Goal: Feedback & Contribution: Contribute content

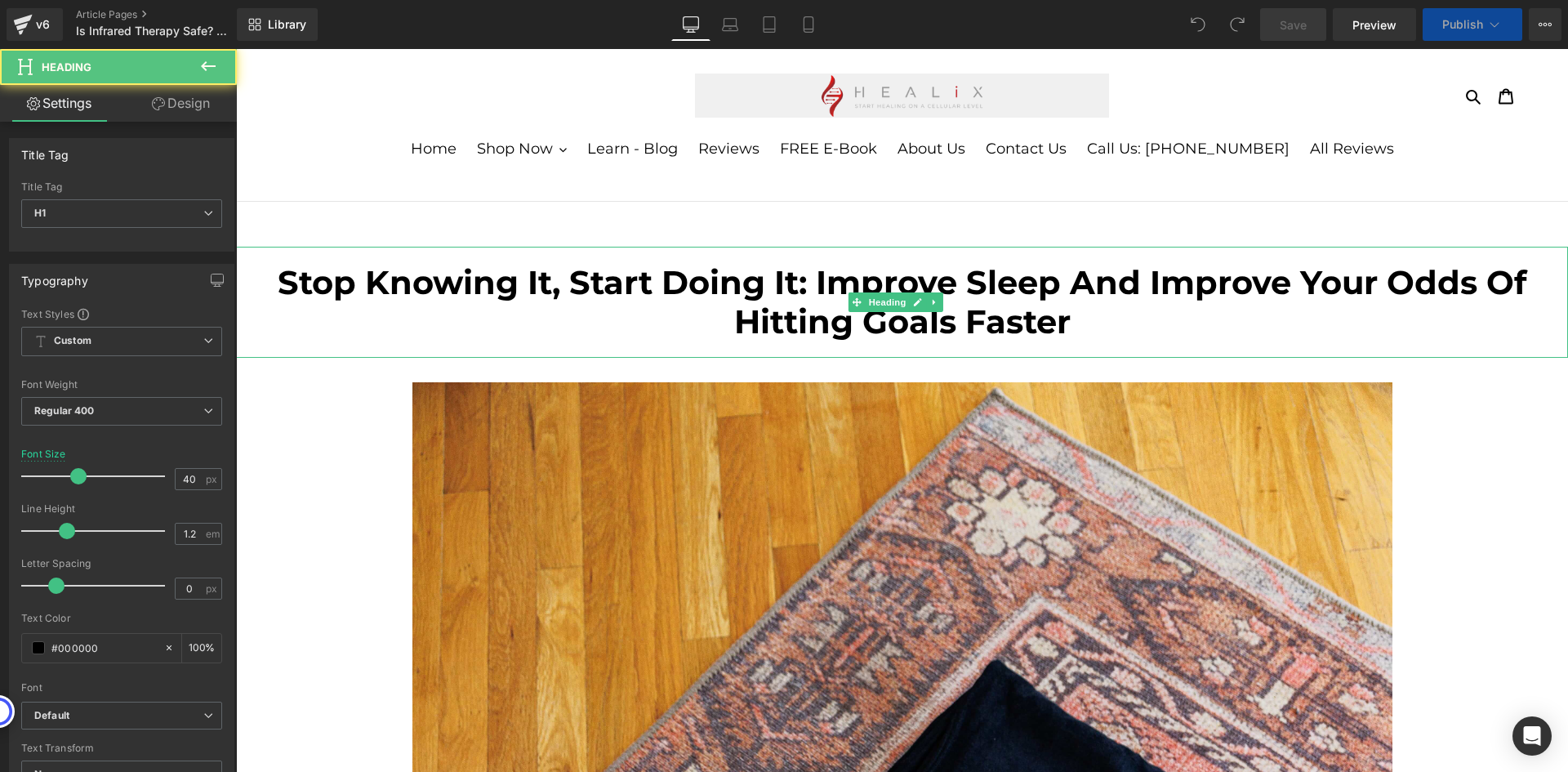
click at [847, 287] on b "Stop Knowing It, Start Doing It: Improve Sleep And Improve Your Odds Of Hitting…" at bounding box center [902, 302] width 1249 height 80
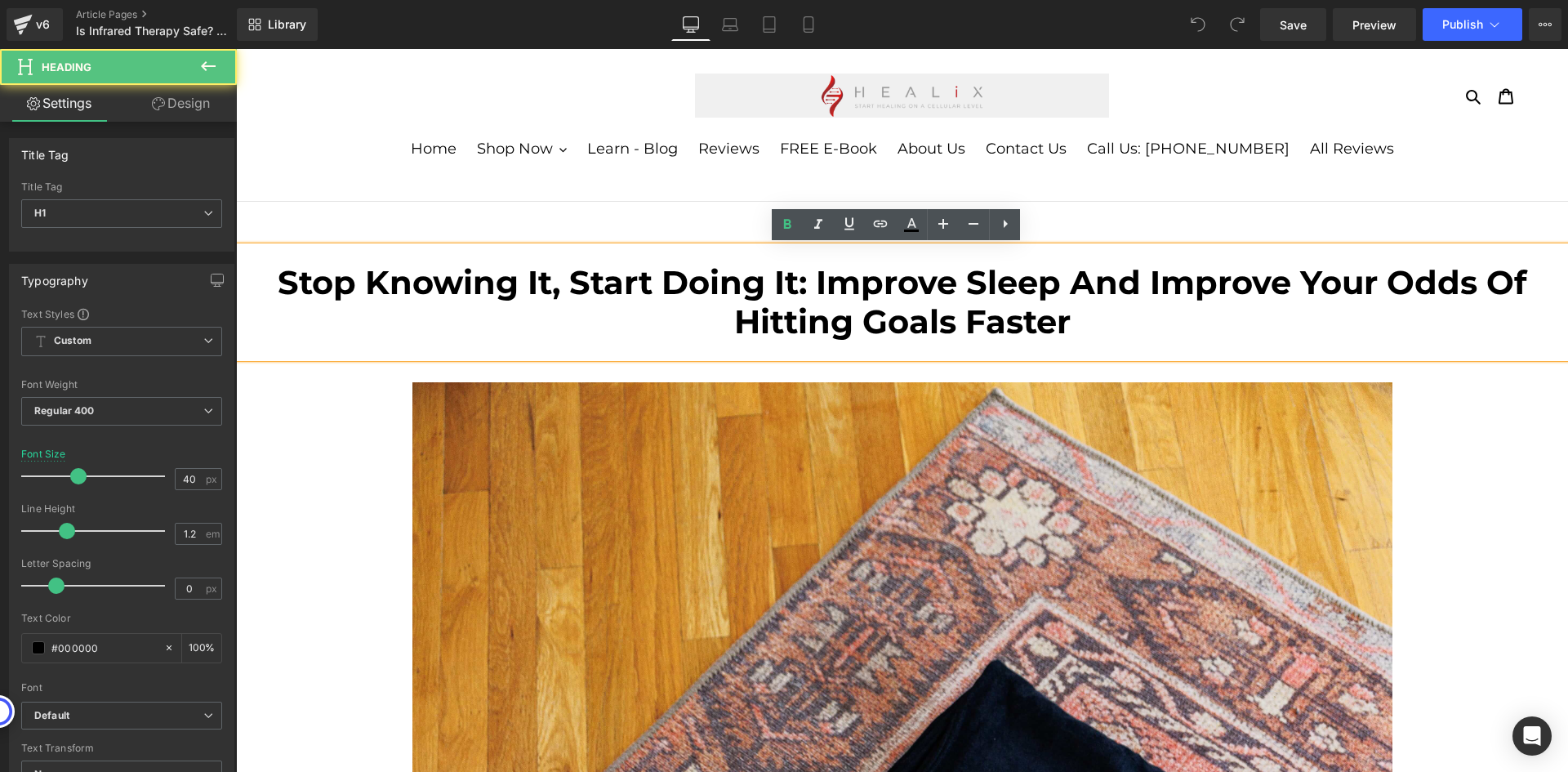
click at [847, 287] on b "Stop Knowing It, Start Doing It: Improve Sleep And Improve Your Odds Of Hitting…" at bounding box center [902, 302] width 1249 height 80
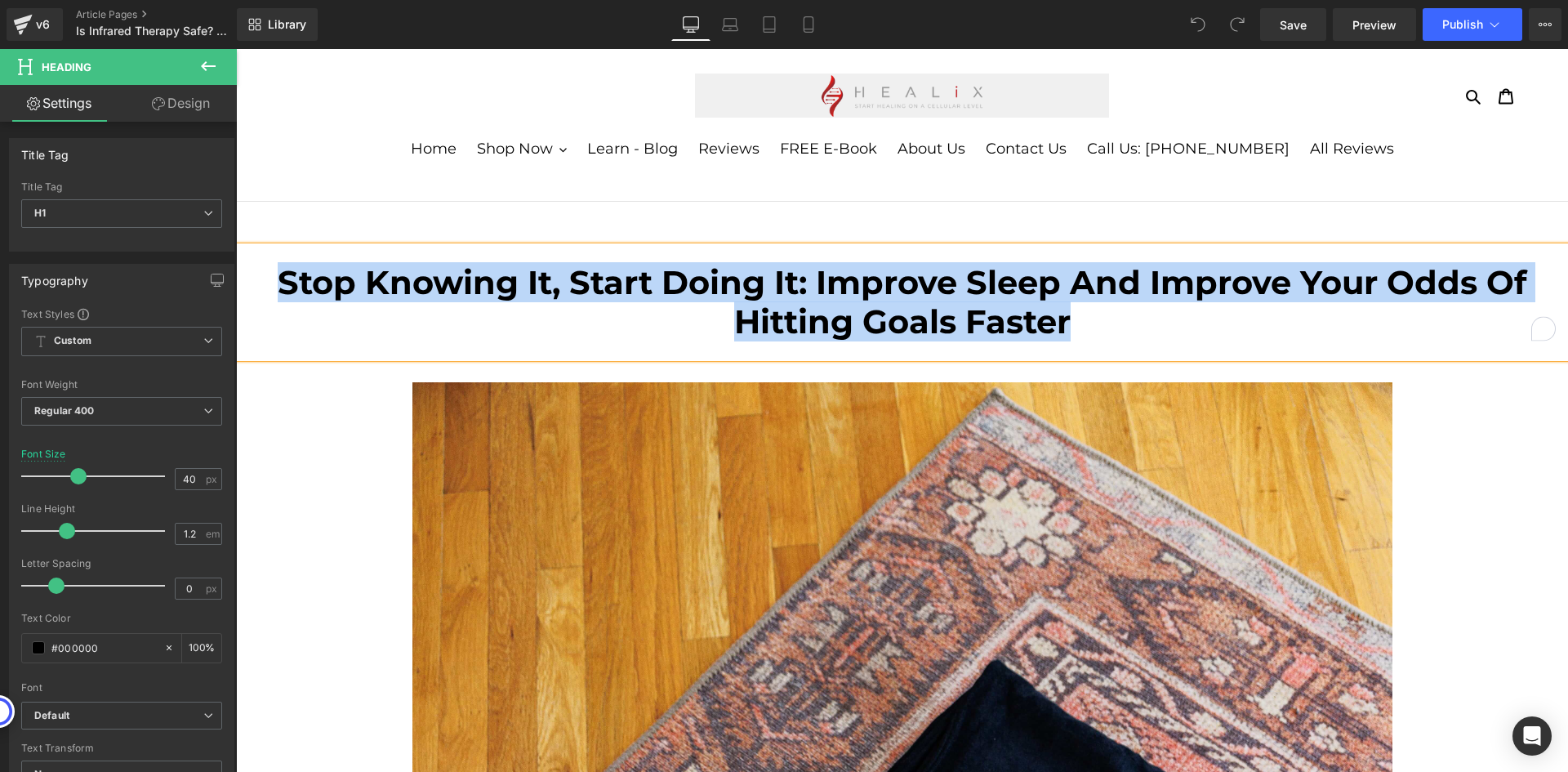
paste div "To enrich screen reader interactions, please activate Accessibility in Grammarl…"
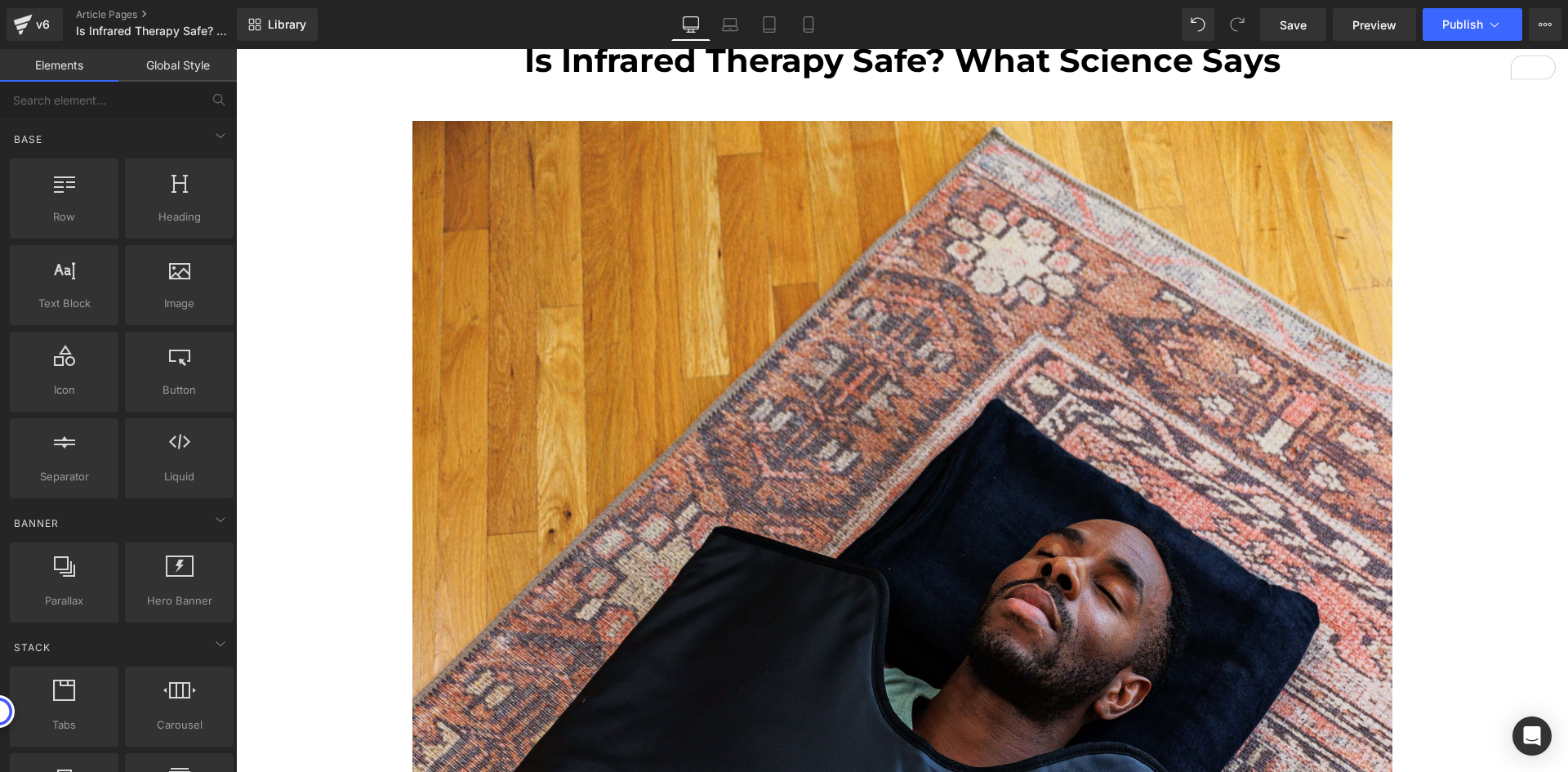
scroll to position [245, 0]
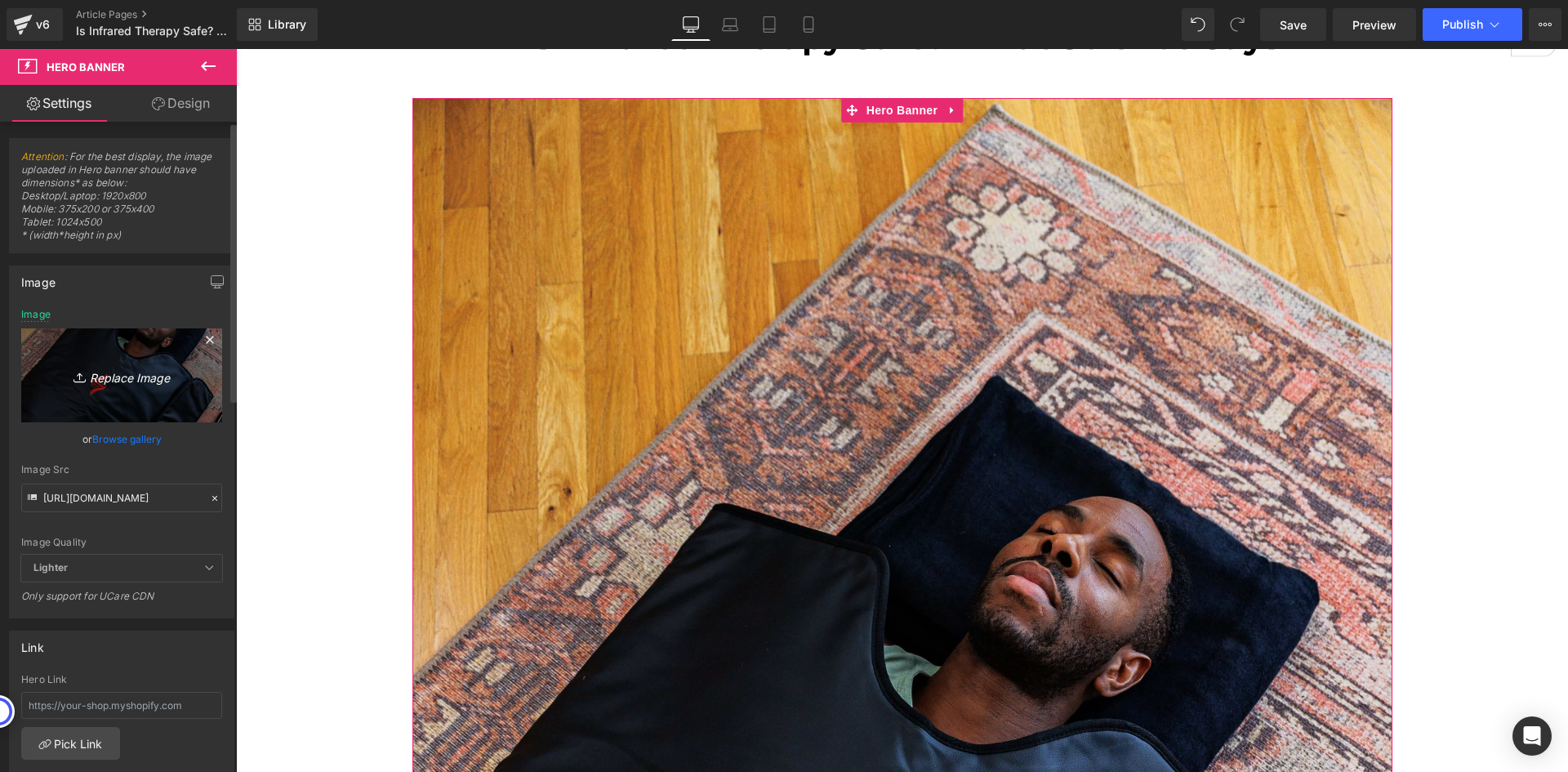
click at [128, 378] on icon "Replace Image" at bounding box center [122, 375] width 131 height 21
type input "C:\fakepath\Blog Photo.png"
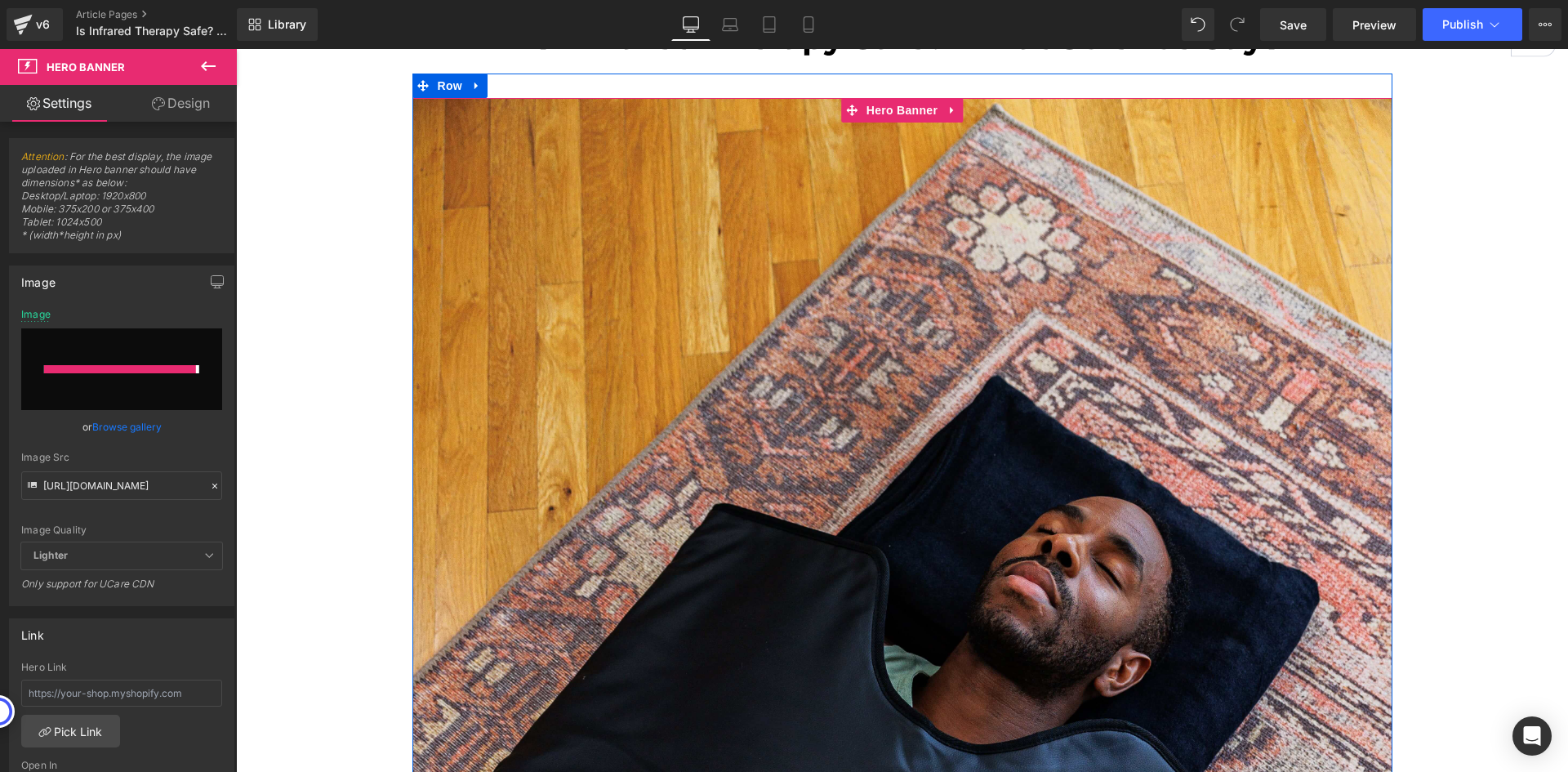
type input "https://ucarecdn.com/77698d36-156b-4ef6-9482-a707562727ab/-/format/auto/-/previ…"
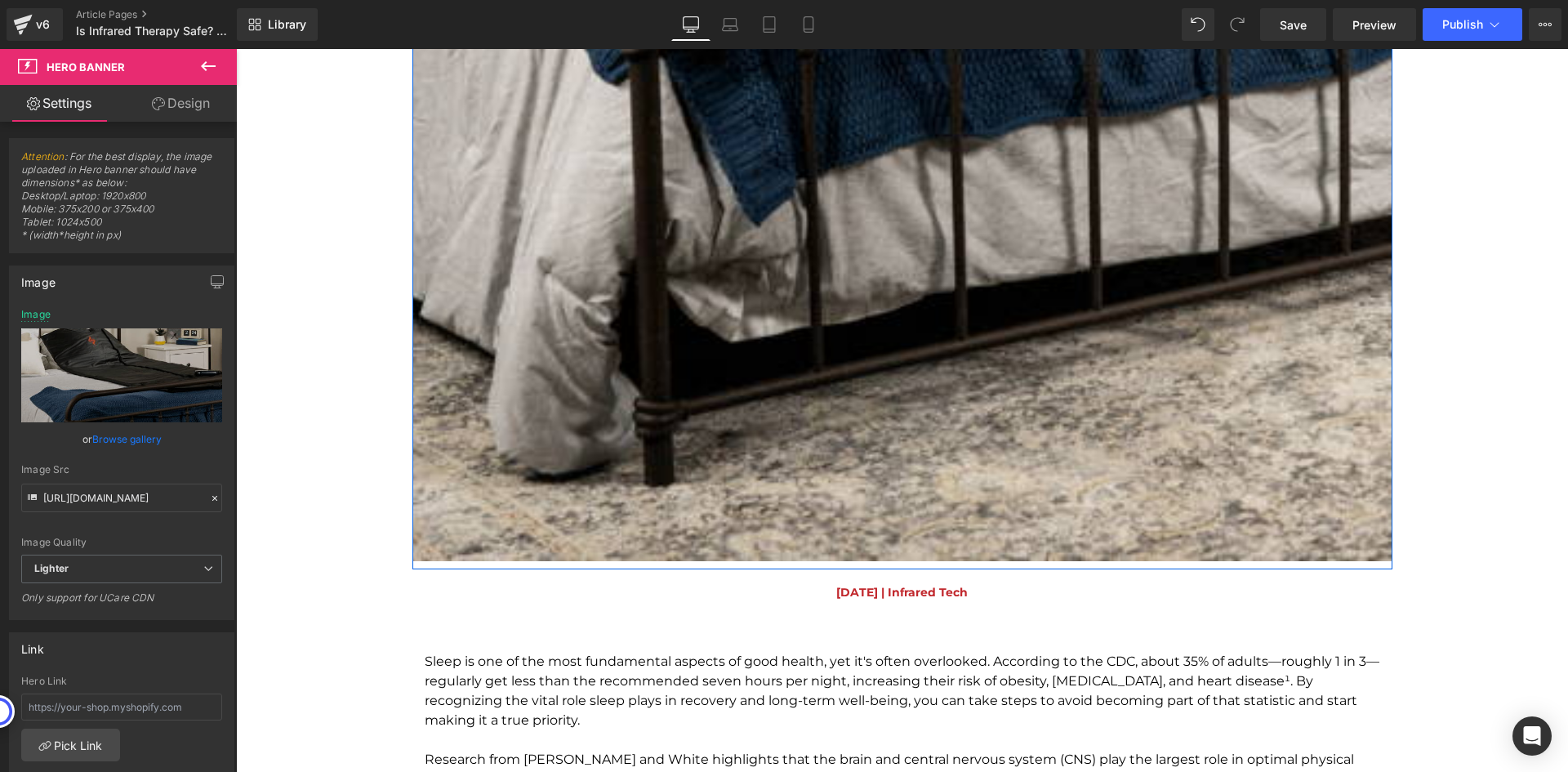
scroll to position [1633, 0]
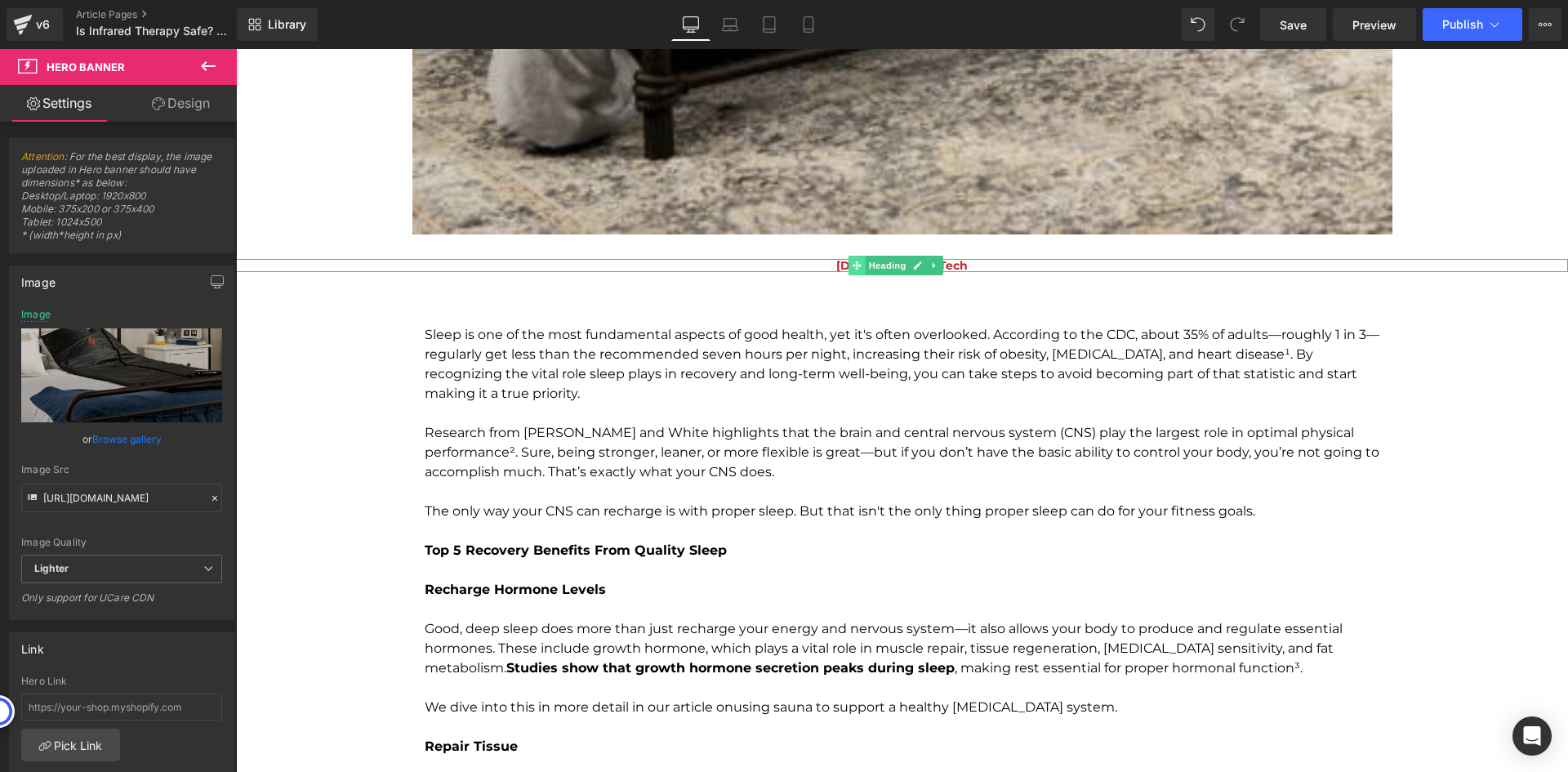
click at [859, 259] on span at bounding box center [856, 266] width 17 height 20
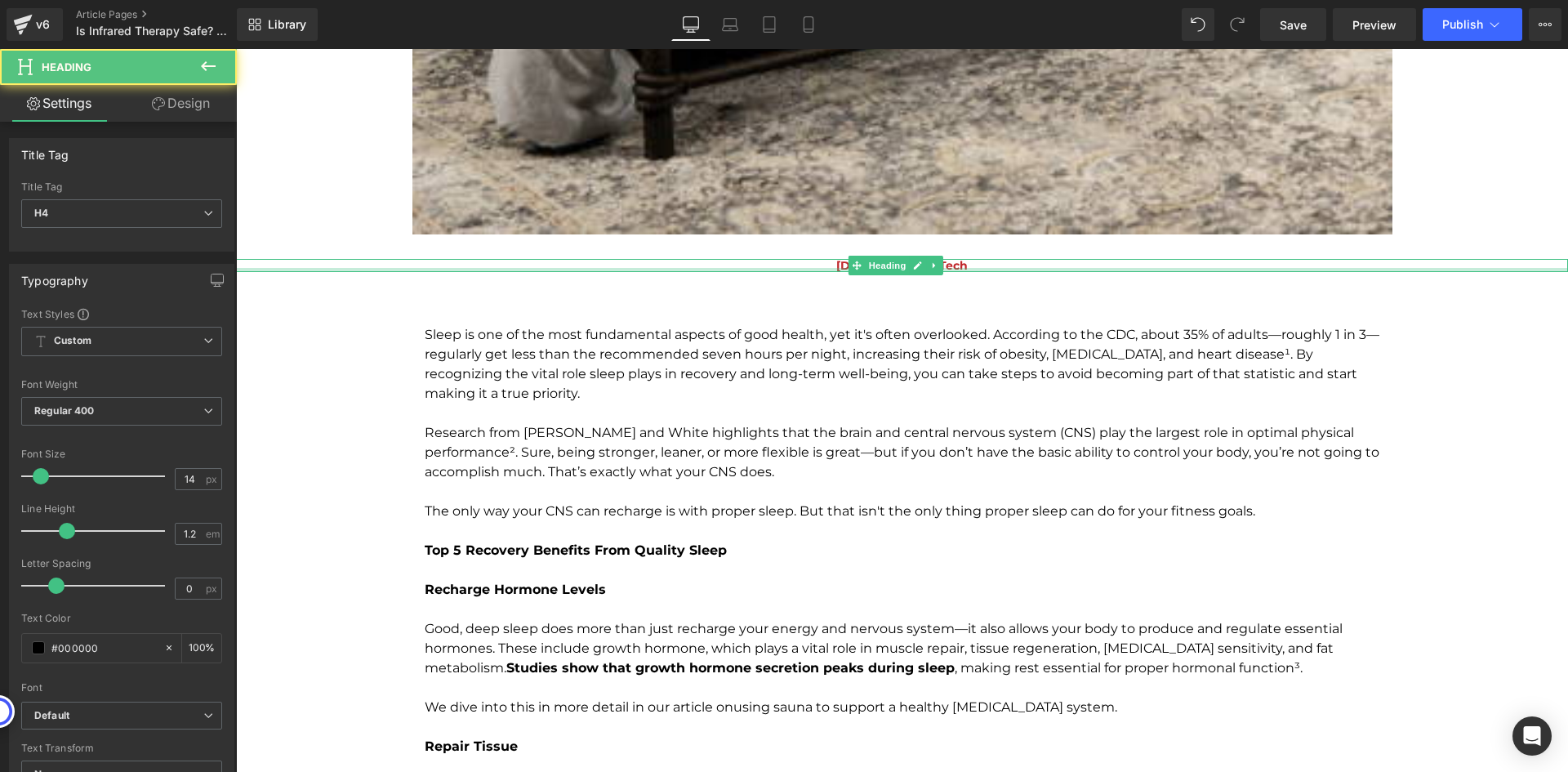
click at [825, 268] on div at bounding box center [902, 269] width 1332 height 4
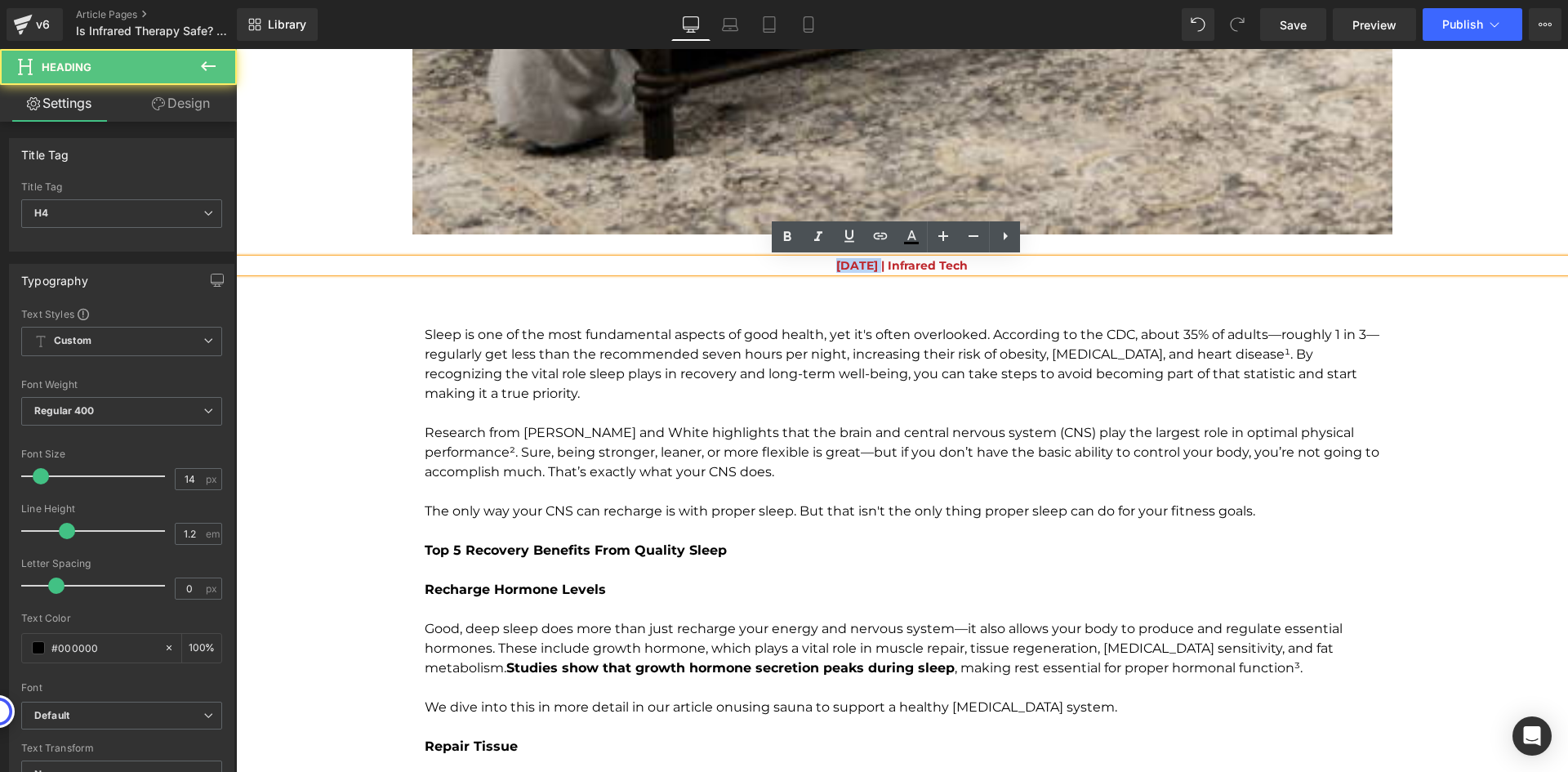
click at [837, 268] on span "August 18th, 2021 | Infrared Tech" at bounding box center [902, 266] width 132 height 15
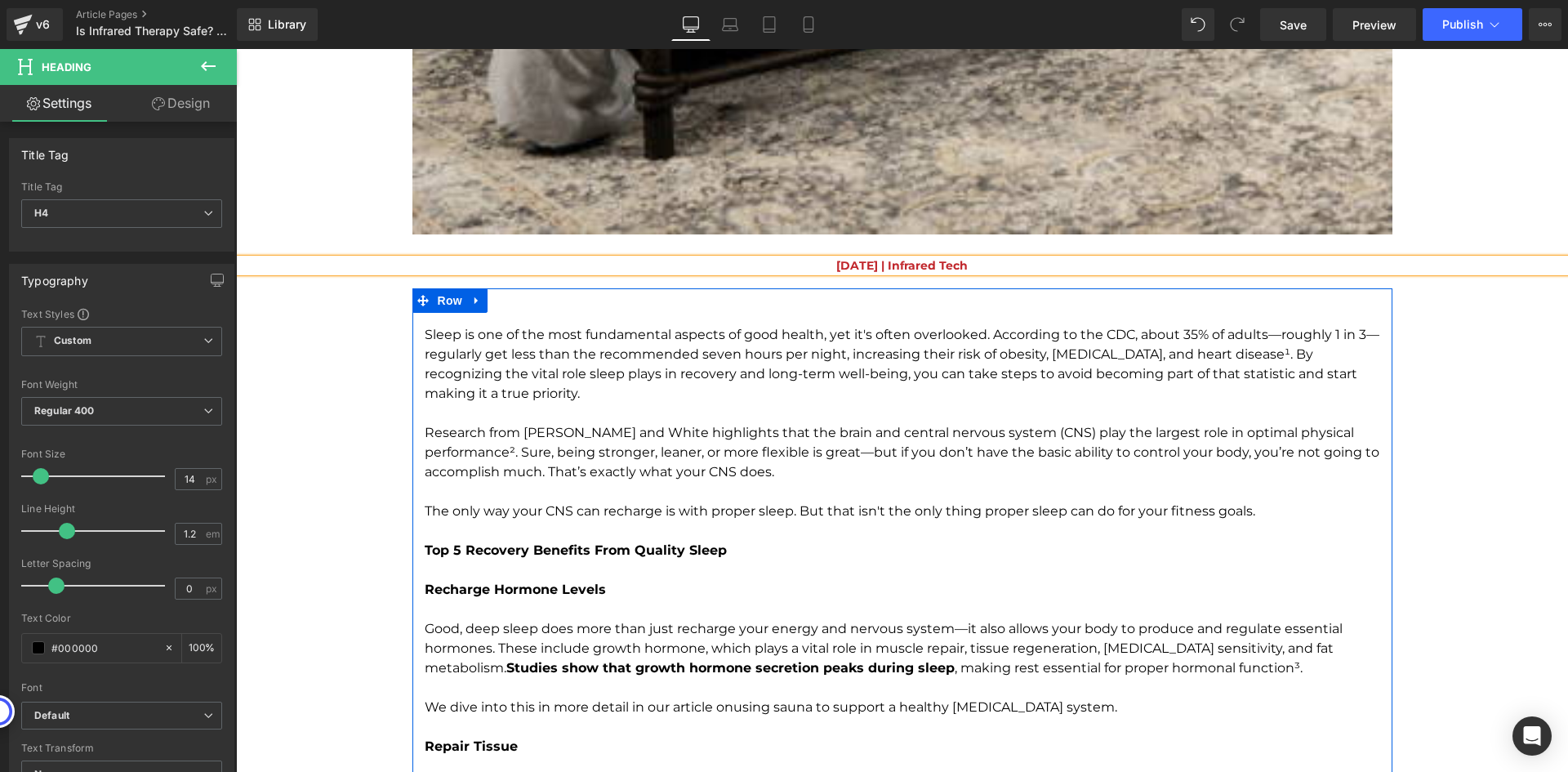
click at [856, 534] on p "To enrich screen reader interactions, please activate Accessibility in Grammarl…" at bounding box center [903, 531] width 956 height 20
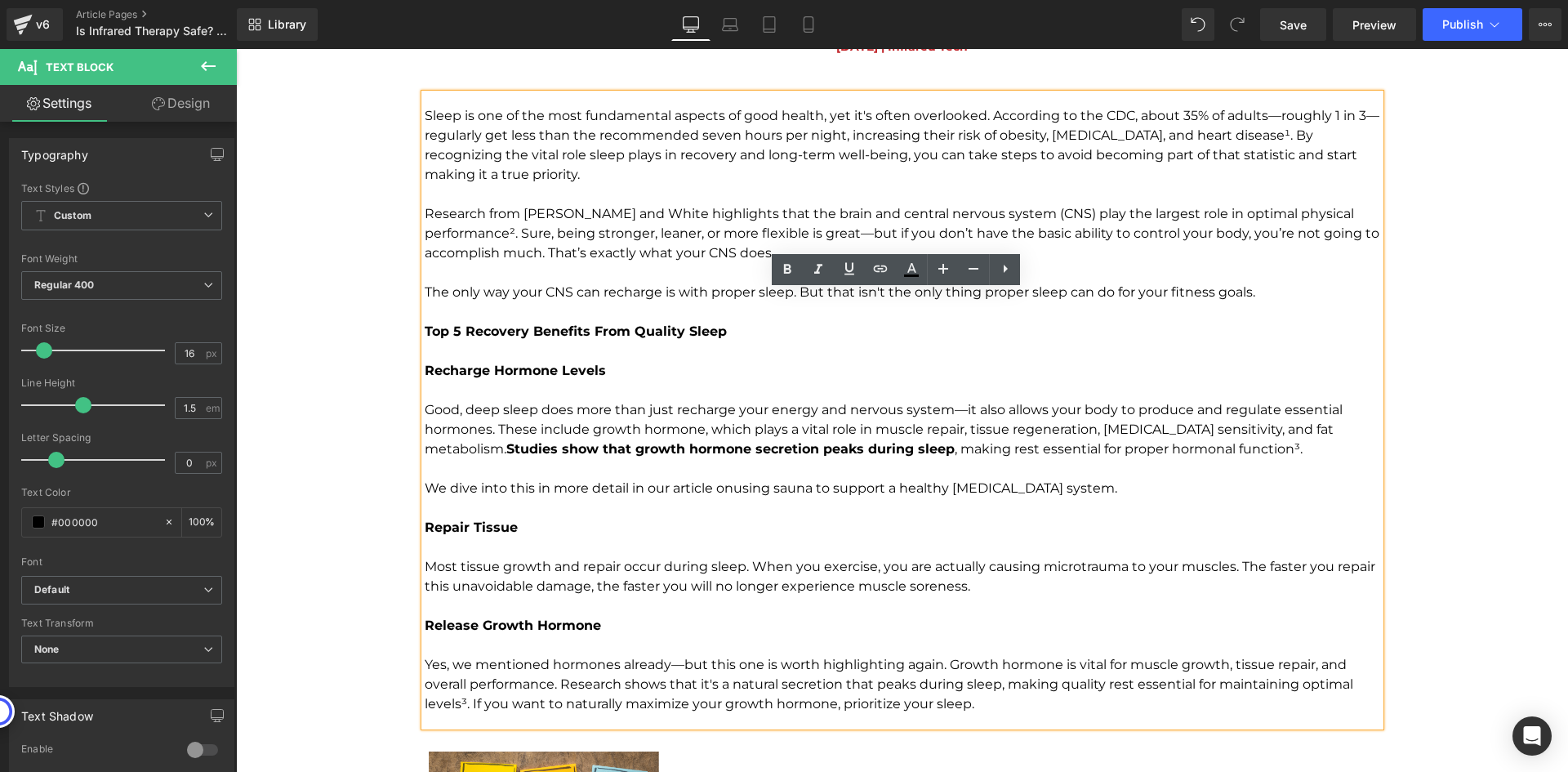
scroll to position [1960, 0]
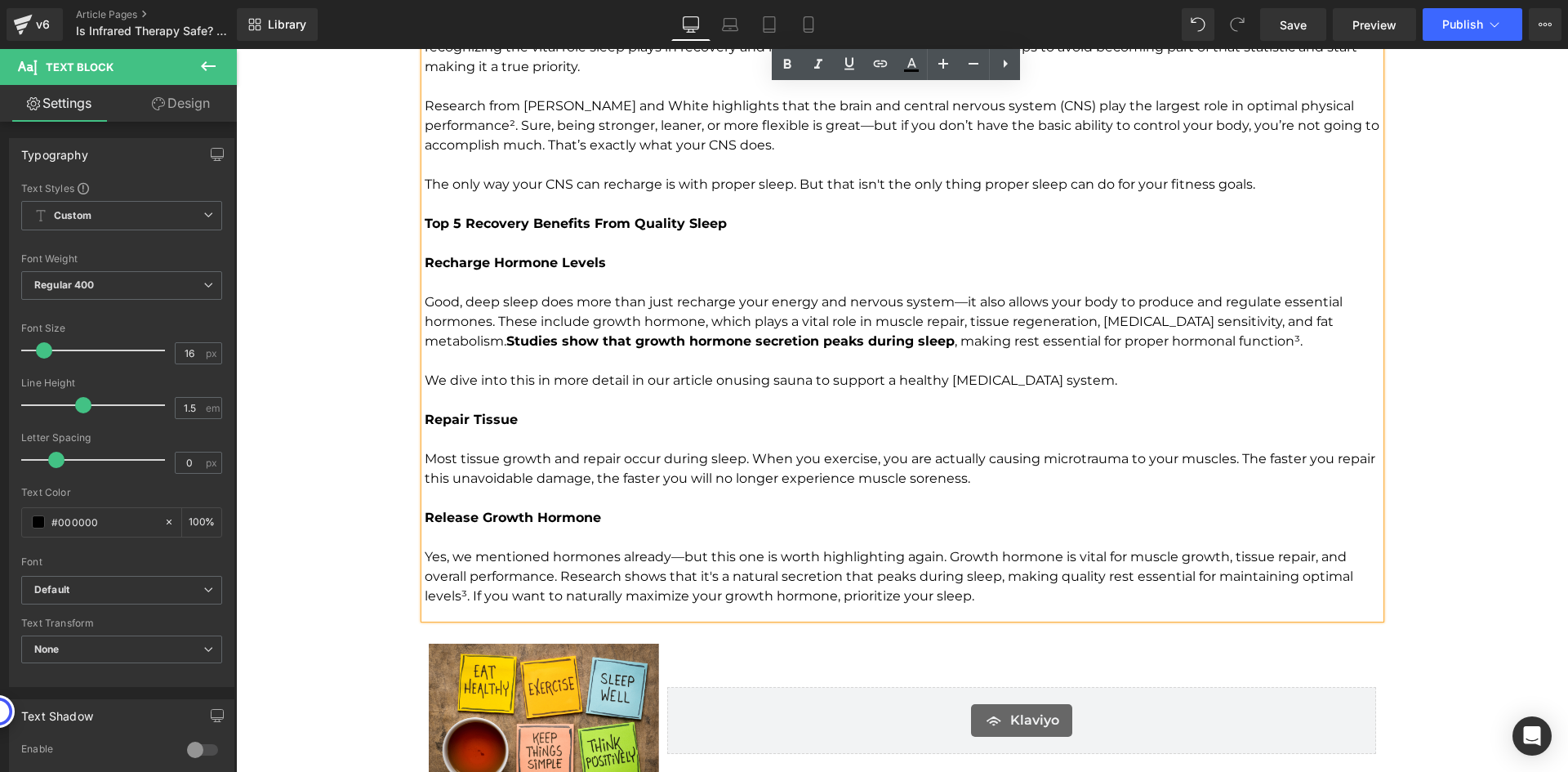
click at [591, 588] on p "Yes, we mentioned hormones already—but this one is worth highlighting again. Gr…" at bounding box center [903, 577] width 956 height 59
click at [1010, 591] on p "Yes, we mentioned hormones already—but this one is worth highlighting again. Gr…" at bounding box center [903, 577] width 956 height 59
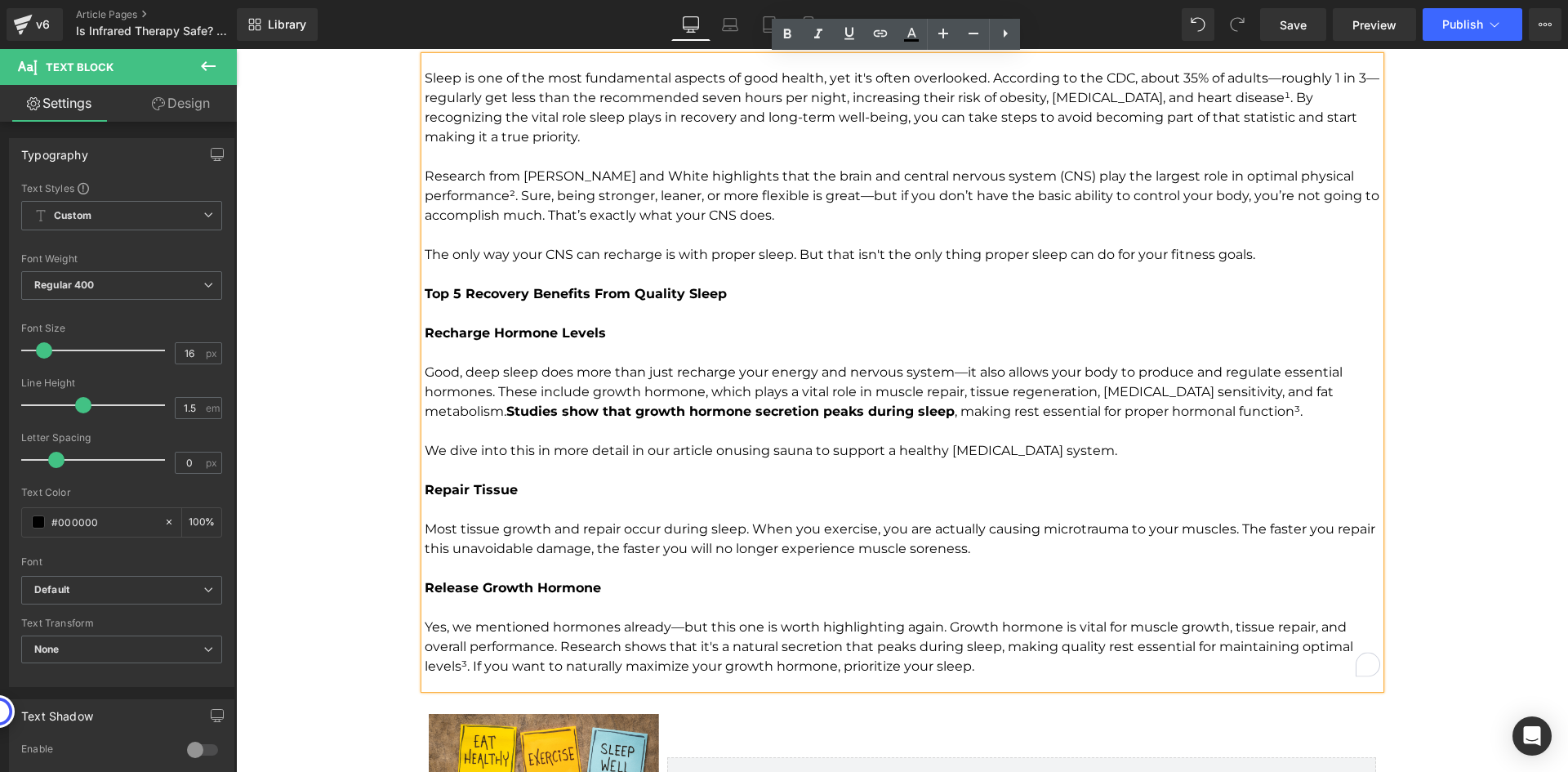
scroll to position [1797, 0]
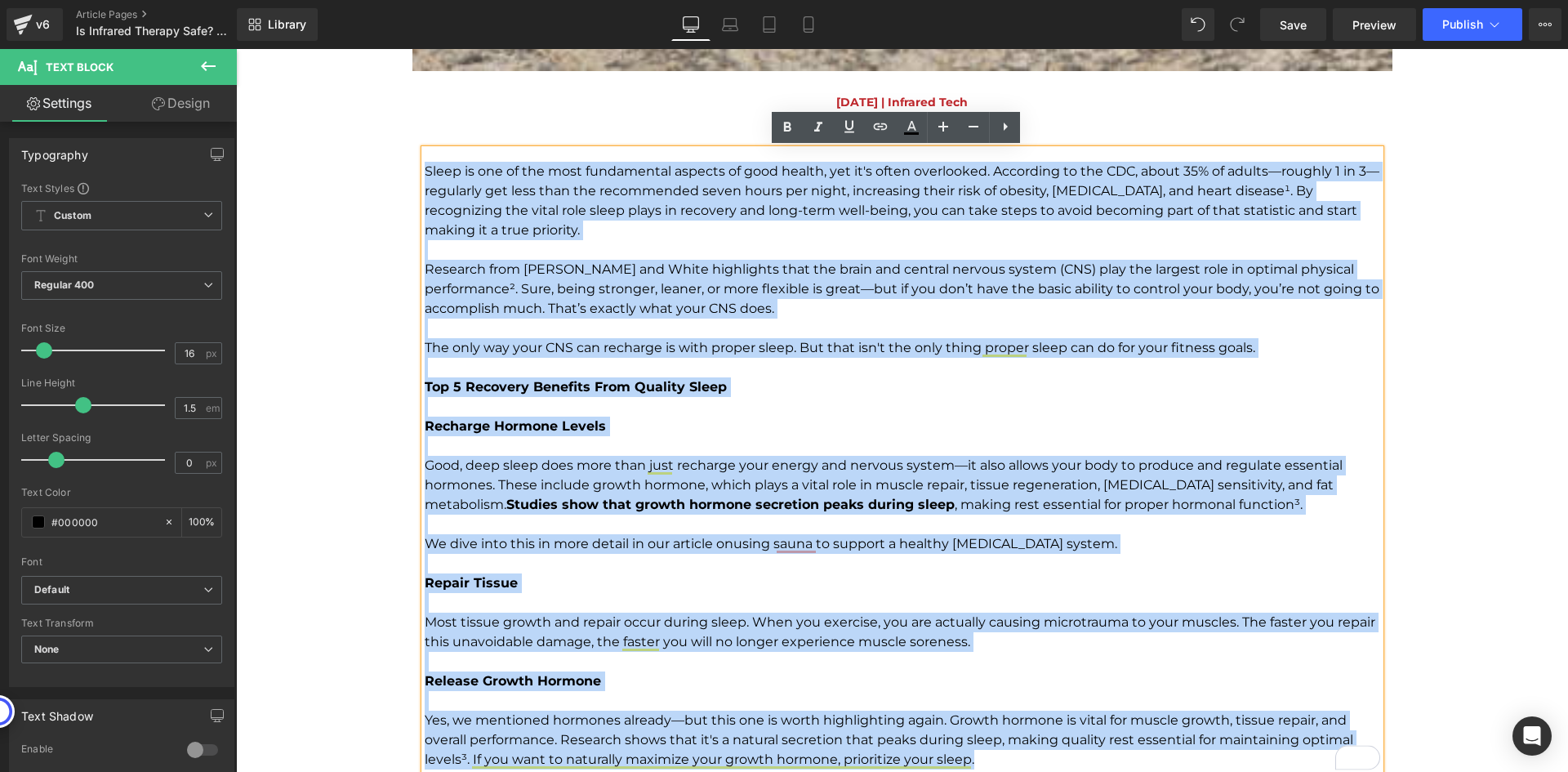
click at [425, 163] on p "Sleep is one of the most fundamental aspects of good health, yet it's often ove…" at bounding box center [903, 200] width 956 height 79
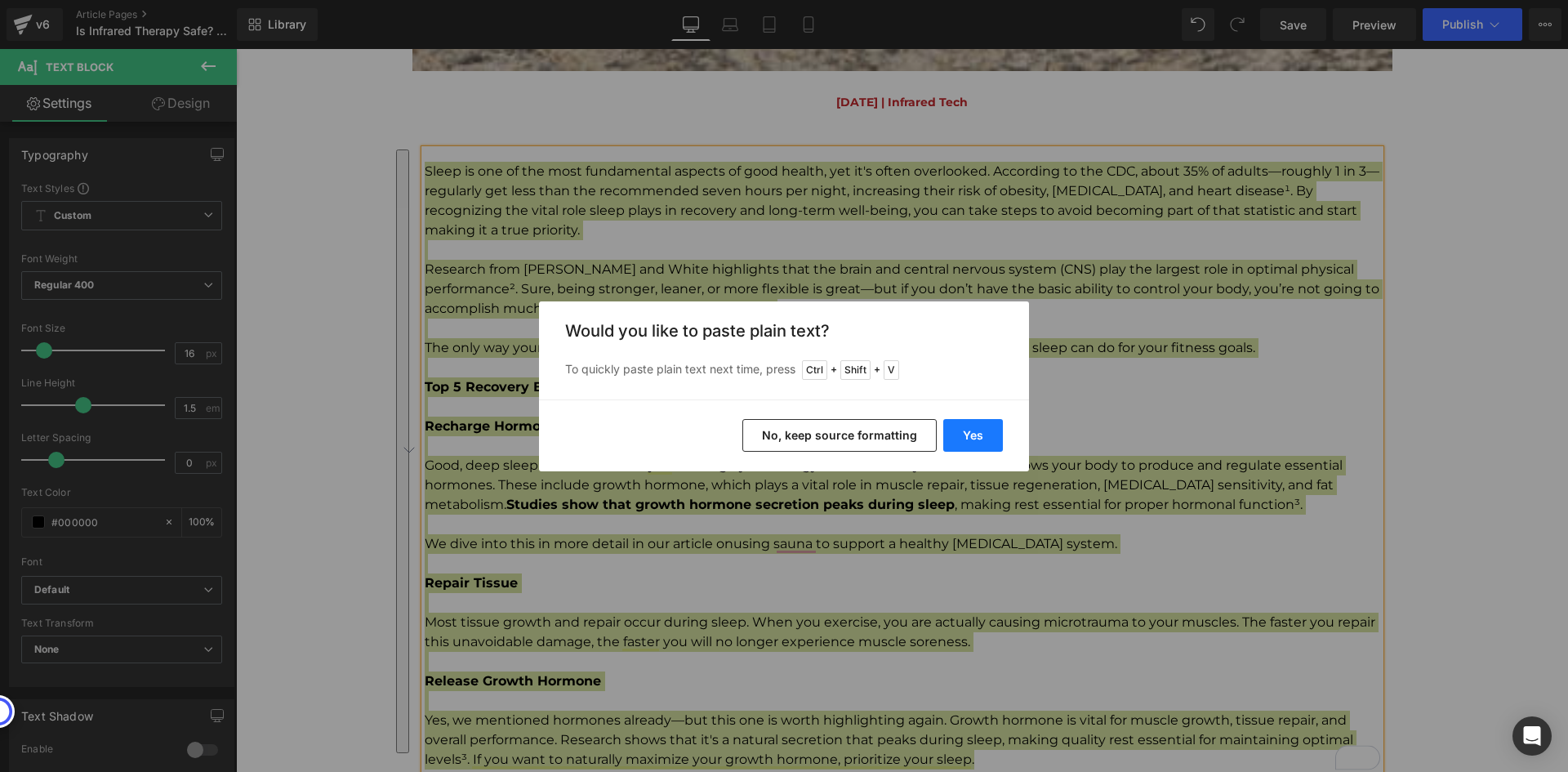
click at [962, 446] on button "Yes" at bounding box center [973, 435] width 60 height 32
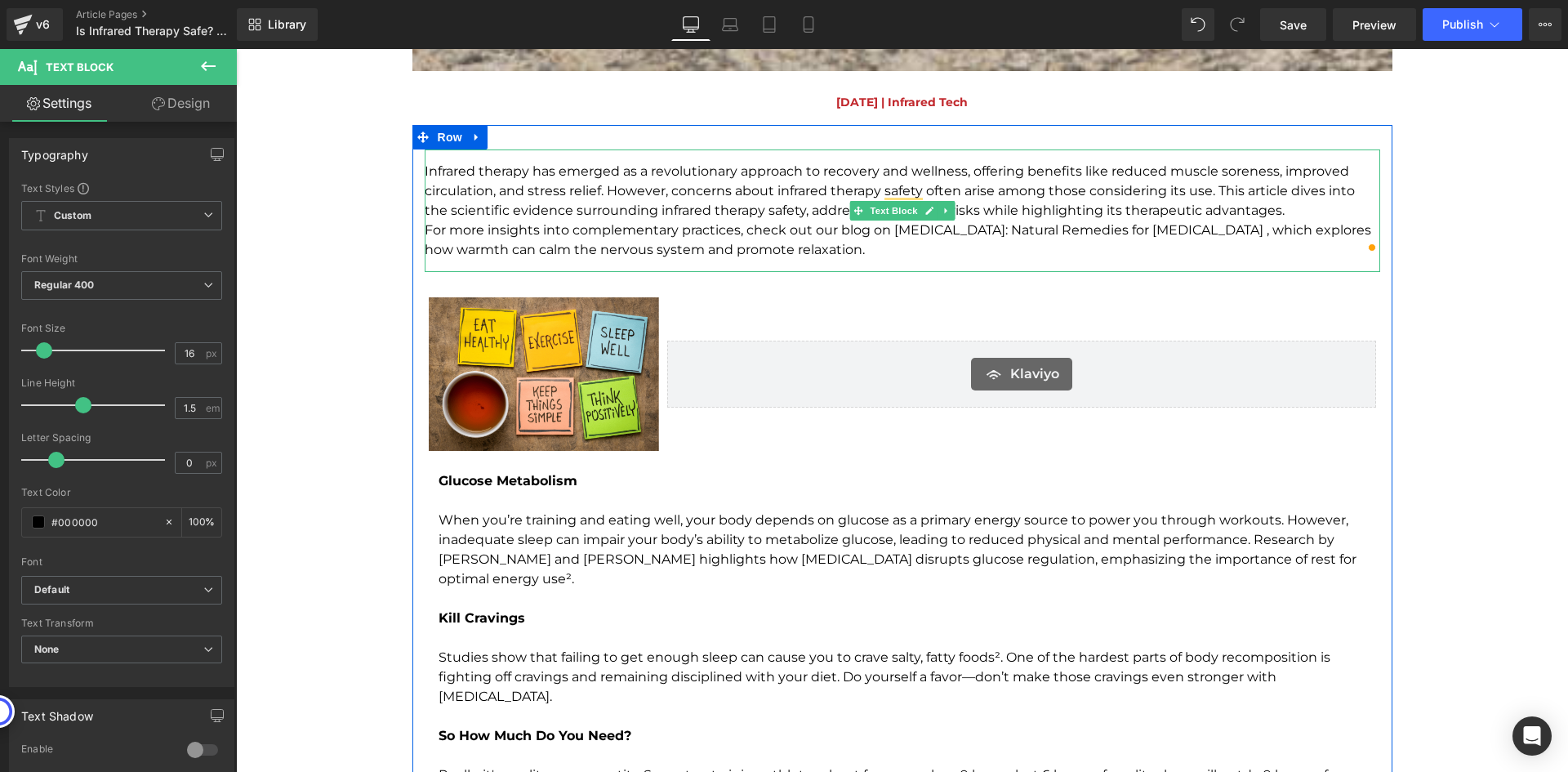
click at [969, 256] on p "For more insights into complementary practices, check out our blog on Heat Ther…" at bounding box center [903, 239] width 956 height 39
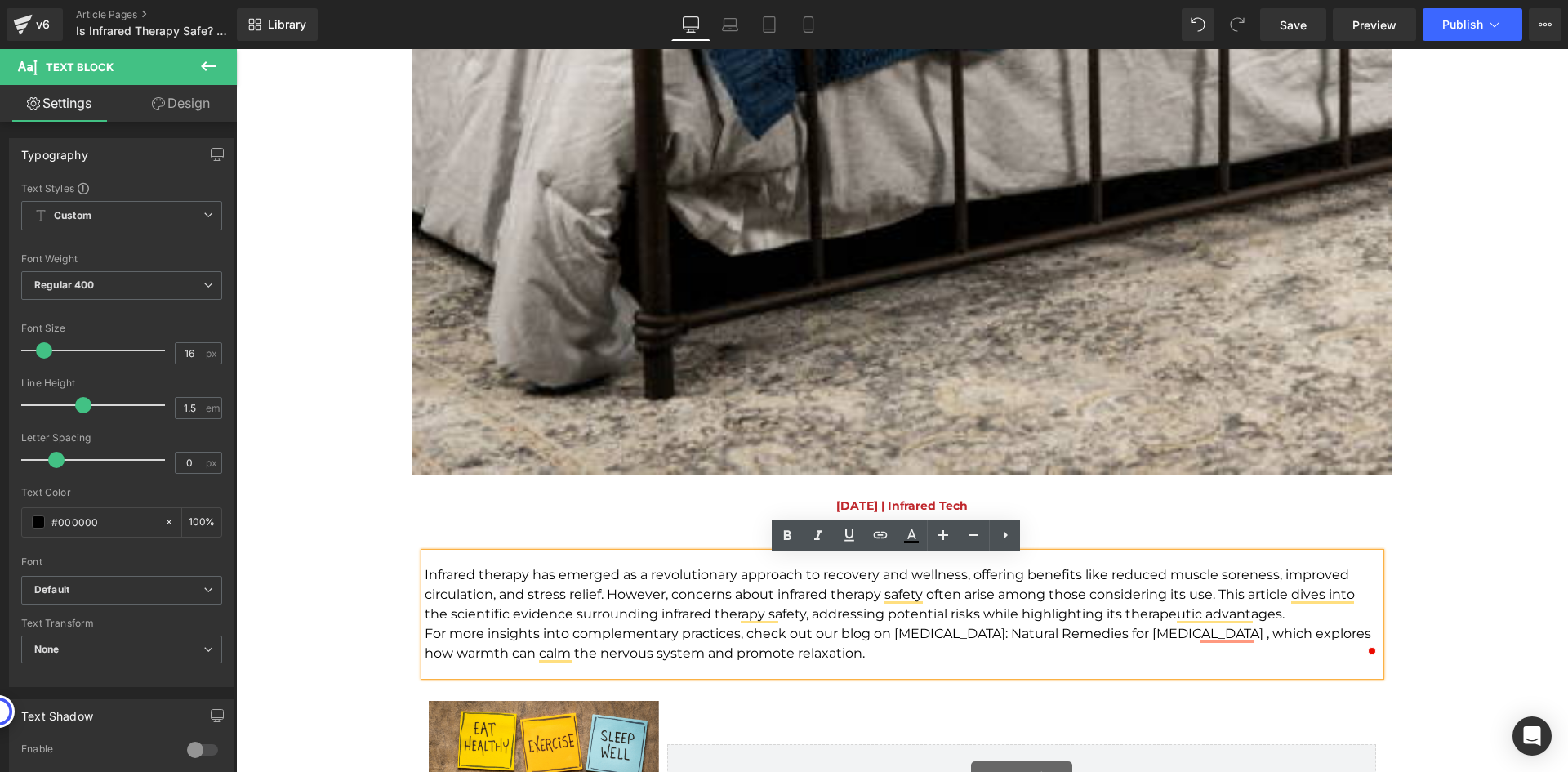
scroll to position [1388, 0]
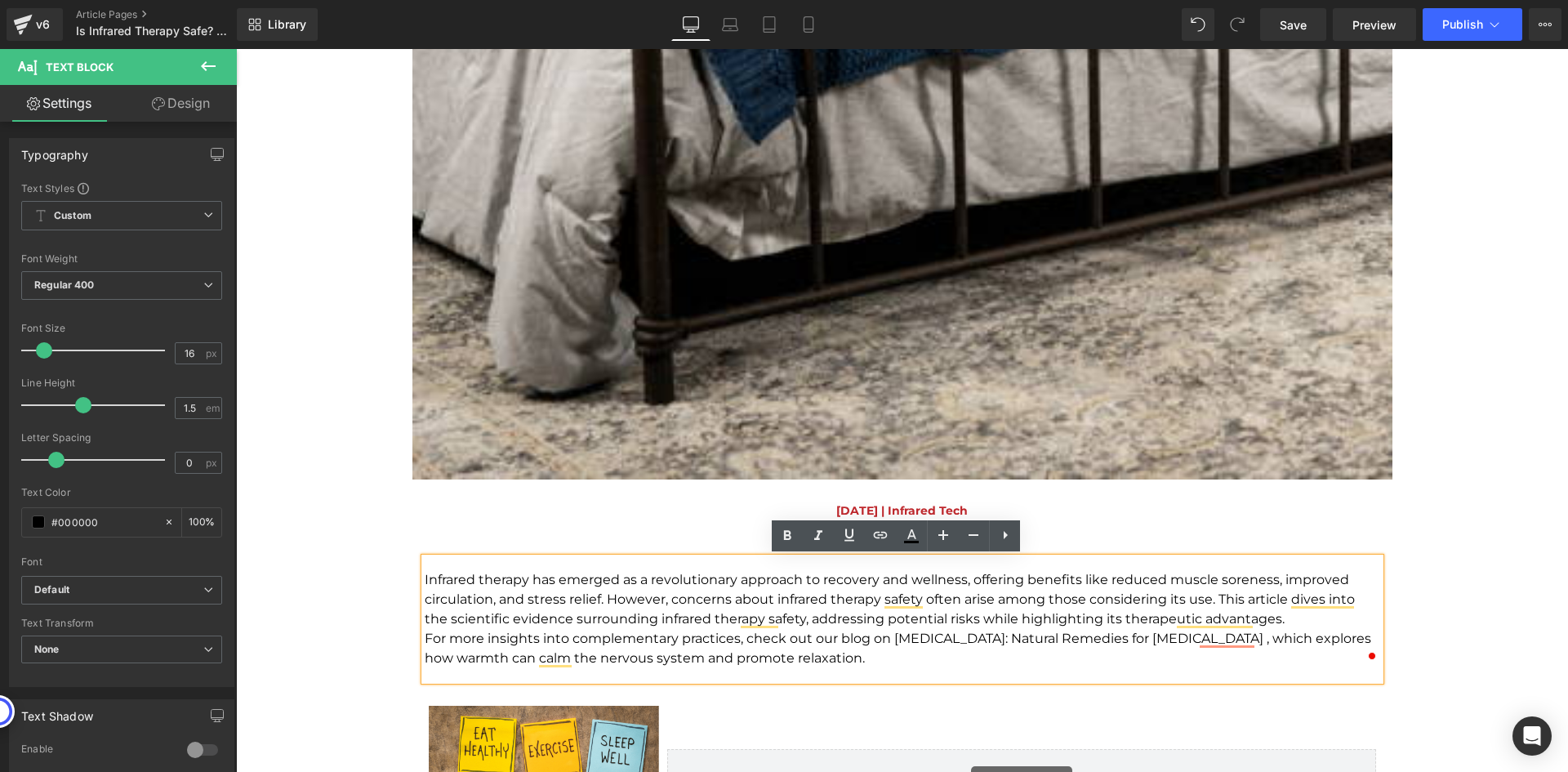
click at [1255, 625] on p "Infrared therapy has emerged as a revolutionary approach to recovery and wellne…" at bounding box center [903, 599] width 956 height 59
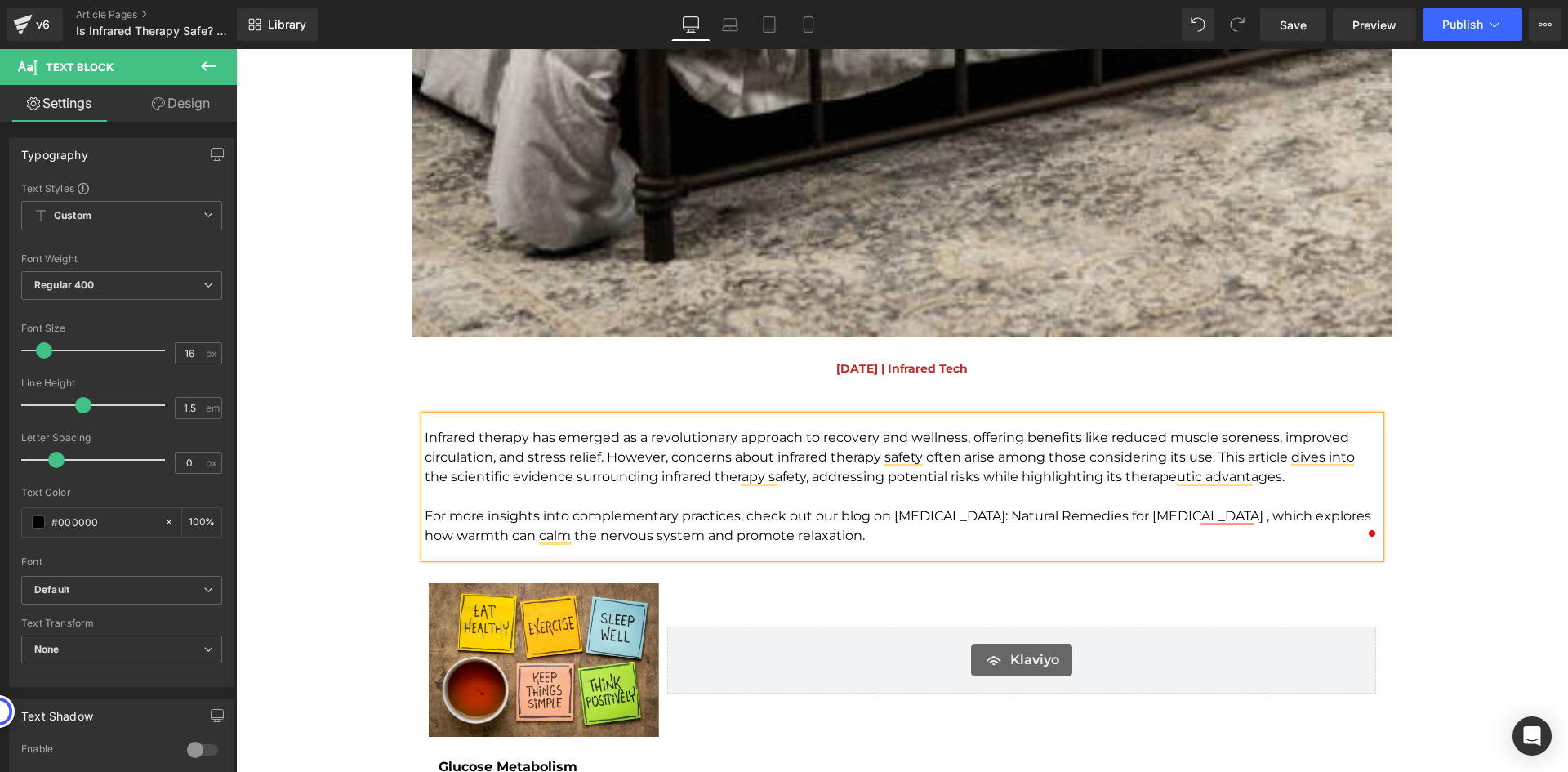
scroll to position [1551, 0]
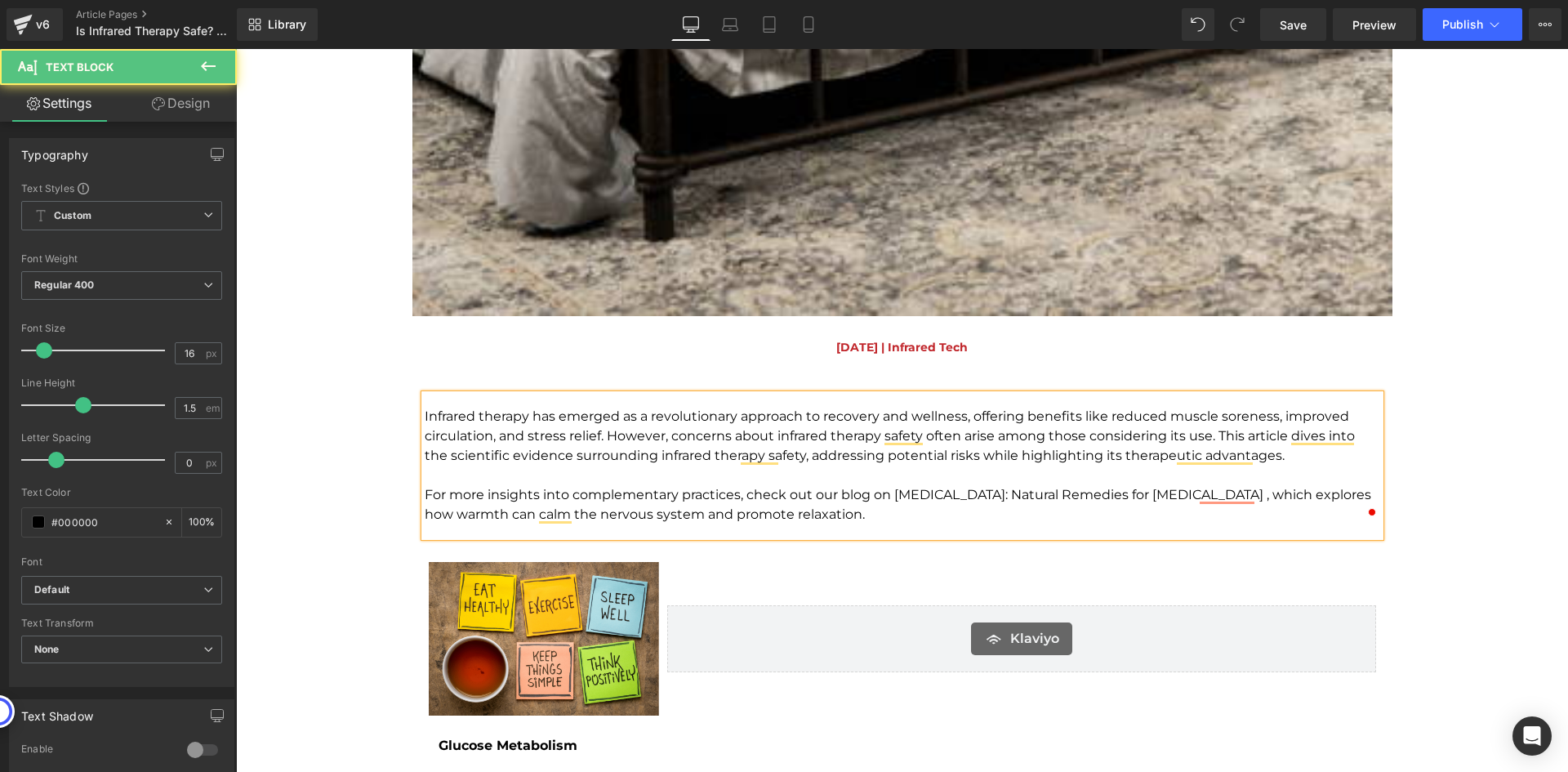
click at [888, 494] on p "For more insights into complementary practices, check out our blog on Heat Ther…" at bounding box center [903, 504] width 956 height 39
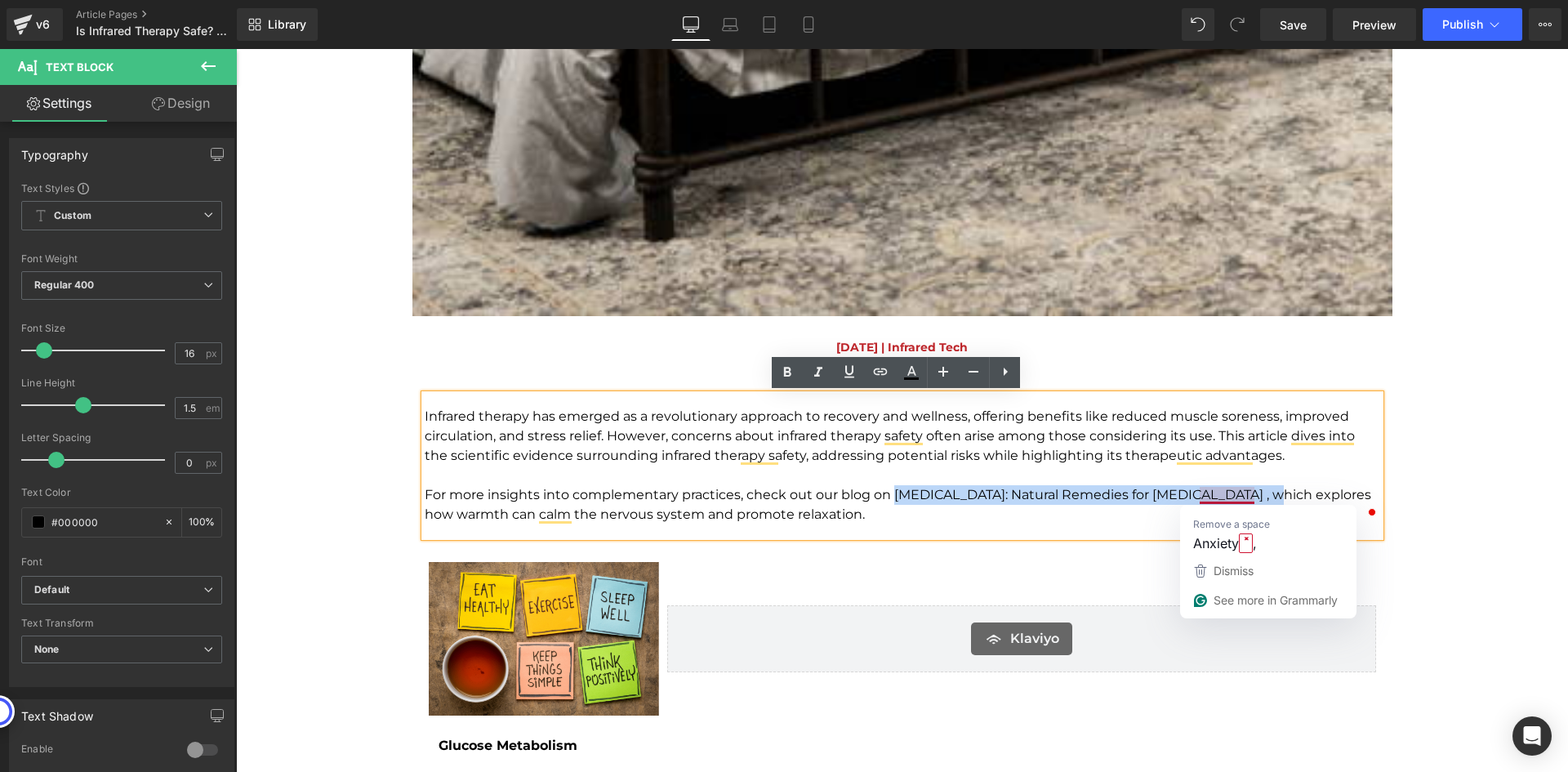
click at [1247, 494] on p "For more insights into complementary practices, check out our blog on Heat Ther…" at bounding box center [903, 504] width 956 height 39
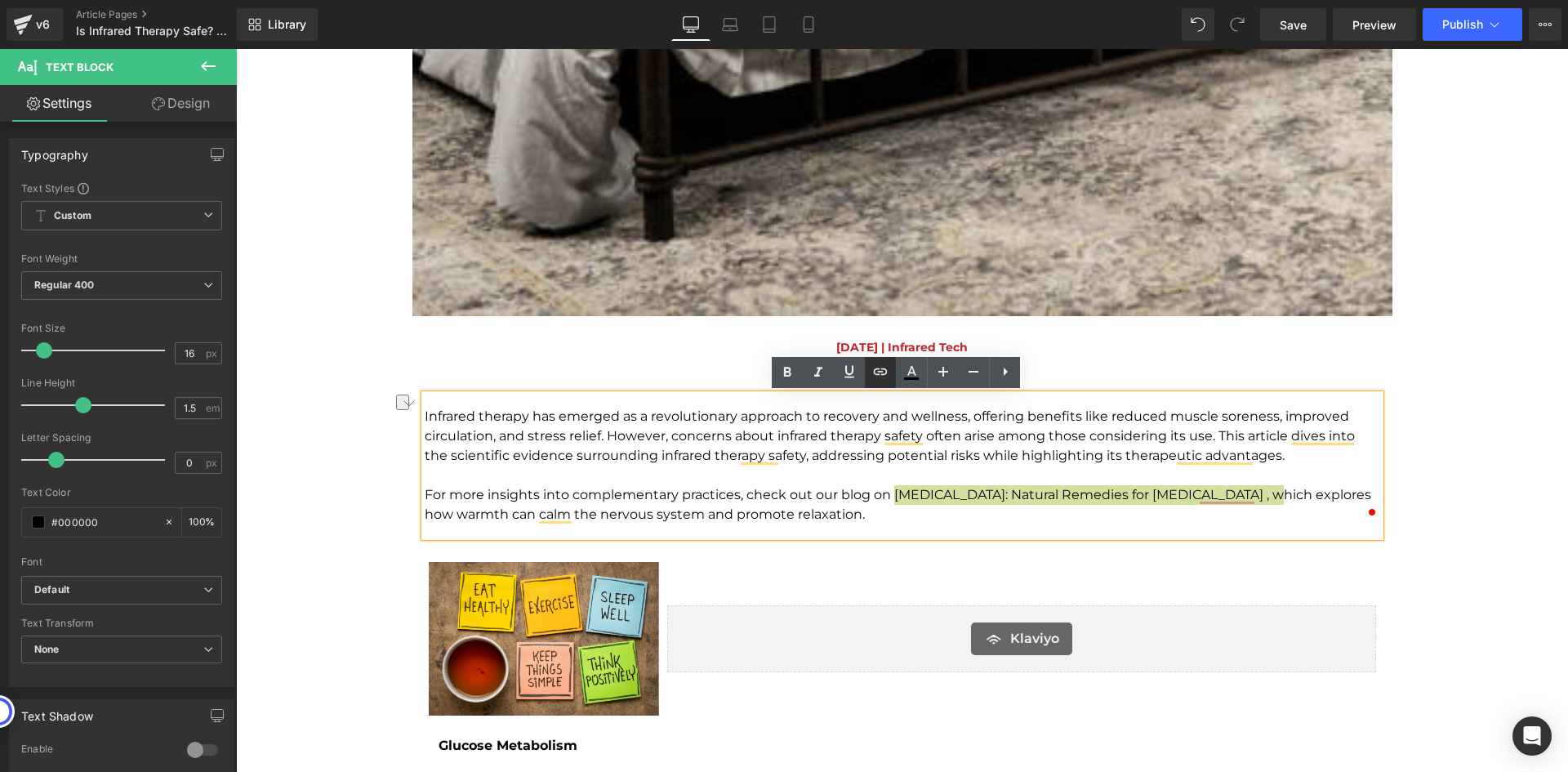
click at [883, 370] on icon at bounding box center [880, 372] width 20 height 20
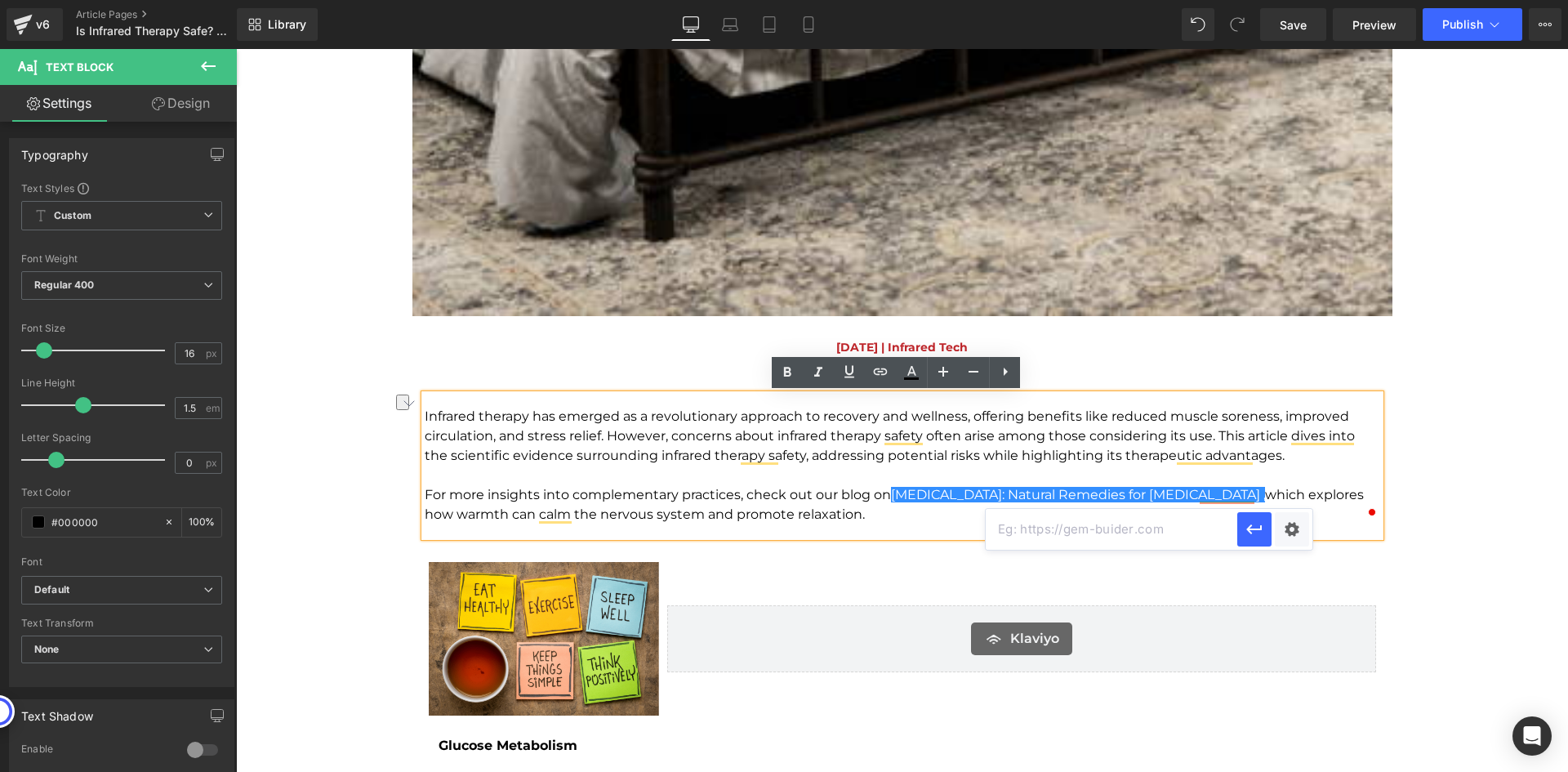
click at [1075, 541] on input "text" at bounding box center [1112, 528] width 252 height 41
paste input "https://www.healixinfrared.com/blogs/news/heat-therapy-natural-remedies-for-str…"
type input "https://www.healixinfrared.com/blogs/news/heat-therapy-natural-remedies-for-str…"
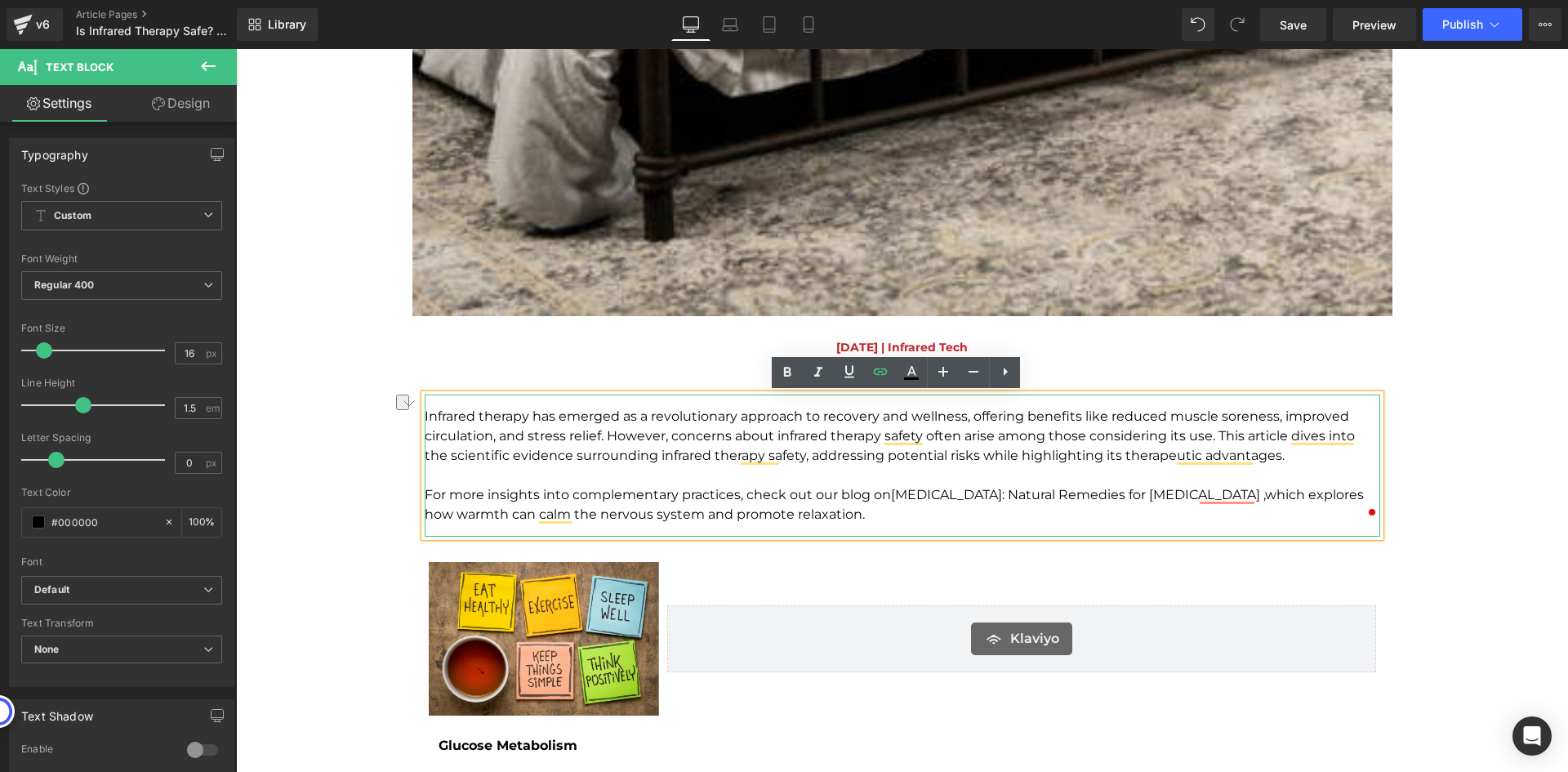
click at [969, 511] on p "For more insights into complementary practices, check out our blog on Heat Ther…" at bounding box center [903, 504] width 956 height 39
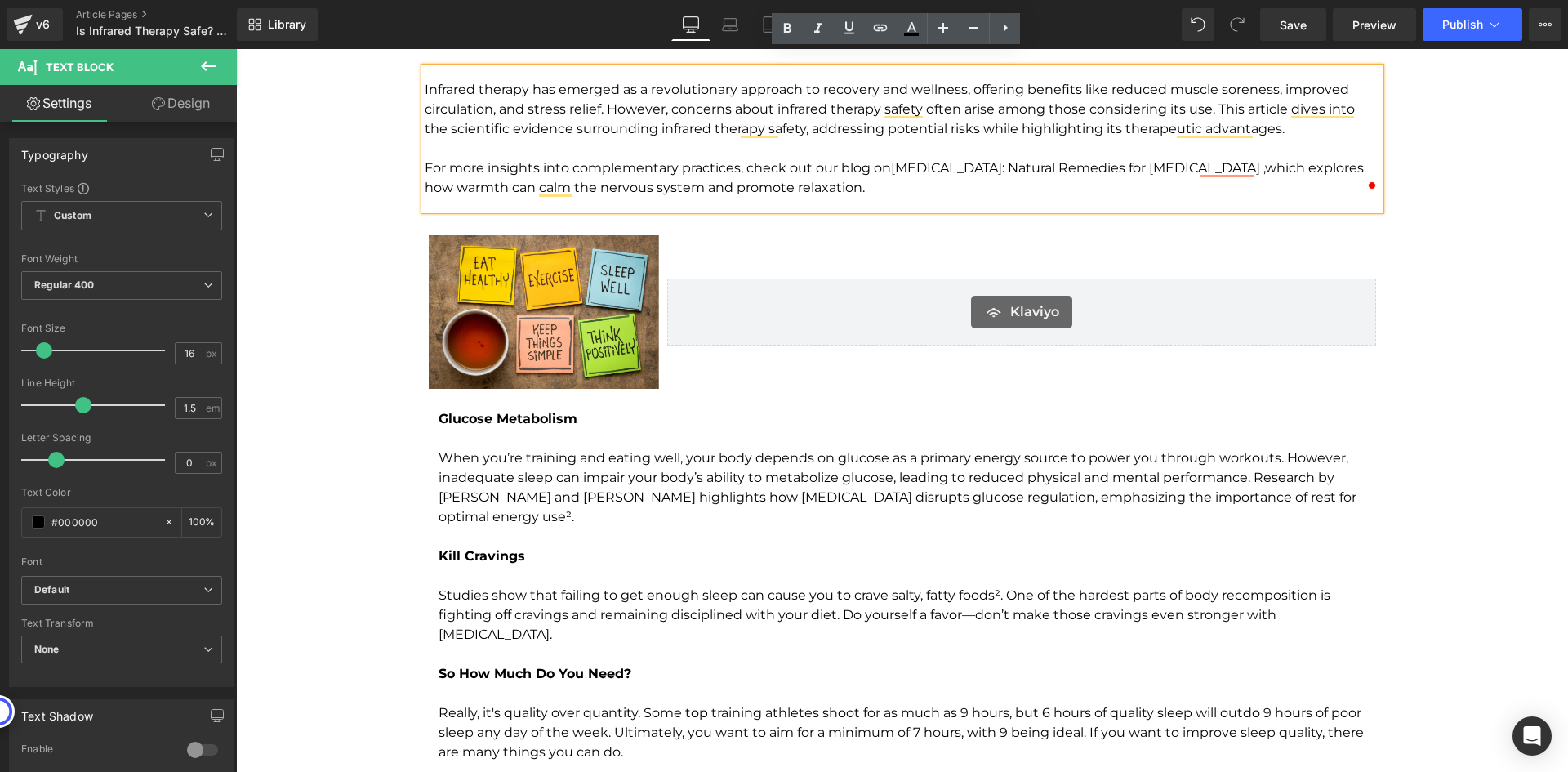
scroll to position [1960, 0]
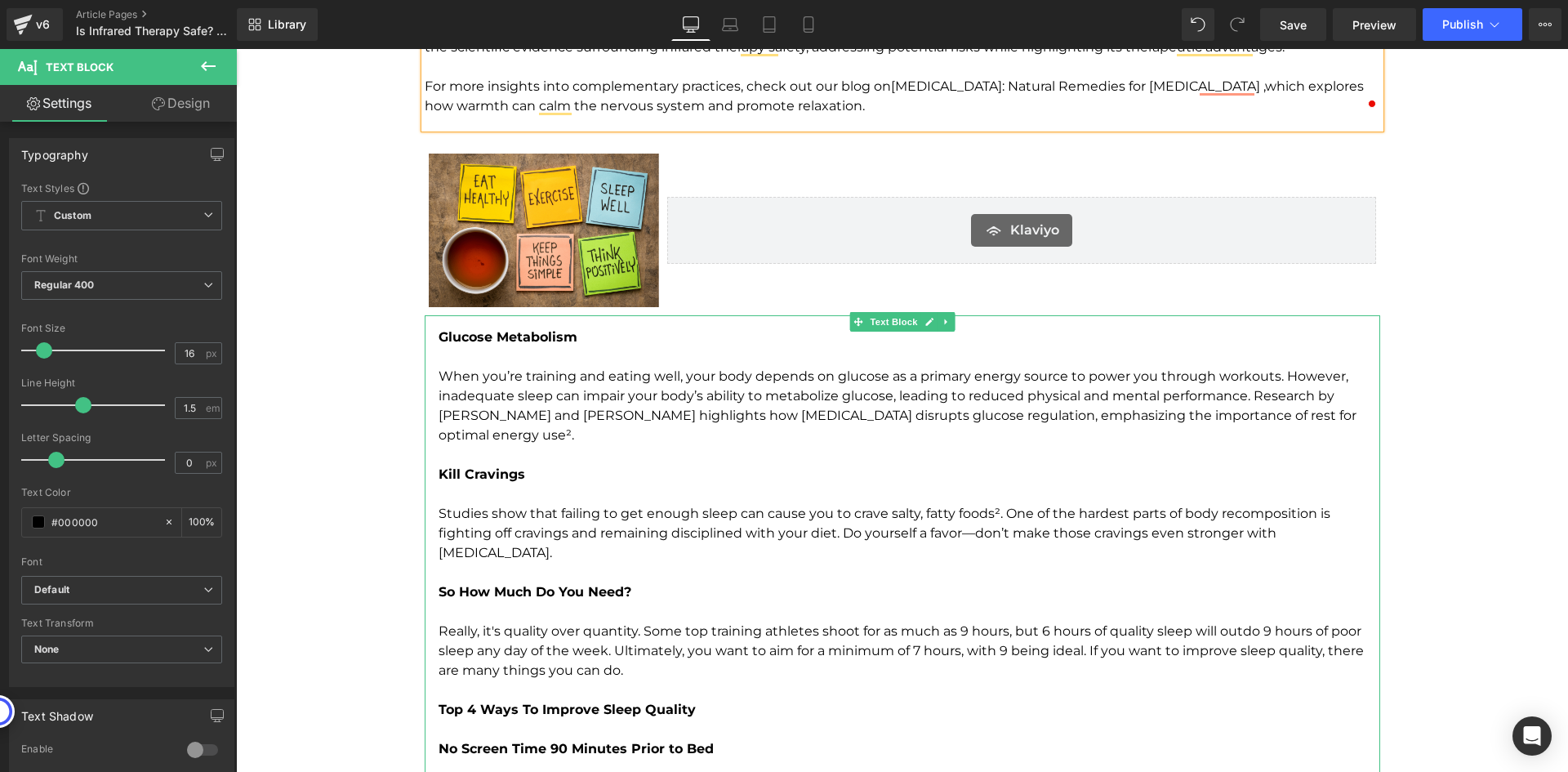
click at [836, 466] on p "Kill Cravings" at bounding box center [909, 475] width 942 height 20
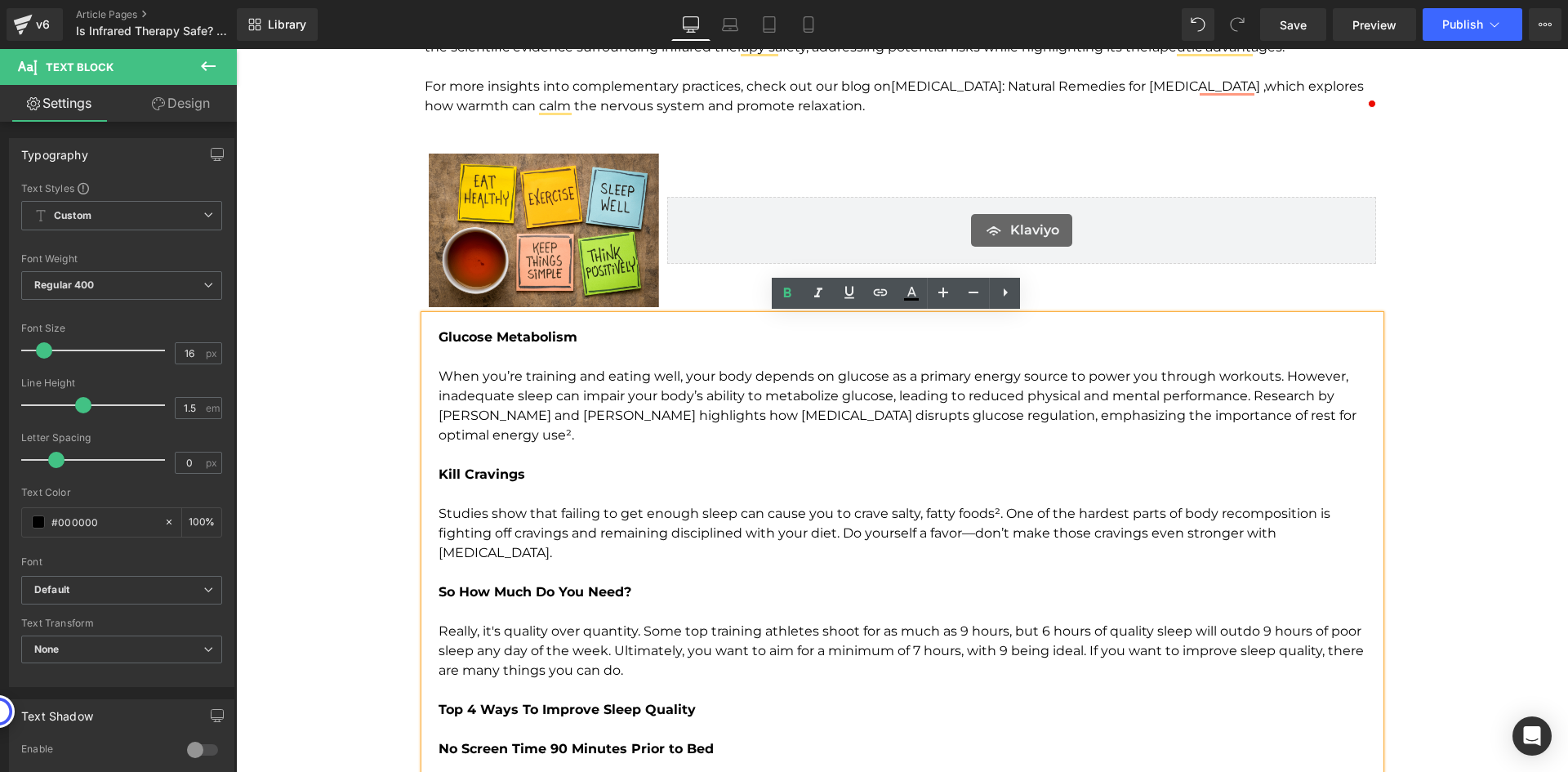
click at [438, 337] on strong "Glucose Metabolism" at bounding box center [508, 336] width 139 height 16
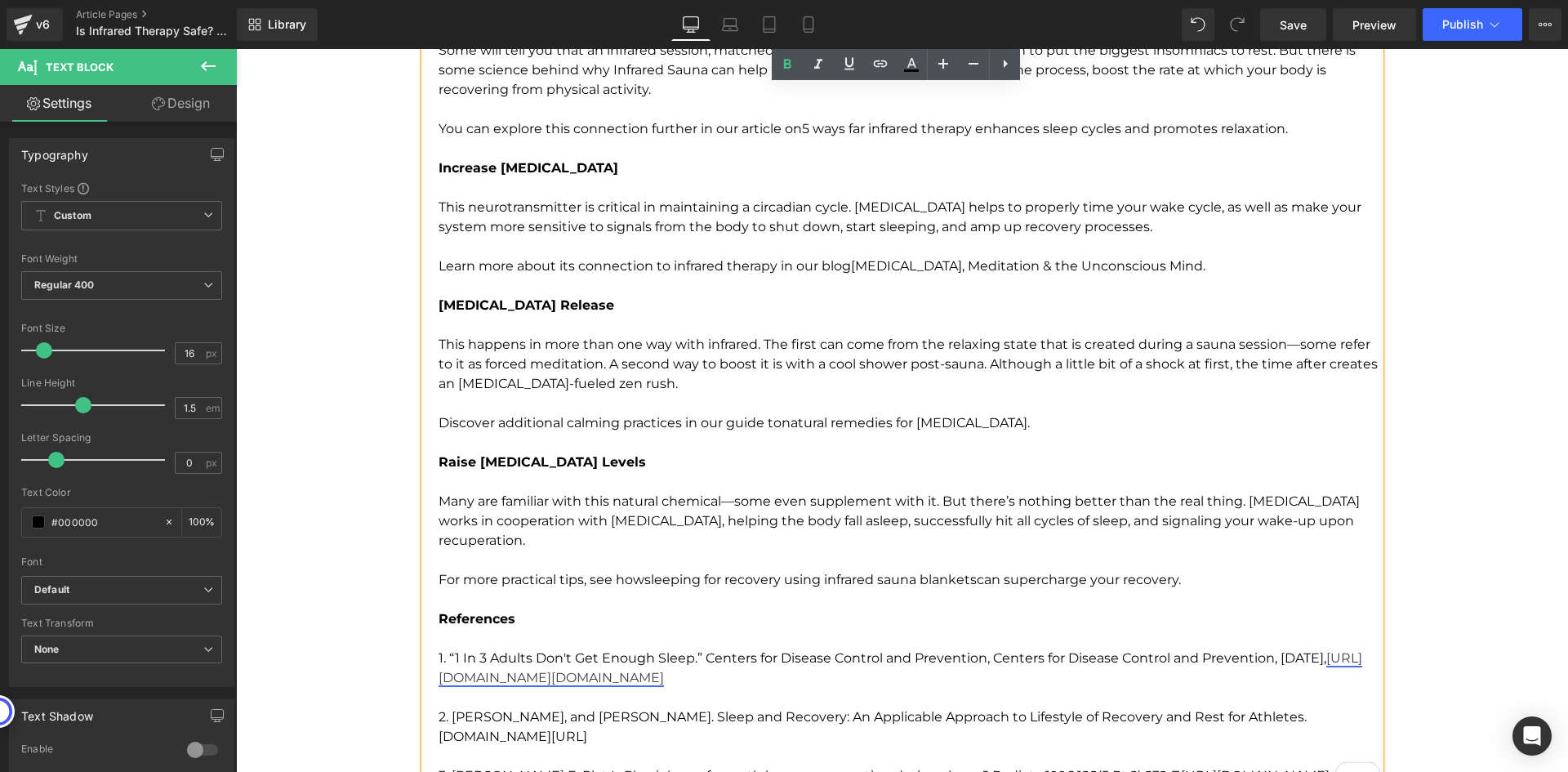
scroll to position [3185, 0]
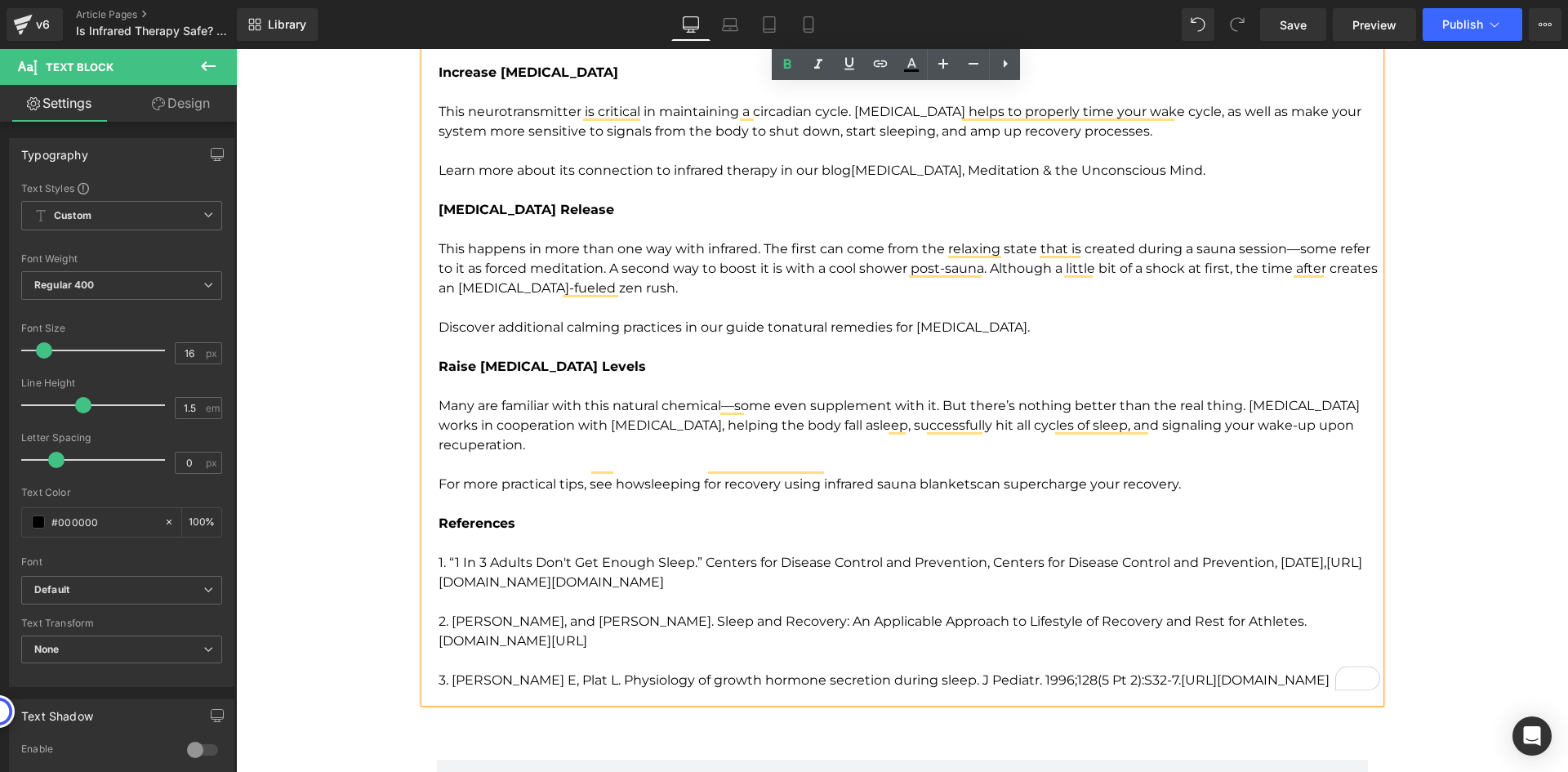
click at [1191, 475] on p "For more practical tips, see how sleeping for recovery using infrared sauna bla…" at bounding box center [909, 485] width 942 height 20
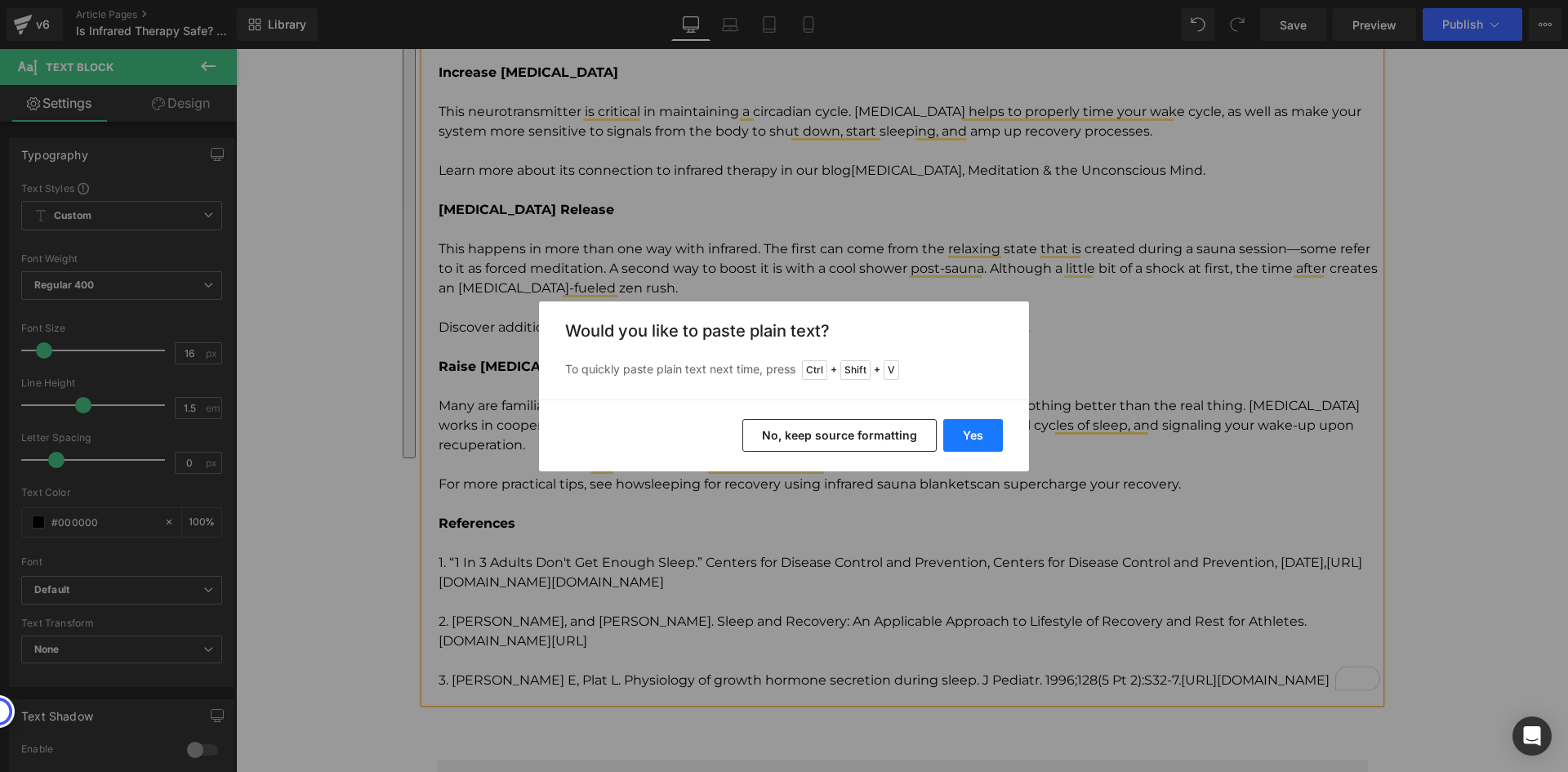
drag, startPoint x: 987, startPoint y: 441, endPoint x: 747, endPoint y: 440, distance: 240.0
click at [987, 441] on button "Yes" at bounding box center [973, 435] width 60 height 32
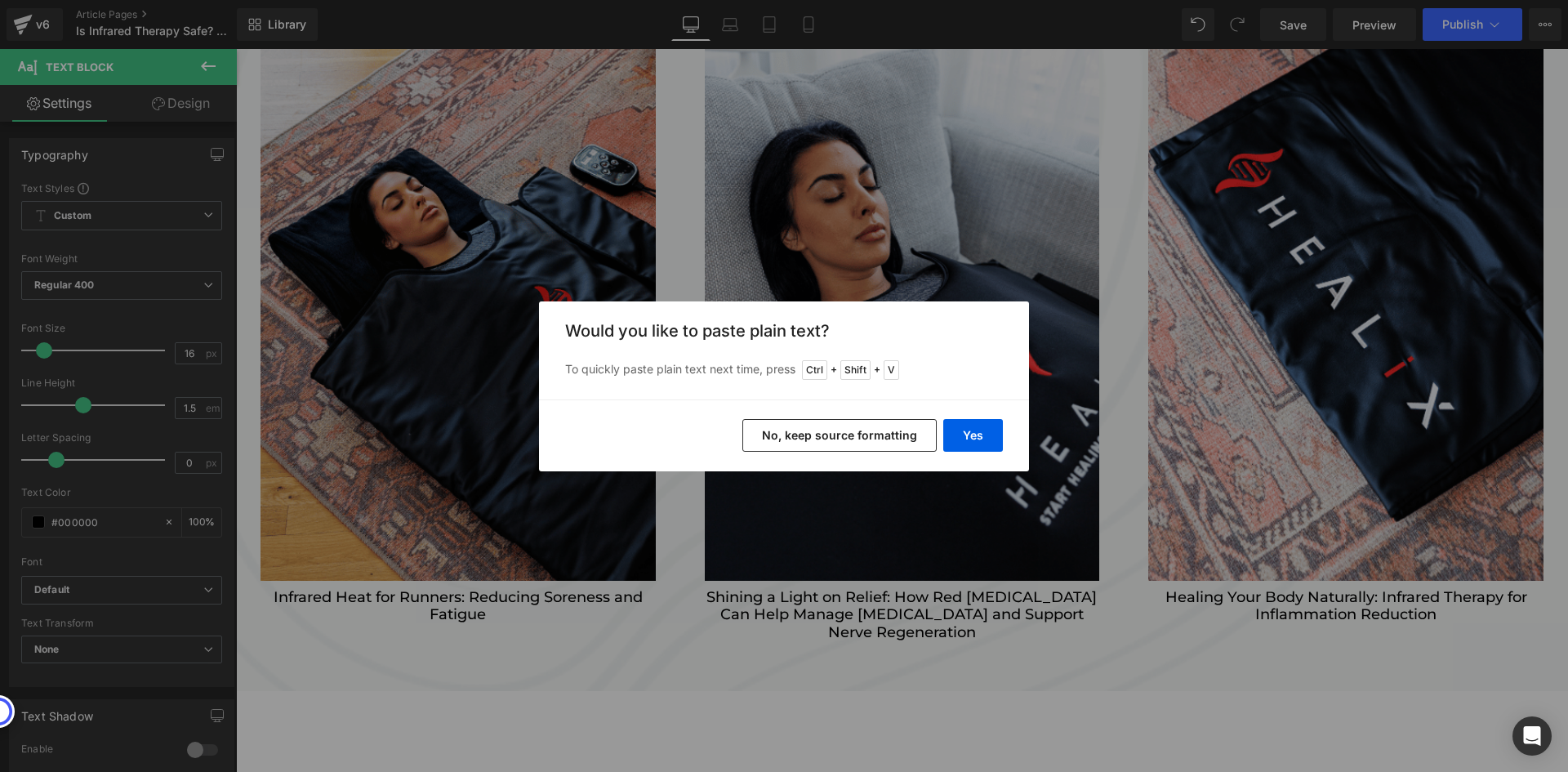
scroll to position [1931, 0]
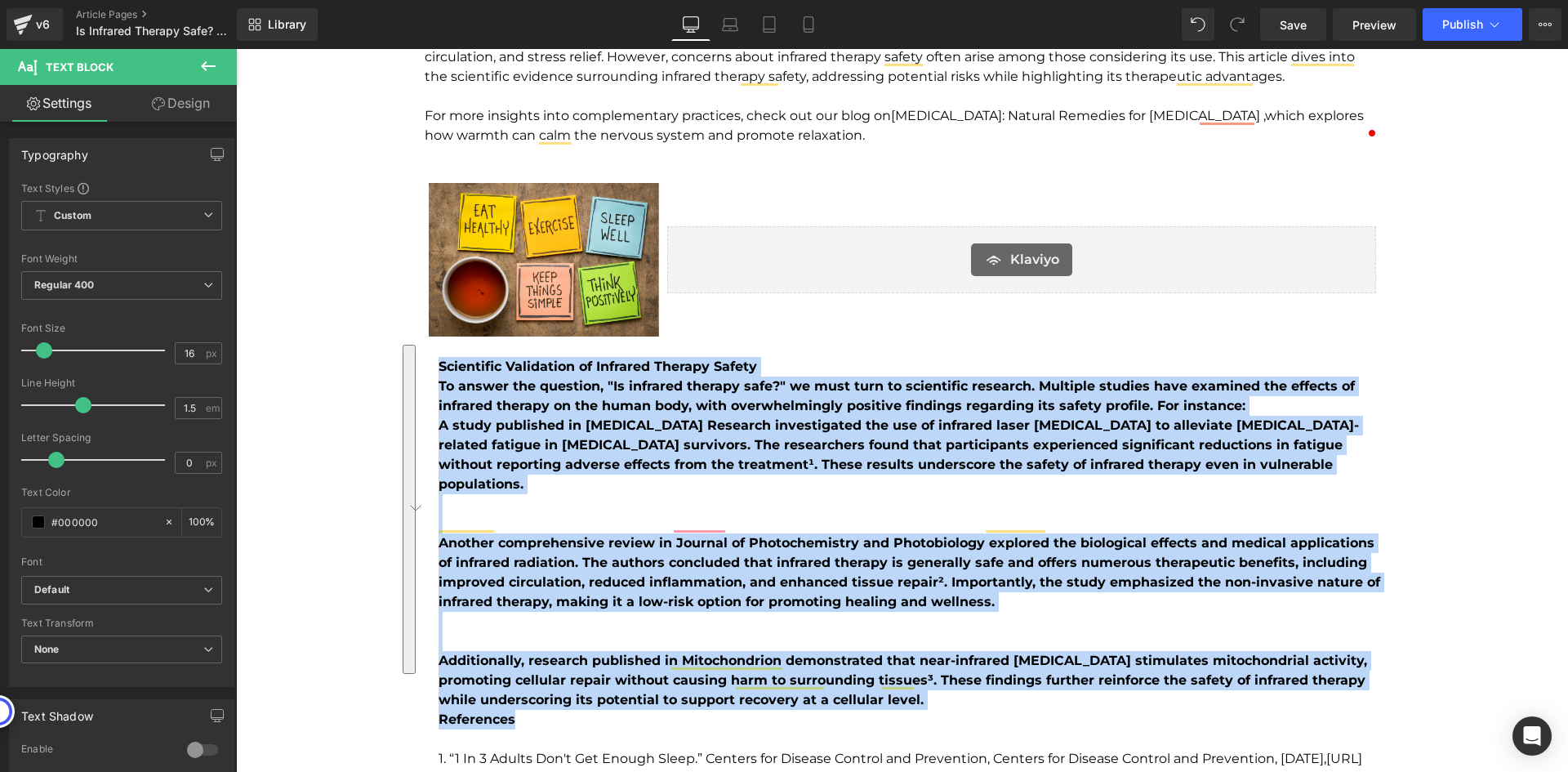
drag, startPoint x: 542, startPoint y: 699, endPoint x: 409, endPoint y: 373, distance: 352.1
click at [413, 373] on div "Infrared therapy has emerged as a revolutionary approach to recovery and wellne…" at bounding box center [902, 448] width 980 height 915
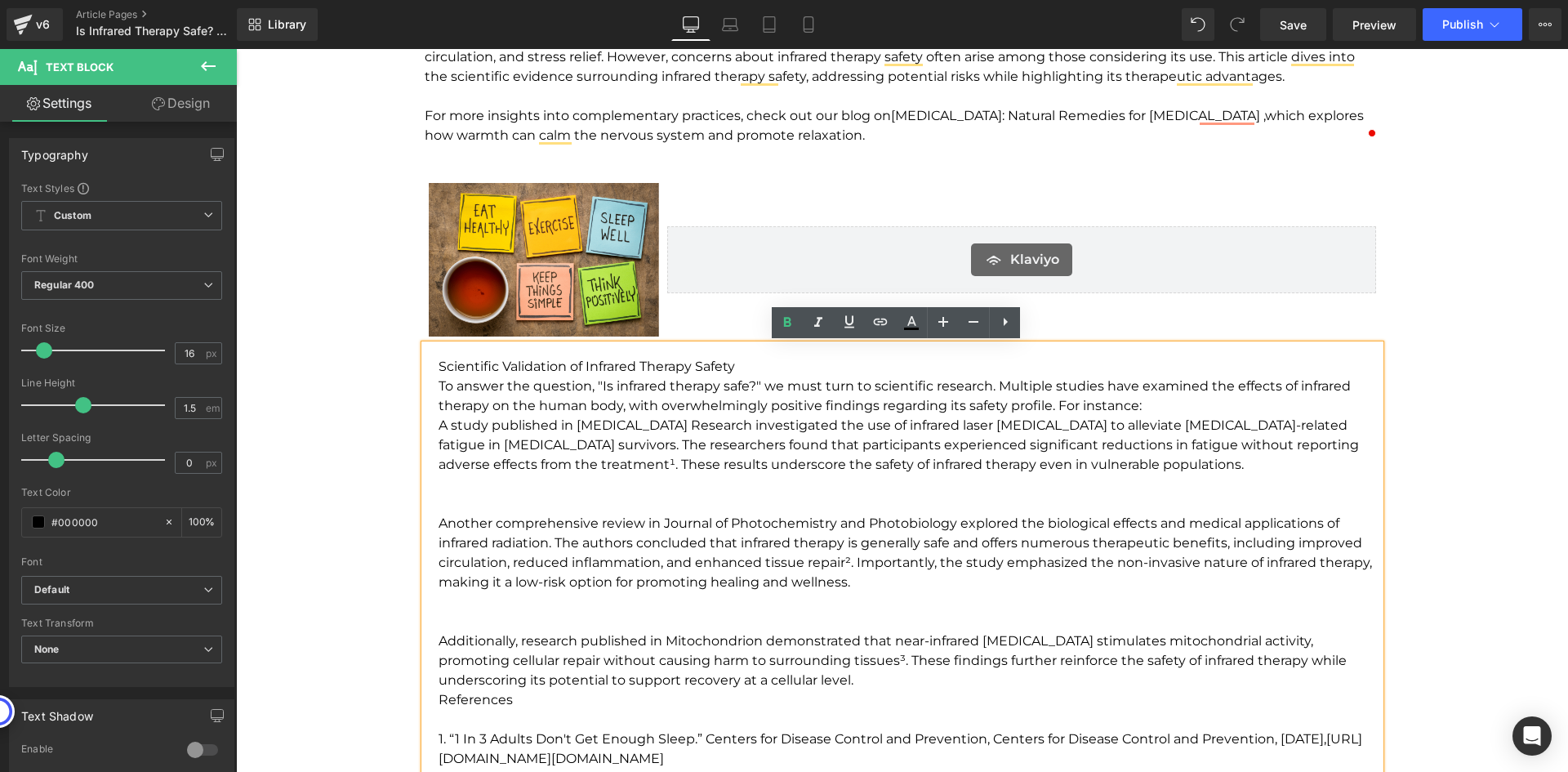
click at [818, 483] on p "To enrich screen reader interactions, please activate Accessibility in Grammarl…" at bounding box center [909, 485] width 942 height 20
drag, startPoint x: 736, startPoint y: 370, endPoint x: 392, endPoint y: 364, distance: 344.1
click at [392, 364] on div "Is Infrared Therapy Safe? What Science Says Heading Hero Banner Row September 3…" at bounding box center [902, 229] width 1332 height 3825
click at [780, 372] on p "Scientific Validation of Infrared Therapy Safety" at bounding box center [909, 367] width 942 height 20
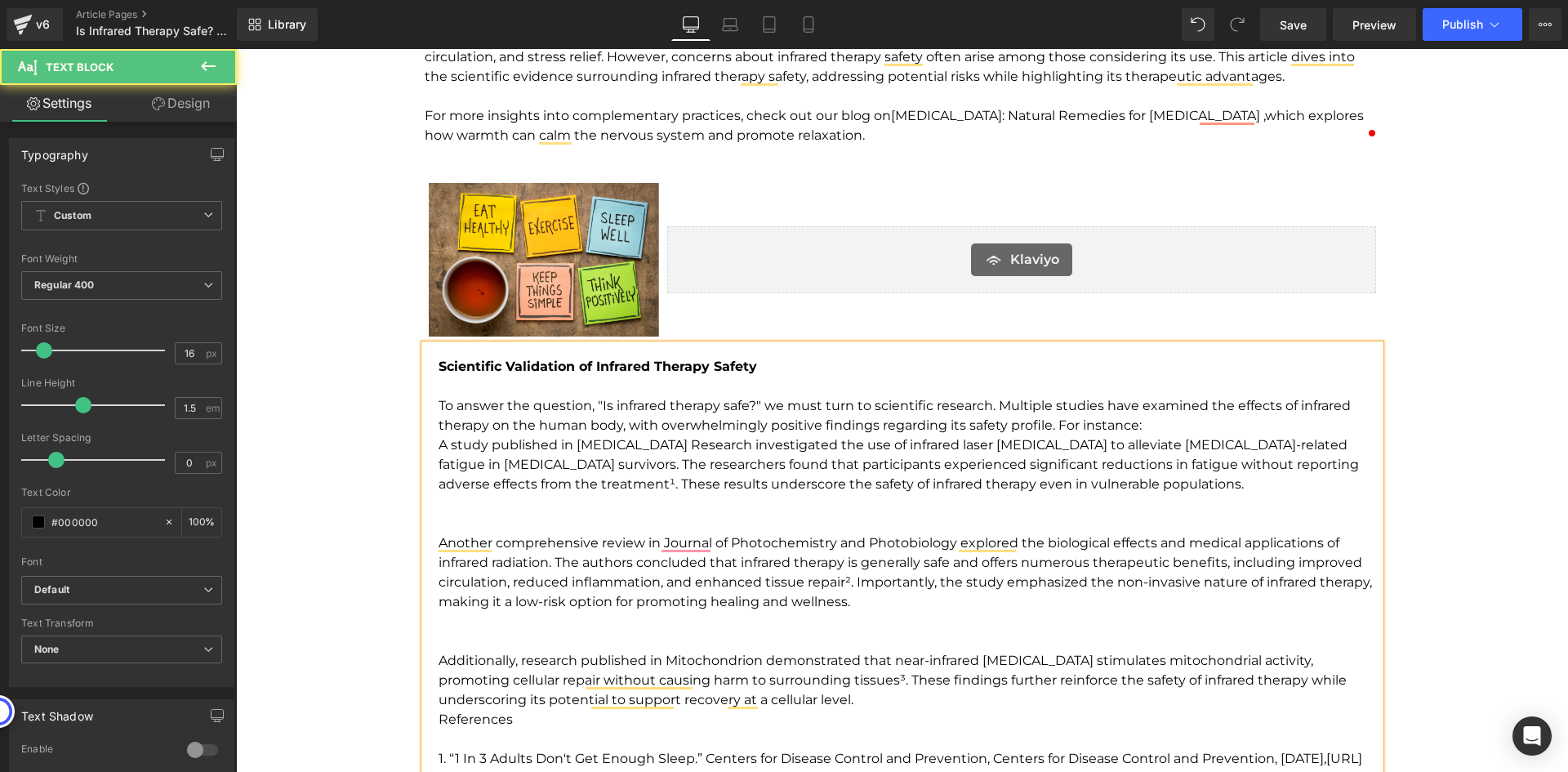
click at [1138, 424] on p "To answer the question, "Is infrared therapy safe?" we must turn to scientific …" at bounding box center [909, 415] width 942 height 39
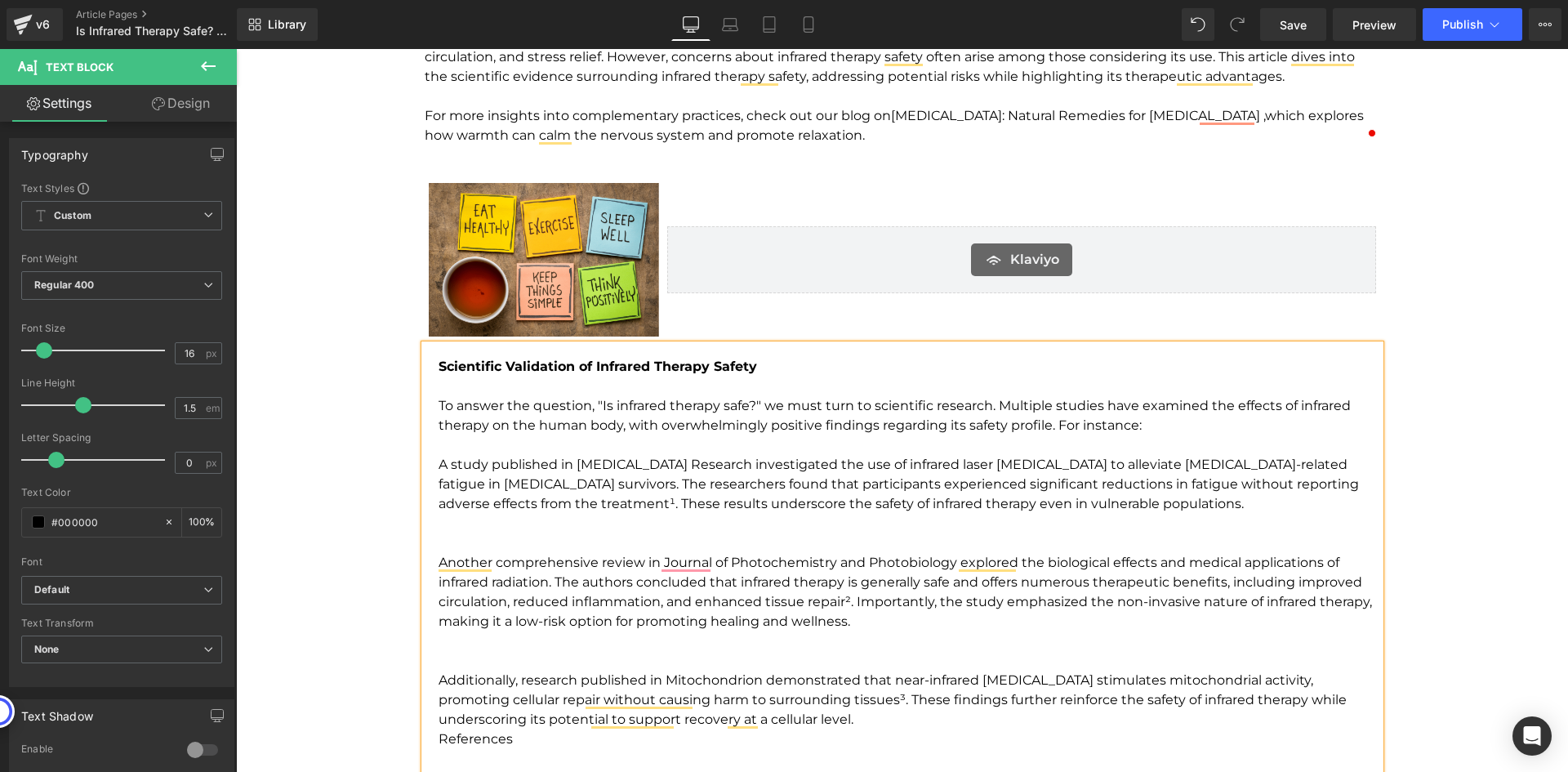
click at [438, 461] on p "A study published in Breast Cancer Research investigated the use of infrared la…" at bounding box center [909, 484] width 942 height 59
click at [460, 526] on p "To enrich screen reader interactions, please activate Accessibility in Grammarl…" at bounding box center [909, 524] width 942 height 20
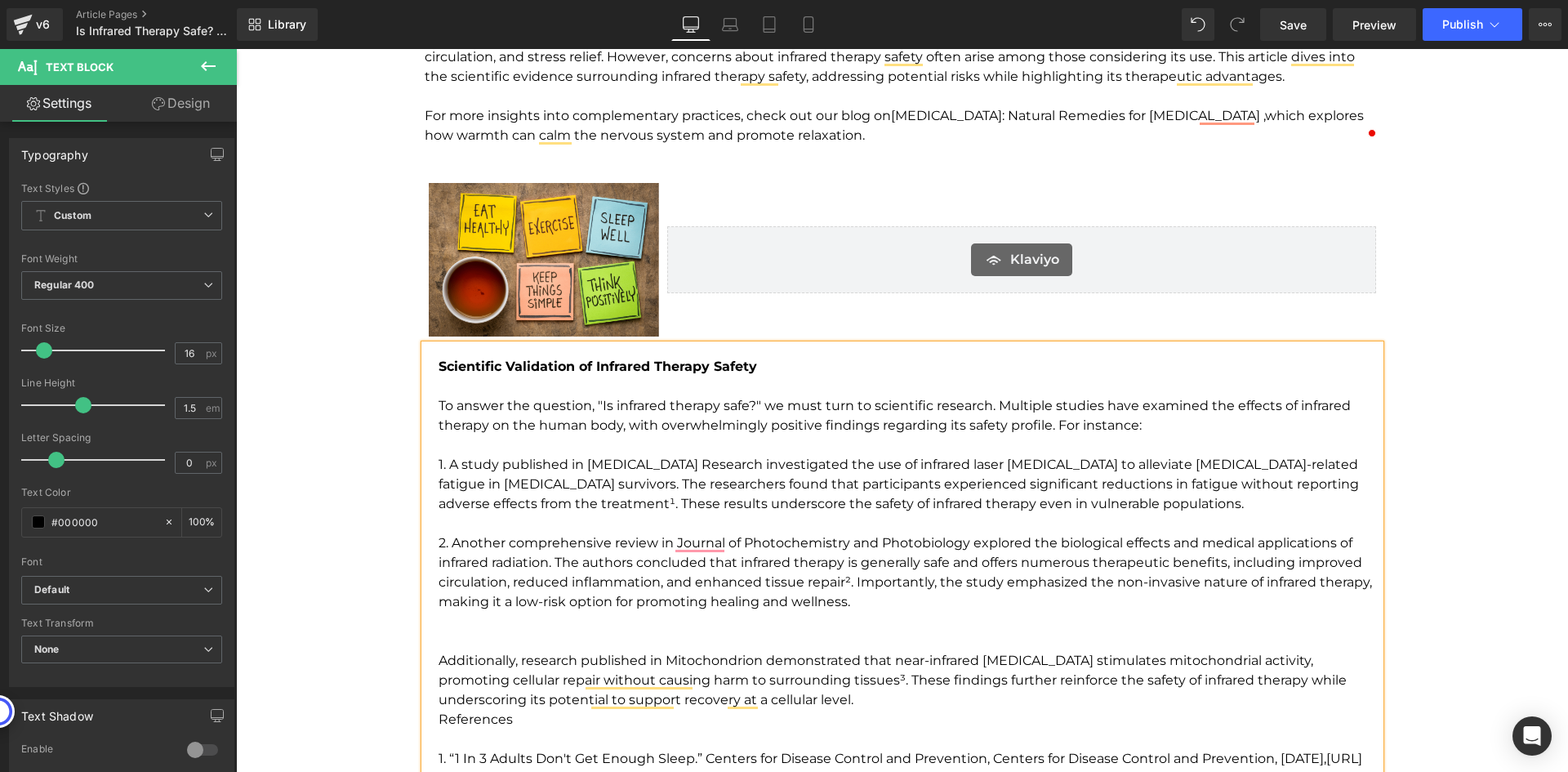
drag, startPoint x: 854, startPoint y: 639, endPoint x: 889, endPoint y: 673, distance: 48.8
click at [853, 639] on p "To enrich screen reader interactions, please activate Accessibility in Grammarl…" at bounding box center [909, 641] width 942 height 20
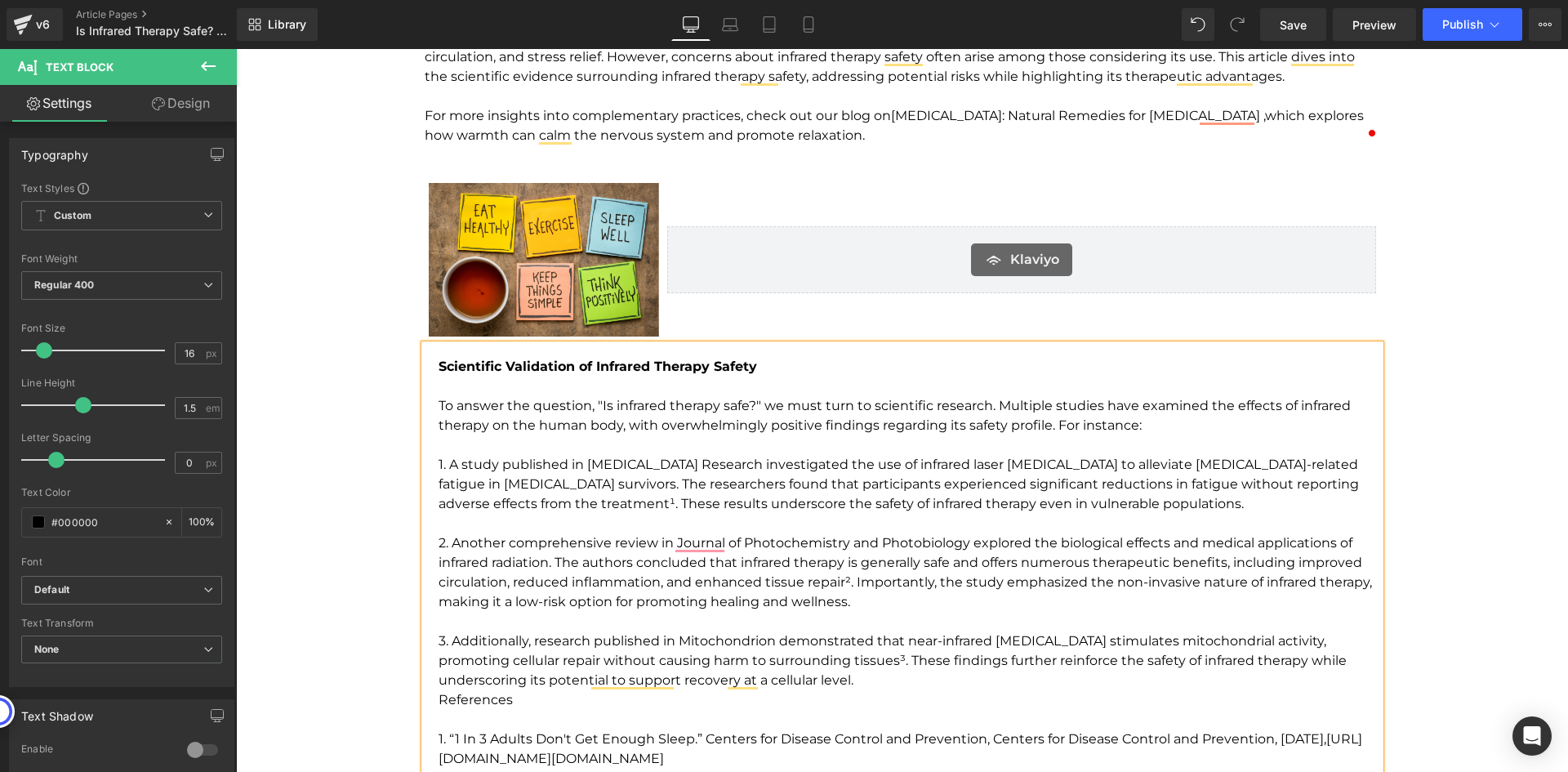
click at [835, 689] on p "3. Additionally, research published in Mitochondrion demonstrated that near-inf…" at bounding box center [909, 660] width 942 height 59
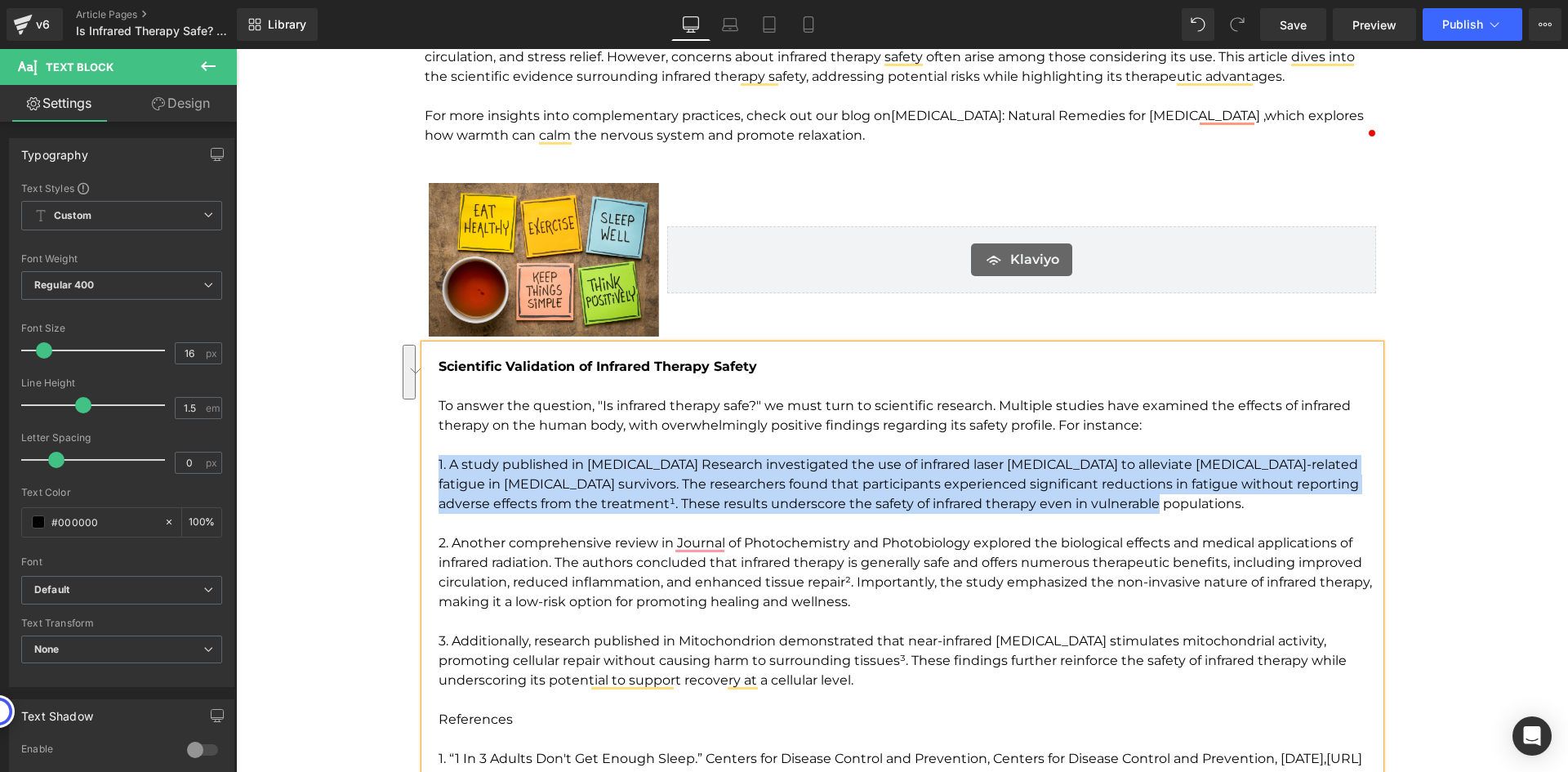
drag, startPoint x: 431, startPoint y: 461, endPoint x: 1139, endPoint y: 511, distance: 709.8
click at [1139, 511] on div "Scientific Validation of Infrared Therapy Safety To answer the question, "Is in…" at bounding box center [903, 621] width 956 height 553
click at [1139, 511] on p "1. A study published in [MEDICAL_DATA] Research investigated the use of infrare…" at bounding box center [909, 484] width 942 height 59
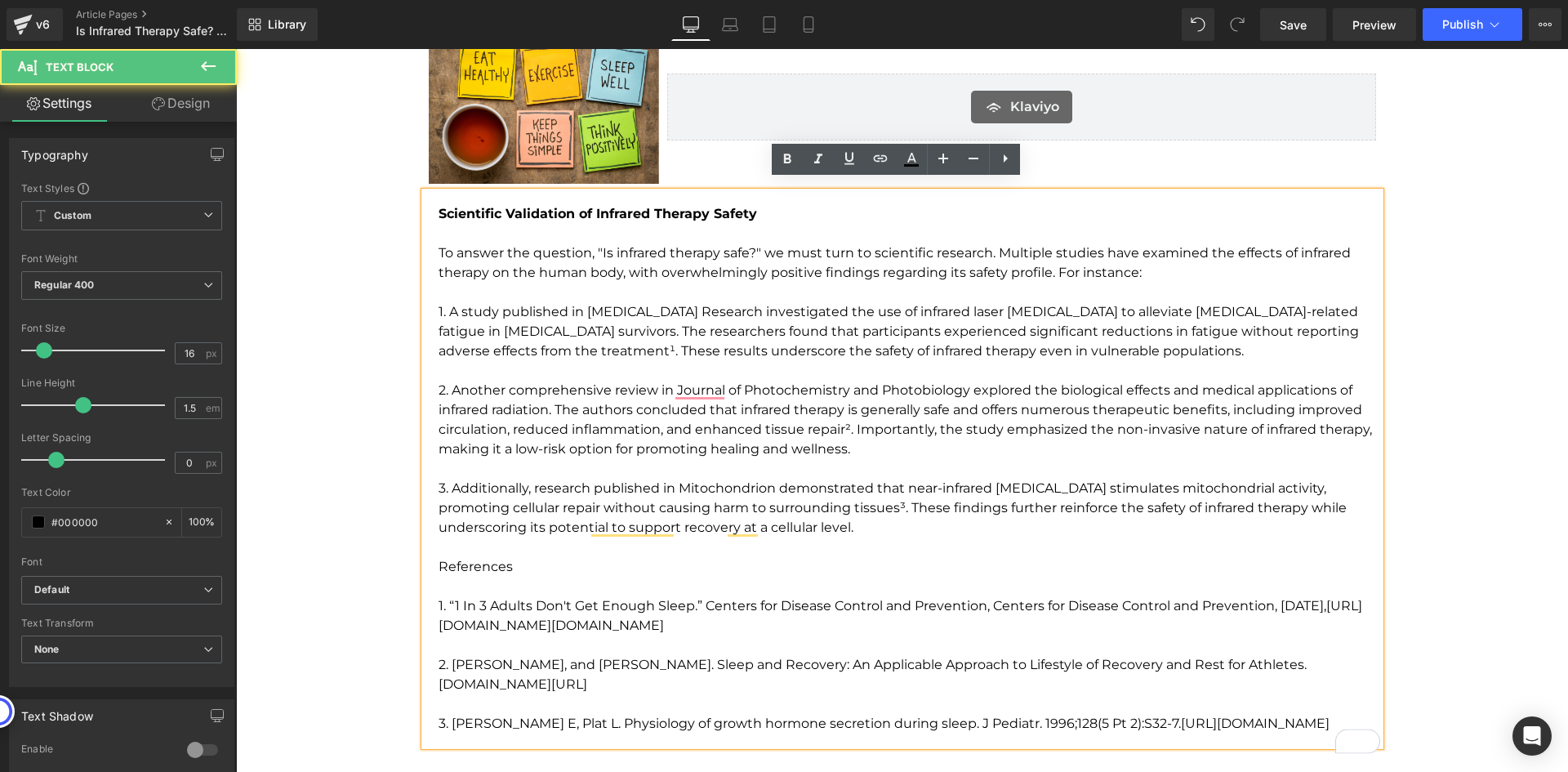
scroll to position [2094, 0]
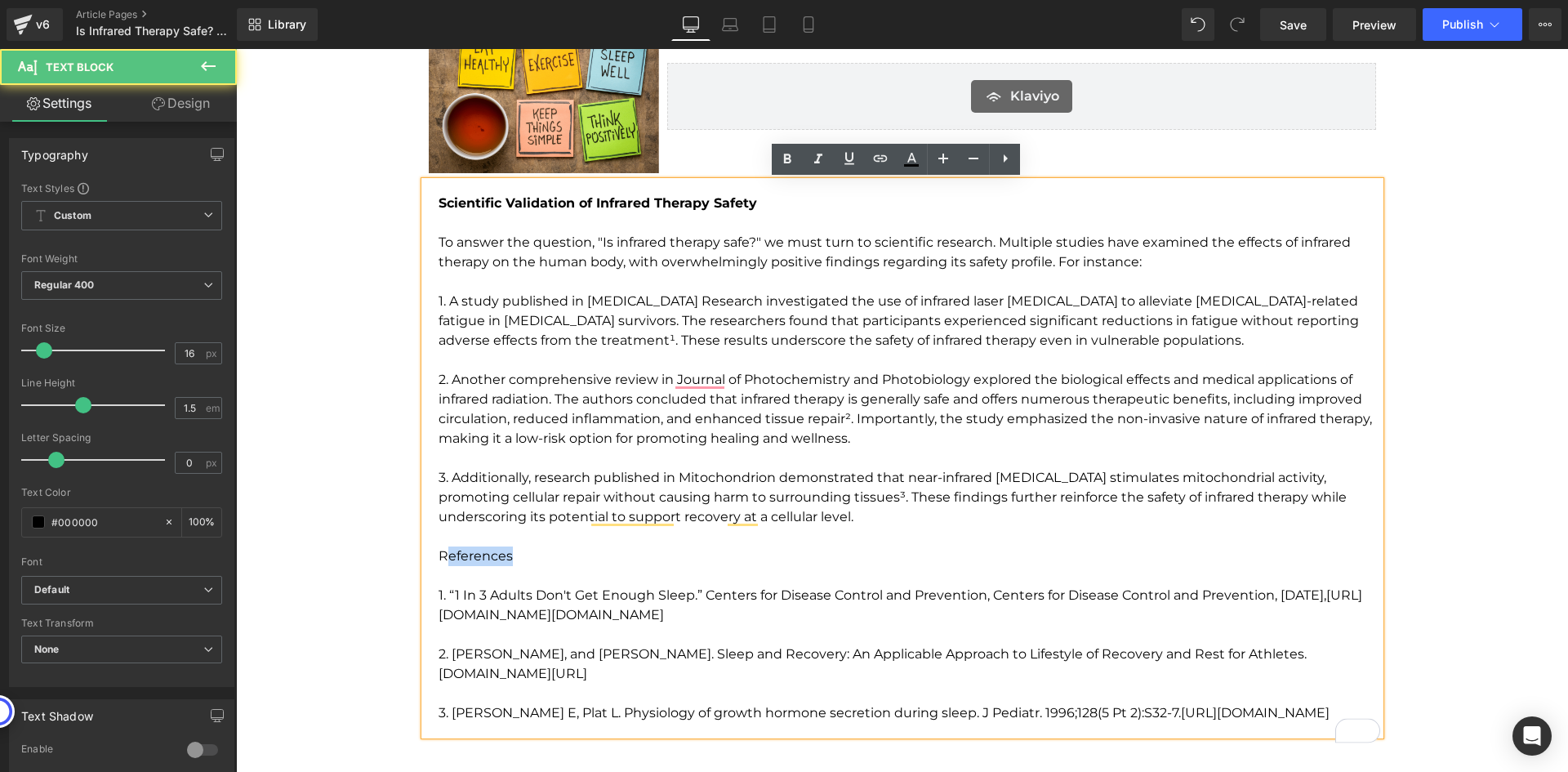
drag, startPoint x: 525, startPoint y: 552, endPoint x: 439, endPoint y: 557, distance: 86.1
click at [439, 557] on p "References" at bounding box center [909, 557] width 942 height 20
click at [736, 555] on p "References" at bounding box center [909, 557] width 942 height 20
click at [820, 519] on p "3. Additionally, research published in Mitochondrion demonstrated that near-inf…" at bounding box center [909, 507] width 942 height 79
click at [790, 523] on p "3. Additionally, research published in Mitochondrion demonstrated that near-inf…" at bounding box center [909, 507] width 942 height 79
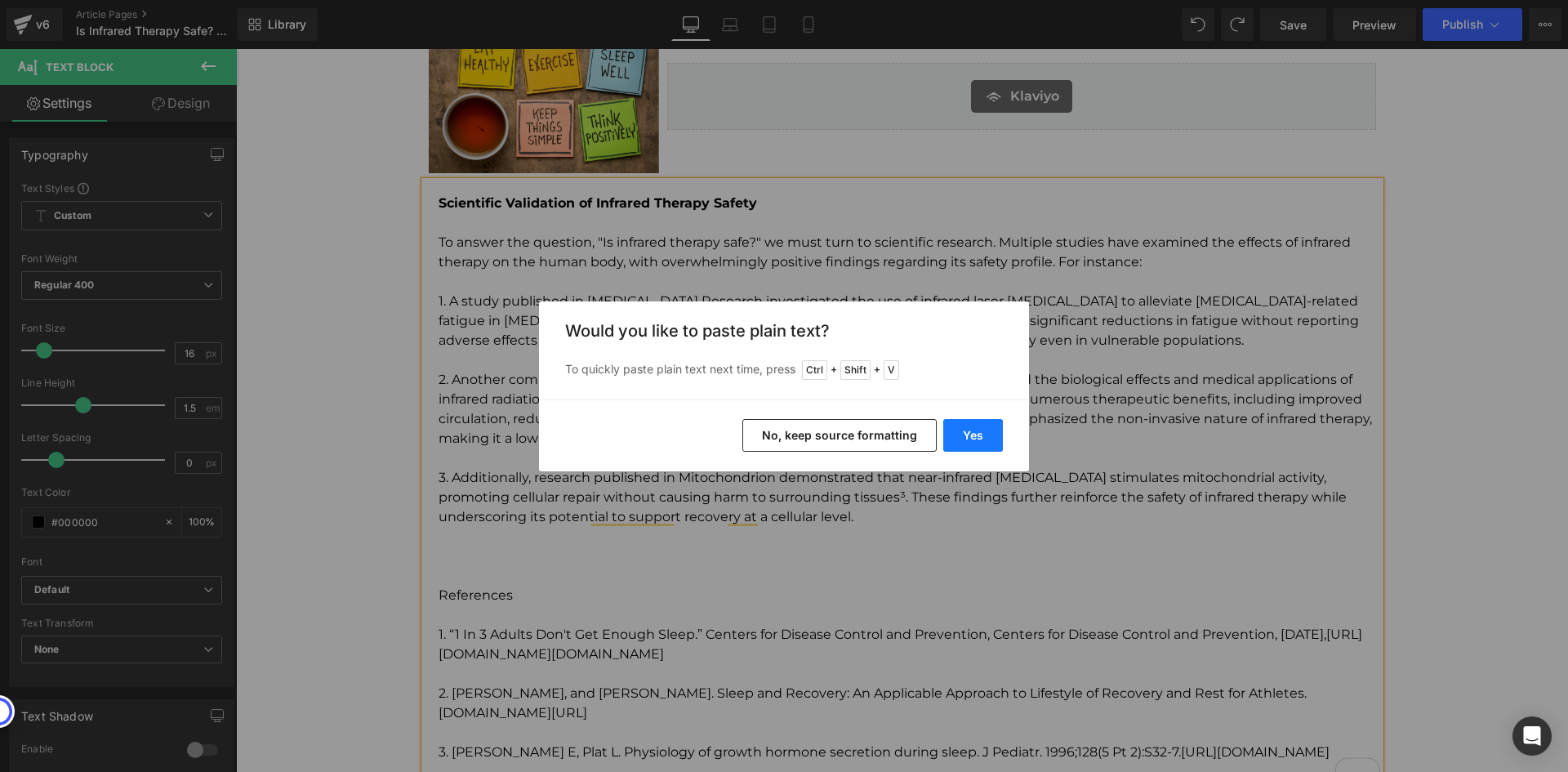
drag, startPoint x: 987, startPoint y: 421, endPoint x: 532, endPoint y: 569, distance: 478.5
click at [987, 421] on button "Yes" at bounding box center [973, 435] width 60 height 32
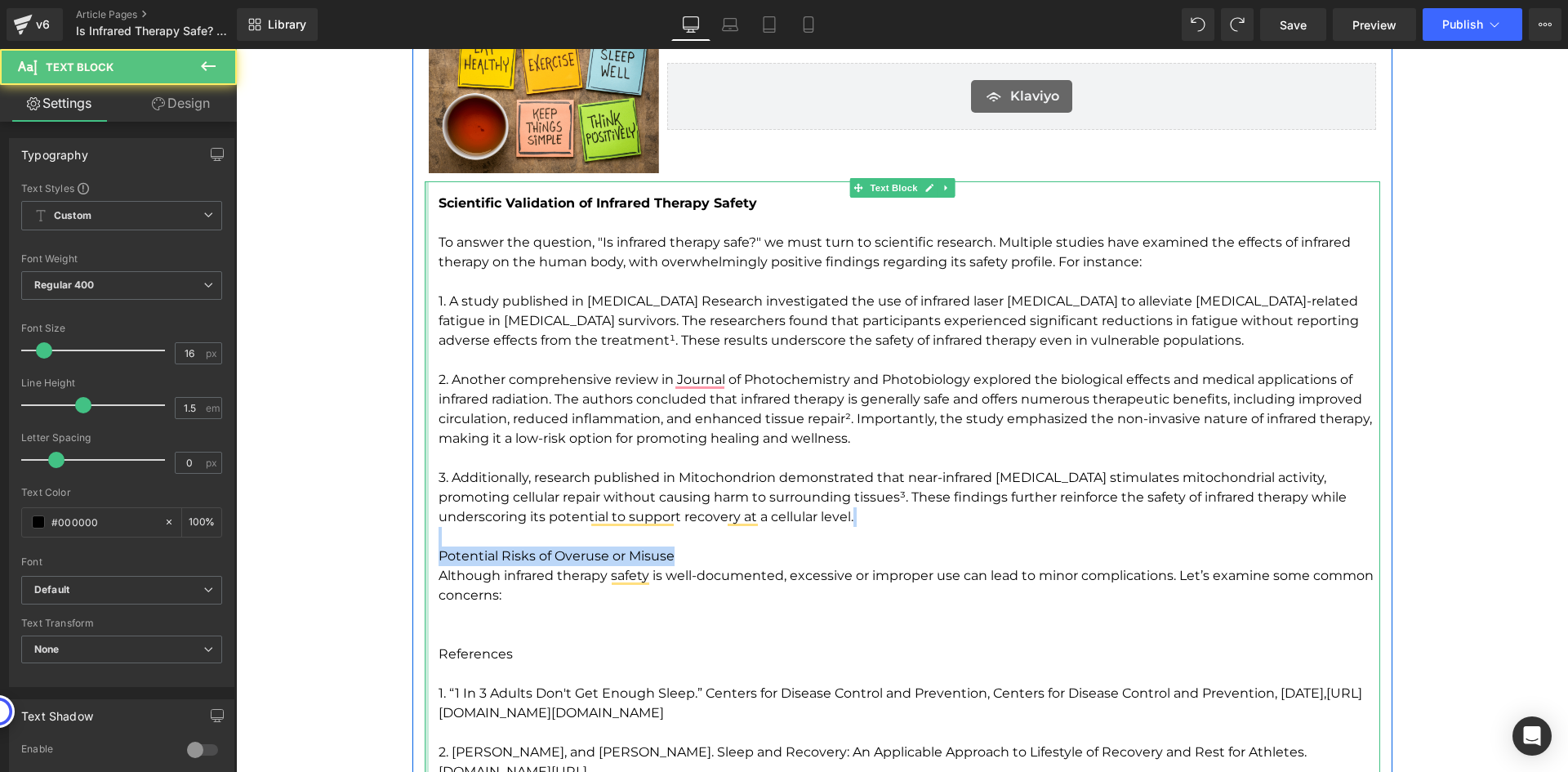
drag, startPoint x: 694, startPoint y: 548, endPoint x: 420, endPoint y: 547, distance: 274.0
click at [425, 547] on div "Scientific Validation of Infrared Therapy Safety To answer the question, "Is in…" at bounding box center [903, 507] width 956 height 652
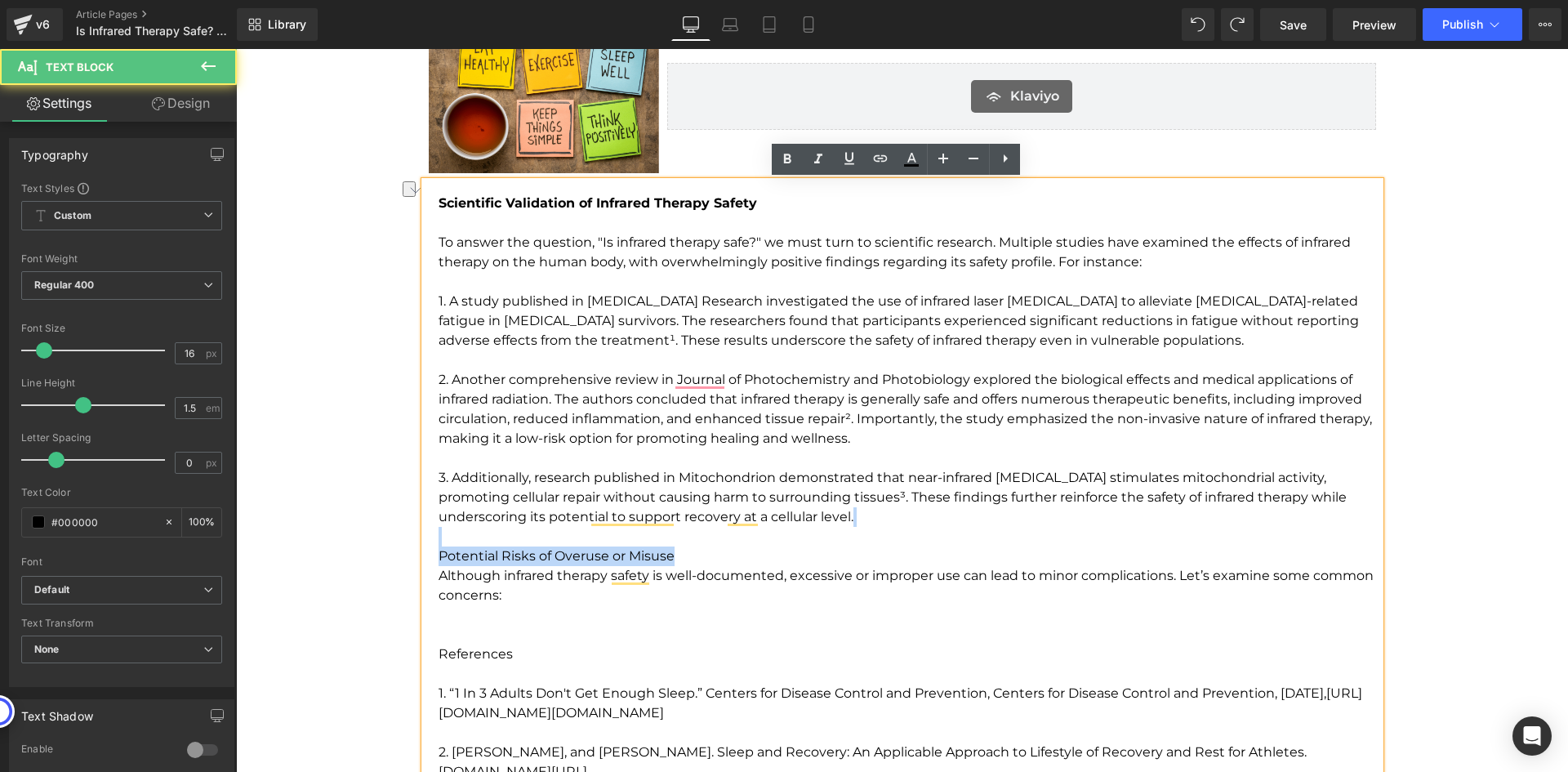
click at [628, 557] on p "3. Additionally, research published in Mitochondrion demonstrated that near-inf…" at bounding box center [909, 517] width 942 height 98
drag, startPoint x: 671, startPoint y: 556, endPoint x: 432, endPoint y: 556, distance: 239.0
click at [438, 556] on p "3. Additionally, research published in Mitochondrion demonstrated that near-inf…" at bounding box center [909, 517] width 942 height 98
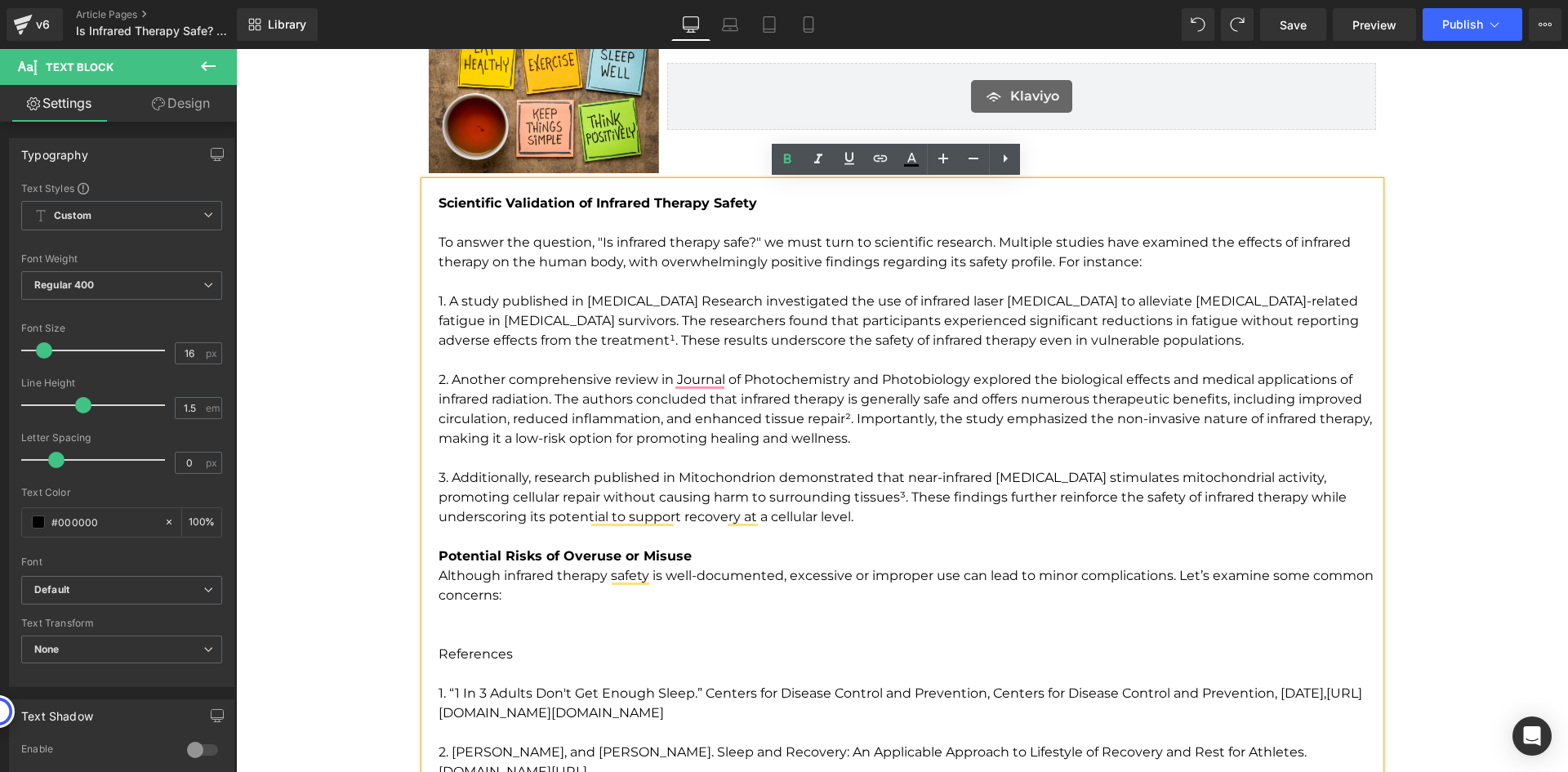
click at [660, 550] on strong "Potential Risks of Overuse or Misuse" at bounding box center [565, 556] width 253 height 16
click at [786, 552] on p "3. Additionally, research published in Mitochondrion demonstrated that near-inf…" at bounding box center [909, 517] width 942 height 98
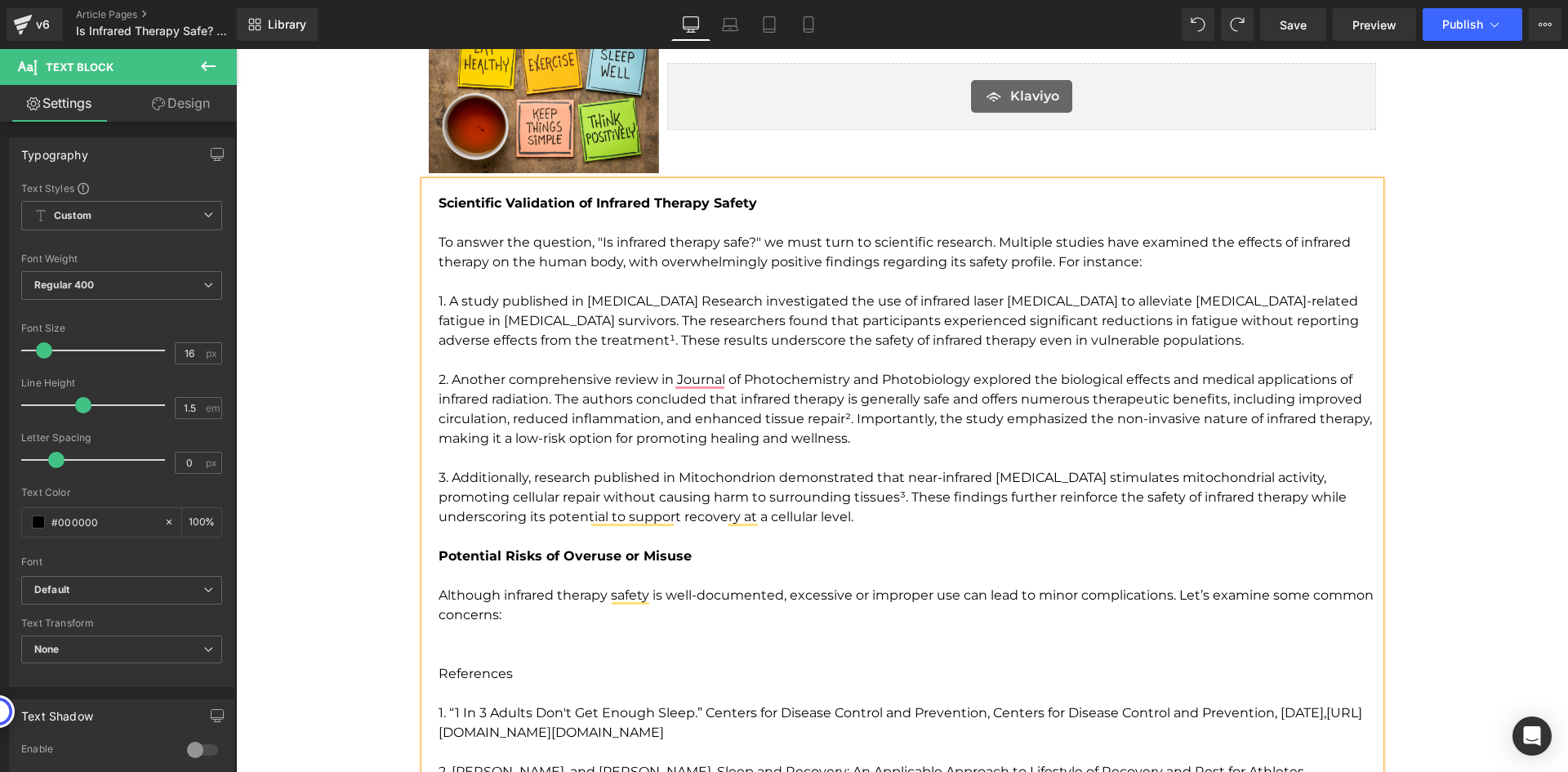
click at [579, 649] on p "To enrich screen reader interactions, please activate Accessibility in Grammarl…" at bounding box center [909, 644] width 942 height 39
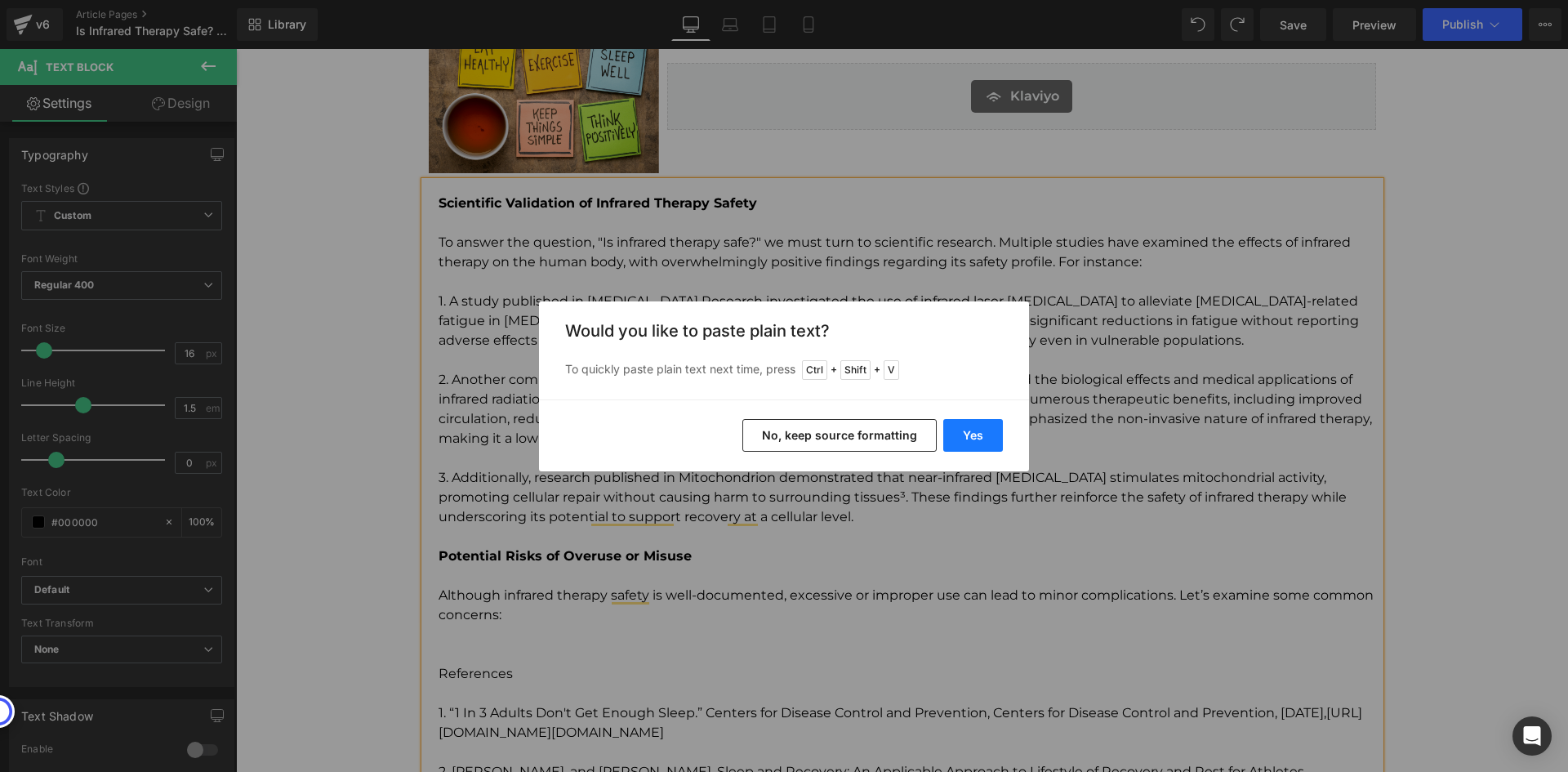
drag, startPoint x: 963, startPoint y: 441, endPoint x: 728, endPoint y: 408, distance: 237.3
click at [963, 441] on button "Yes" at bounding box center [973, 435] width 60 height 32
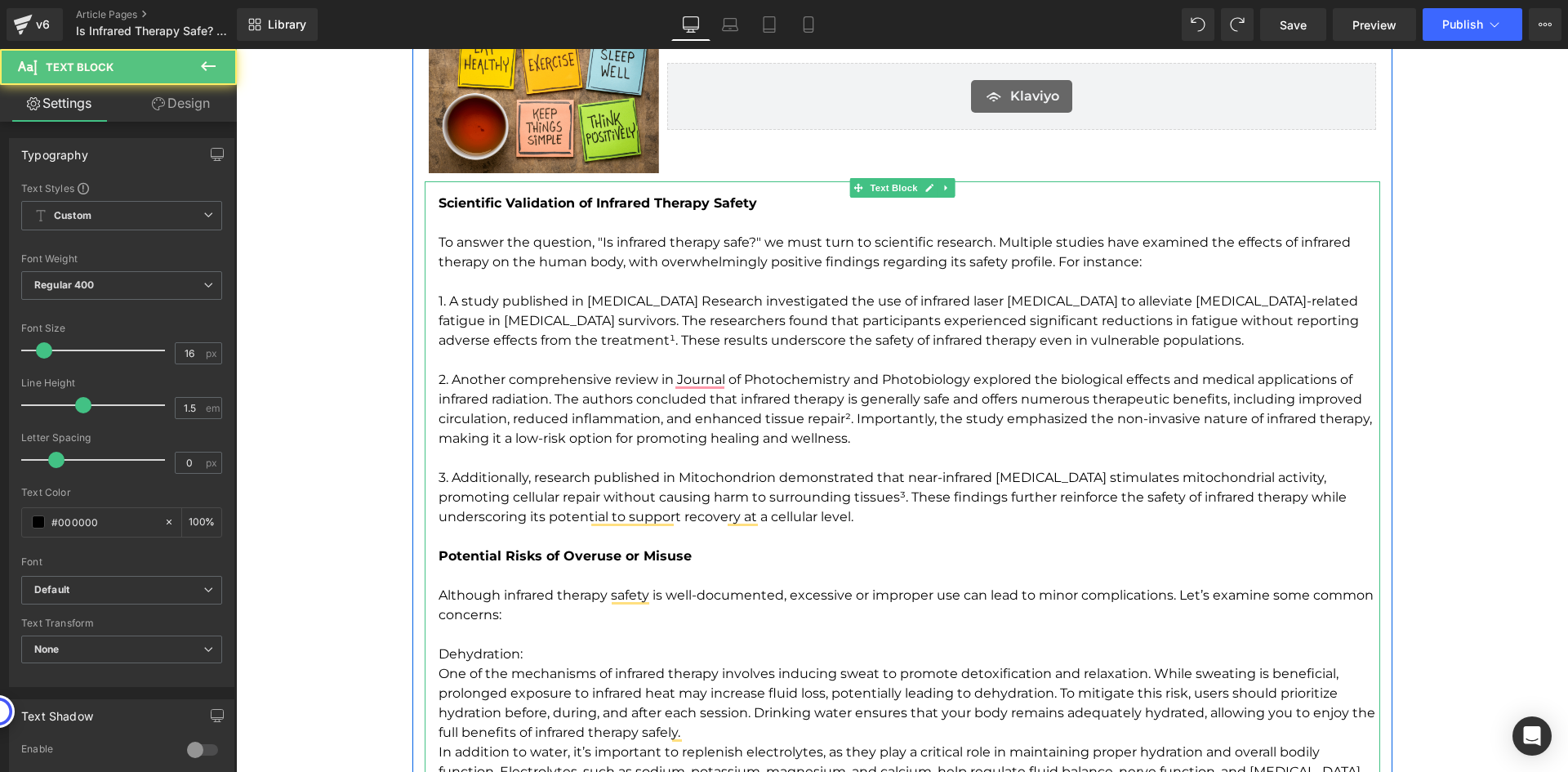
click at [574, 654] on p "Dehydration:" at bounding box center [909, 644] width 942 height 39
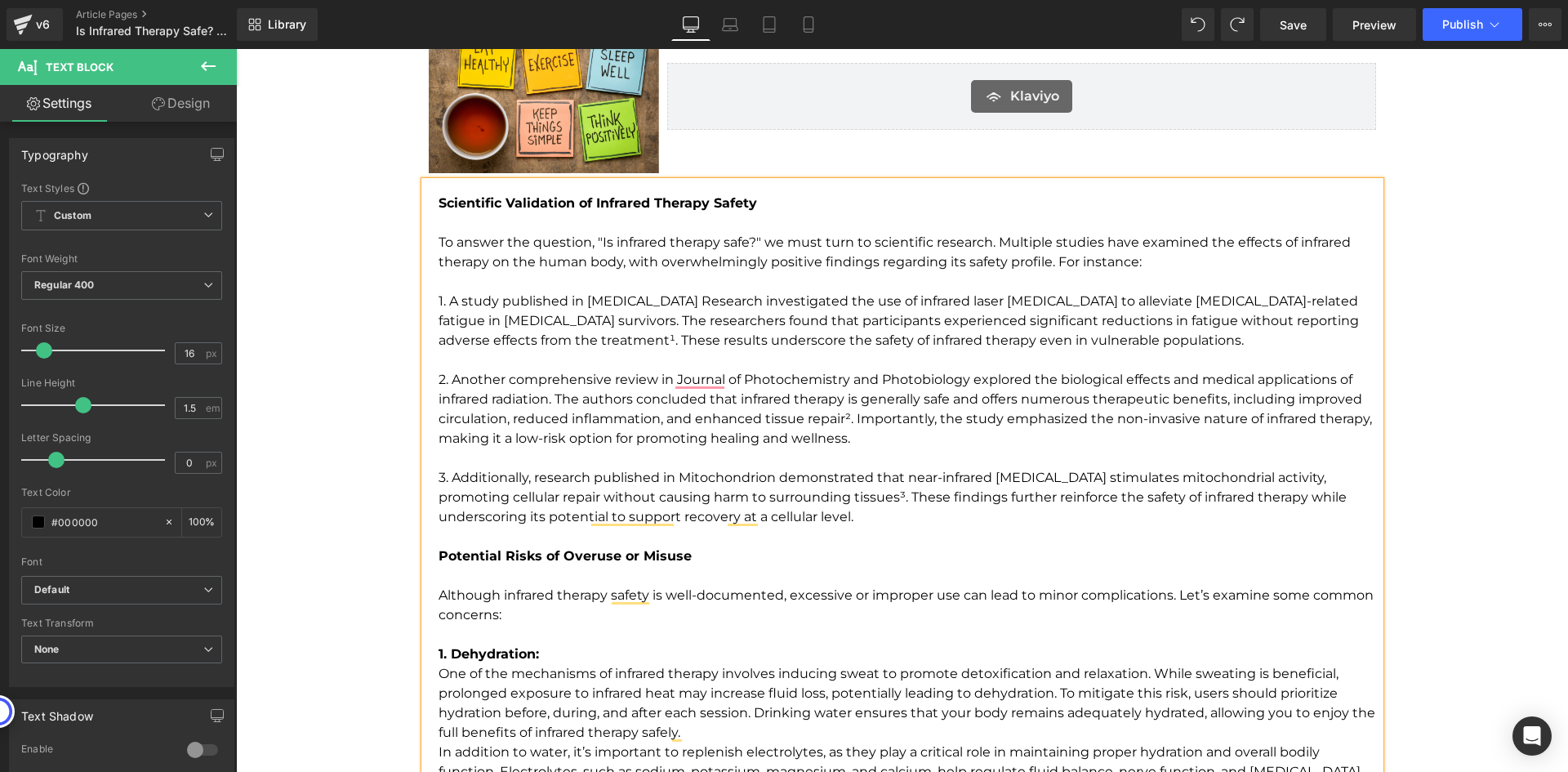
click at [728, 668] on p "One of the mechanisms of infrared therapy involves inducing sweat to promote de…" at bounding box center [909, 703] width 942 height 79
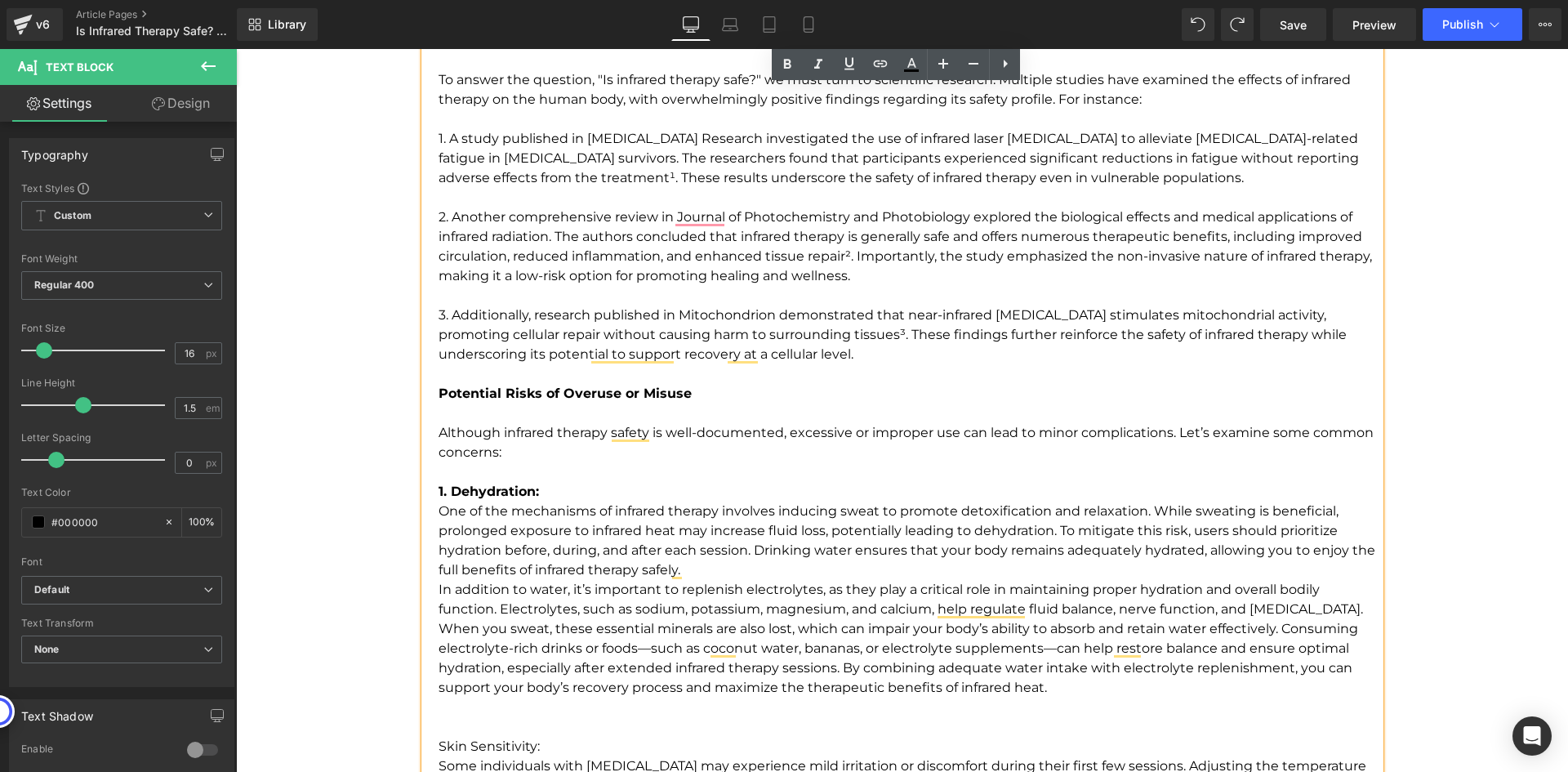
scroll to position [2257, 0]
click at [699, 567] on p "One of the mechanisms of infrared therapy involves inducing sweat to promote de…" at bounding box center [909, 539] width 942 height 79
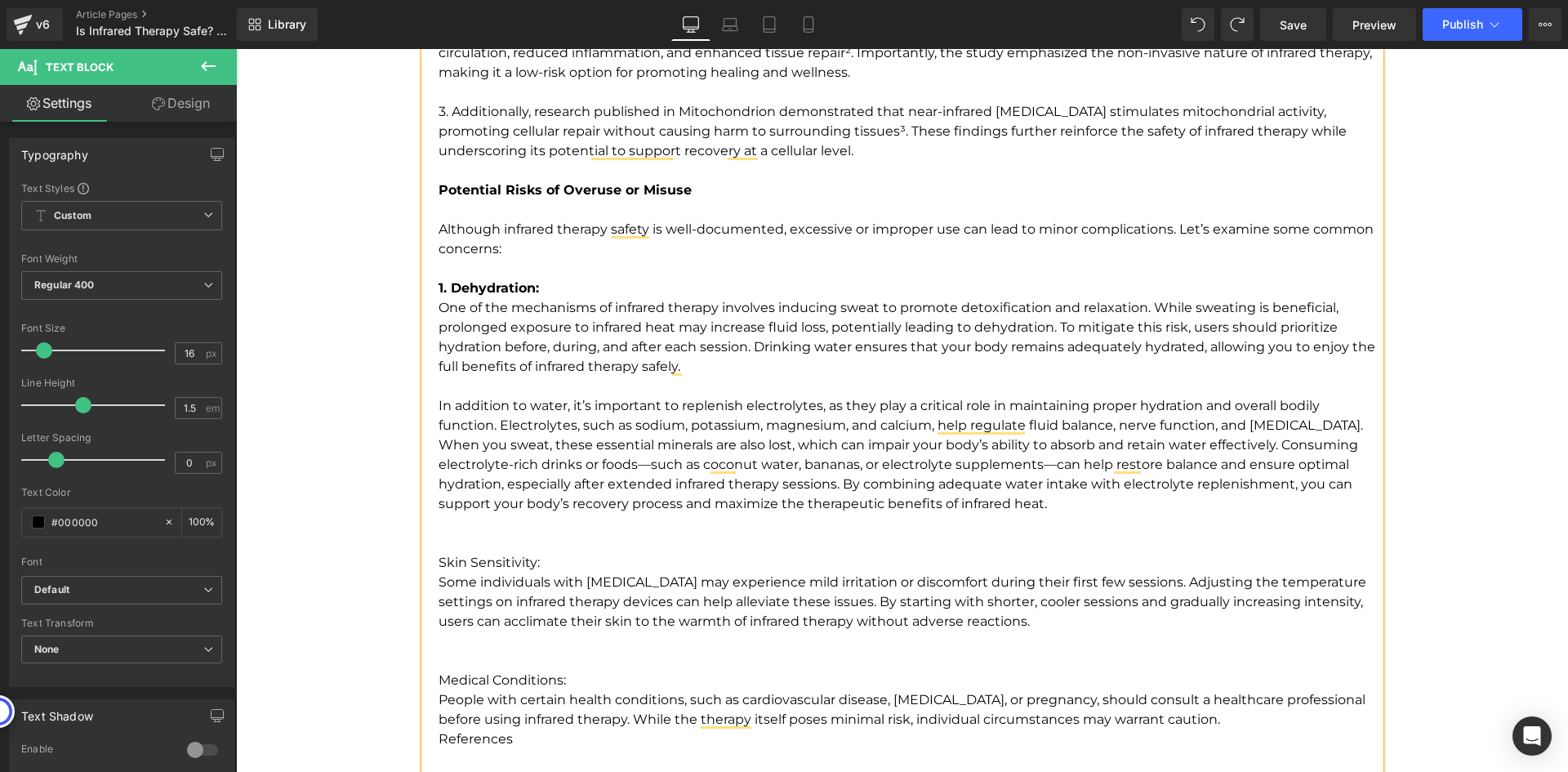
scroll to position [2502, 0]
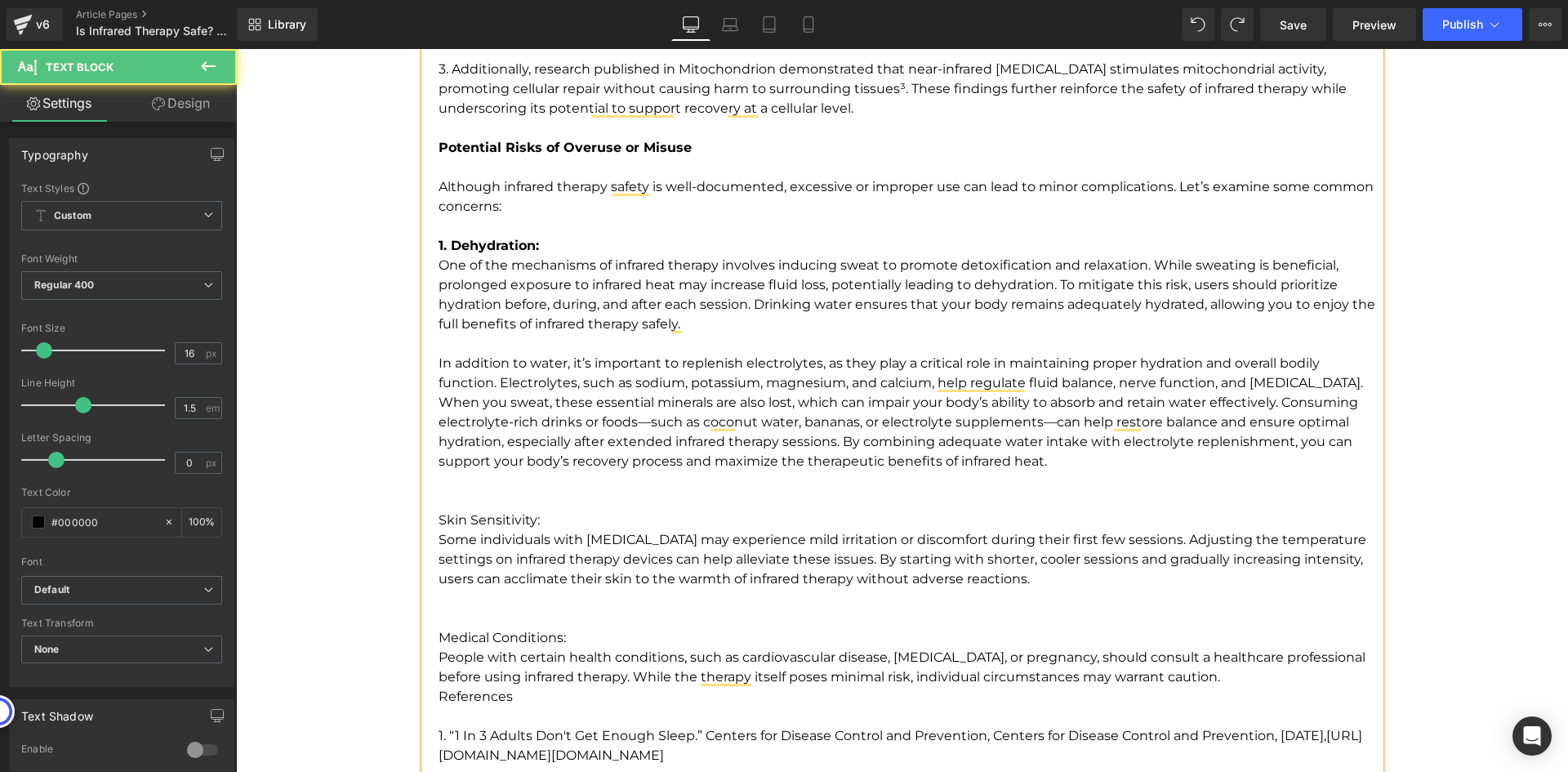
click at [1102, 476] on p "To enrich screen reader interactions, please activate Accessibility in Grammarl…" at bounding box center [909, 481] width 942 height 20
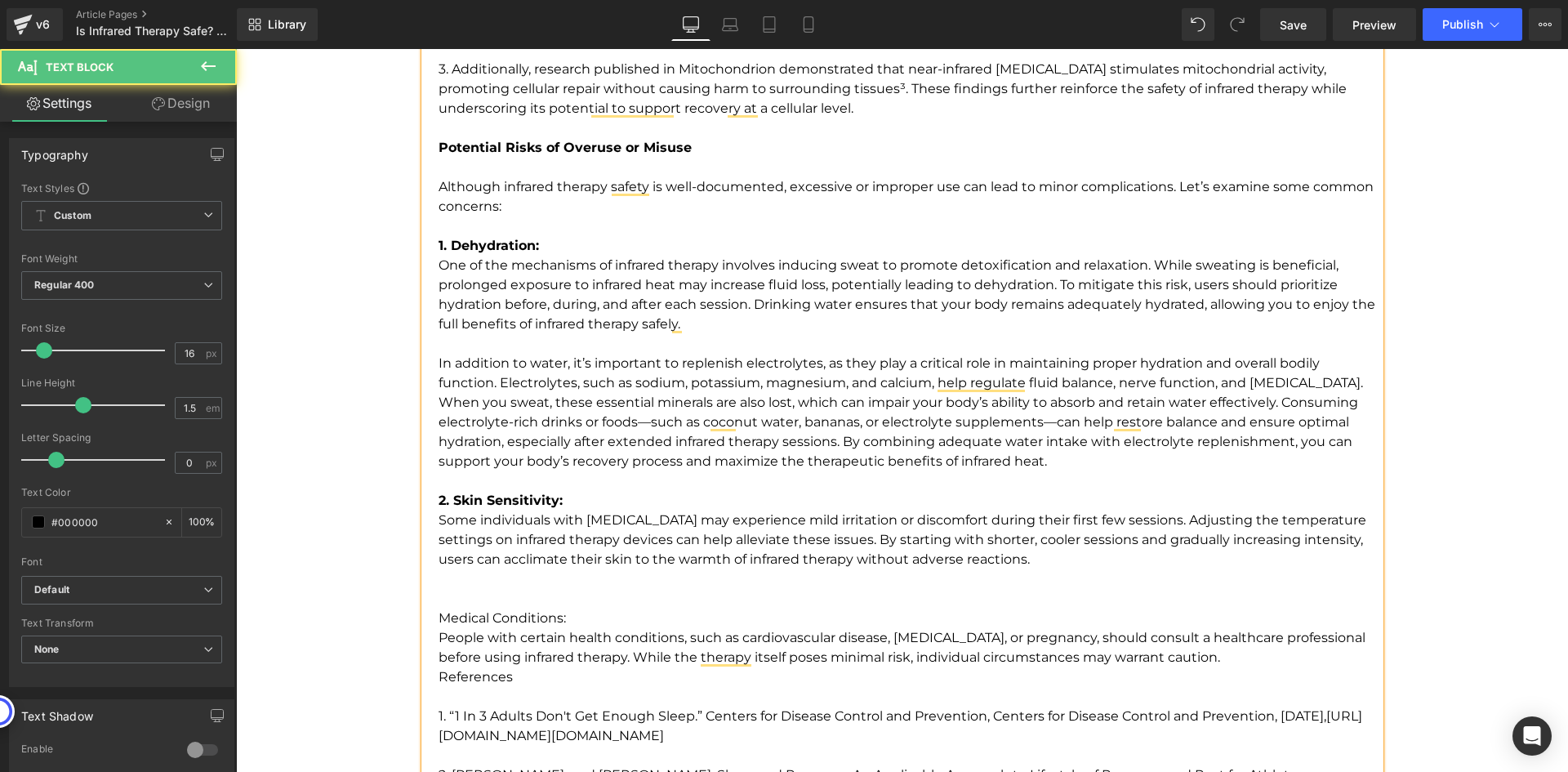
click at [513, 585] on p "To enrich screen reader interactions, please activate Accessibility in Grammarl…" at bounding box center [909, 579] width 942 height 20
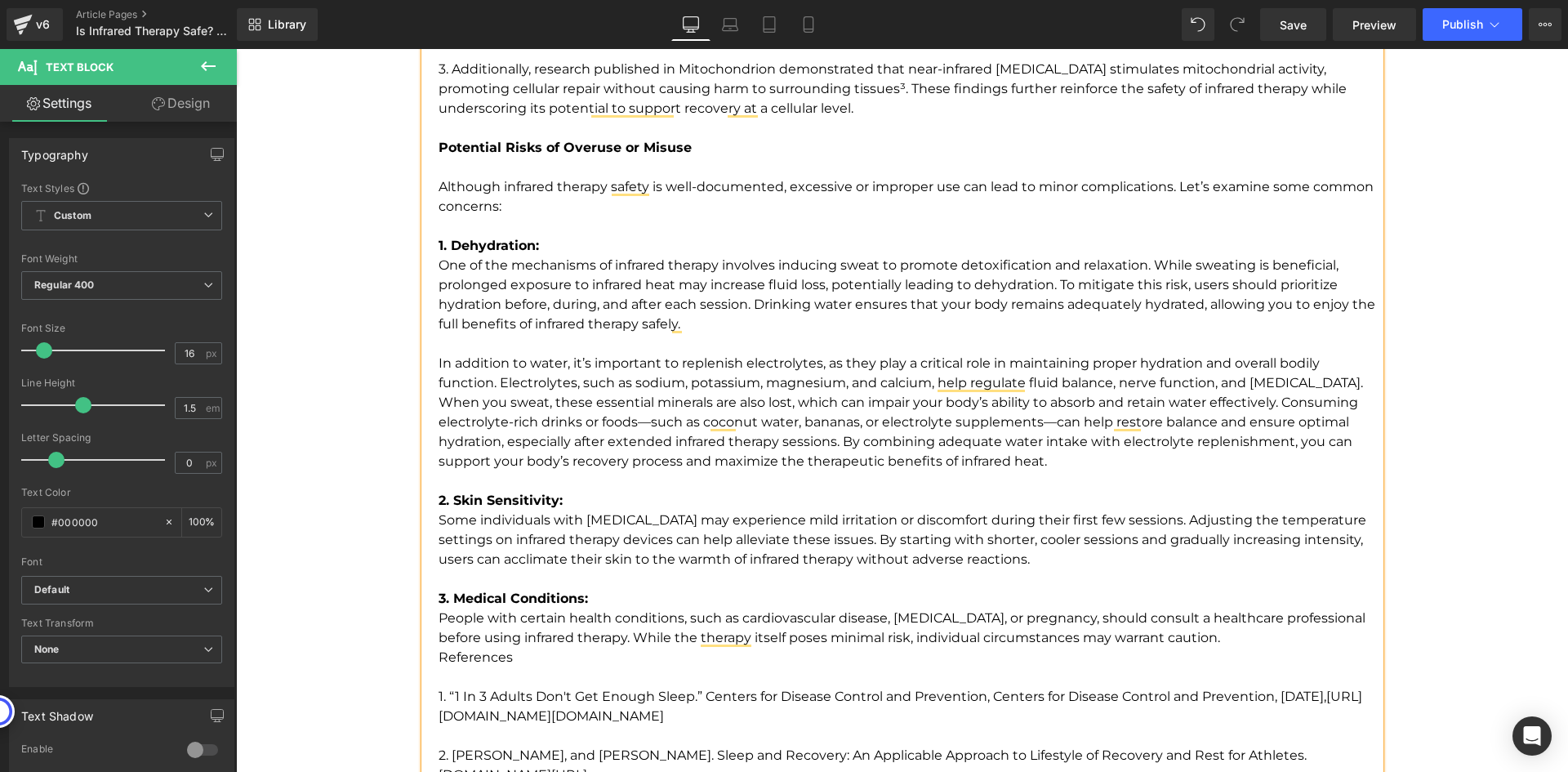
drag, startPoint x: 1210, startPoint y: 635, endPoint x: 1347, endPoint y: 655, distance: 138.5
click at [1212, 635] on p "People with certain health conditions, such as cardiovascular disease, [MEDICAL…" at bounding box center [909, 628] width 942 height 39
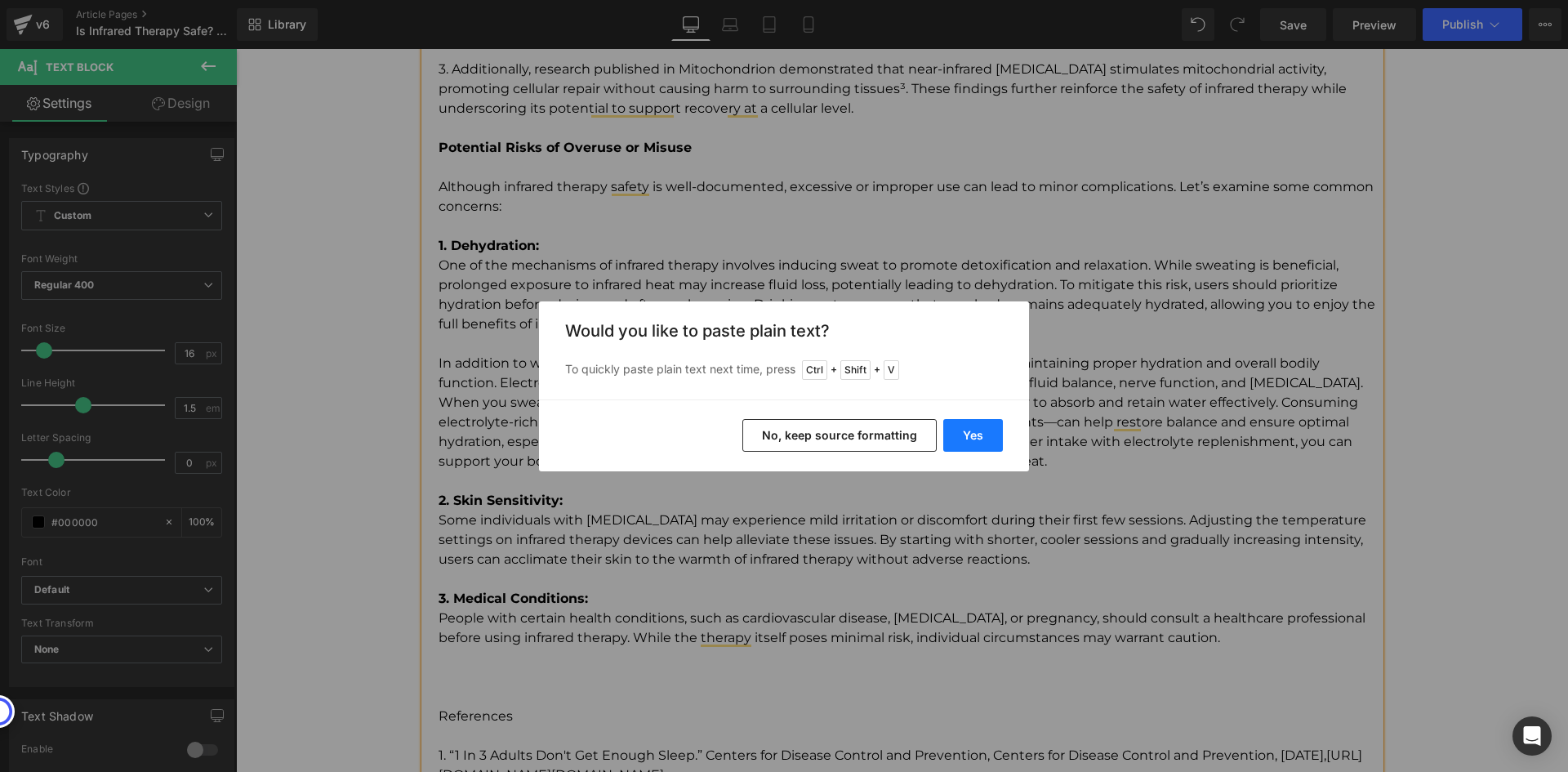
click at [963, 437] on button "Yes" at bounding box center [973, 435] width 60 height 32
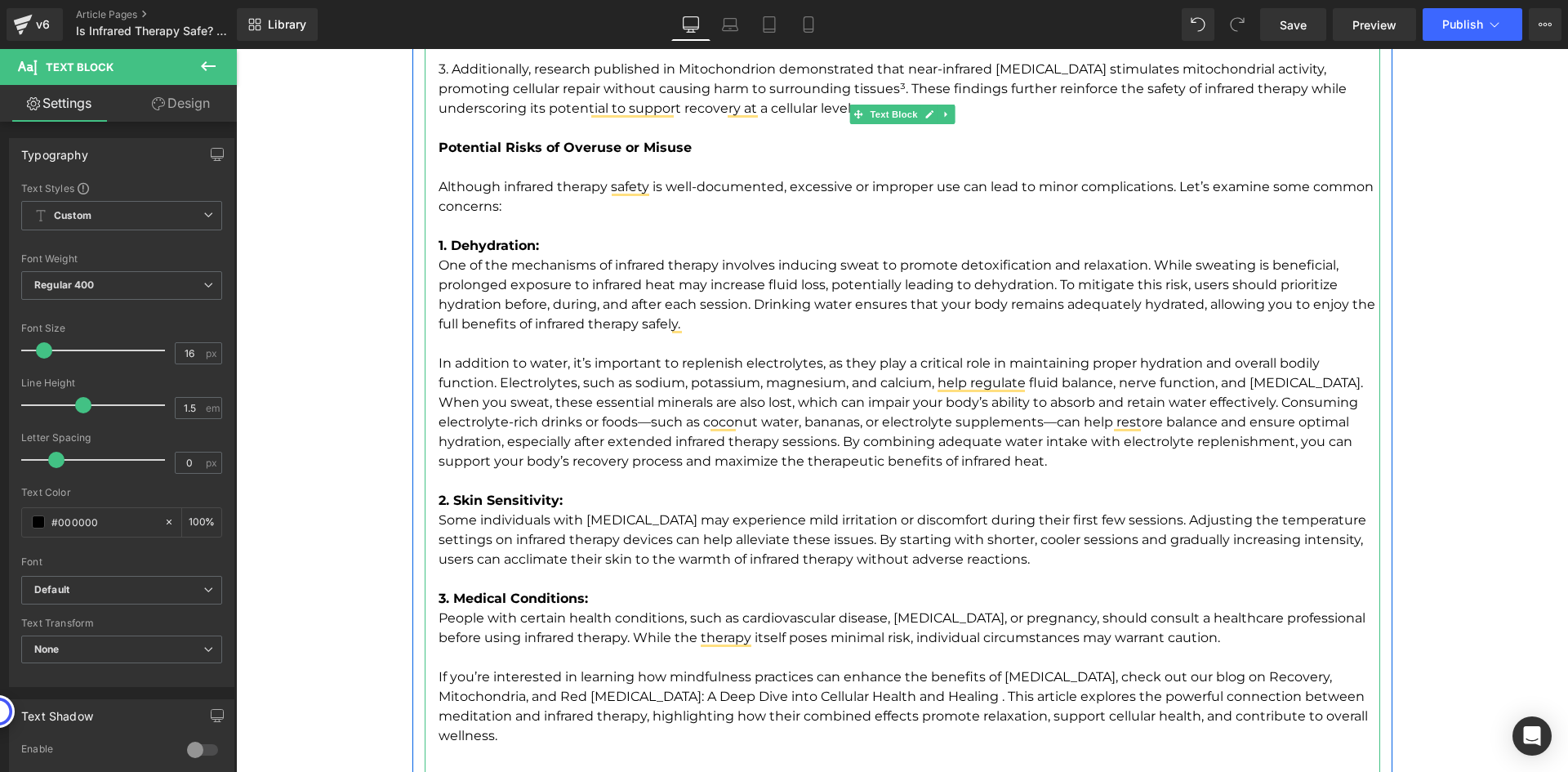
scroll to position [2584, 0]
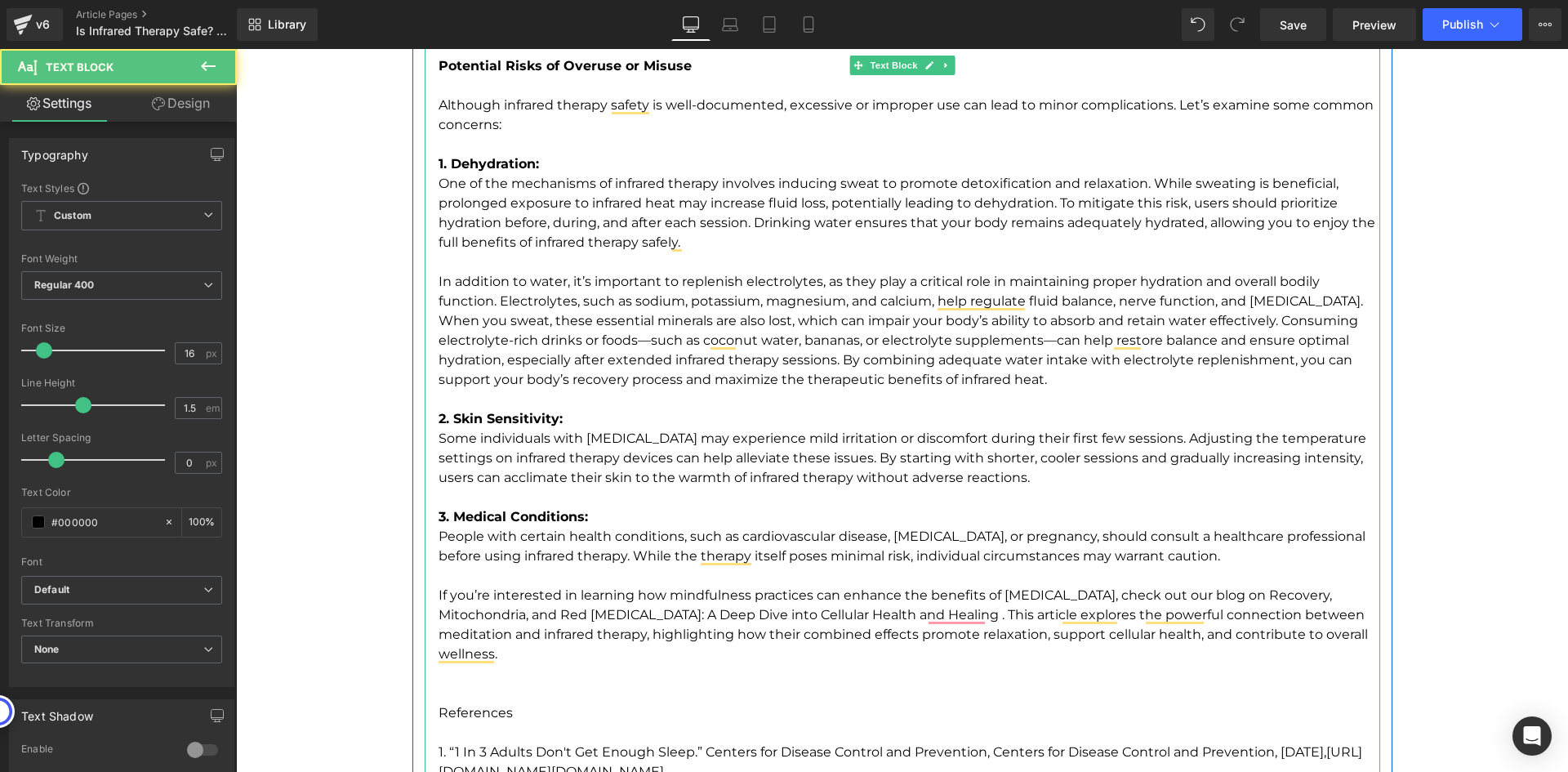
drag, startPoint x: 520, startPoint y: 685, endPoint x: 630, endPoint y: 712, distance: 113.3
click at [519, 685] on p "To enrich screen reader interactions, please activate Accessibility in Grammarl…" at bounding box center [909, 683] width 942 height 39
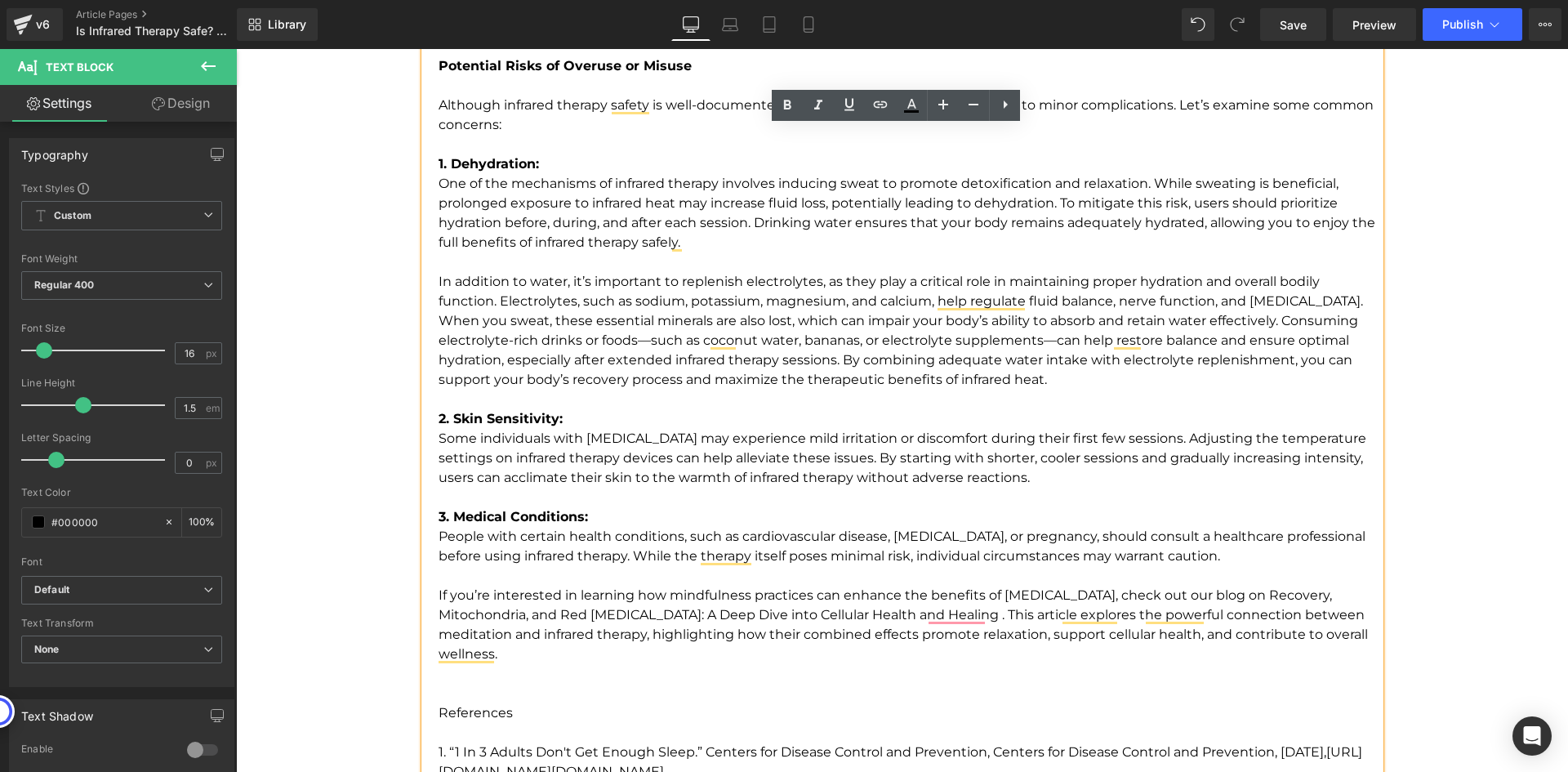
click at [1176, 594] on p "People with certain health conditions, such as cardiovascular disease, low bloo…" at bounding box center [909, 596] width 942 height 138
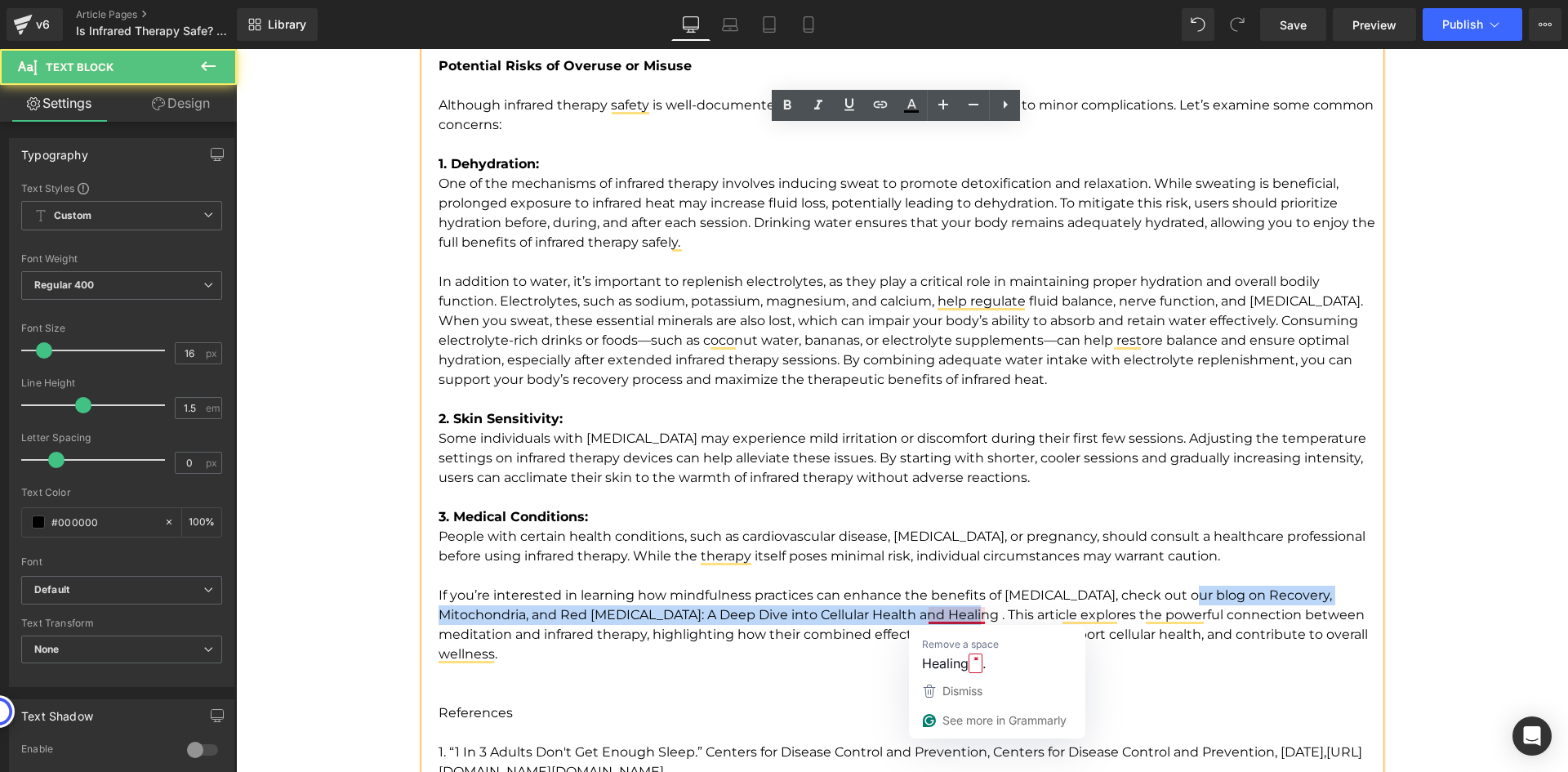
click at [975, 615] on p "People with certain health conditions, such as cardiovascular disease, low bloo…" at bounding box center [909, 596] width 942 height 138
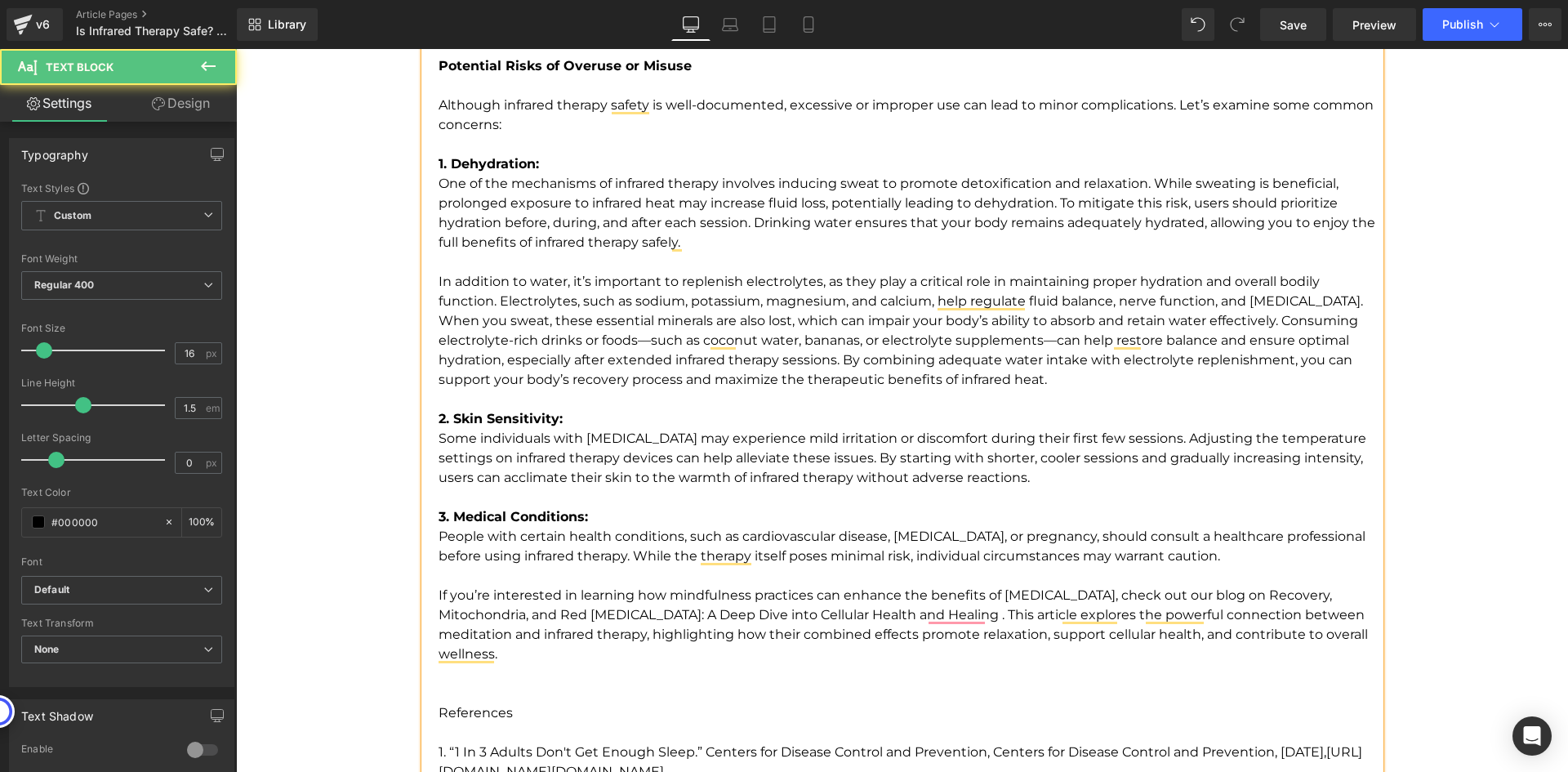
click at [791, 645] on p "People with certain health conditions, such as cardiovascular disease, low bloo…" at bounding box center [909, 596] width 942 height 138
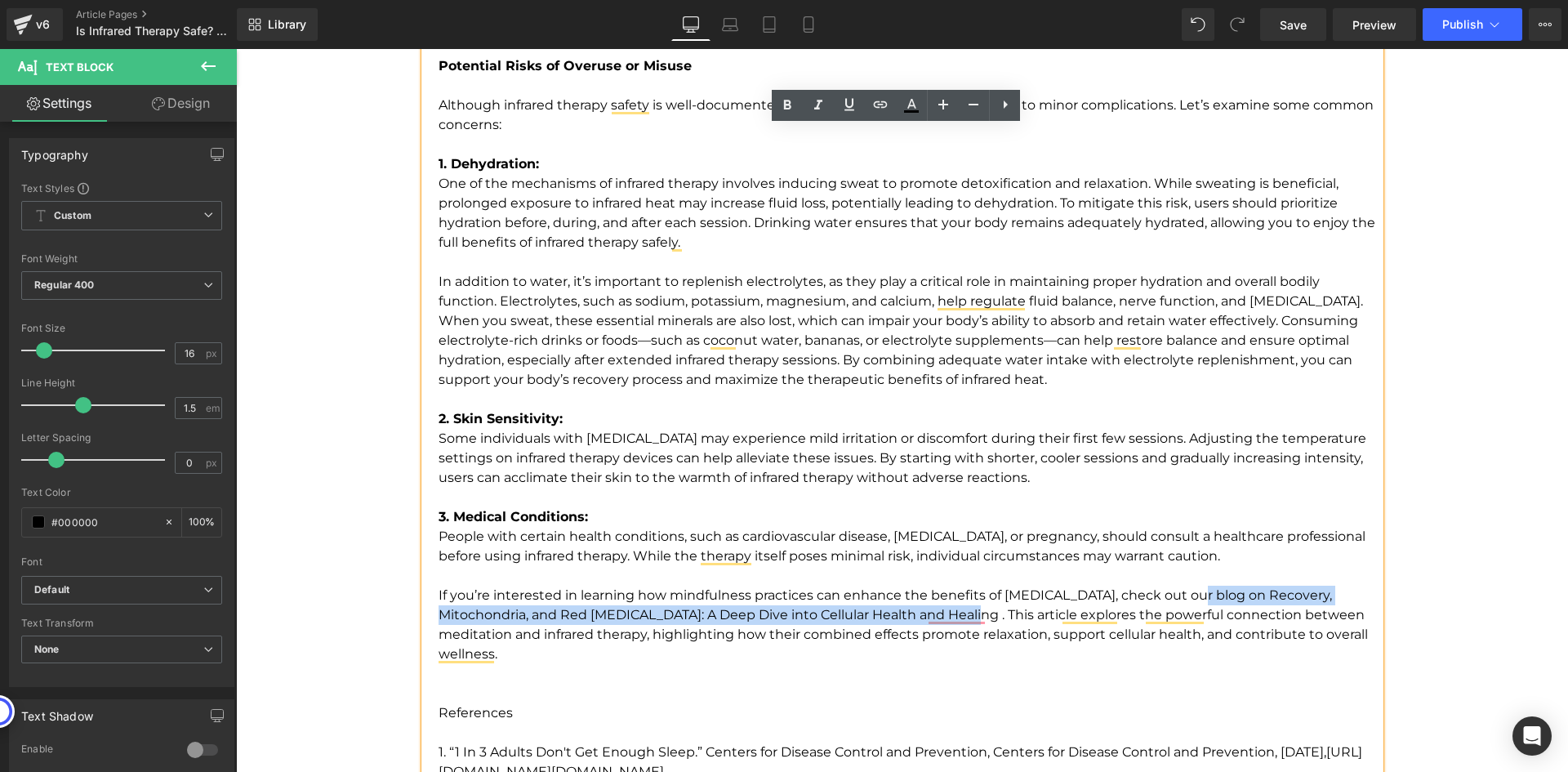
drag, startPoint x: 977, startPoint y: 615, endPoint x: 1181, endPoint y: 593, distance: 205.2
click at [1181, 593] on p "People with certain health conditions, such as cardiovascular disease, low bloo…" at bounding box center [909, 596] width 942 height 138
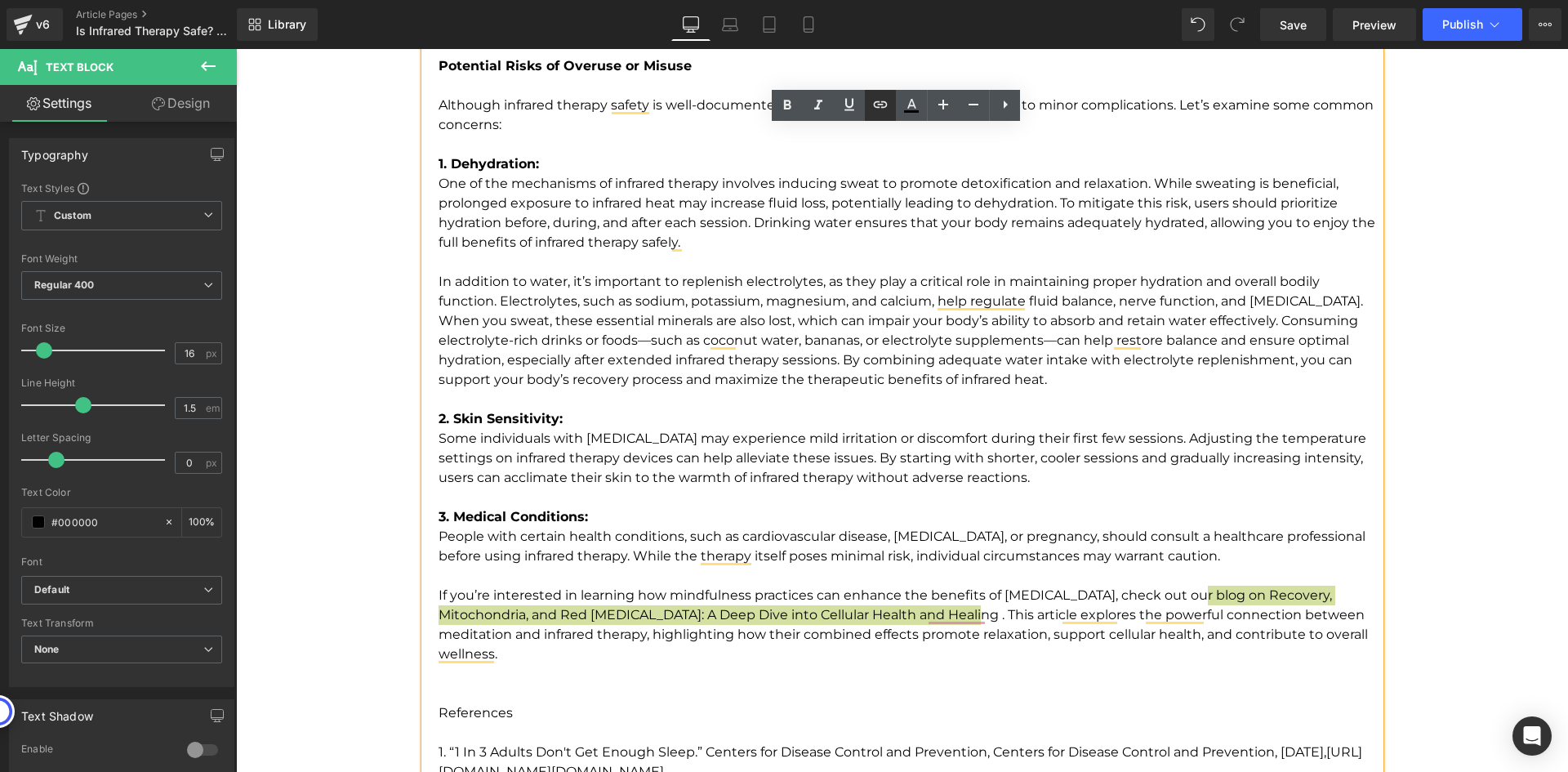
click at [884, 104] on icon at bounding box center [880, 104] width 20 height 20
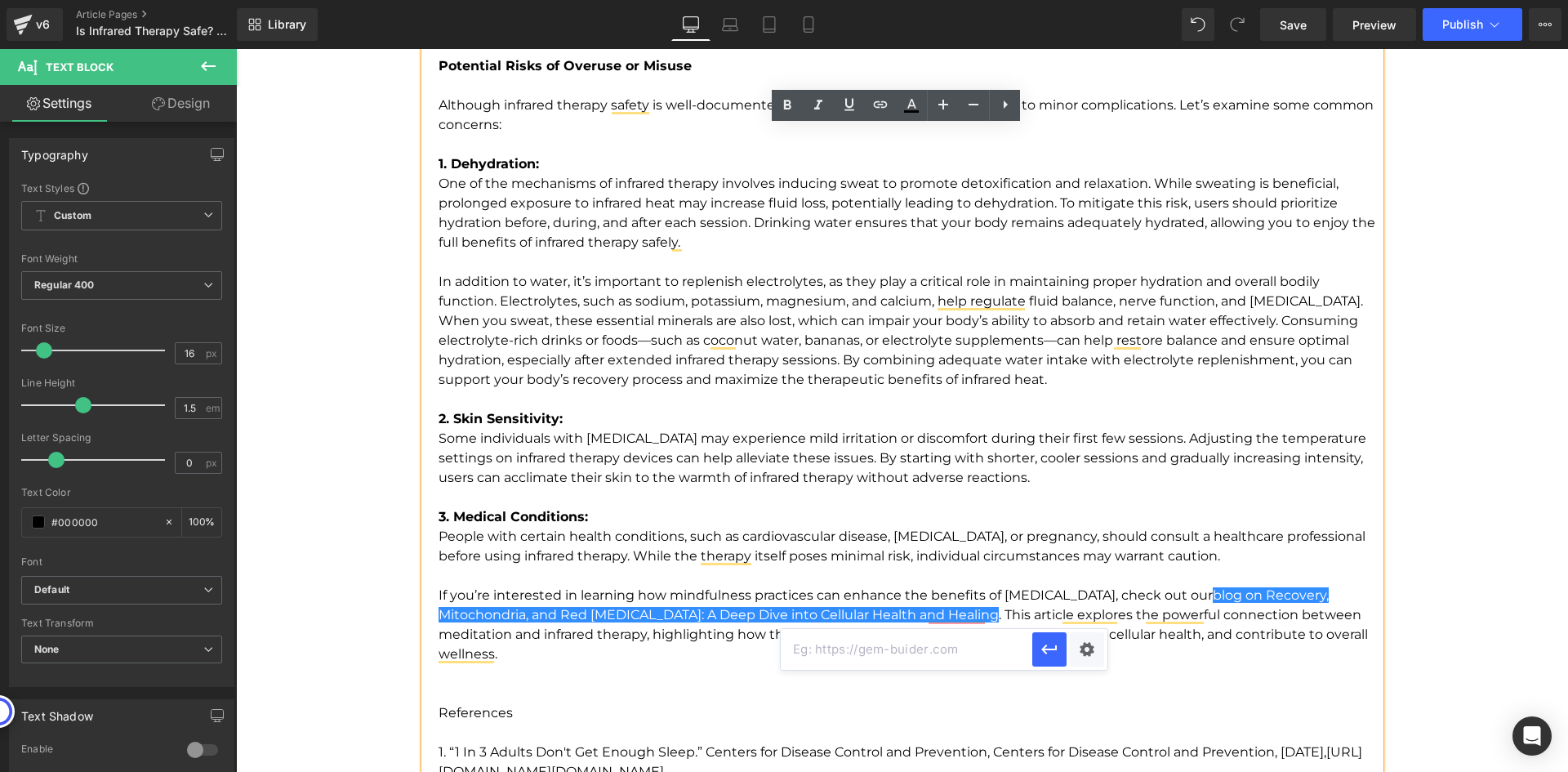
scroll to position [0, 0]
click at [803, 657] on input "text" at bounding box center [907, 649] width 252 height 41
paste input "[URL][DOMAIN_NAME][MEDICAL_DATA]"
type input "[URL][DOMAIN_NAME][MEDICAL_DATA]"
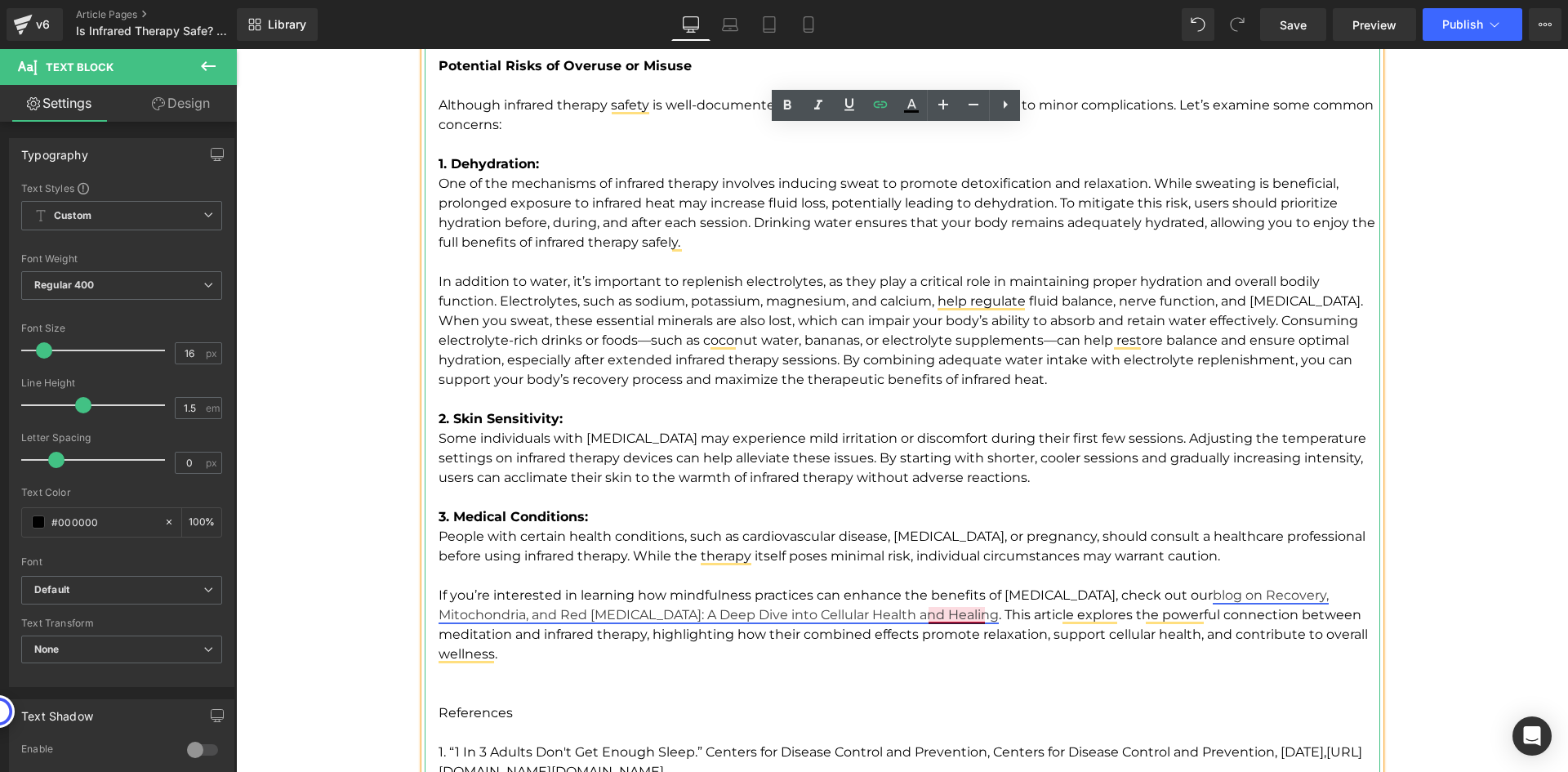
click at [975, 615] on link "blog on Recovery, Mitochondria, and Red [MEDICAL_DATA]: A Deep Dive into Cellul…" at bounding box center [883, 605] width 890 height 35
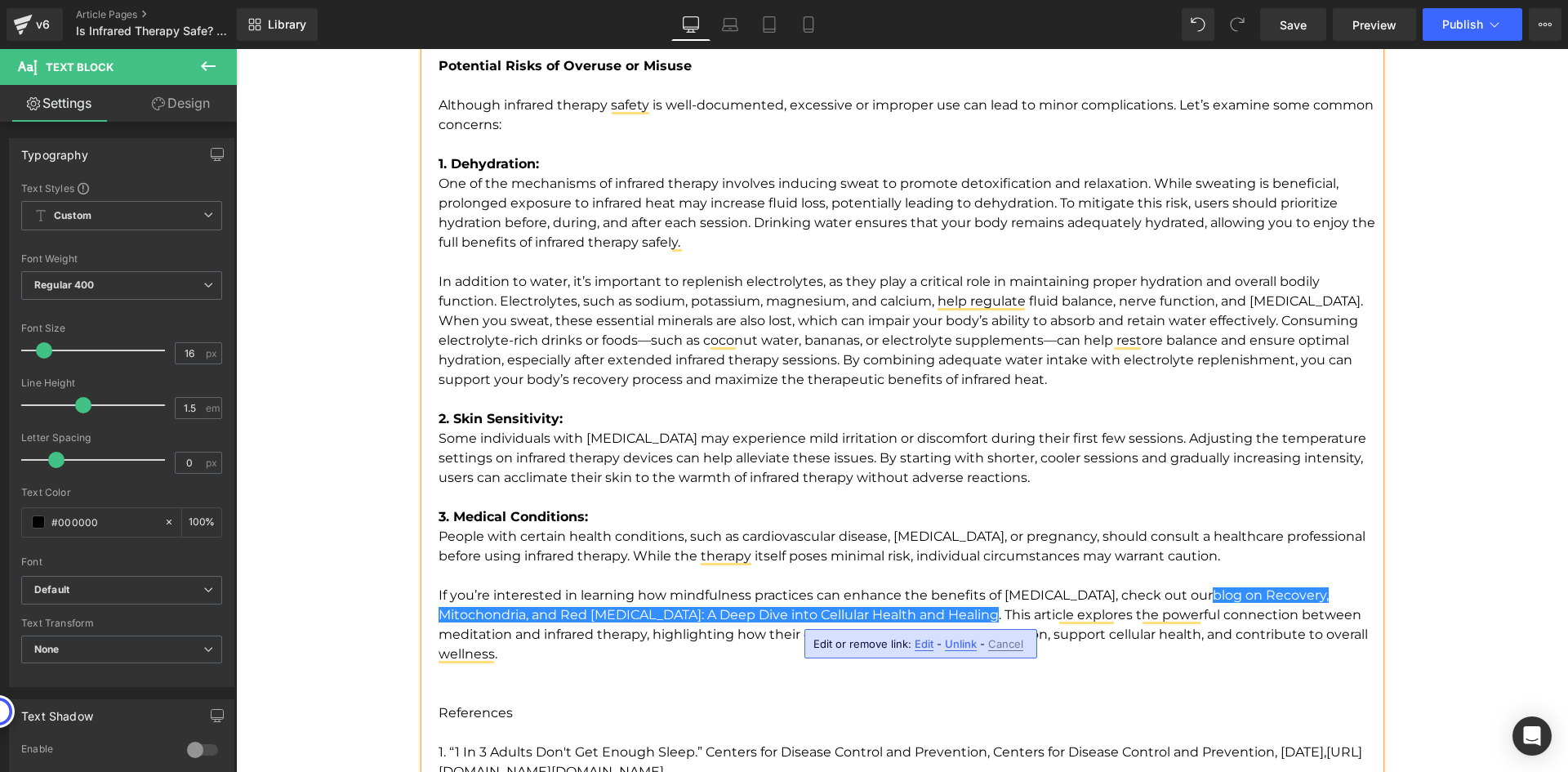
click at [1077, 649] on p "People with certain health conditions, such as cardiovascular disease, low bloo…" at bounding box center [909, 596] width 942 height 138
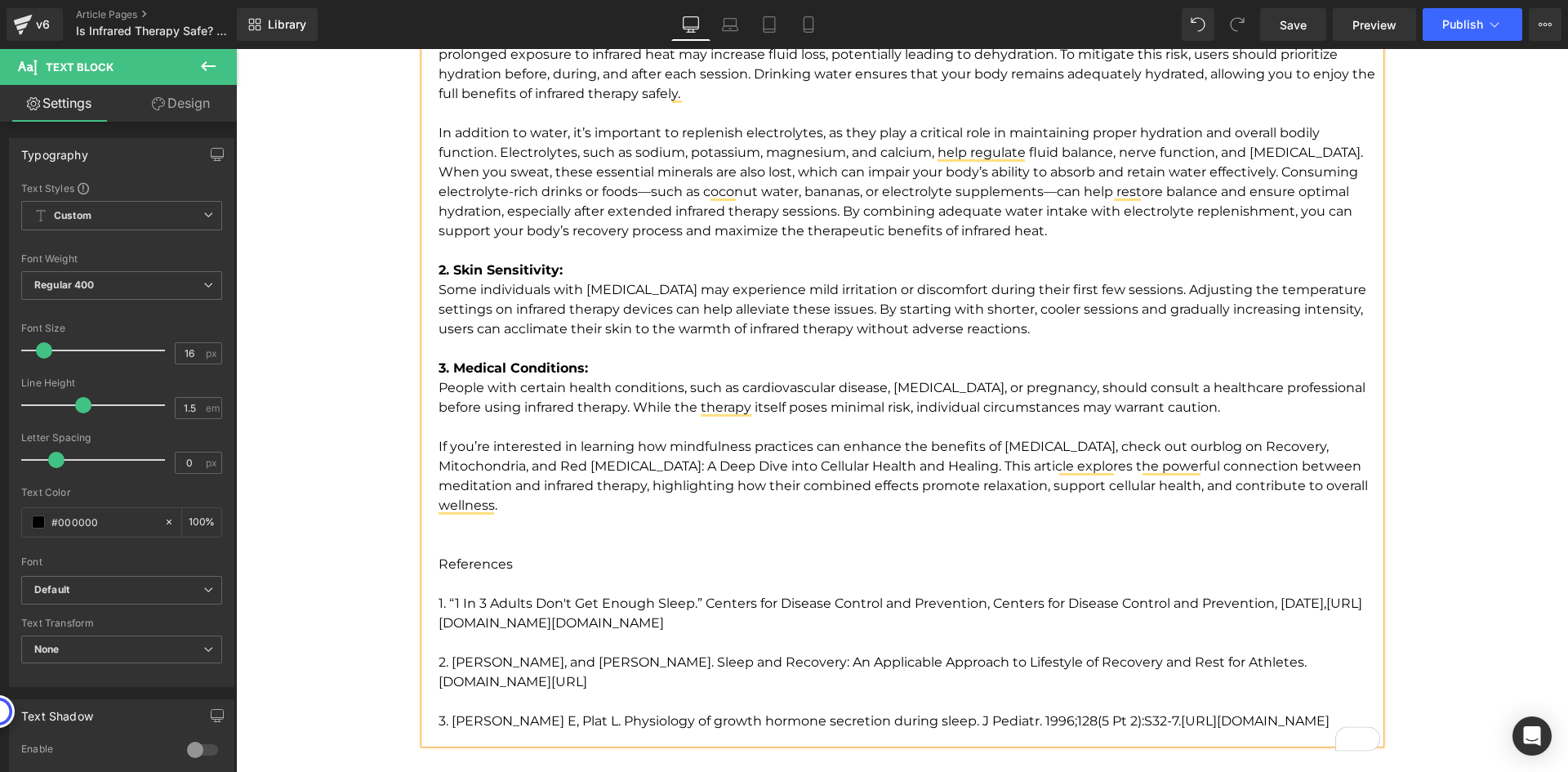
scroll to position [2748, 0]
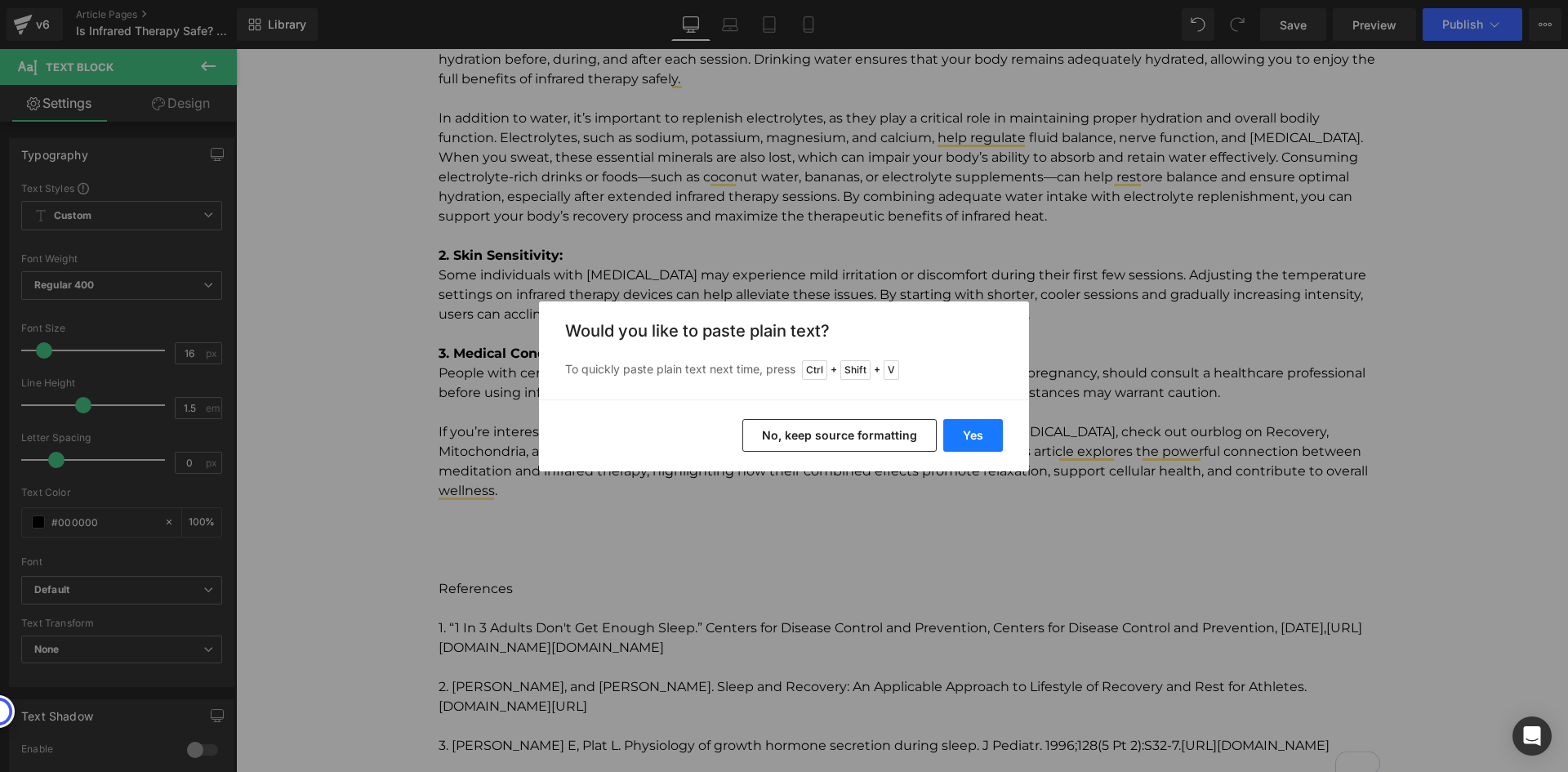
click at [976, 437] on button "Yes" at bounding box center [973, 435] width 60 height 32
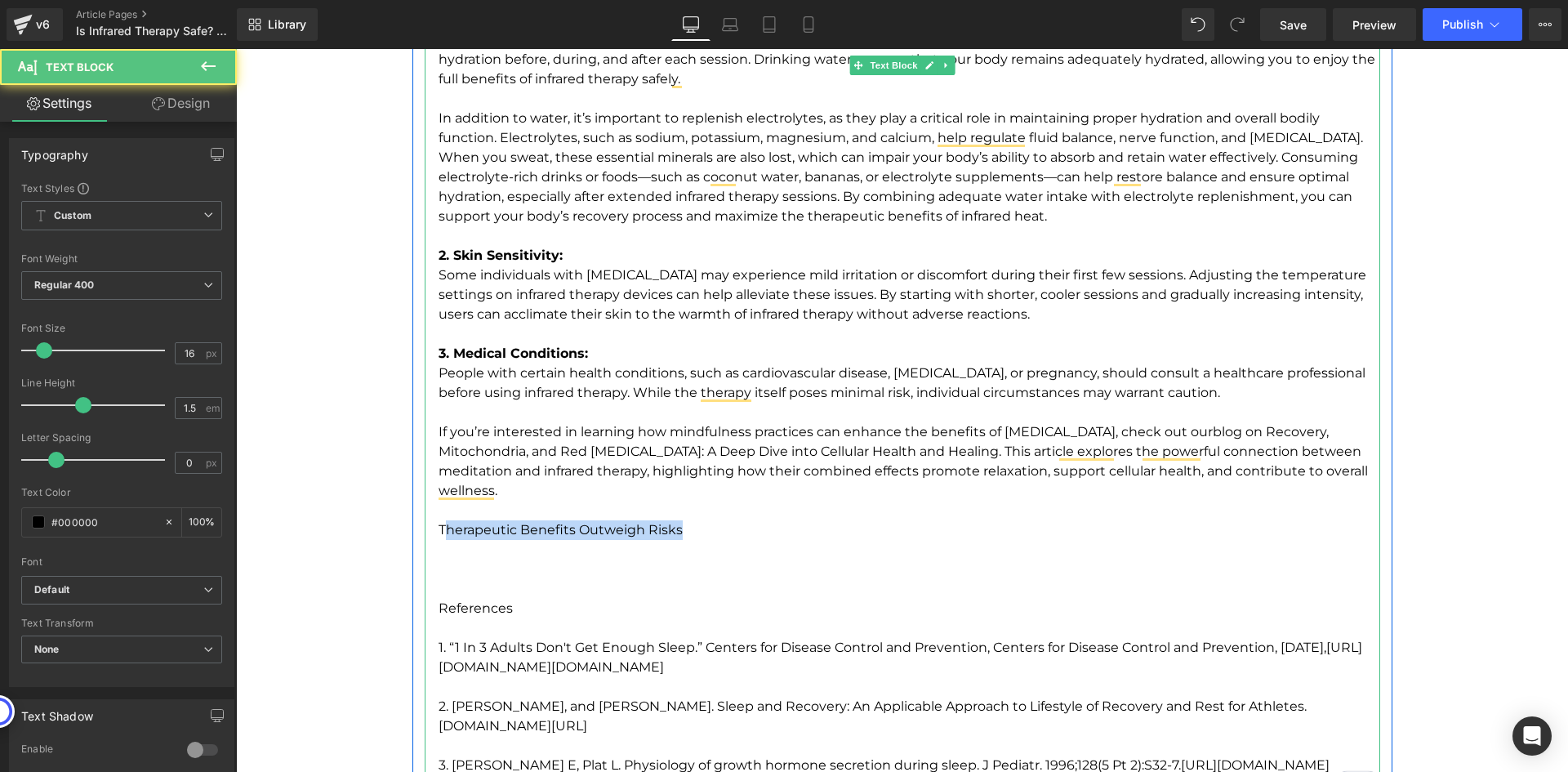
drag, startPoint x: 678, startPoint y: 532, endPoint x: 436, endPoint y: 528, distance: 242.0
click at [438, 528] on p "People with certain health conditions, such as cardiovascular disease, low bloo…" at bounding box center [909, 451] width 942 height 176
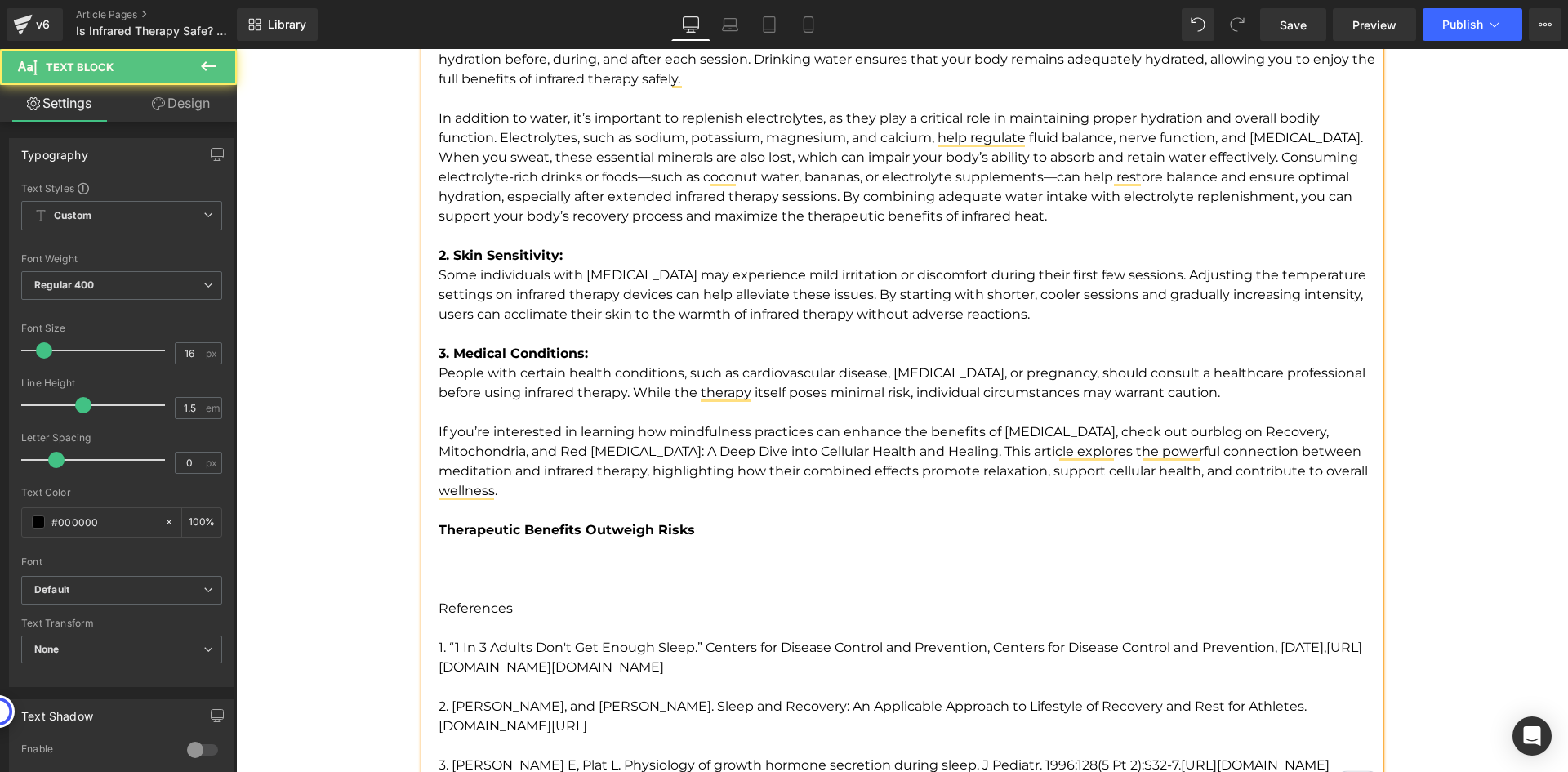
click at [443, 565] on p "To enrich screen reader interactions, please activate Accessibility in Grammarl…" at bounding box center [909, 578] width 942 height 39
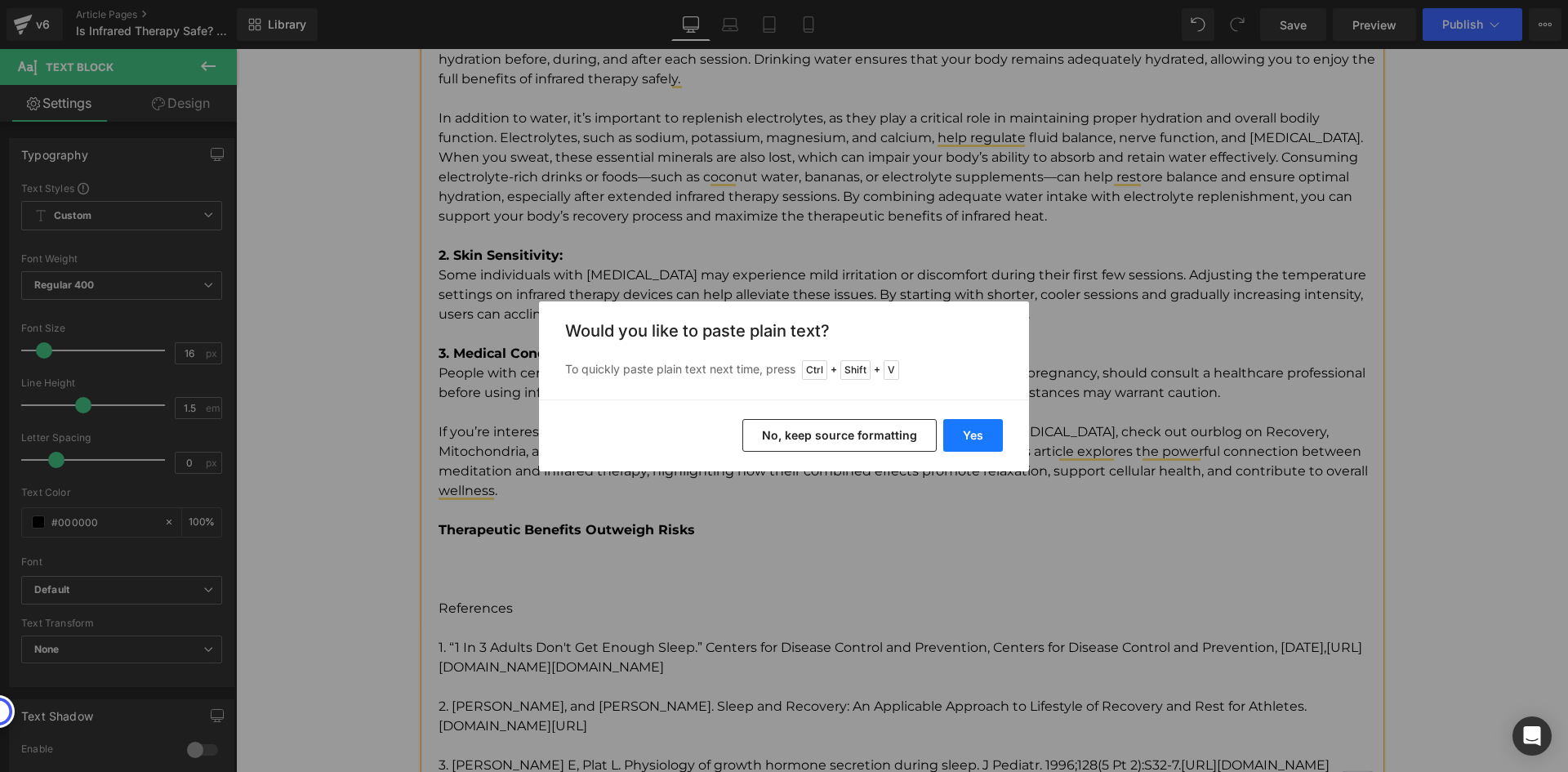
click at [977, 441] on button "Yes" at bounding box center [973, 435] width 60 height 32
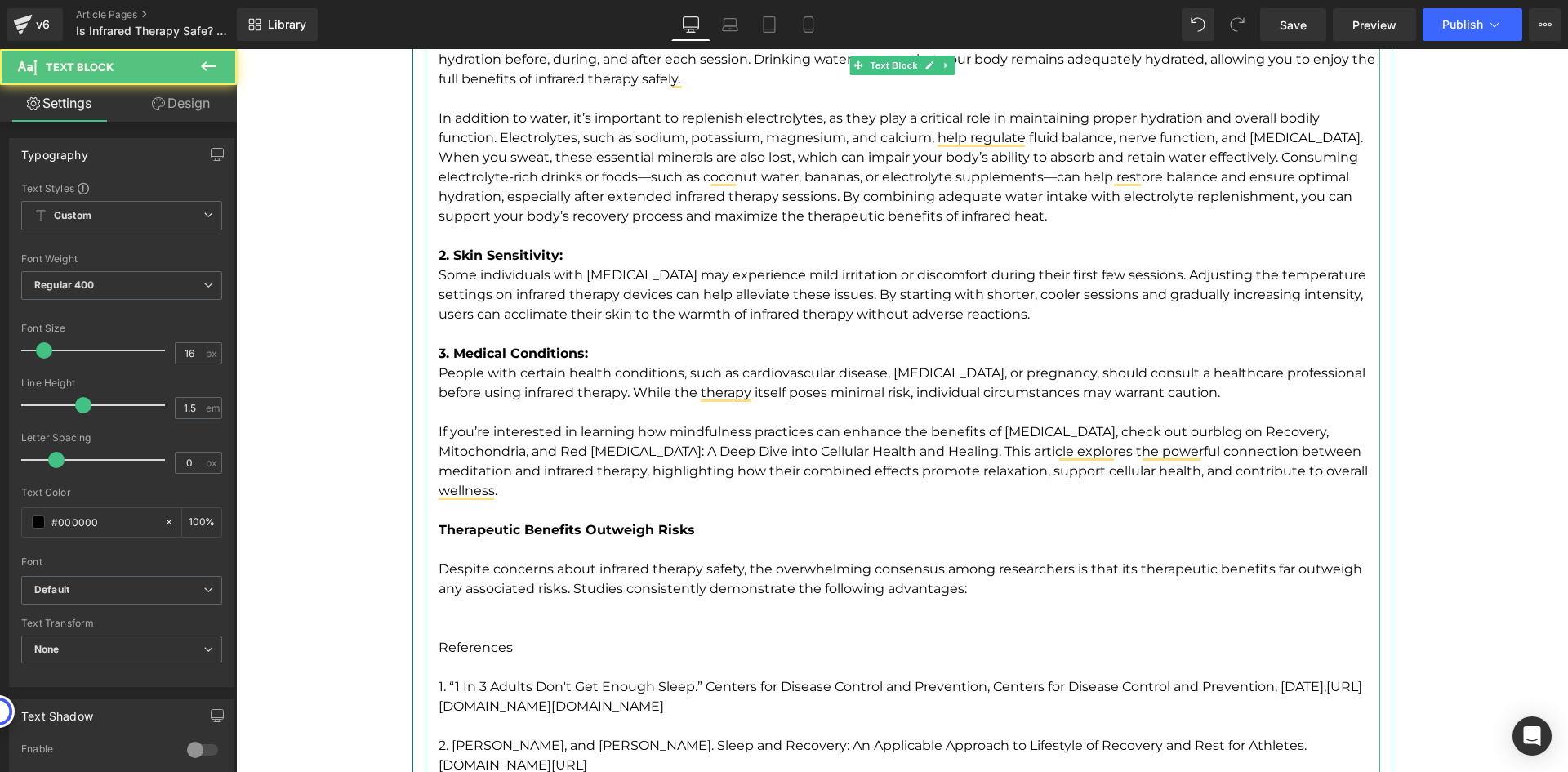
click at [964, 608] on p "To enrich screen reader interactions, please activate Accessibility in Grammarl…" at bounding box center [909, 618] width 942 height 39
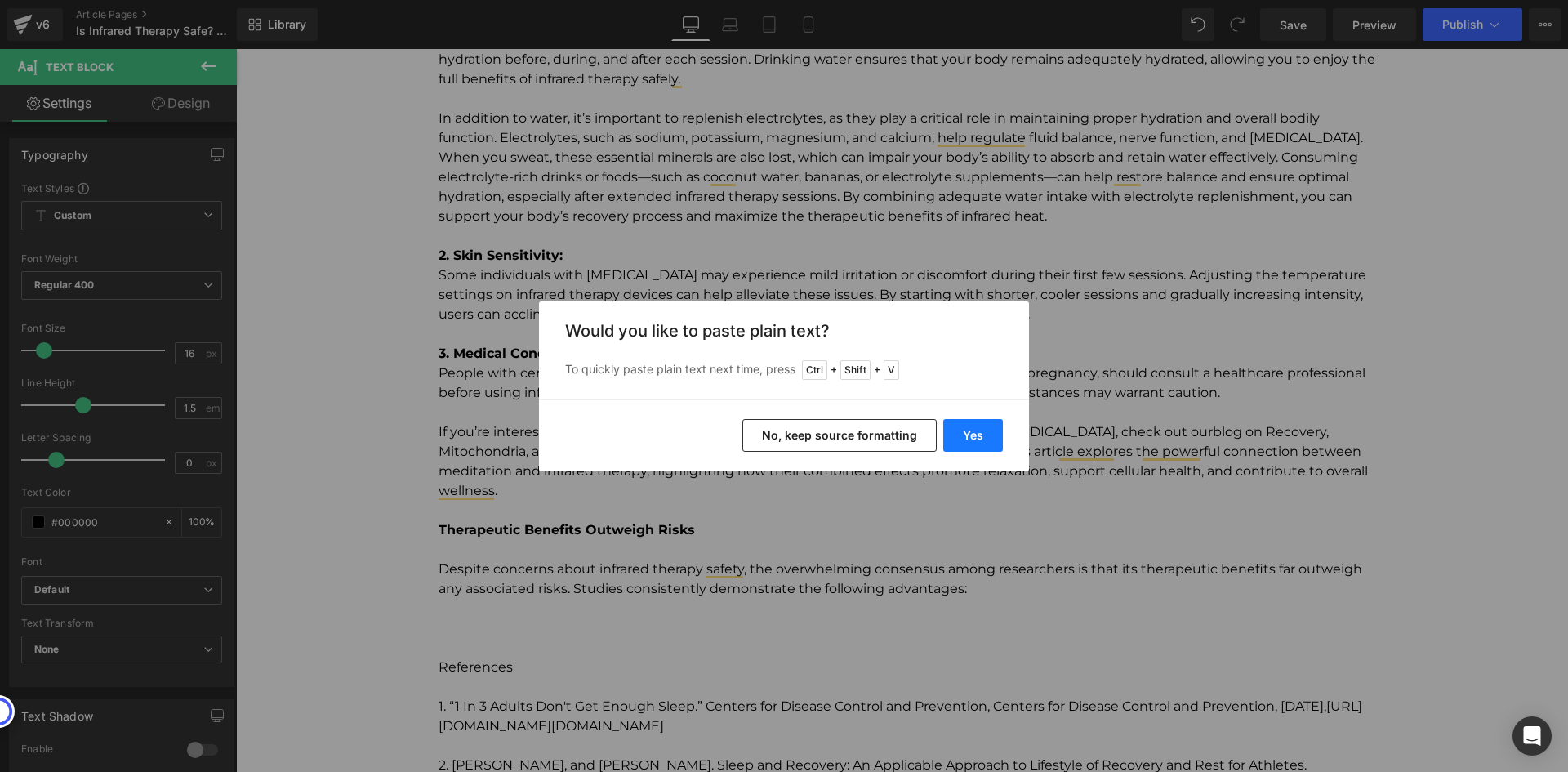
click at [989, 441] on button "Yes" at bounding box center [973, 435] width 60 height 32
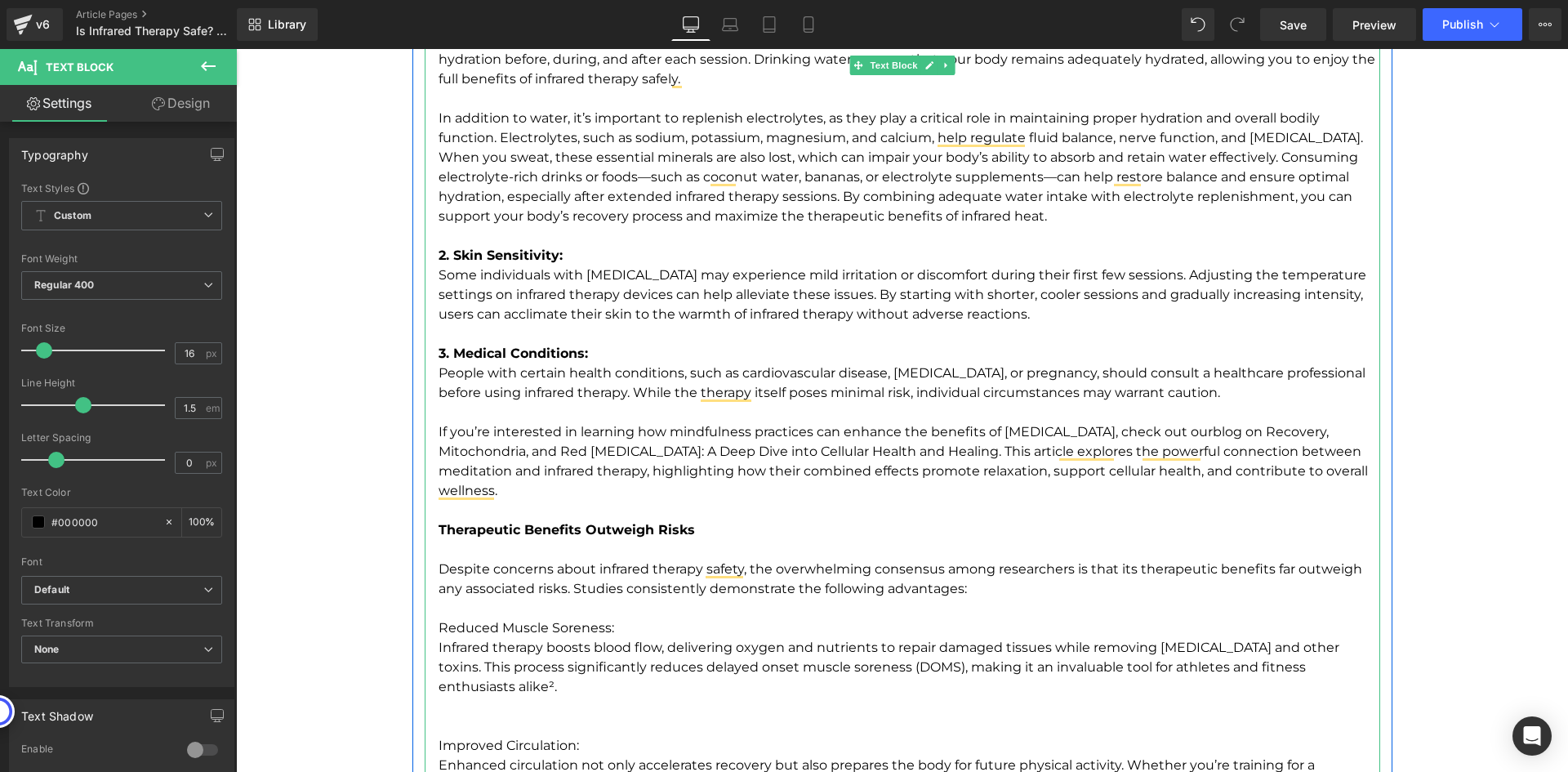
click at [613, 620] on p "Reduced Muscle Soreness:" at bounding box center [909, 618] width 942 height 39
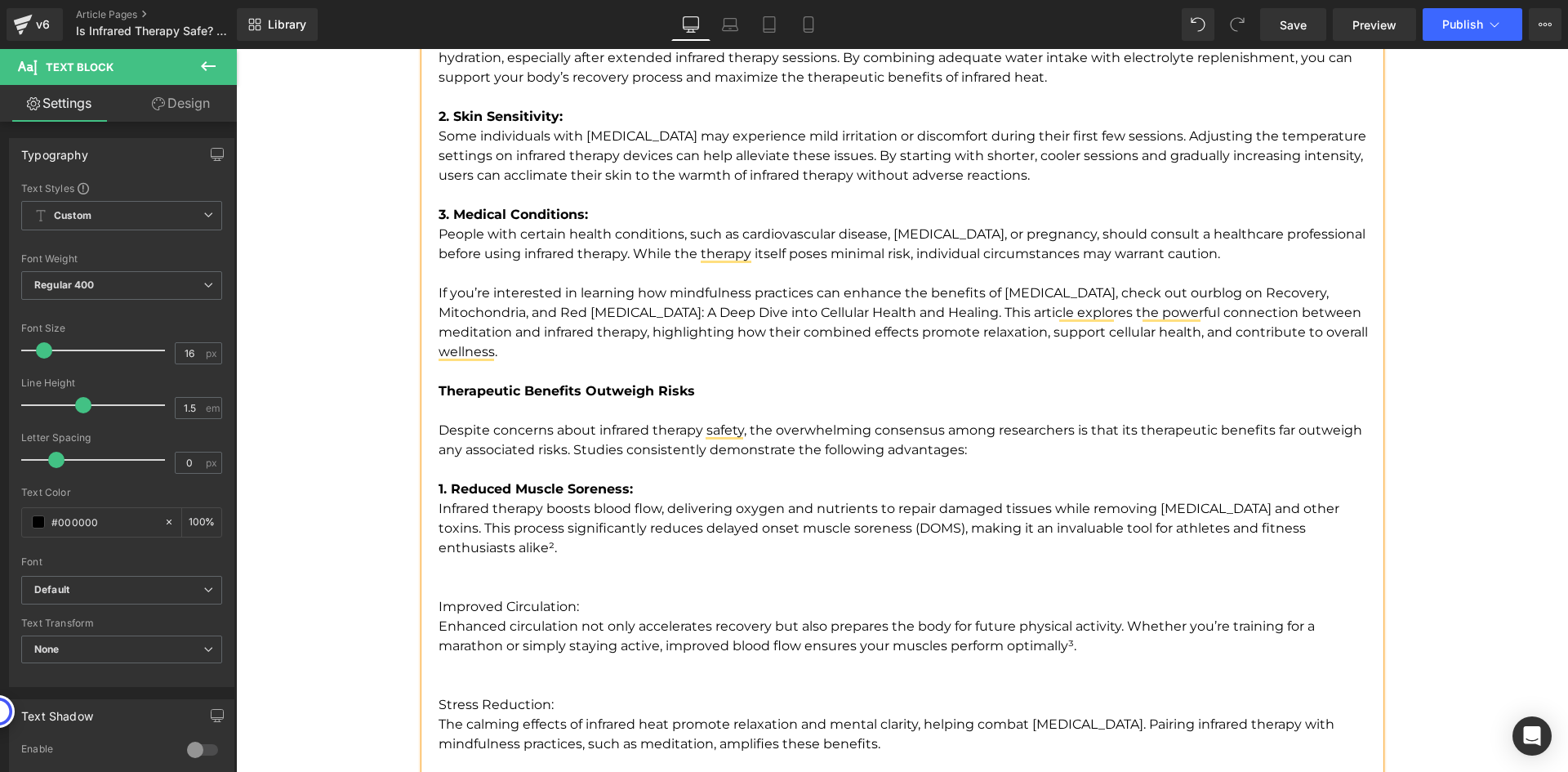
scroll to position [2911, 0]
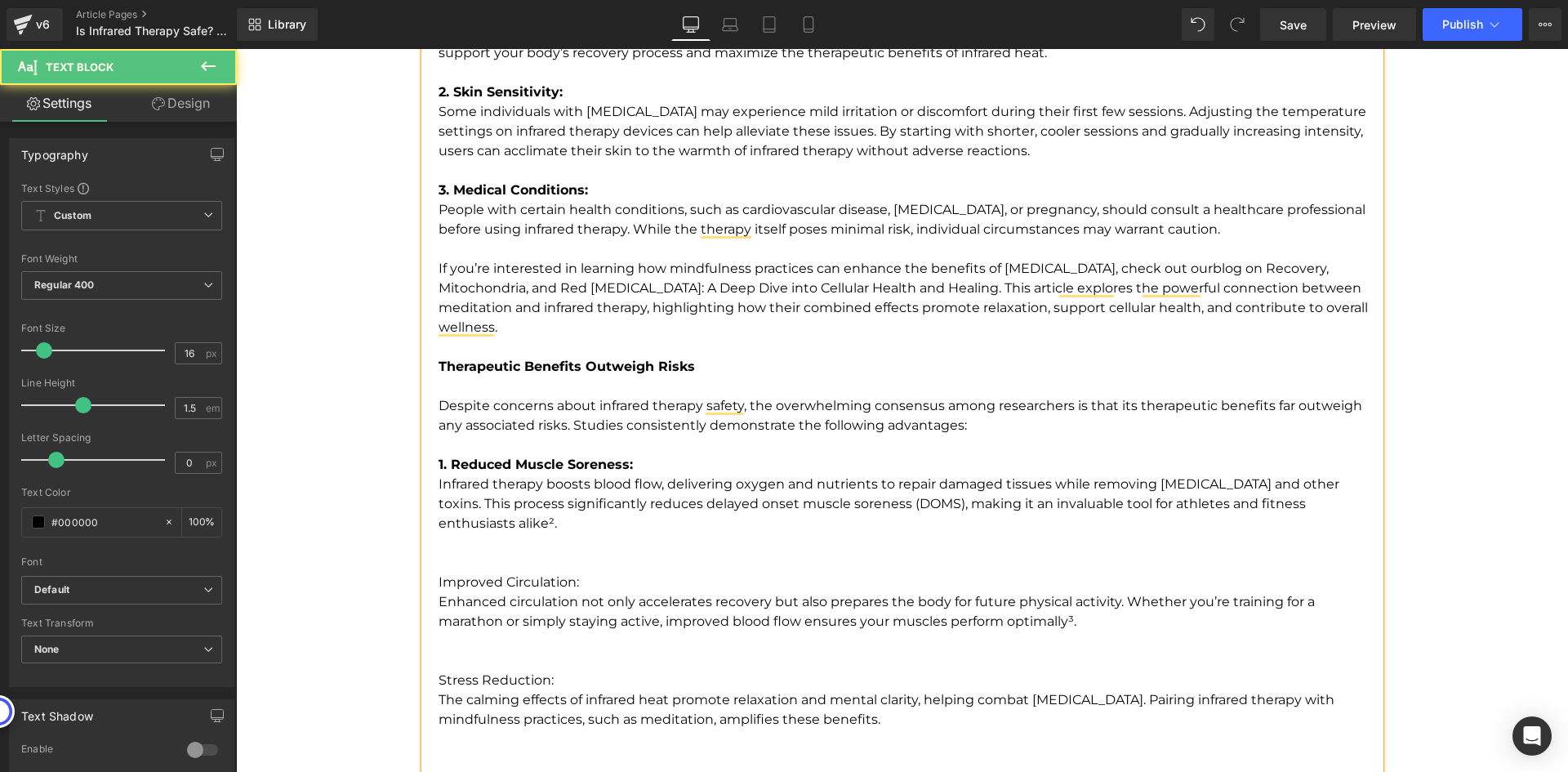
click at [760, 552] on p "To enrich screen reader interactions, please activate Accessibility in Grammarl…" at bounding box center [909, 562] width 942 height 20
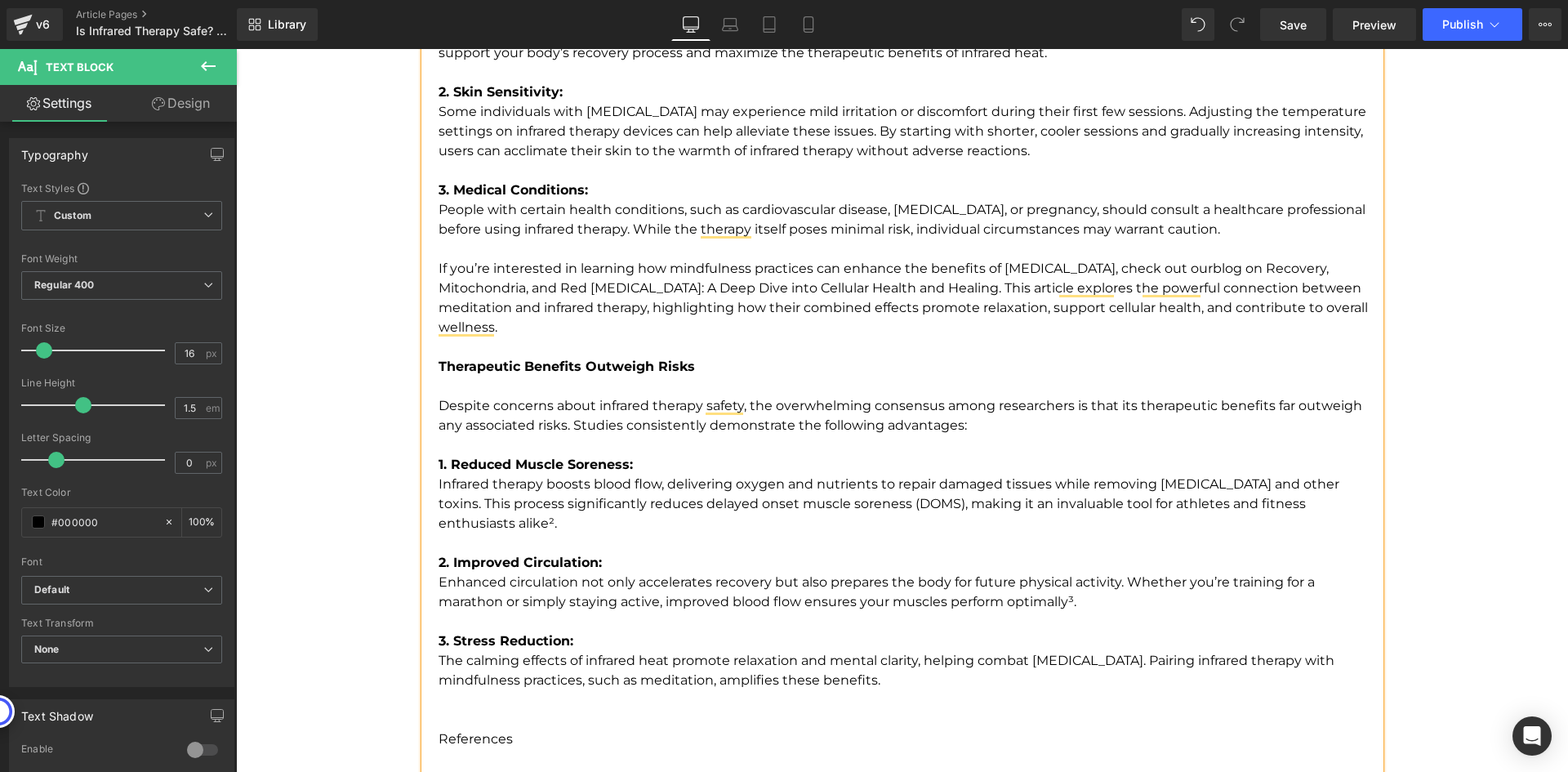
click at [563, 692] on p "To enrich screen reader interactions, please activate Accessibility in Grammarl…" at bounding box center [909, 709] width 942 height 39
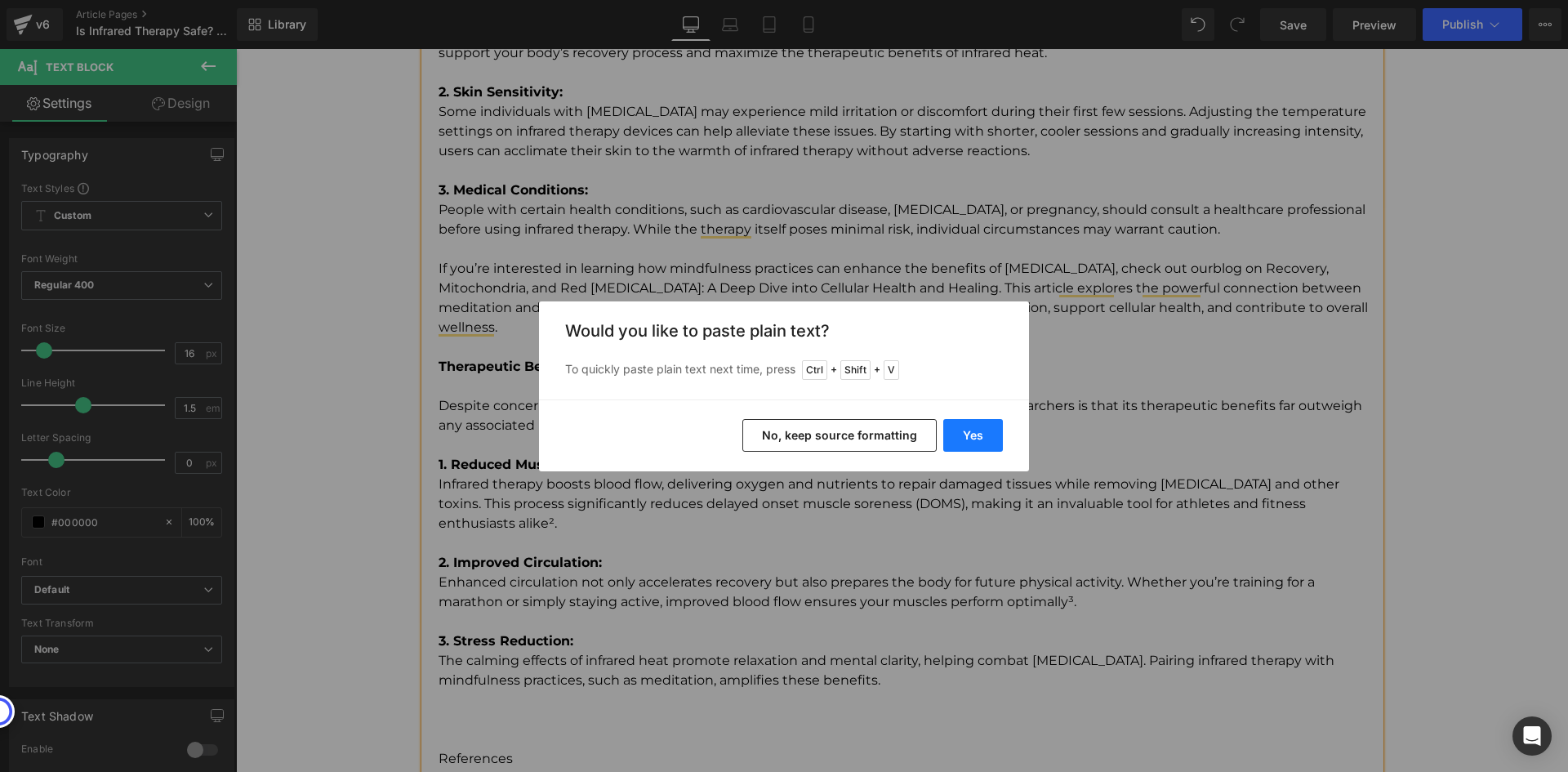
drag, startPoint x: 983, startPoint y: 437, endPoint x: 737, endPoint y: 392, distance: 250.1
click at [983, 437] on button "Yes" at bounding box center [973, 435] width 60 height 32
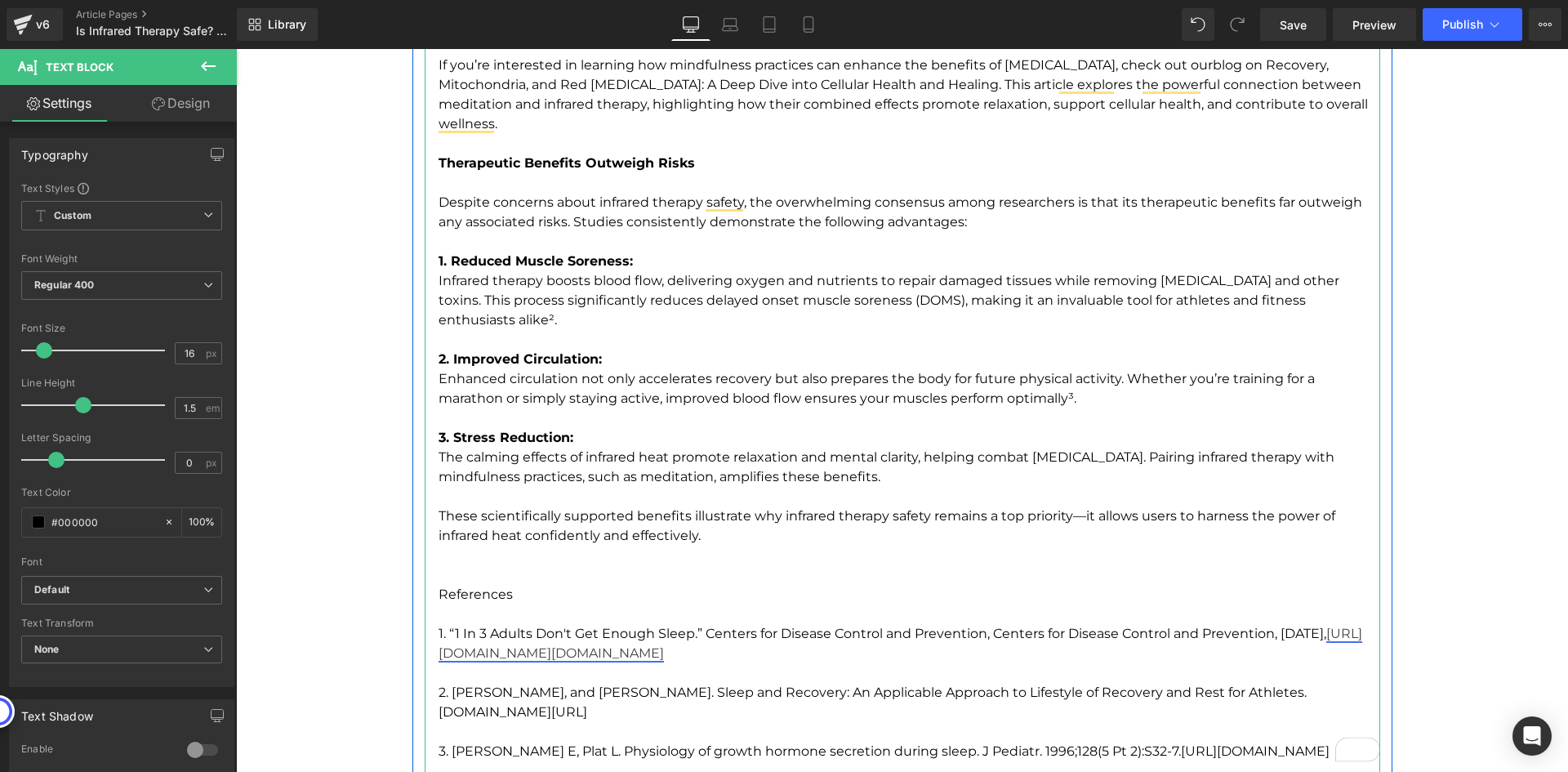
scroll to position [3156, 0]
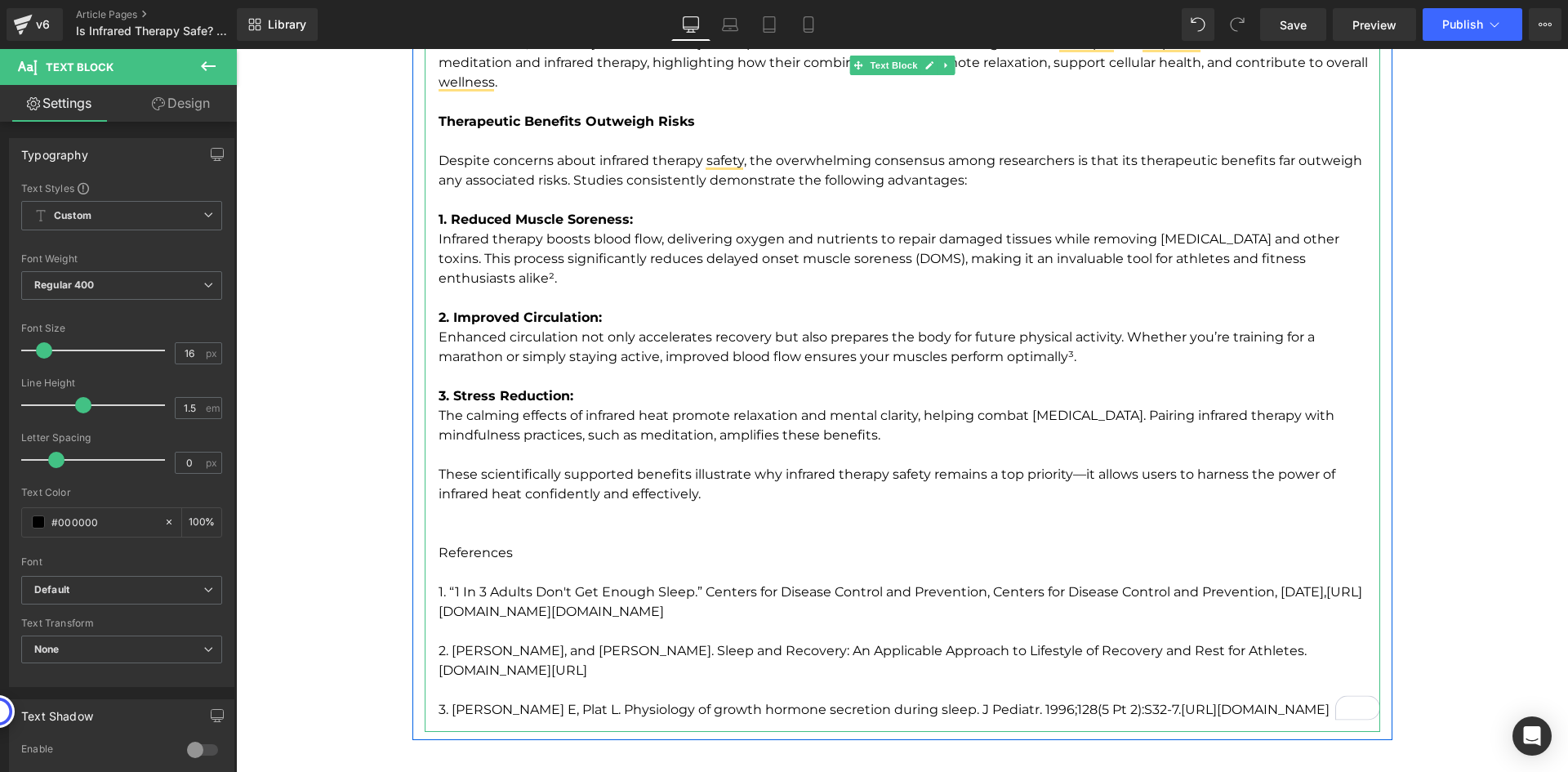
click at [459, 504] on p "To enrich screen reader interactions, please activate Accessibility in Grammarl…" at bounding box center [909, 523] width 942 height 39
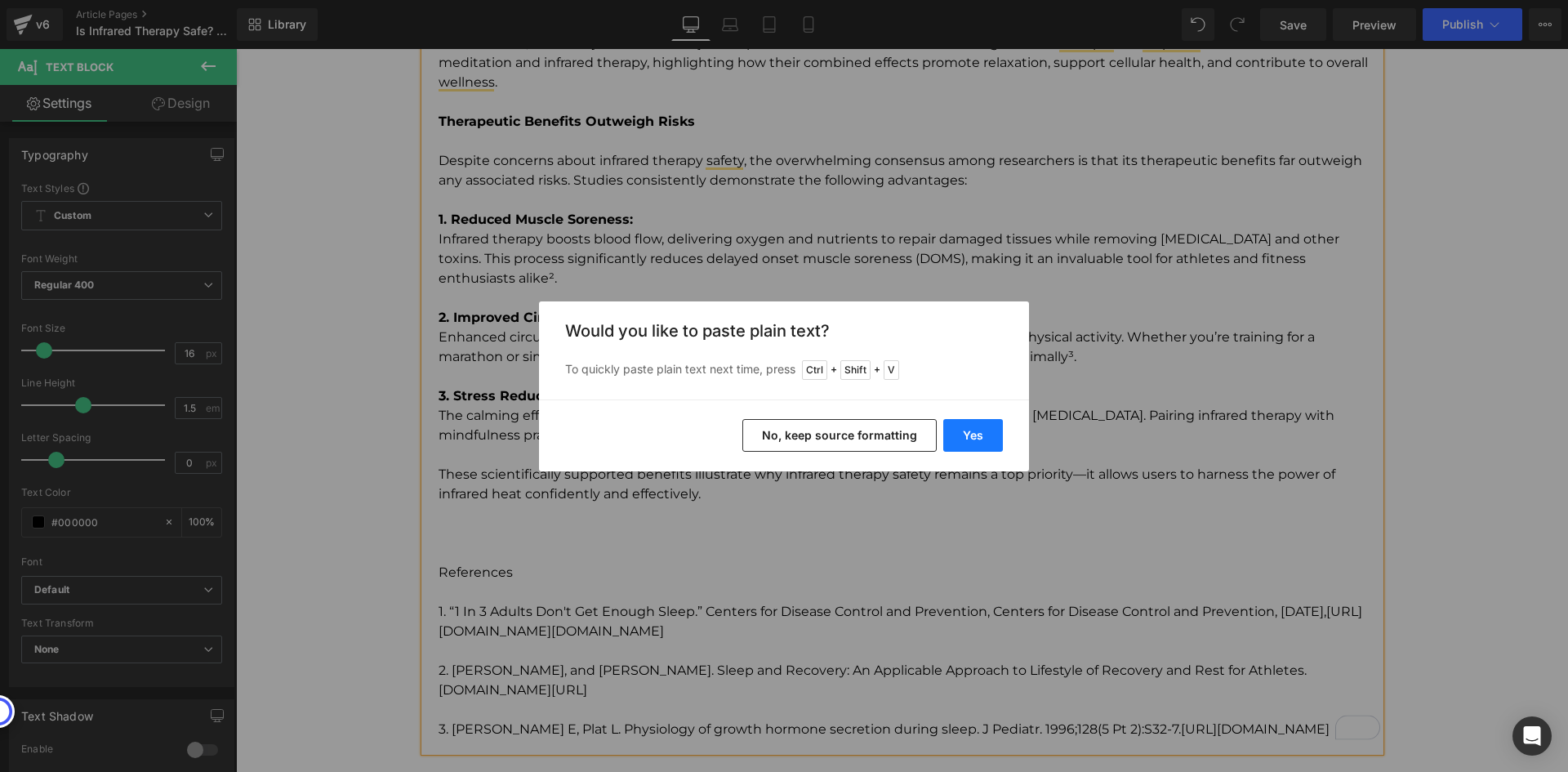
click at [982, 438] on button "Yes" at bounding box center [973, 435] width 60 height 32
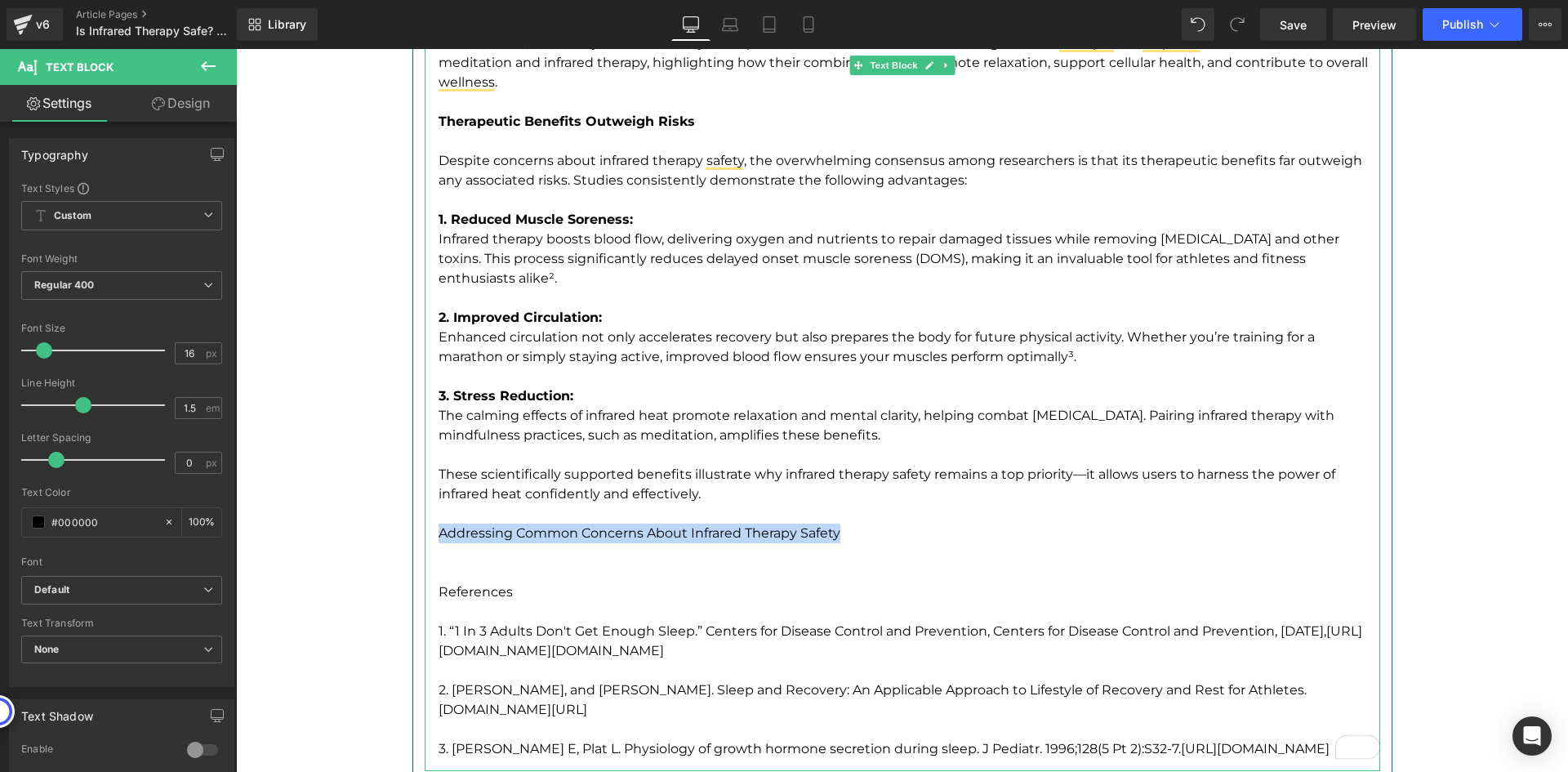
drag, startPoint x: 900, startPoint y: 515, endPoint x: 435, endPoint y: 517, distance: 465.0
click at [438, 517] on p "Addressing Common Concerns About Infrared Therapy Safety" at bounding box center [909, 523] width 942 height 39
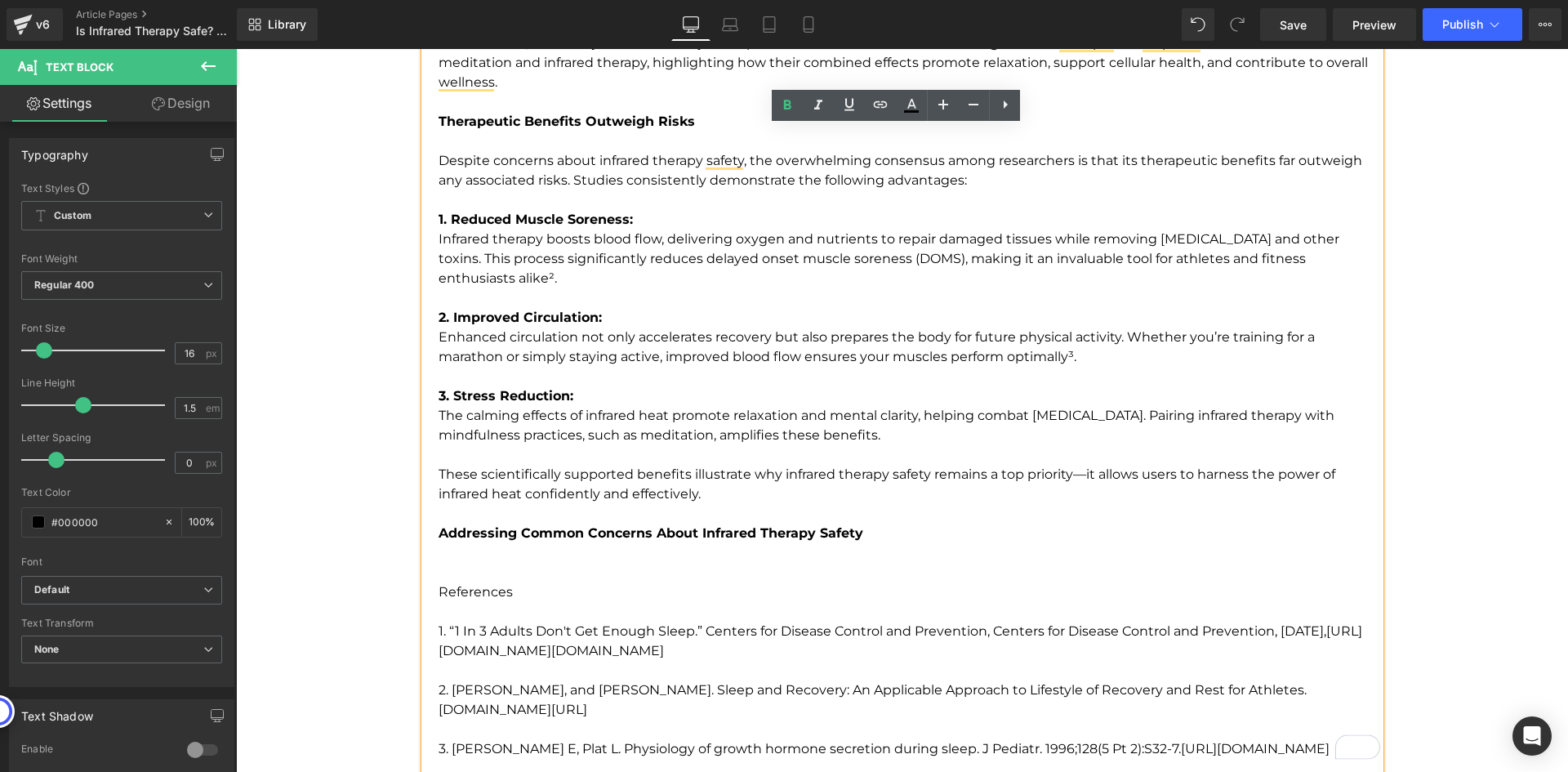
drag, startPoint x: 508, startPoint y: 519, endPoint x: 532, endPoint y: 530, distance: 26.4
click at [533, 522] on p "Addressing Common Concerns About Infrared Therapy Safety" at bounding box center [909, 523] width 942 height 39
click at [524, 543] on p "To enrich screen reader interactions, please activate Accessibility in Grammarl…" at bounding box center [909, 562] width 942 height 39
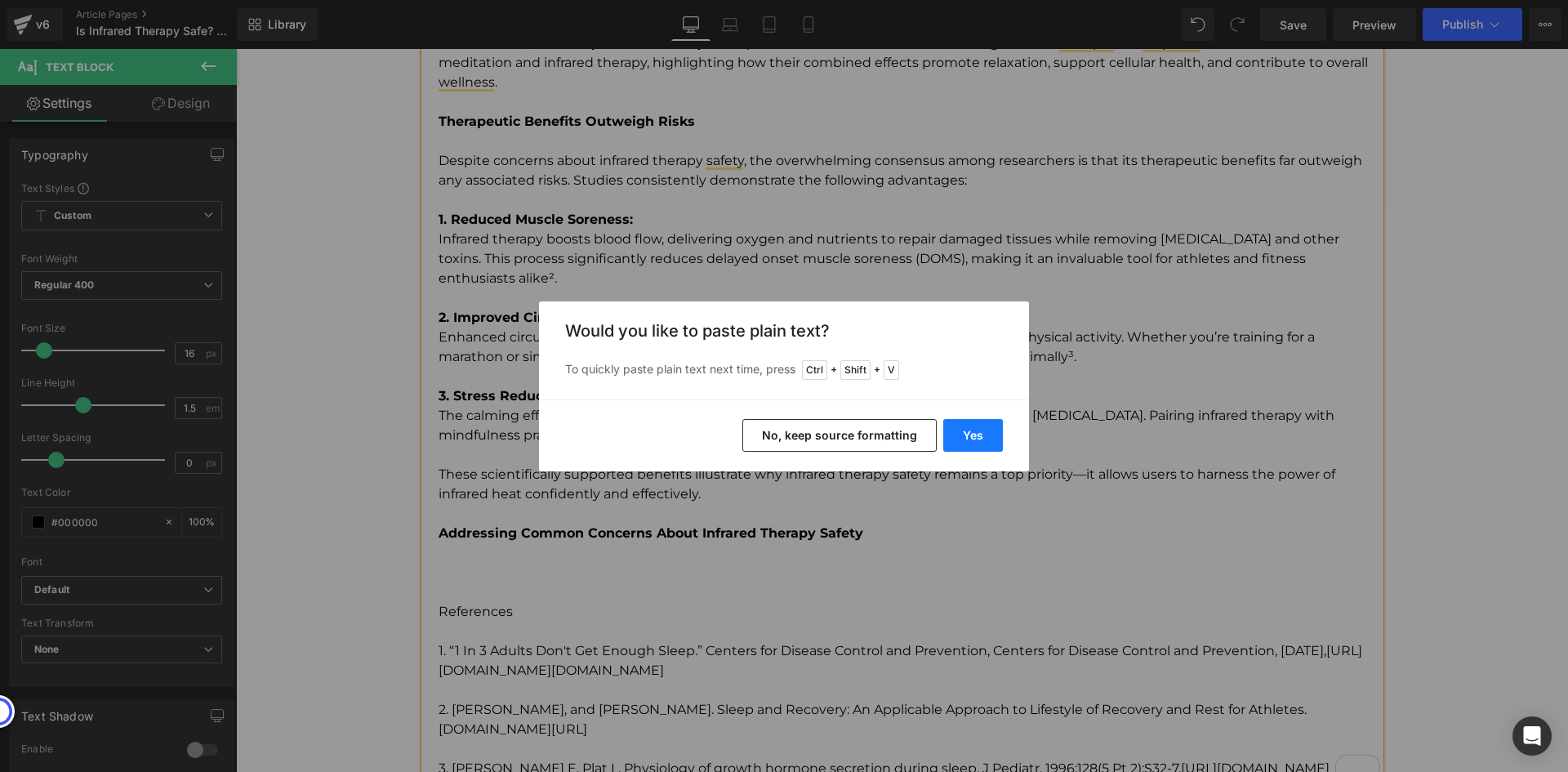
drag, startPoint x: 968, startPoint y: 431, endPoint x: 518, endPoint y: 478, distance: 452.4
click at [968, 431] on button "Yes" at bounding box center [973, 435] width 60 height 32
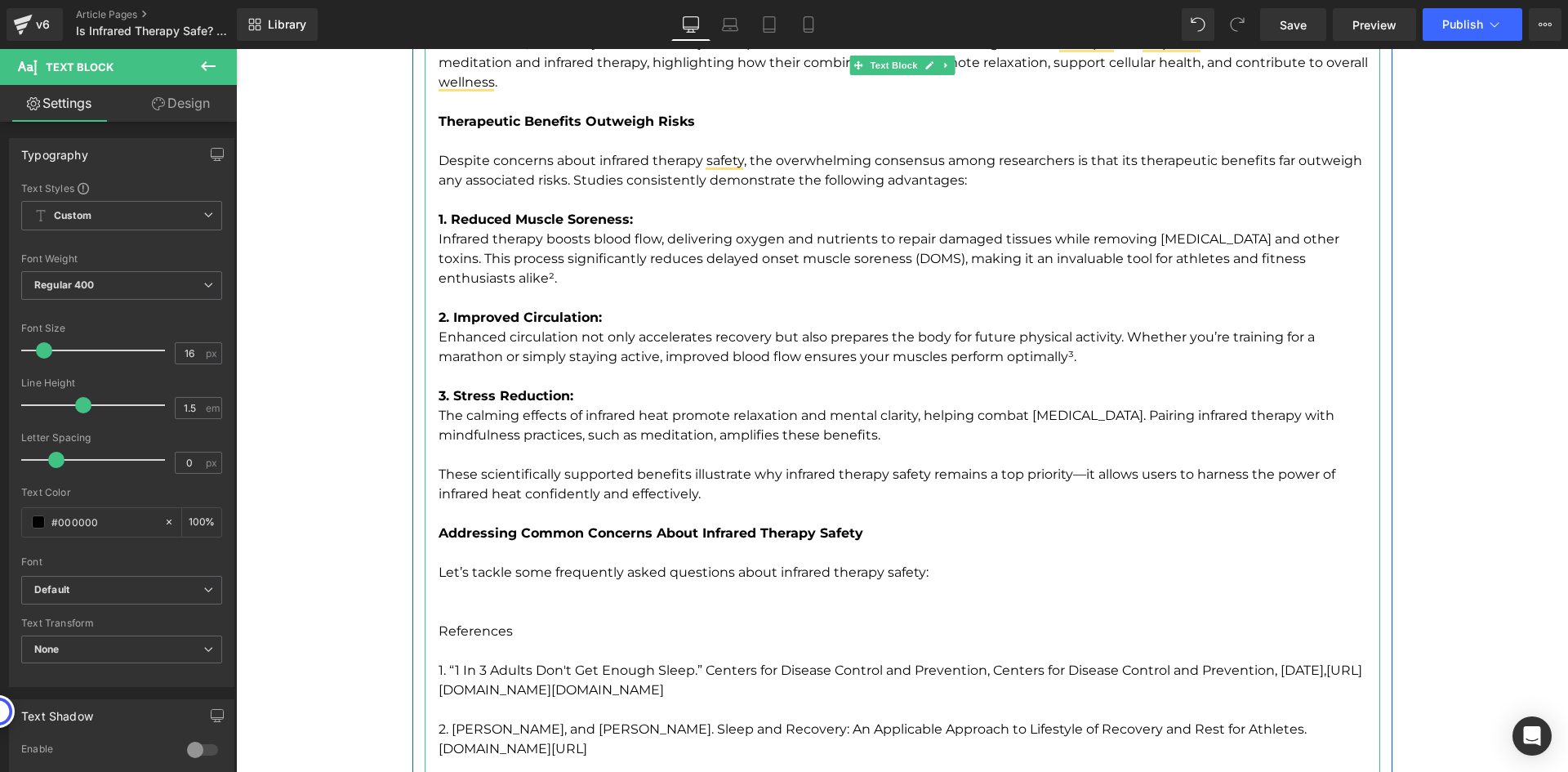
click at [686, 543] on p "Let’s tackle some frequently asked questions about infrared therapy safety:" at bounding box center [909, 562] width 942 height 39
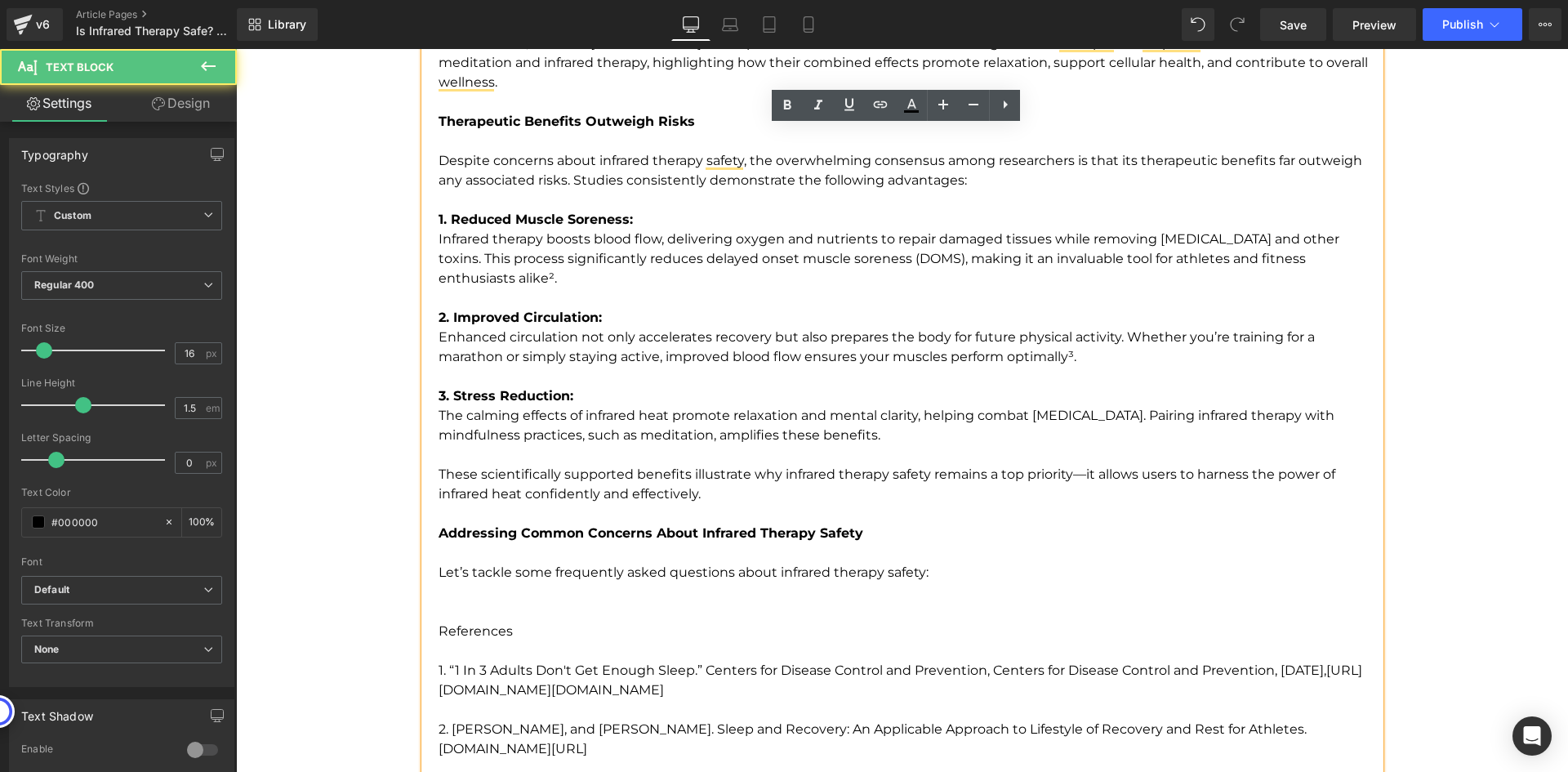
click at [462, 585] on p "To enrich screen reader interactions, please activate Accessibility in Grammarl…" at bounding box center [909, 601] width 942 height 39
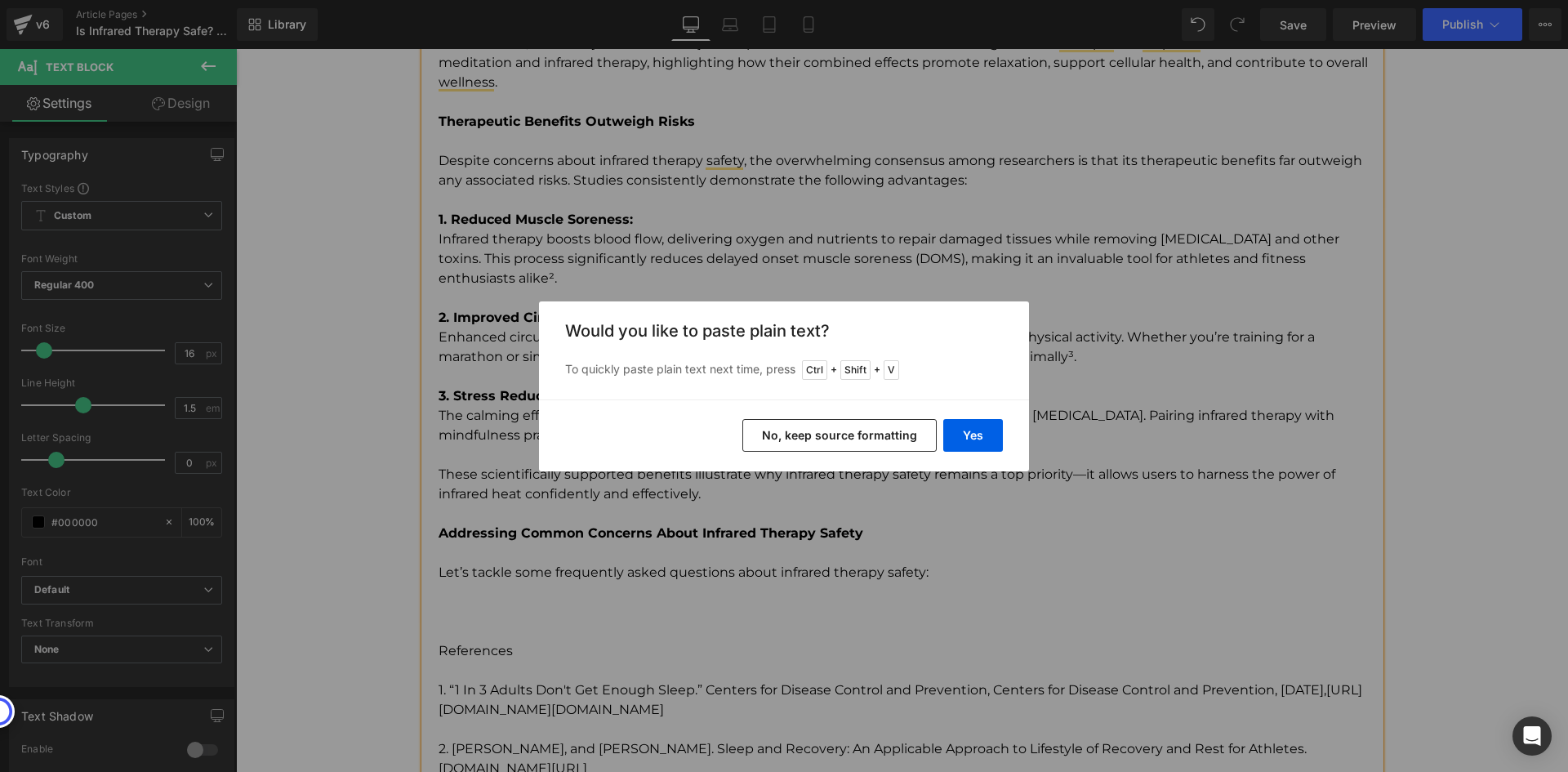
click at [972, 415] on div "Yes No, keep source formatting" at bounding box center [784, 435] width 490 height 72
click at [977, 434] on button "Yes" at bounding box center [973, 435] width 60 height 32
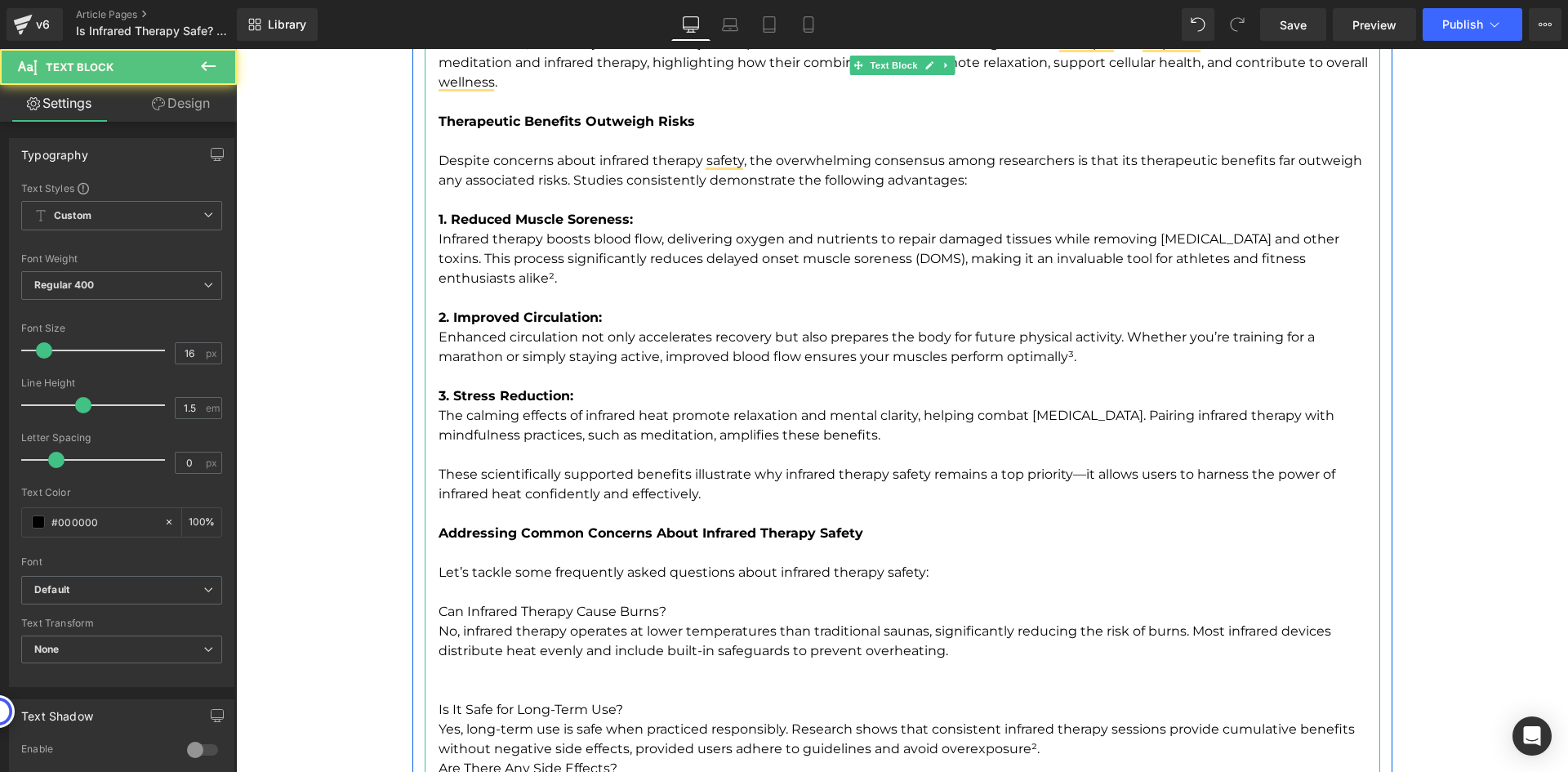
click at [683, 586] on p "Can Infrared Therapy Cause Burns?" at bounding box center [909, 601] width 942 height 39
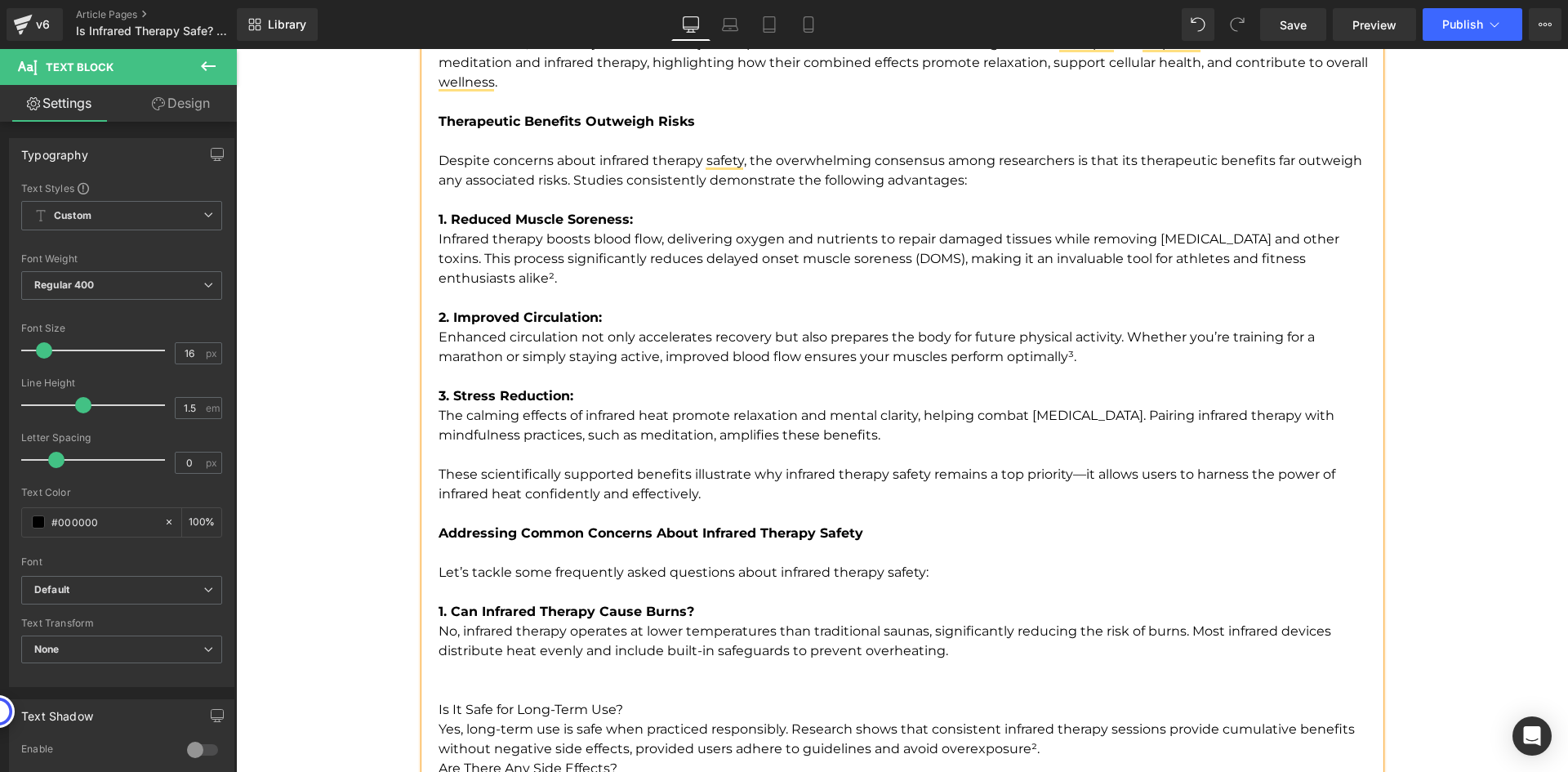
click at [572, 680] on p "To enrich screen reader interactions, please activate Accessibility in Grammarl…" at bounding box center [909, 690] width 942 height 20
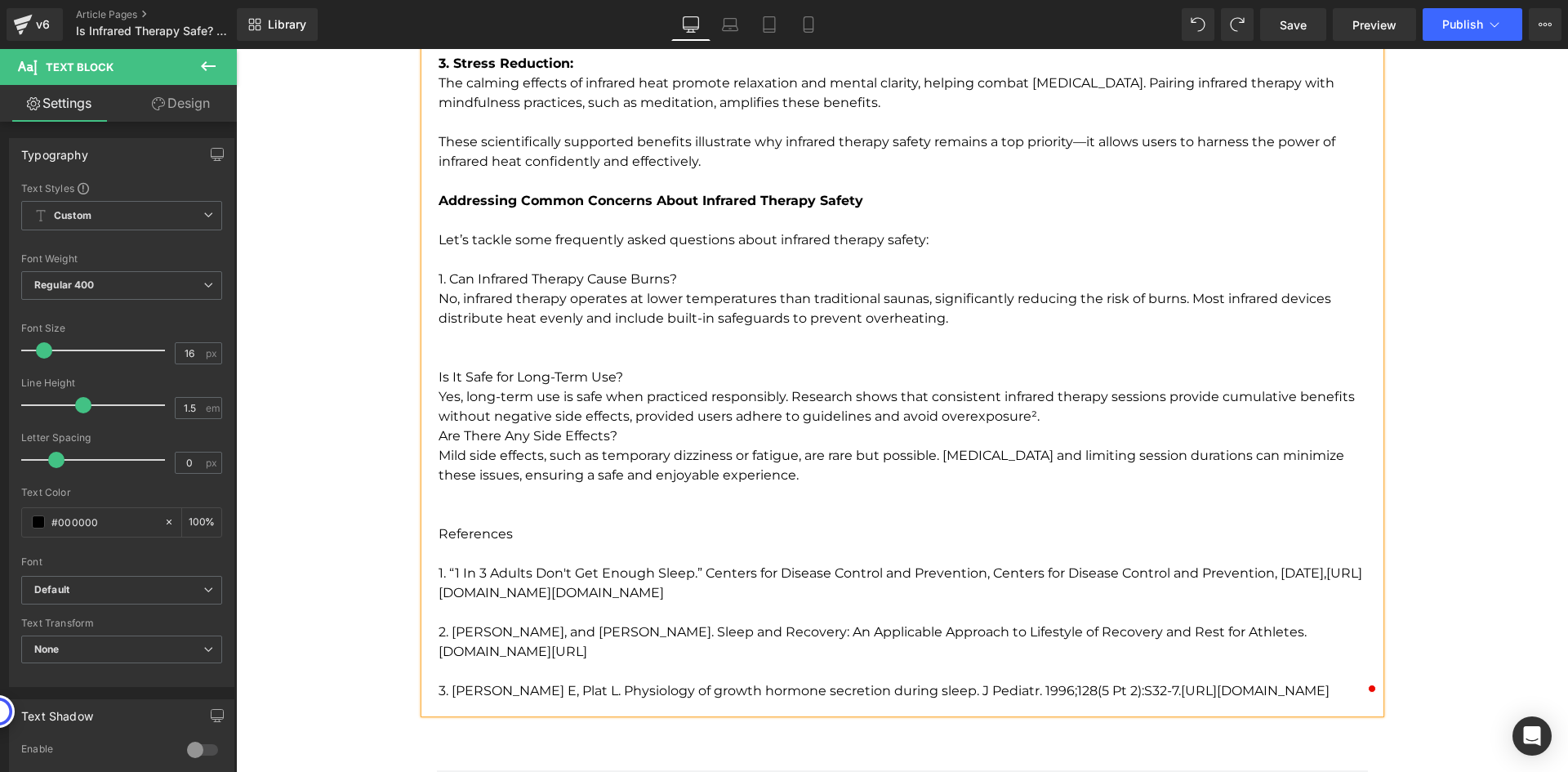
scroll to position [3208, 0]
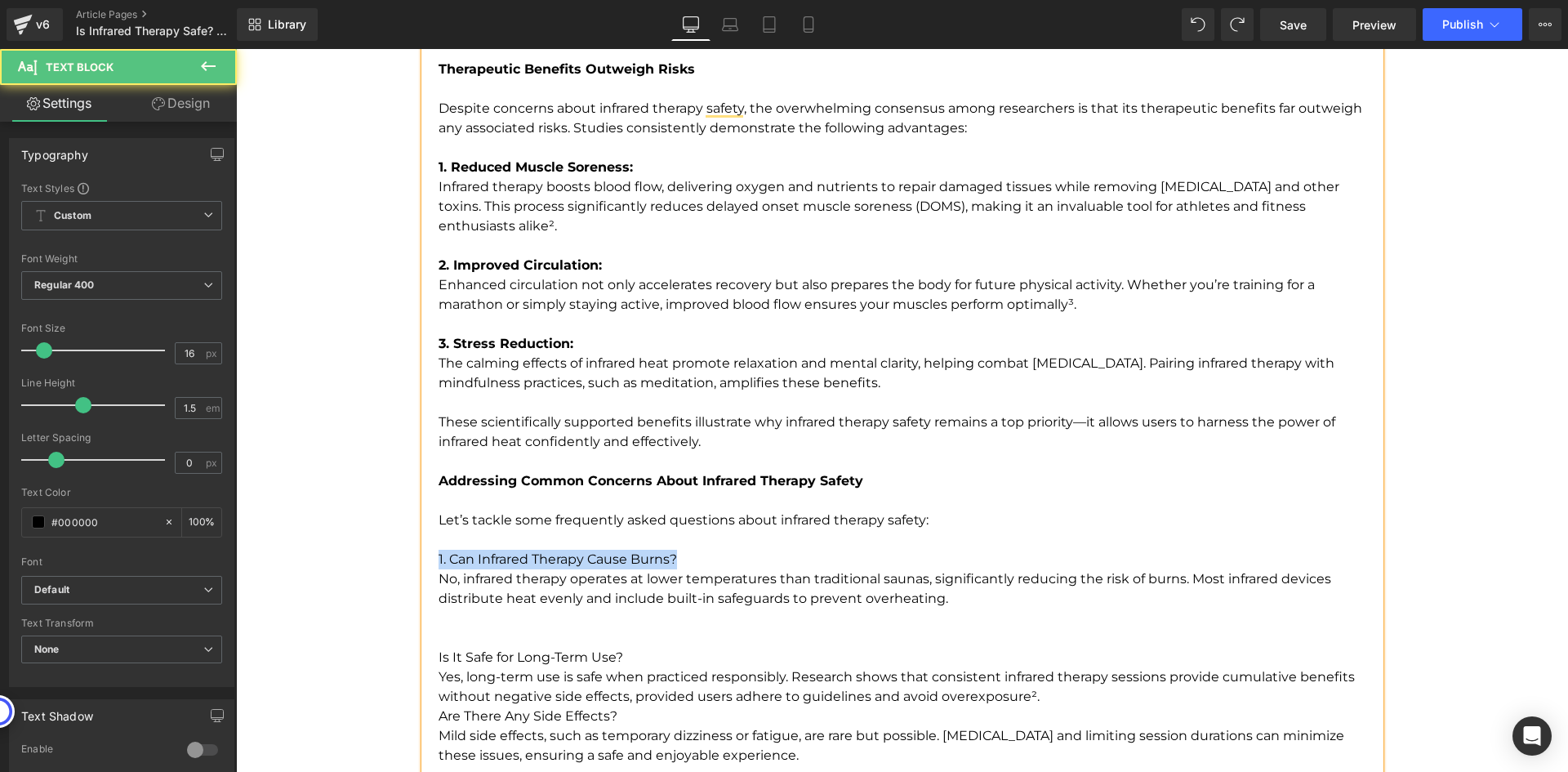
drag, startPoint x: 682, startPoint y: 536, endPoint x: 419, endPoint y: 535, distance: 263.0
click at [425, 535] on div "Scientific Validation of Infrared Therapy Safety To answer the question, "Is in…" at bounding box center [903, 30] width 956 height 1926
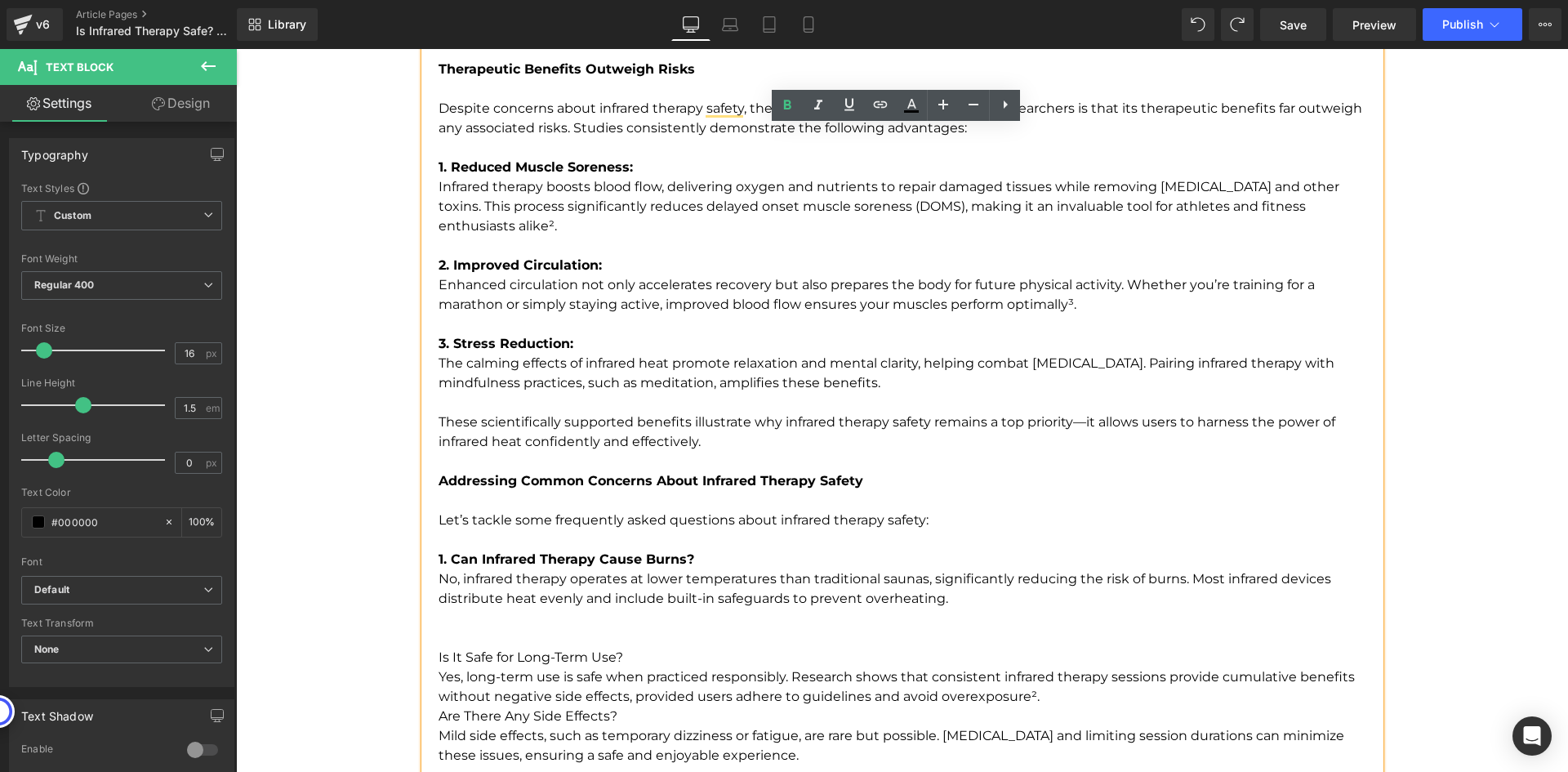
click at [539, 628] on p "To enrich screen reader interactions, please activate Accessibility in Grammarl…" at bounding box center [909, 638] width 942 height 20
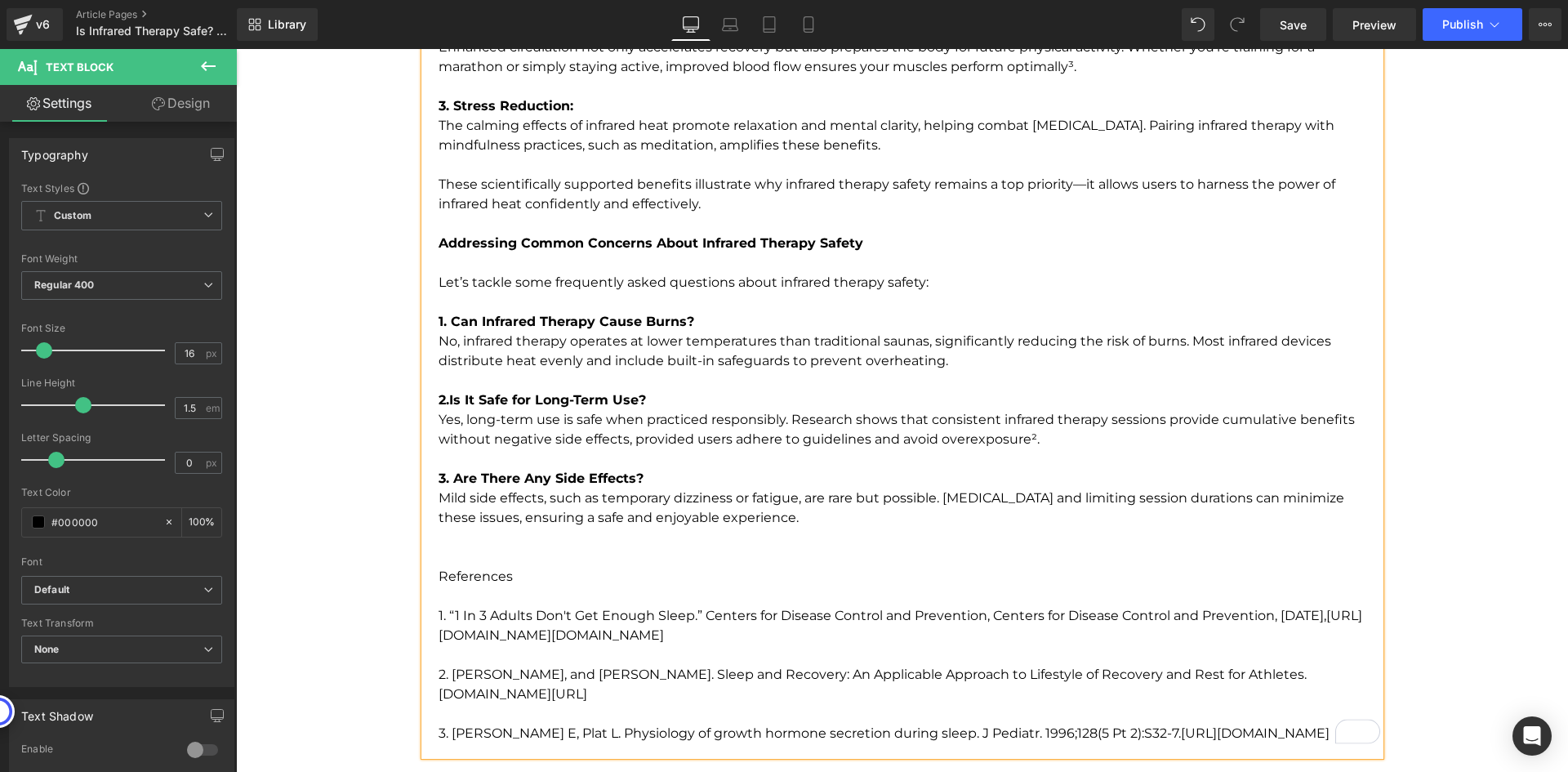
scroll to position [3453, 0]
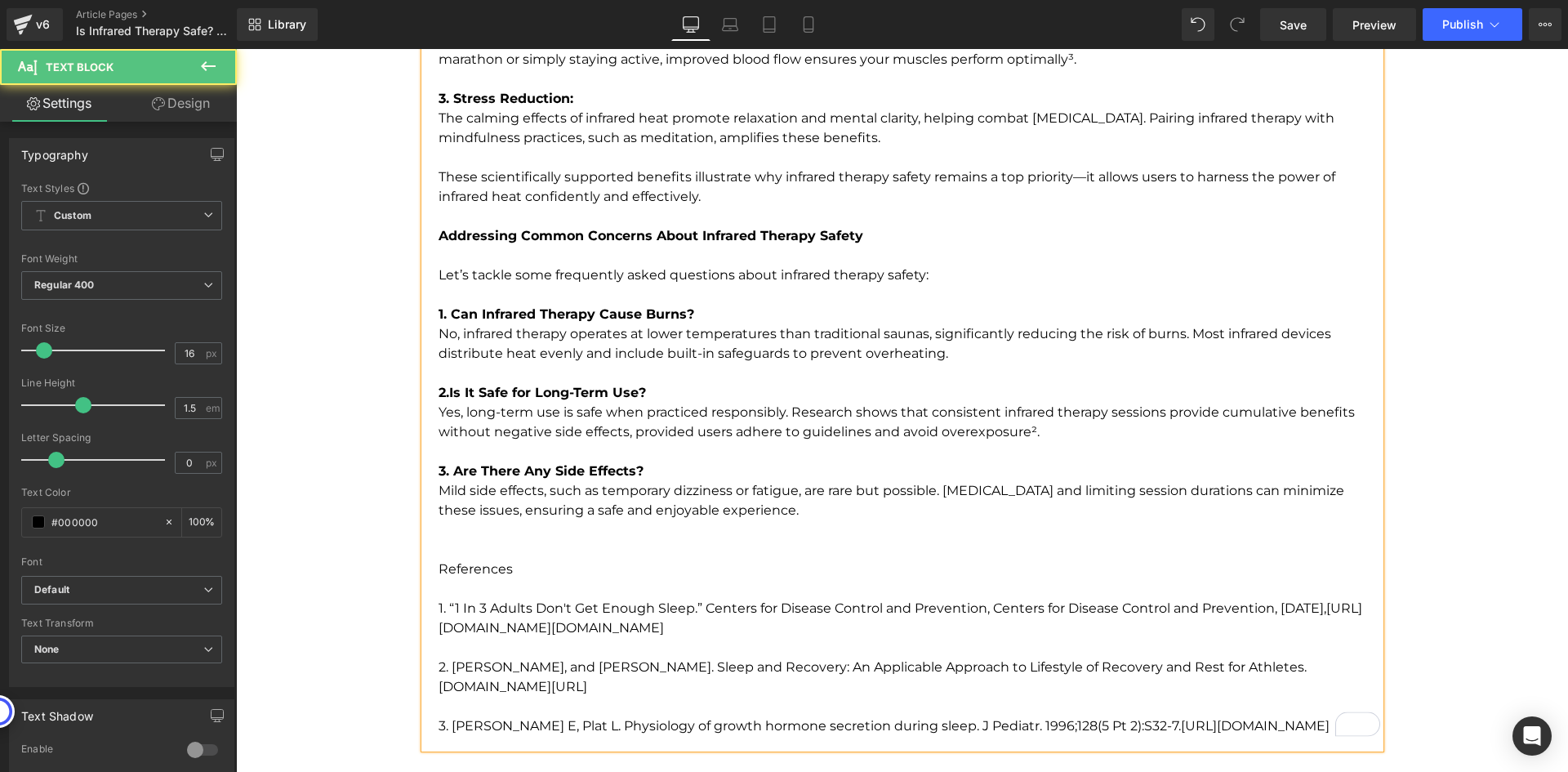
click at [520, 524] on p "To enrich screen reader interactions, please activate Accessibility in Grammarl…" at bounding box center [909, 539] width 942 height 39
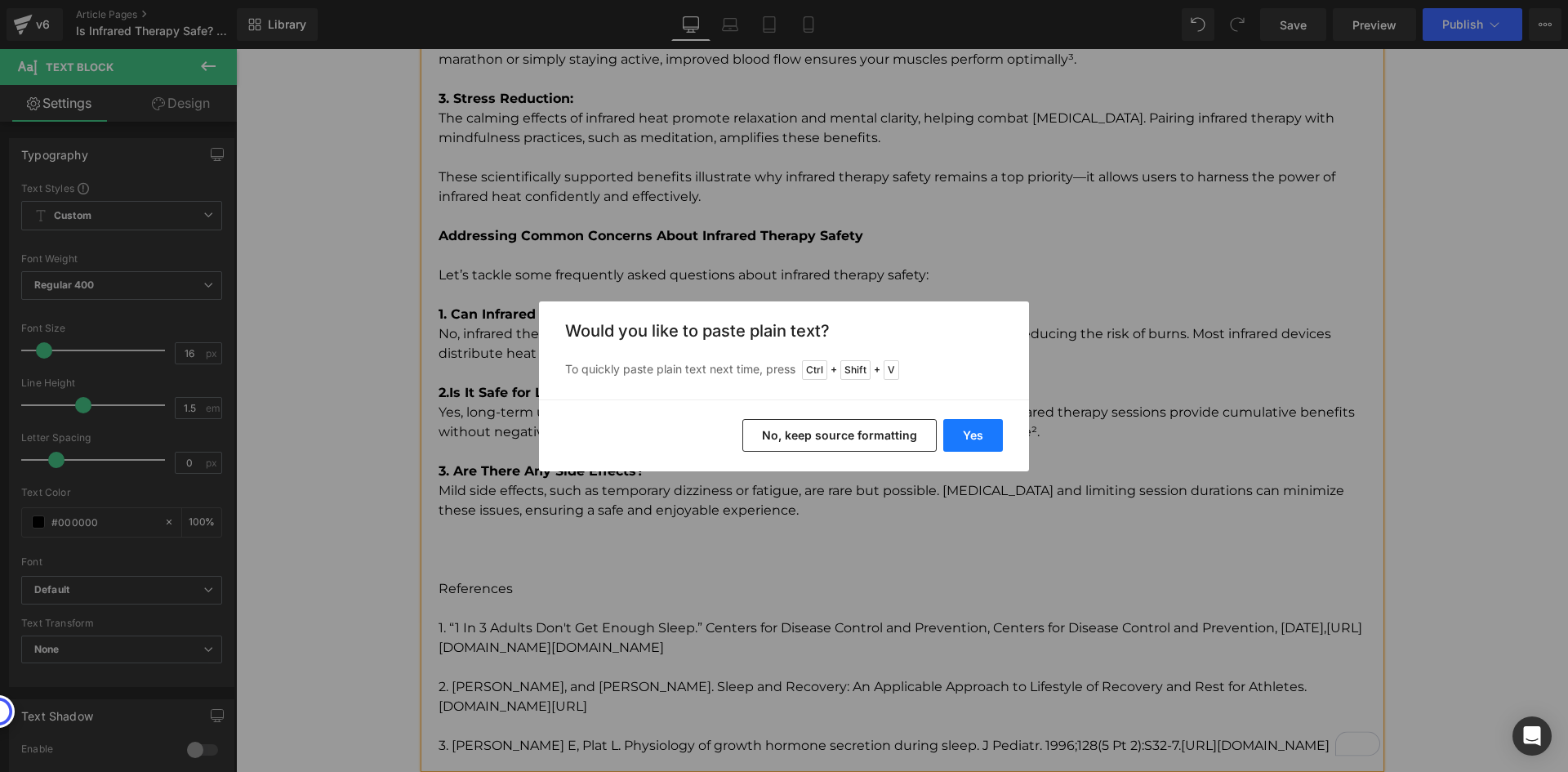
click at [988, 431] on button "Yes" at bounding box center [973, 435] width 60 height 32
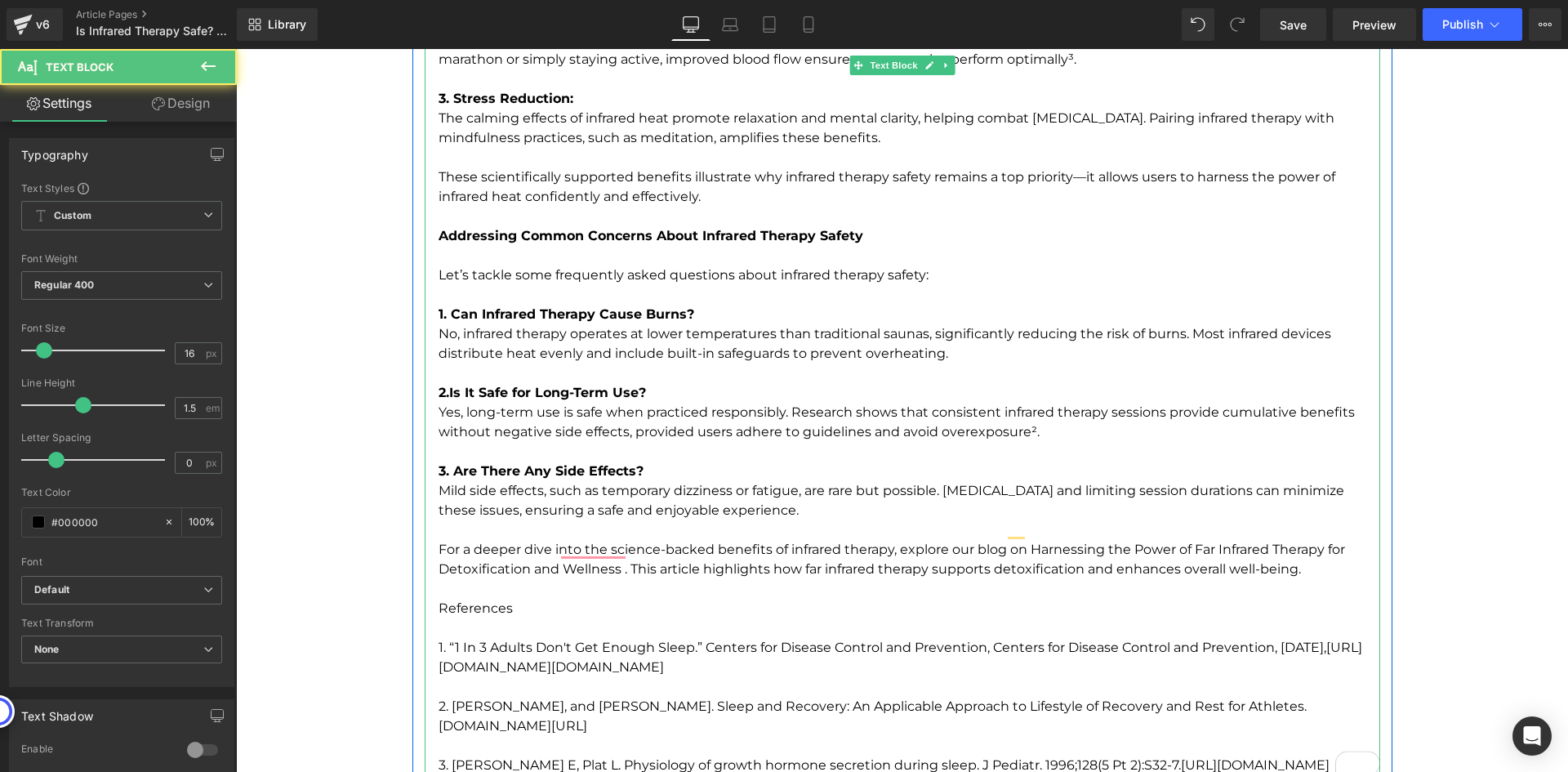
click at [1024, 528] on p "For a deeper dive into the science-backed benefits of infrared therapy, explore…" at bounding box center [909, 559] width 942 height 79
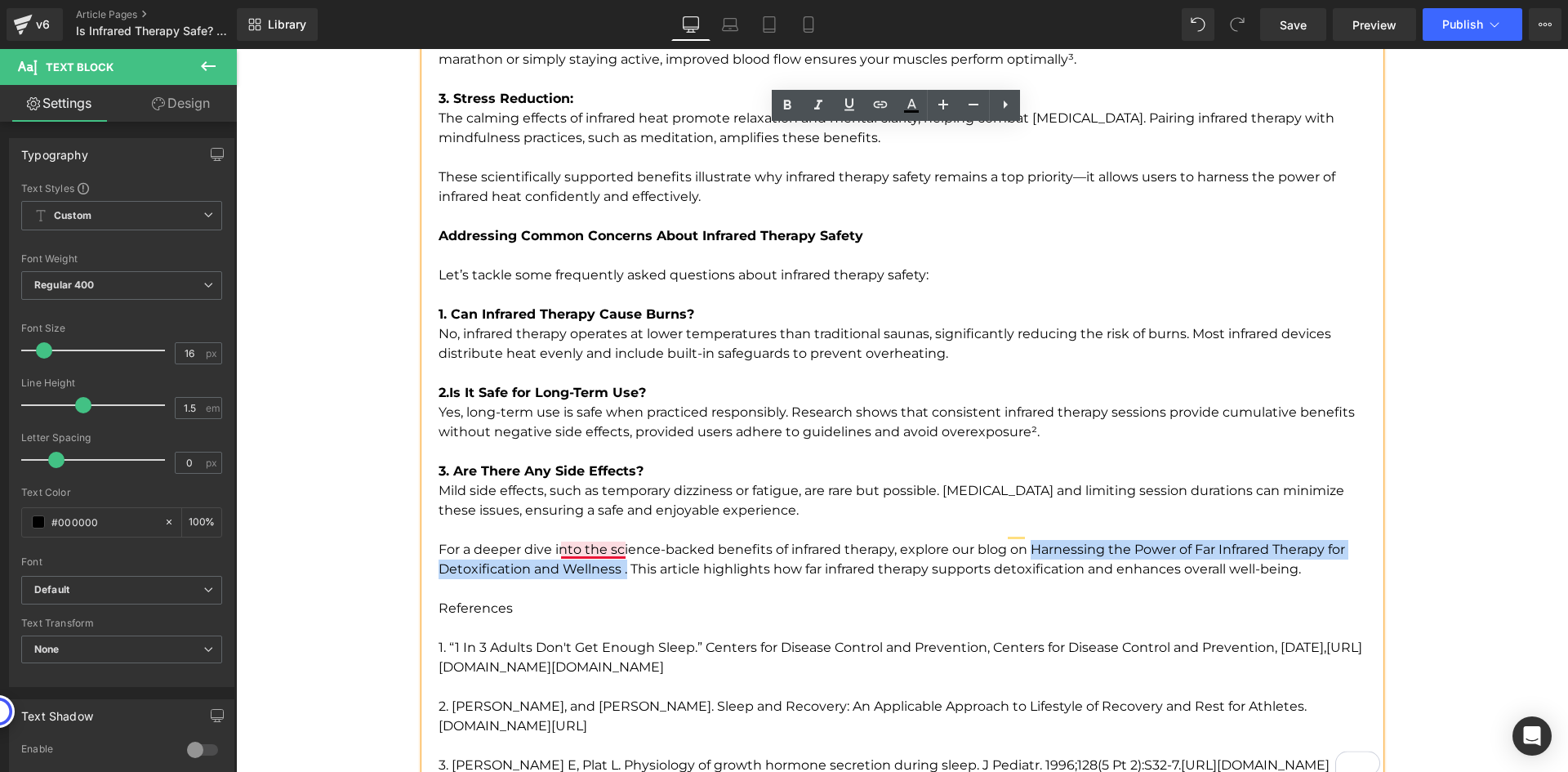
click at [619, 552] on p "For a deeper dive into the science-backed benefits of infrared therapy, explore…" at bounding box center [909, 559] width 942 height 79
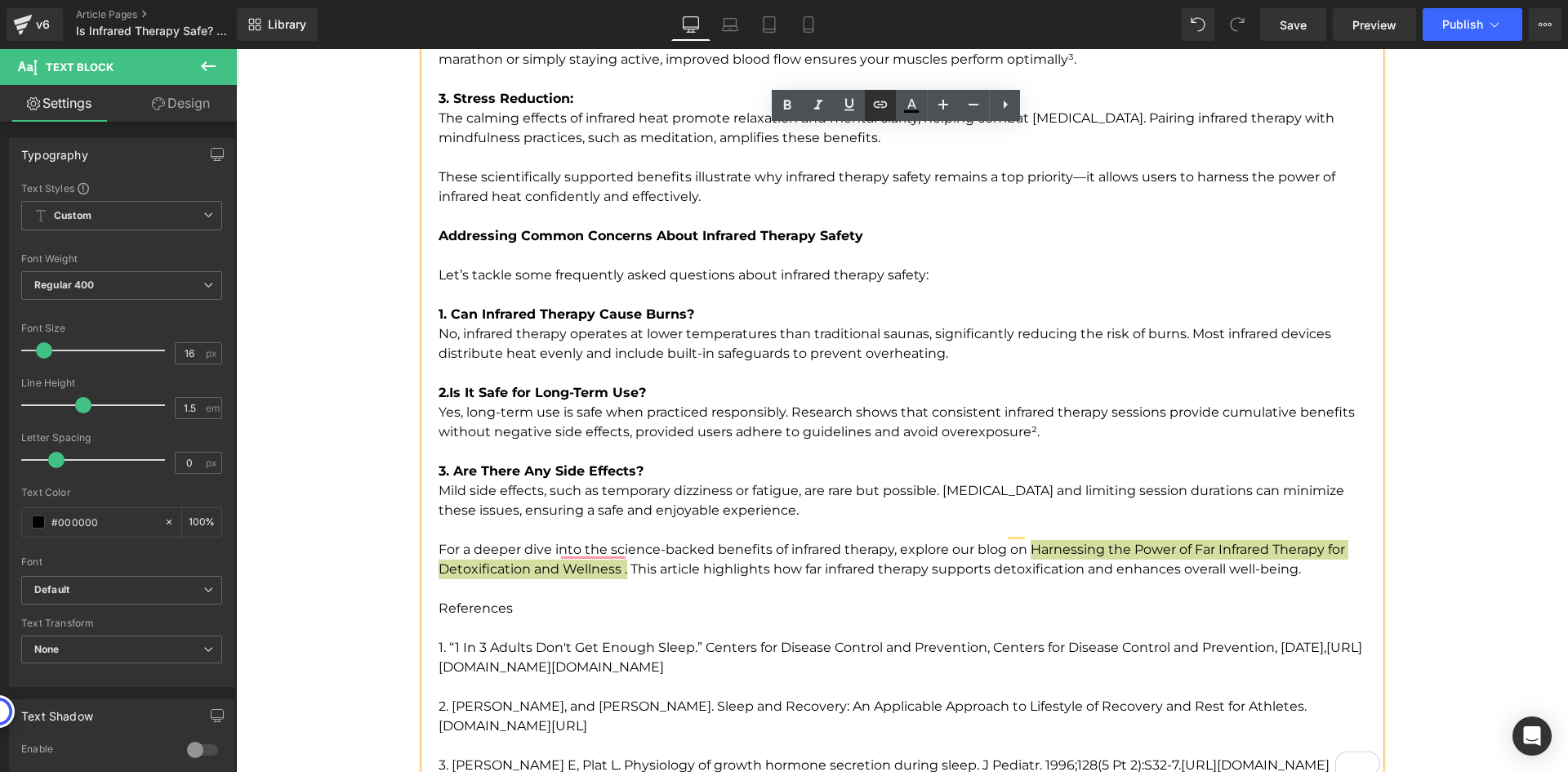
click at [877, 113] on icon at bounding box center [880, 104] width 20 height 20
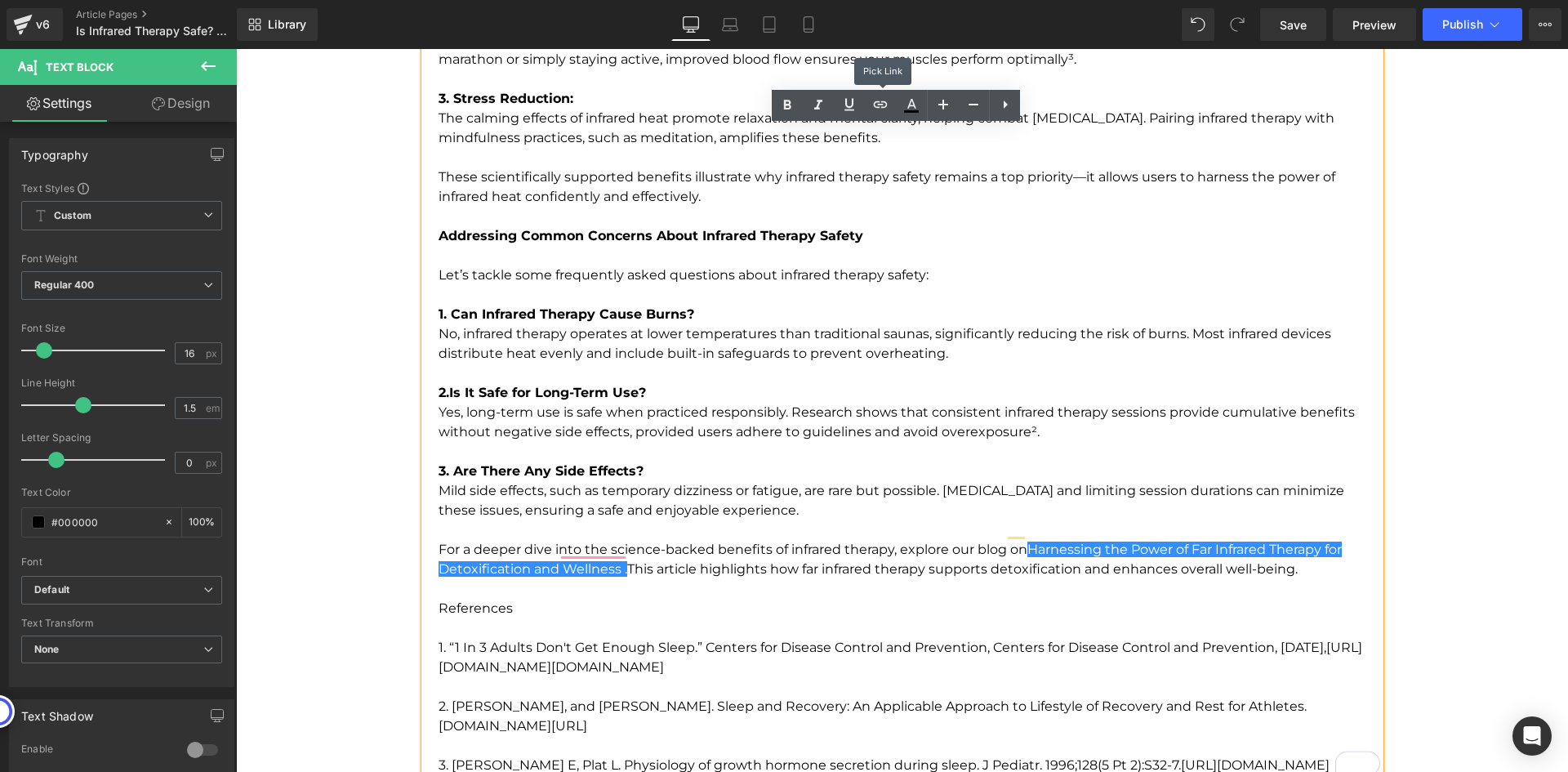
scroll to position [0, 0]
click at [896, 591] on input "text" at bounding box center [930, 583] width 252 height 41
paste input "[URL][DOMAIN_NAME]"
type input "[URL][DOMAIN_NAME]"
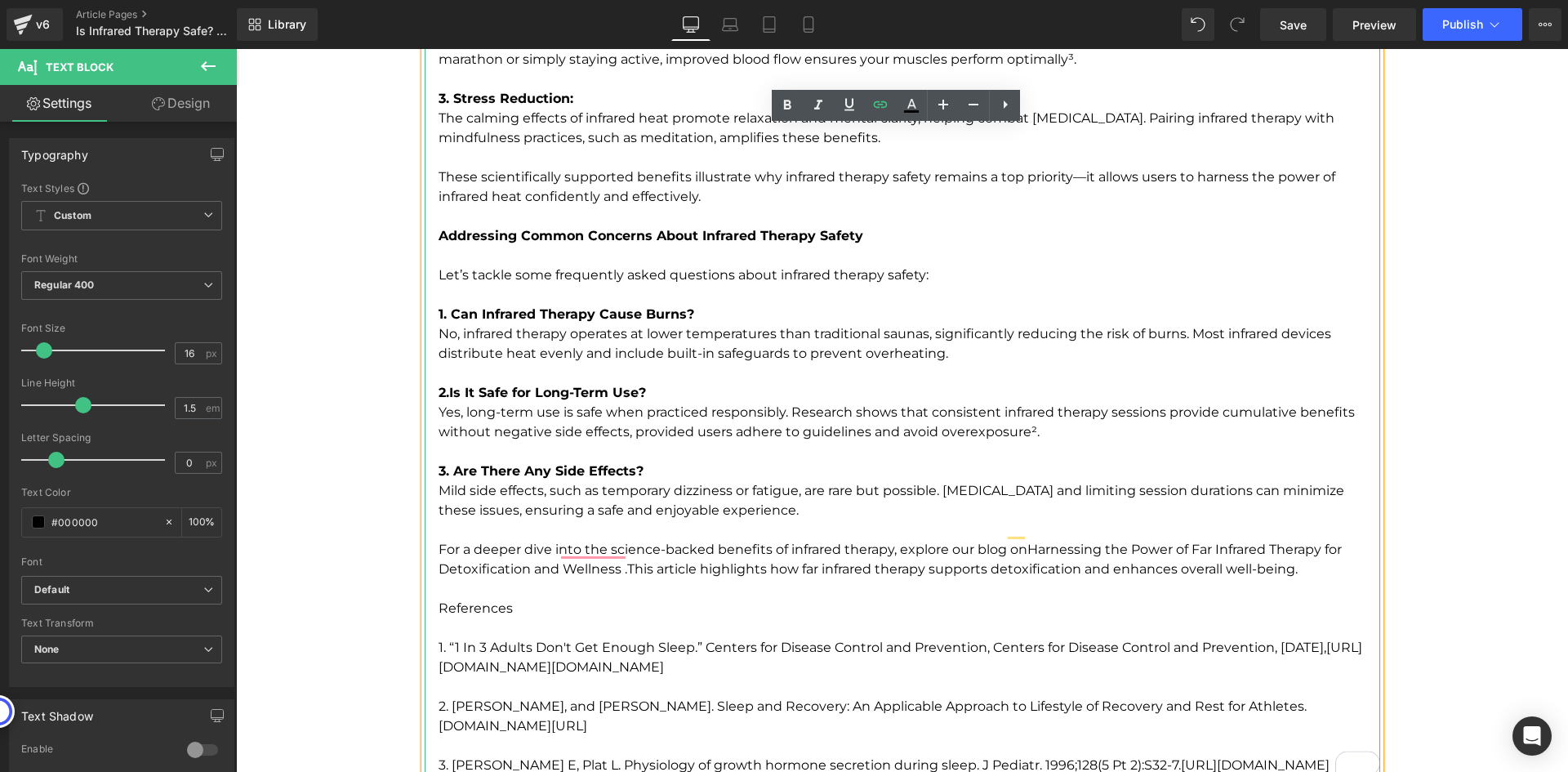
click at [620, 552] on p "For a deeper dive into the science-backed benefits of infrared therapy, explore…" at bounding box center [909, 559] width 942 height 79
click at [1321, 554] on p "For a deeper dive into the science-backed benefits of infrared therapy, explore…" at bounding box center [909, 559] width 942 height 79
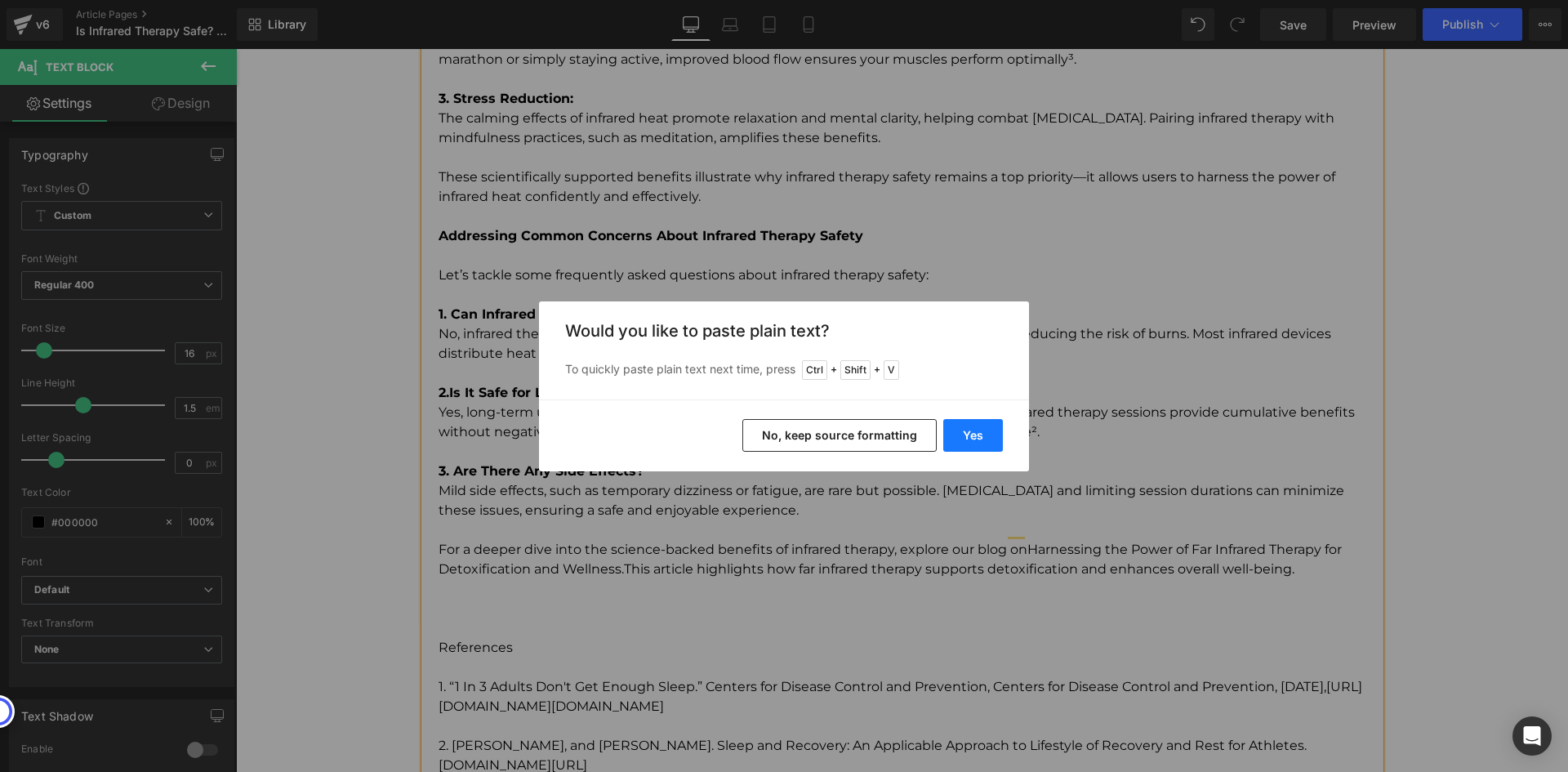
click at [972, 432] on button "Yes" at bounding box center [973, 435] width 60 height 32
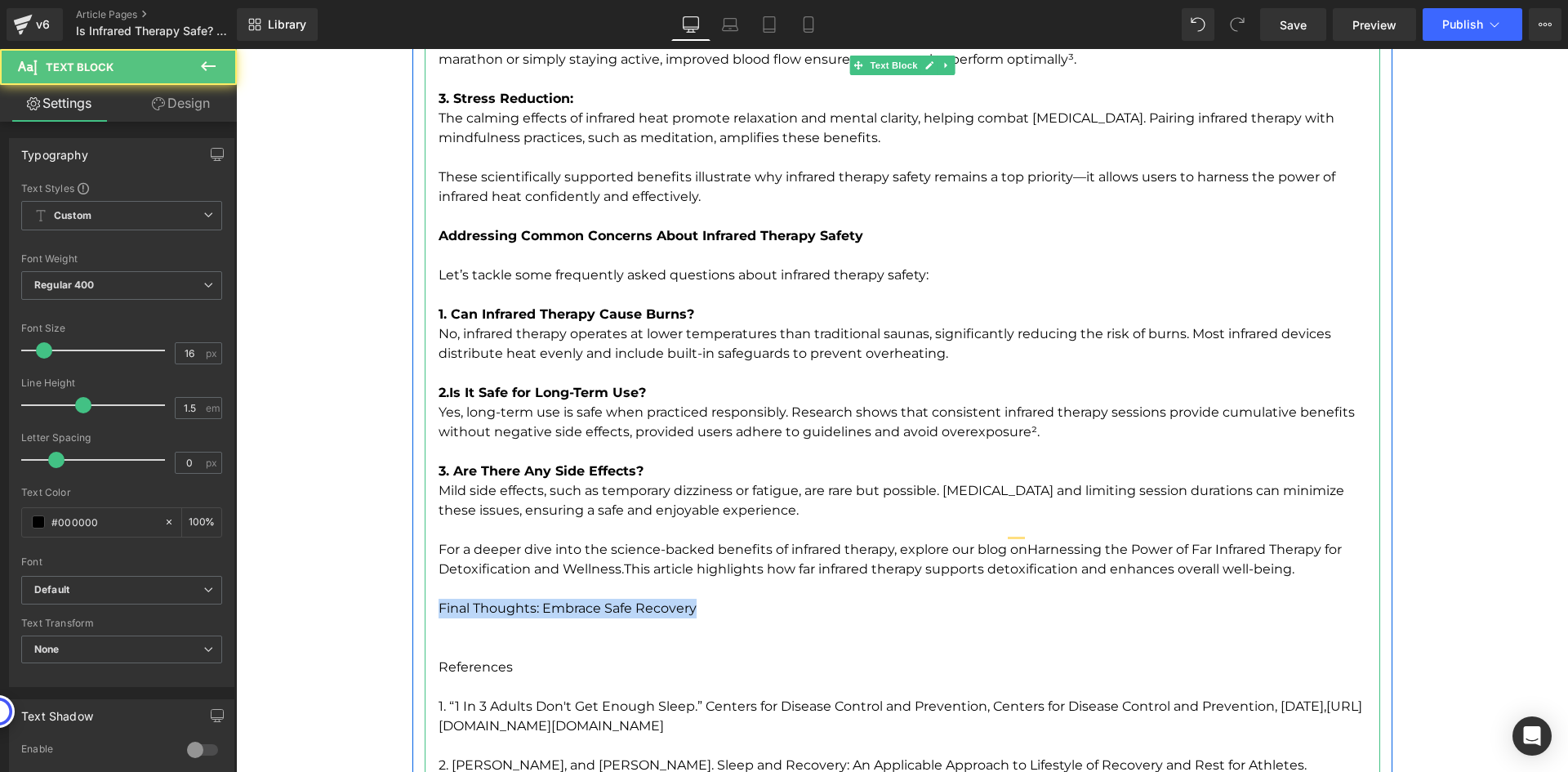
drag, startPoint x: 741, startPoint y: 588, endPoint x: 425, endPoint y: 584, distance: 316.0
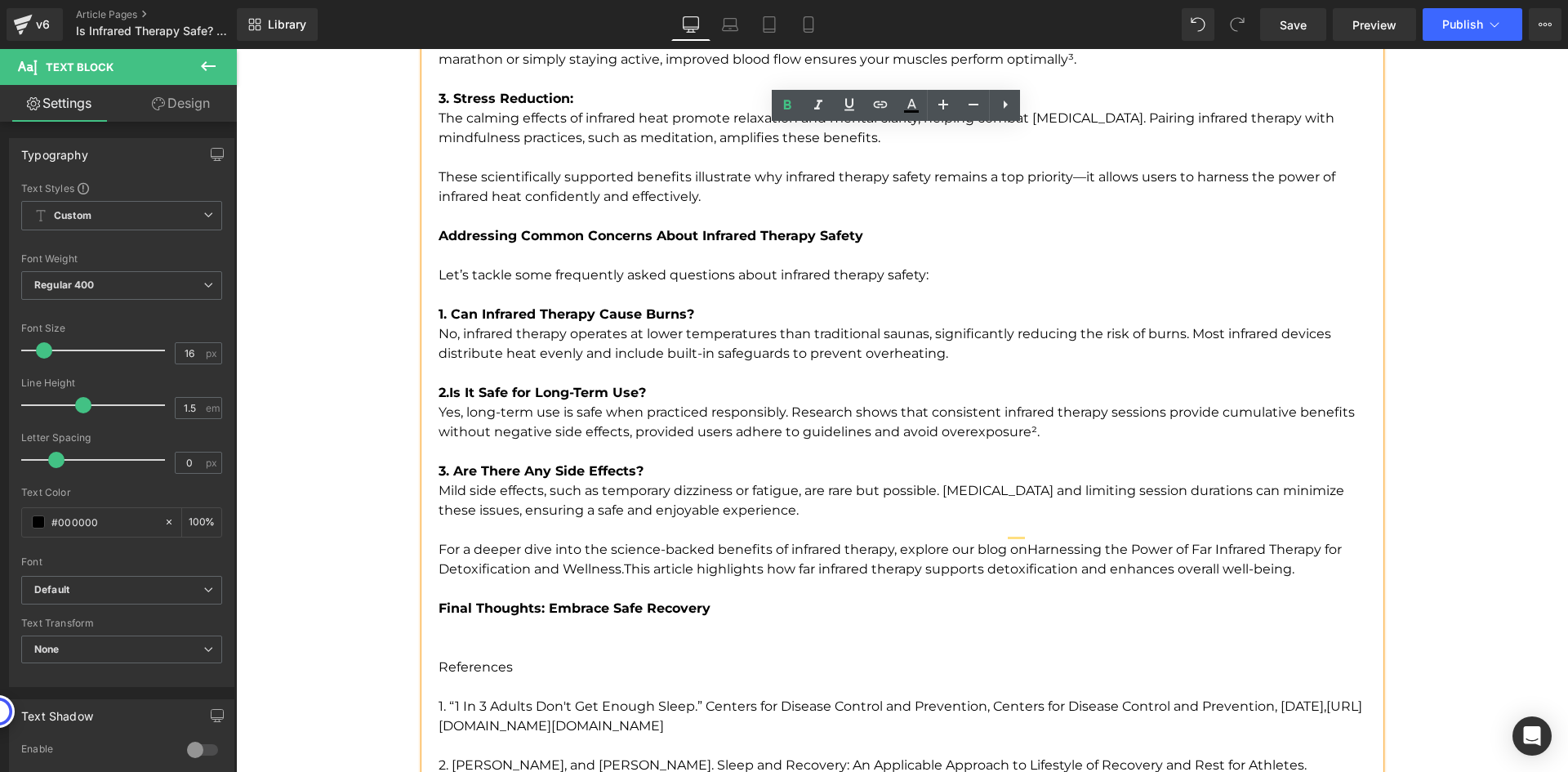
click at [658, 618] on p "To enrich screen reader interactions, please activate Accessibility in Grammarl…" at bounding box center [909, 637] width 942 height 39
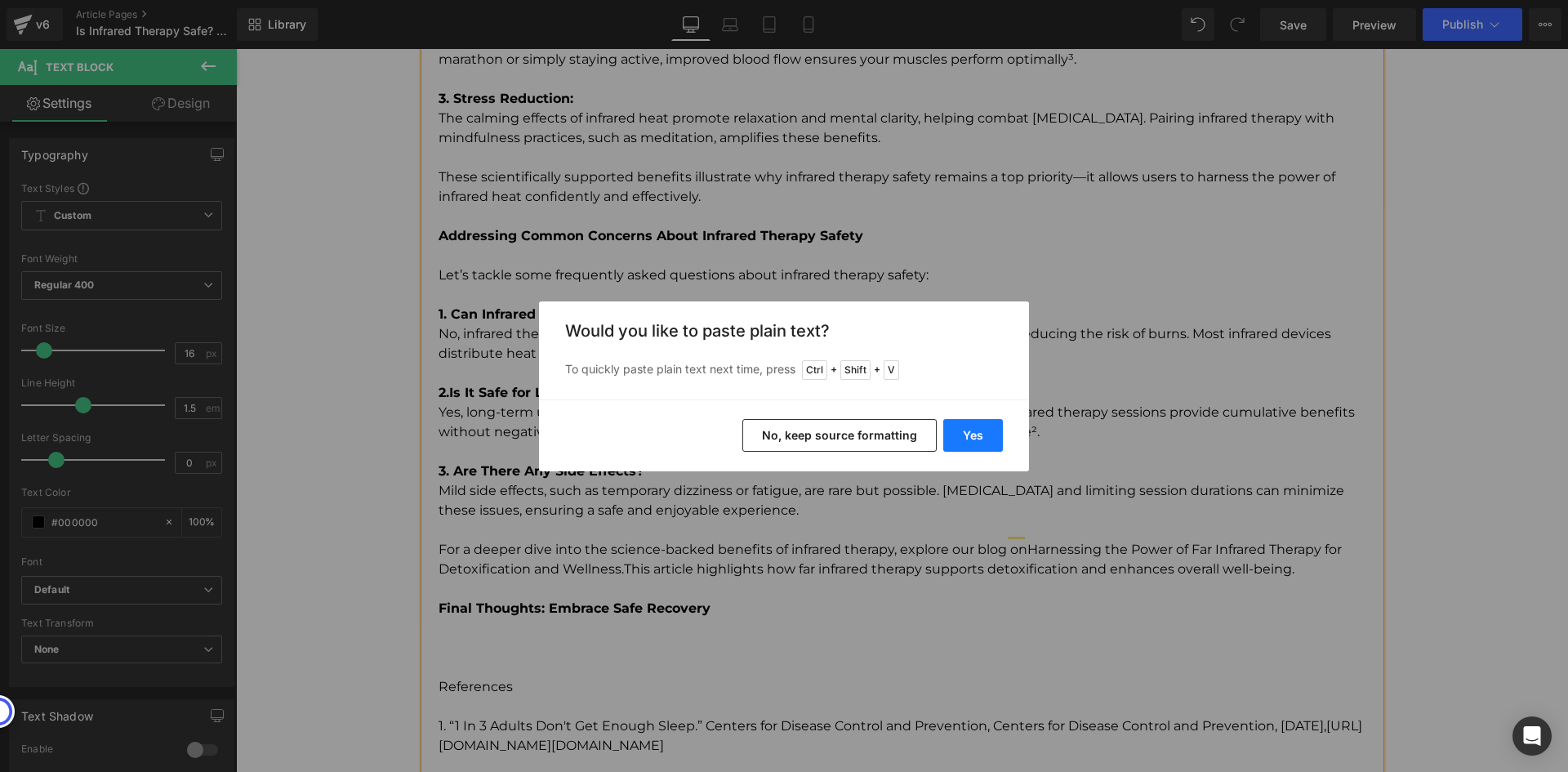
click at [967, 436] on button "Yes" at bounding box center [973, 435] width 60 height 32
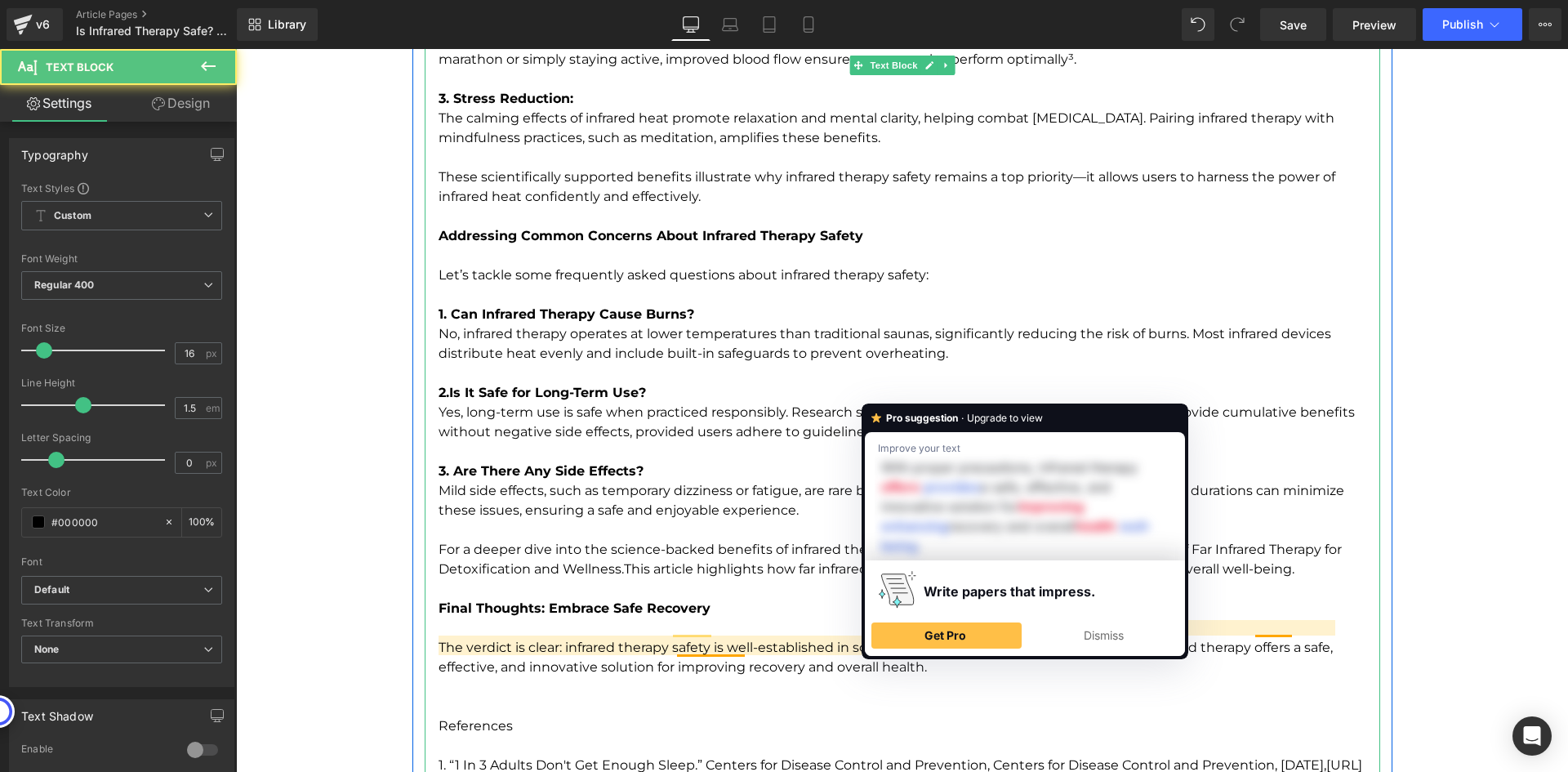
click at [933, 648] on p "The verdict is clear: infrared therapy safety is well-established in scientific…" at bounding box center [909, 647] width 942 height 59
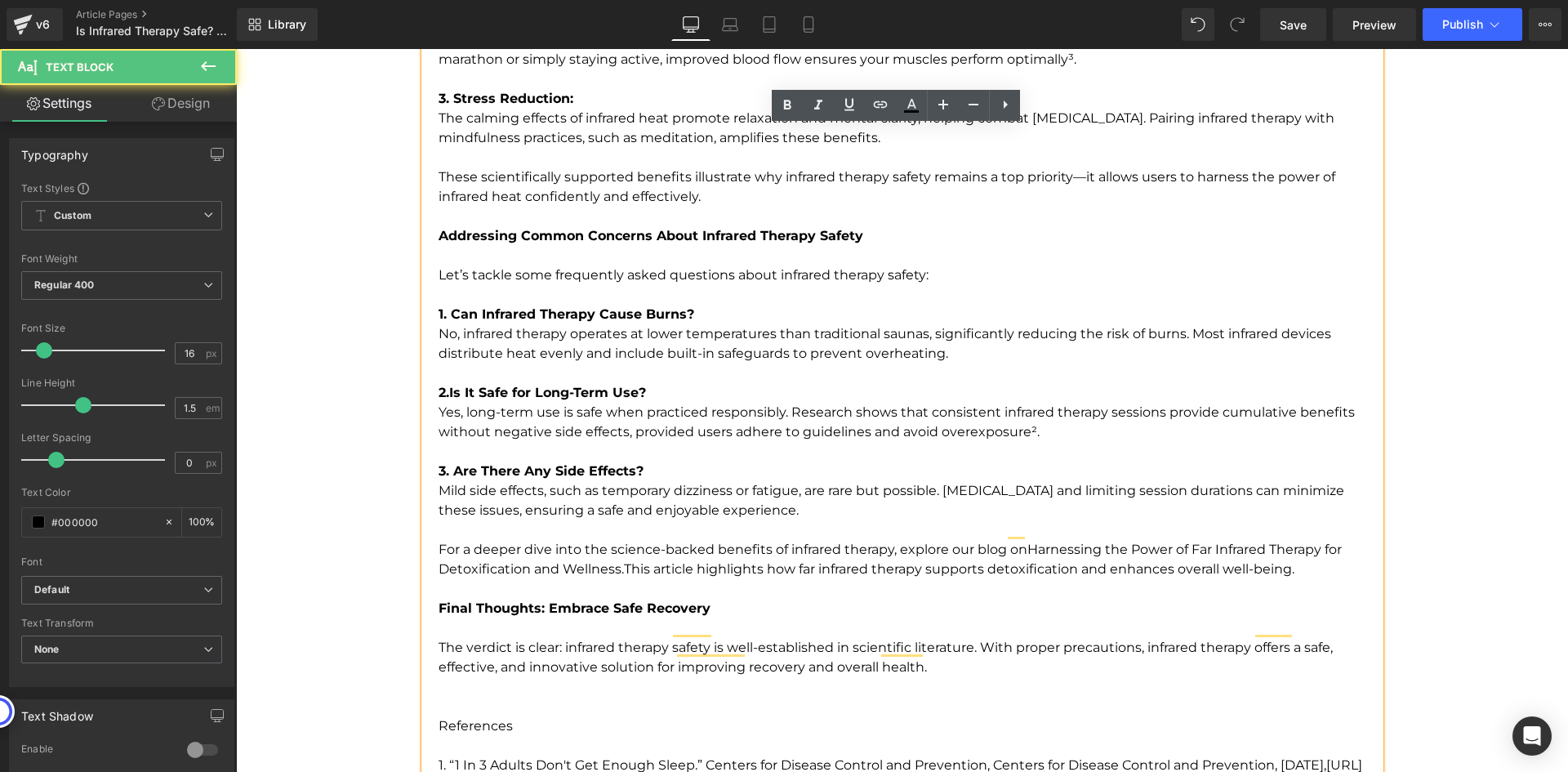
click at [790, 678] on p "To enrich screen reader interactions, please activate Accessibility in Grammarl…" at bounding box center [909, 696] width 942 height 39
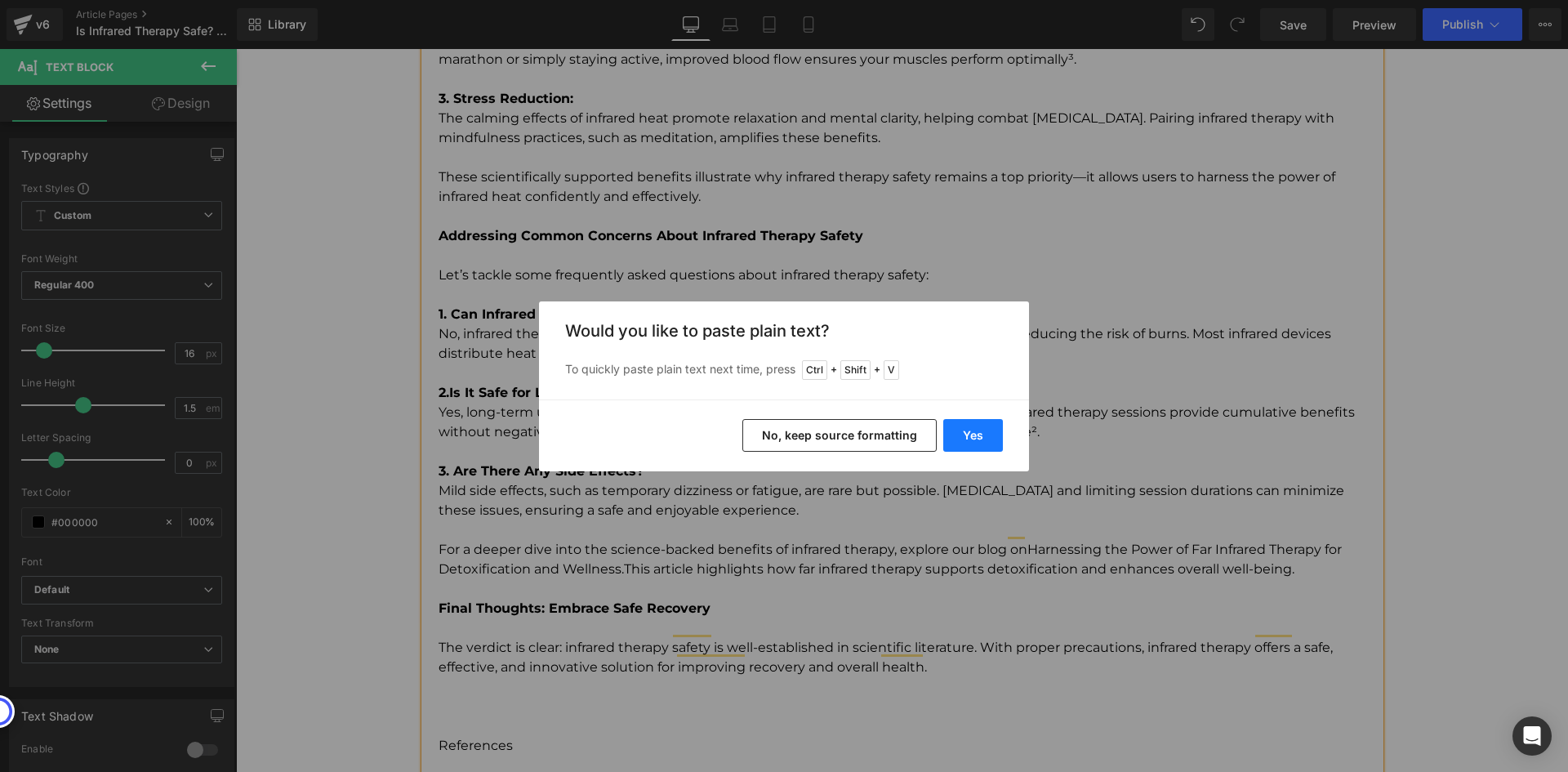
click at [972, 441] on button "Yes" at bounding box center [973, 435] width 60 height 32
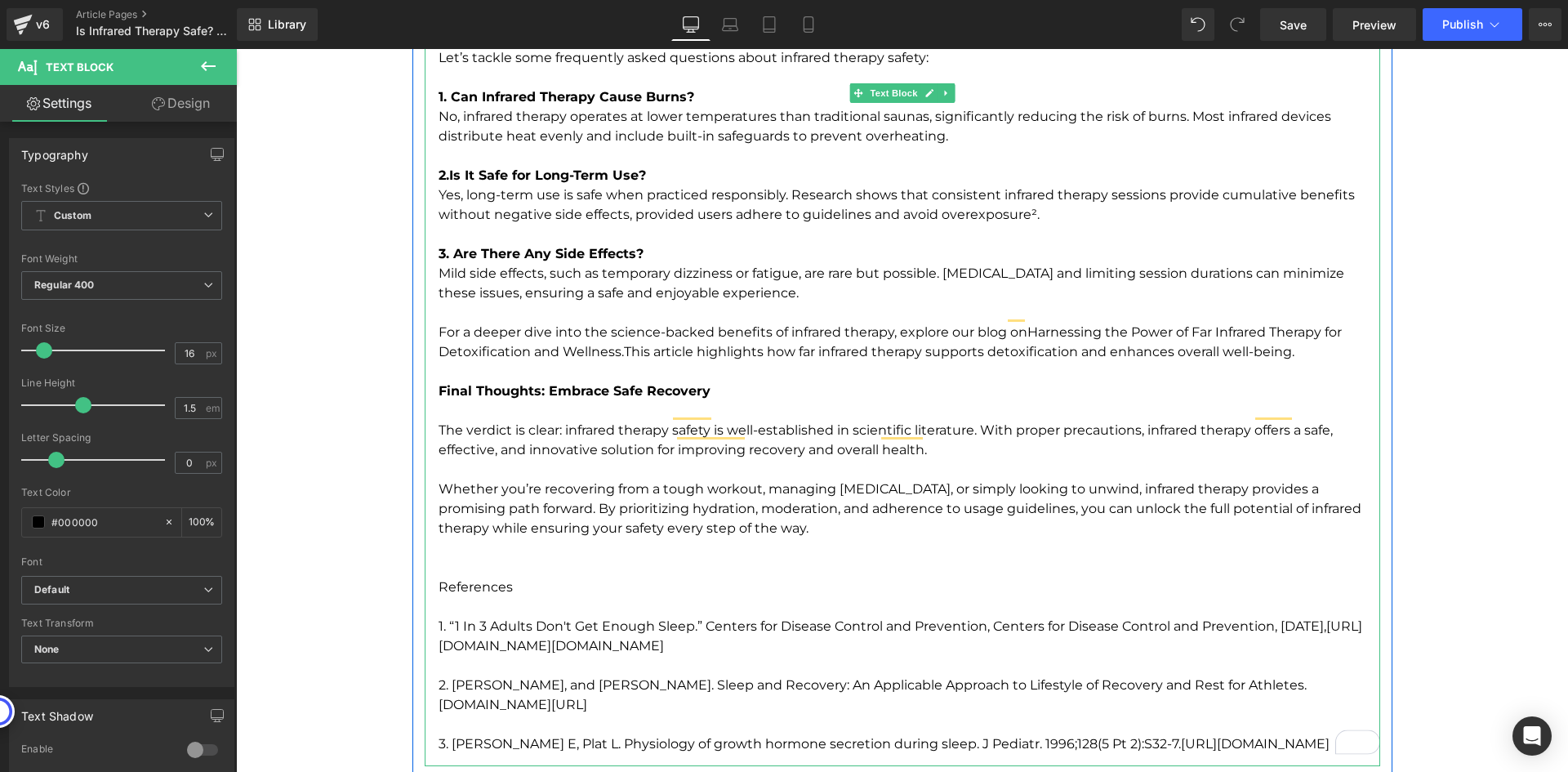
scroll to position [3698, 0]
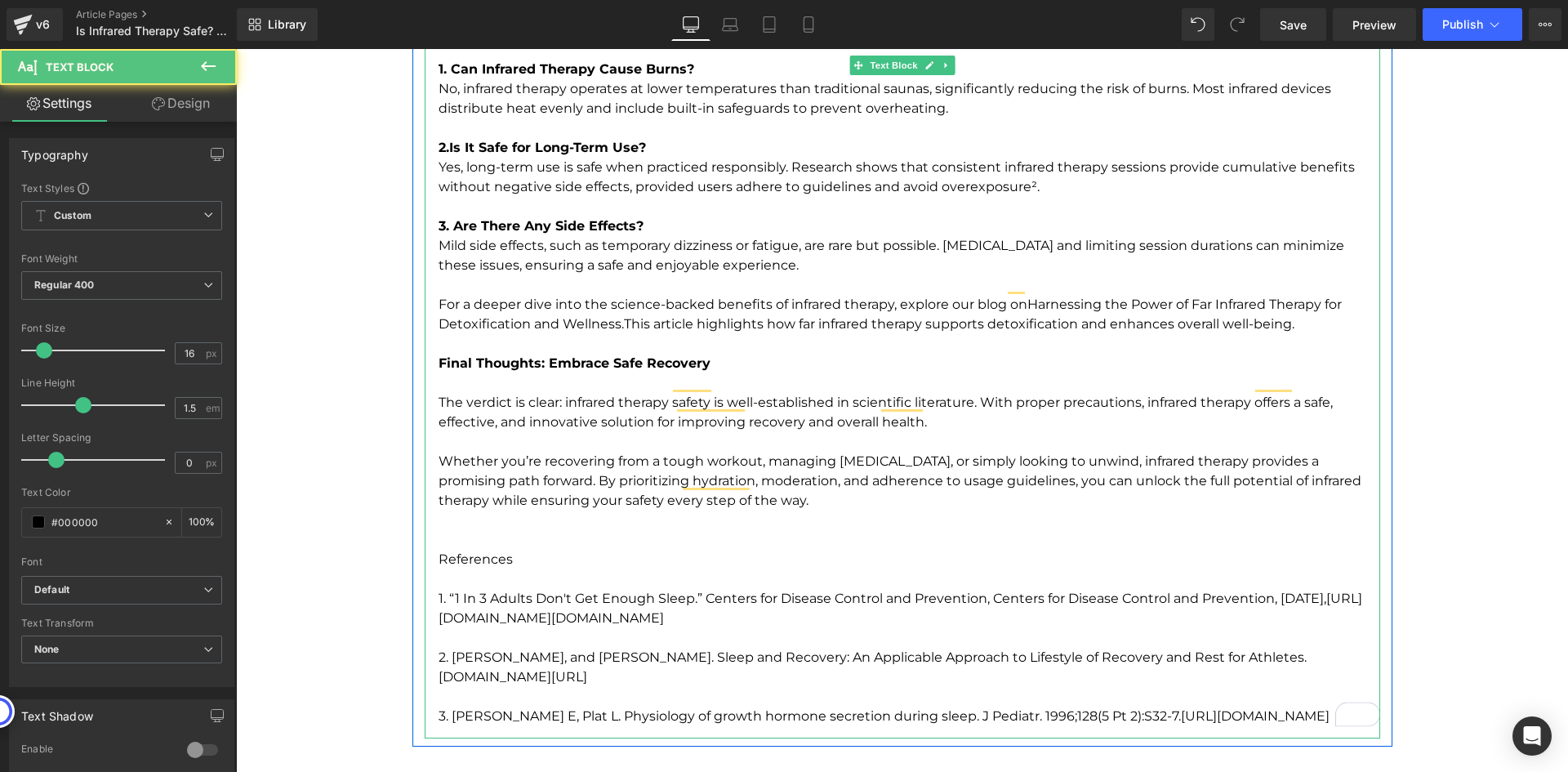
click at [442, 519] on p "To enrich screen reader interactions, please activate Accessibility in Grammarl…" at bounding box center [909, 529] width 942 height 39
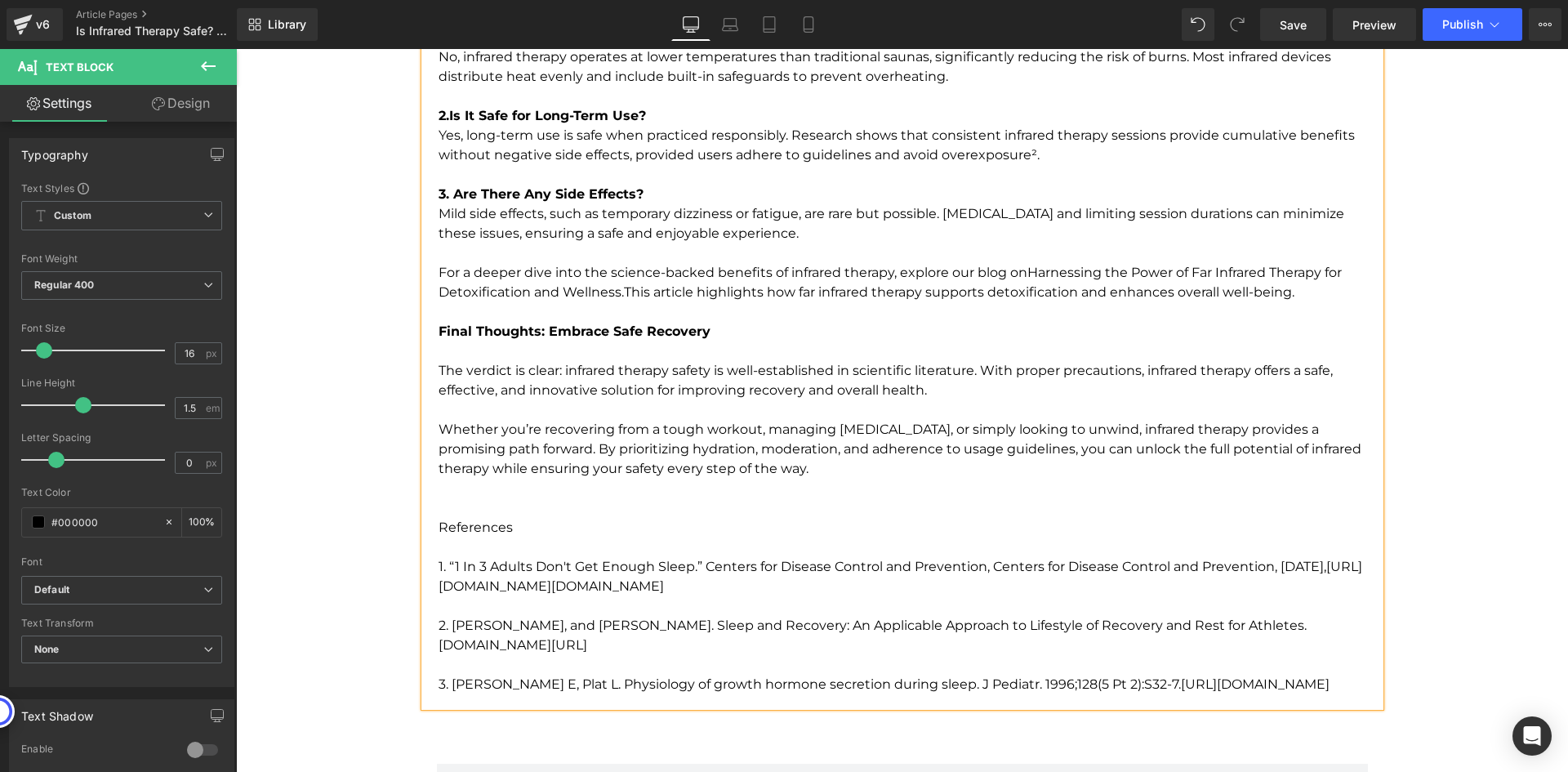
scroll to position [3731, 0]
click at [498, 495] on p "To enrich screen reader interactions, please activate Accessibility in Grammarl…" at bounding box center [909, 497] width 942 height 39
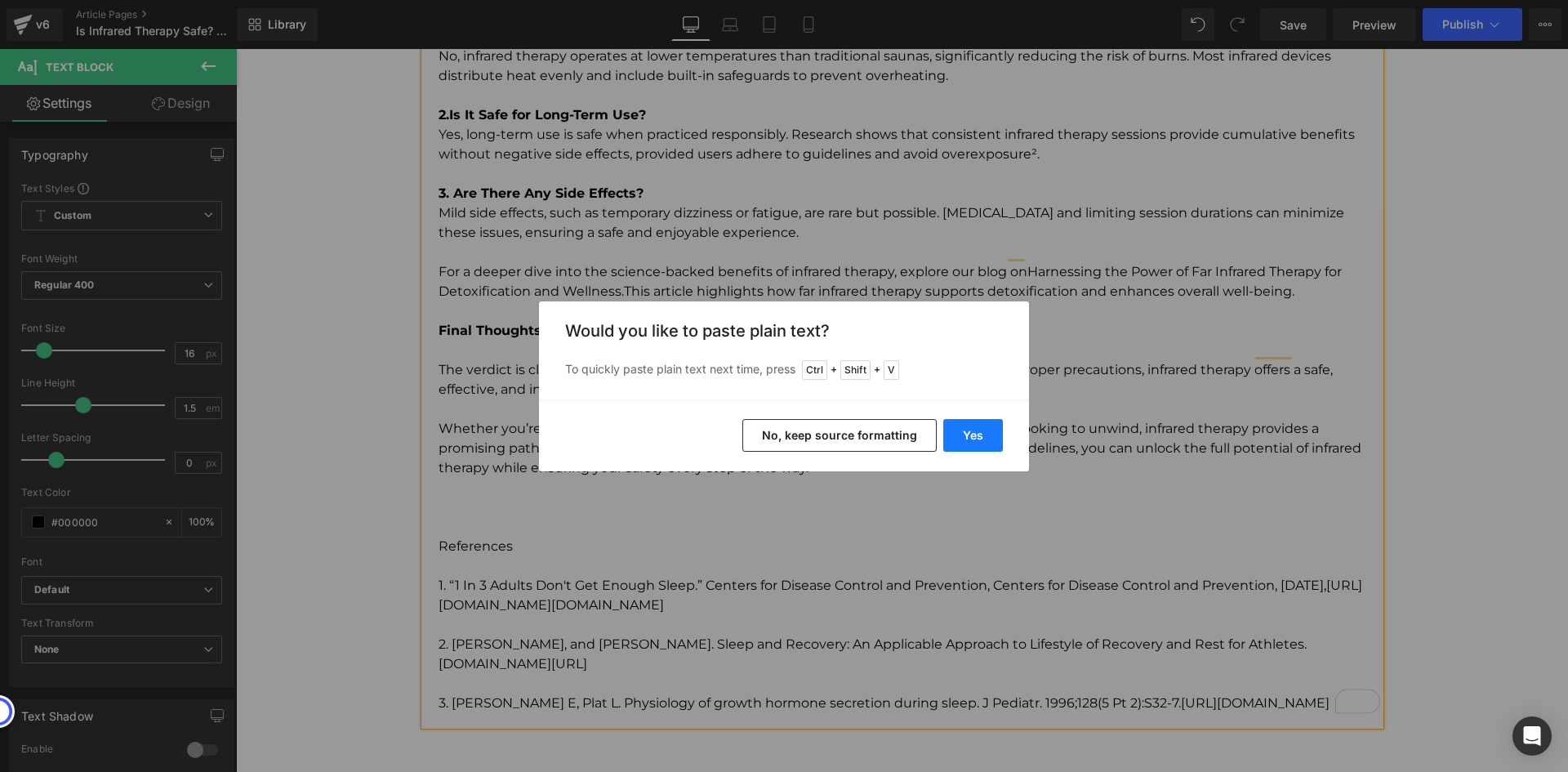
click at [955, 436] on button "Yes" at bounding box center [973, 435] width 60 height 32
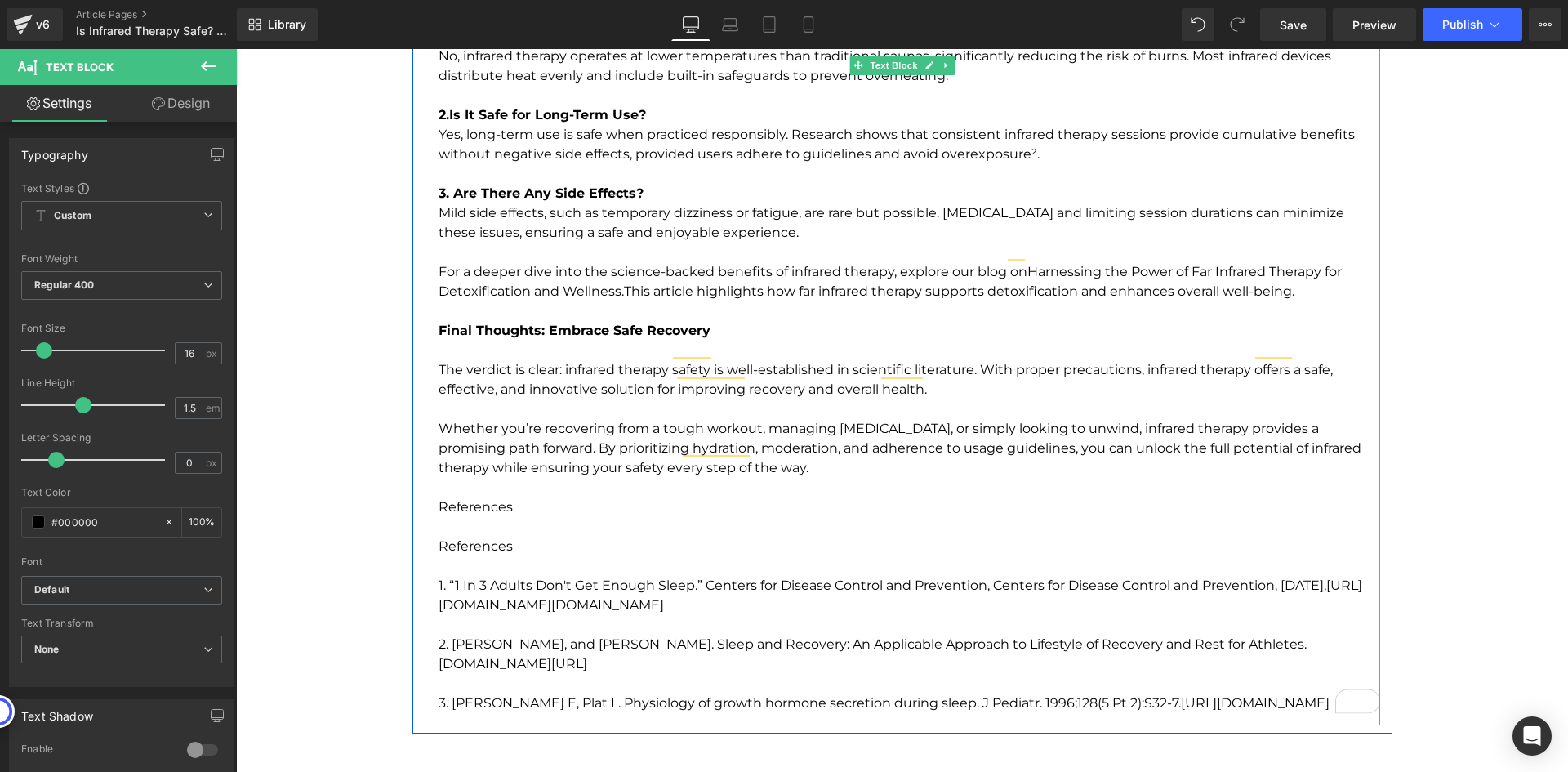
click at [504, 482] on p "References" at bounding box center [909, 507] width 942 height 59
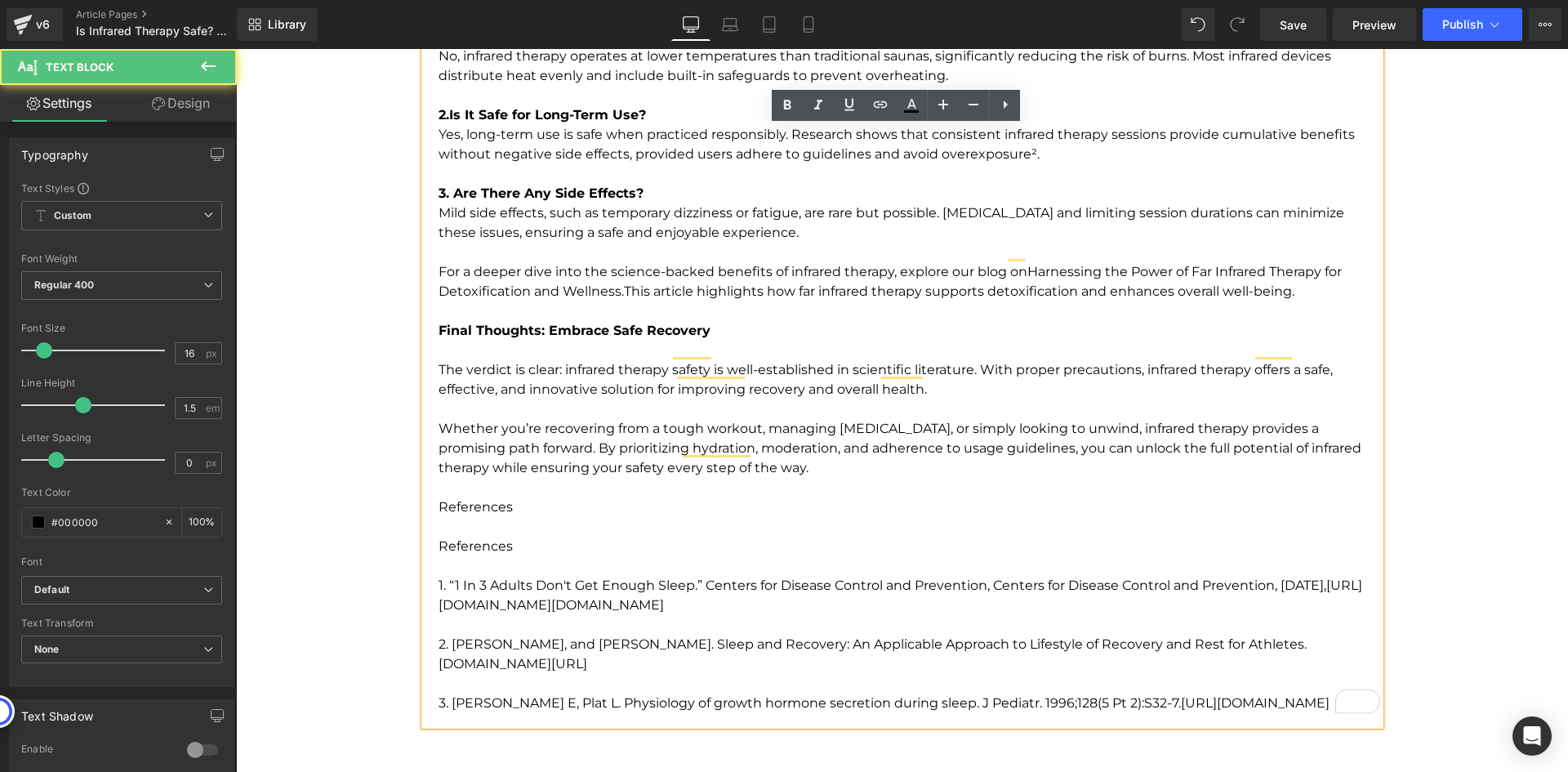
click at [475, 487] on p "References" at bounding box center [909, 507] width 942 height 59
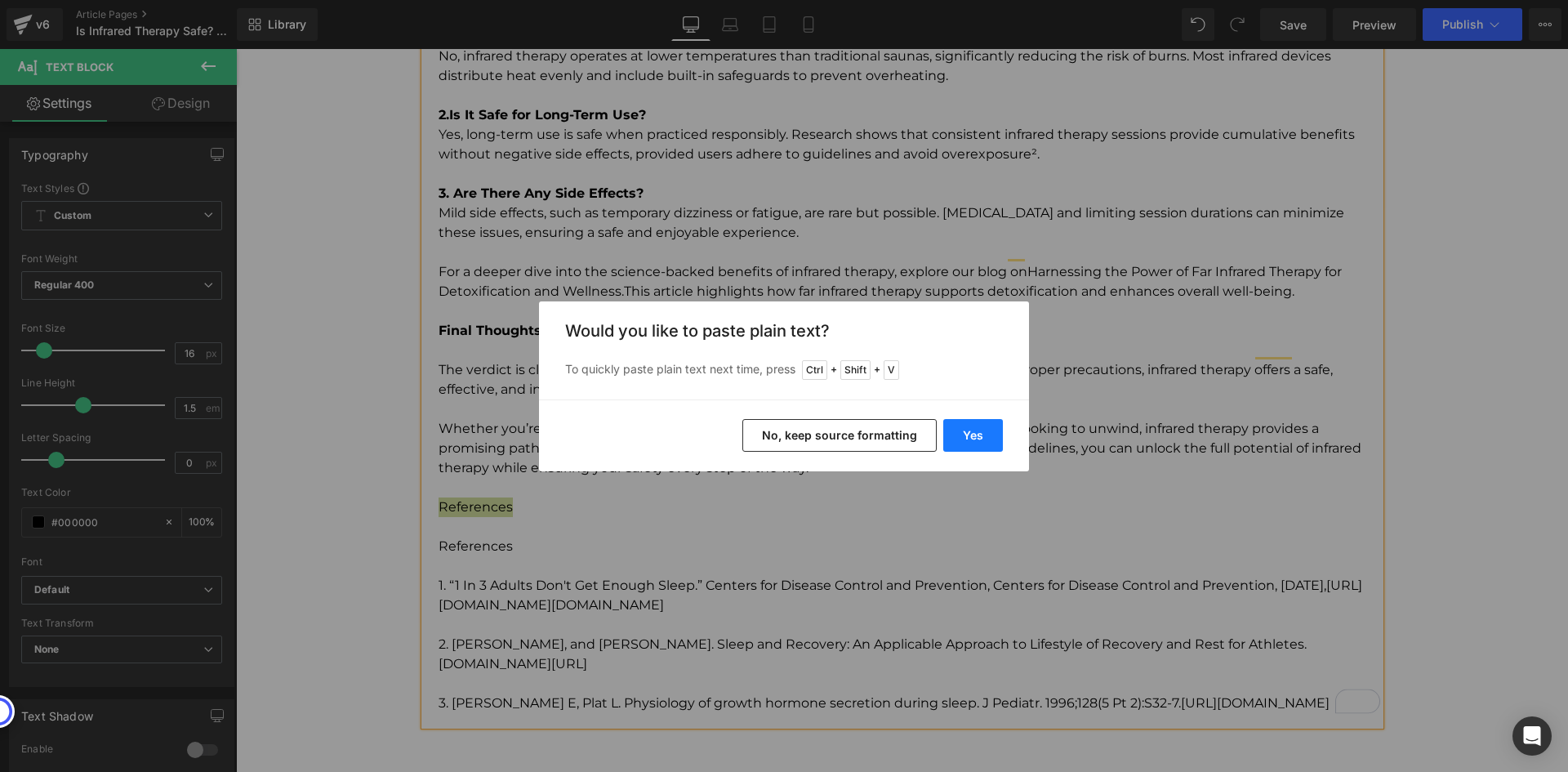
click at [991, 432] on button "Yes" at bounding box center [973, 435] width 60 height 32
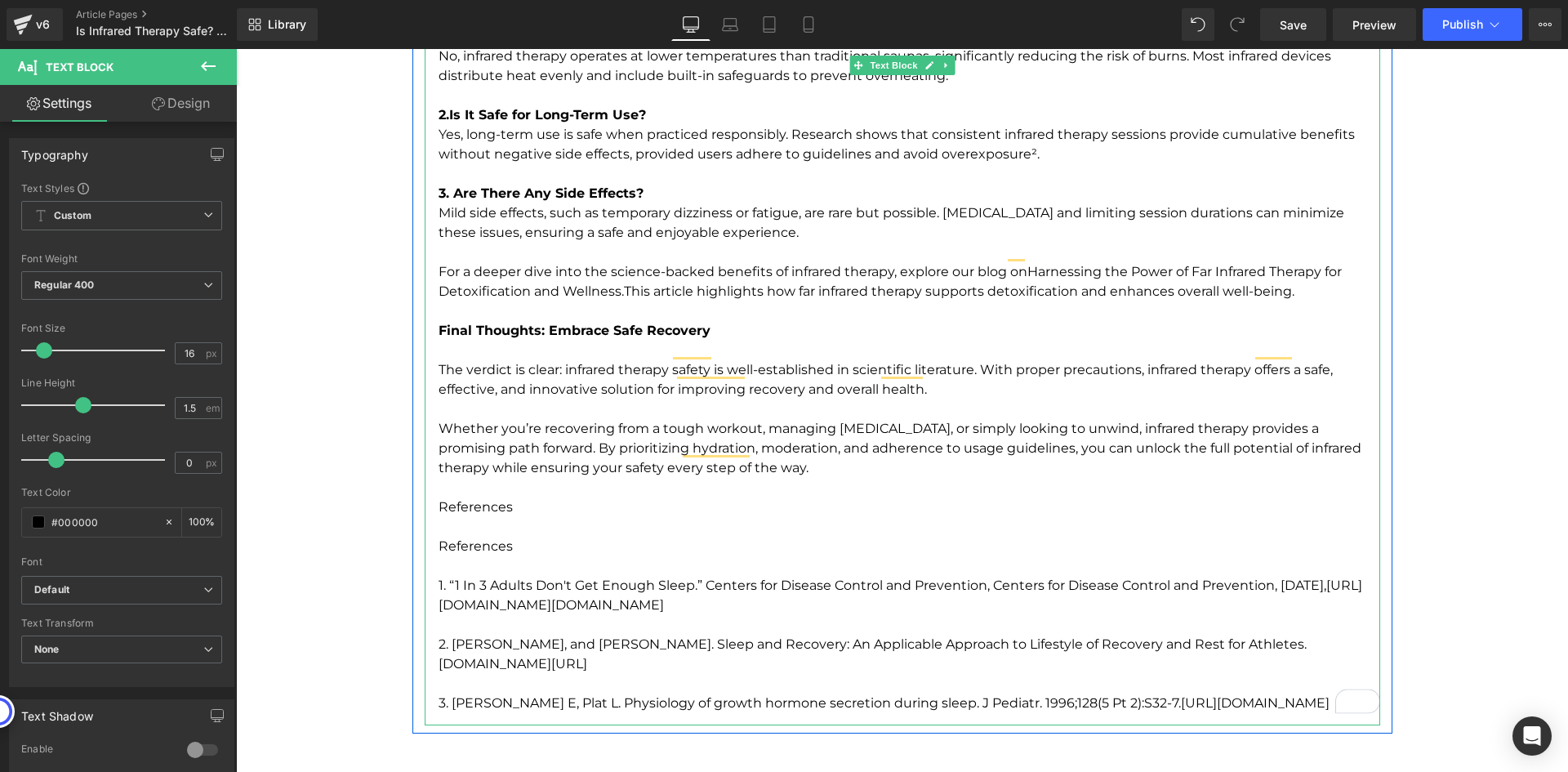
click at [485, 484] on p "References" at bounding box center [909, 507] width 942 height 59
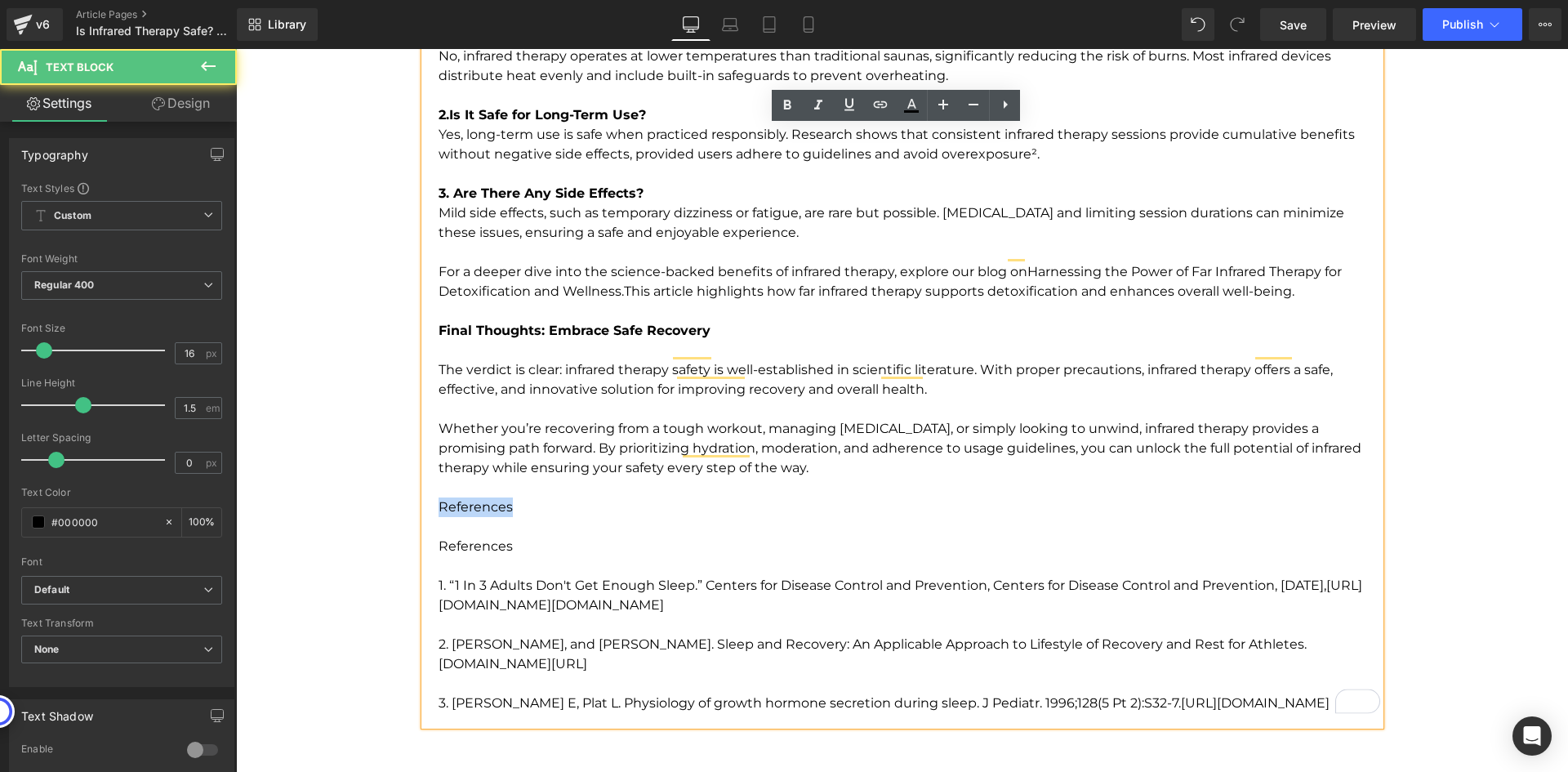
click at [485, 484] on p "References" at bounding box center [909, 507] width 942 height 59
click at [514, 537] on p "References" at bounding box center [909, 547] width 942 height 20
drag, startPoint x: 436, startPoint y: 499, endPoint x: 576, endPoint y: 550, distance: 149.0
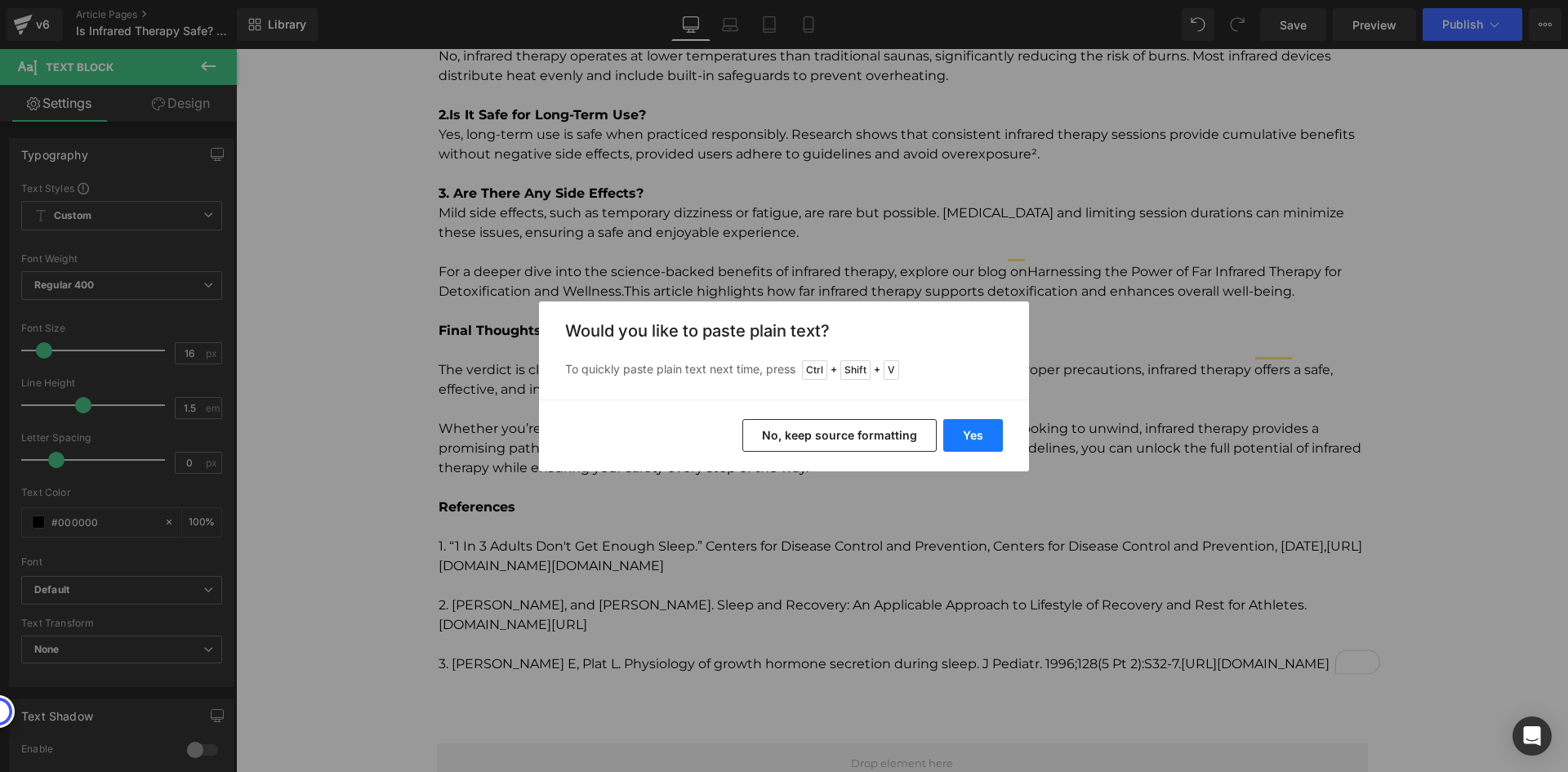
click at [958, 434] on button "Yes" at bounding box center [973, 435] width 60 height 32
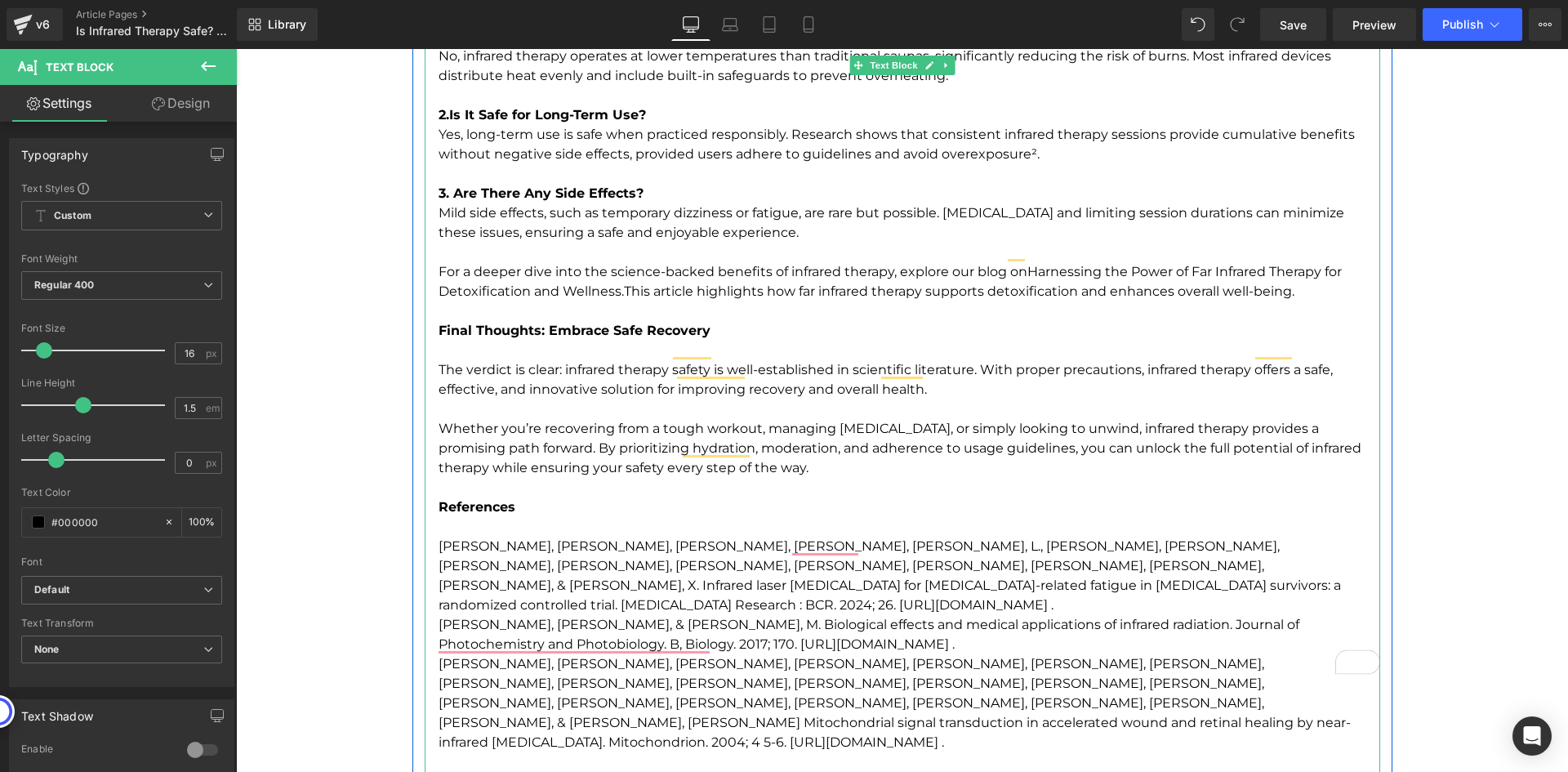
click at [485, 537] on p "[PERSON_NAME], [PERSON_NAME], [PERSON_NAME], [PERSON_NAME], [PERSON_NAME], L., …" at bounding box center [909, 576] width 942 height 79
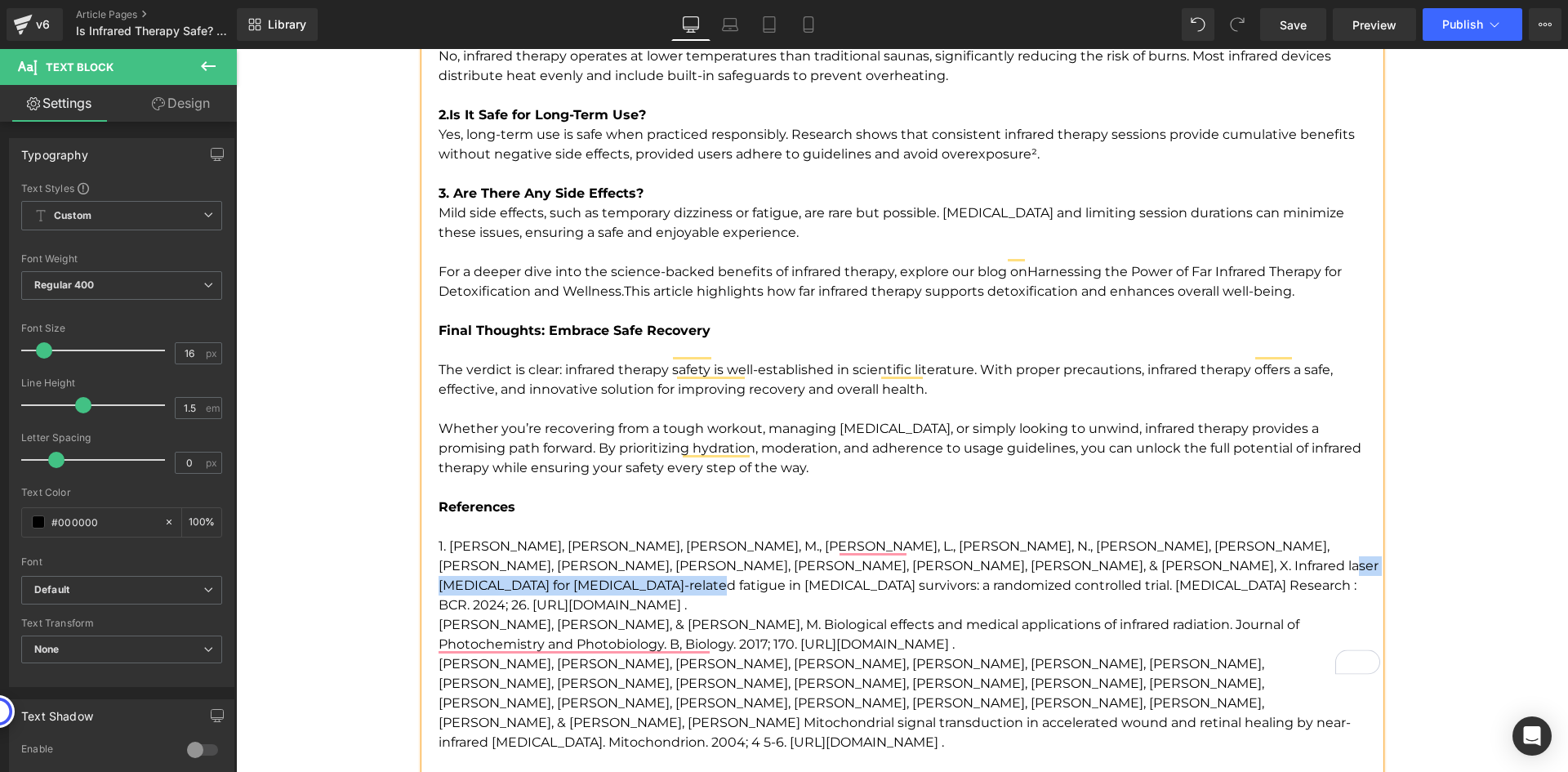
drag, startPoint x: 996, startPoint y: 544, endPoint x: 1265, endPoint y: 550, distance: 269.1
click at [1265, 550] on p "1. [PERSON_NAME], [PERSON_NAME], [PERSON_NAME], M., [PERSON_NAME], L., [PERSON_…" at bounding box center [909, 576] width 942 height 79
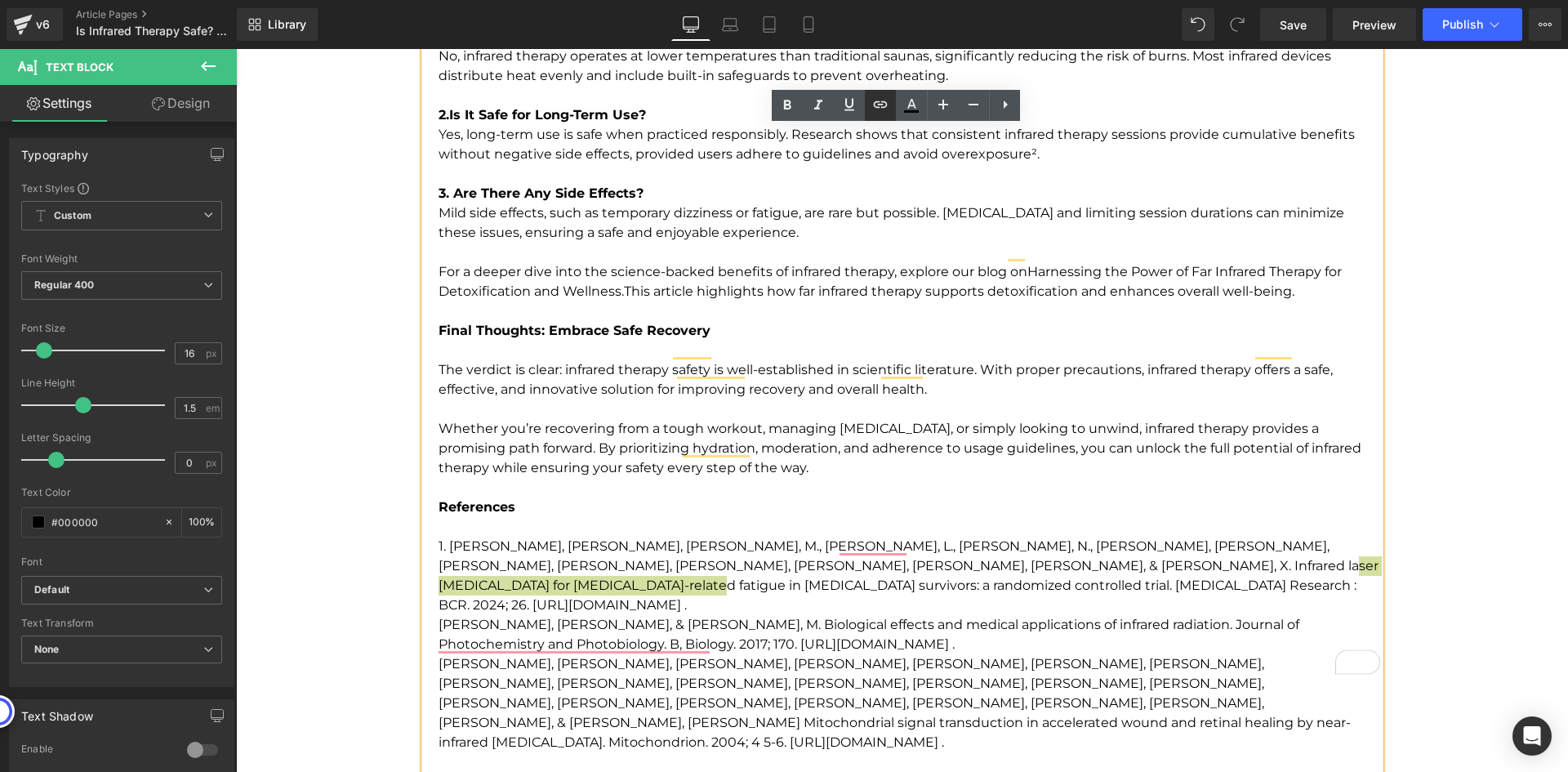
click at [880, 113] on icon at bounding box center [880, 104] width 20 height 20
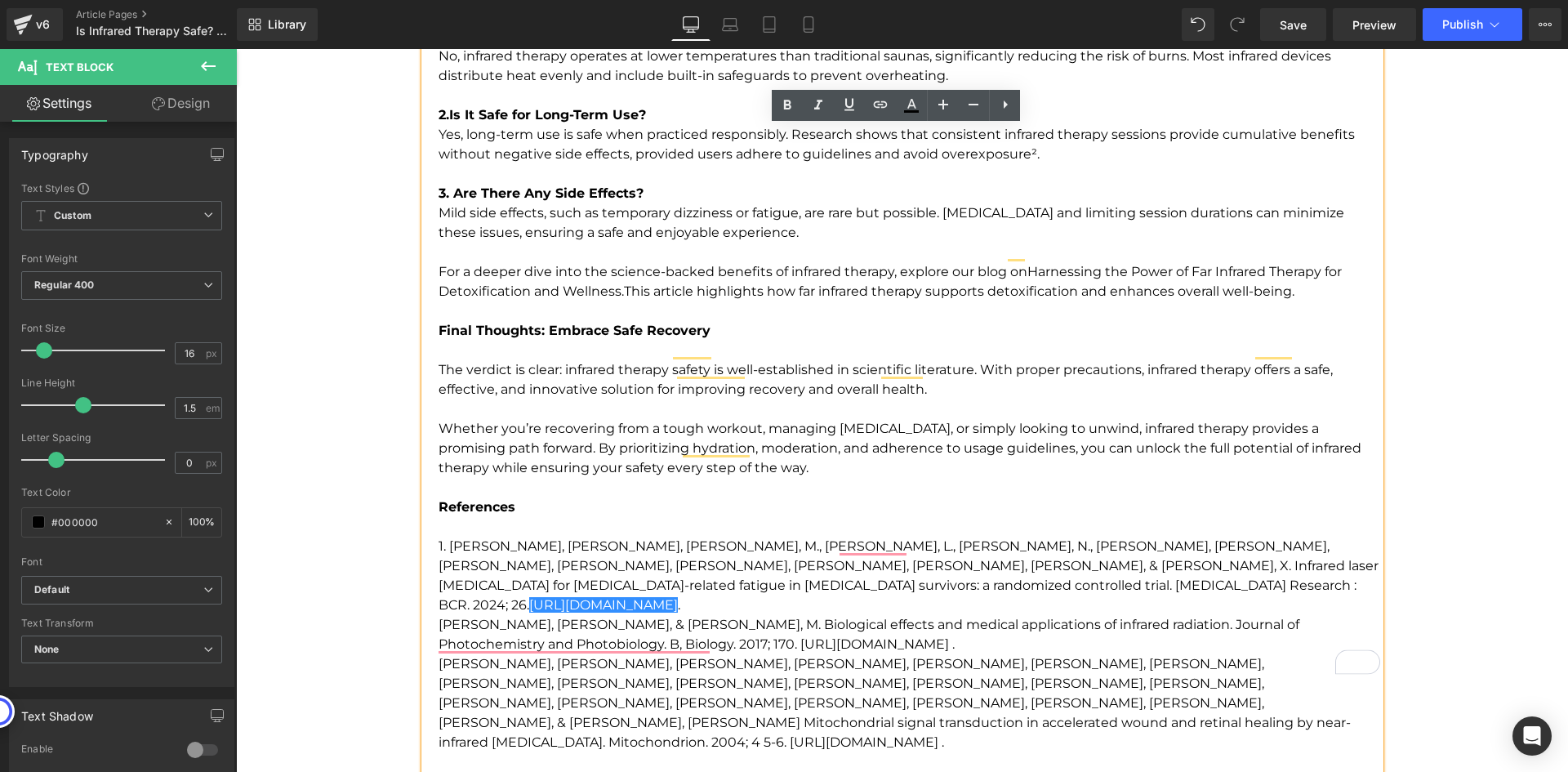
scroll to position [0, 0]
click at [1098, 593] on input "text" at bounding box center [1159, 580] width 252 height 41
paste input "[URL][DOMAIN_NAME]"
click at [519, 615] on p "[PERSON_NAME], [PERSON_NAME], & [PERSON_NAME], M. Biological effects and medica…" at bounding box center [909, 634] width 942 height 39
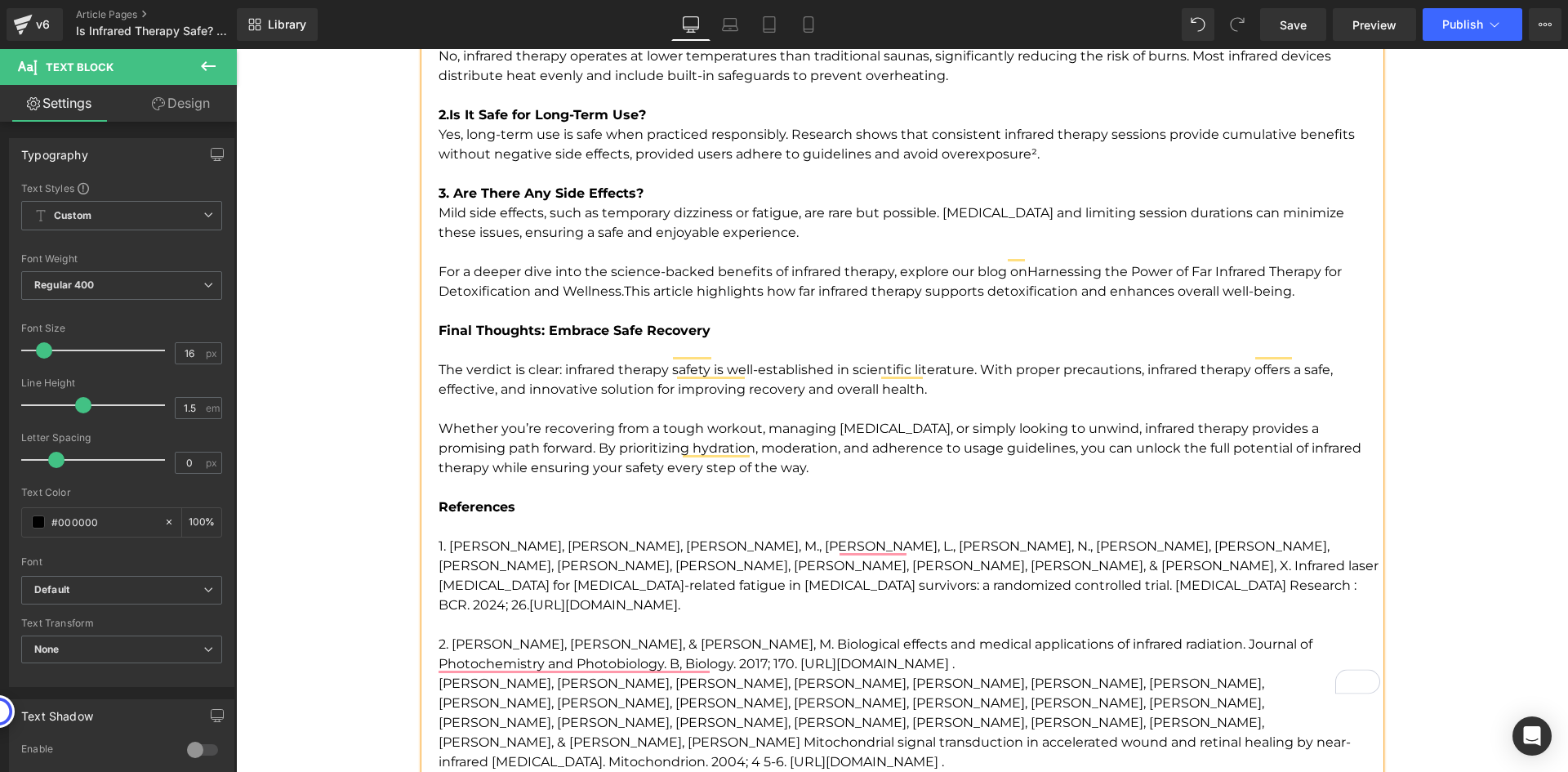
click at [789, 615] on p "2. [PERSON_NAME], [PERSON_NAME], & [PERSON_NAME], M. Biological effects and med…" at bounding box center [909, 644] width 942 height 59
click at [494, 615] on p "2. [PERSON_NAME], [PERSON_NAME], & [PERSON_NAME], M. Biological effects and med…" at bounding box center [909, 644] width 942 height 59
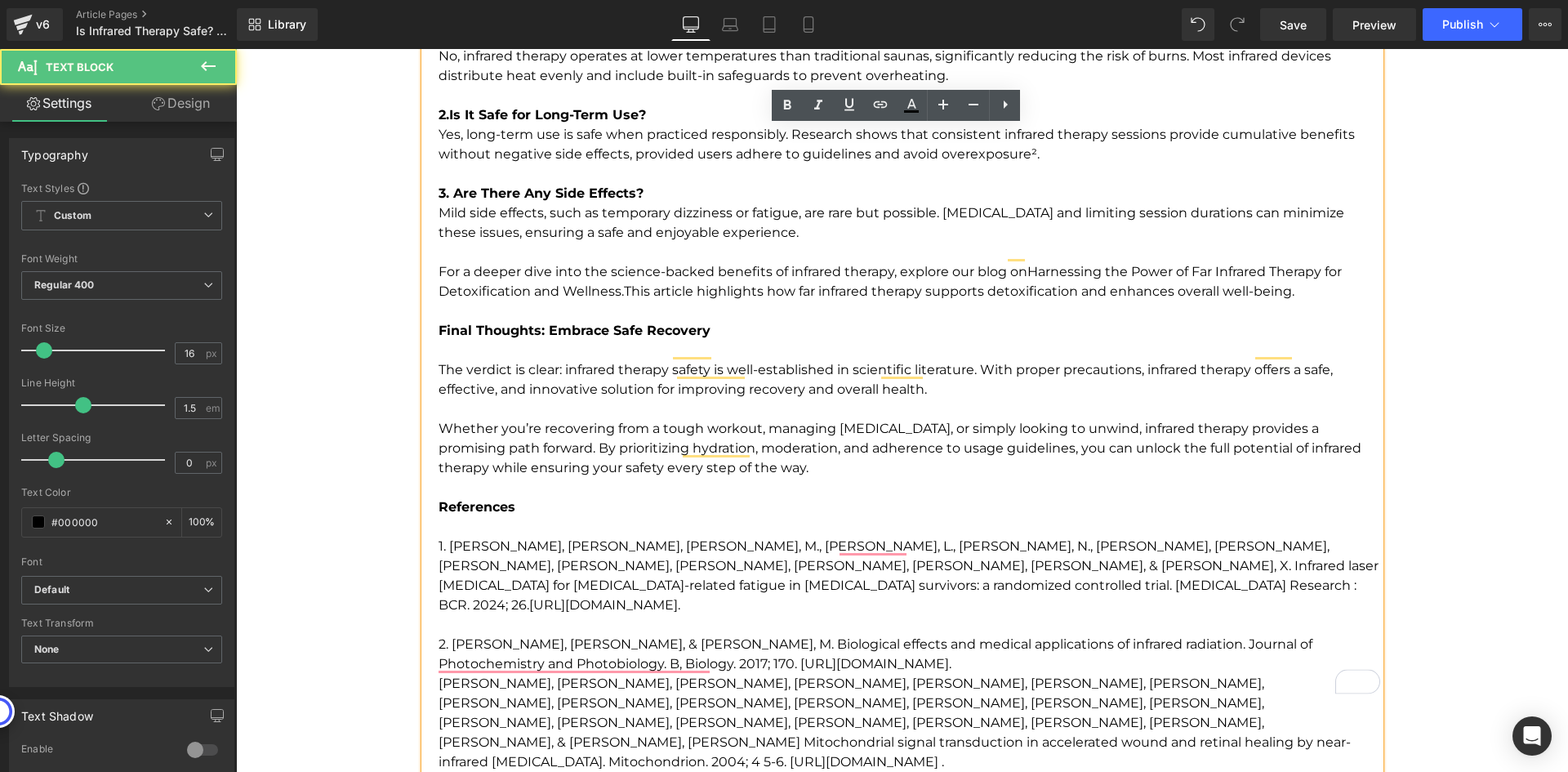
click at [783, 615] on p "2. [PERSON_NAME], [PERSON_NAME], & [PERSON_NAME], M. Biological effects and med…" at bounding box center [909, 644] width 942 height 59
click at [880, 108] on icon at bounding box center [880, 104] width 14 height 7
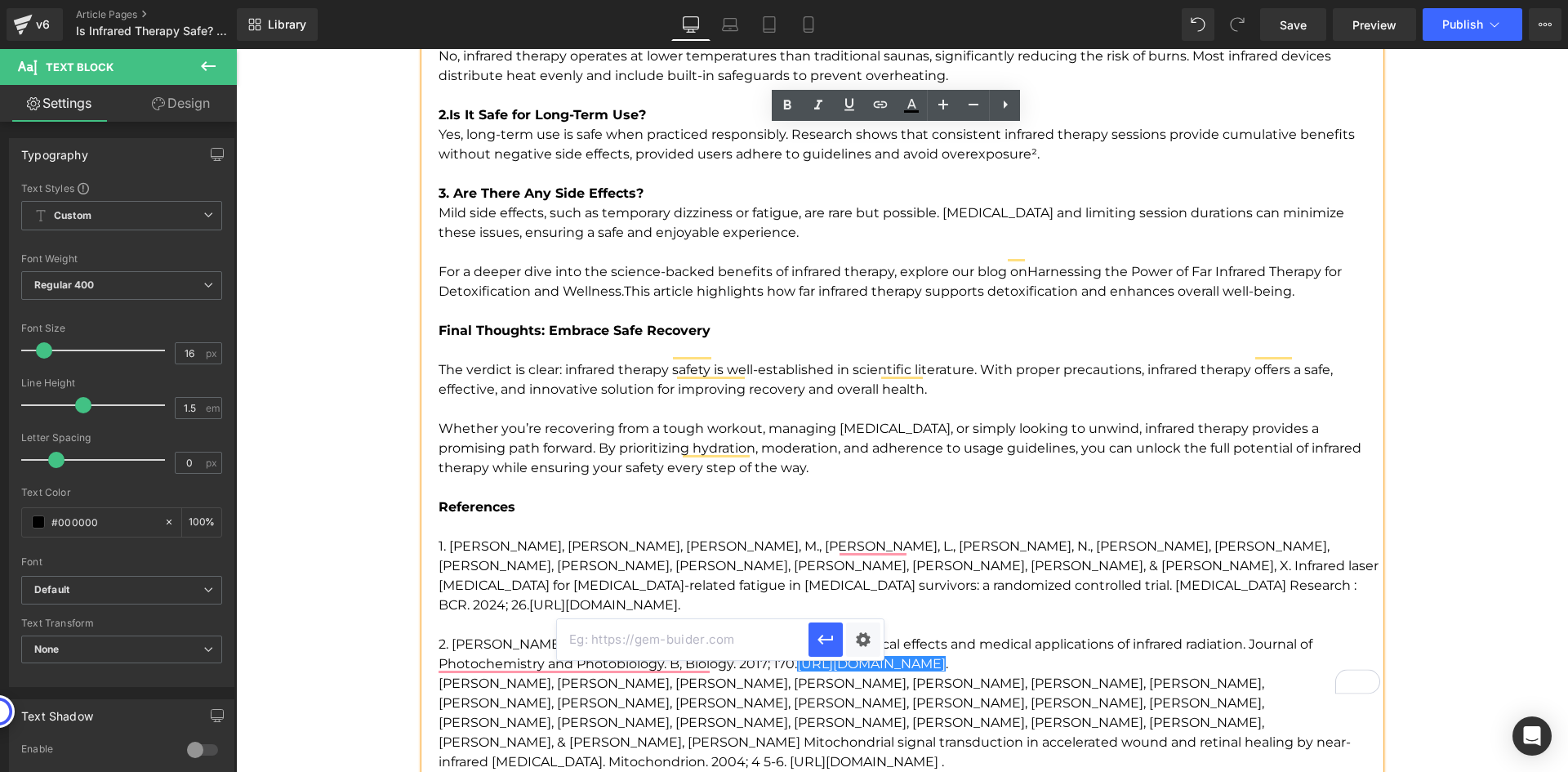
scroll to position [0, 0]
click at [726, 645] on input "text" at bounding box center [683, 639] width 252 height 41
paste input "[URL][DOMAIN_NAME]"
click at [1279, 546] on p "1. [PERSON_NAME], [PERSON_NAME], [PERSON_NAME], M., [PERSON_NAME], L., [PERSON_…" at bounding box center [909, 576] width 942 height 79
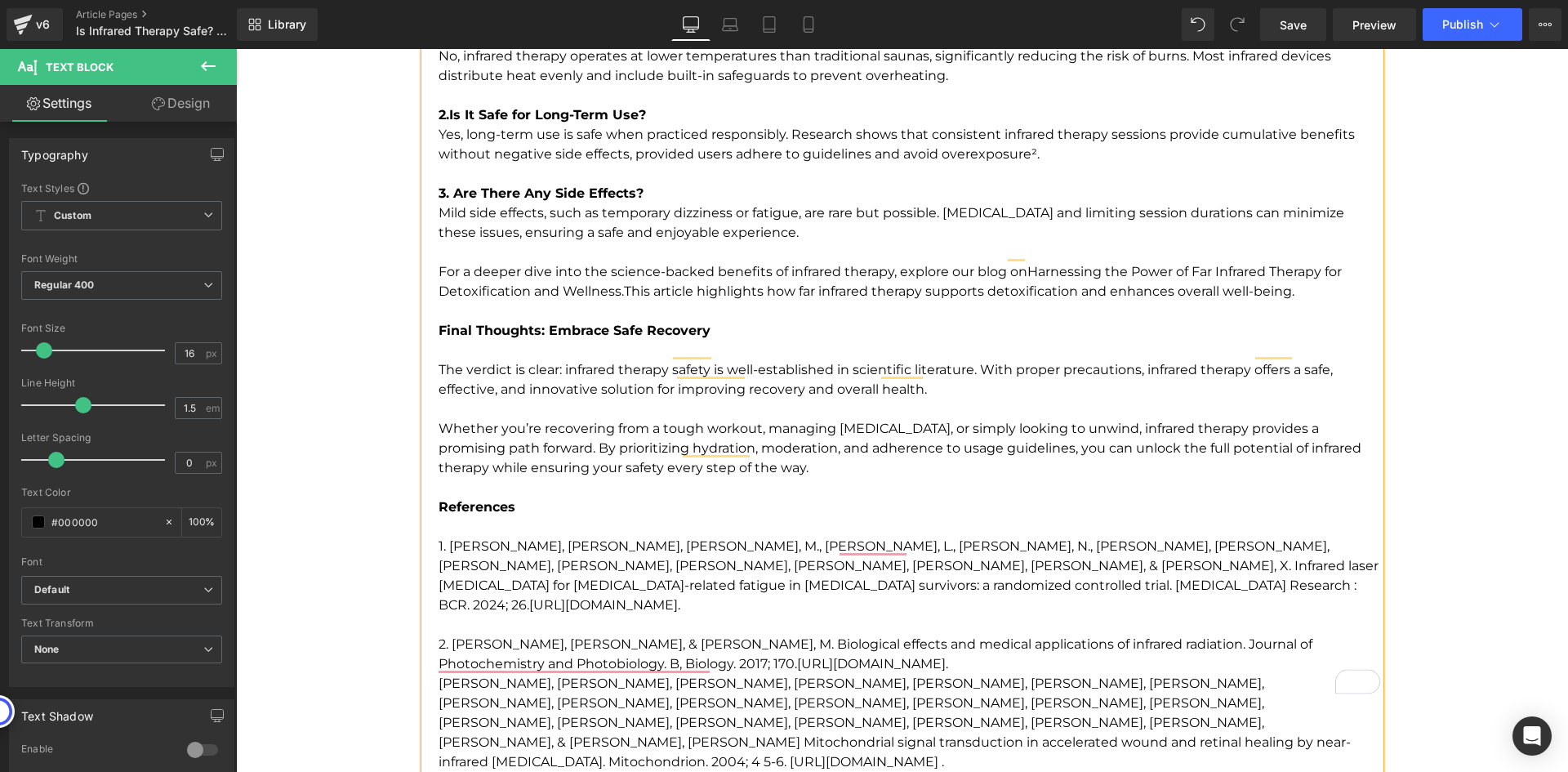
click at [862, 615] on p "2. [PERSON_NAME], [PERSON_NAME], & [PERSON_NAME], M. Biological effects and med…" at bounding box center [909, 644] width 942 height 59
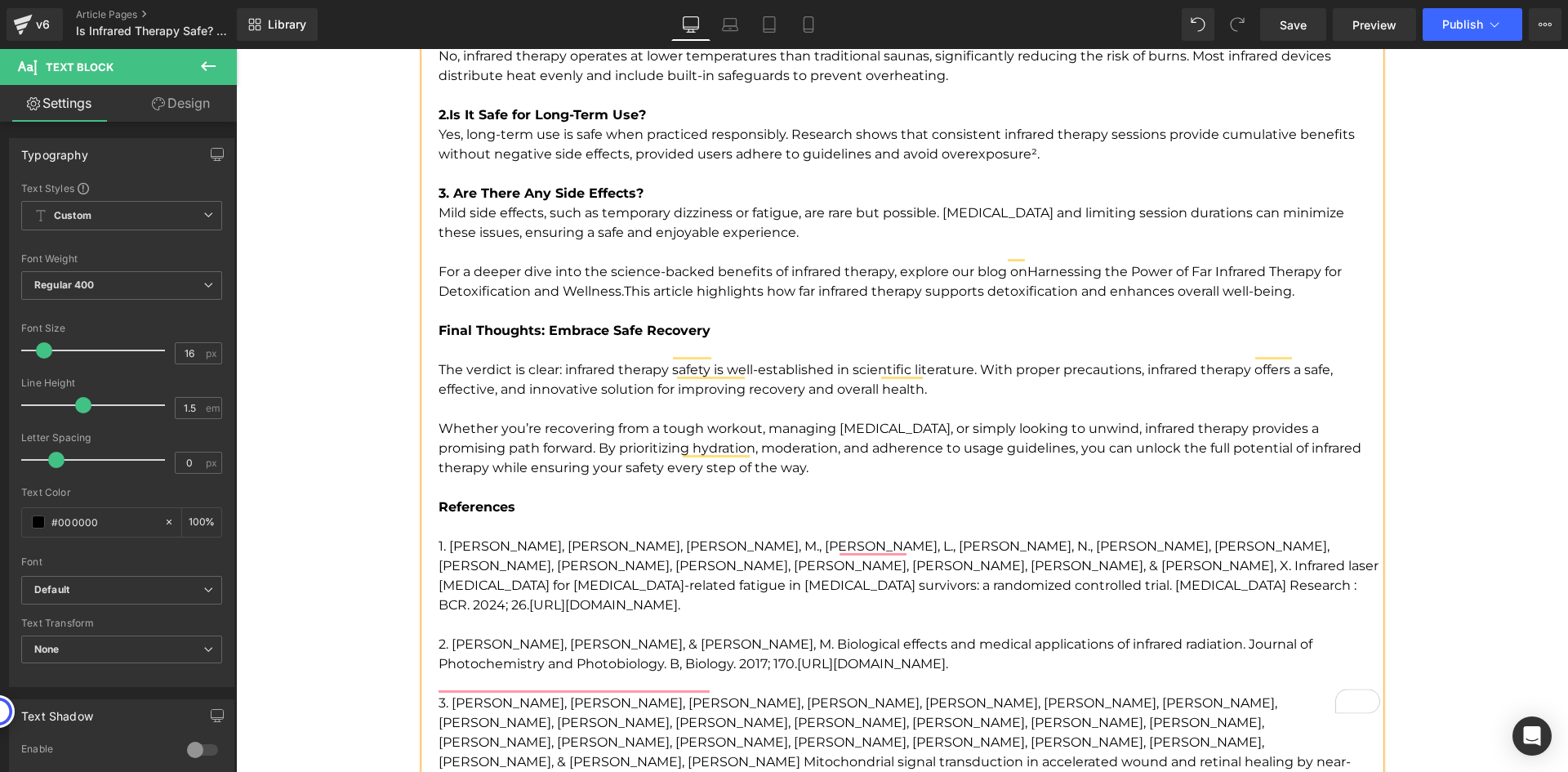
click at [767, 693] on p "3. [PERSON_NAME], [PERSON_NAME], [PERSON_NAME], [PERSON_NAME], [PERSON_NAME], […" at bounding box center [909, 742] width 942 height 98
click at [643, 693] on p "3. [PERSON_NAME], [PERSON_NAME], [PERSON_NAME], [PERSON_NAME], [PERSON_NAME], […" at bounding box center [909, 742] width 942 height 98
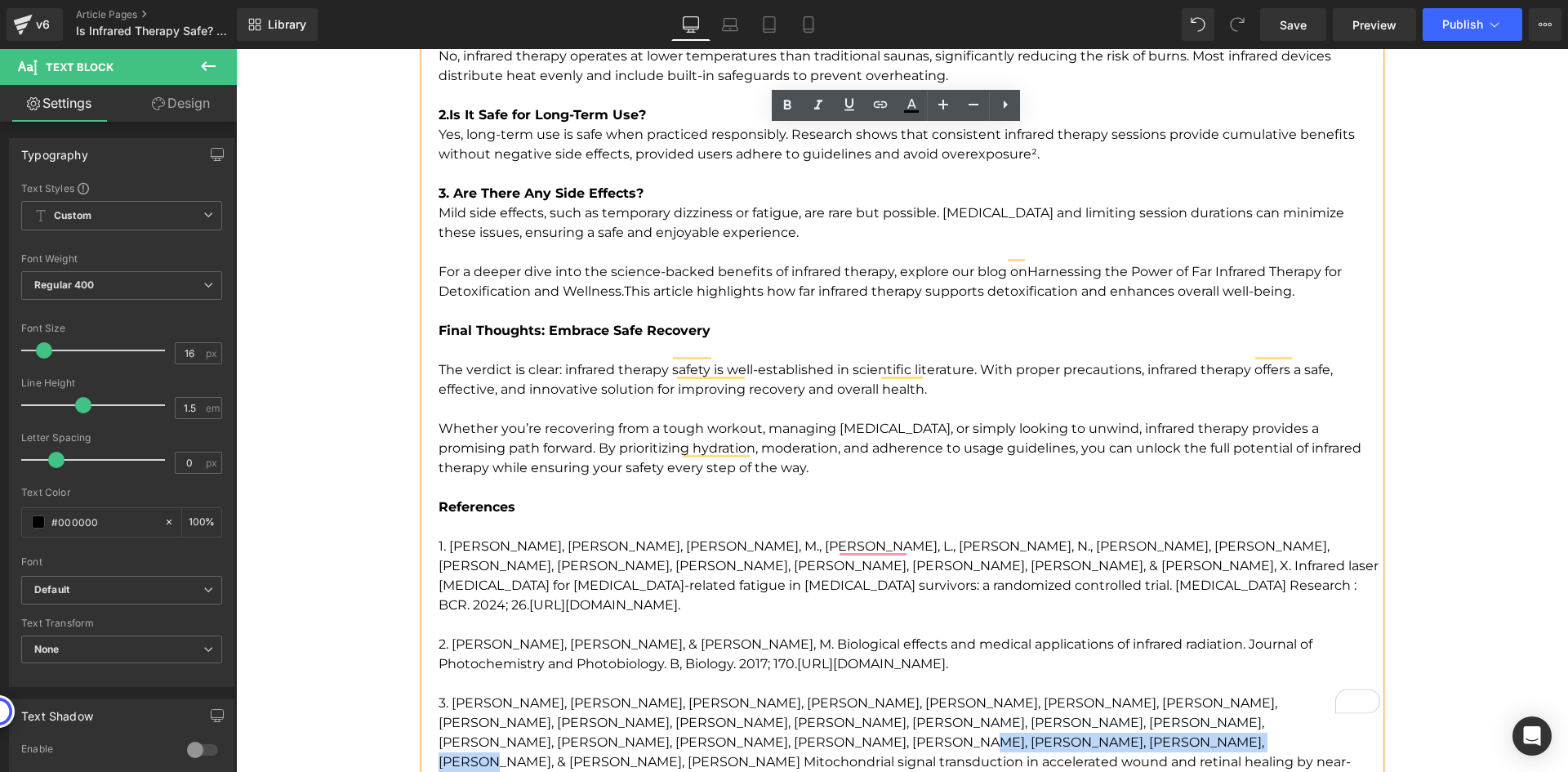
drag, startPoint x: 697, startPoint y: 683, endPoint x: 433, endPoint y: 678, distance: 264.0
click at [438, 693] on p "3. [PERSON_NAME], [PERSON_NAME], [PERSON_NAME], [PERSON_NAME], [PERSON_NAME], […" at bounding box center [909, 742] width 942 height 98
click at [876, 103] on icon at bounding box center [880, 104] width 20 height 20
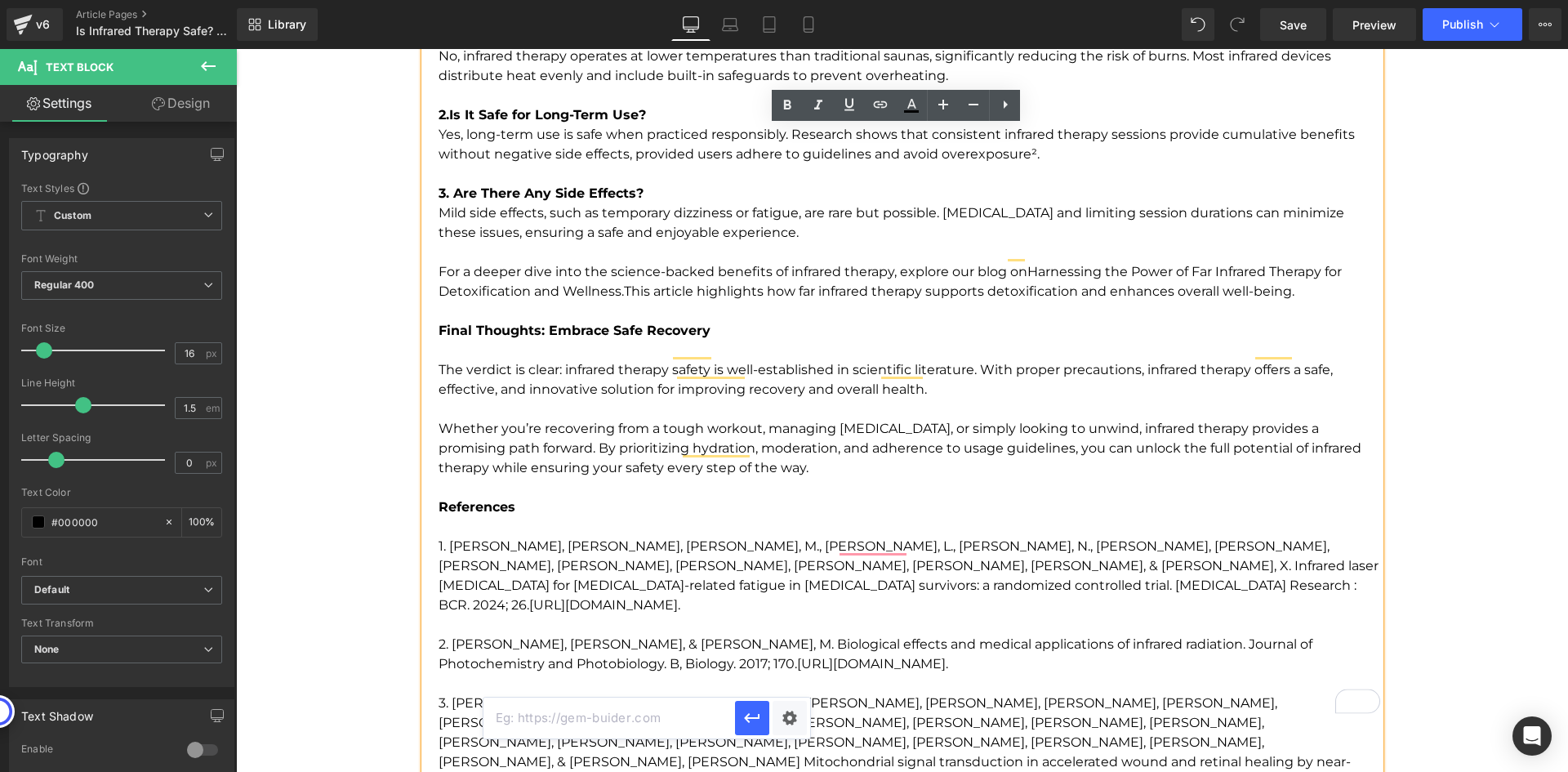
scroll to position [0, 0]
click at [674, 721] on input "text" at bounding box center [610, 717] width 252 height 41
paste input "[URL][DOMAIN_NAME]"
type input "[URL][DOMAIN_NAME]"
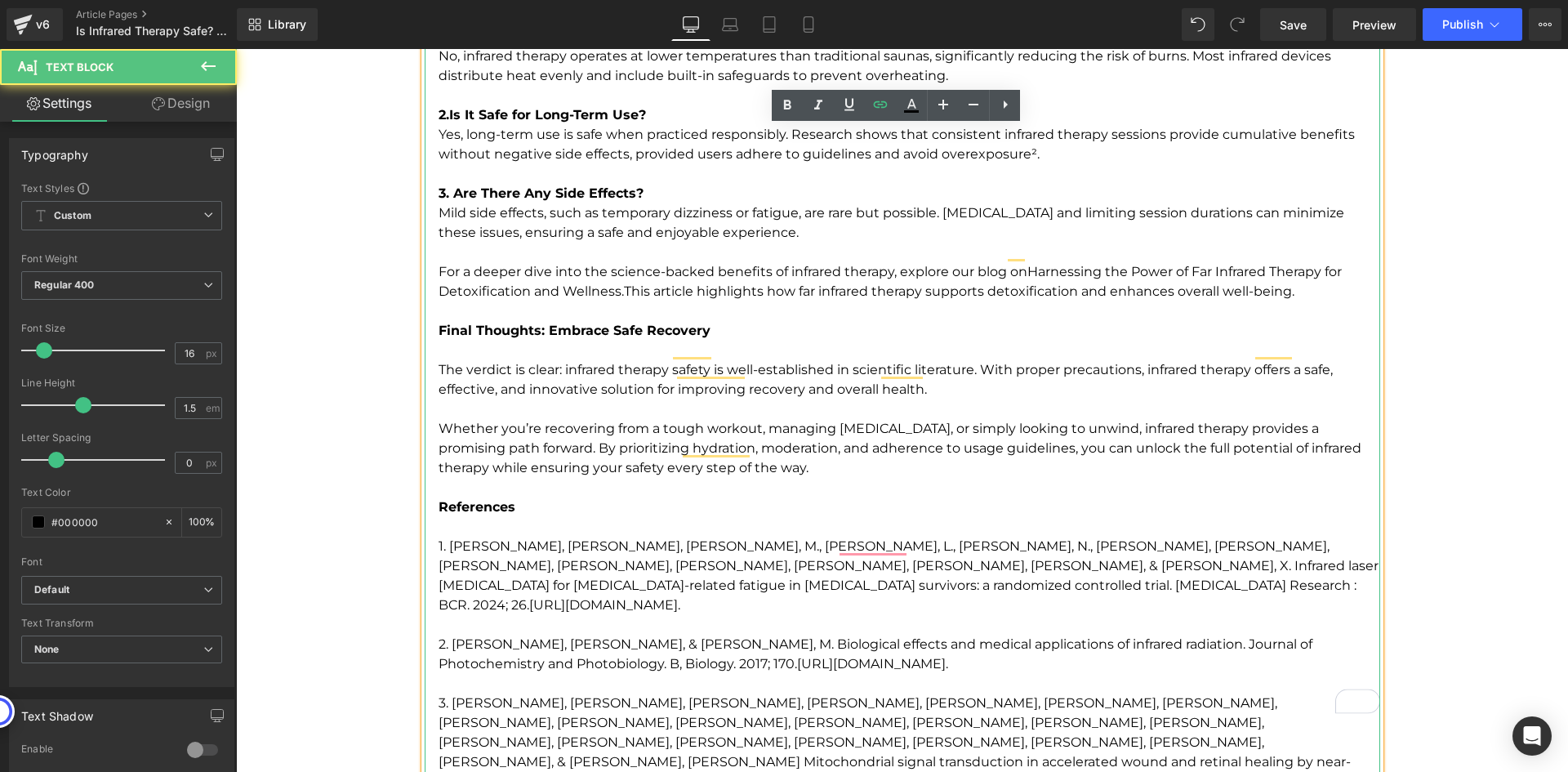
click at [813, 693] on p "3. [PERSON_NAME], [PERSON_NAME], [PERSON_NAME], [PERSON_NAME], [PERSON_NAME], […" at bounding box center [909, 742] width 942 height 98
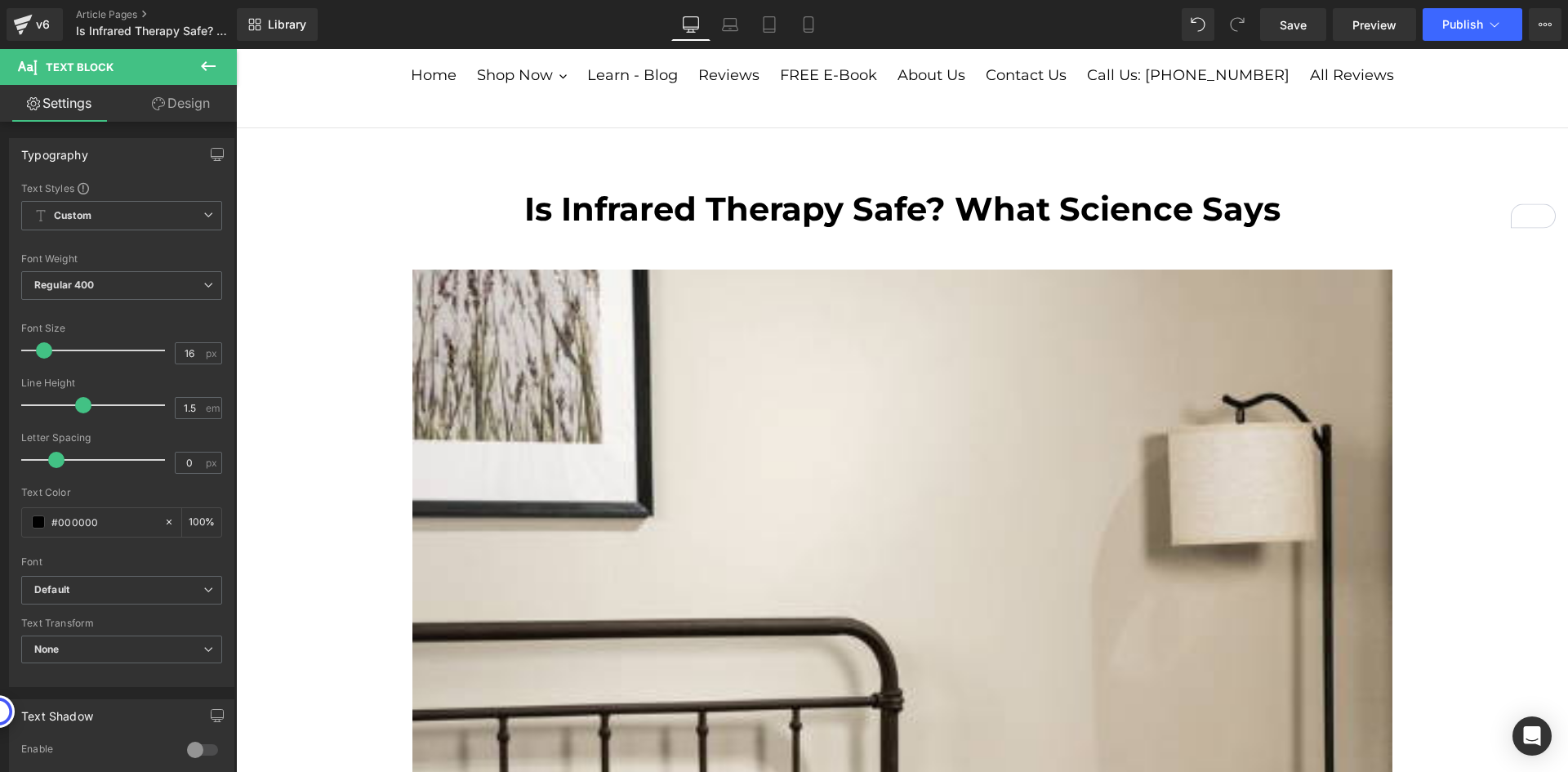
scroll to position [0, 0]
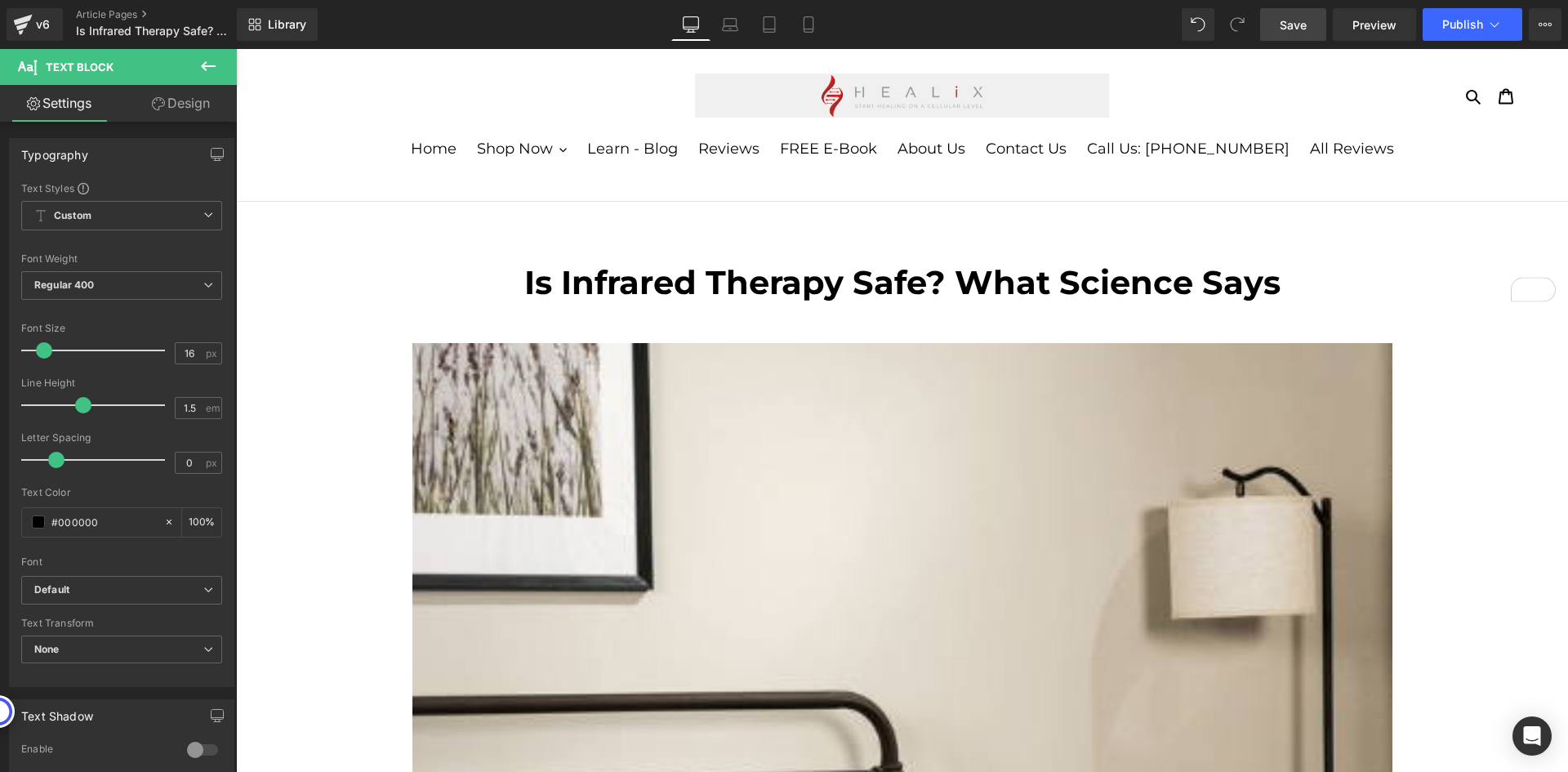
click at [1295, 24] on span "Save" at bounding box center [1293, 25] width 27 height 17
click at [1295, 24] on div "Saving . . ." at bounding box center [1276, 25] width 63 height 17
click at [1383, 25] on span "Preview" at bounding box center [1374, 25] width 44 height 17
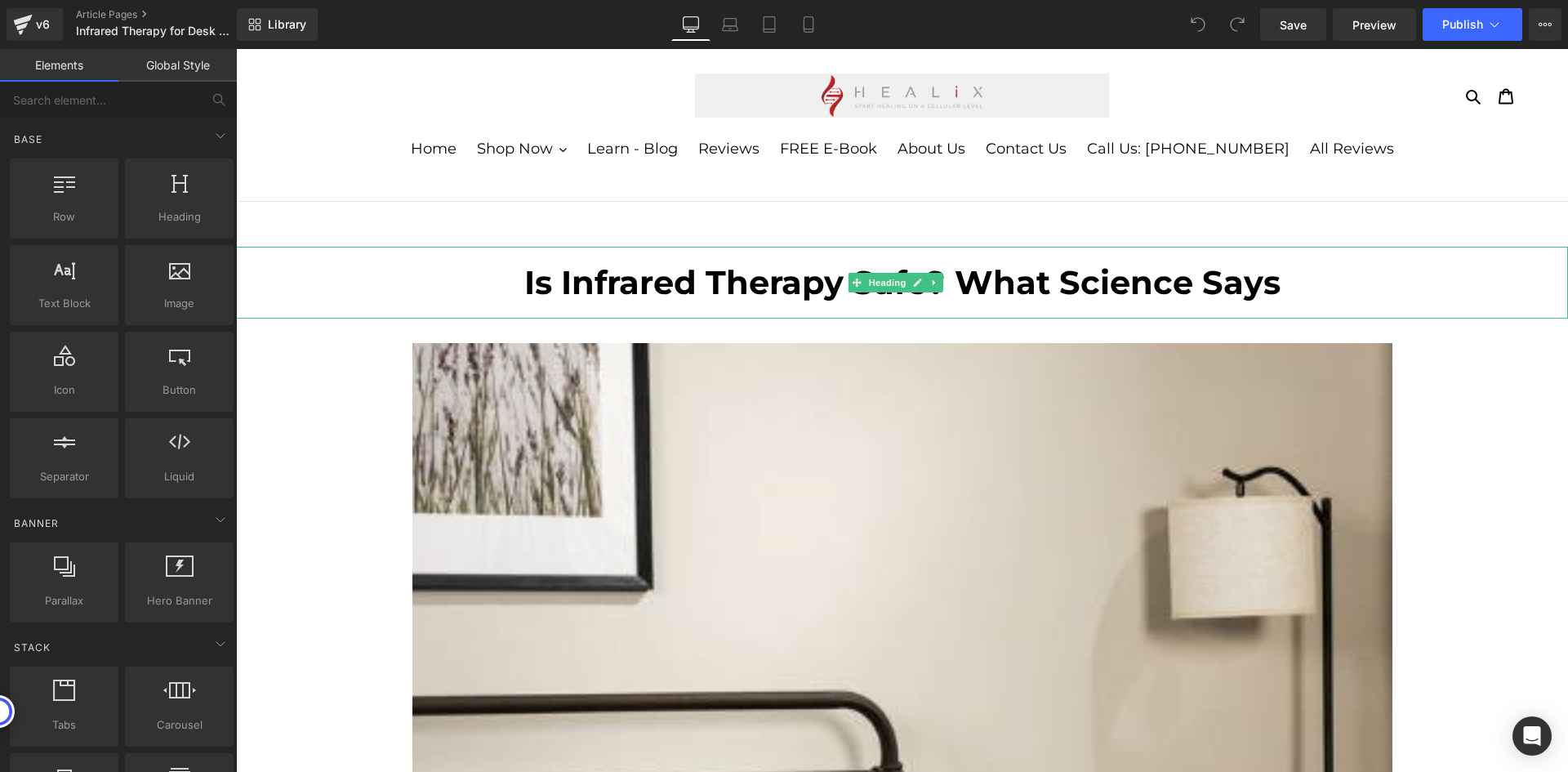
click at [985, 294] on b "Is Infrared Therapy Safe? What Science Says" at bounding box center [902, 282] width 756 height 40
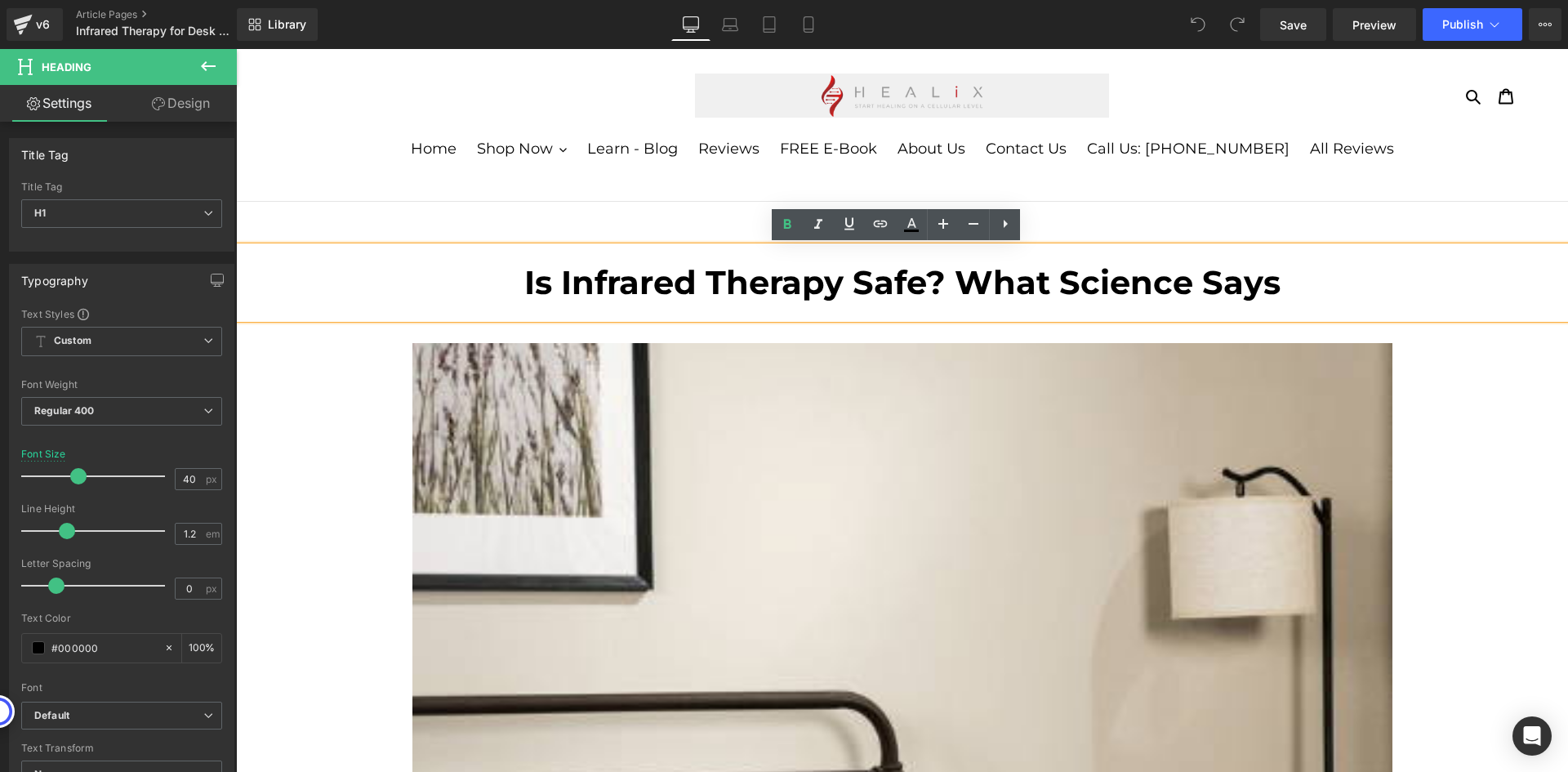
click at [691, 271] on b "Is Infrared Therapy Safe? What Science Says" at bounding box center [902, 282] width 756 height 40
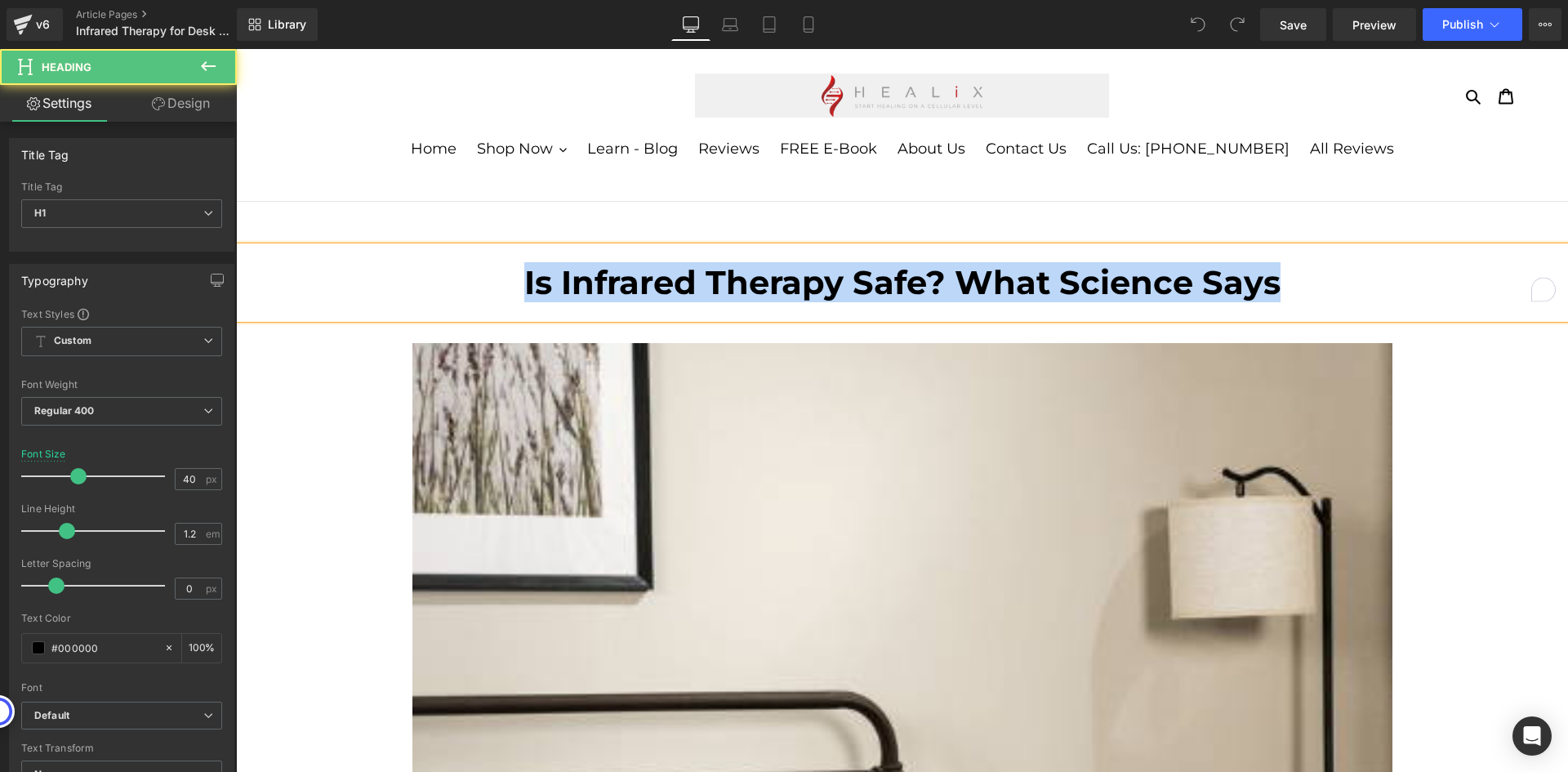
paste div "To enrich screen reader interactions, please activate Accessibility in Grammarl…"
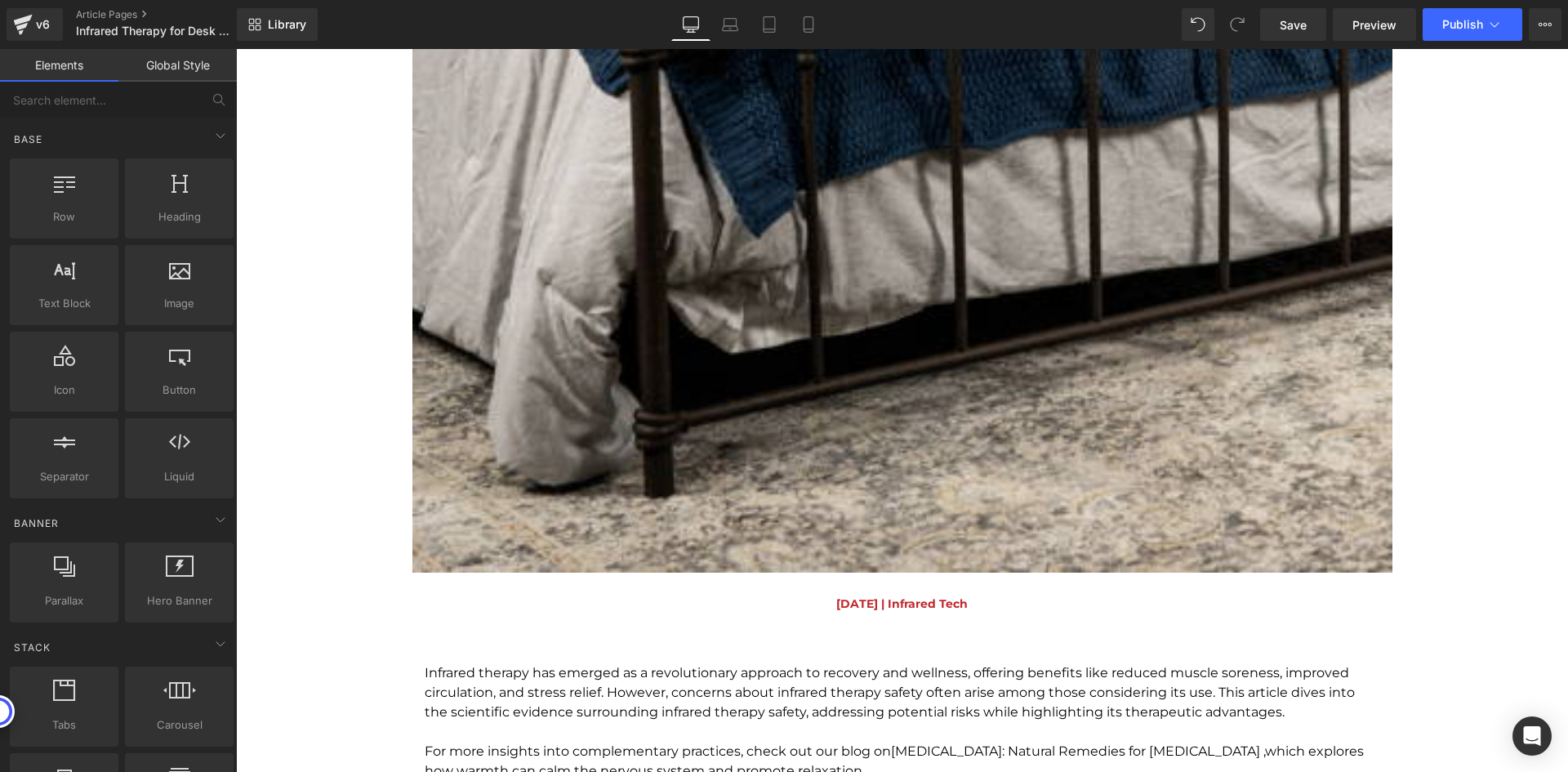
scroll to position [1388, 0]
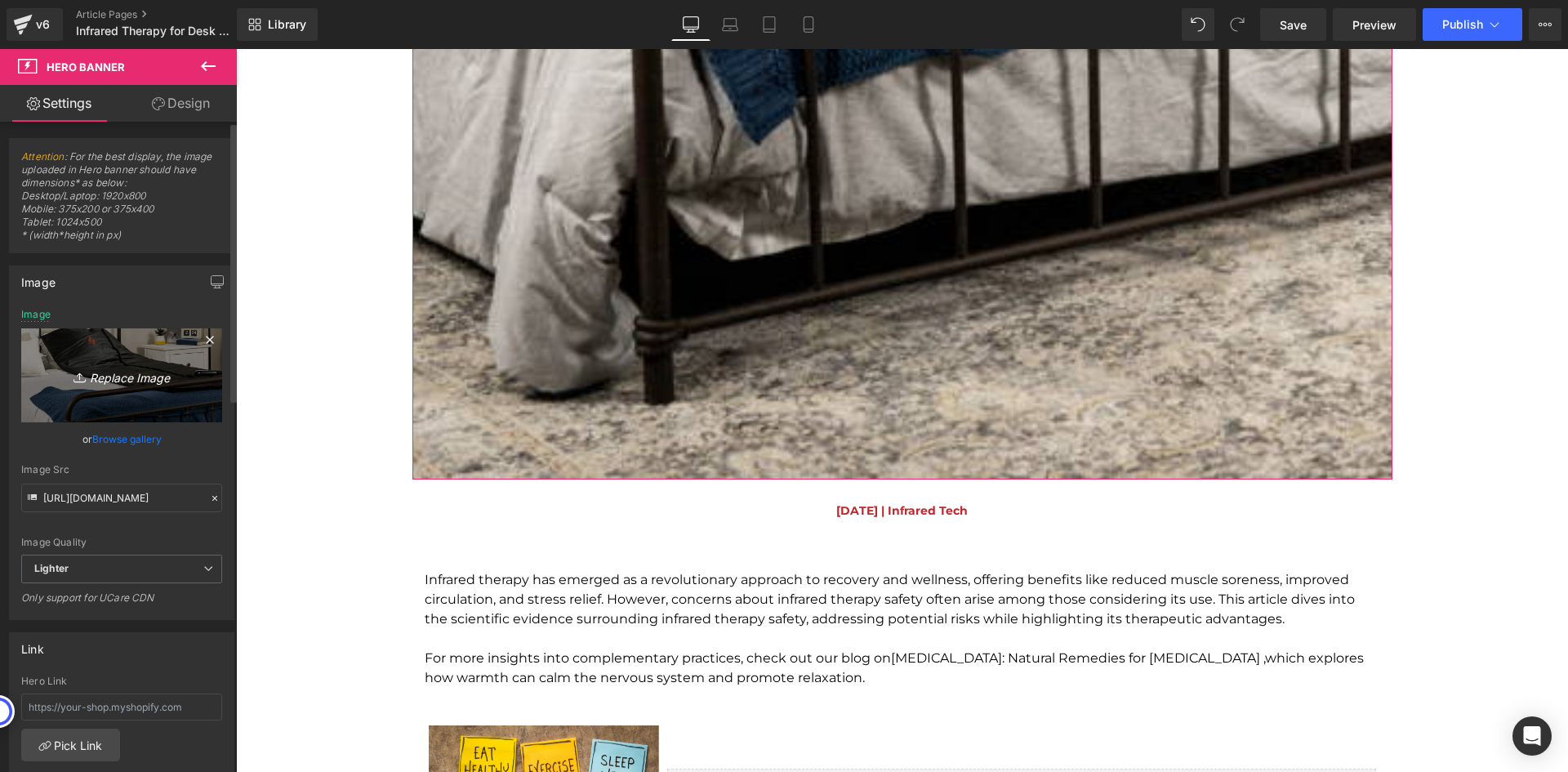
click at [145, 378] on icon "Replace Image" at bounding box center [122, 375] width 131 height 21
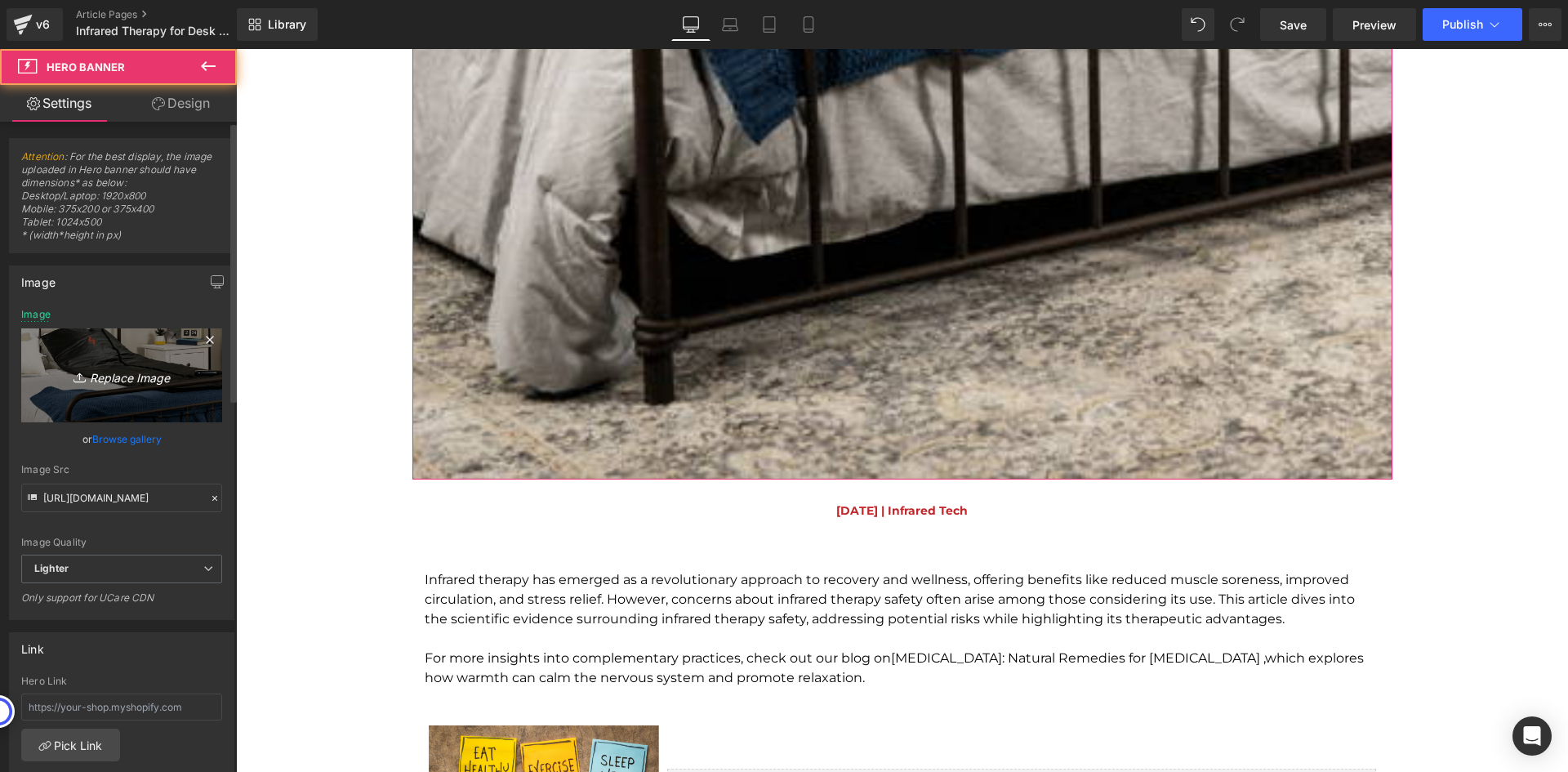
click at [160, 375] on icon "Replace Image" at bounding box center [122, 375] width 131 height 21
type input "C:\fakepath\Blog Photo (1).png"
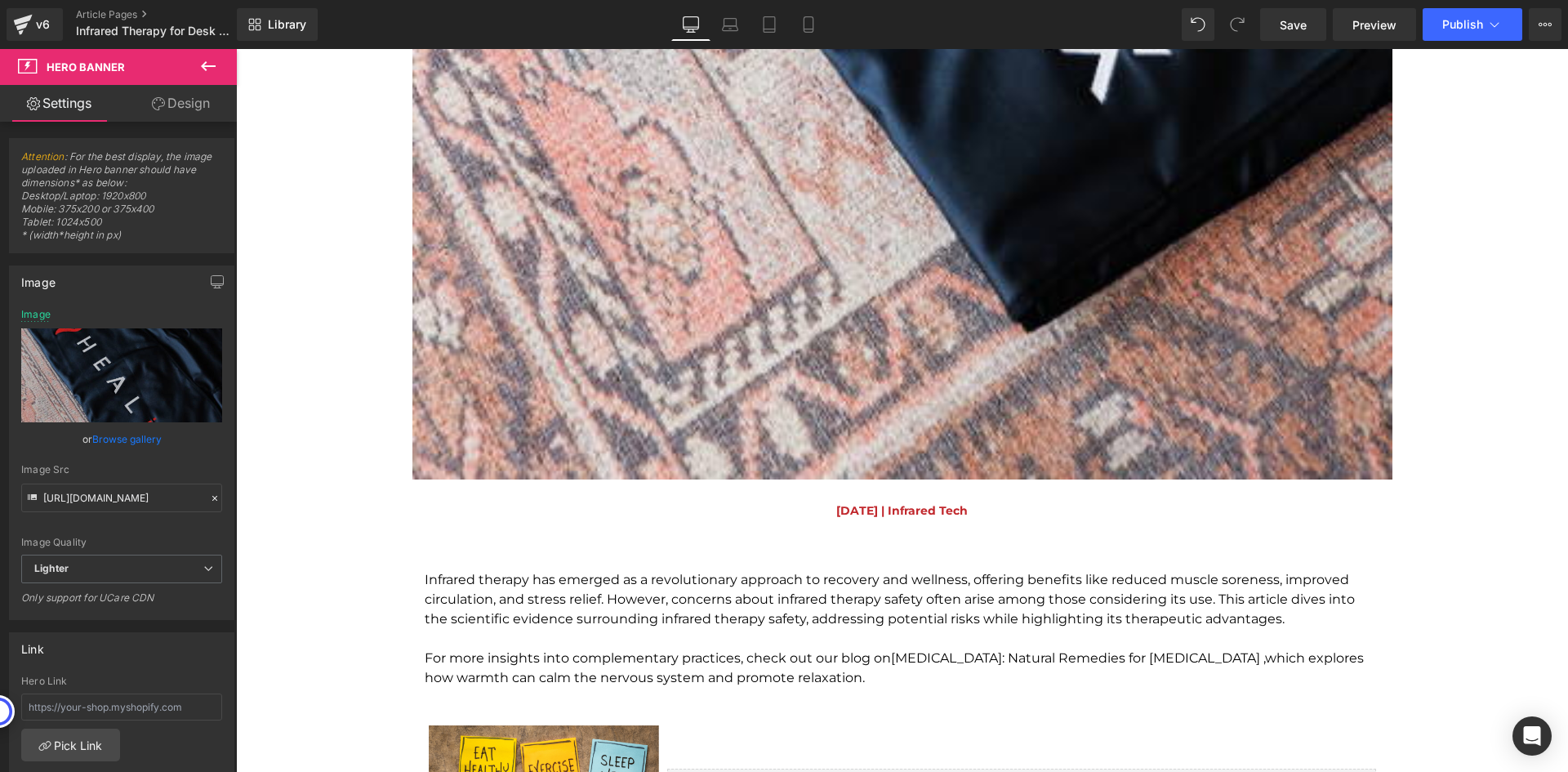
type input "https://ucarecdn.com/9c0f8324-53c0-42b9-809c-44b381f869b4/-/format/auto/-/previ…"
click at [644, 591] on p "Infrared therapy has emerged as a revolutionary approach to recovery and wellne…" at bounding box center [903, 599] width 956 height 59
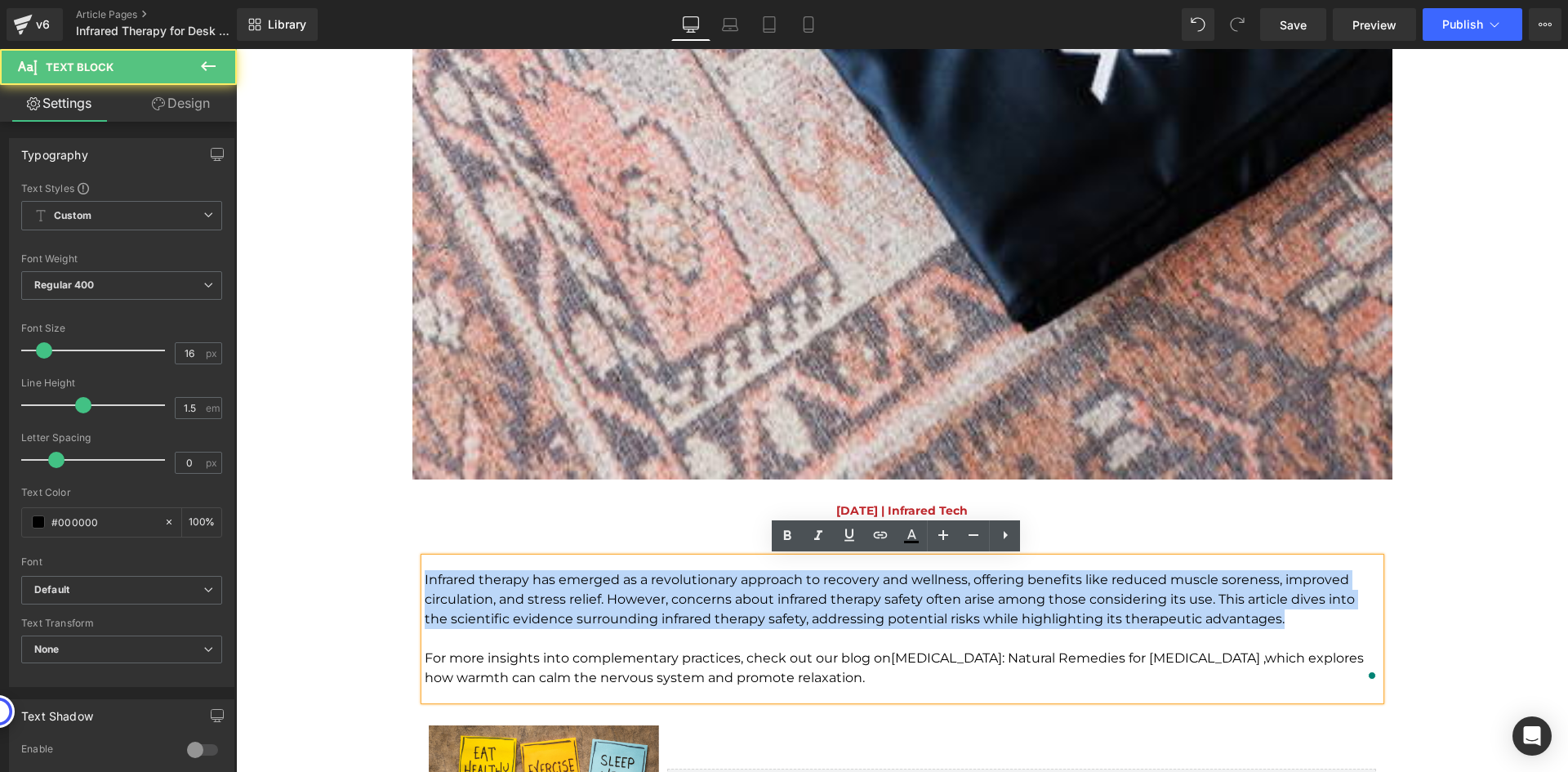
drag, startPoint x: 418, startPoint y: 575, endPoint x: 1276, endPoint y: 615, distance: 858.9
click at [1276, 615] on p "Infrared therapy has emerged as a revolutionary approach to recovery and wellne…" at bounding box center [903, 599] width 956 height 59
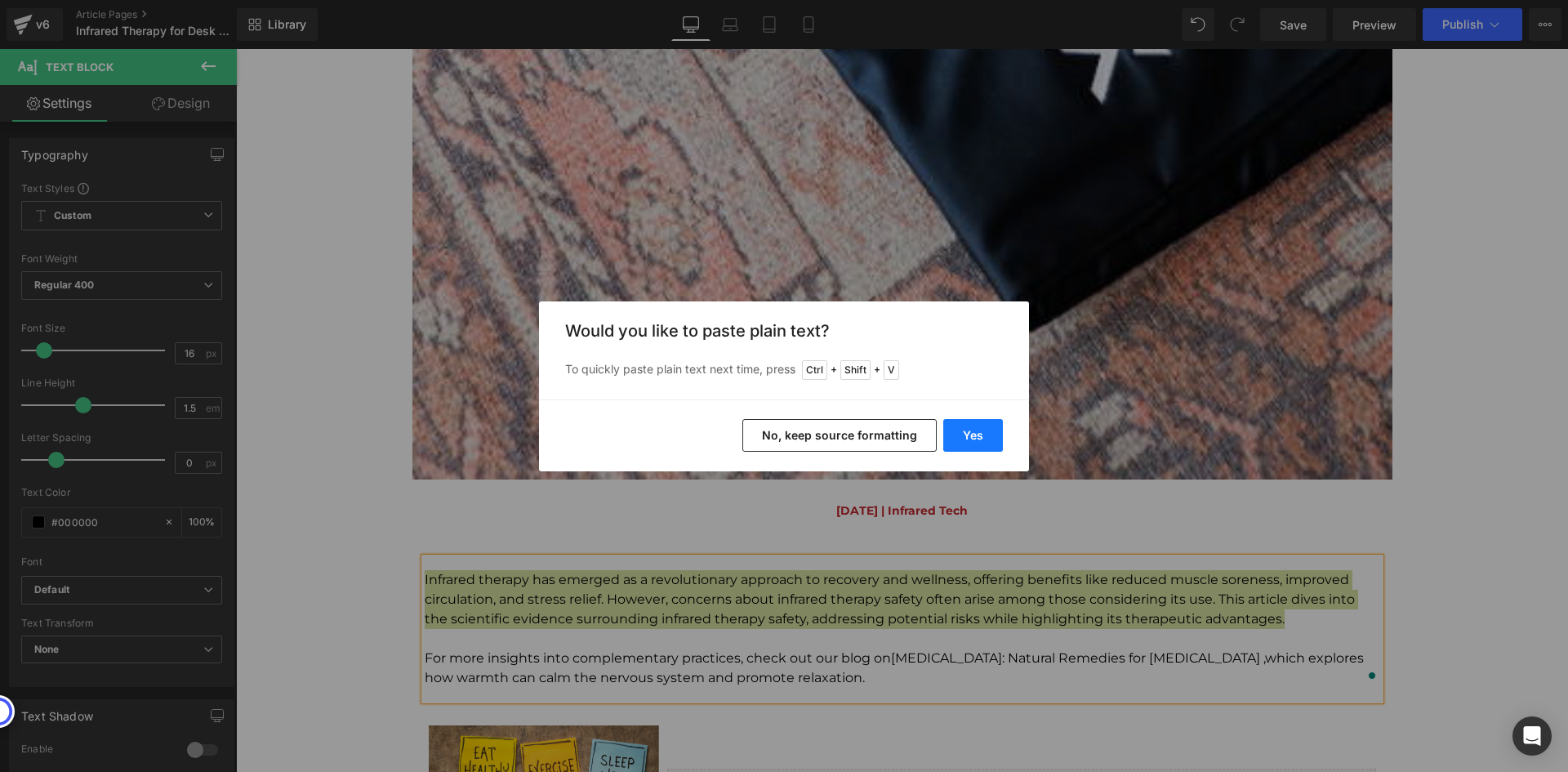
click at [967, 430] on button "Yes" at bounding box center [973, 435] width 60 height 32
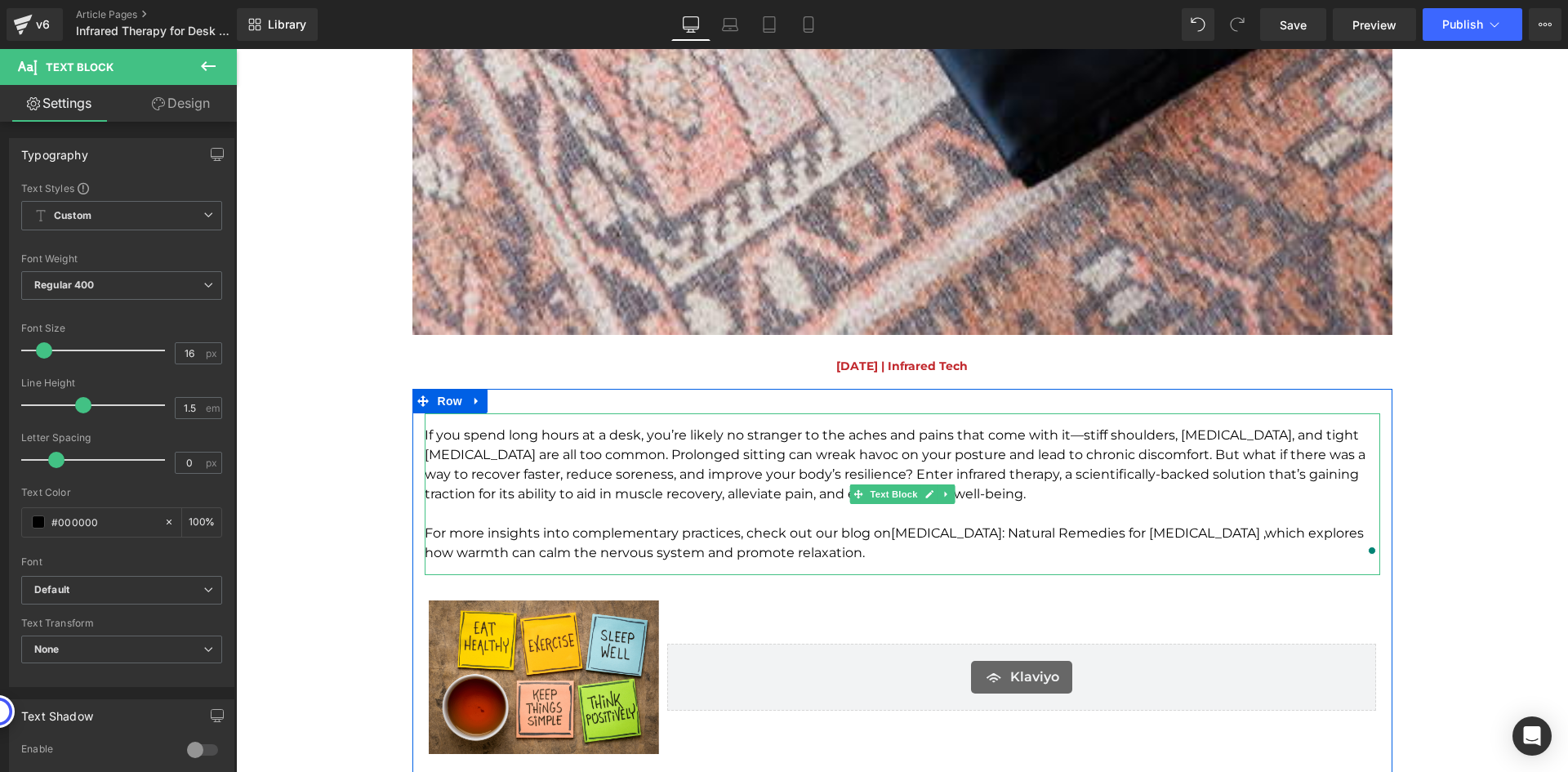
scroll to position [1551, 0]
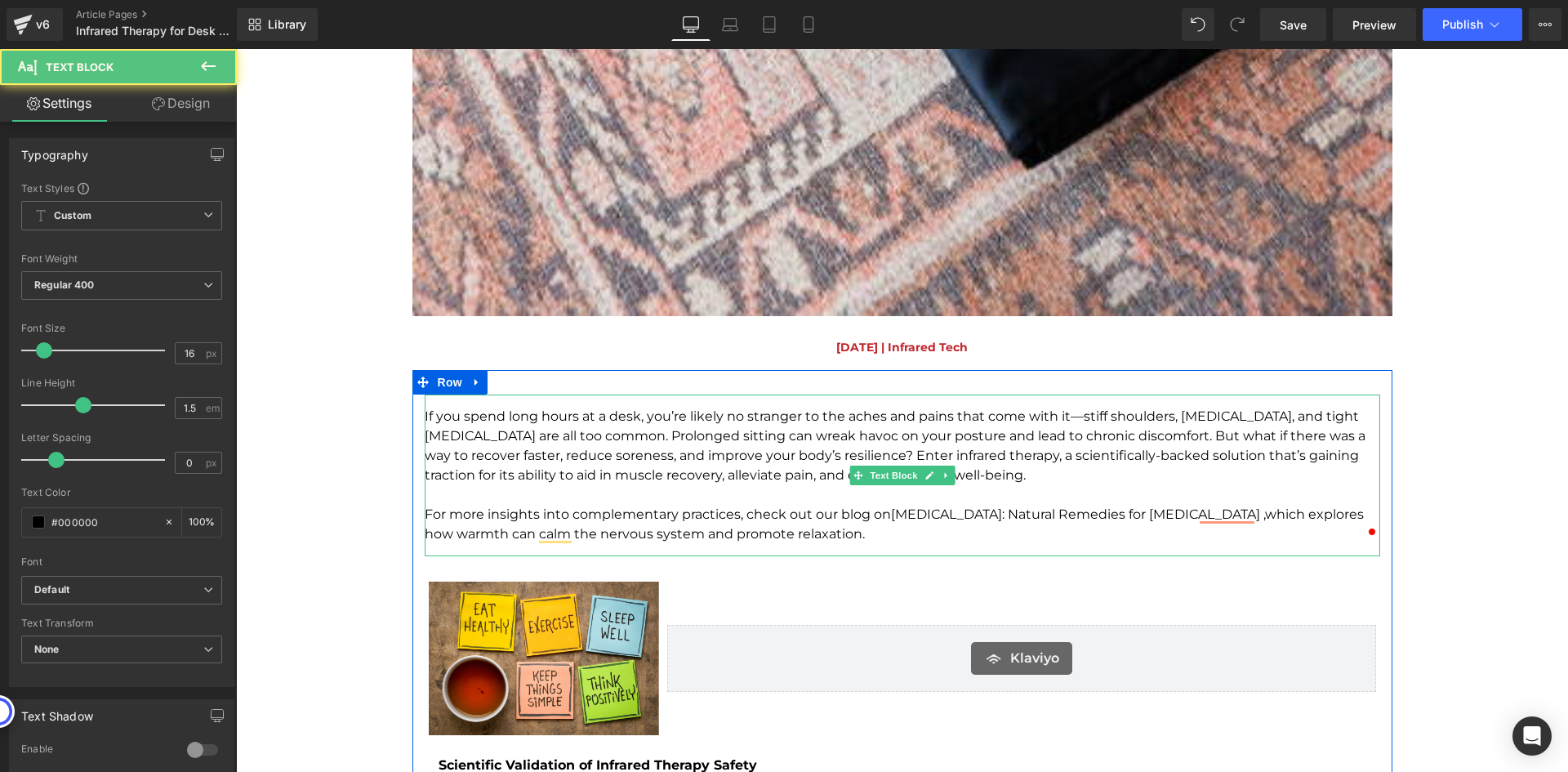
click at [949, 528] on p "For more insights into complementary practices, check out our blog on Heat Ther…" at bounding box center [903, 524] width 956 height 39
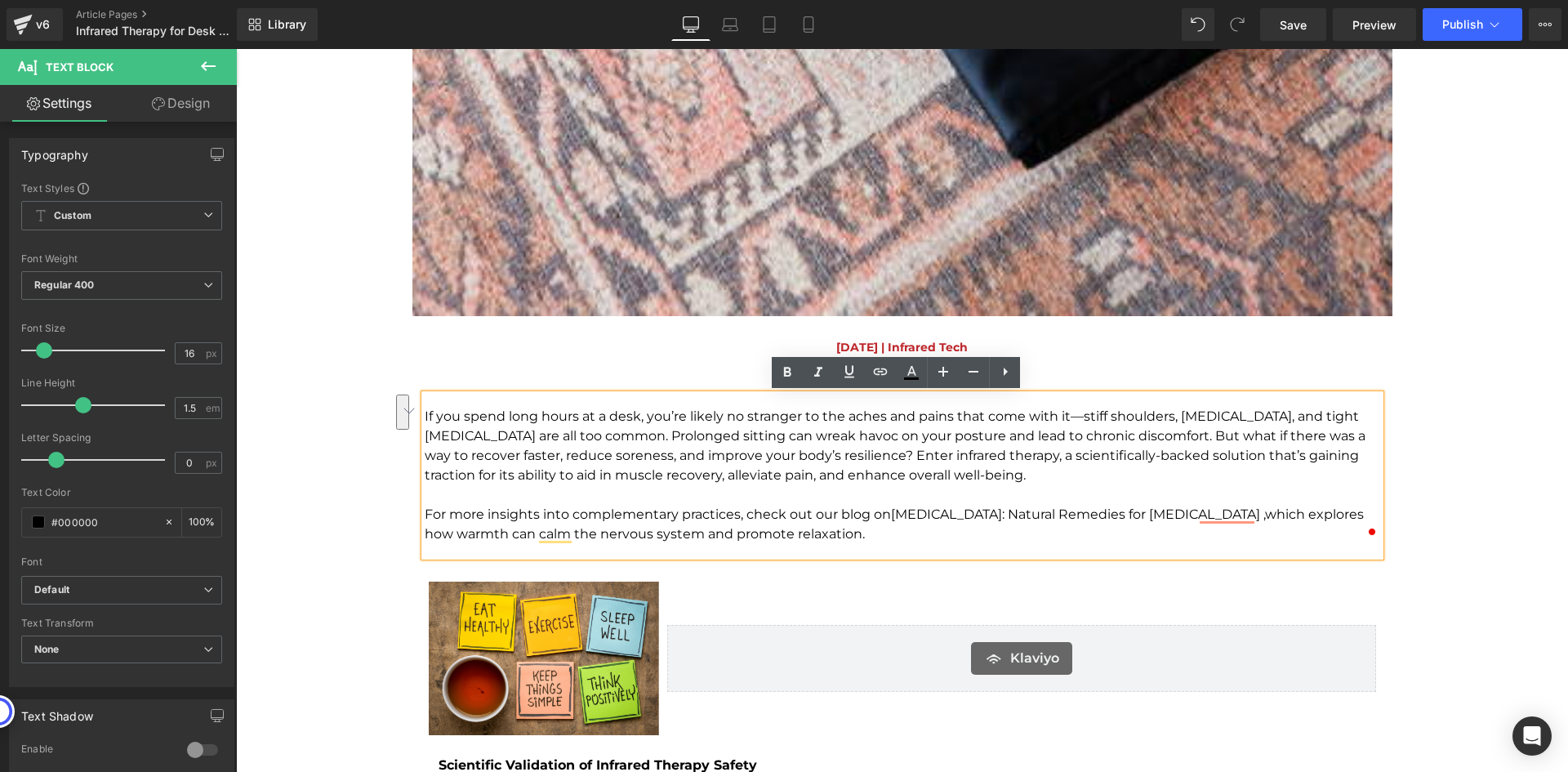
drag, startPoint x: 880, startPoint y: 533, endPoint x: 366, endPoint y: 516, distance: 514.3
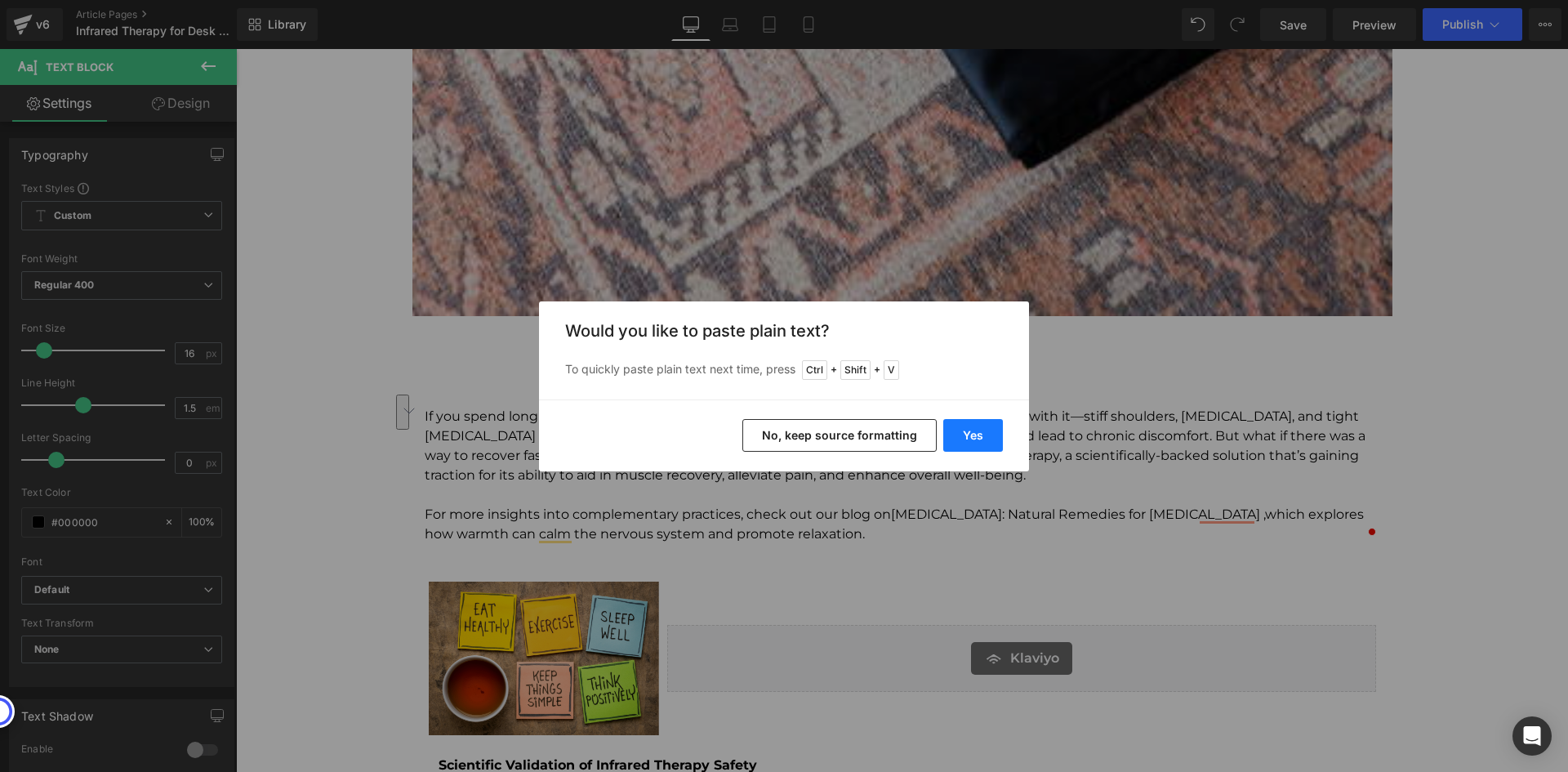
click at [989, 423] on button "Yes" at bounding box center [973, 435] width 60 height 32
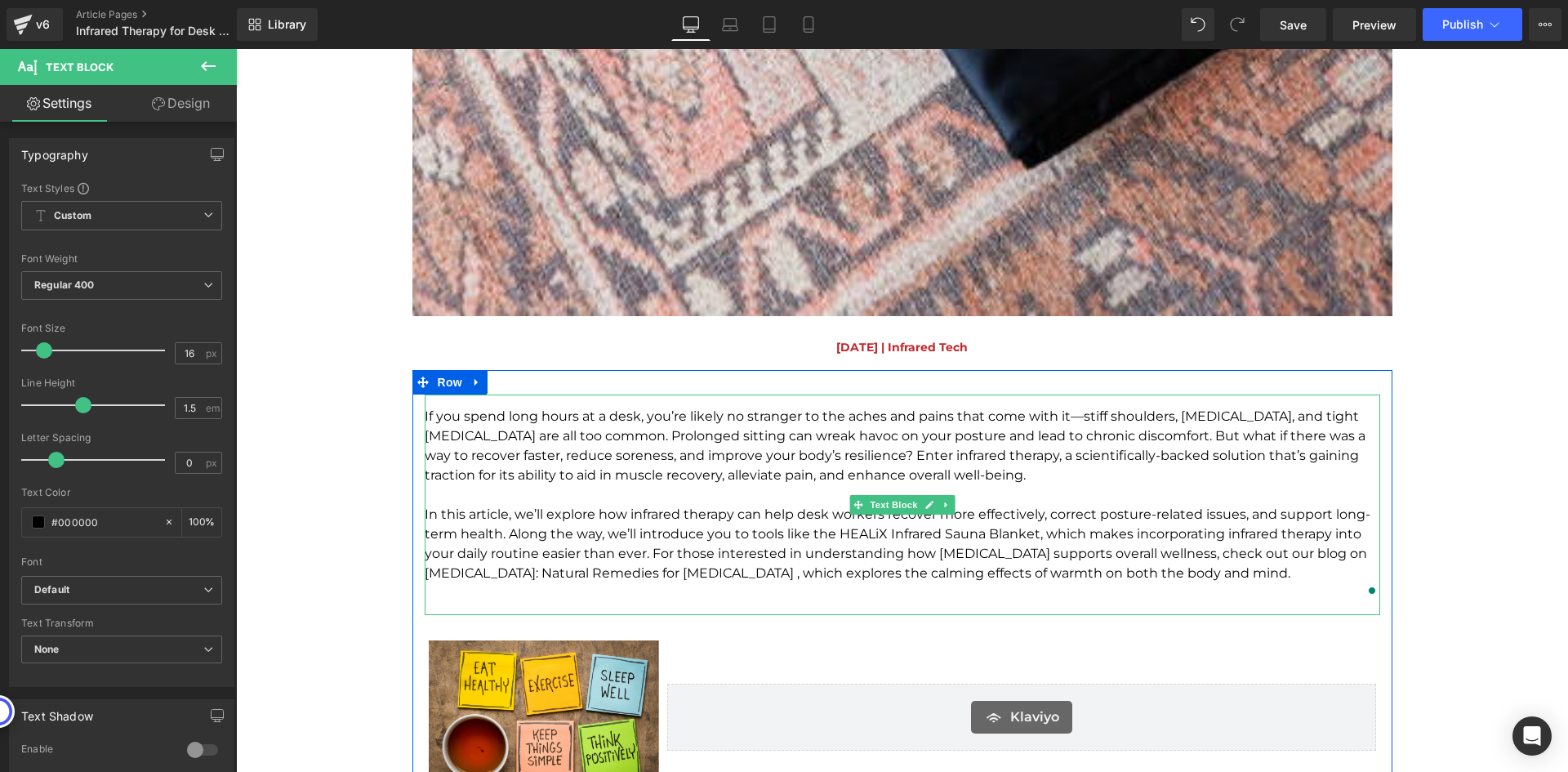
click at [984, 557] on p "In this article, we’ll explore how infrared therapy can help desk workers recov…" at bounding box center [903, 543] width 956 height 79
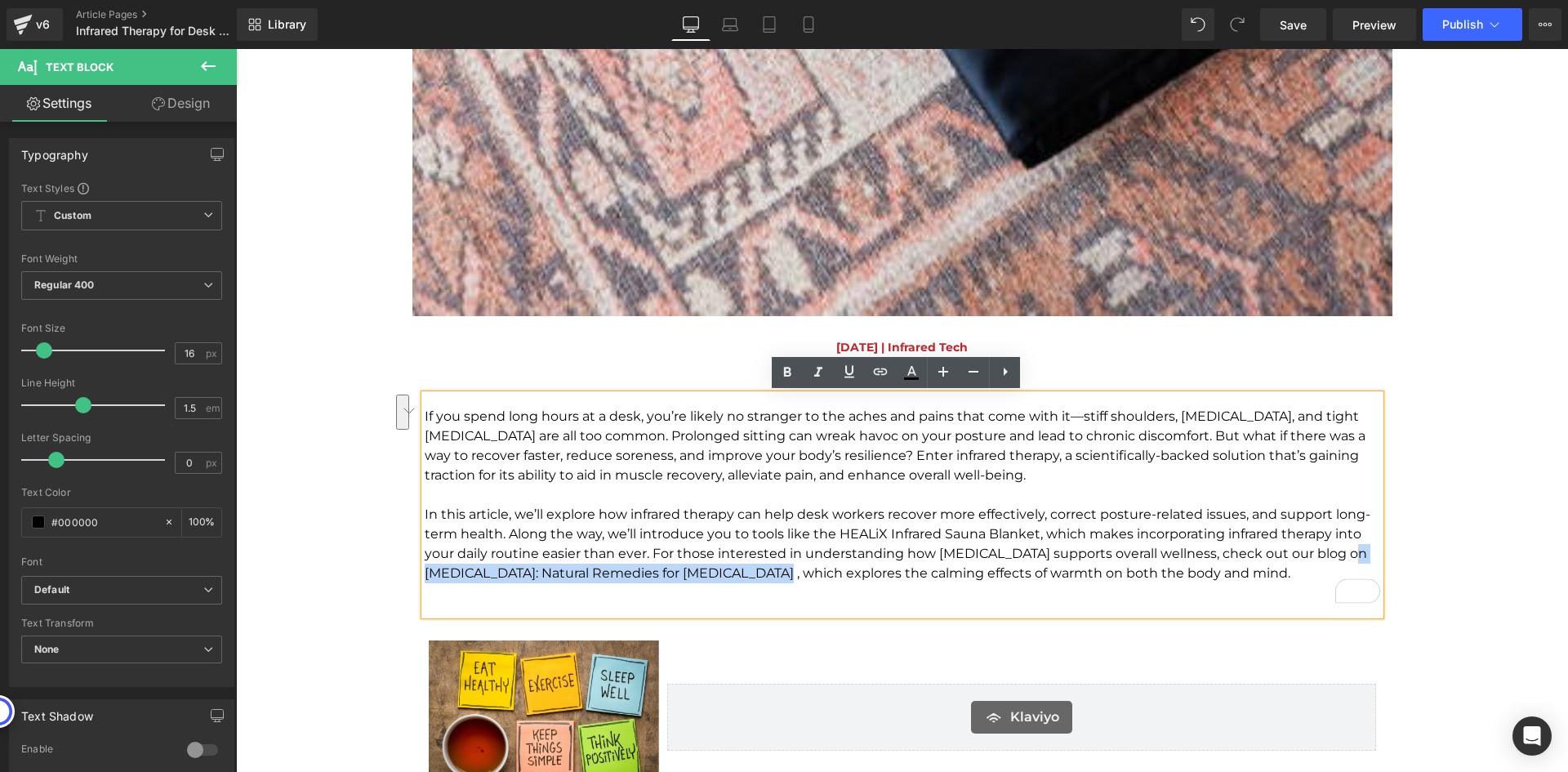
drag, startPoint x: 1333, startPoint y: 552, endPoint x: 738, endPoint y: 574, distance: 595.4
click at [738, 574] on p "In this article, we’ll explore how infrared therapy can help desk workers recov…" at bounding box center [903, 543] width 956 height 79
drag, startPoint x: 879, startPoint y: 369, endPoint x: 882, endPoint y: 360, distance: 9.5
click at [879, 369] on icon at bounding box center [880, 372] width 20 height 20
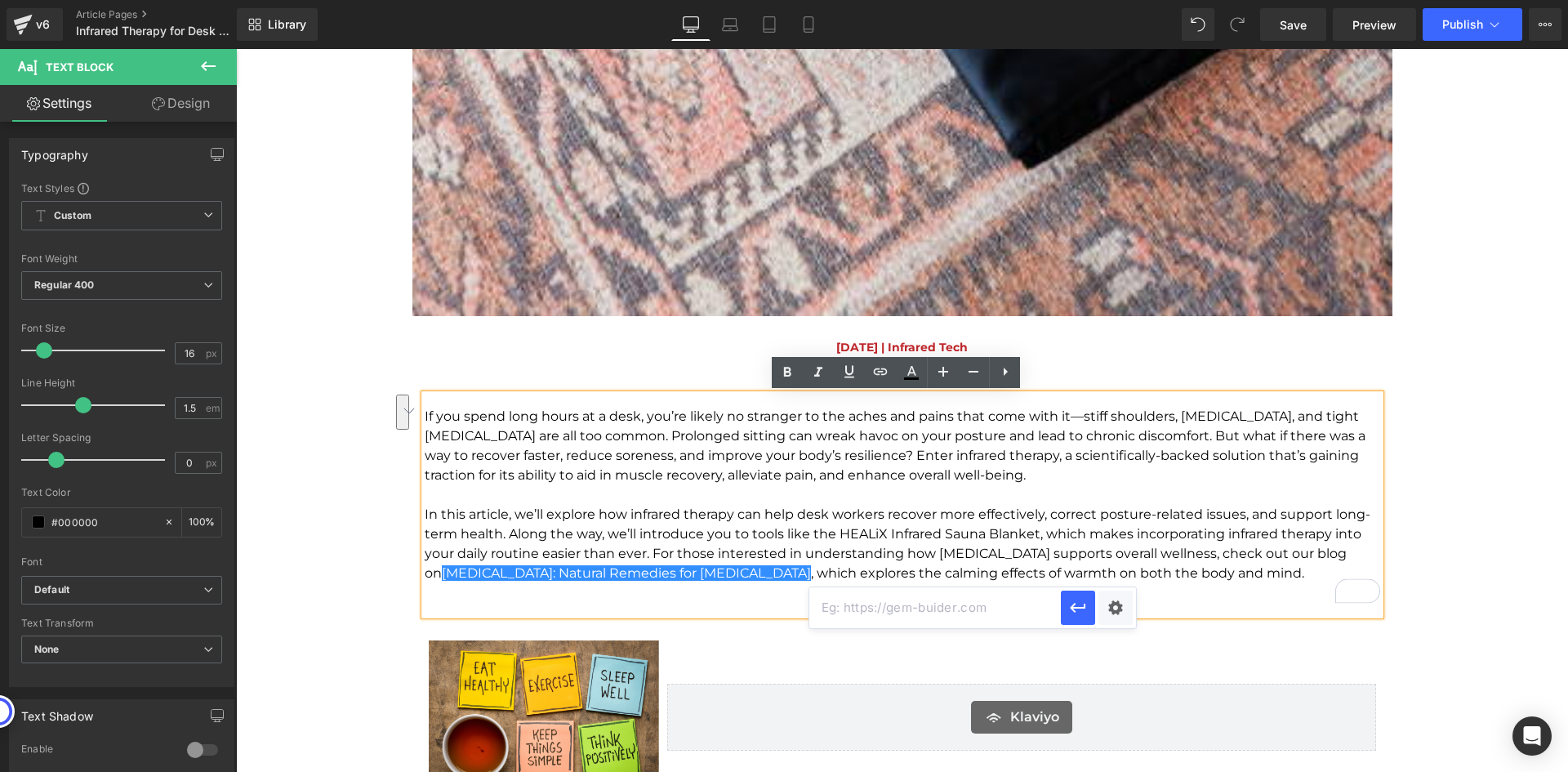
click at [924, 617] on input "text" at bounding box center [935, 607] width 252 height 41
paste input "https://www.healixinfrared.com/blogs/news/heat-therapy-natural-remedies-for-str…"
type input "https://www.healixinfrared.com/blogs/news/heat-therapy-natural-remedies-for-str…"
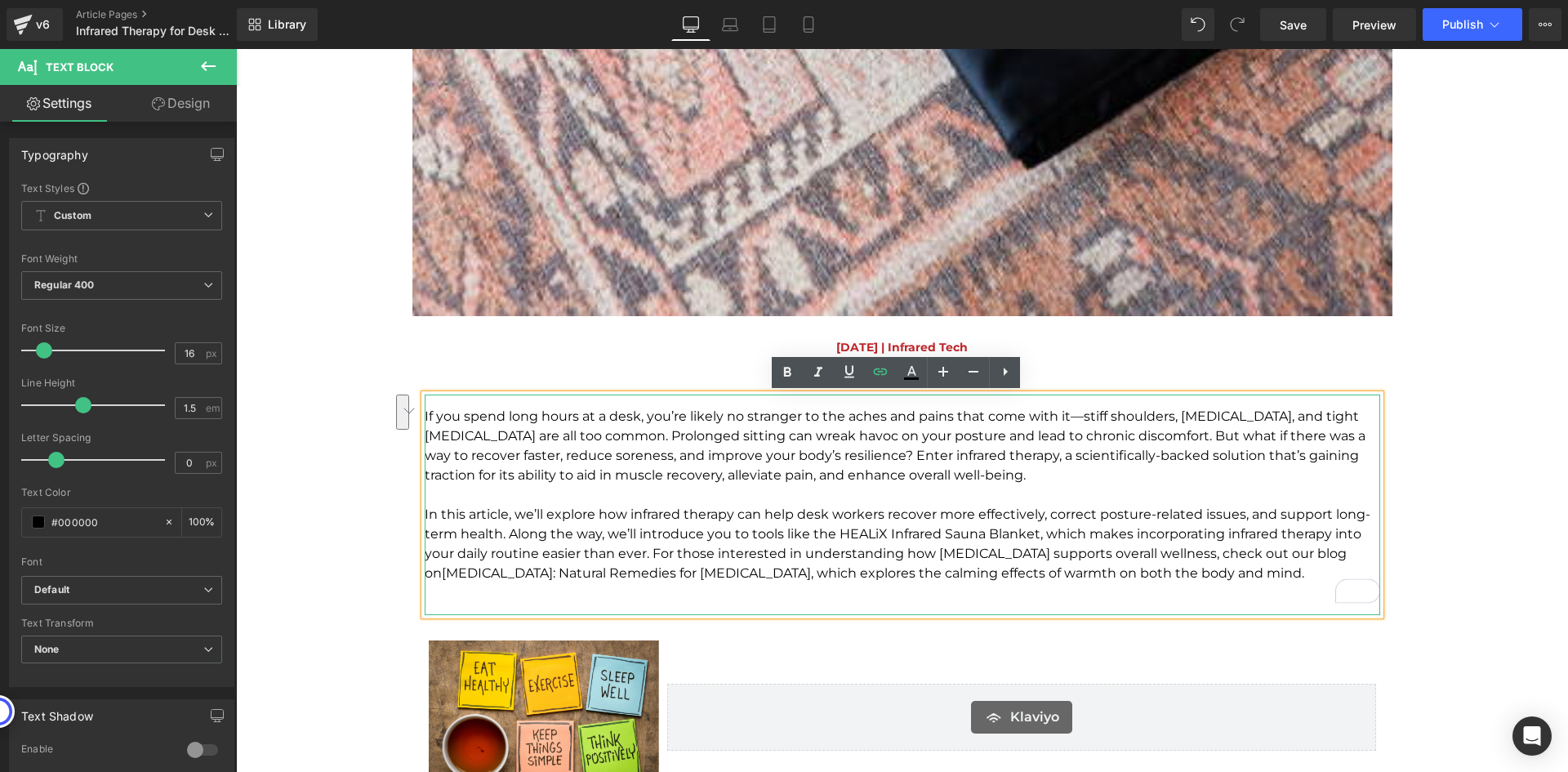
click at [743, 568] on p "In this article, we’ll explore how infrared therapy can help desk workers recov…" at bounding box center [903, 543] width 956 height 79
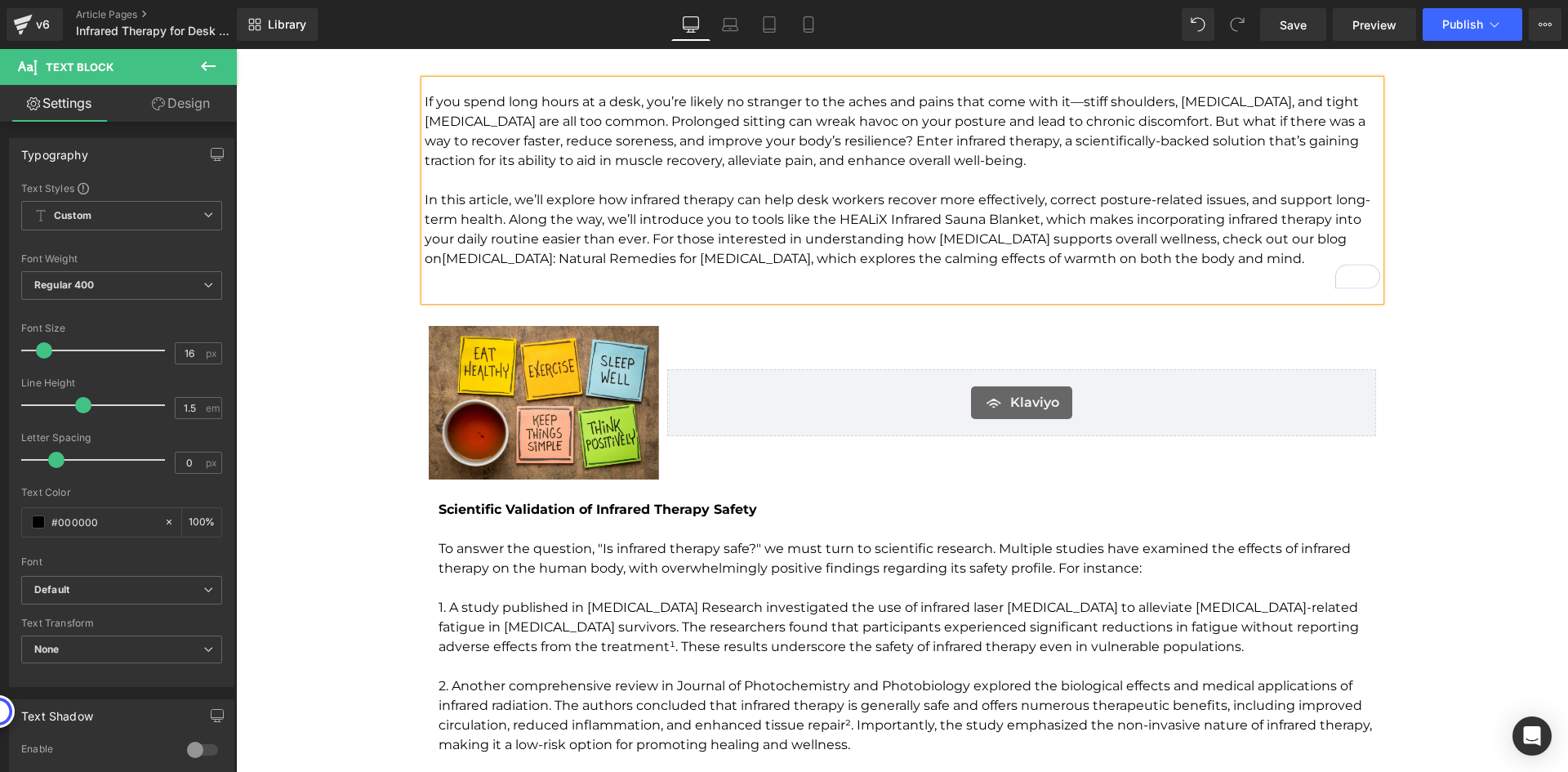
scroll to position [1715, 0]
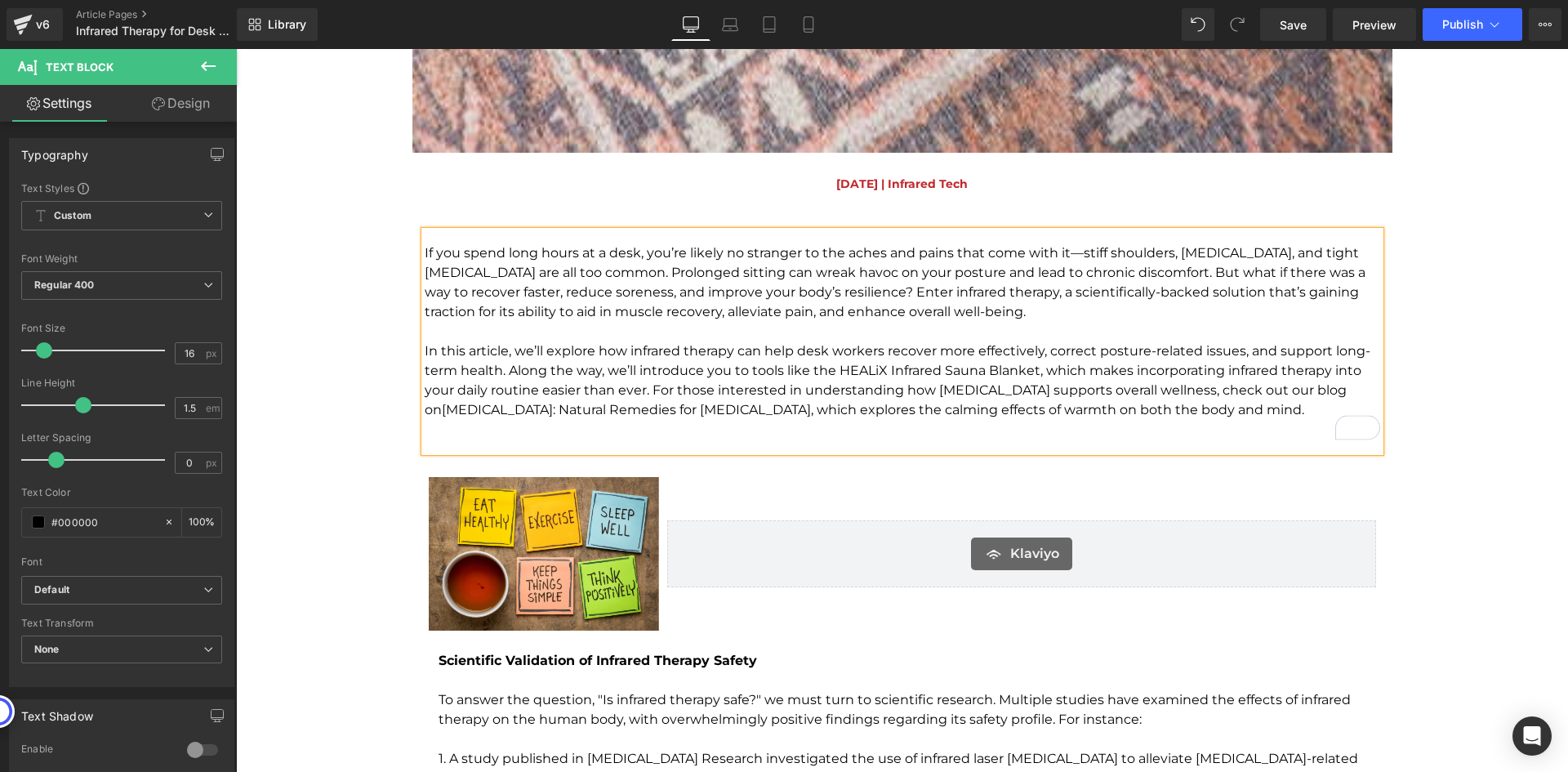
click at [1257, 430] on p "To enrich screen reader interactions, please activate Accessibility in Grammarl…" at bounding box center [903, 430] width 956 height 20
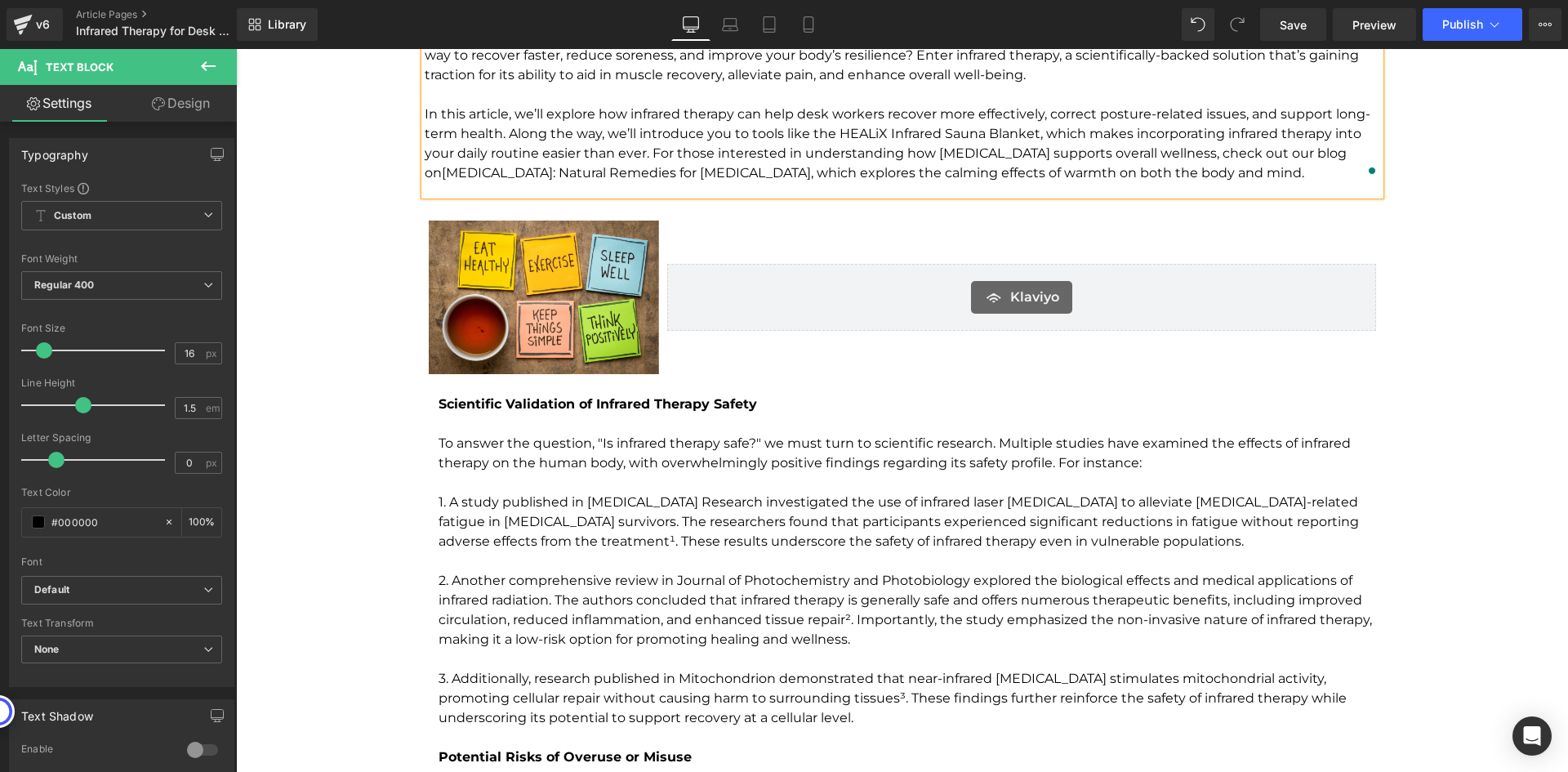
scroll to position [1960, 0]
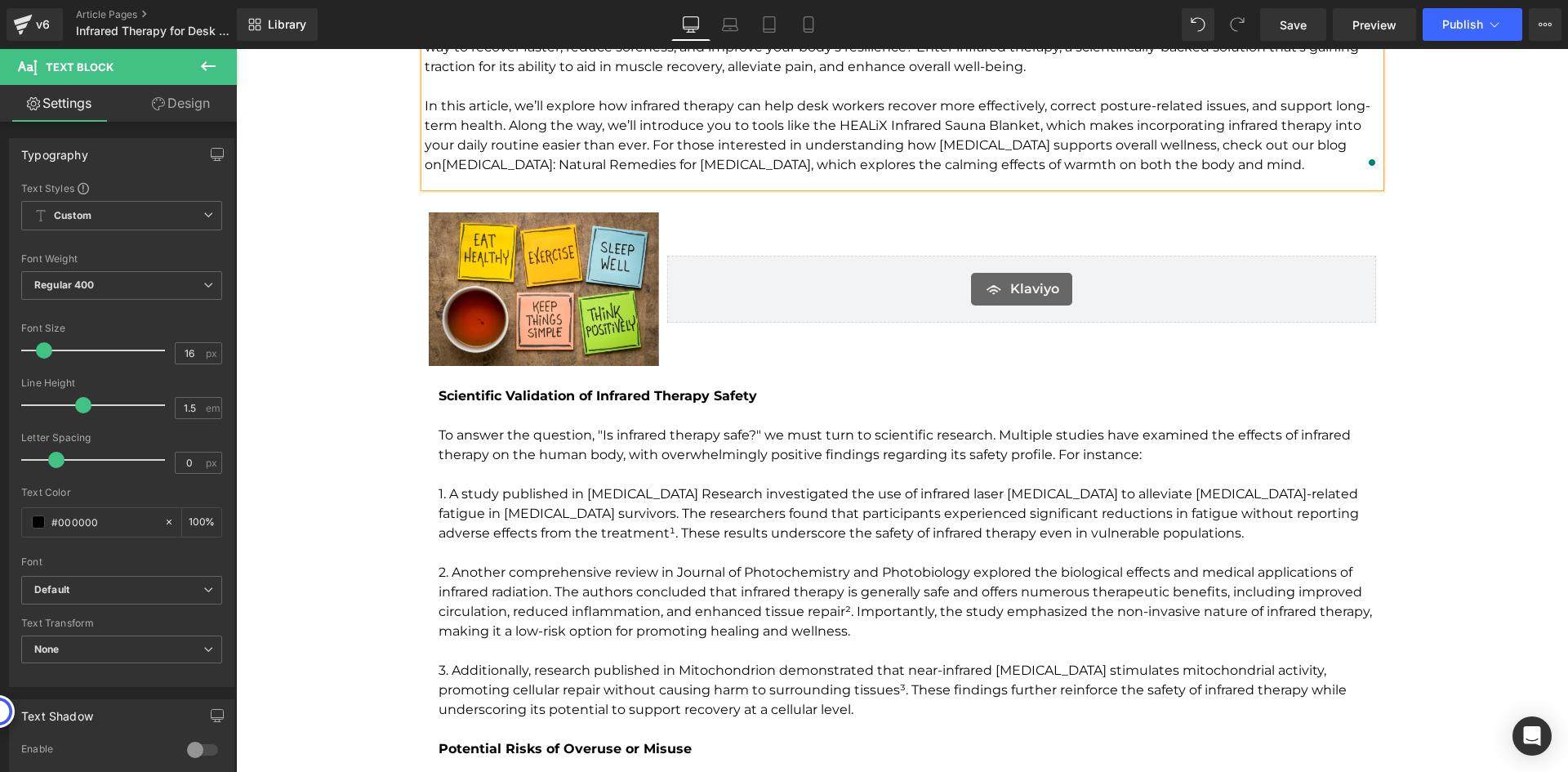
click at [699, 430] on p "To answer the question, "Is infrared therapy safe?" we must turn to scientific …" at bounding box center [909, 445] width 942 height 39
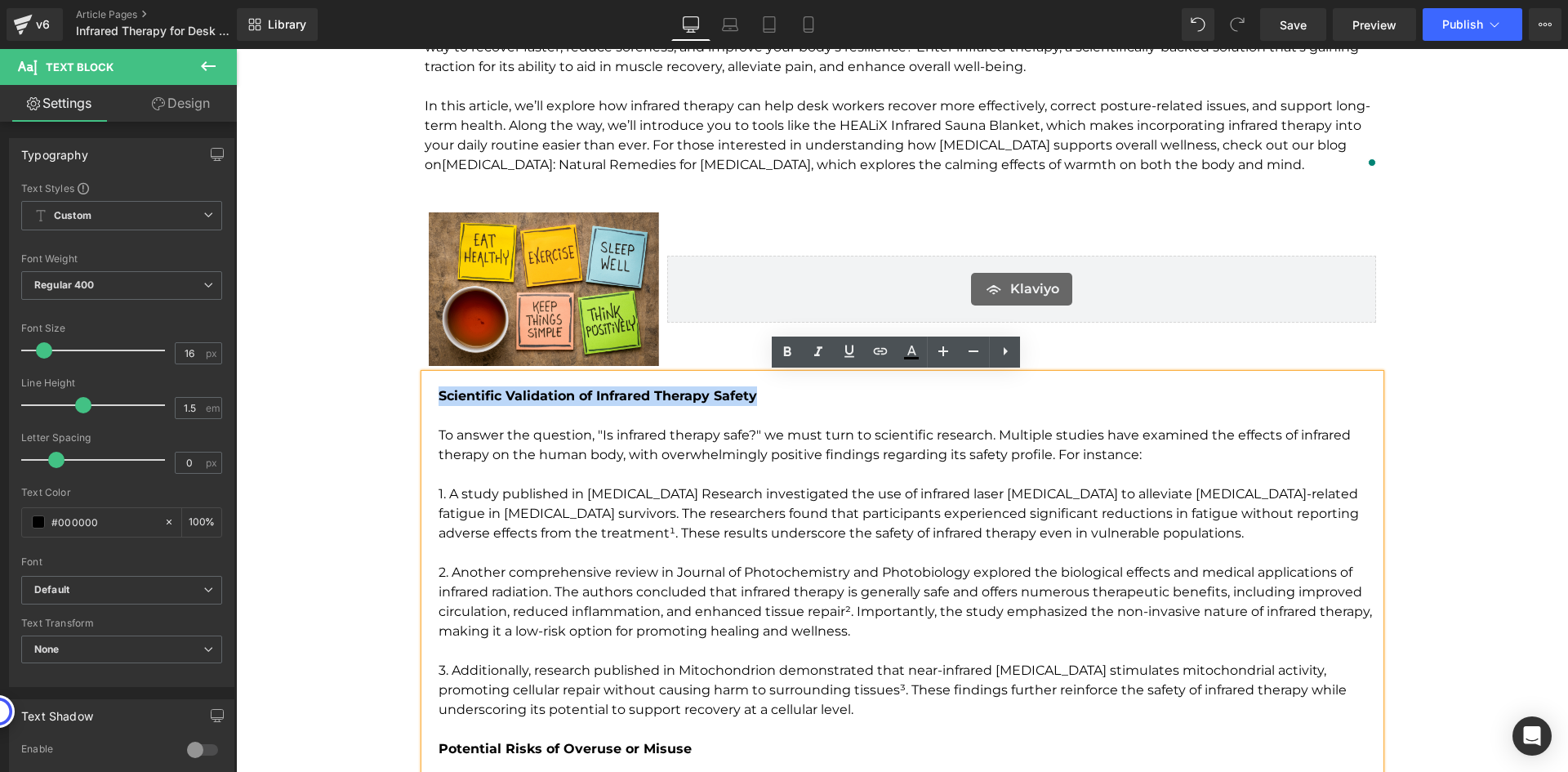
drag, startPoint x: 755, startPoint y: 395, endPoint x: 428, endPoint y: 387, distance: 327.1
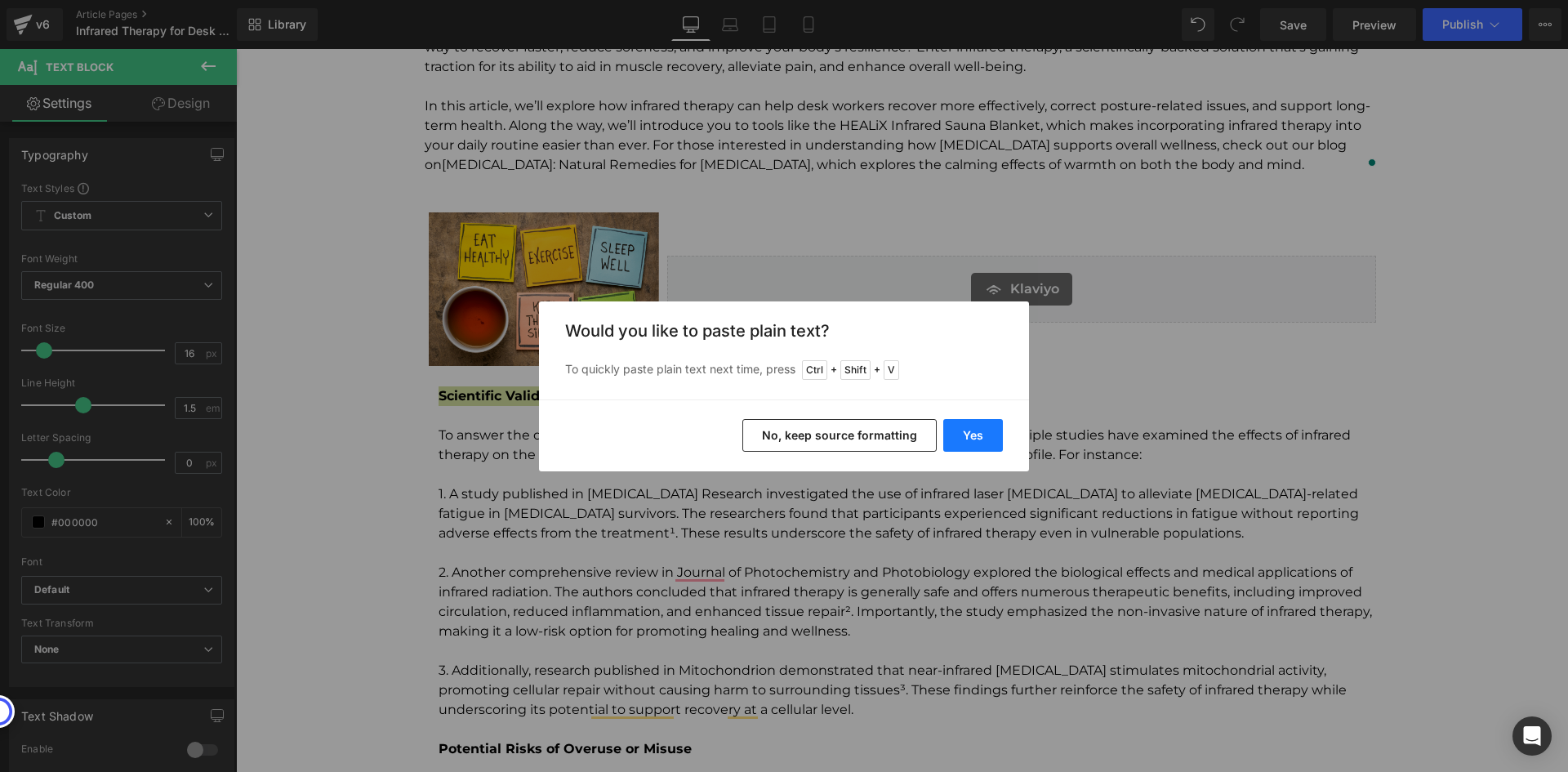
click at [980, 431] on button "Yes" at bounding box center [973, 435] width 60 height 32
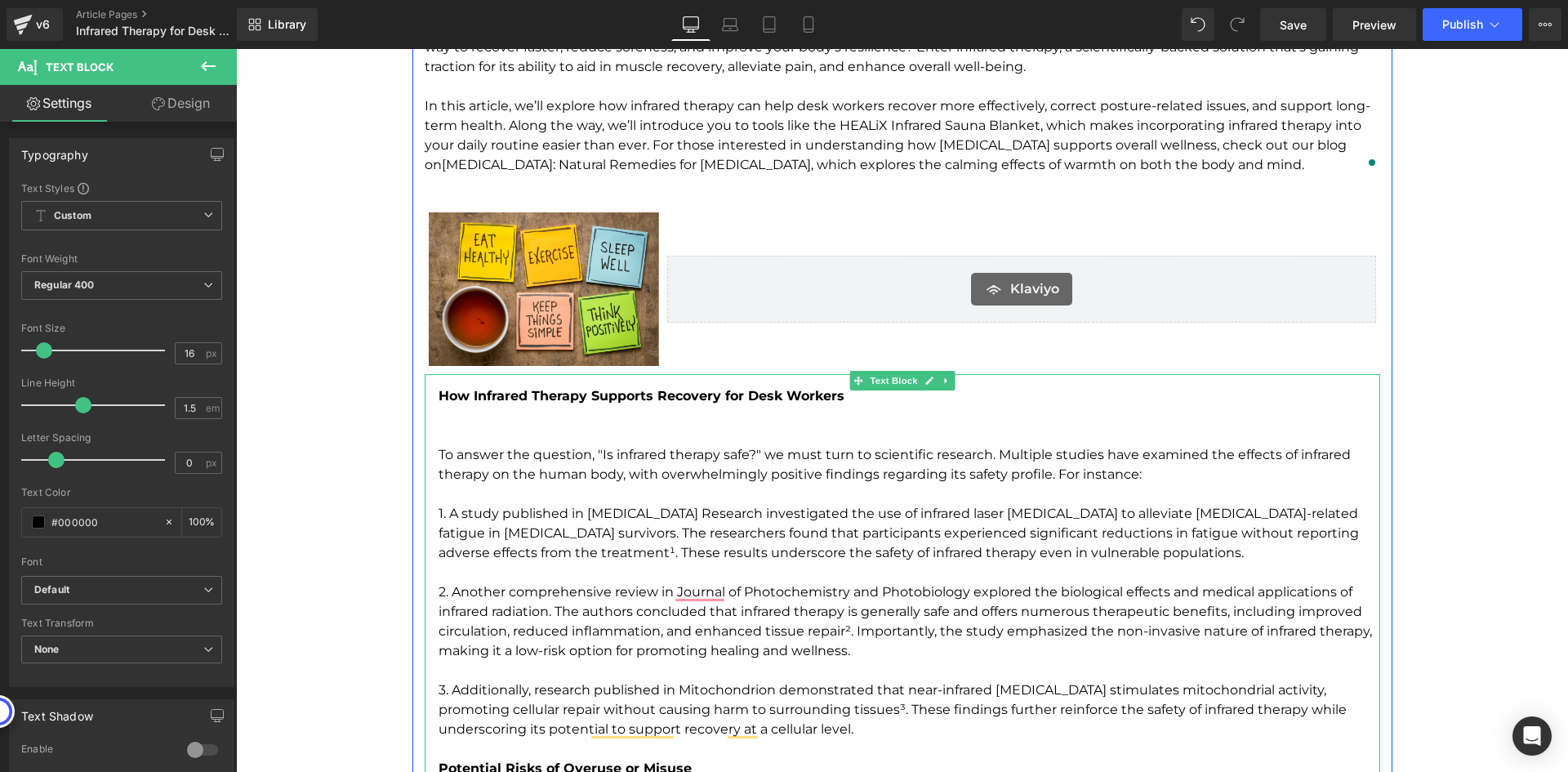
click at [765, 514] on p "1. A study published in [MEDICAL_DATA] Research investigated the use of infrare…" at bounding box center [909, 533] width 942 height 59
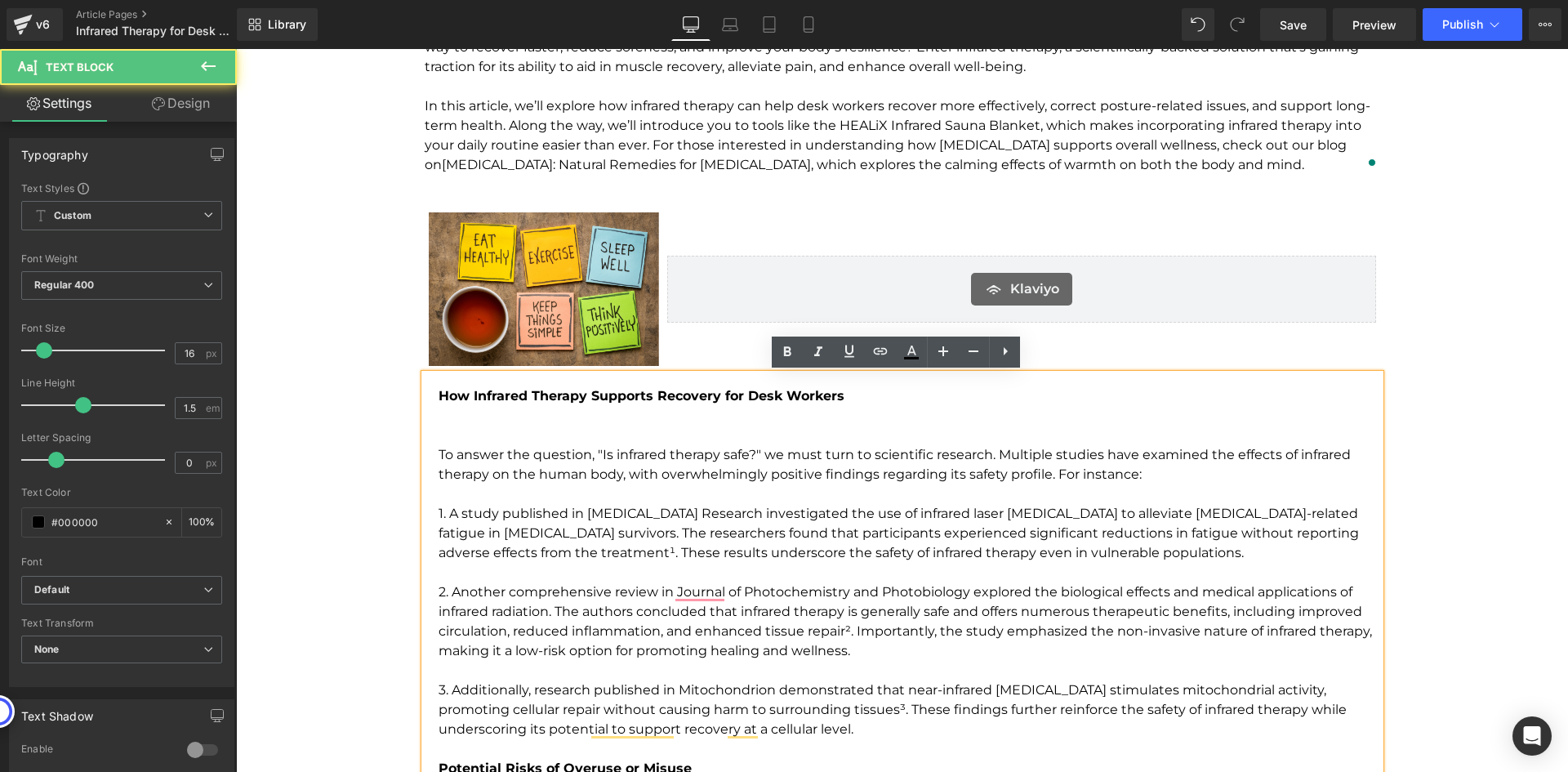
click at [685, 412] on p "To enrich screen reader interactions, please activate Accessibility in Grammarl…" at bounding box center [909, 416] width 942 height 20
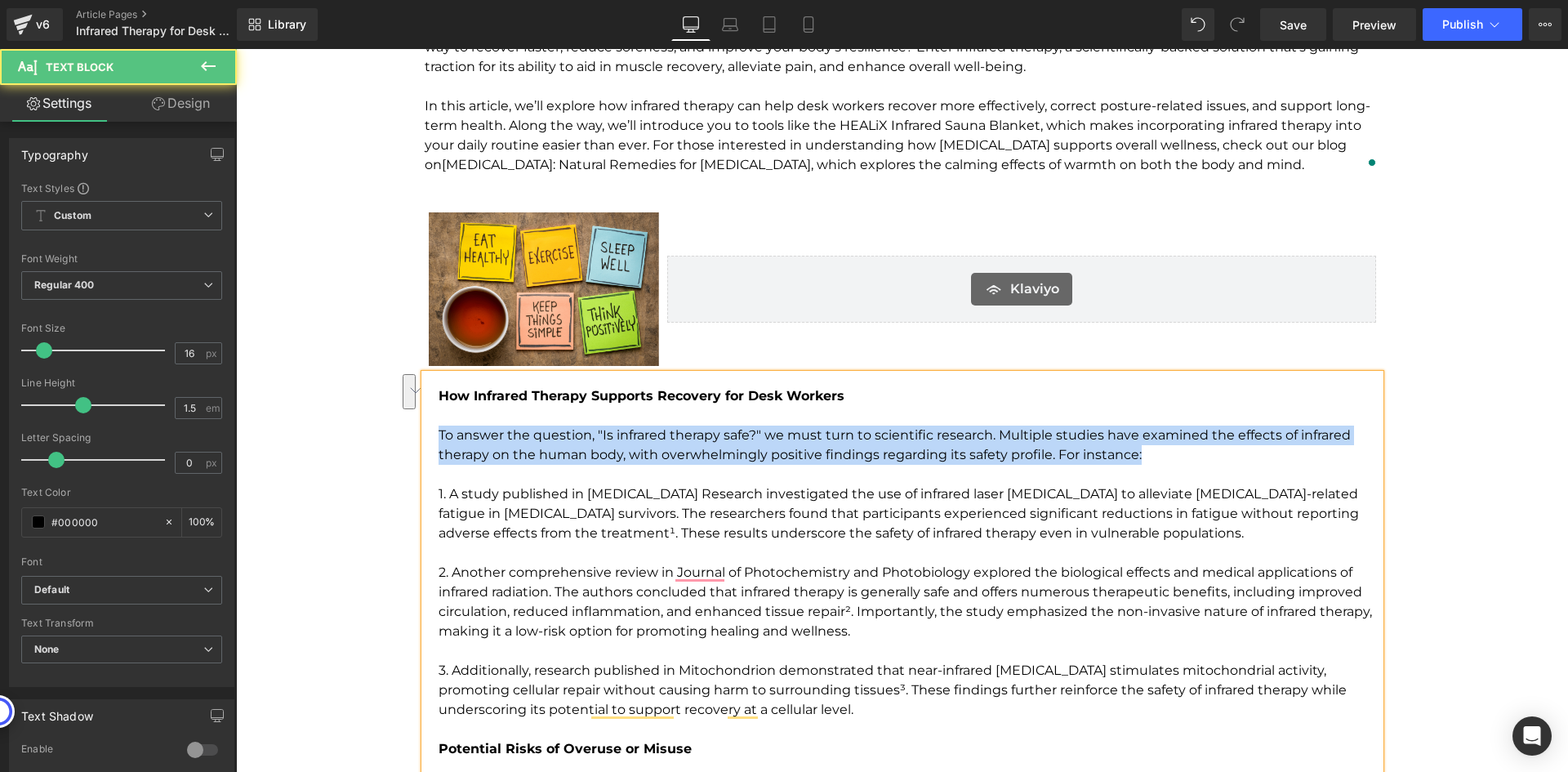
drag, startPoint x: 1134, startPoint y: 455, endPoint x: 402, endPoint y: 439, distance: 732.2
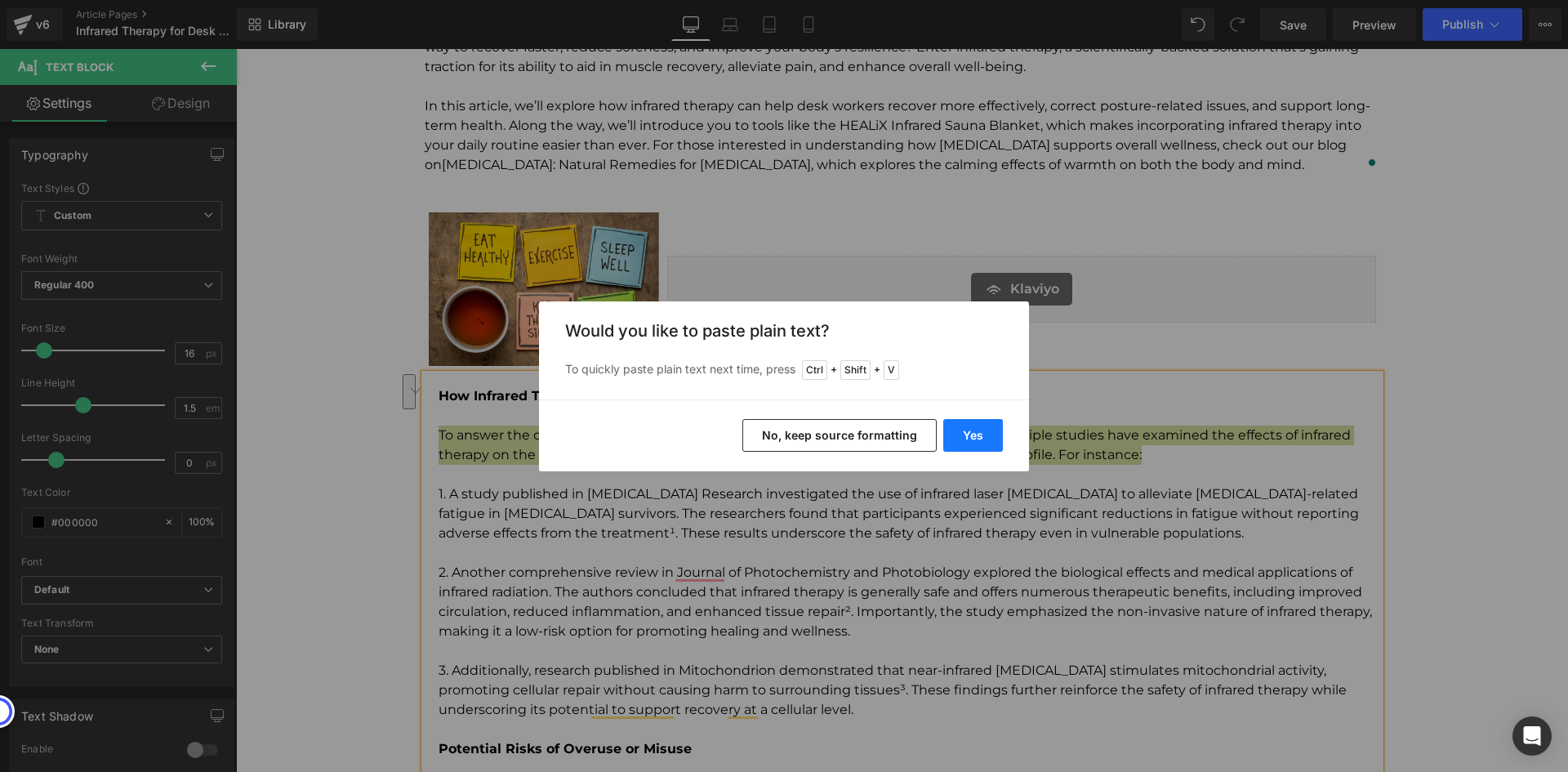
click at [963, 438] on button "Yes" at bounding box center [973, 435] width 60 height 32
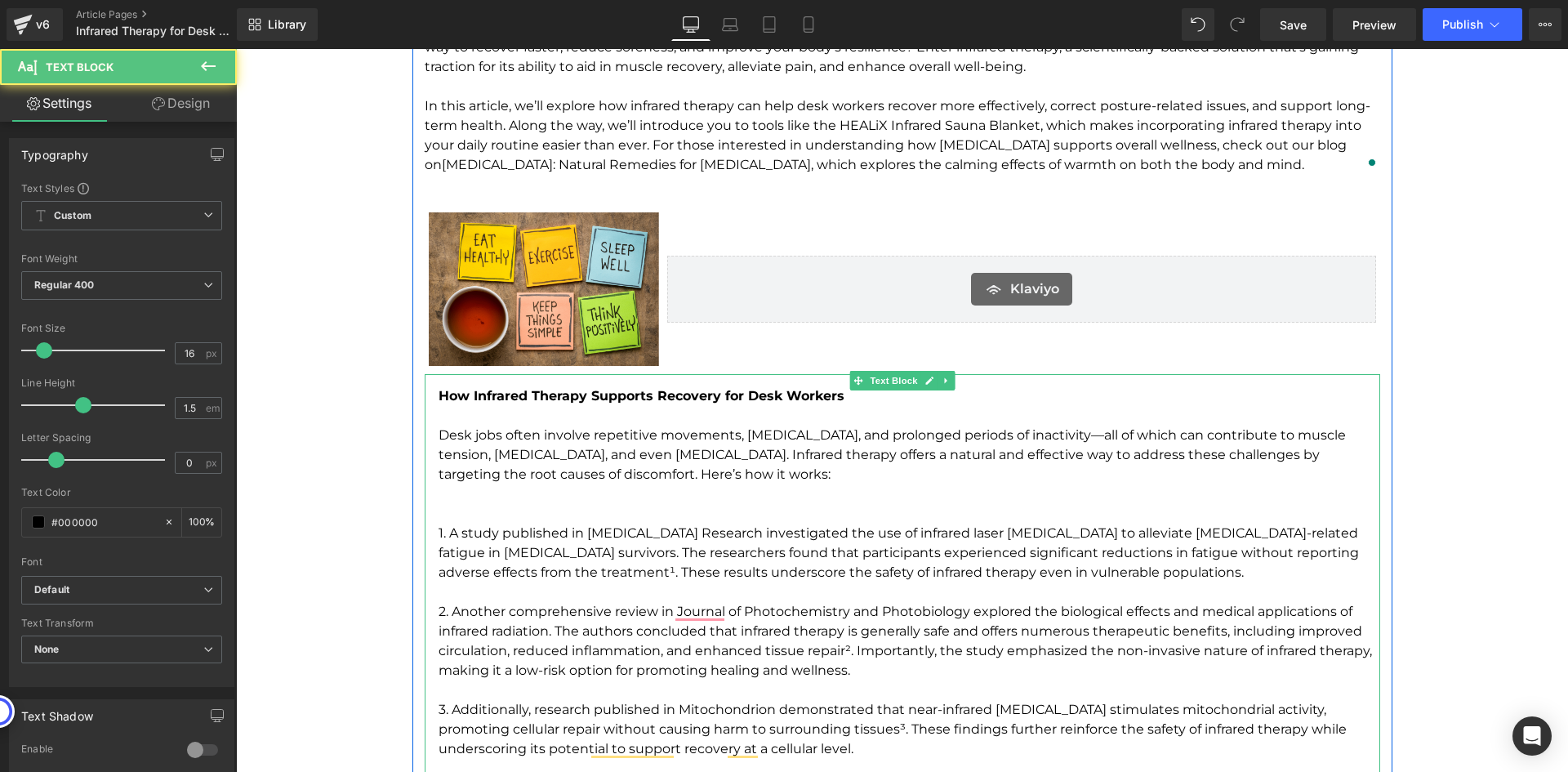
click at [639, 481] on p "Desk jobs often involve repetitive movements, poor posture, and prolonged perio…" at bounding box center [909, 455] width 942 height 59
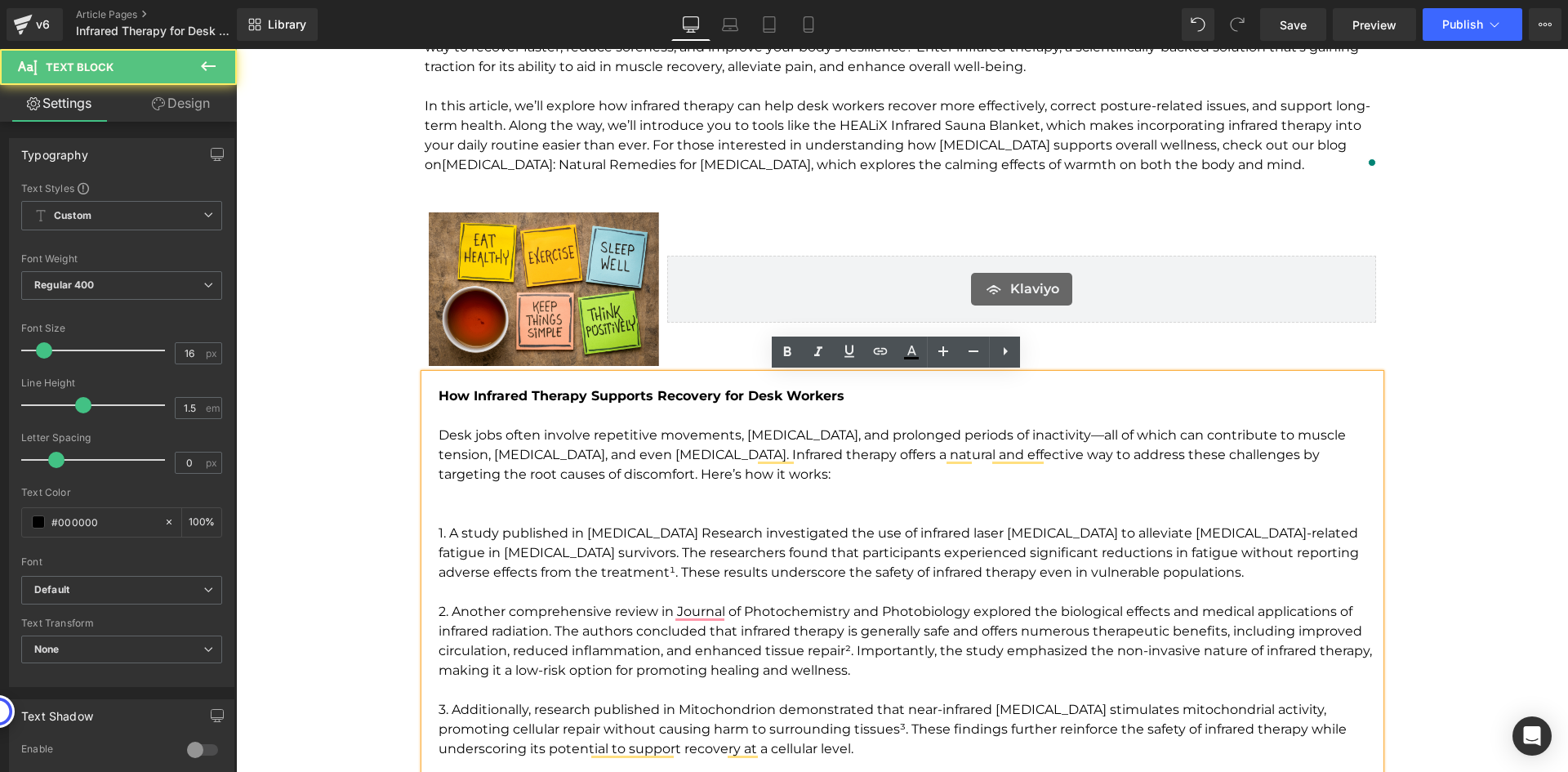
click at [675, 529] on p "1. A study published in [MEDICAL_DATA] Research investigated the use of infrare…" at bounding box center [909, 552] width 942 height 59
click at [688, 504] on p "To enrich screen reader interactions, please activate Accessibility in Grammarl…" at bounding box center [909, 514] width 942 height 20
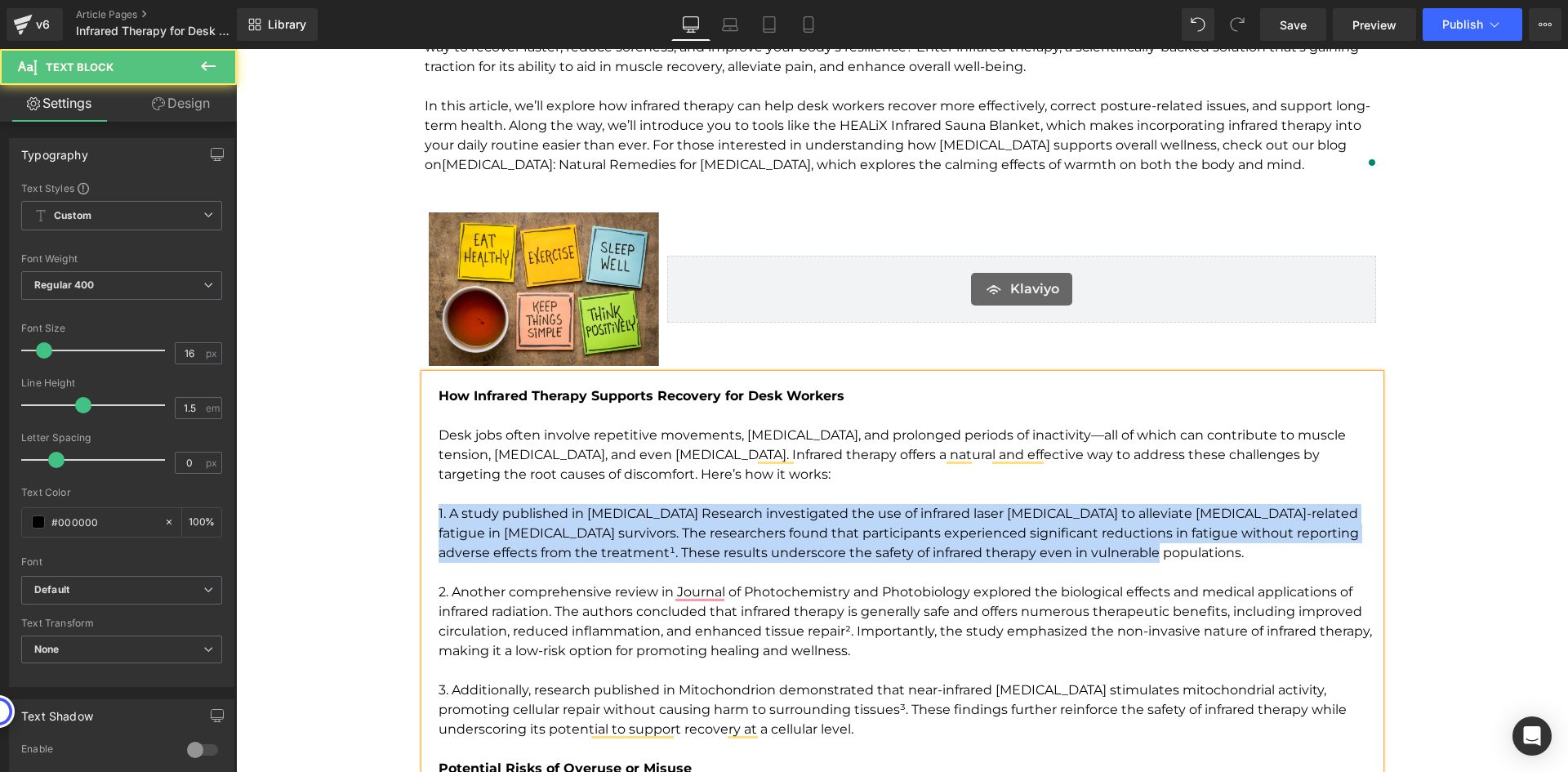
drag, startPoint x: 431, startPoint y: 517, endPoint x: 1118, endPoint y: 558, distance: 688.2
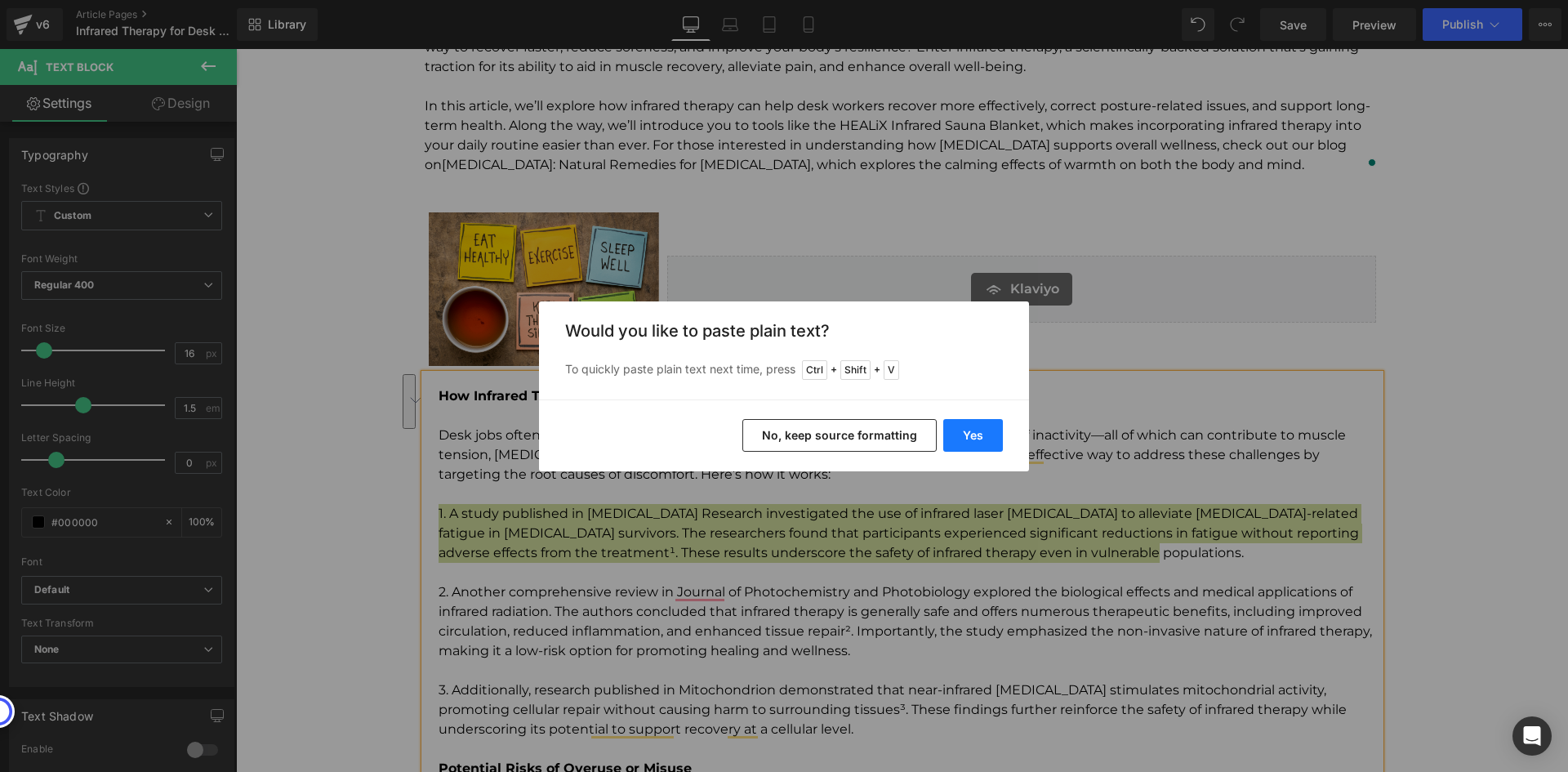
click at [988, 436] on button "Yes" at bounding box center [973, 435] width 60 height 32
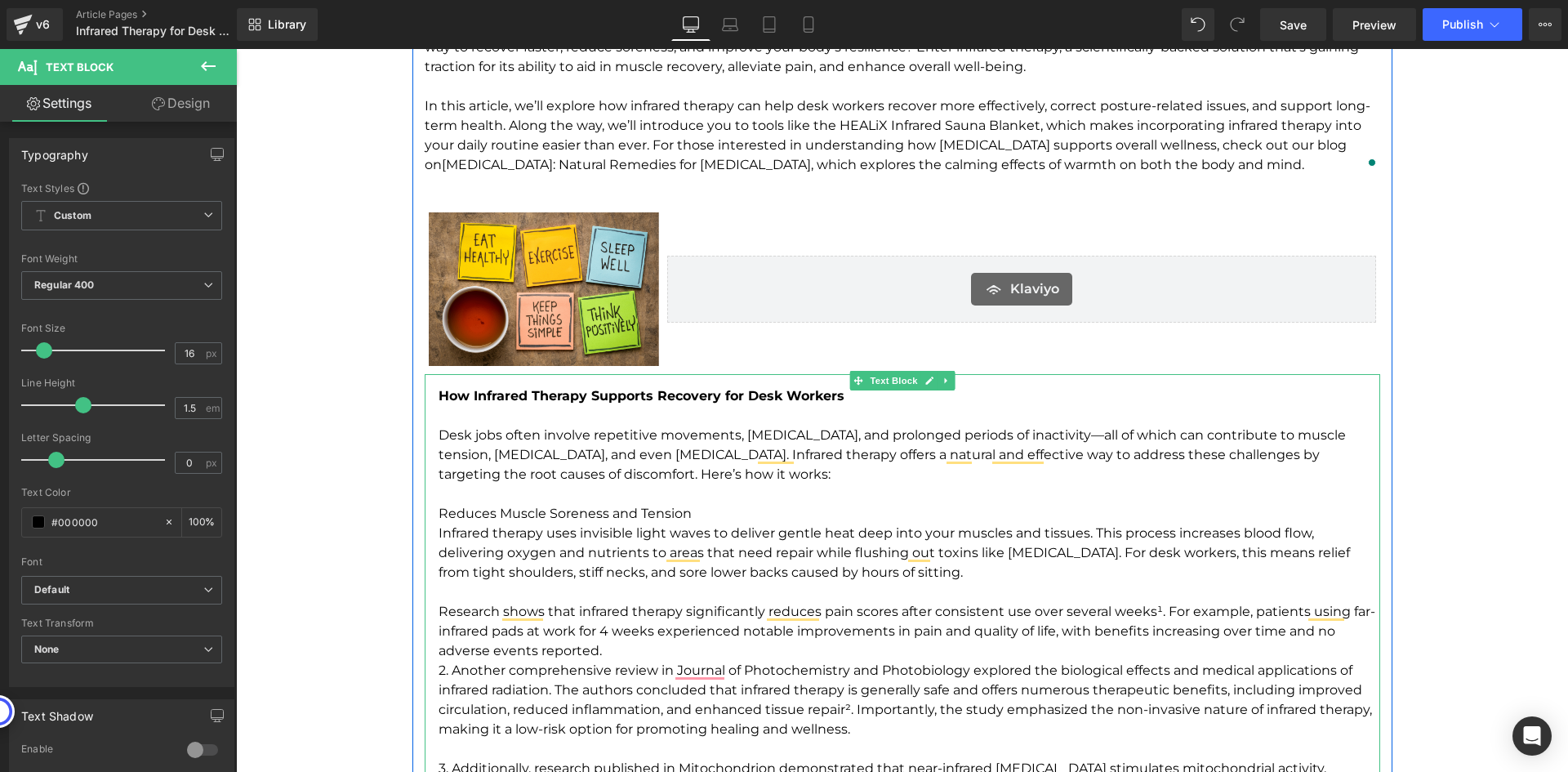
click at [681, 509] on p "Reduces Muscle Soreness and Tension" at bounding box center [909, 514] width 942 height 20
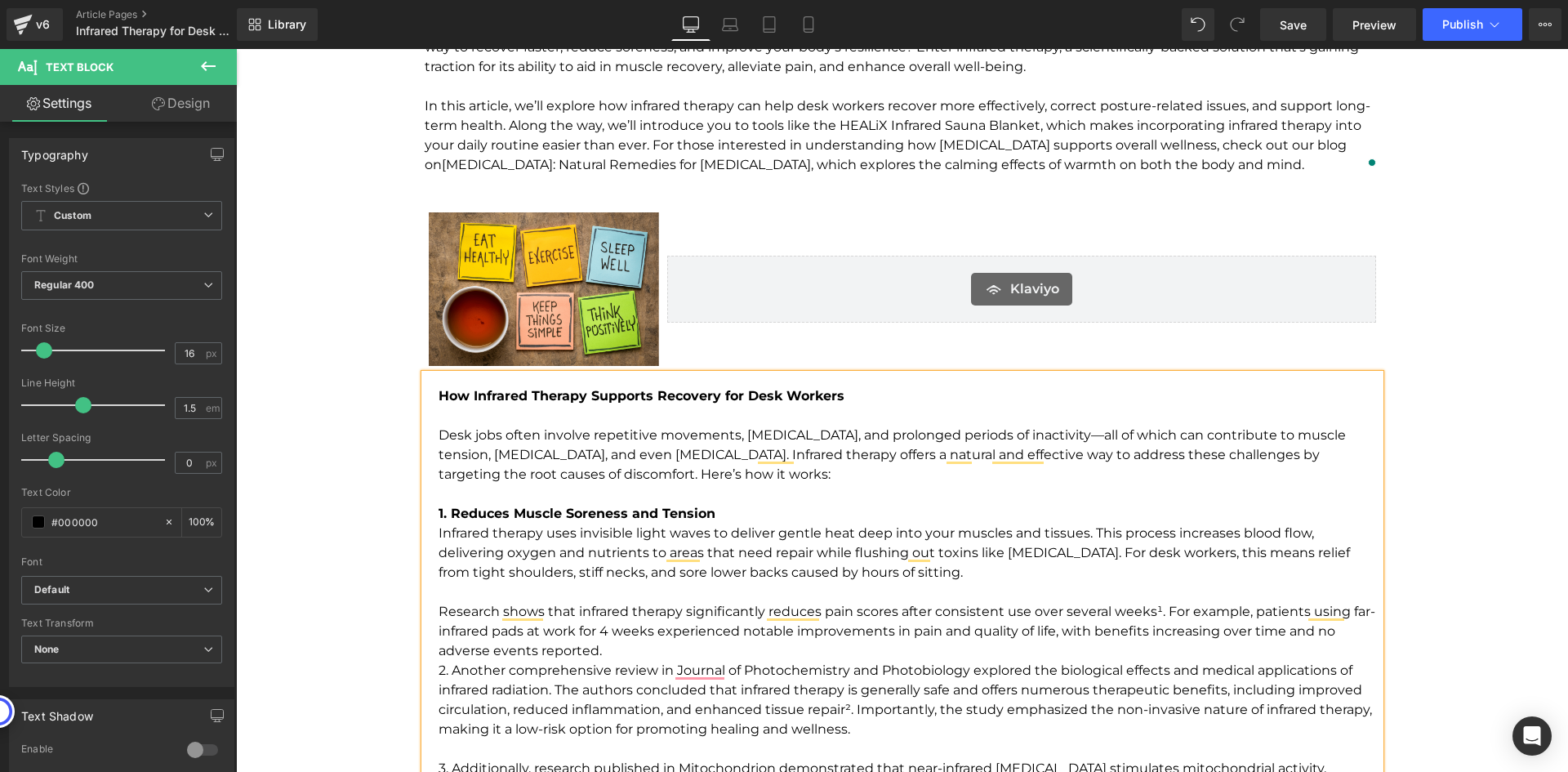
click at [871, 588] on p "To enrich screen reader interactions, please activate Accessibility in Grammarl…" at bounding box center [909, 592] width 942 height 20
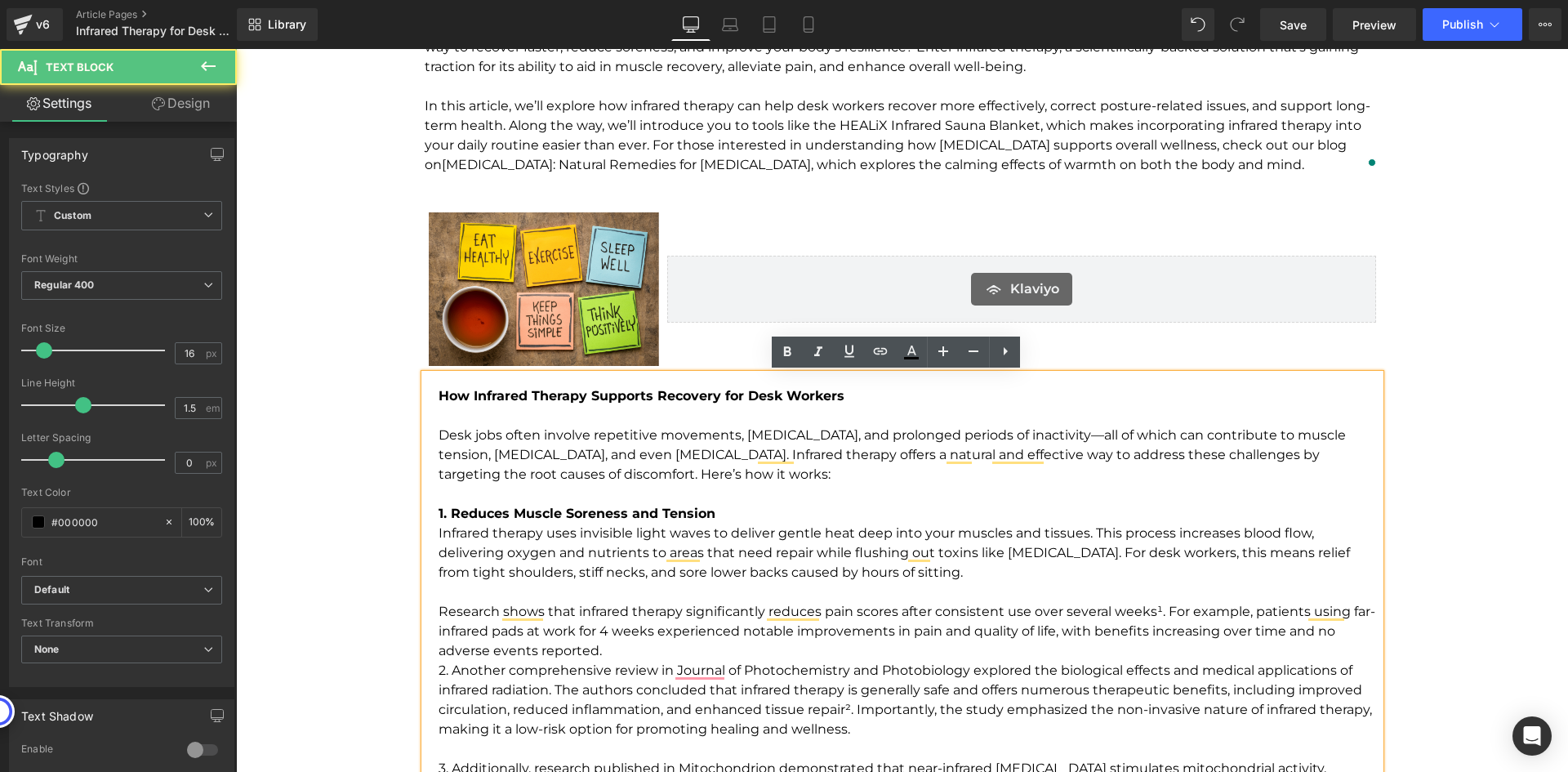
click at [634, 649] on p "Research shows that infrared therapy significantly reduces pain scores after co…" at bounding box center [909, 631] width 942 height 59
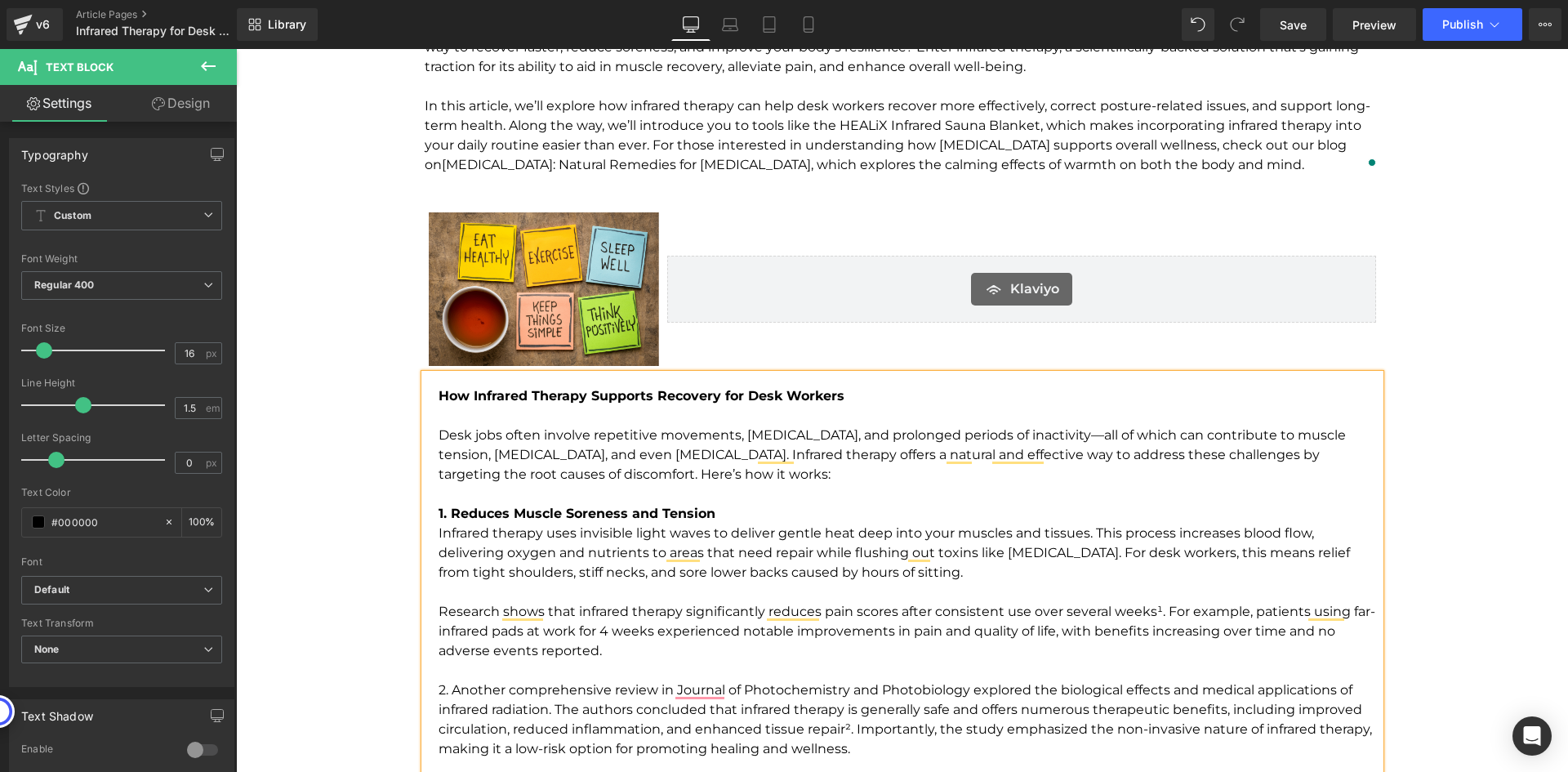
scroll to position [2205, 0]
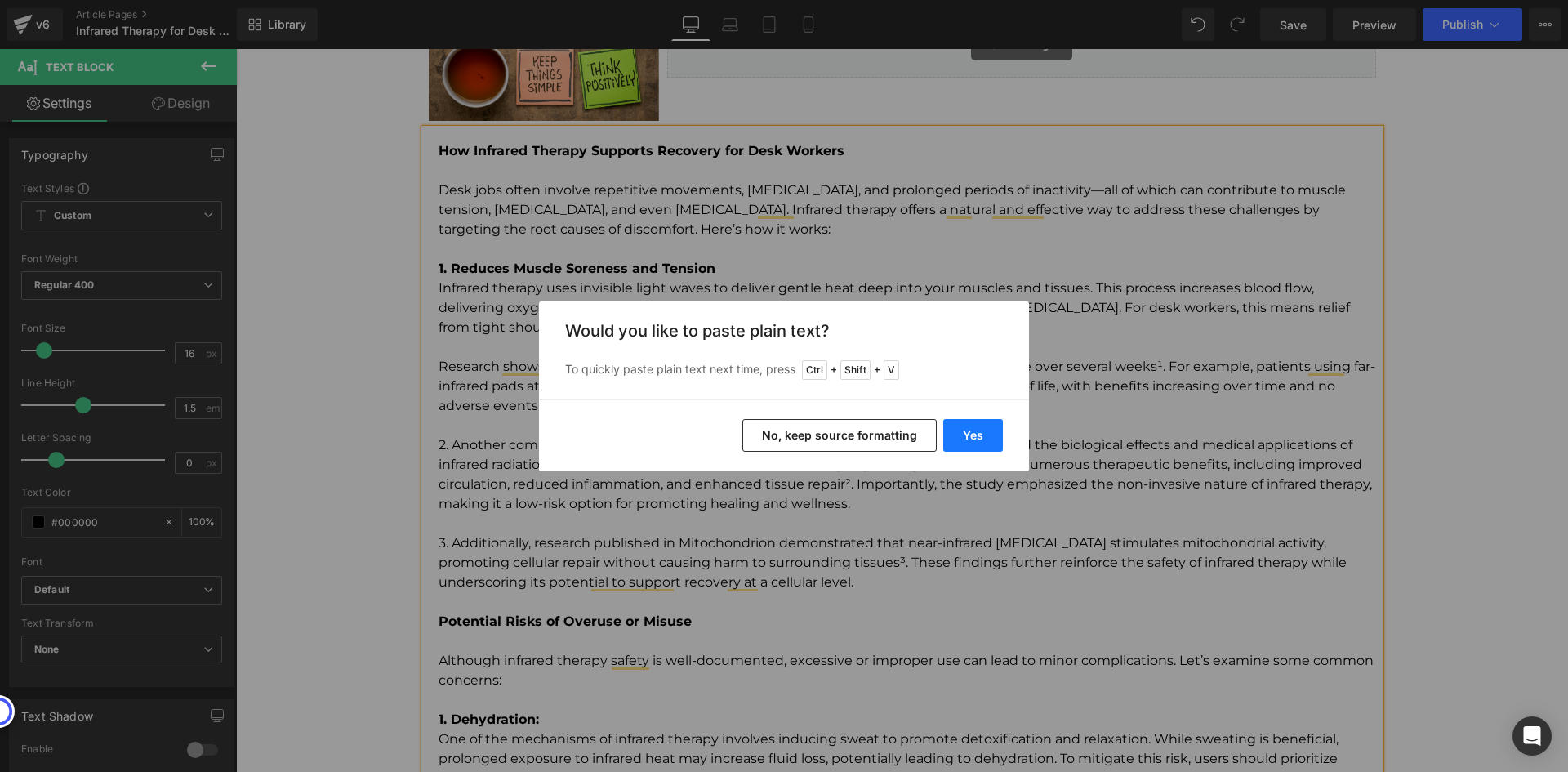
drag, startPoint x: 973, startPoint y: 432, endPoint x: 634, endPoint y: 408, distance: 339.8
click at [973, 432] on button "Yes" at bounding box center [973, 435] width 60 height 32
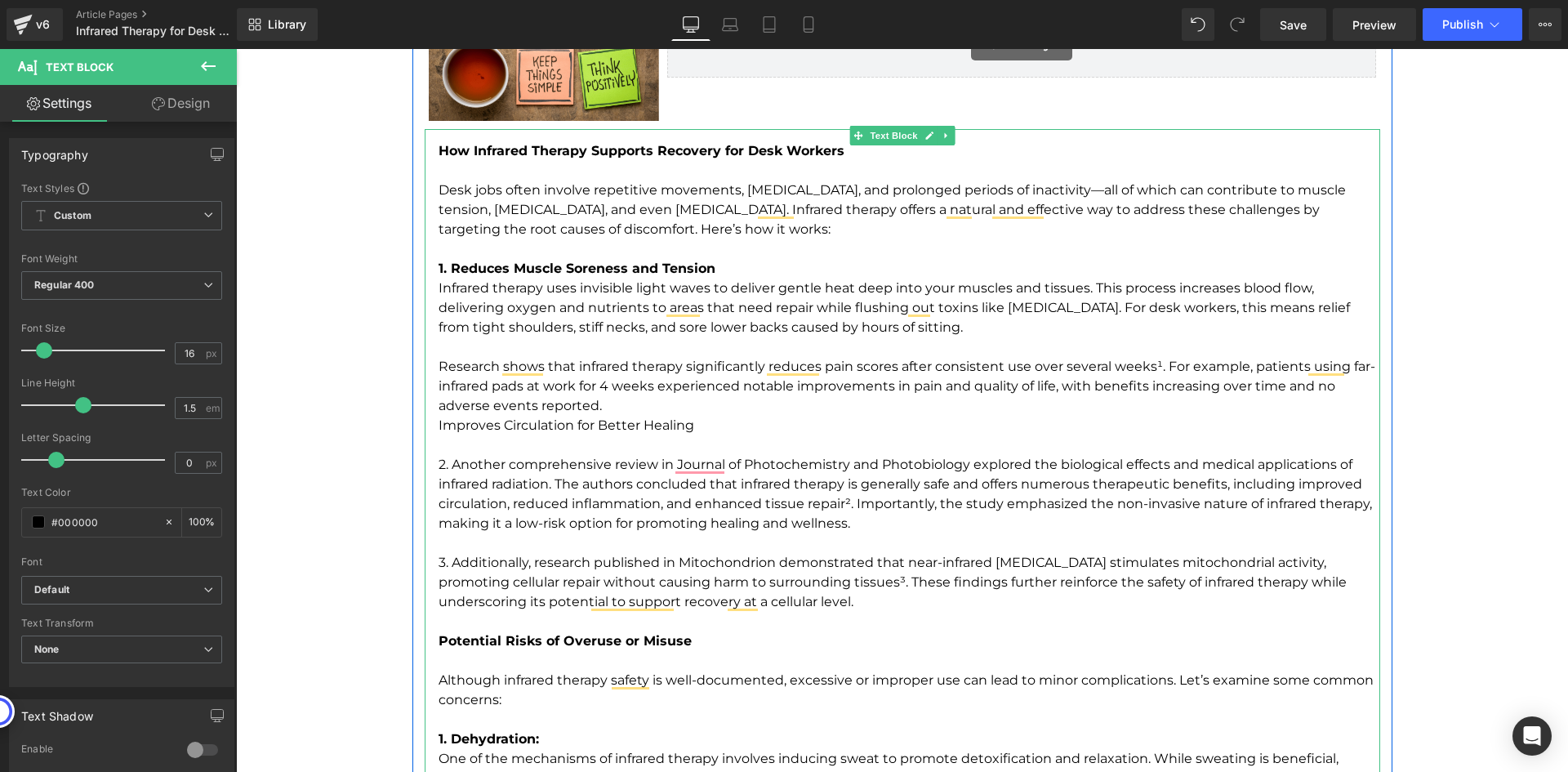
click at [642, 411] on p "Research shows that infrared therapy significantly reduces pain scores after co…" at bounding box center [909, 396] width 942 height 79
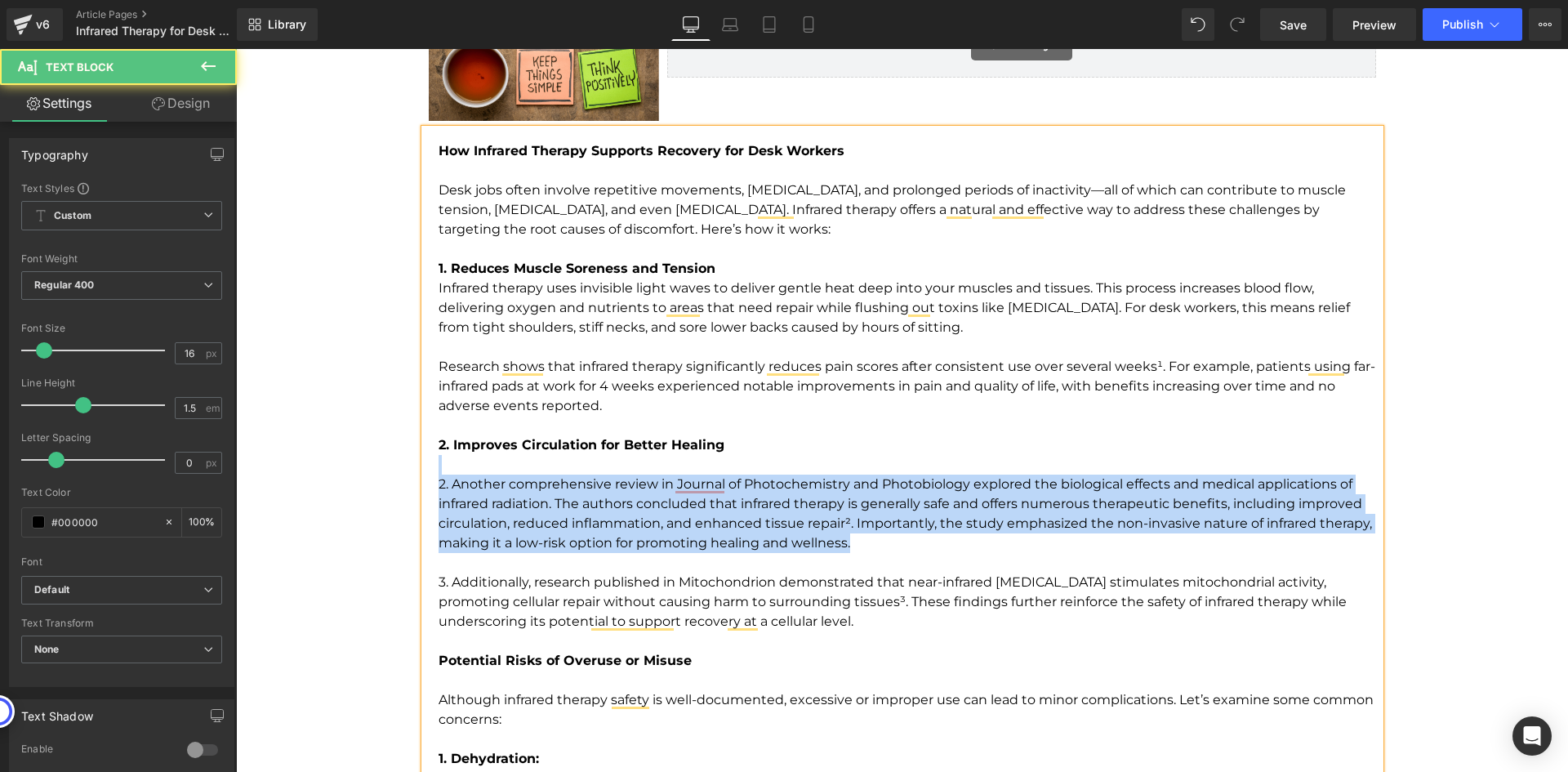
click at [876, 543] on p "2. Another comprehensive review in Journal of Photochemistry and Photobiology e…" at bounding box center [909, 514] width 942 height 79
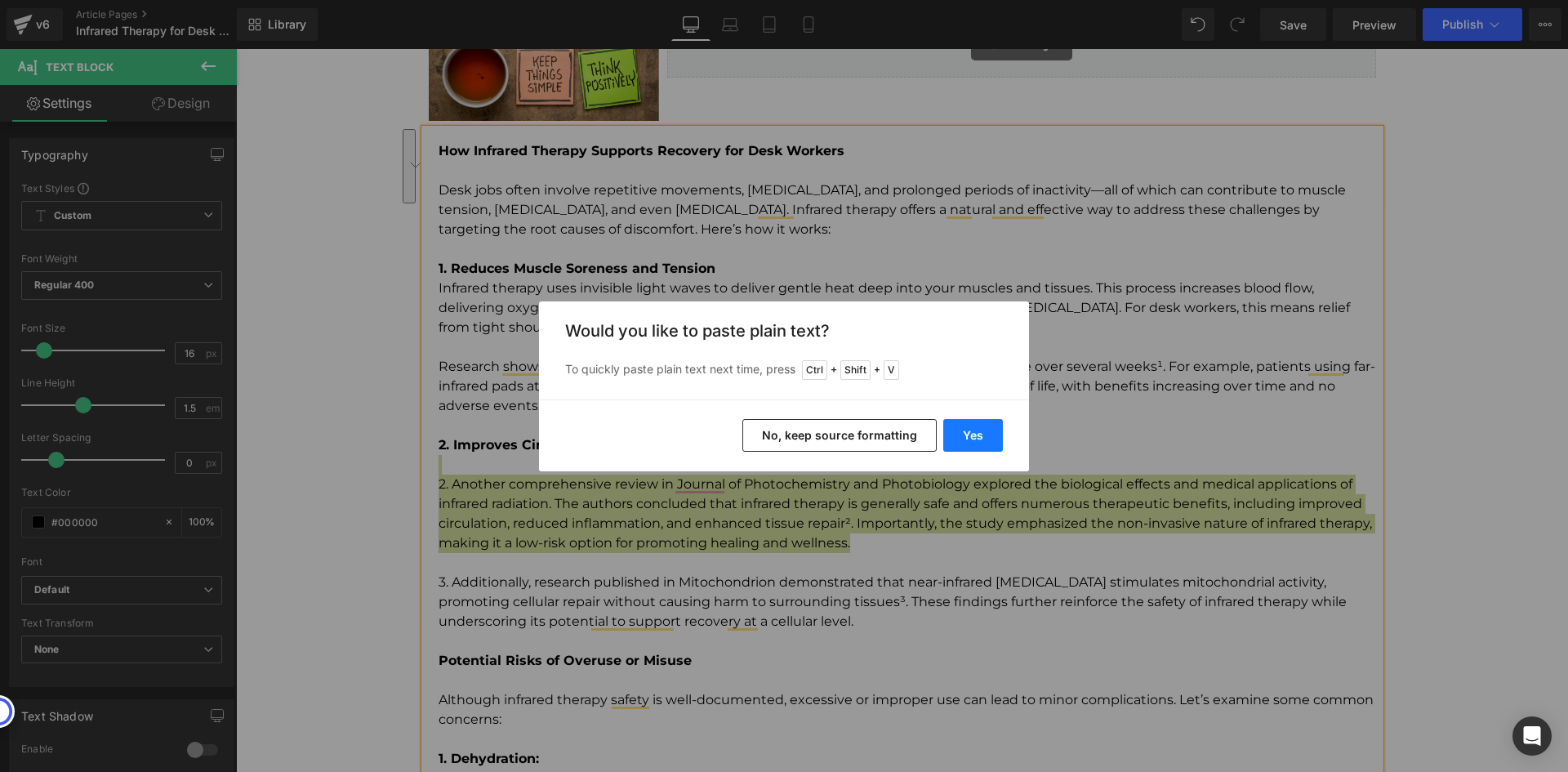
drag, startPoint x: 958, startPoint y: 437, endPoint x: 680, endPoint y: 473, distance: 280.3
click at [958, 437] on button "Yes" at bounding box center [973, 435] width 60 height 32
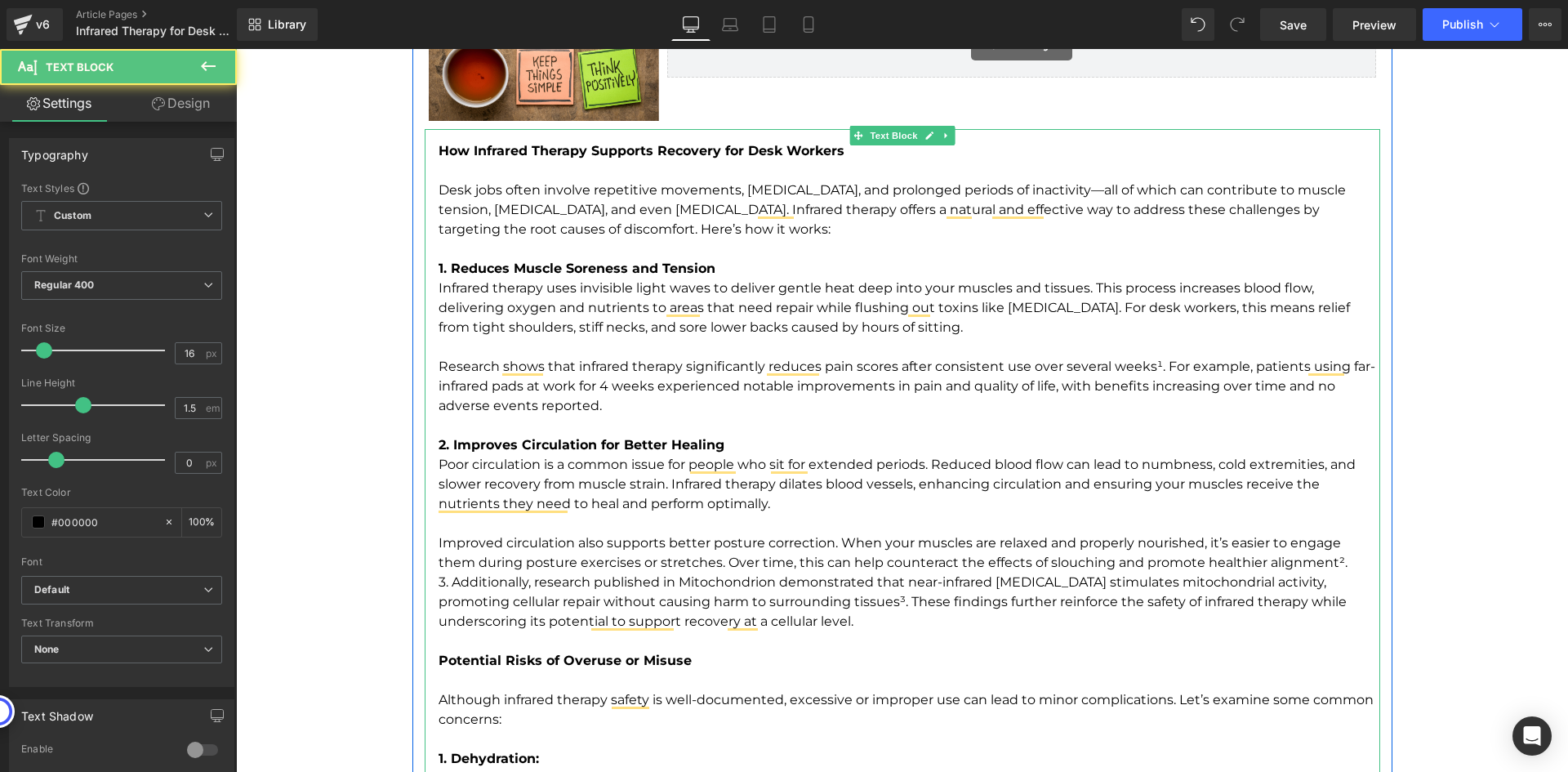
click at [1320, 565] on p "Improved circulation also supports better posture correction. When your muscles…" at bounding box center [909, 552] width 942 height 39
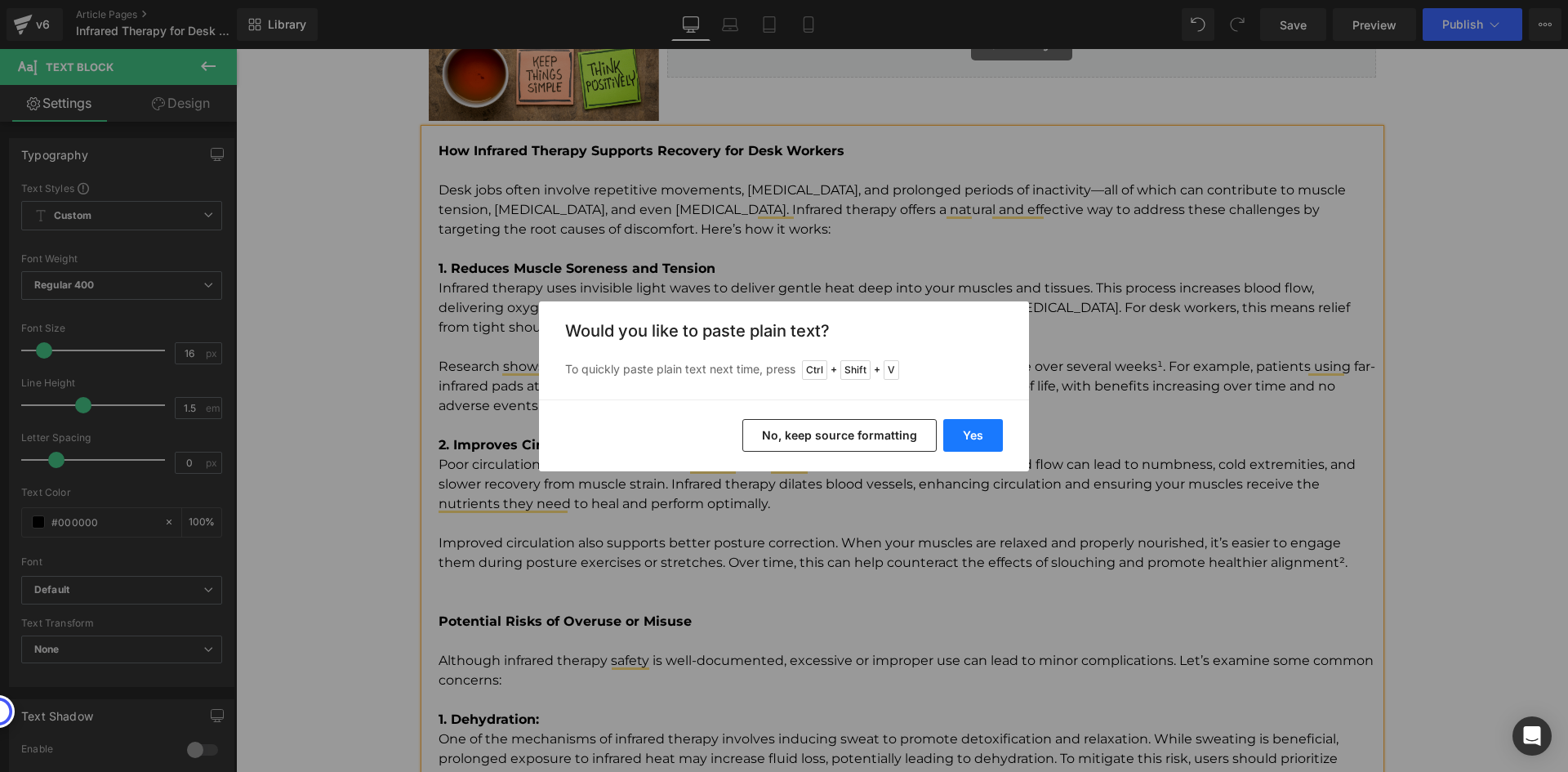
click at [972, 436] on button "Yes" at bounding box center [973, 435] width 60 height 32
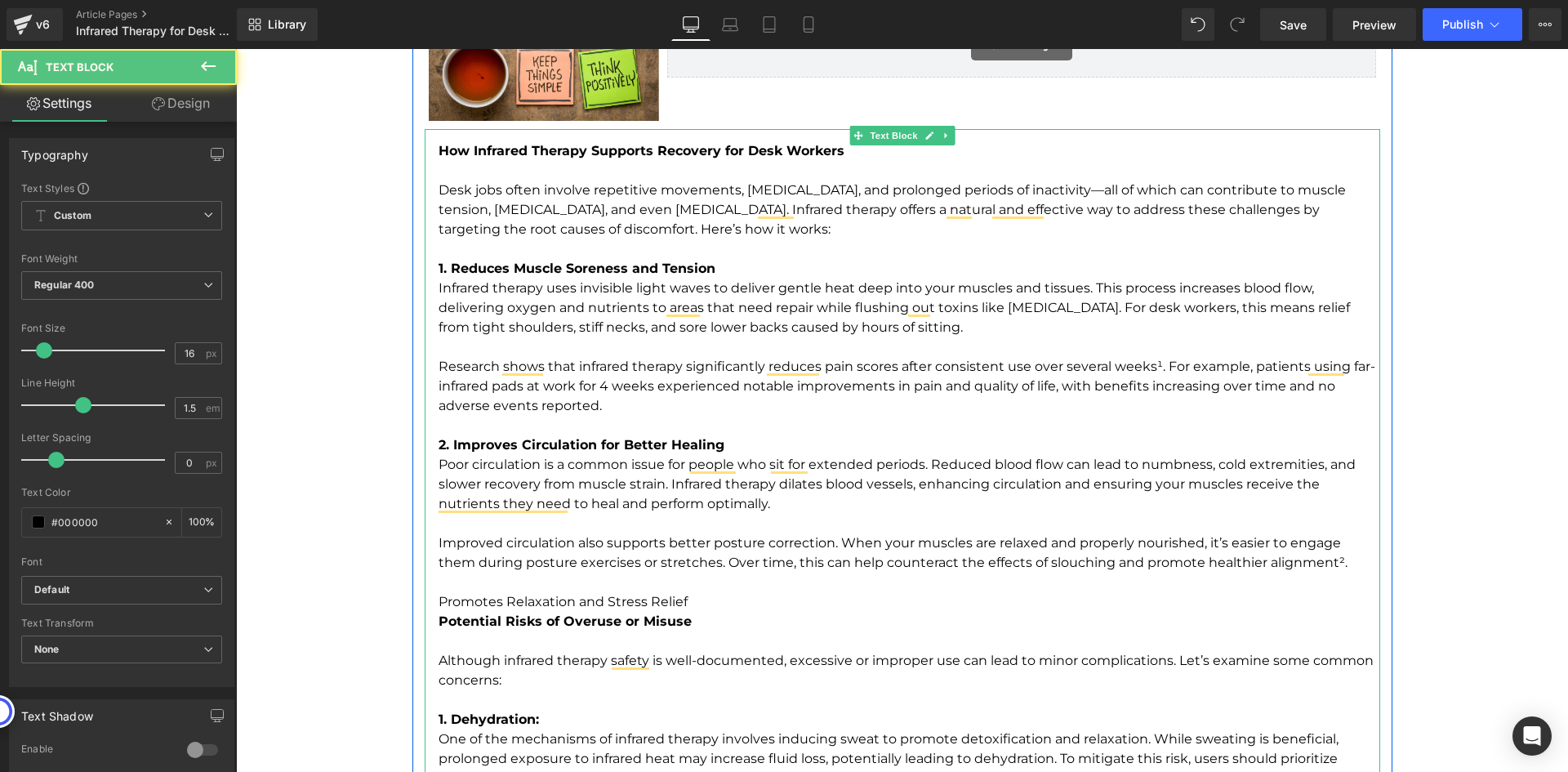
click at [751, 604] on p "Promotes Relaxation and Stress Relief Potential Risks of Overuse or Misuse" at bounding box center [909, 621] width 942 height 59
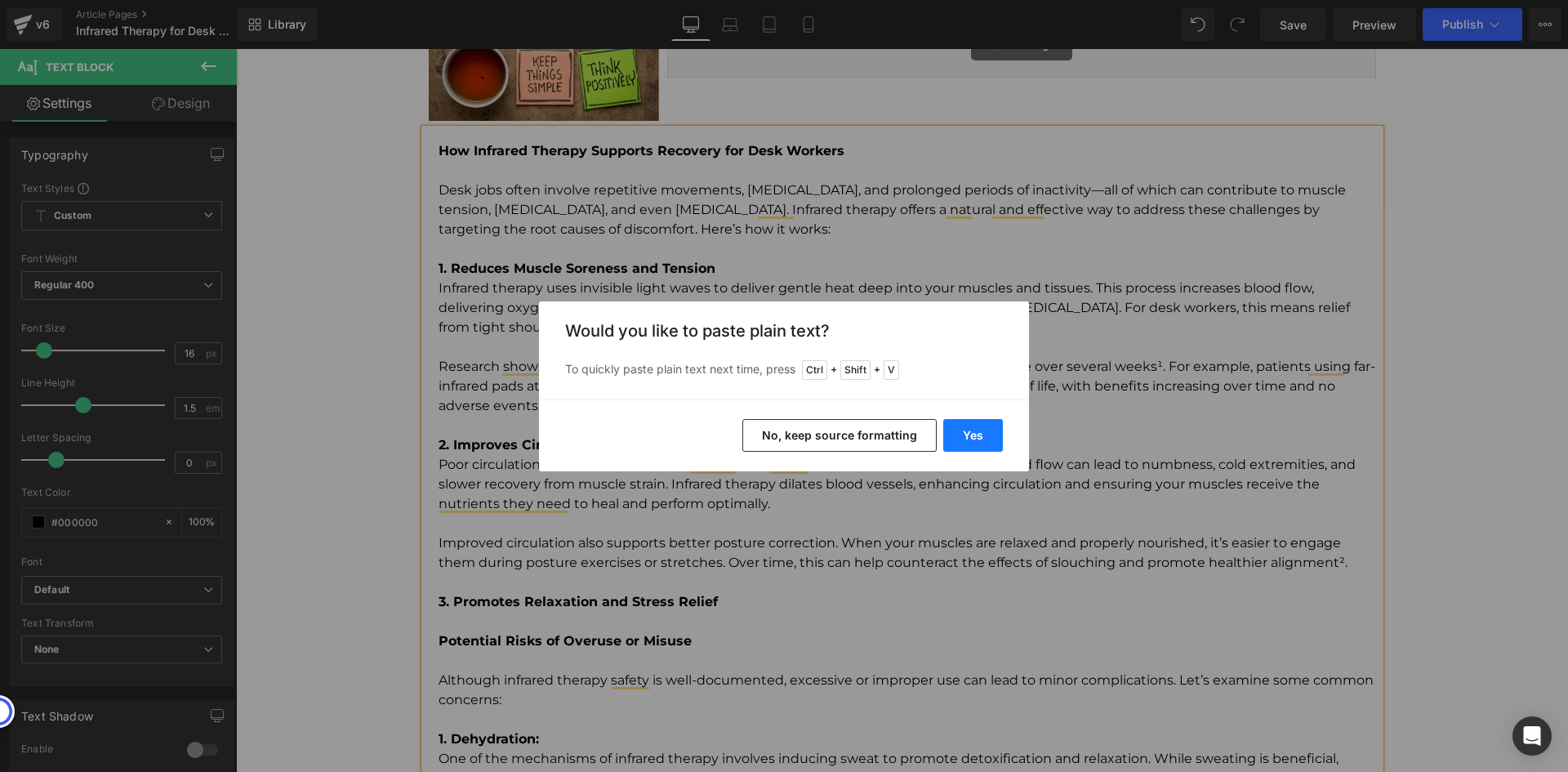
click at [987, 441] on button "Yes" at bounding box center [973, 435] width 60 height 32
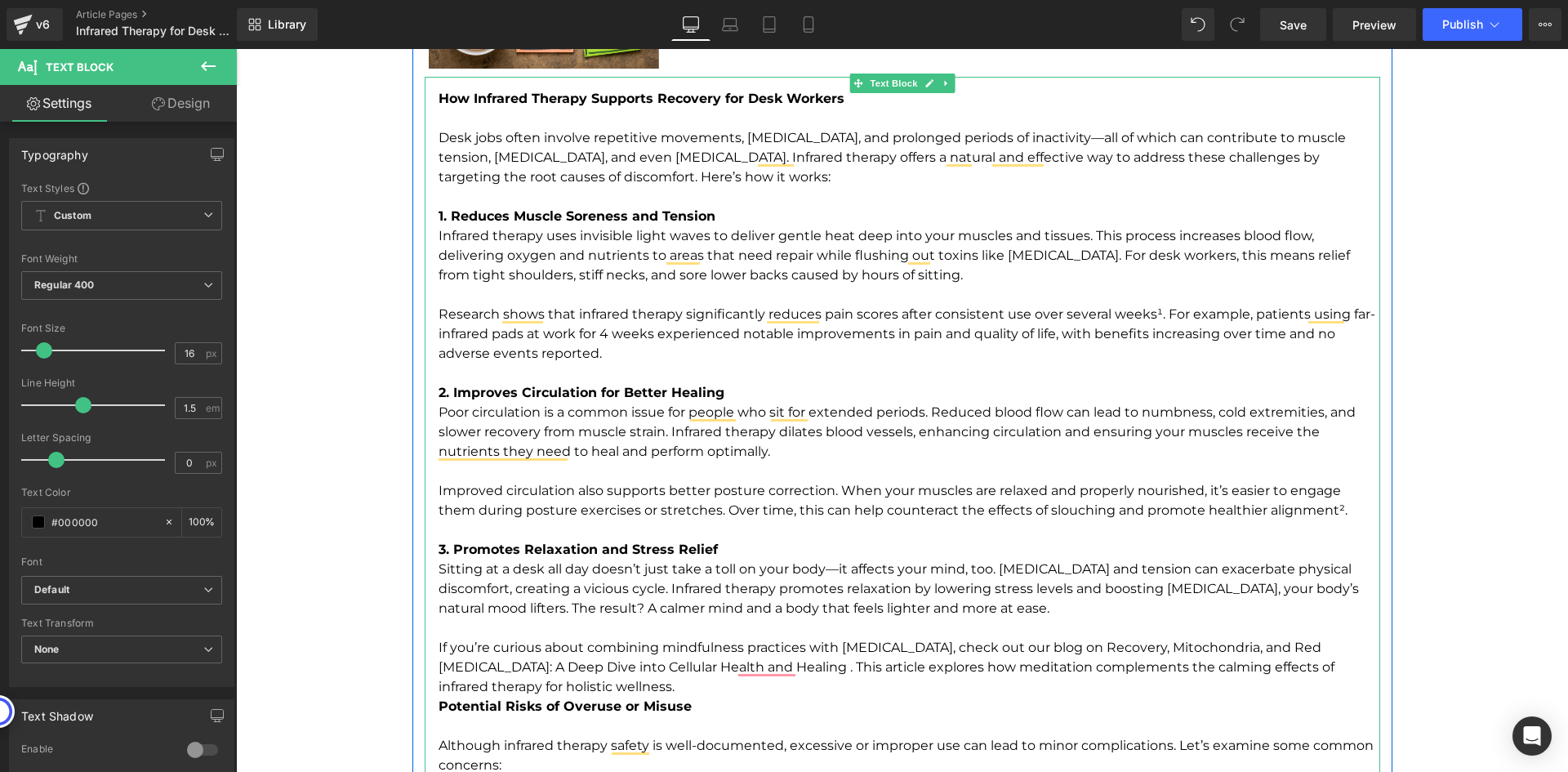
scroll to position [2287, 0]
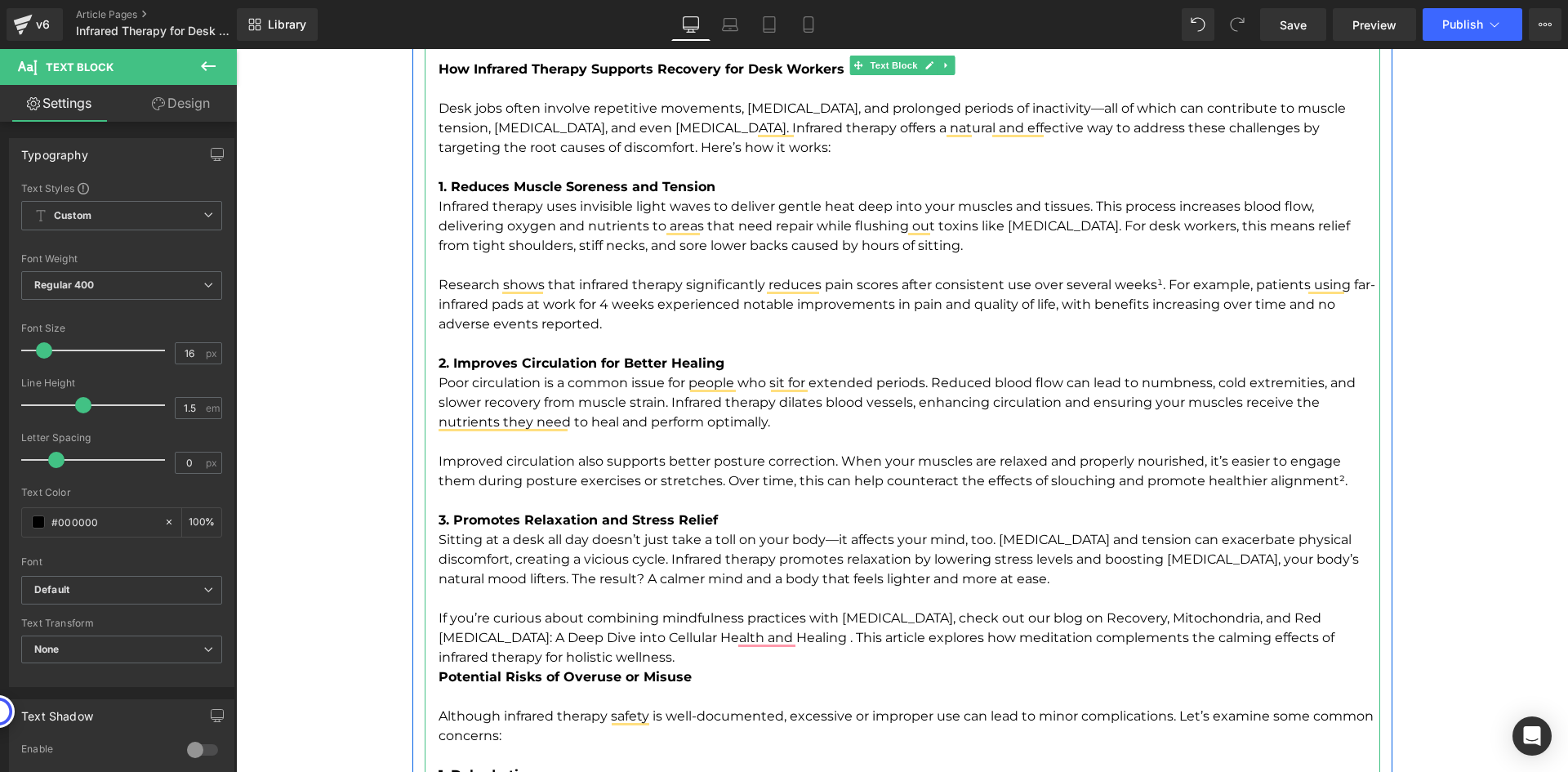
click at [653, 653] on p "If you’re curious about combining mindfulness practices with heat therapy, chec…" at bounding box center [909, 658] width 942 height 98
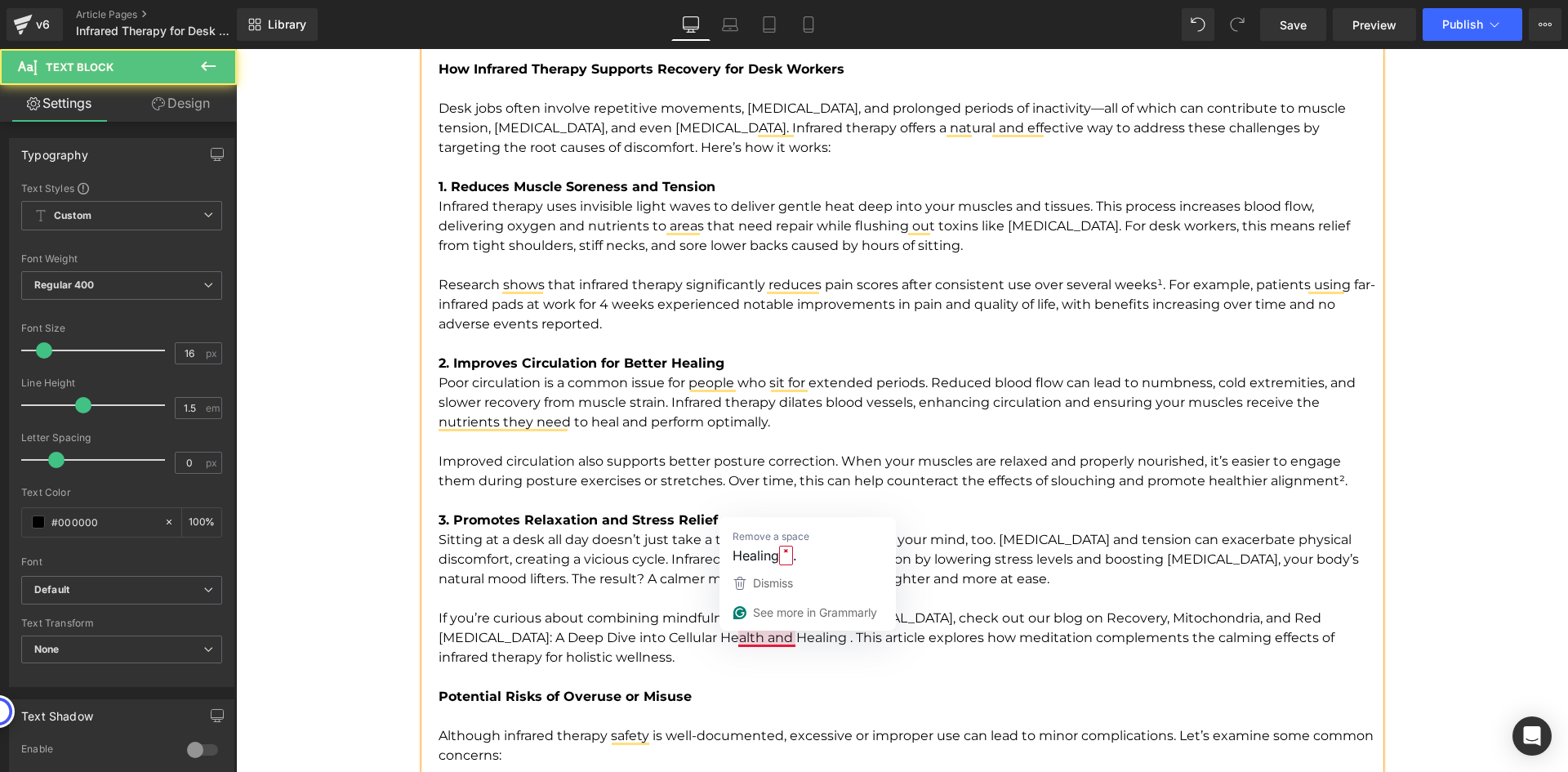
click at [780, 640] on p "If you’re curious about combining mindfulness practices with heat therapy, chec…" at bounding box center [909, 668] width 942 height 118
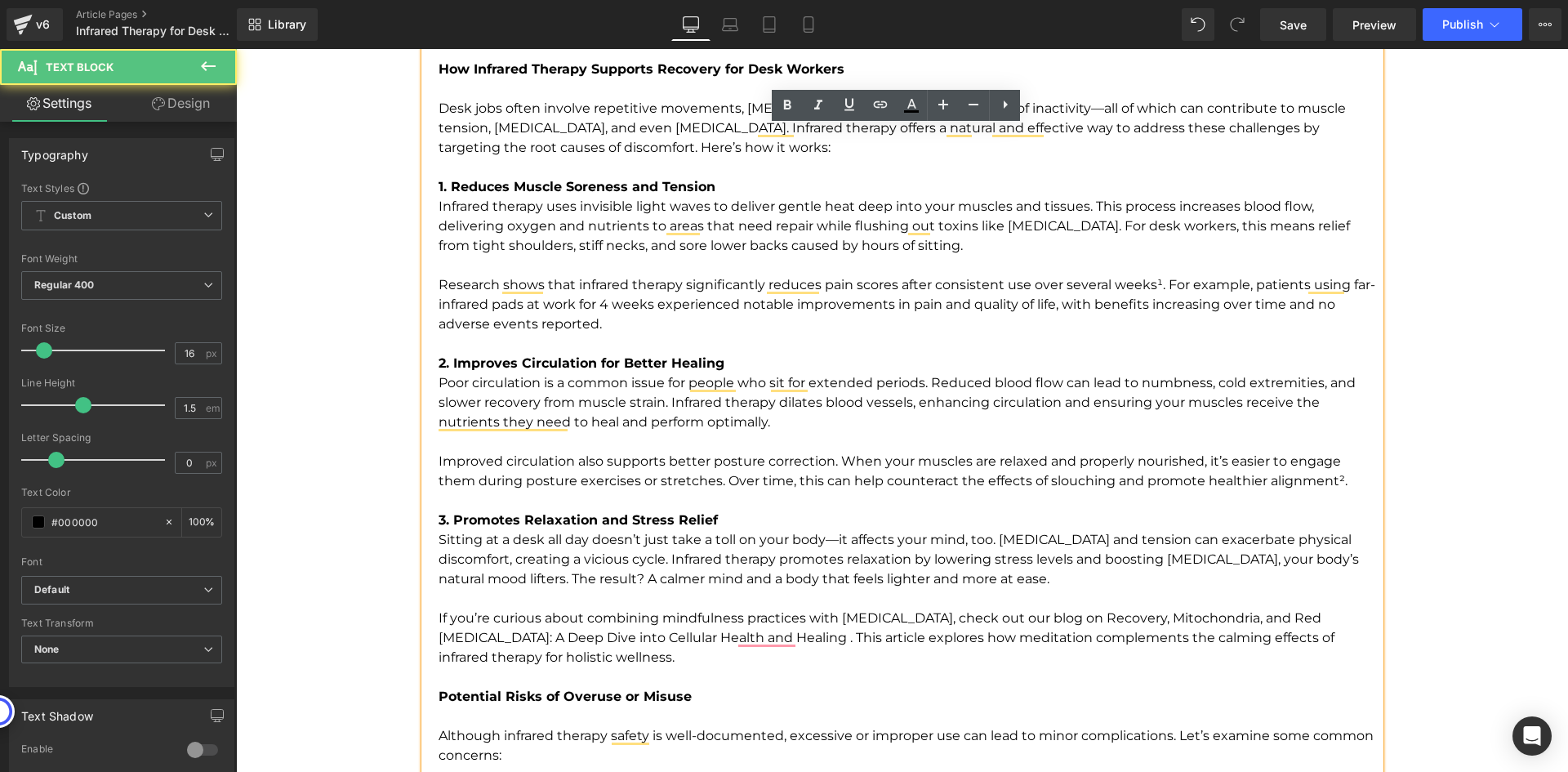
click at [1075, 615] on p "If you’re curious about combining mindfulness practices with heat therapy, chec…" at bounding box center [909, 668] width 942 height 118
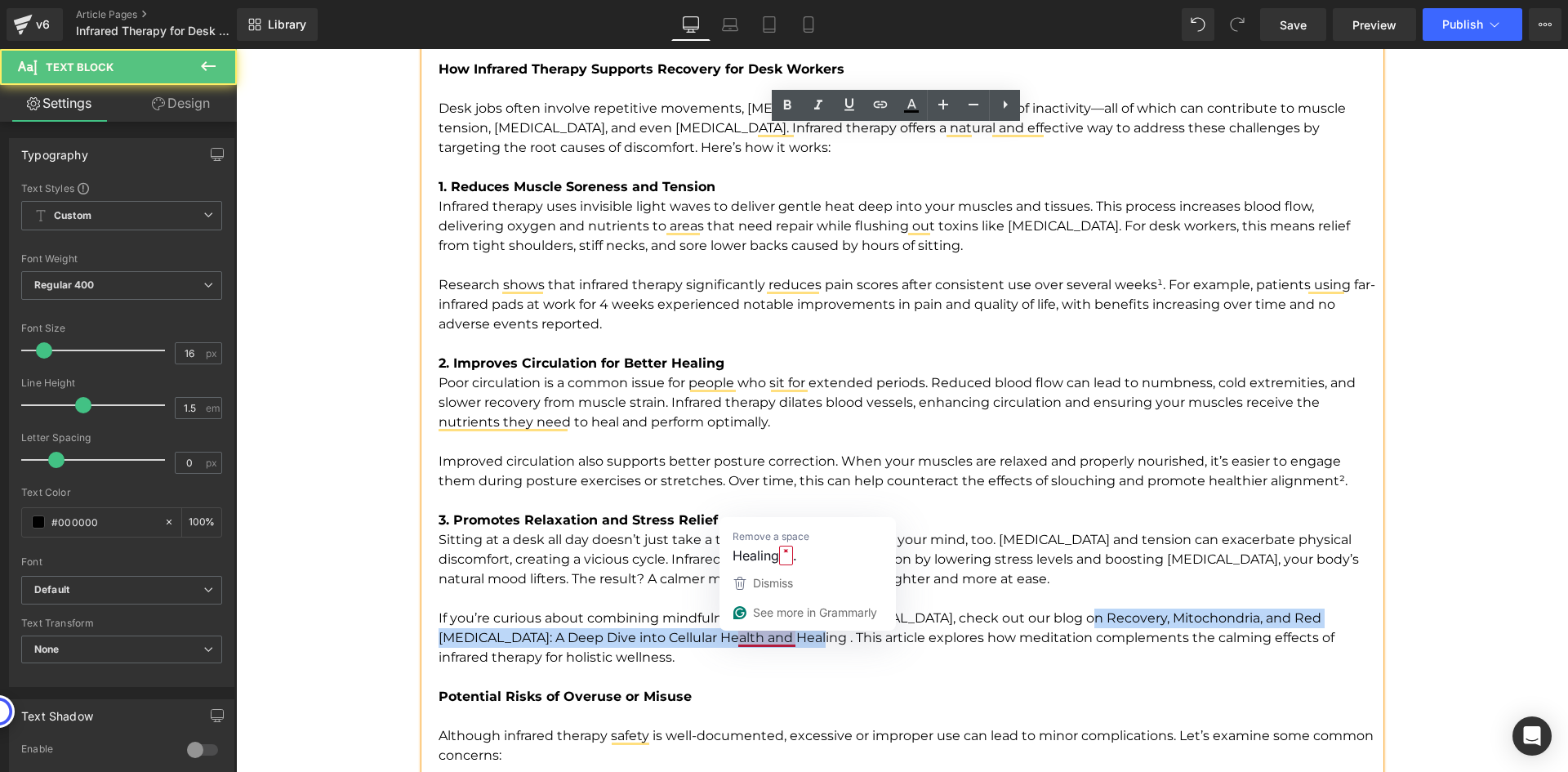
click at [782, 638] on p "If you’re curious about combining mindfulness practices with heat therapy, chec…" at bounding box center [909, 668] width 942 height 118
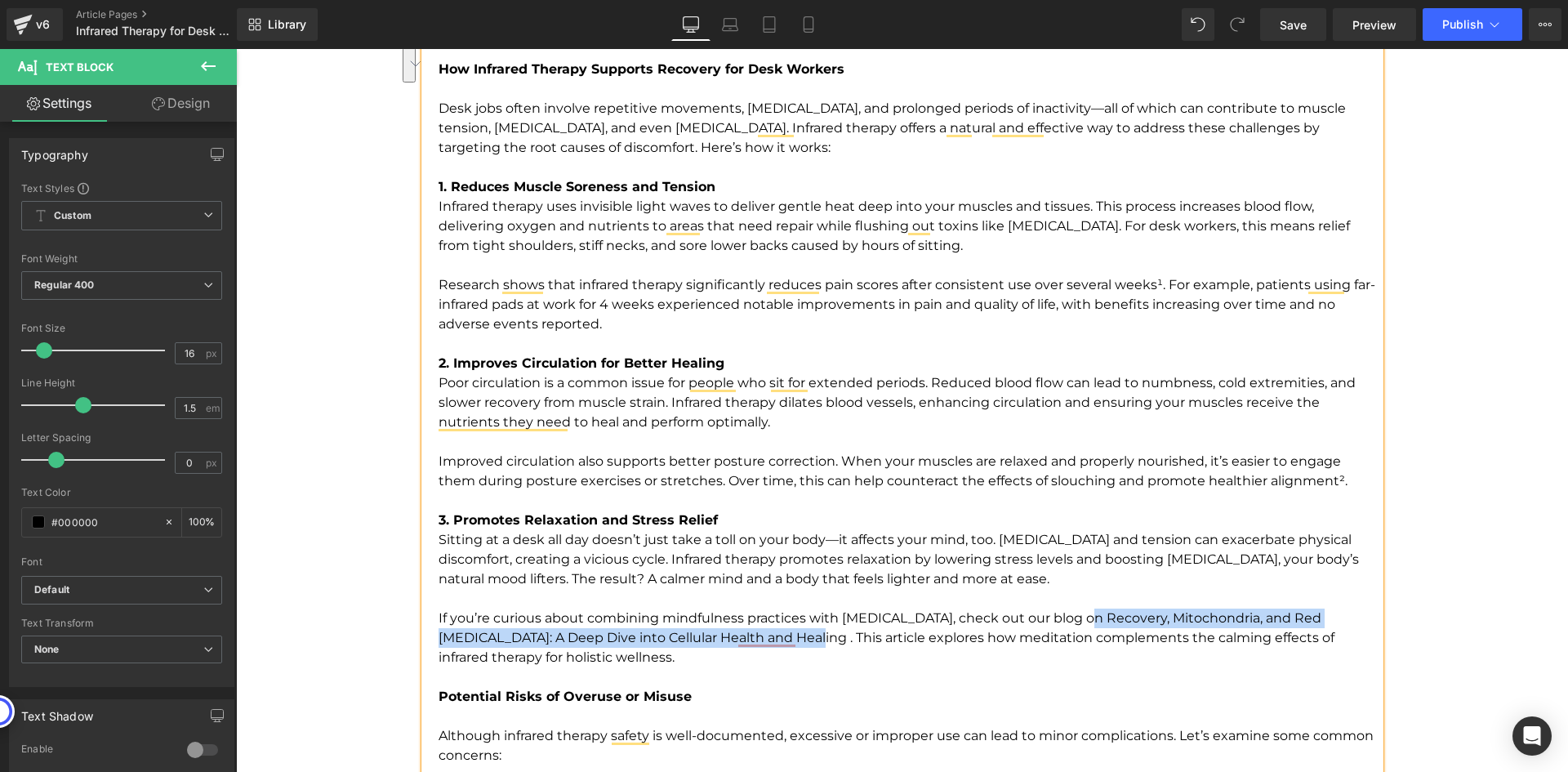
click at [1091, 625] on p "If you’re curious about combining mindfulness practices with heat therapy, chec…" at bounding box center [909, 668] width 942 height 118
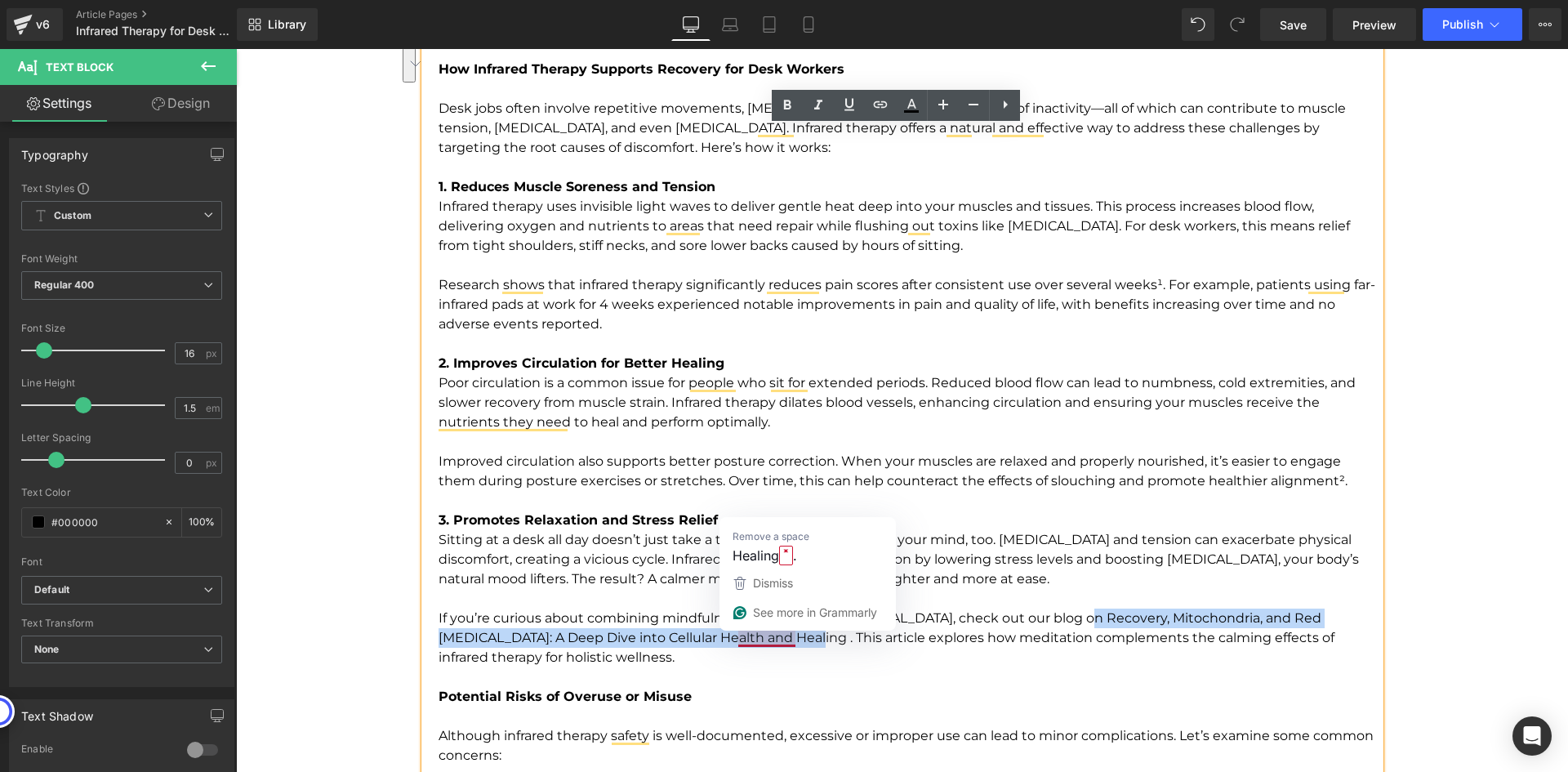
drag, startPoint x: 1072, startPoint y: 615, endPoint x: 784, endPoint y: 636, distance: 288.8
click at [784, 636] on p "If you’re curious about combining mindfulness practices with heat therapy, chec…" at bounding box center [909, 668] width 942 height 118
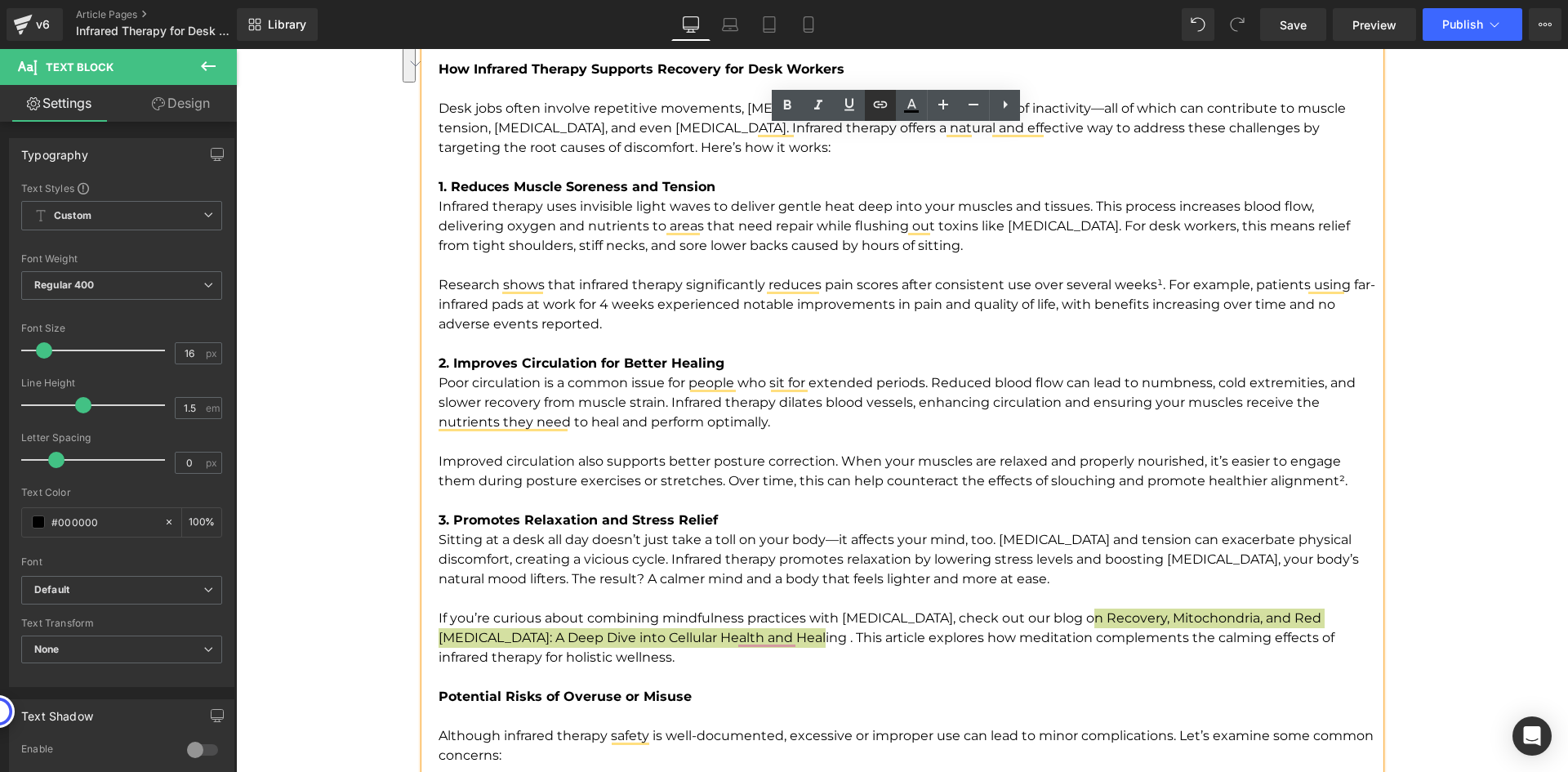
drag, startPoint x: 873, startPoint y: 108, endPoint x: 872, endPoint y: 118, distance: 10.0
click at [873, 108] on icon at bounding box center [880, 104] width 20 height 20
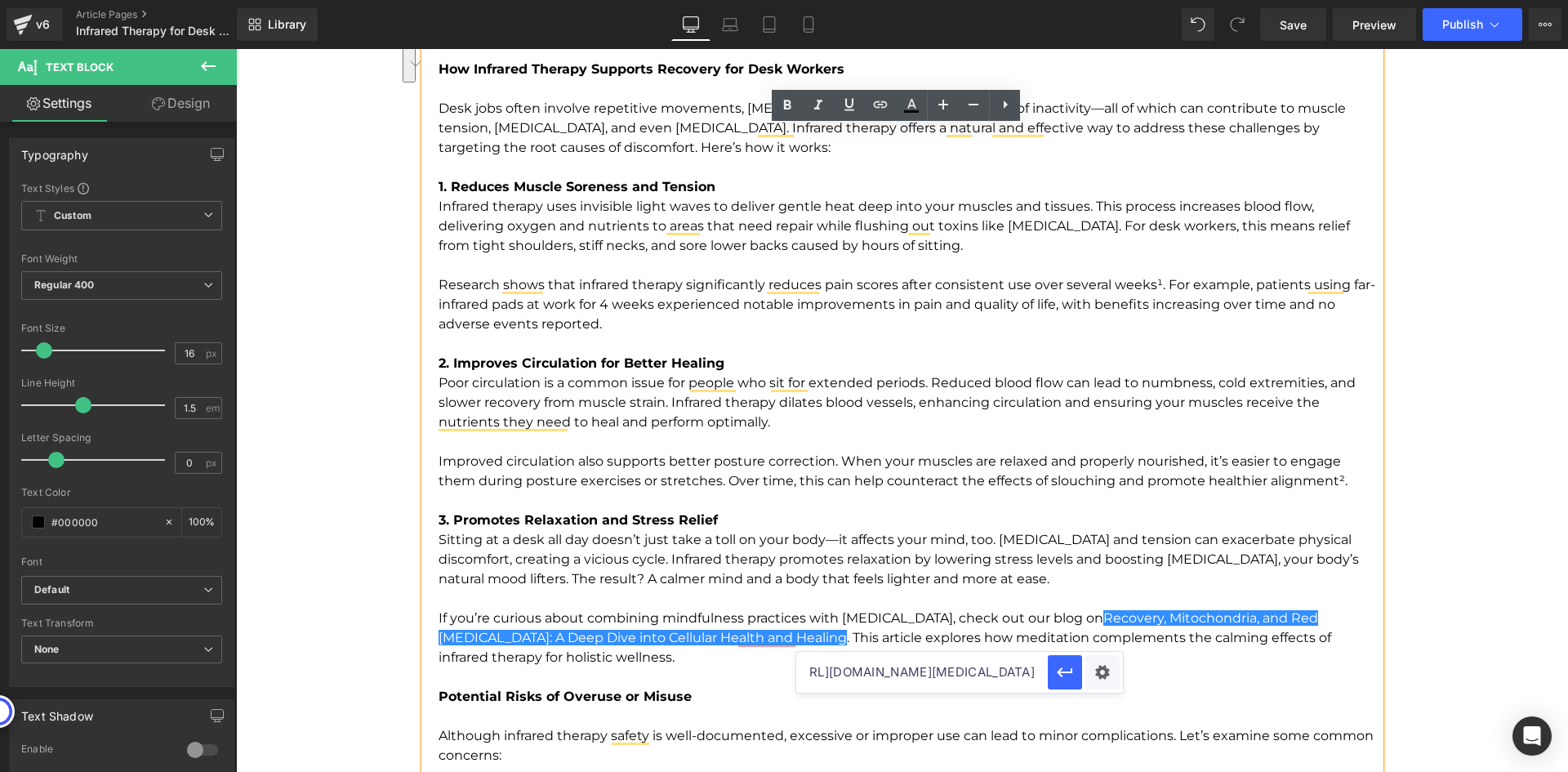
scroll to position [0, 0]
click at [859, 673] on input "https://www.healixinfrared.com/blogs/news/heat-therapy-natural-remedies-for-str…" at bounding box center [922, 672] width 252 height 41
paste input "[URL][DOMAIN_NAME][MEDICAL_DATA]"
type input "[URL][DOMAIN_NAME][MEDICAL_DATA]"
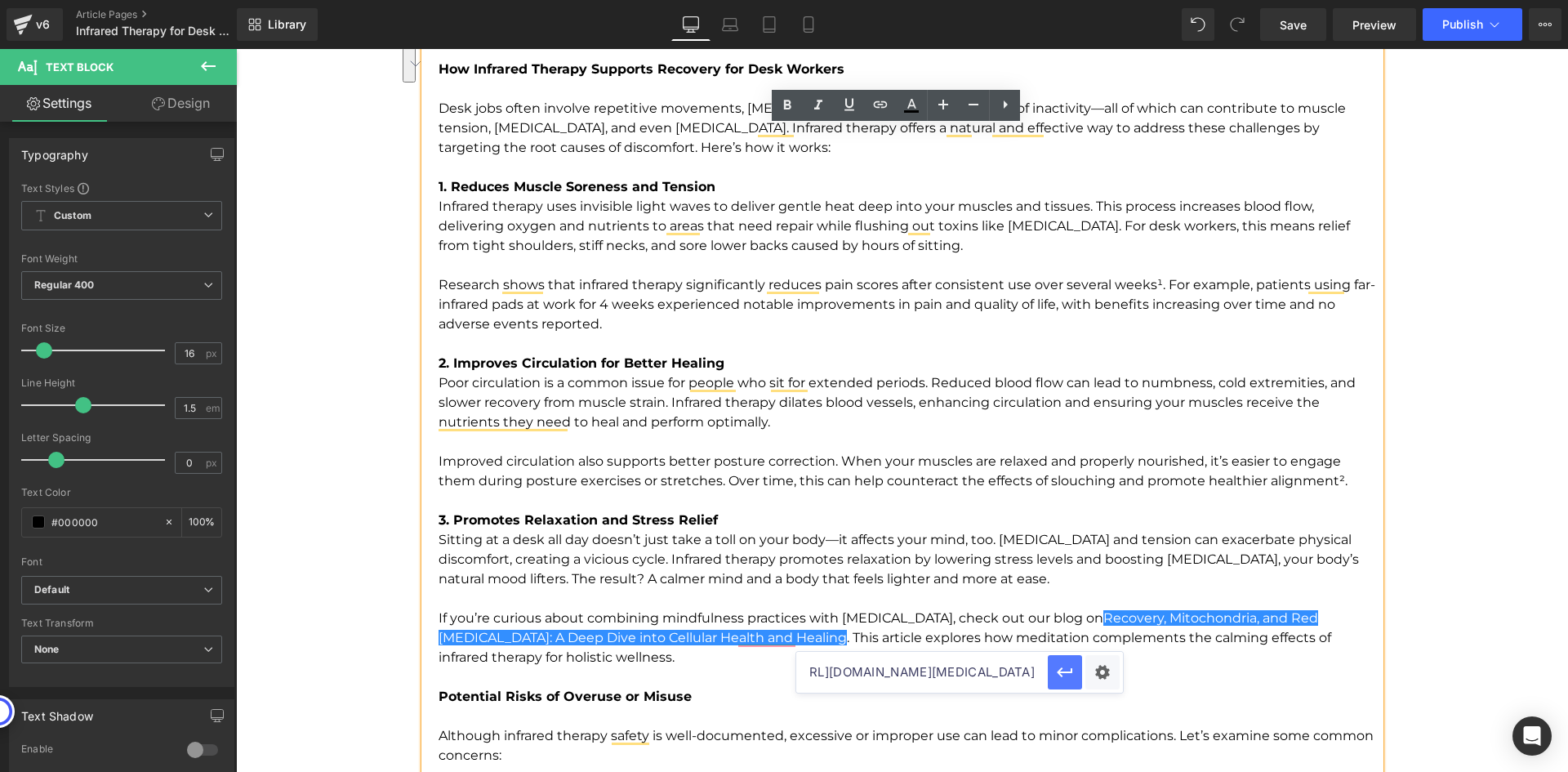
drag, startPoint x: 1063, startPoint y: 668, endPoint x: 558, endPoint y: 593, distance: 510.5
click at [1063, 668] on icon "button" at bounding box center [1065, 673] width 20 height 20
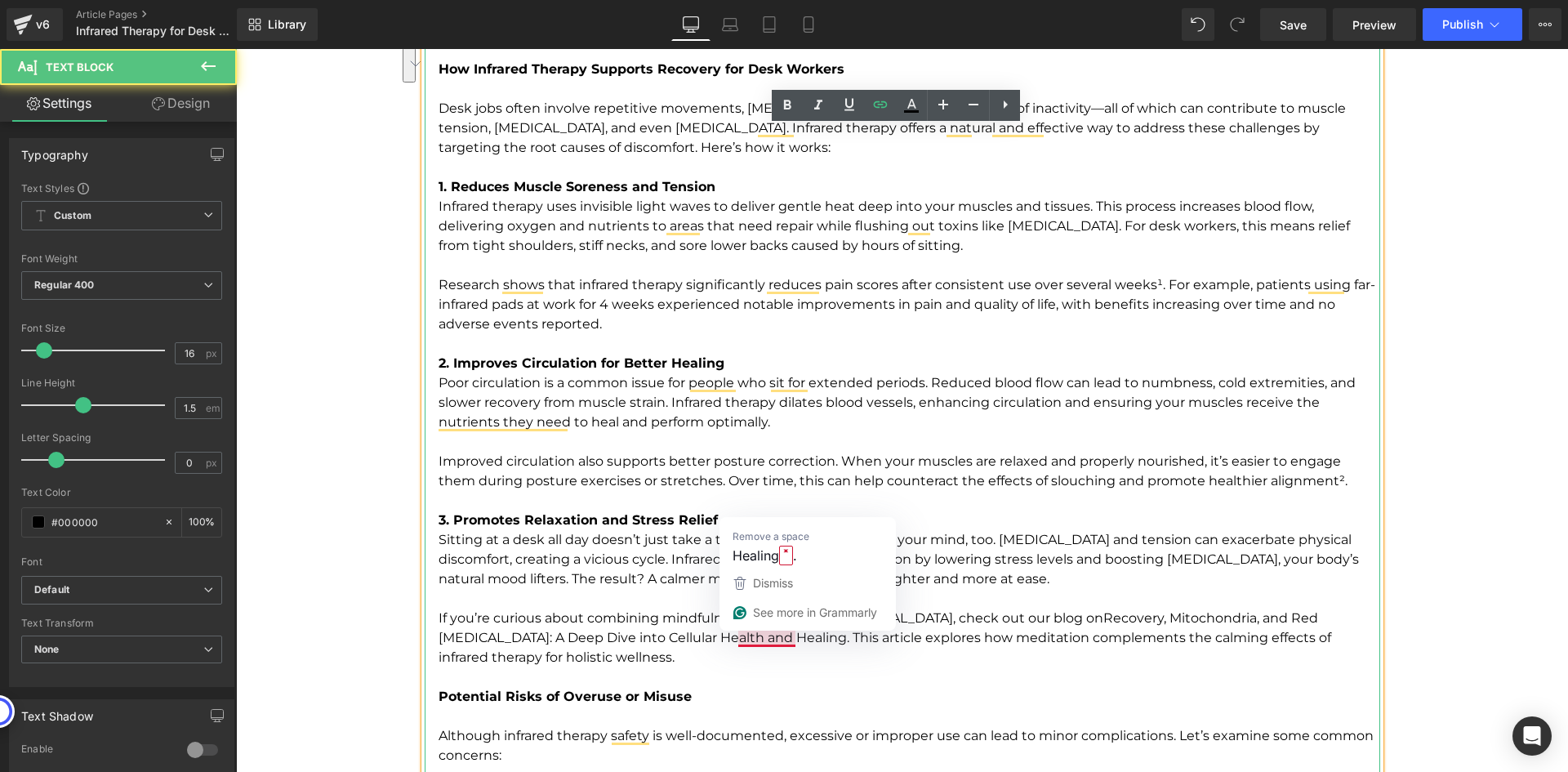
click at [790, 635] on p "If you’re curious about combining mindfulness practices with heat therapy, chec…" at bounding box center [909, 668] width 942 height 118
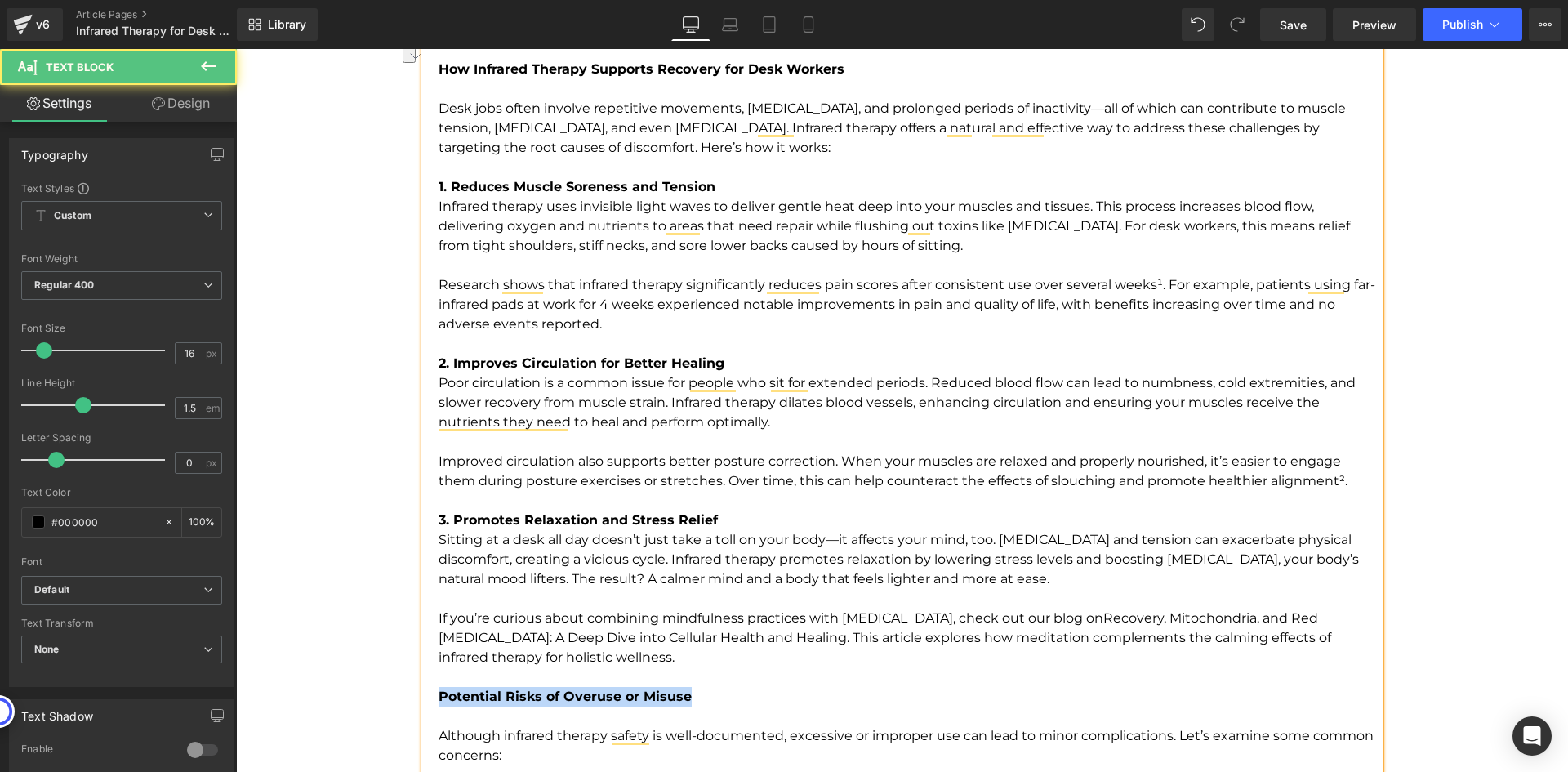
drag, startPoint x: 615, startPoint y: 691, endPoint x: 434, endPoint y: 691, distance: 181.0
click at [438, 691] on p "If you’re curious about combining mindfulness practices with heat therapy, chec…" at bounding box center [909, 668] width 942 height 118
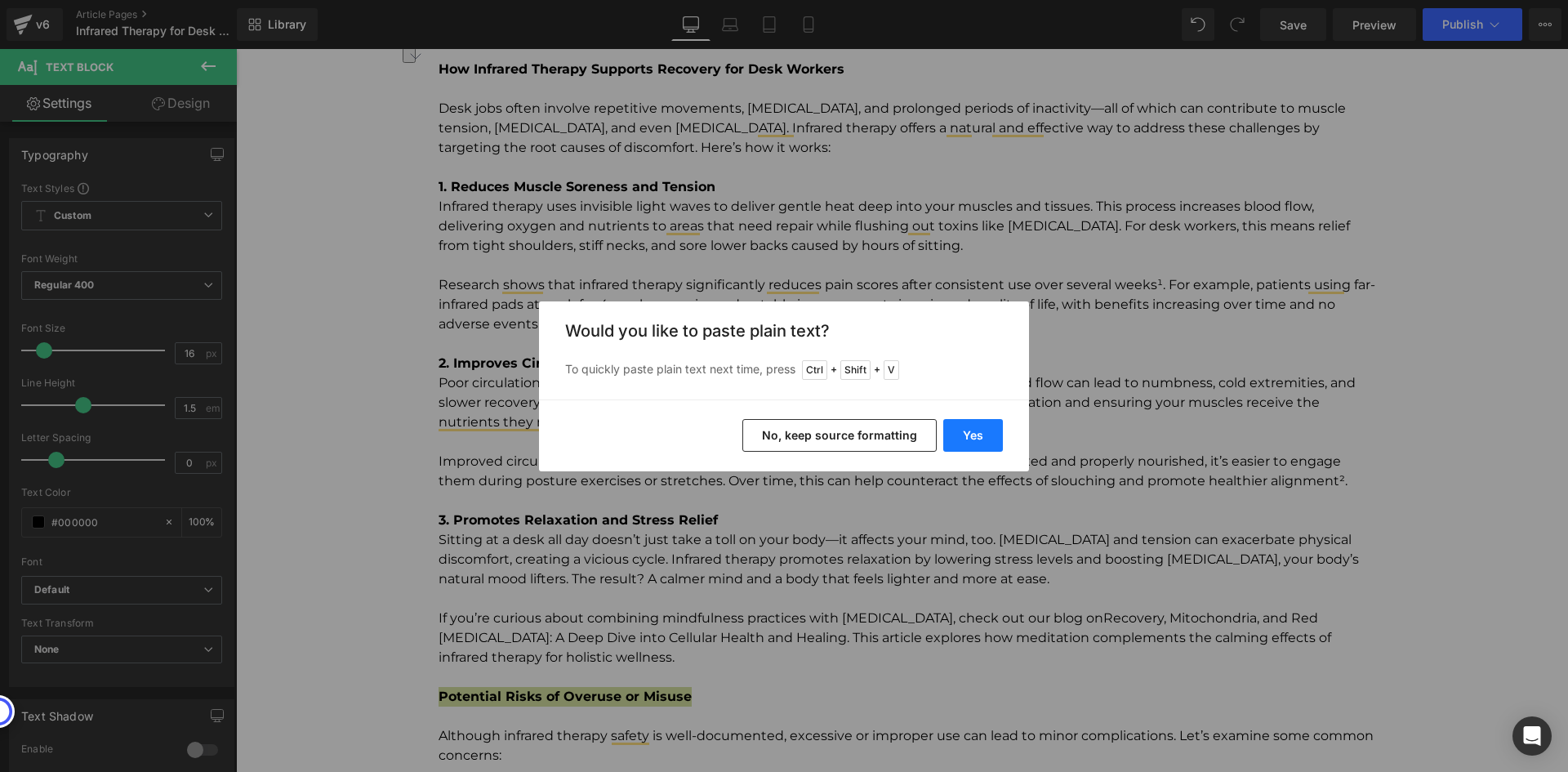
click at [1001, 420] on button "Yes" at bounding box center [973, 435] width 60 height 32
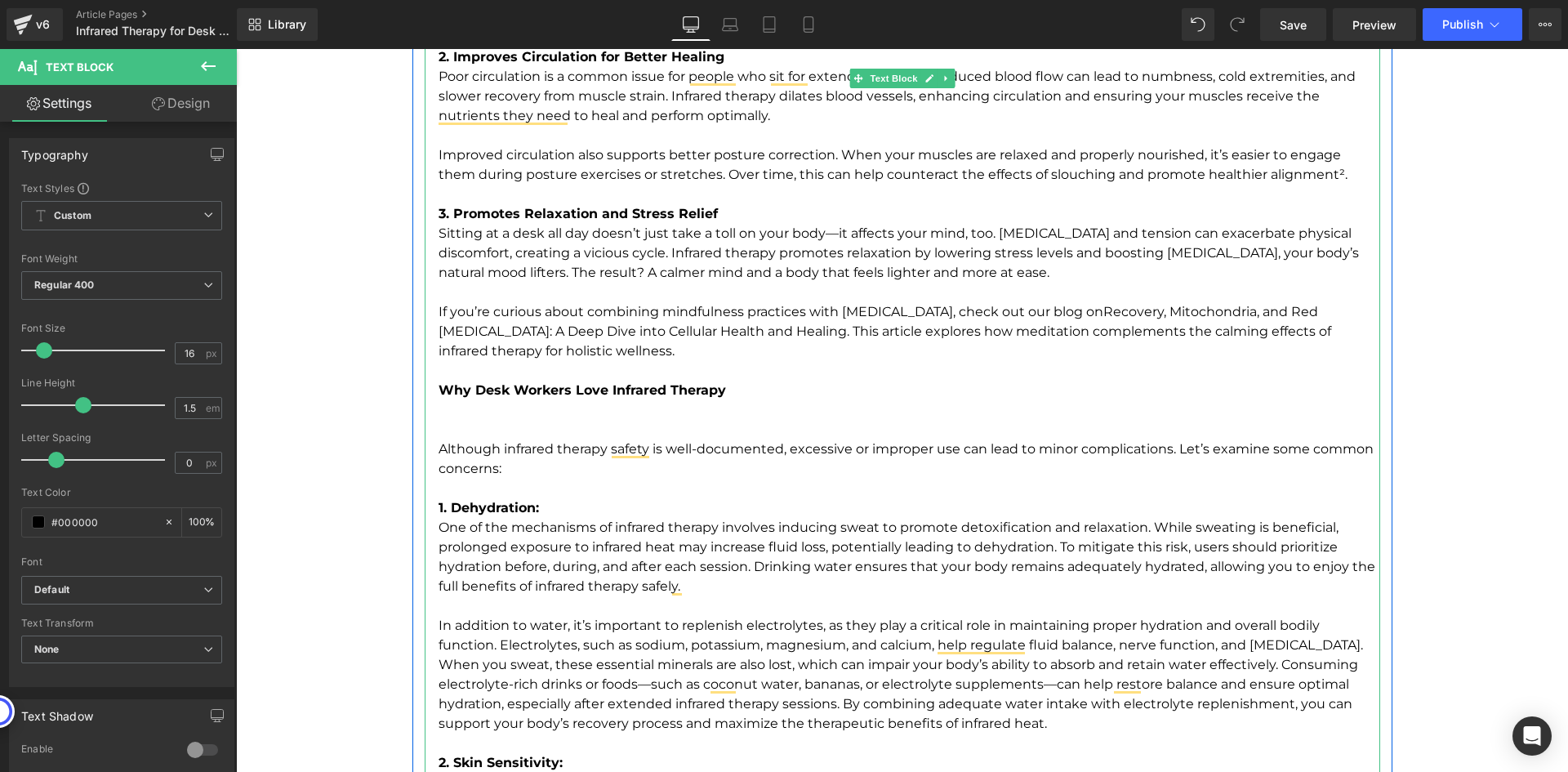
scroll to position [2613, 0]
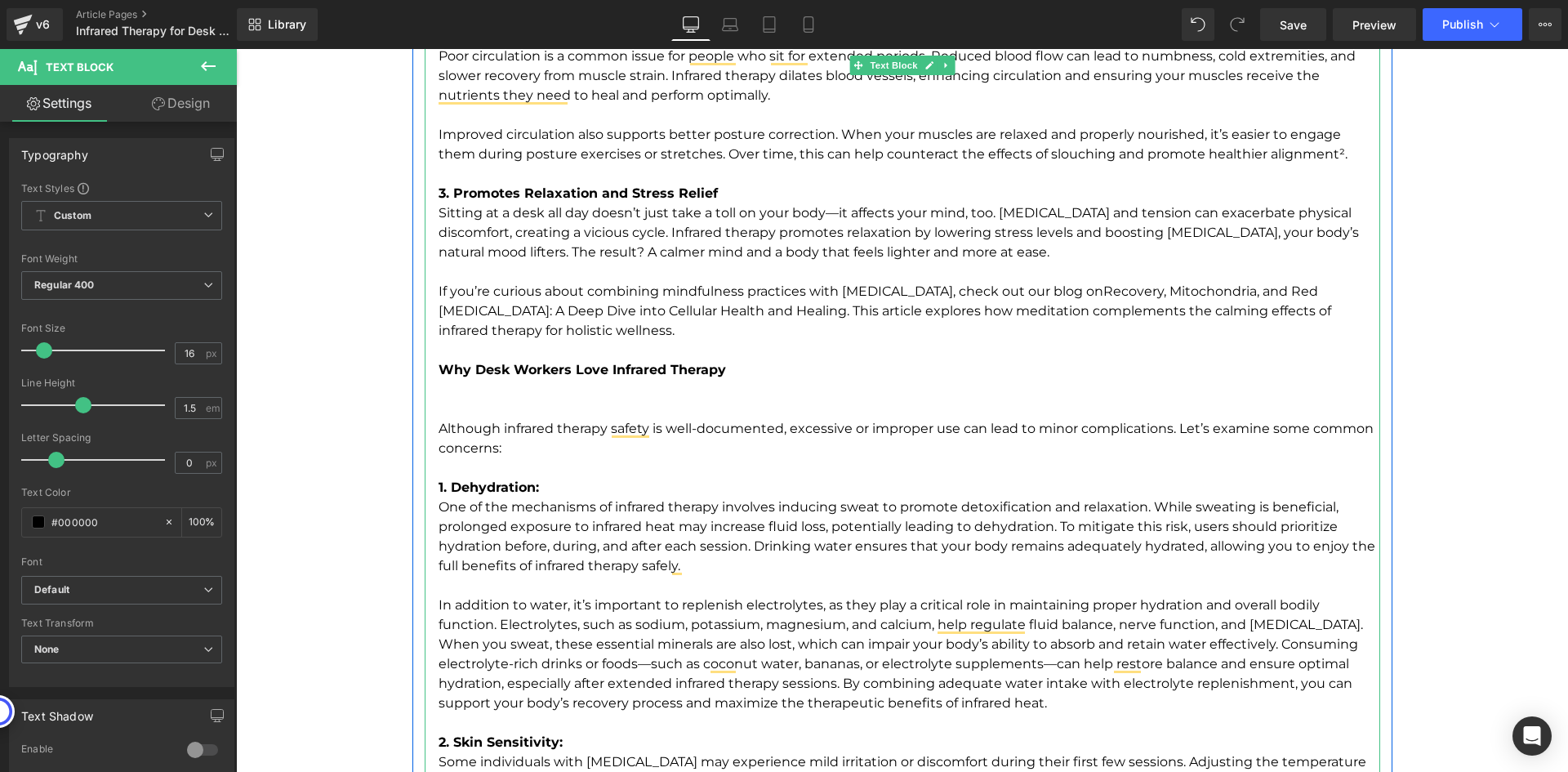
click at [444, 393] on p "To enrich screen reader interactions, please activate Accessibility in Grammarl…" at bounding box center [909, 398] width 942 height 39
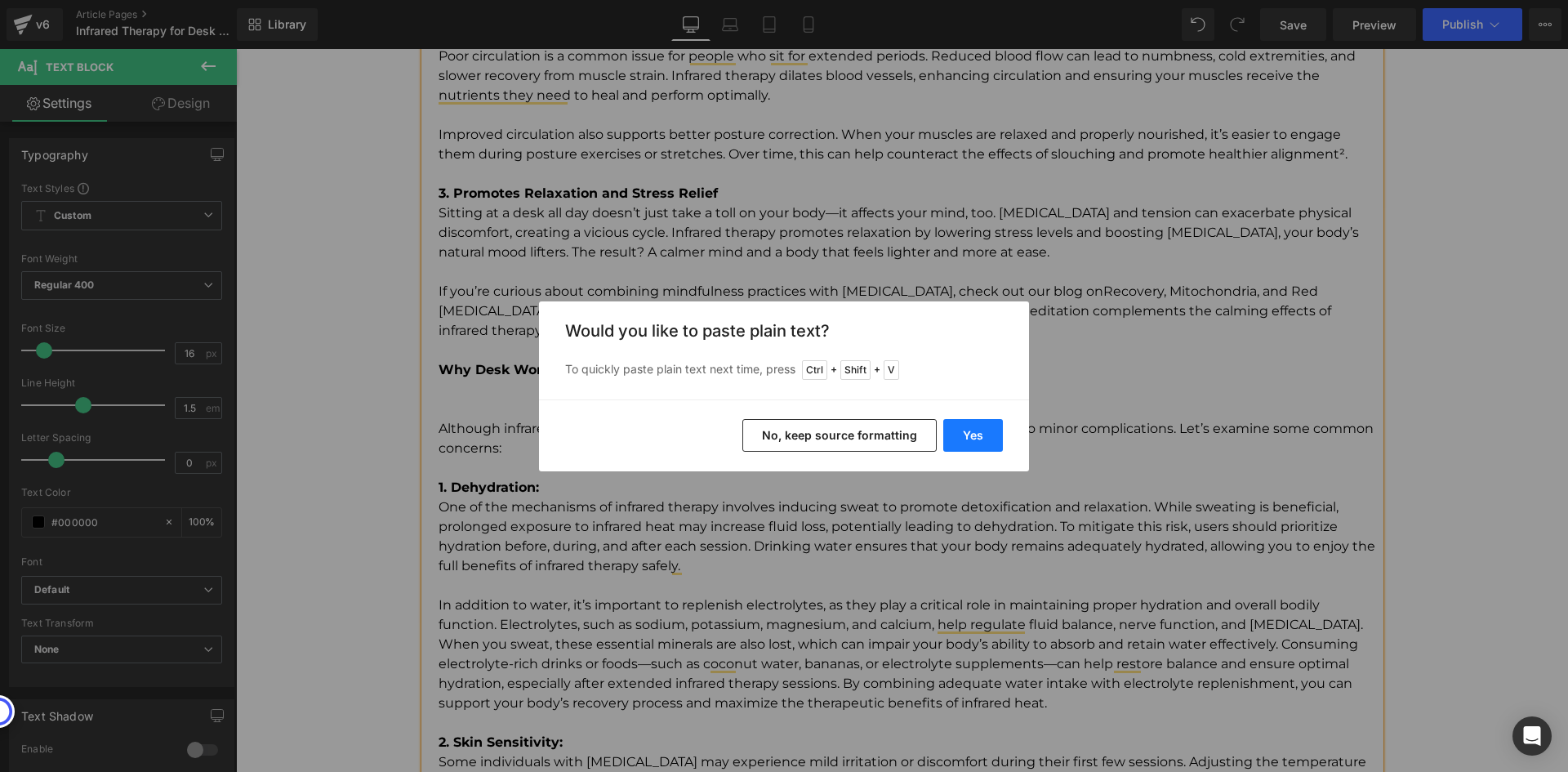
click at [987, 429] on button "Yes" at bounding box center [973, 435] width 60 height 32
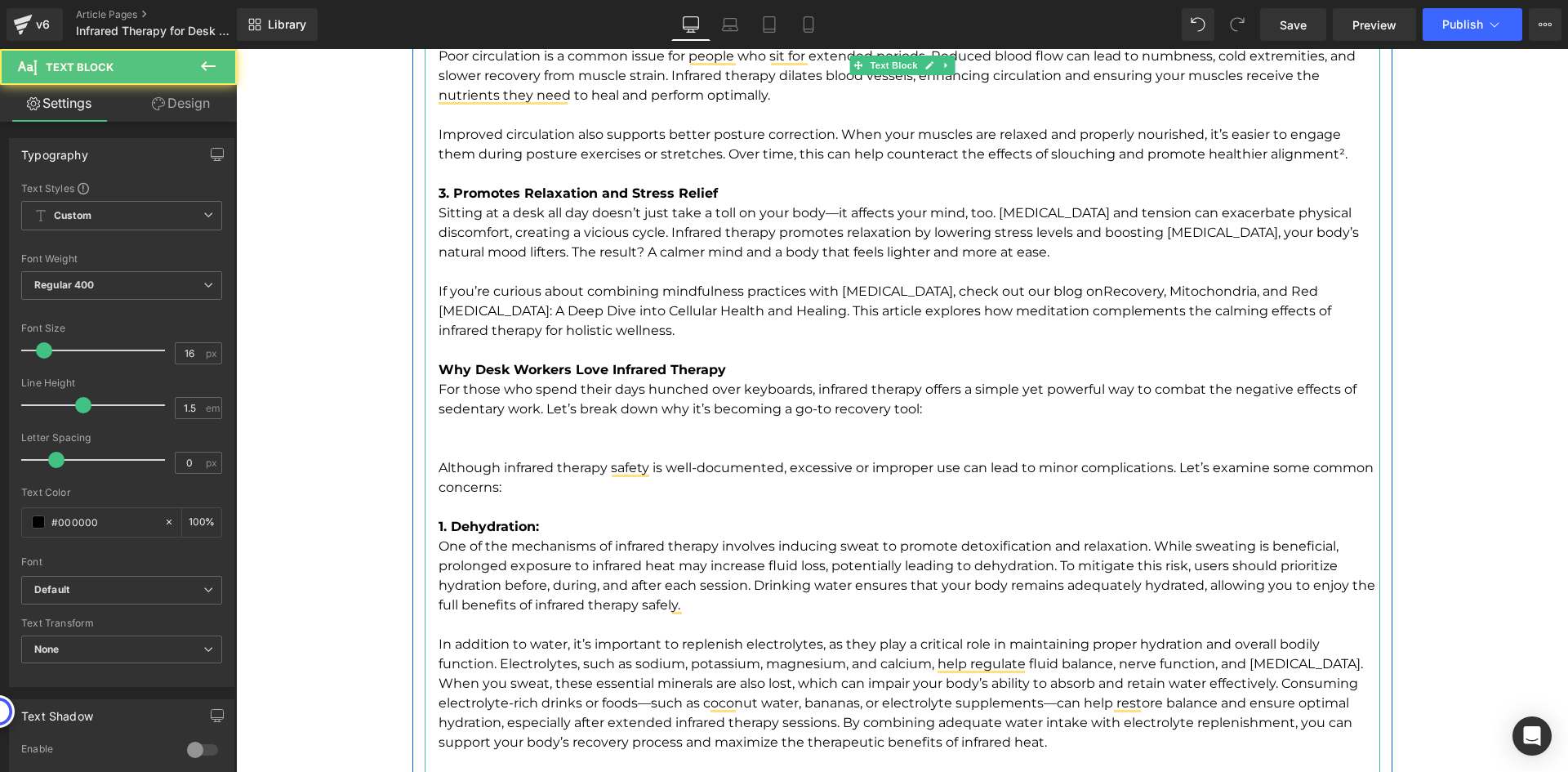
click at [807, 373] on p "If you’re curious about combining mindfulness practices with heat therapy, chec…" at bounding box center [909, 331] width 942 height 98
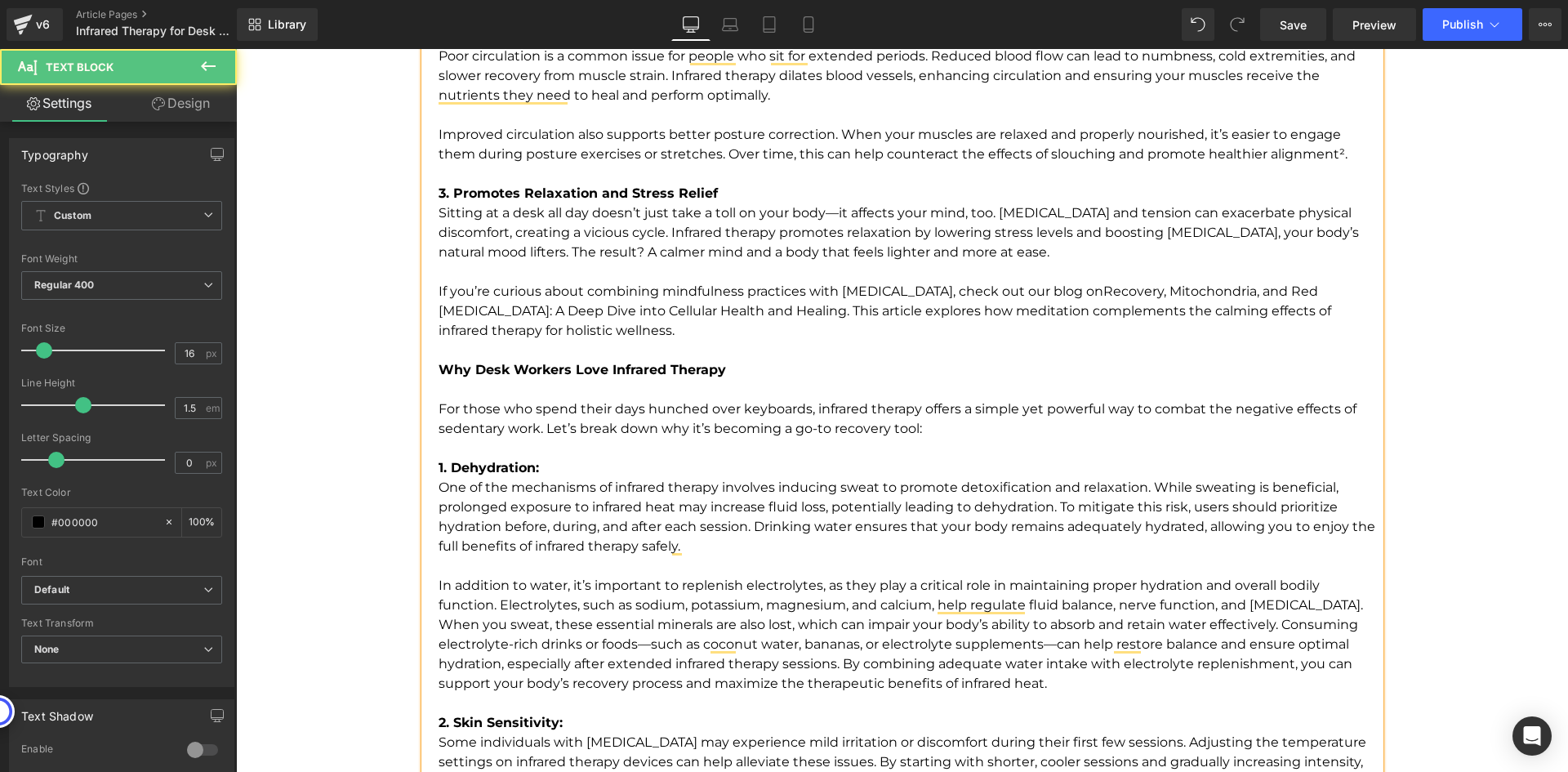
click at [438, 466] on strong "1. Dehydration:" at bounding box center [488, 467] width 100 height 16
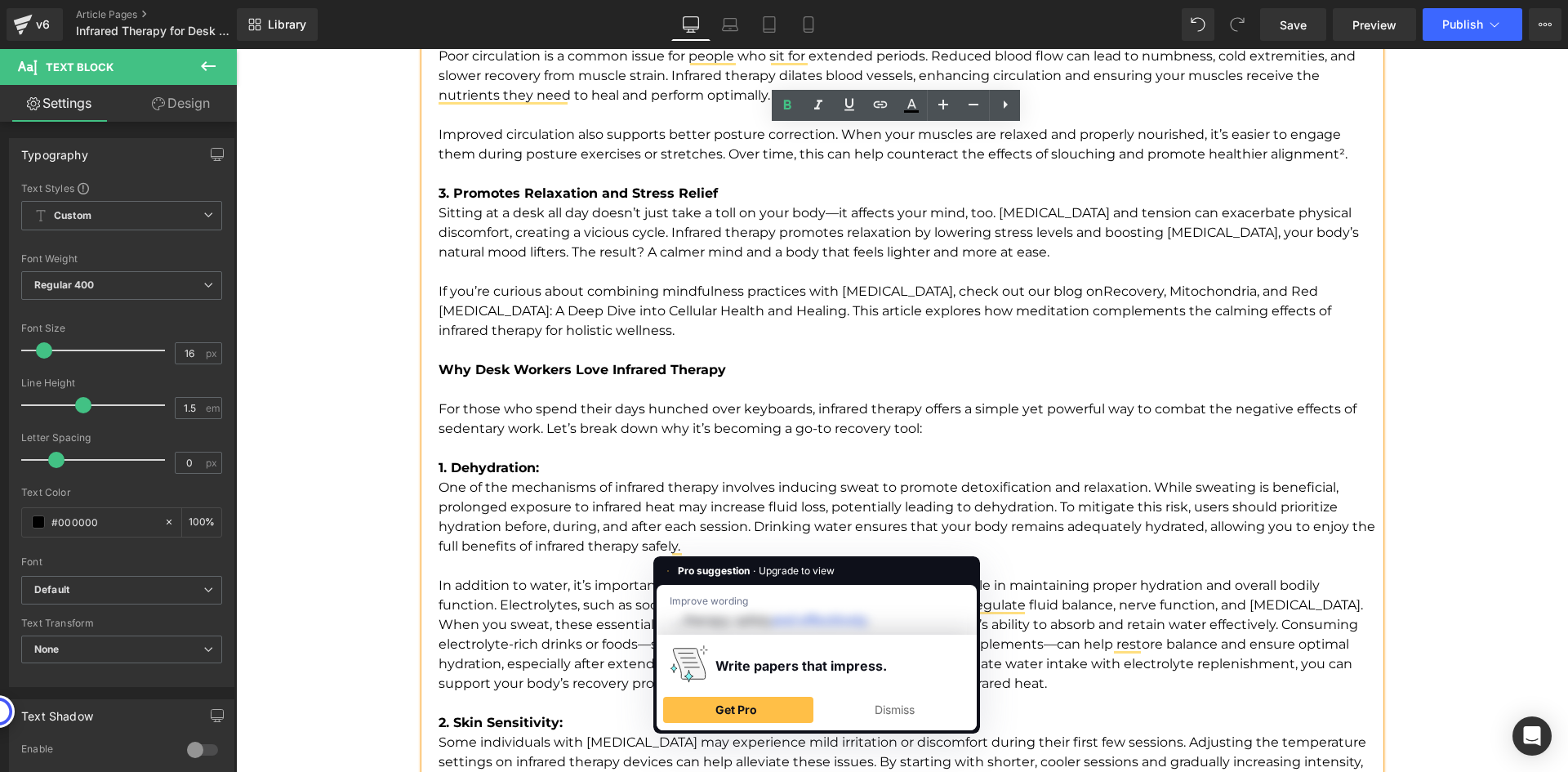
click at [1156, 679] on p "In addition to water, it’s important to replenish electrolytes, as they play a …" at bounding box center [909, 634] width 942 height 118
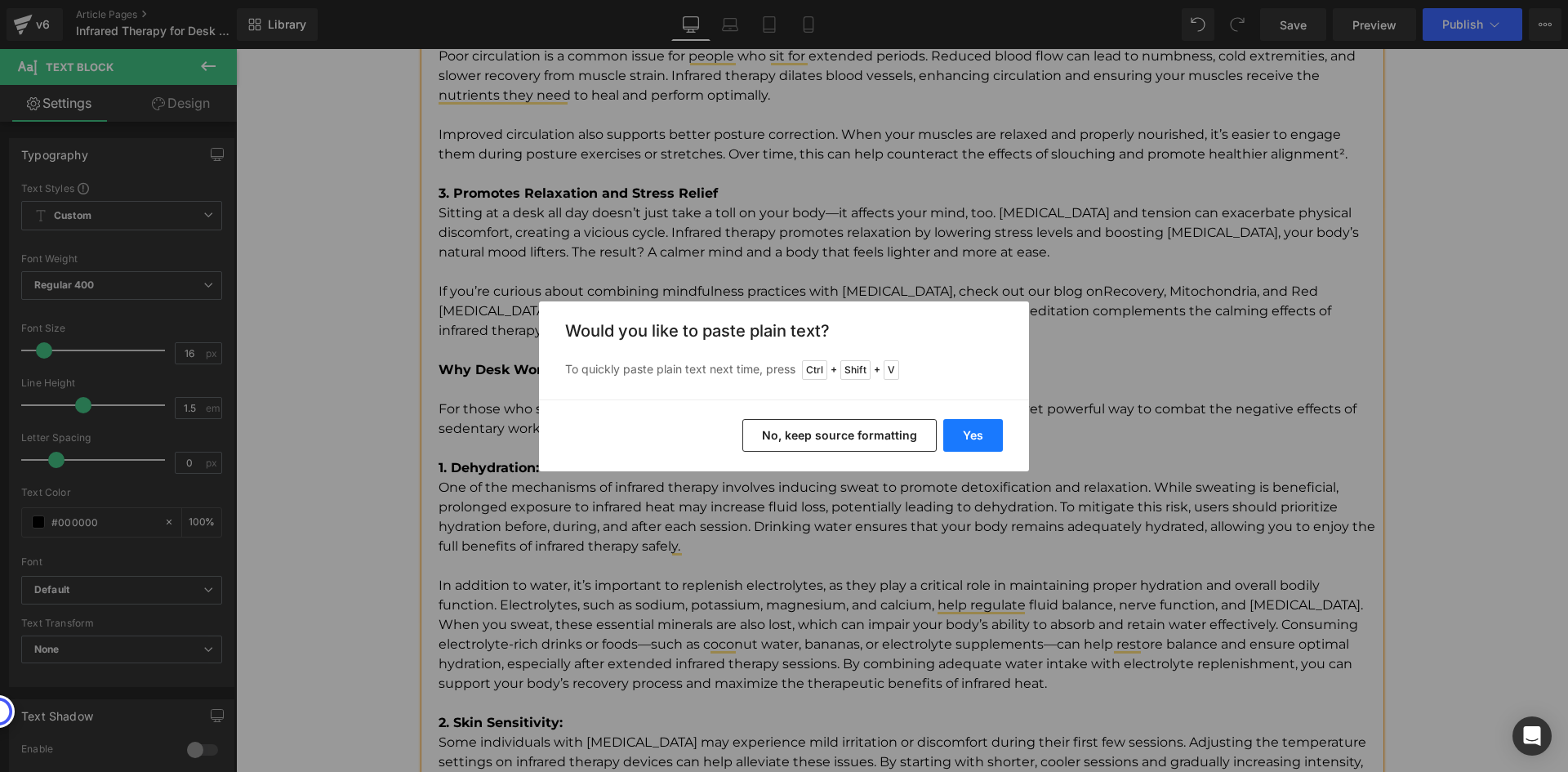
drag, startPoint x: 971, startPoint y: 438, endPoint x: 732, endPoint y: 388, distance: 244.2
click at [971, 438] on button "Yes" at bounding box center [973, 435] width 60 height 32
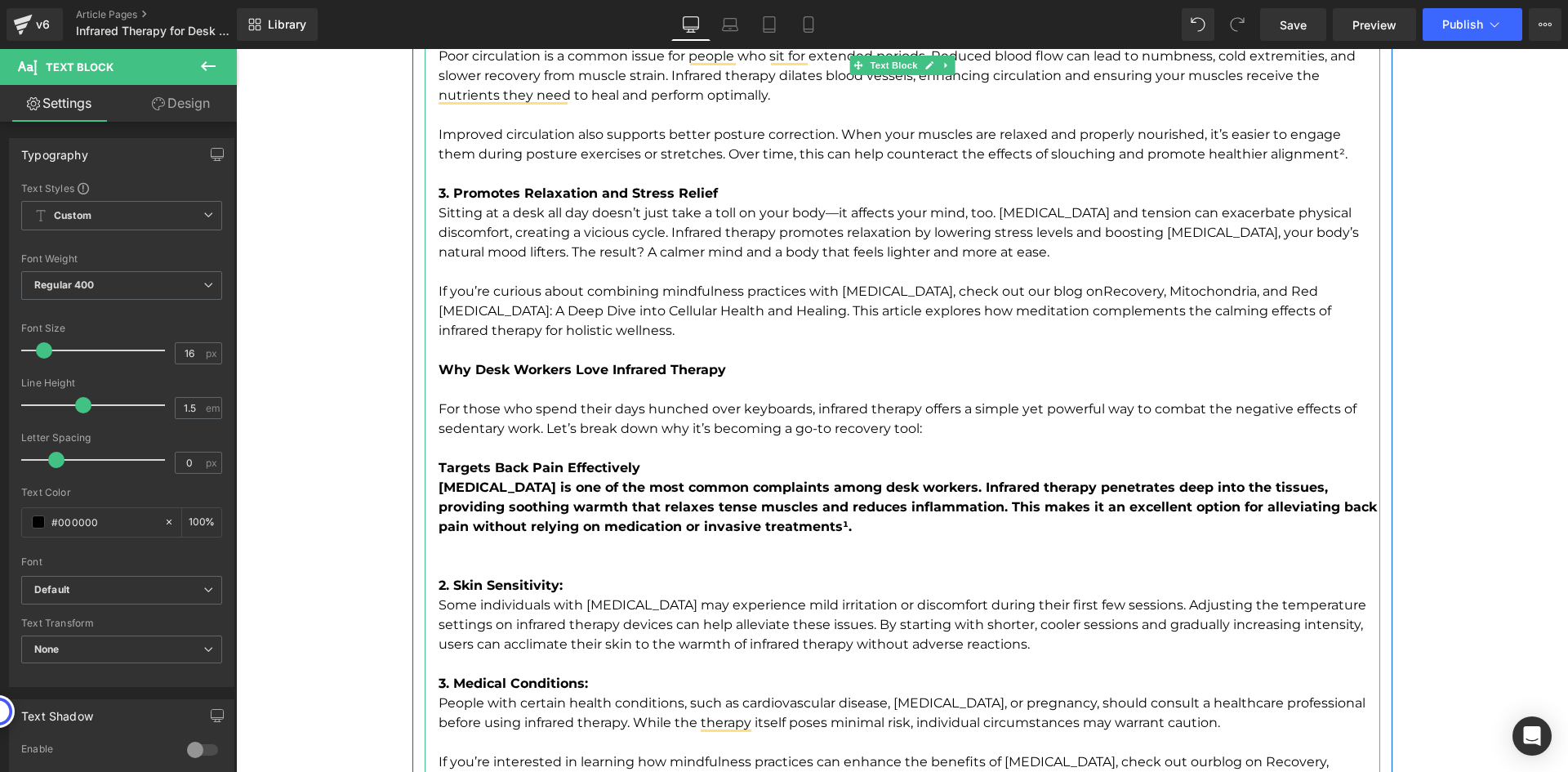
click at [531, 466] on b "Targets Back Pain Effectively" at bounding box center [539, 467] width 202 height 16
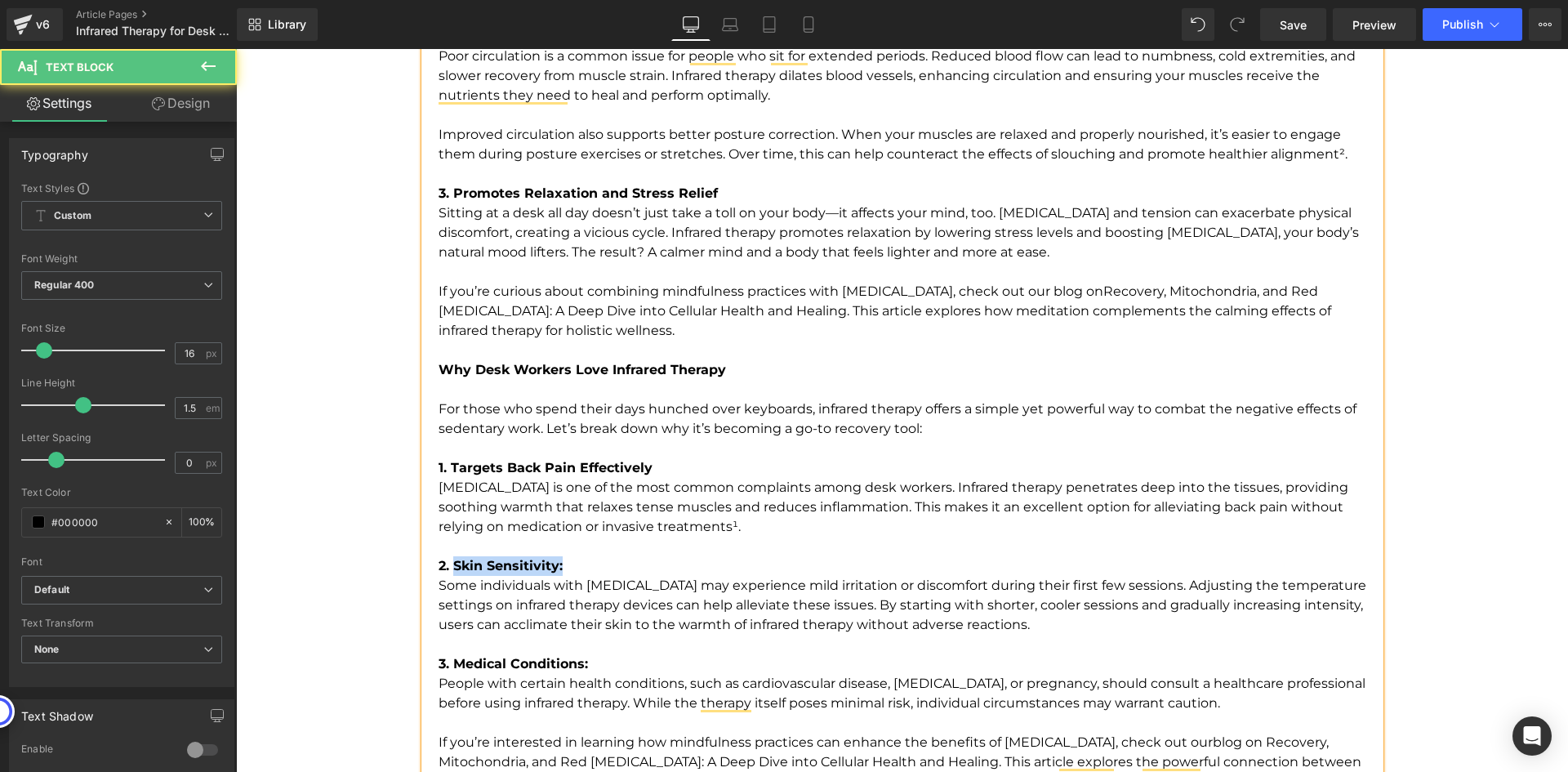
drag, startPoint x: 446, startPoint y: 564, endPoint x: 572, endPoint y: 570, distance: 126.1
click at [572, 570] on p "2. Skin Sensitivity:" at bounding box center [909, 566] width 942 height 20
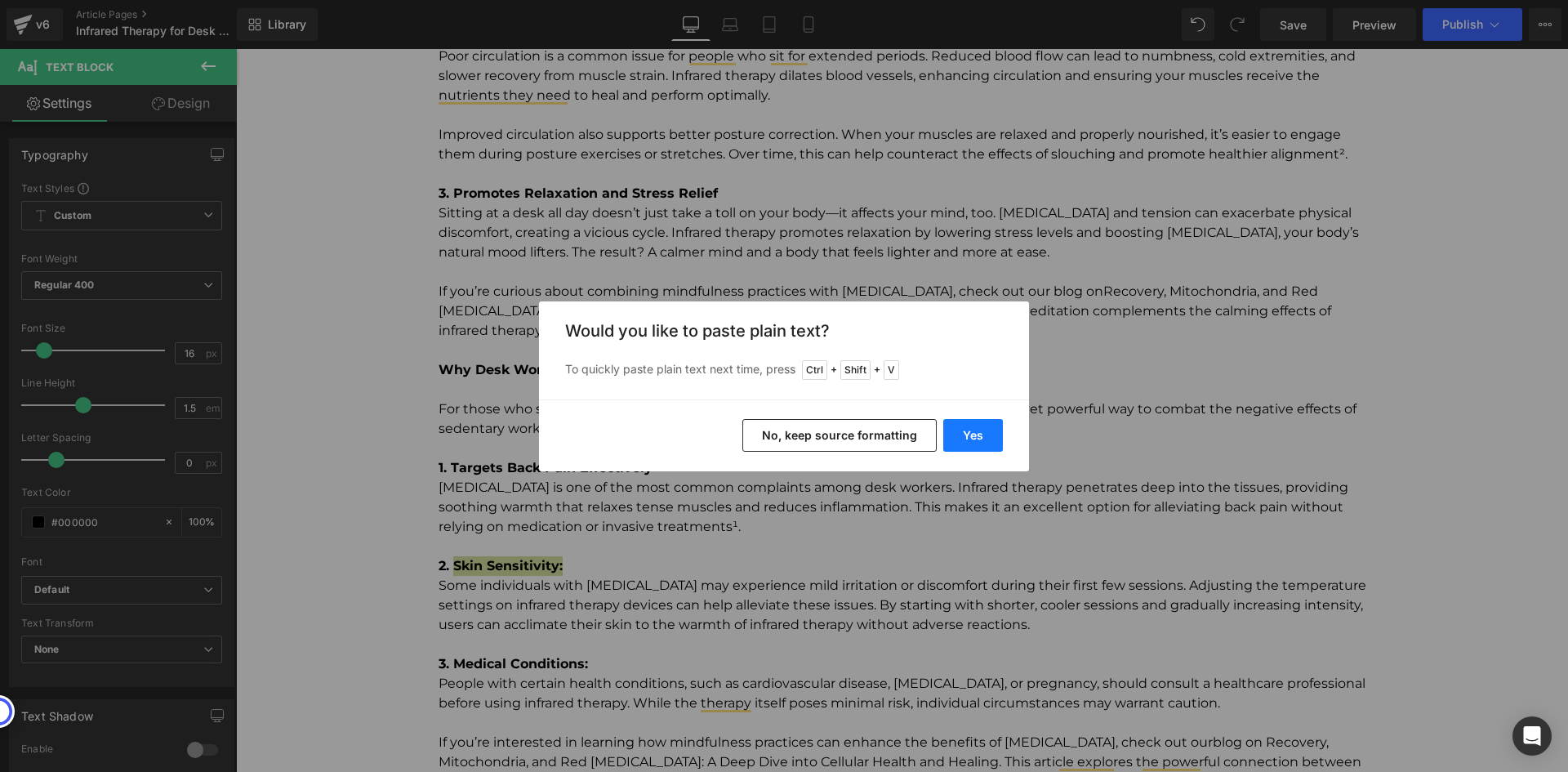
click at [992, 432] on button "Yes" at bounding box center [973, 435] width 60 height 32
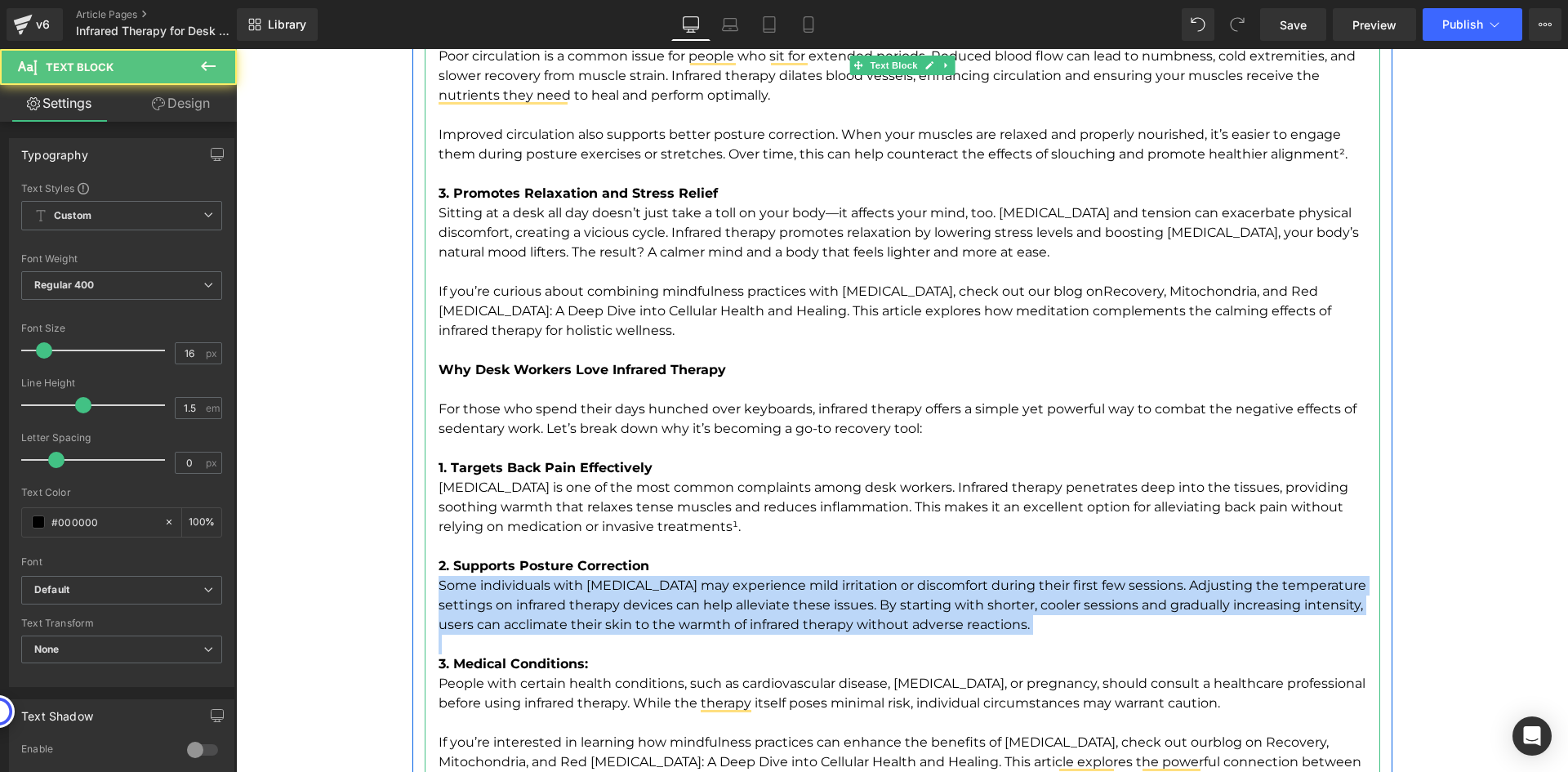
drag, startPoint x: 432, startPoint y: 589, endPoint x: 1050, endPoint y: 634, distance: 619.6
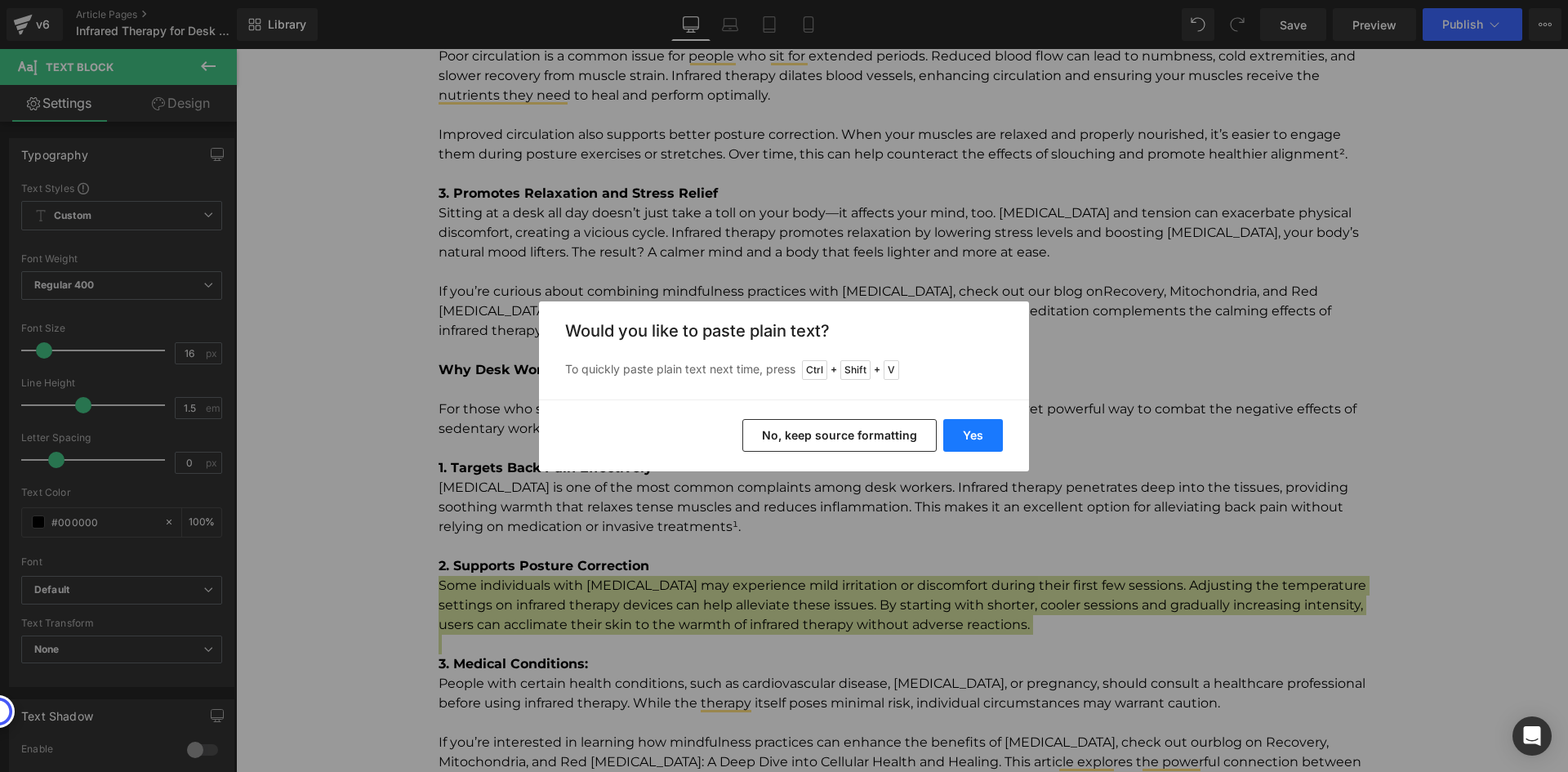
click at [989, 436] on button "Yes" at bounding box center [973, 435] width 60 height 32
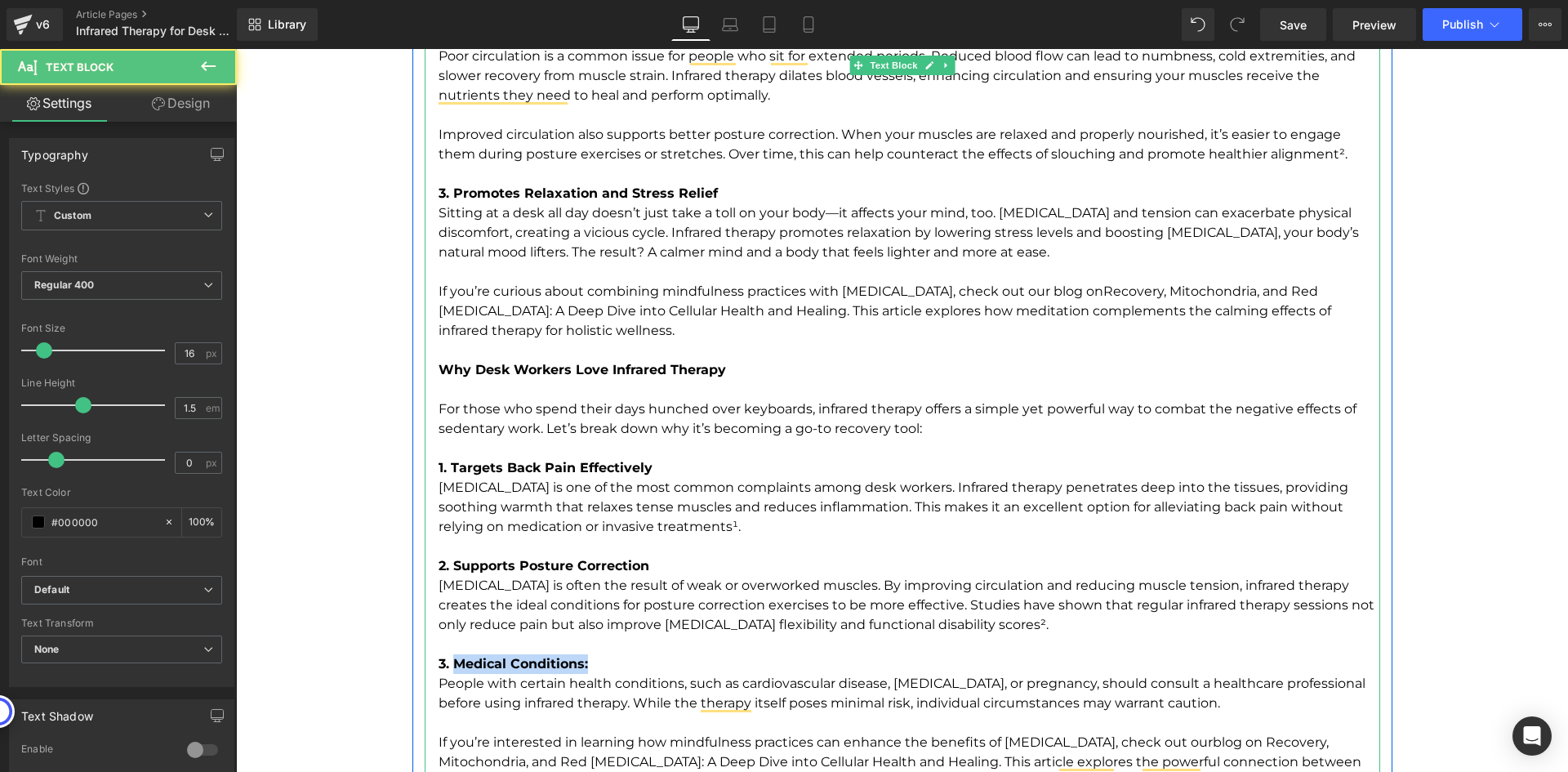
drag, startPoint x: 593, startPoint y: 668, endPoint x: 448, endPoint y: 668, distance: 145.0
click at [448, 668] on p "3. Medical Conditions:" at bounding box center [909, 664] width 942 height 20
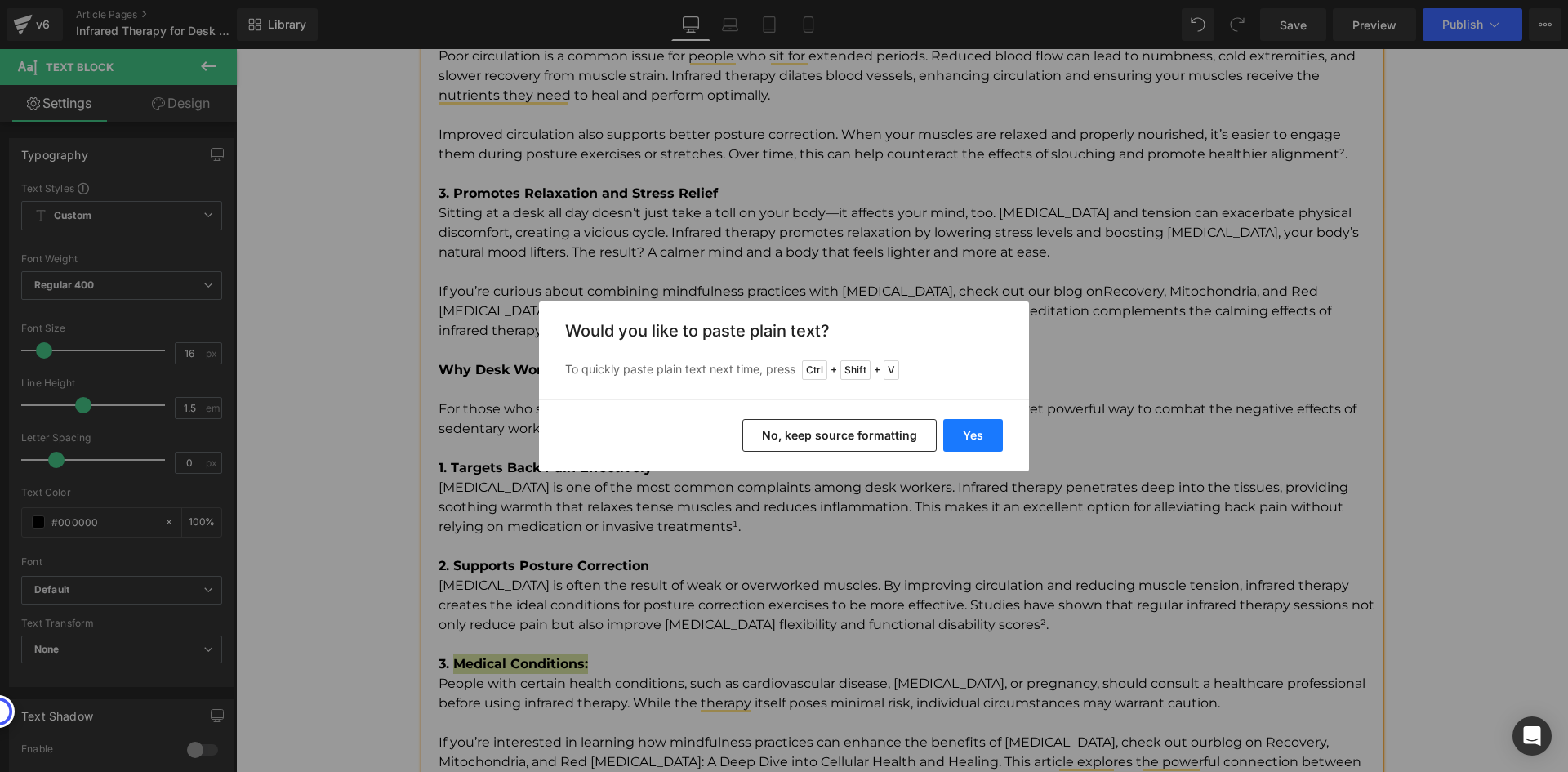
click at [982, 438] on button "Yes" at bounding box center [973, 435] width 60 height 32
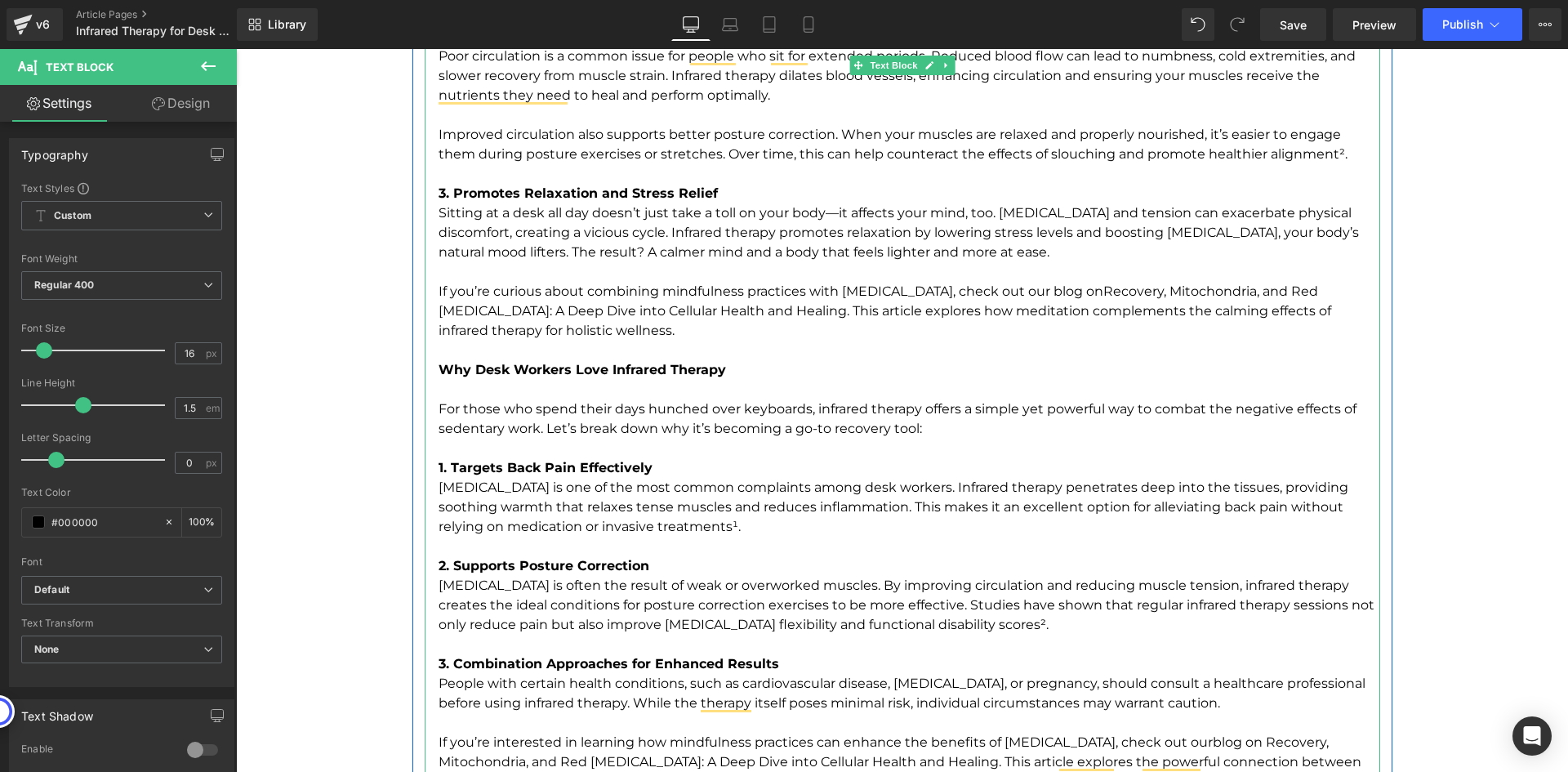
click at [438, 679] on p "People with certain health conditions, such as cardiovascular disease, low bloo…" at bounding box center [909, 761] width 942 height 176
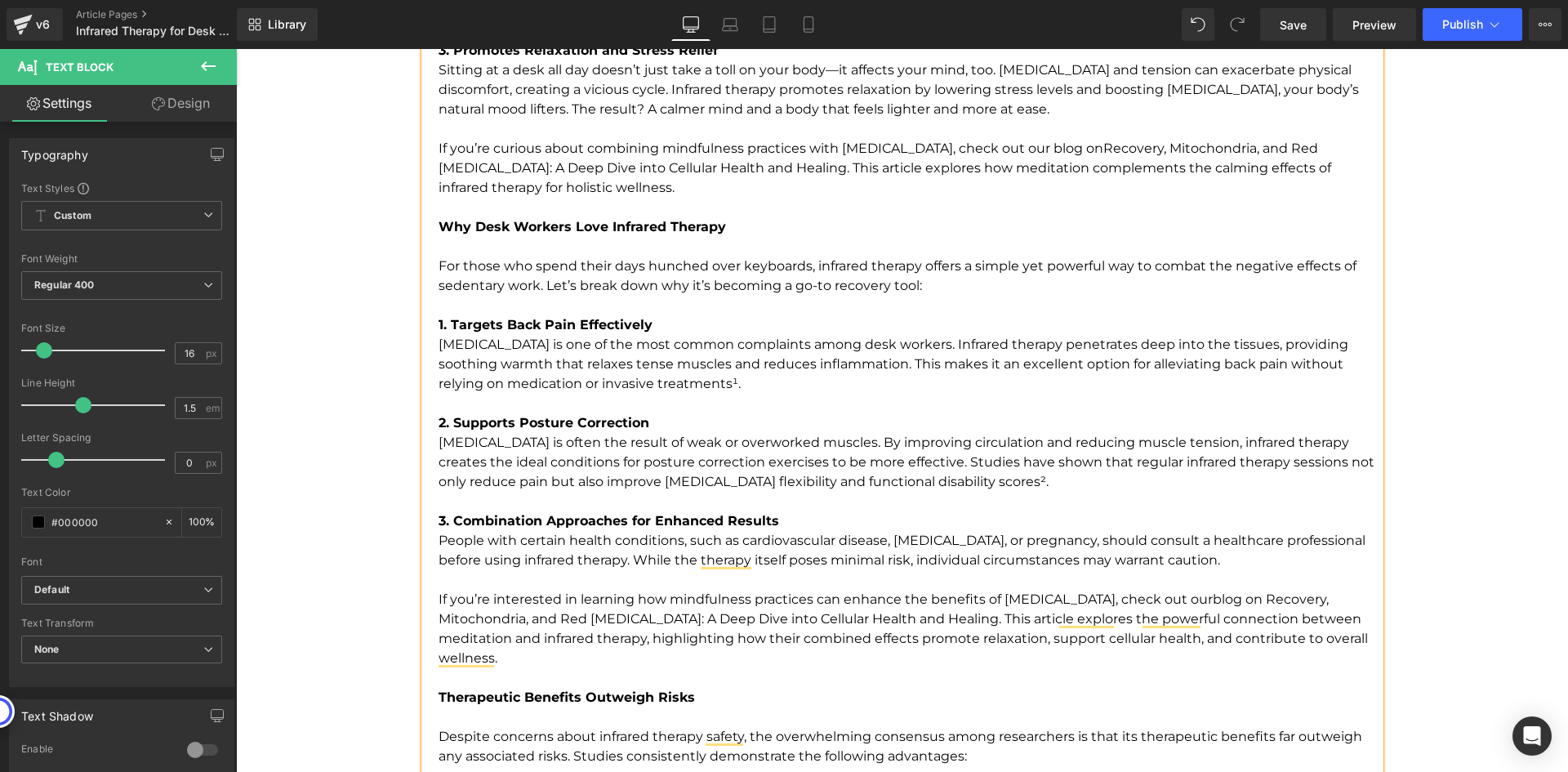
scroll to position [2777, 0]
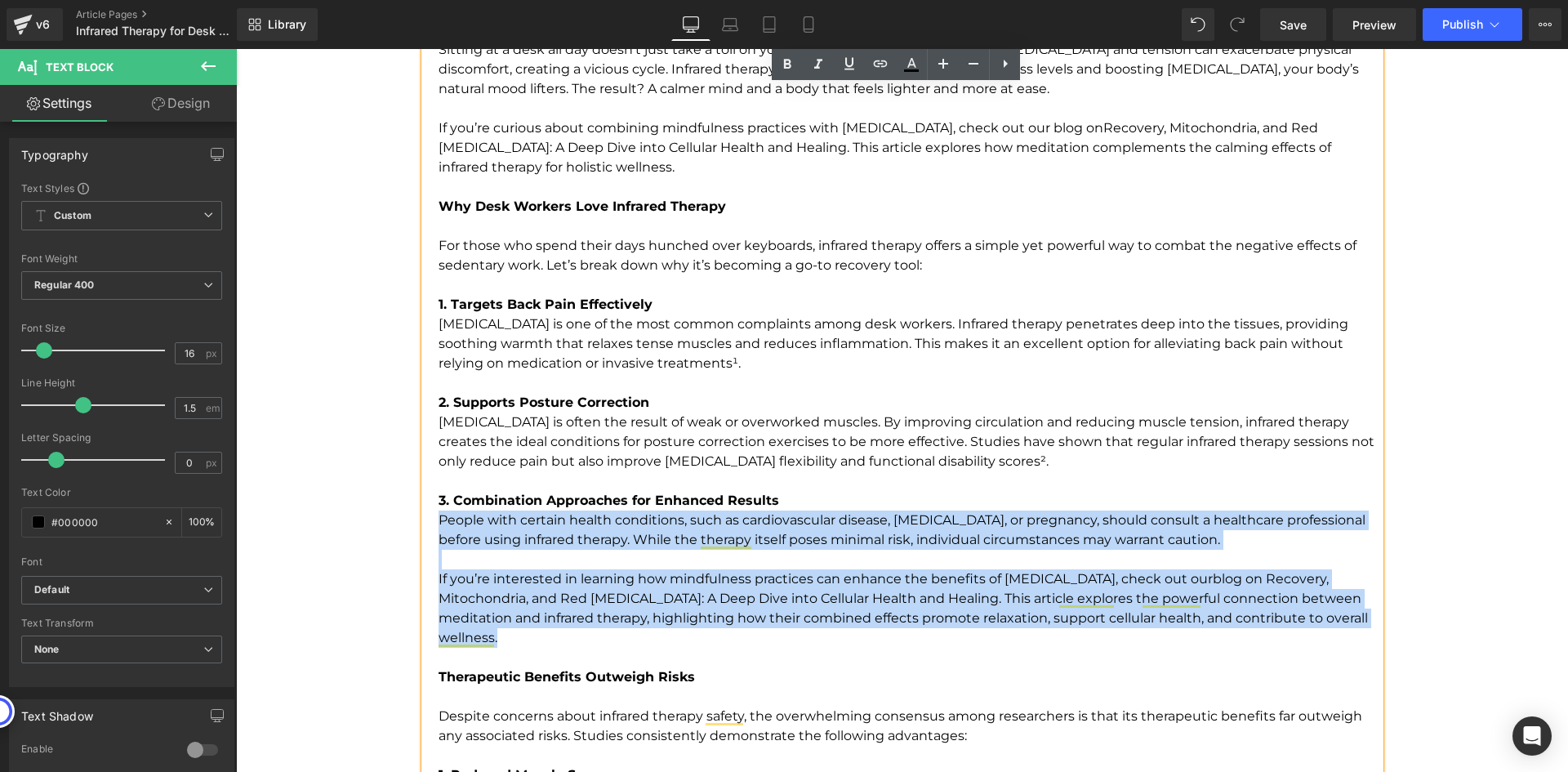
click at [495, 639] on p "People with certain health conditions, such as cardiovascular disease, low bloo…" at bounding box center [909, 598] width 942 height 176
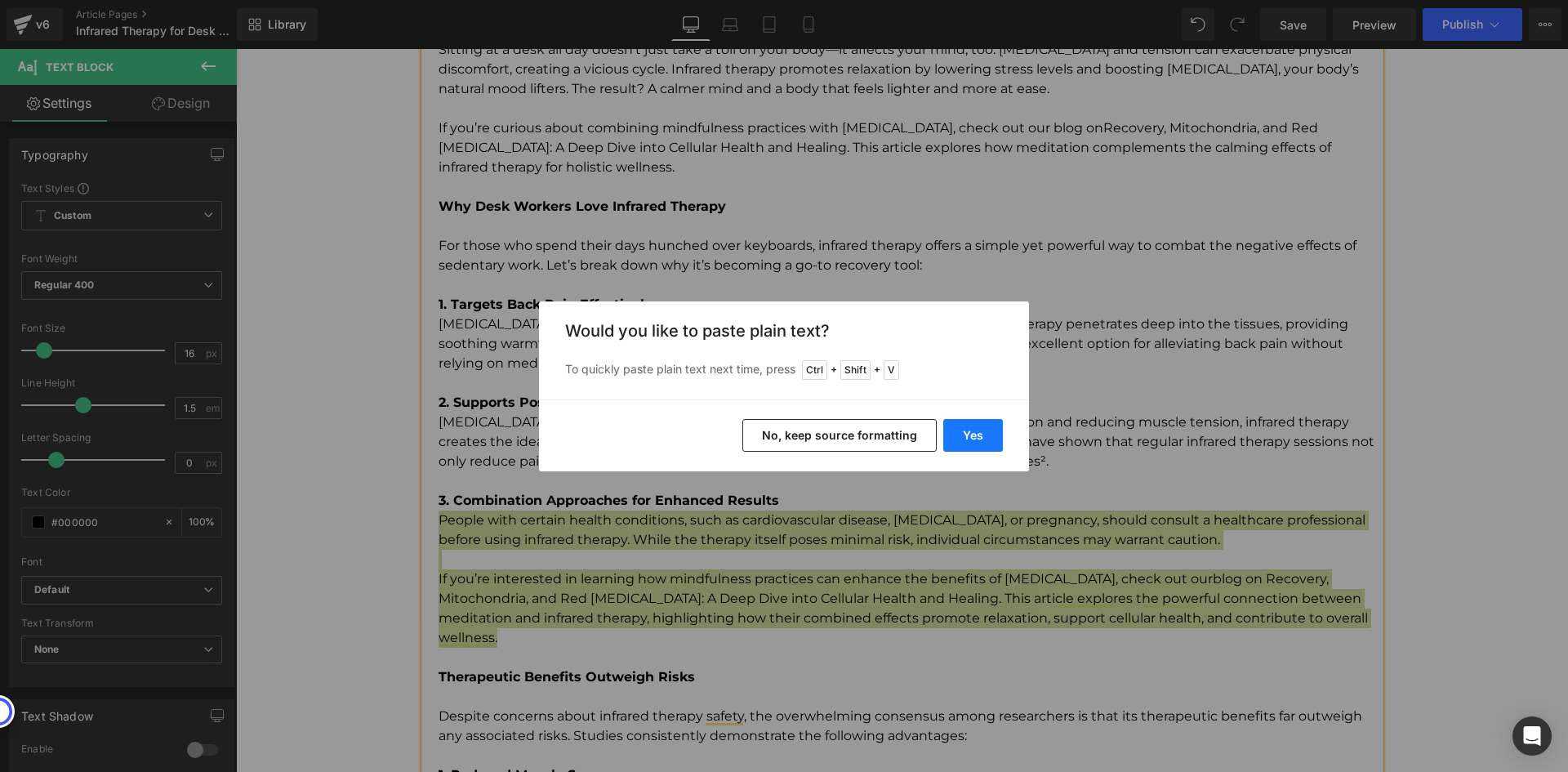
drag, startPoint x: 968, startPoint y: 442, endPoint x: 731, endPoint y: 401, distance: 240.5
click at [968, 442] on button "Yes" at bounding box center [973, 435] width 60 height 32
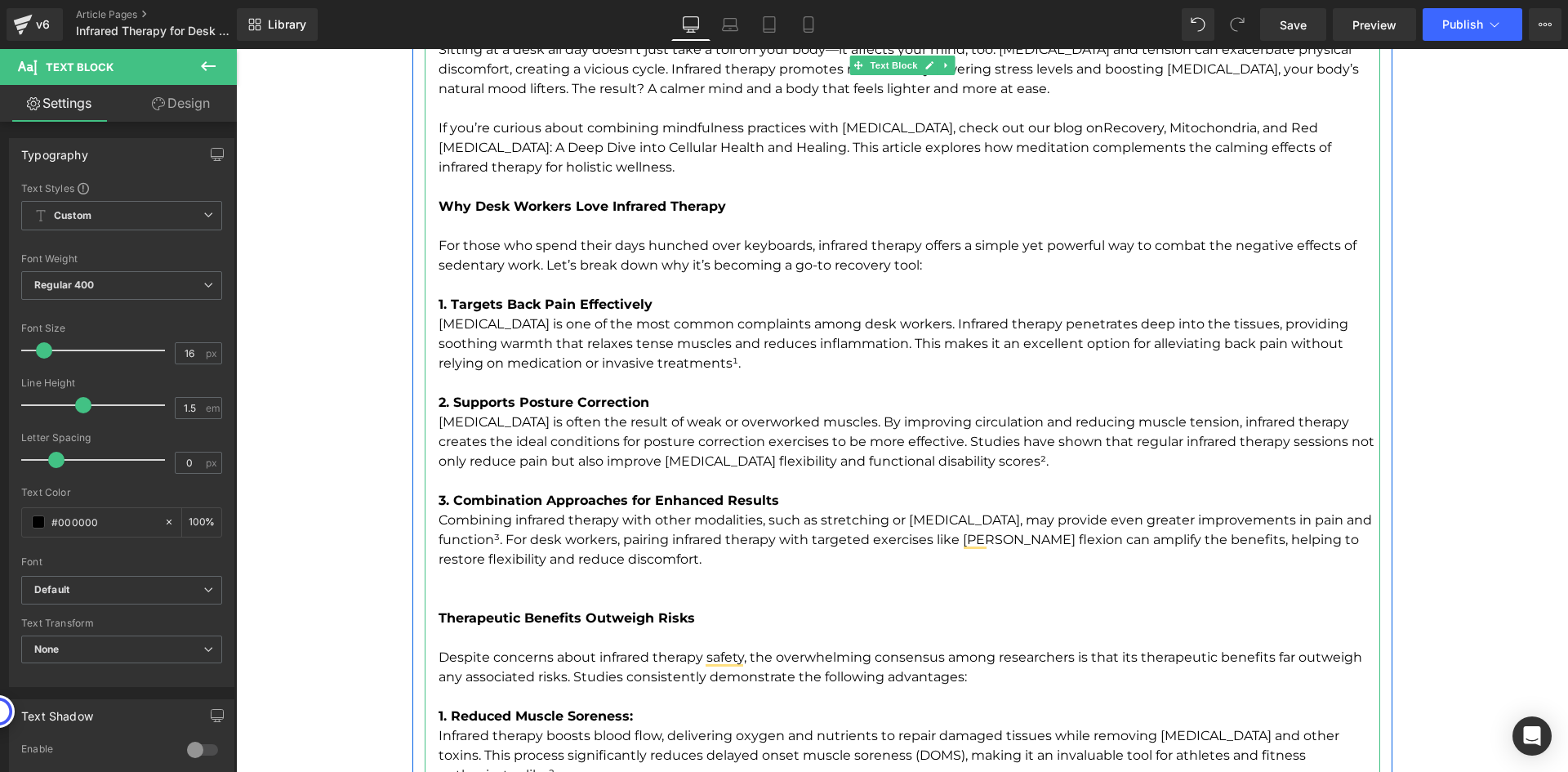
click at [775, 575] on p "Therapeutic Benefits Outweigh Risks" at bounding box center [909, 598] width 942 height 59
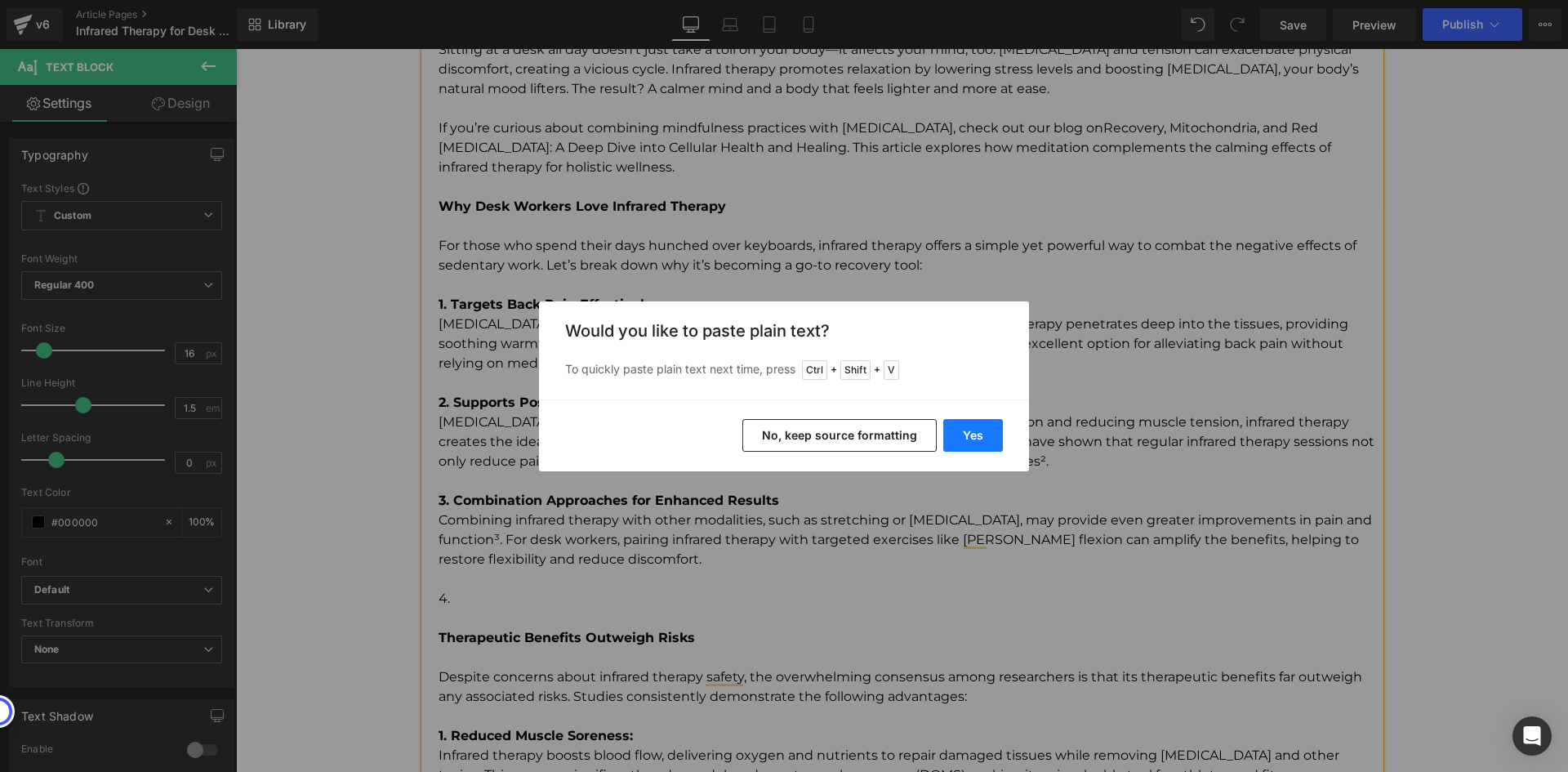
click at [983, 436] on button "Yes" at bounding box center [973, 435] width 60 height 32
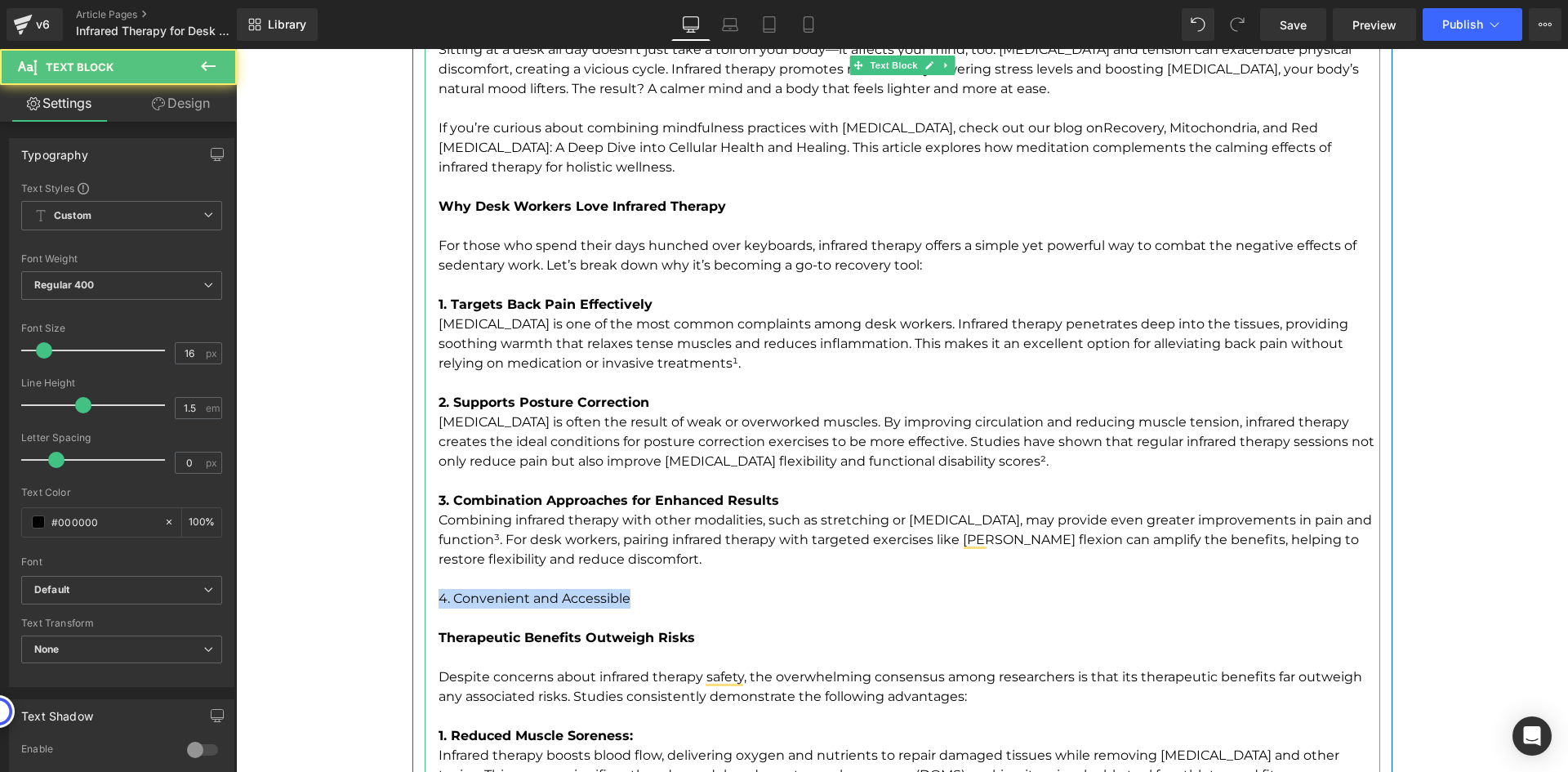
drag, startPoint x: 632, startPoint y: 595, endPoint x: 436, endPoint y: 592, distance: 196.0
click at [438, 592] on p "4. Convenient and Accessible Therapeutic Benefits Outweigh Risks" at bounding box center [909, 618] width 942 height 59
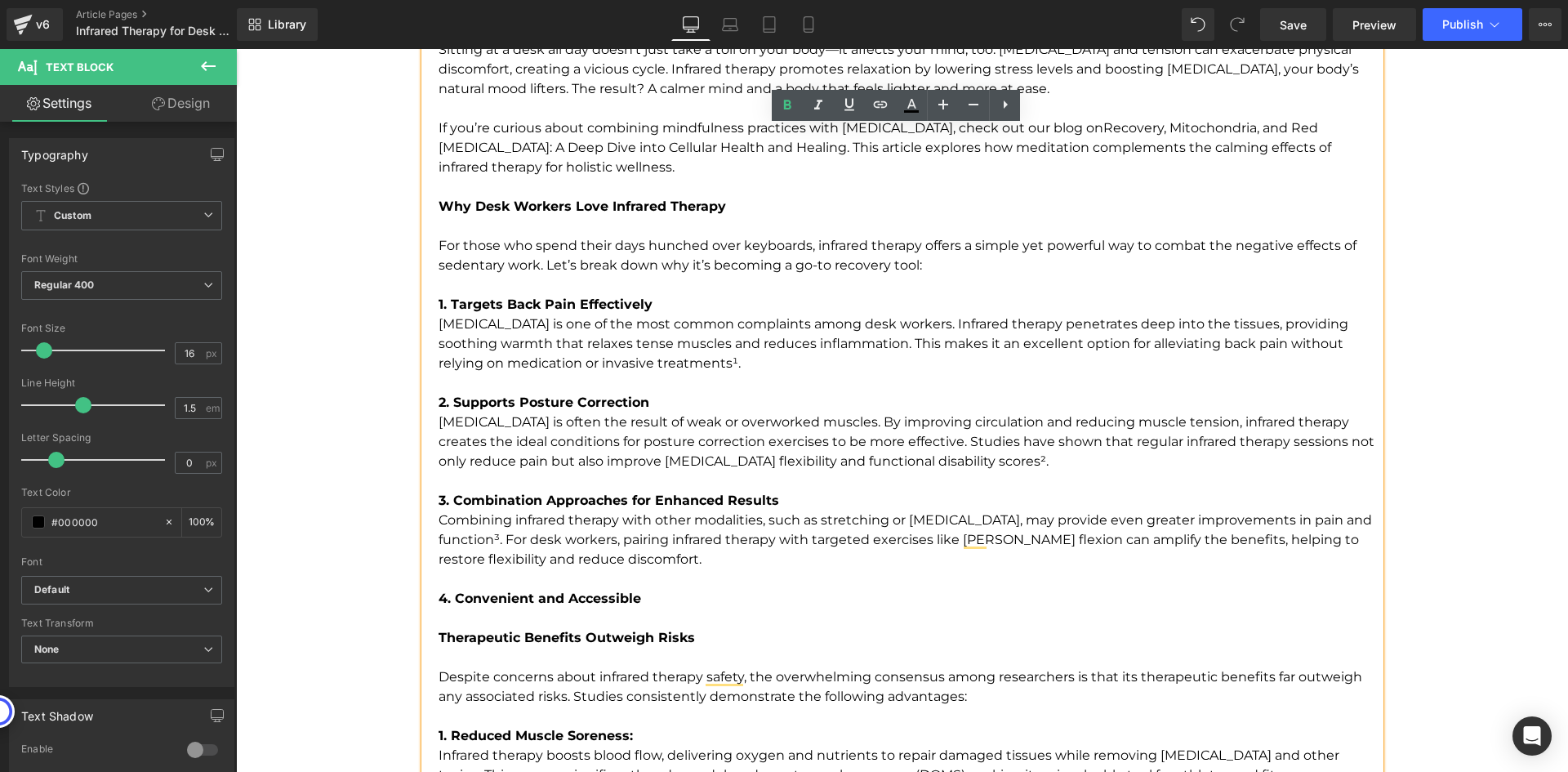
drag, startPoint x: 610, startPoint y: 601, endPoint x: 653, endPoint y: 597, distance: 43.2
click at [610, 601] on strong "4. Convenient and Accessible" at bounding box center [539, 598] width 203 height 16
click at [654, 597] on p "4. Convenient and Accessible Therapeutic Benefits Outweigh Risks" at bounding box center [909, 618] width 942 height 59
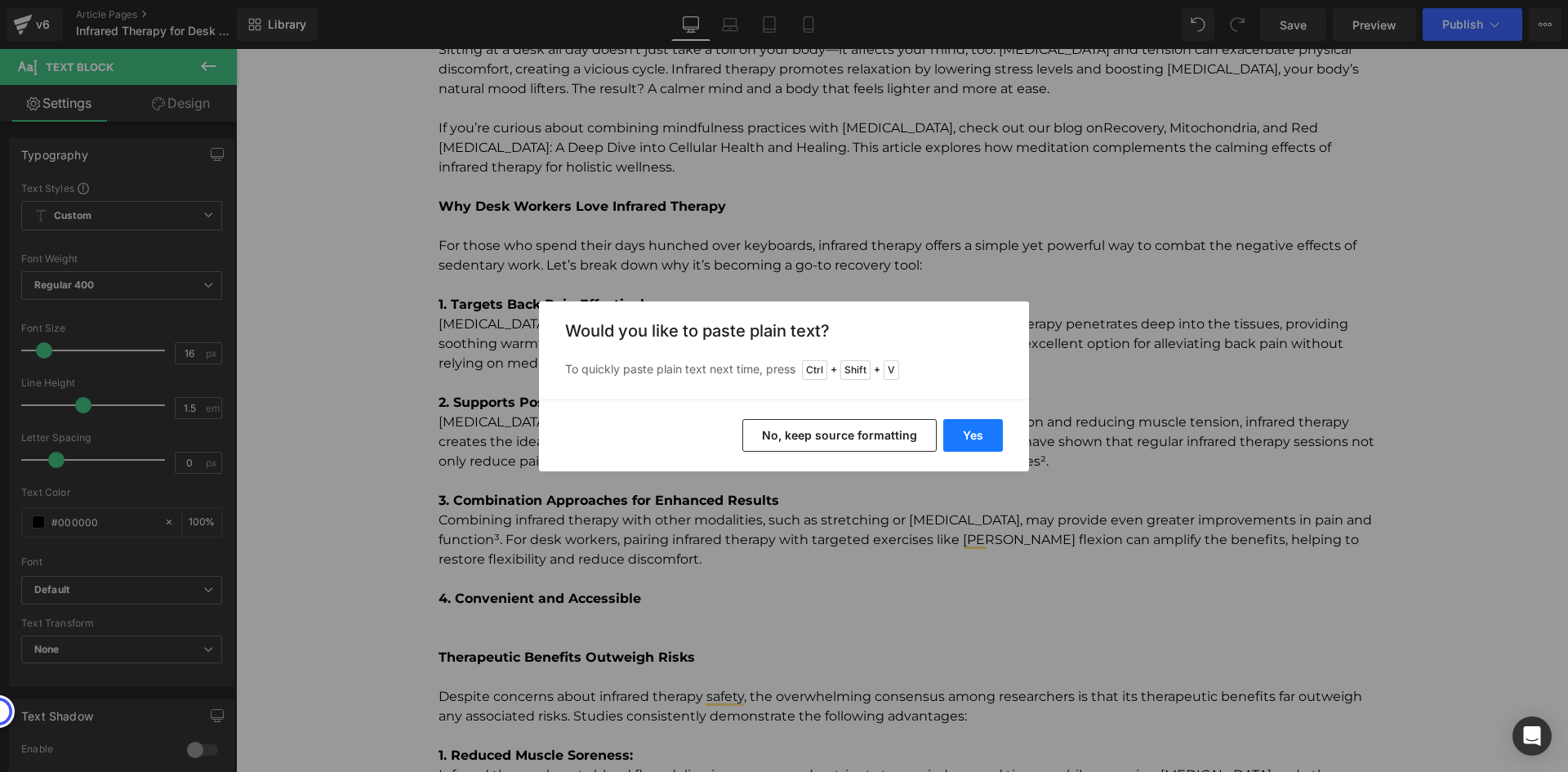
click at [990, 427] on button "Yes" at bounding box center [973, 435] width 60 height 32
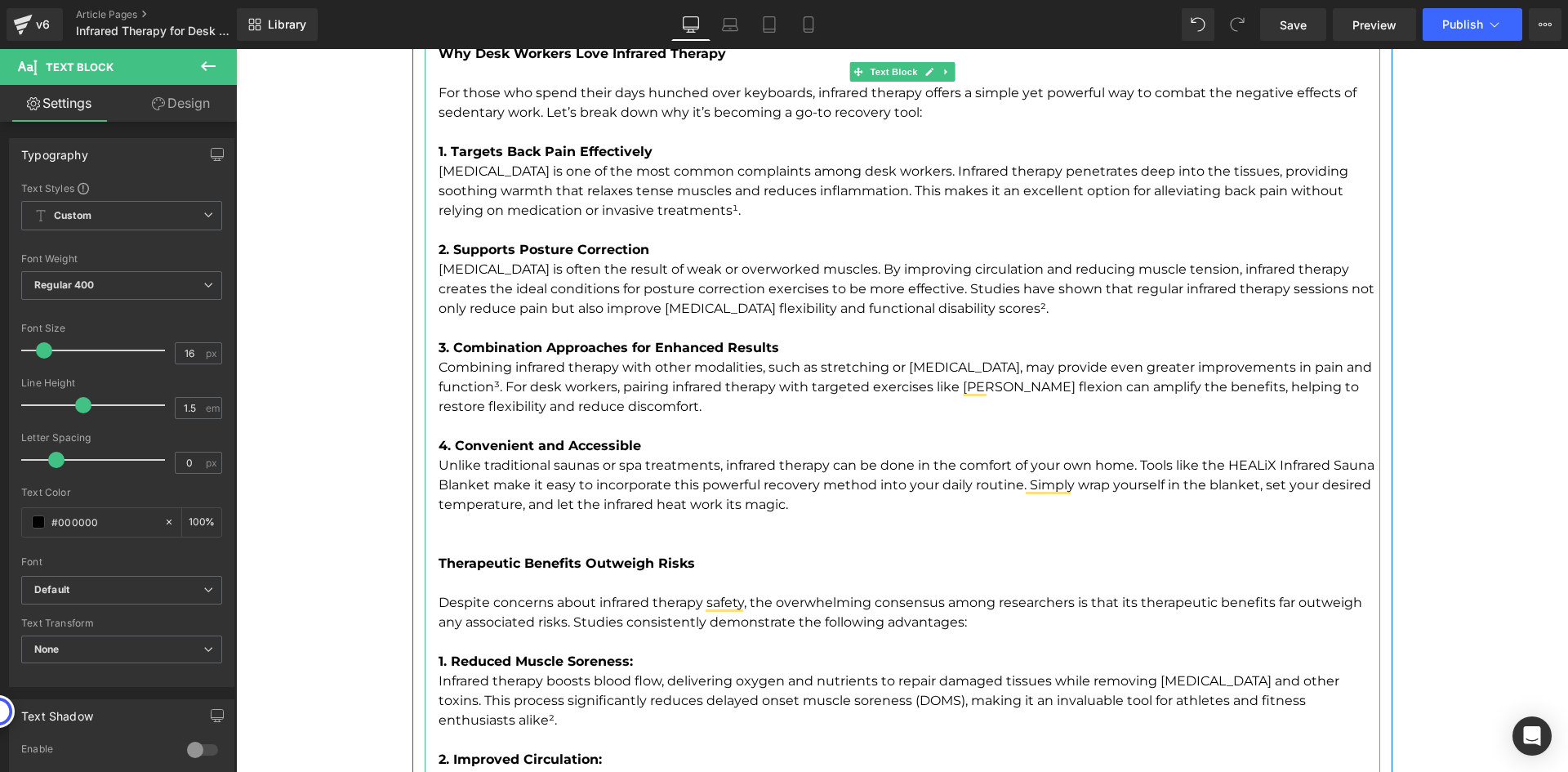
scroll to position [2940, 0]
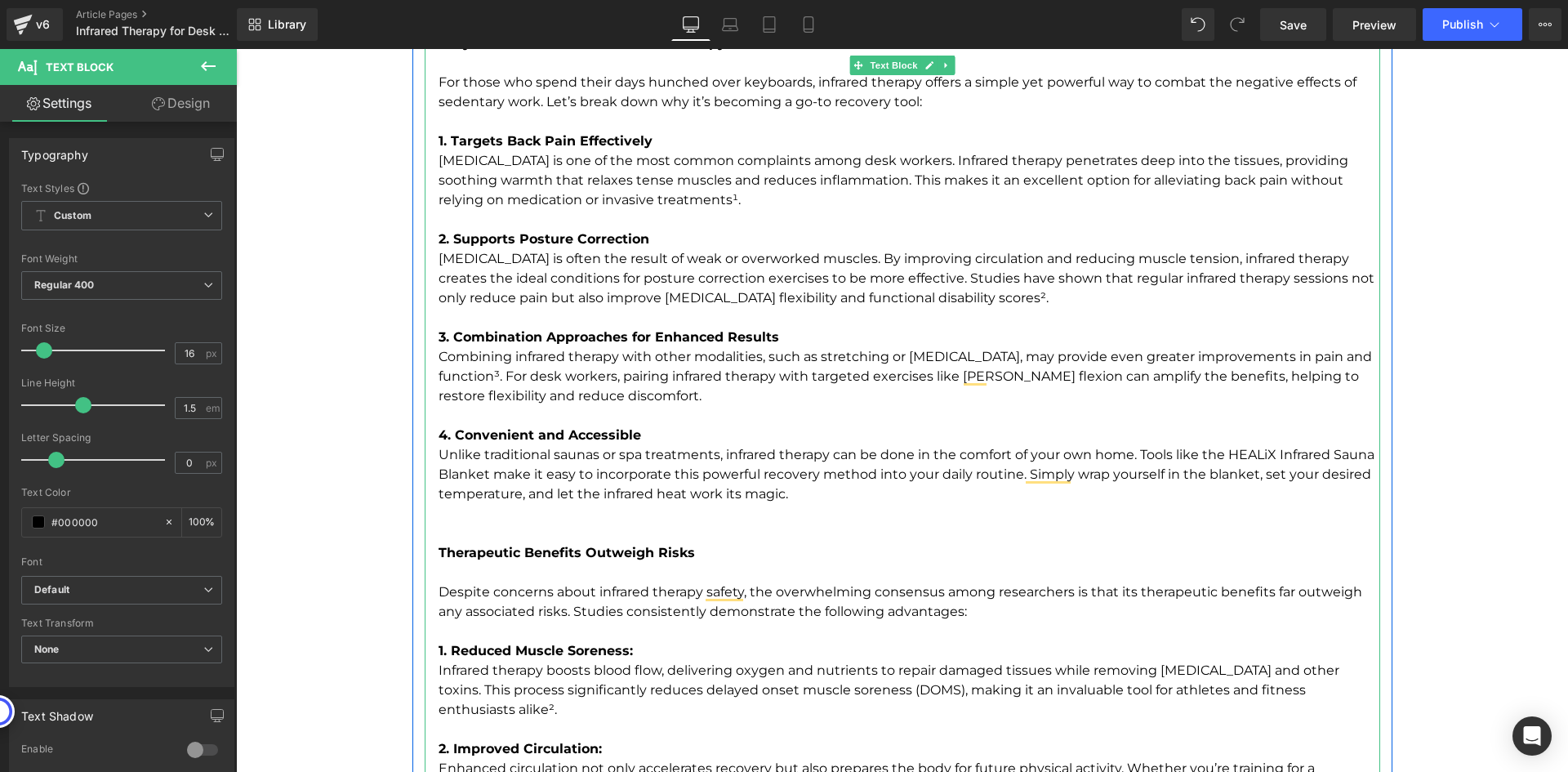
click at [529, 521] on p "Therapeutic Benefits Outweigh Risks" at bounding box center [909, 533] width 942 height 59
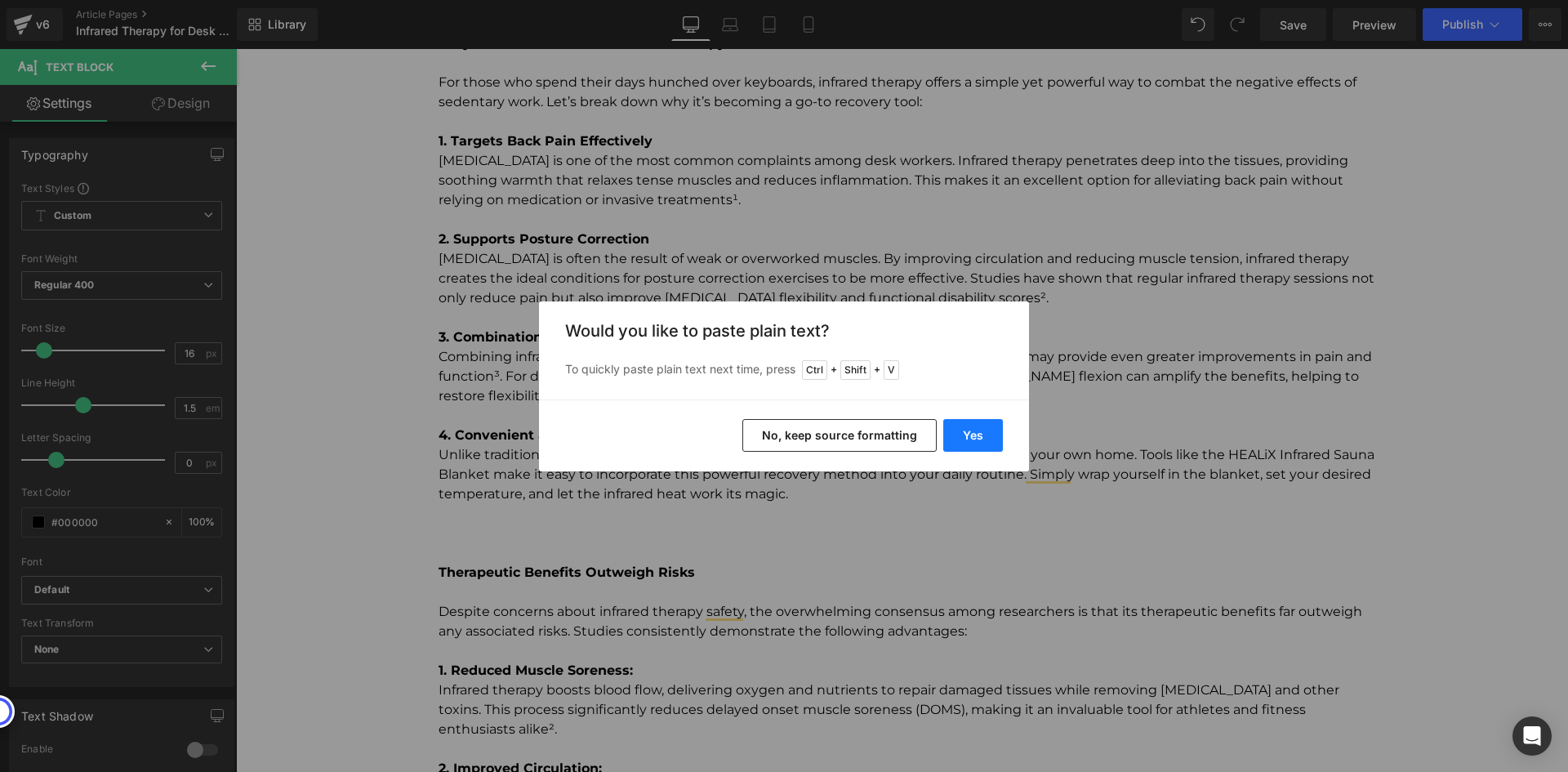
click at [977, 427] on button "Yes" at bounding box center [973, 435] width 60 height 32
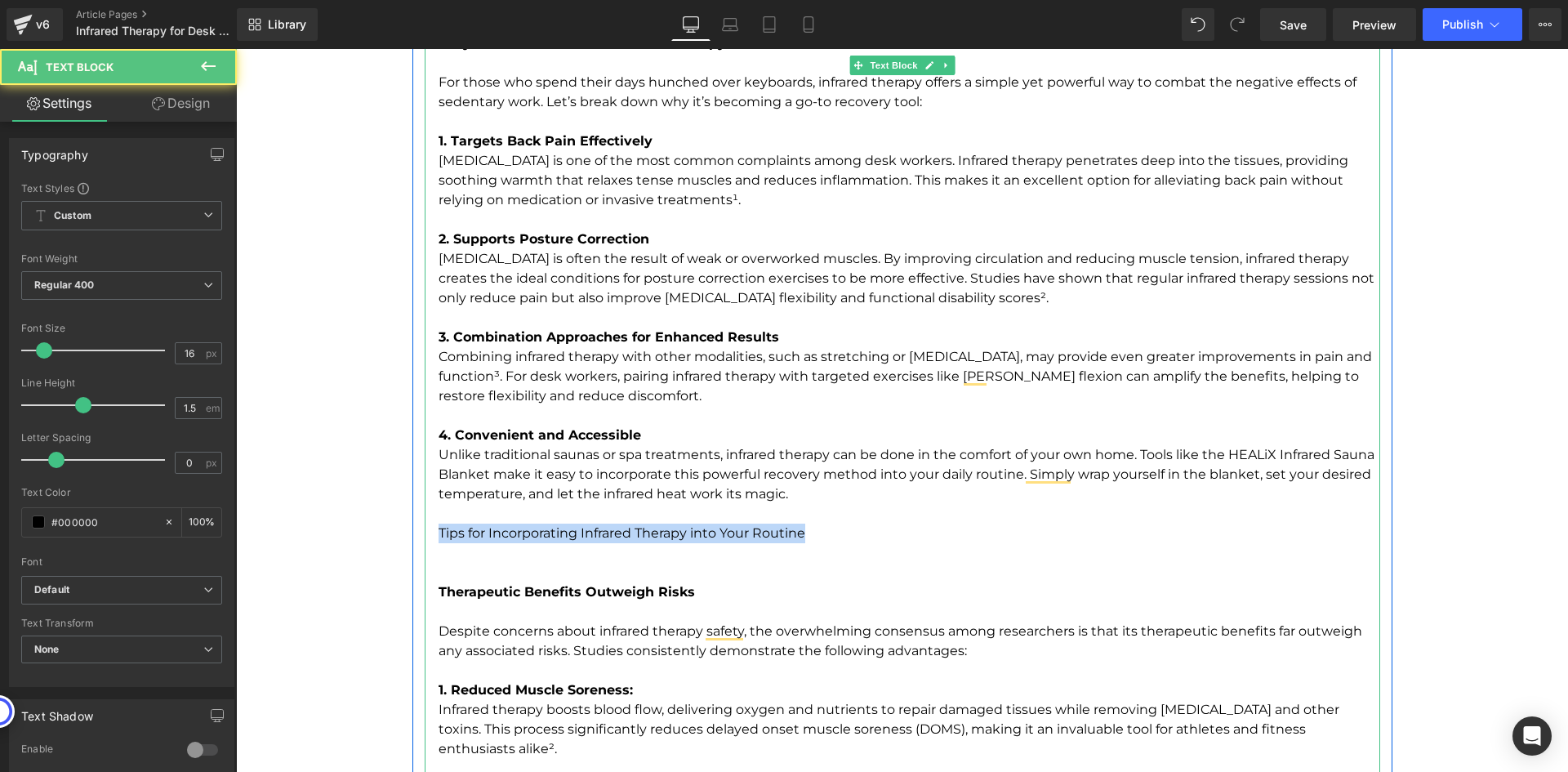
drag, startPoint x: 811, startPoint y: 537, endPoint x: 432, endPoint y: 533, distance: 379.0
click at [438, 533] on p "Tips for Incorporating Infrared Therapy into Your Routine" at bounding box center [909, 523] width 942 height 39
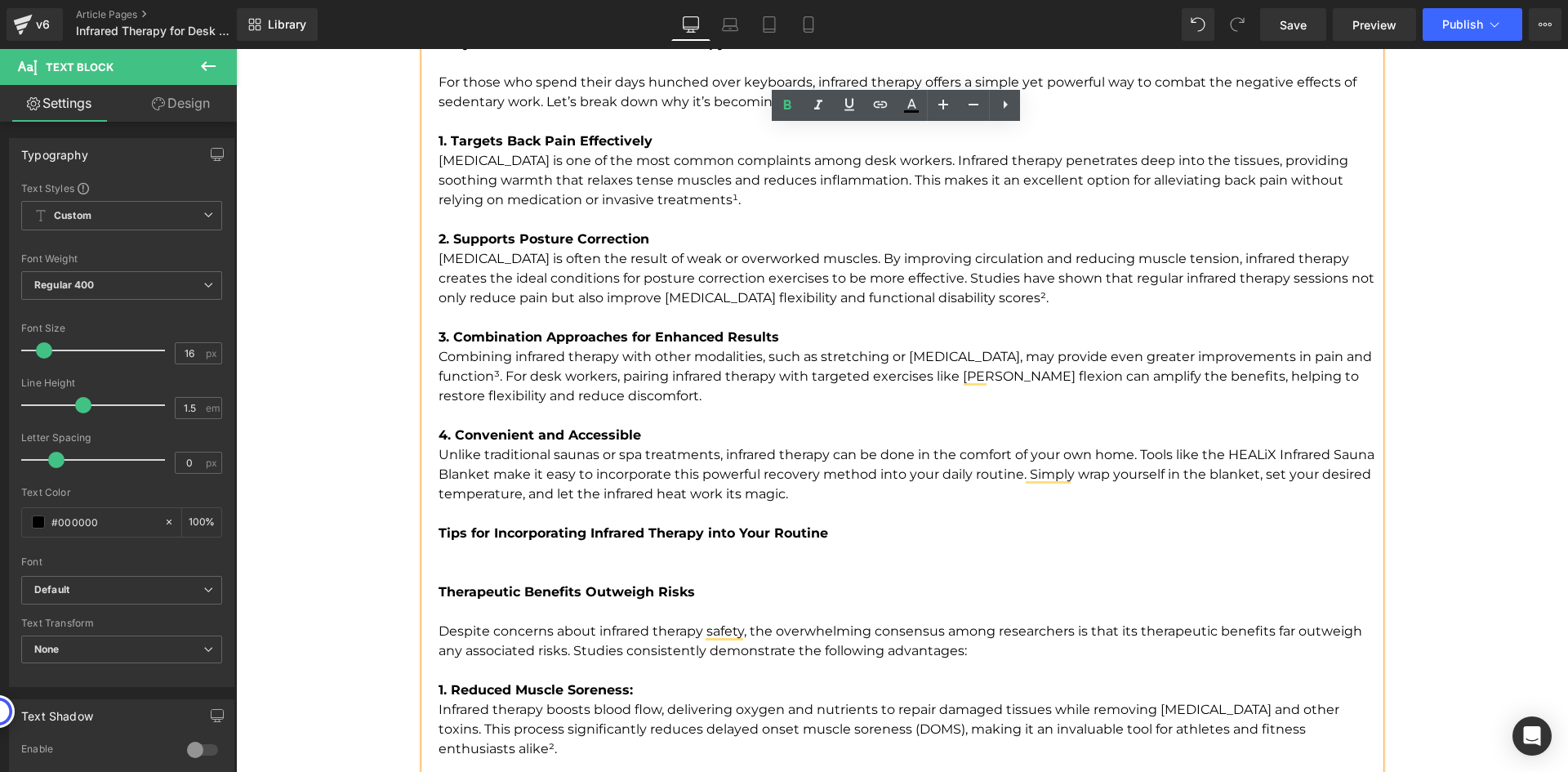
click at [545, 556] on p "Therapeutic Benefits Outweigh Risks" at bounding box center [909, 572] width 942 height 59
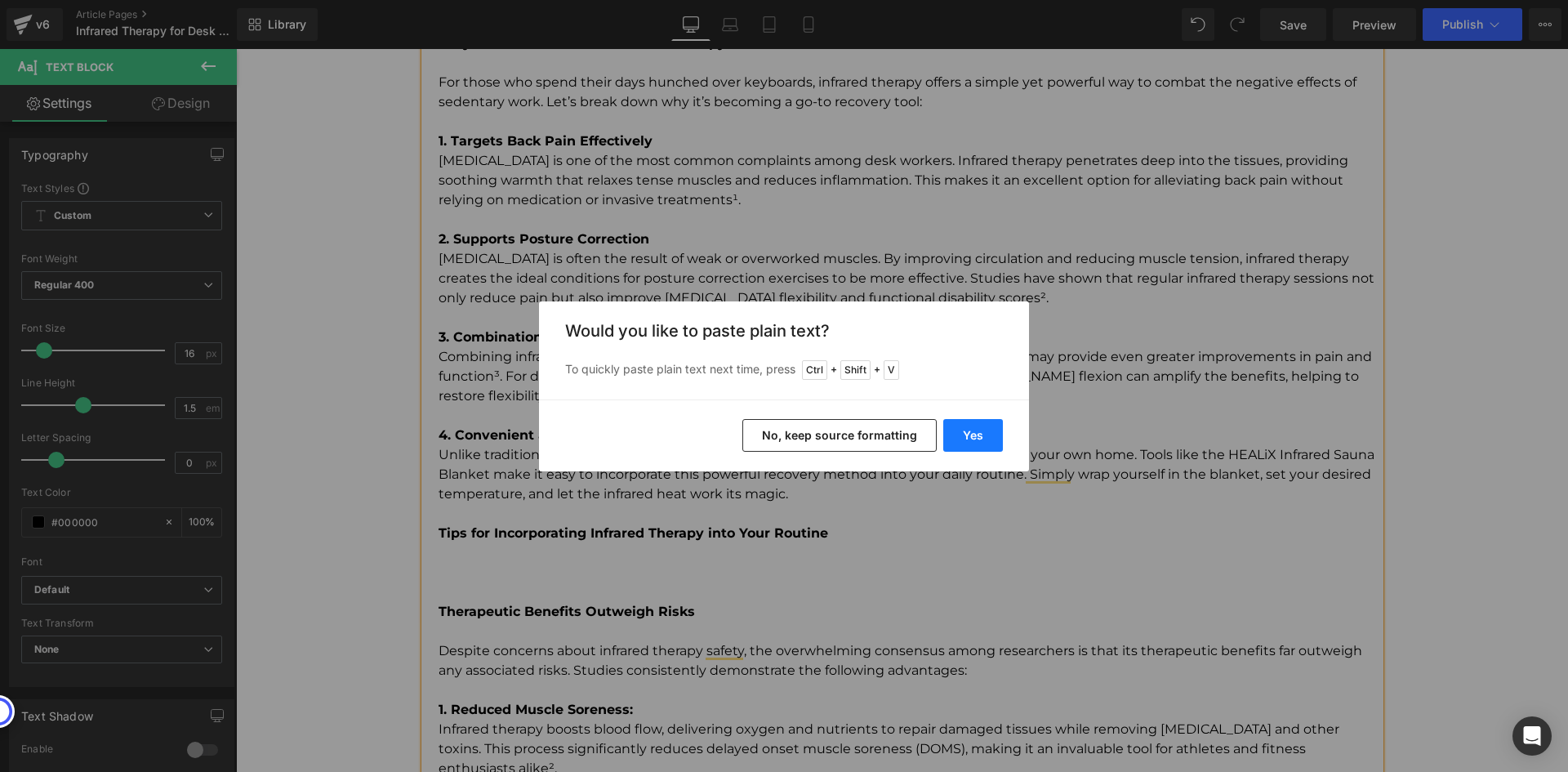
click at [970, 426] on button "Yes" at bounding box center [973, 435] width 60 height 32
click at [970, 426] on p "4. Convenient and Accessible Unlike traditional saunas or spa treatments, infra…" at bounding box center [909, 465] width 942 height 79
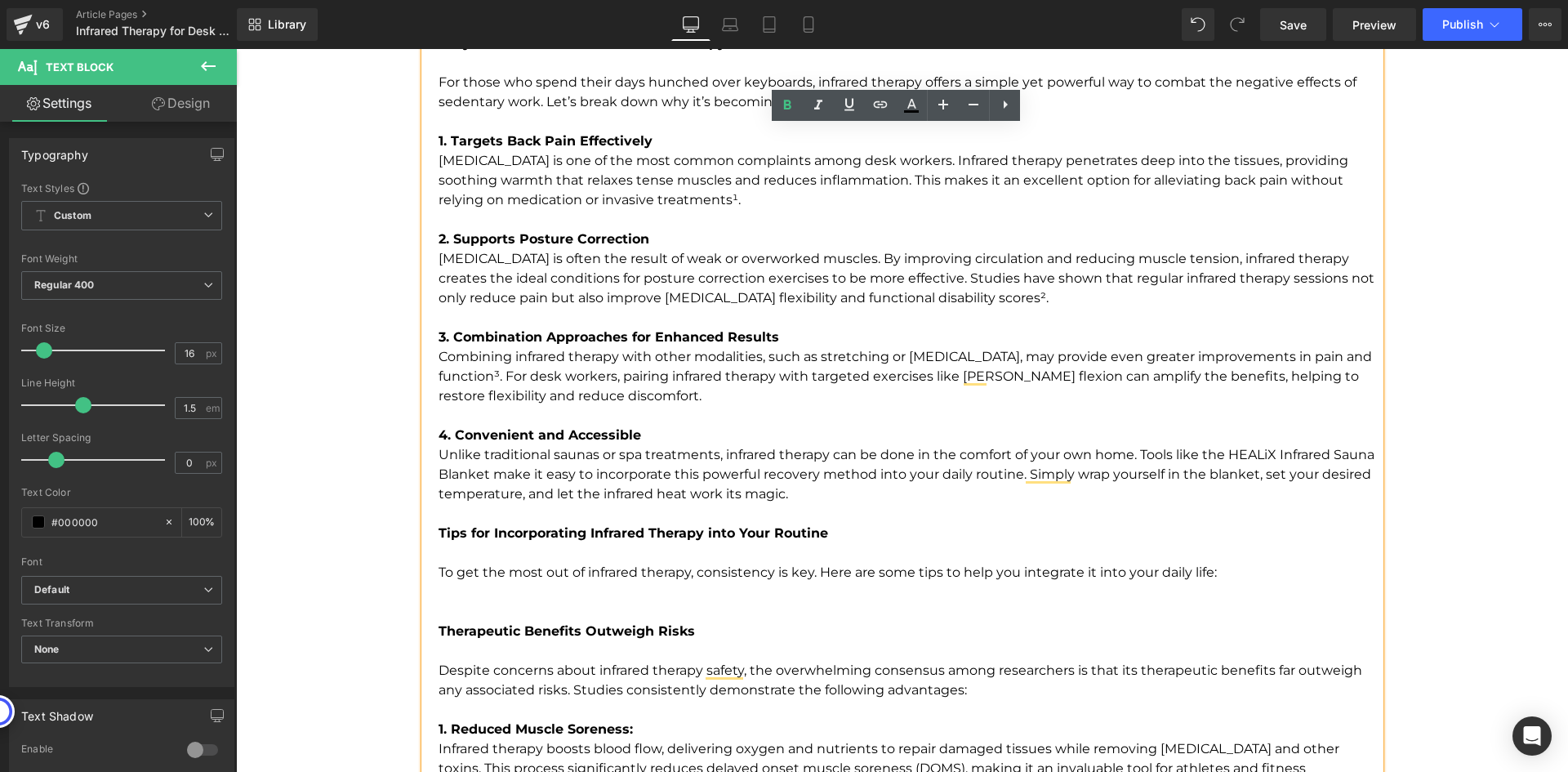
click at [453, 596] on p "Therapeutic Benefits Outweigh Risks" at bounding box center [909, 611] width 942 height 59
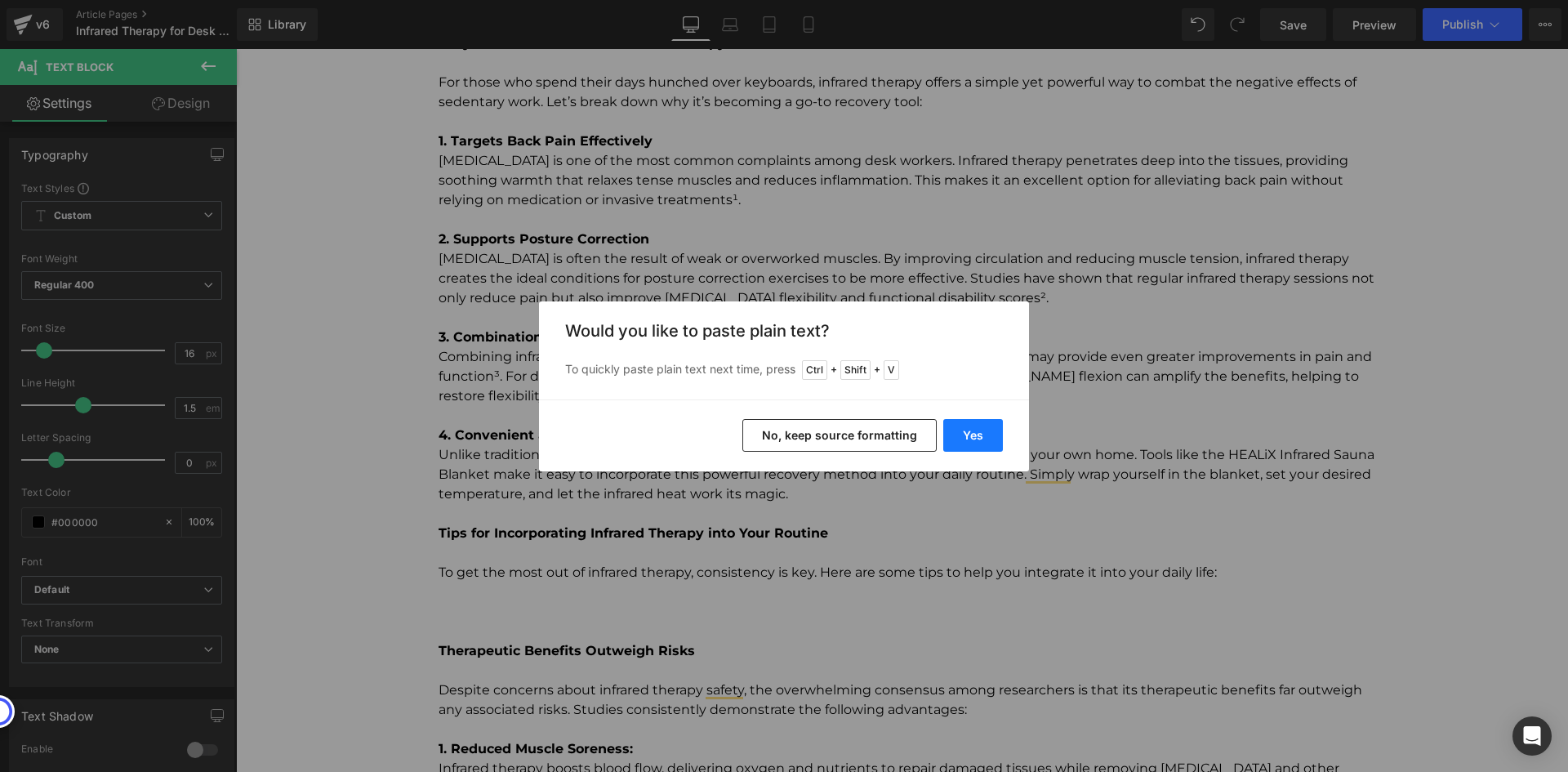
click at [1001, 440] on button "Yes" at bounding box center [973, 435] width 60 height 32
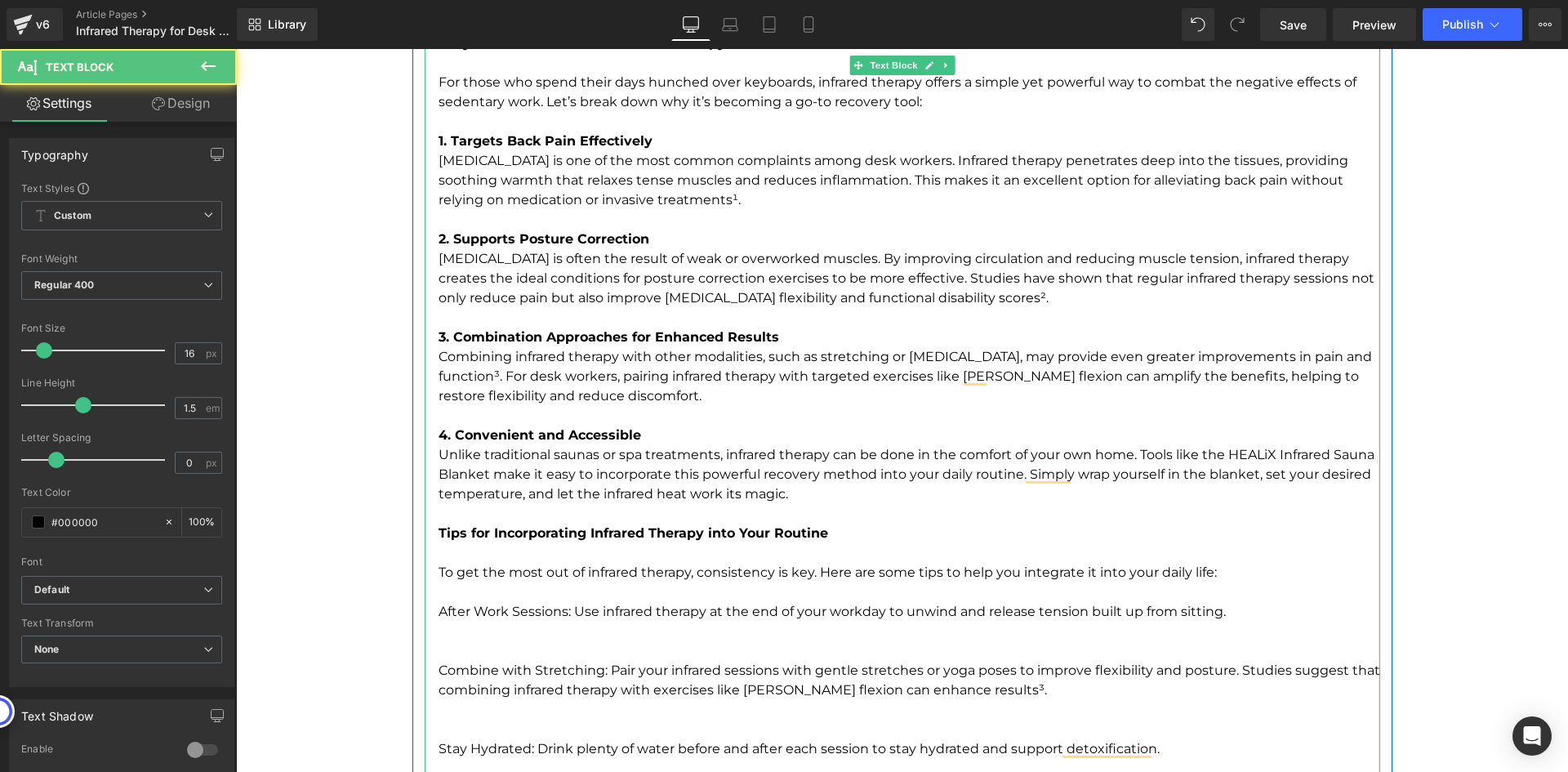
click at [438, 608] on p "After Work Sessions: Use infrared therapy at the end of your workday to unwind …" at bounding box center [909, 601] width 942 height 39
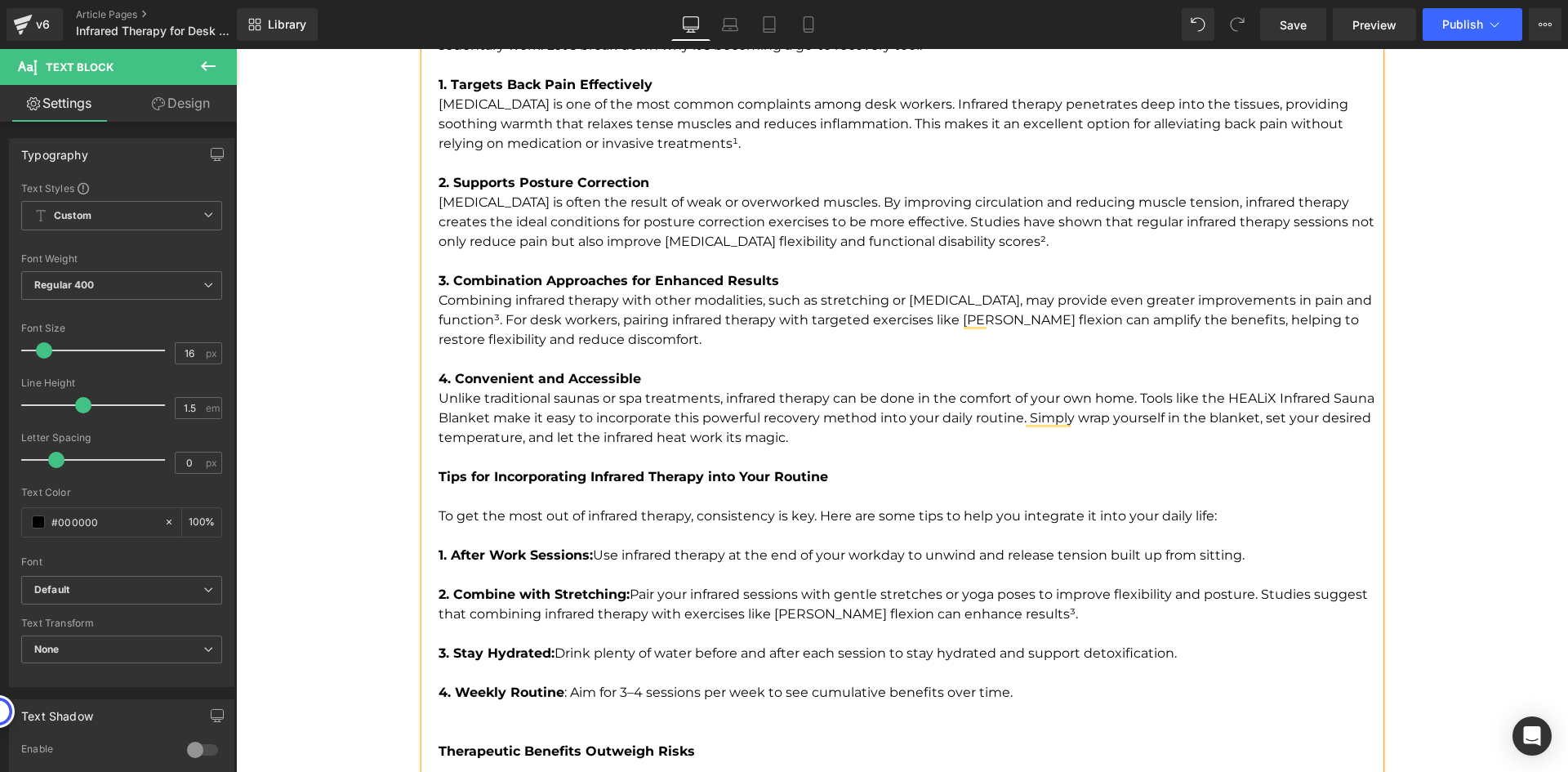
scroll to position [3016, 0]
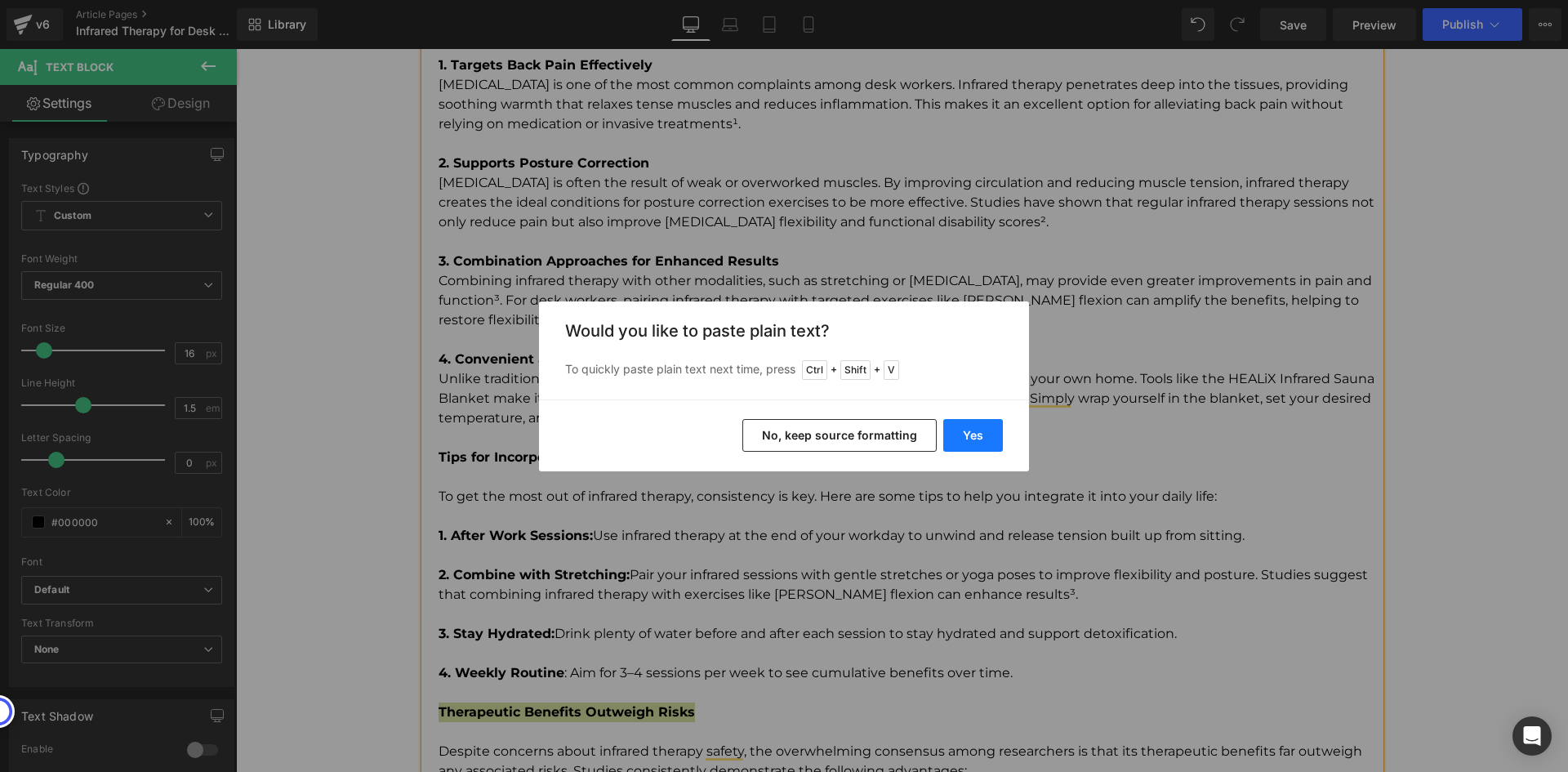
drag, startPoint x: 991, startPoint y: 430, endPoint x: 581, endPoint y: 544, distance: 425.6
click at [991, 430] on button "Yes" at bounding box center [973, 435] width 60 height 32
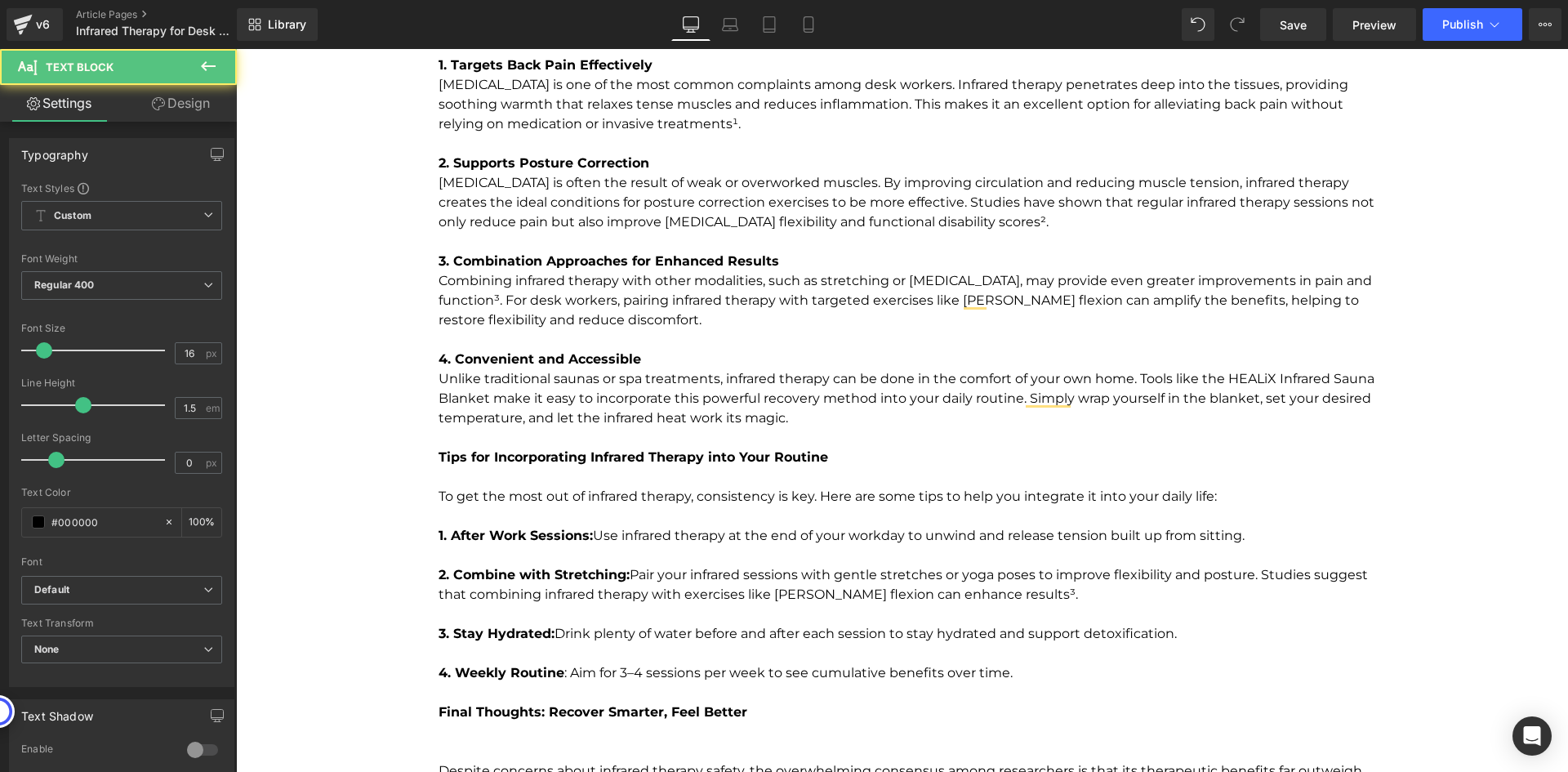
click at [692, 723] on p "To enrich screen reader interactions, please activate Accessibility in Grammarl…" at bounding box center [909, 732] width 942 height 20
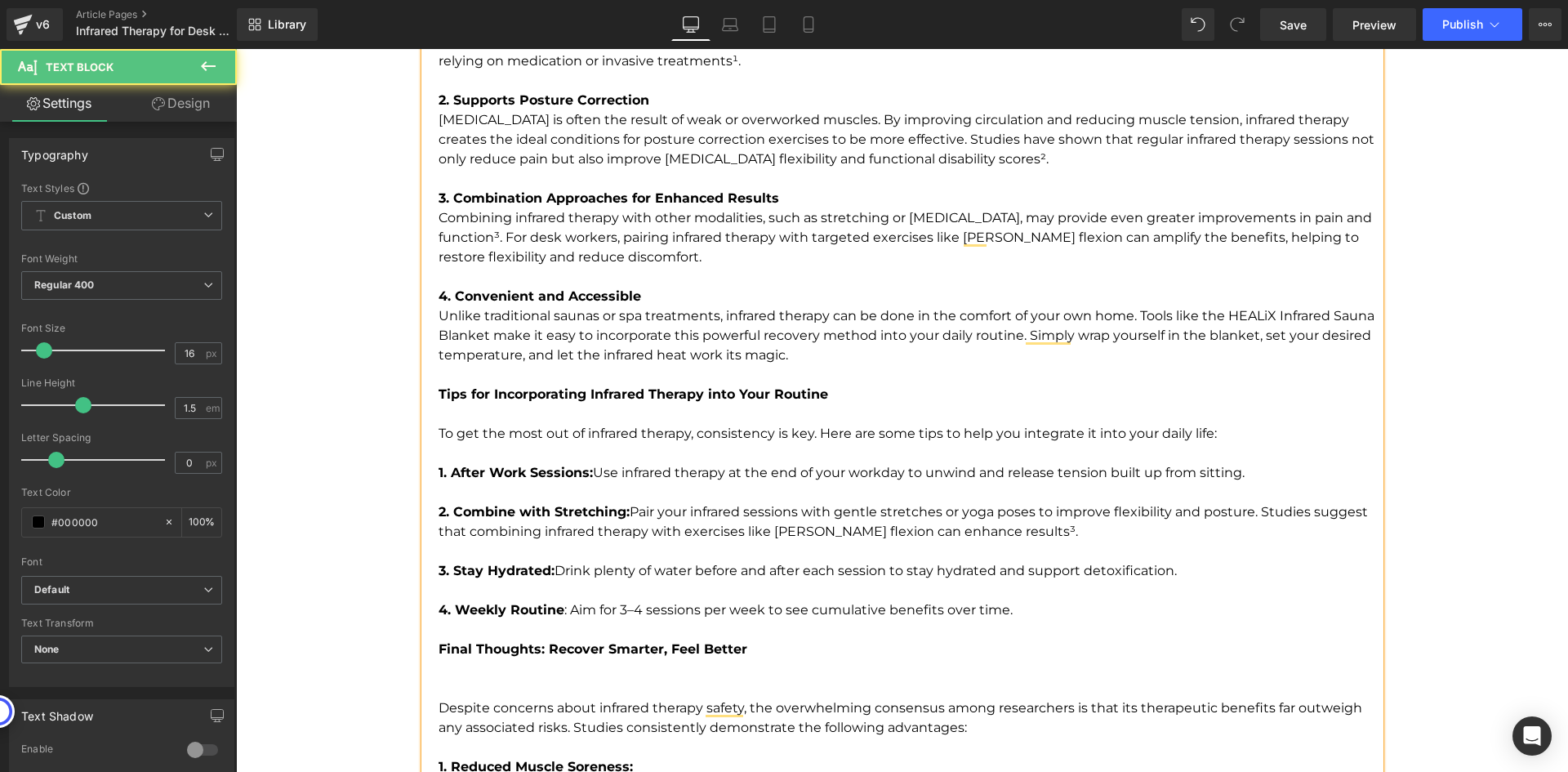
scroll to position [3179, 0]
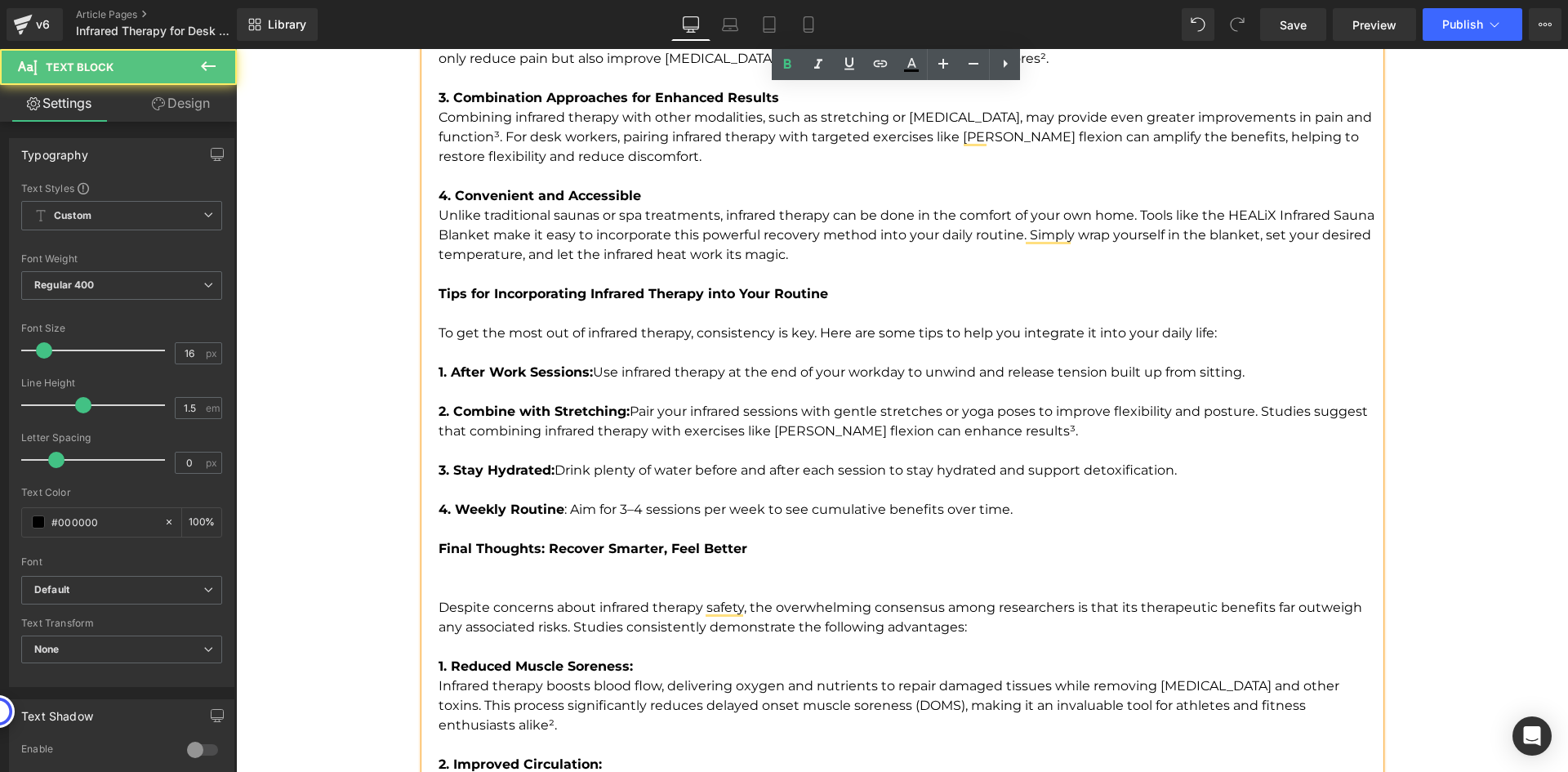
click at [460, 579] on p "To enrich screen reader interactions, please activate Accessibility in Grammarl…" at bounding box center [909, 588] width 942 height 20
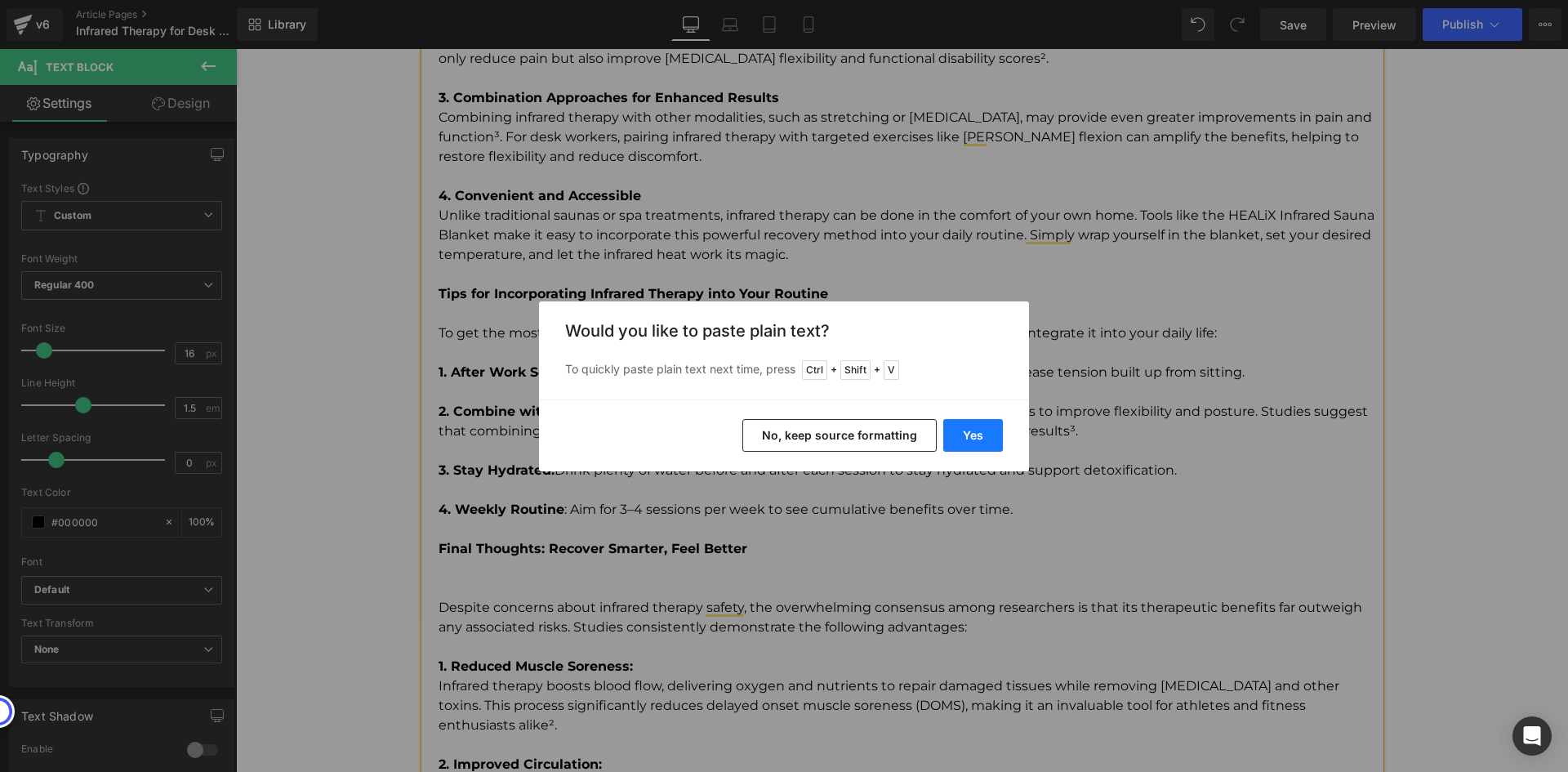
click at [979, 430] on button "Yes" at bounding box center [973, 435] width 60 height 32
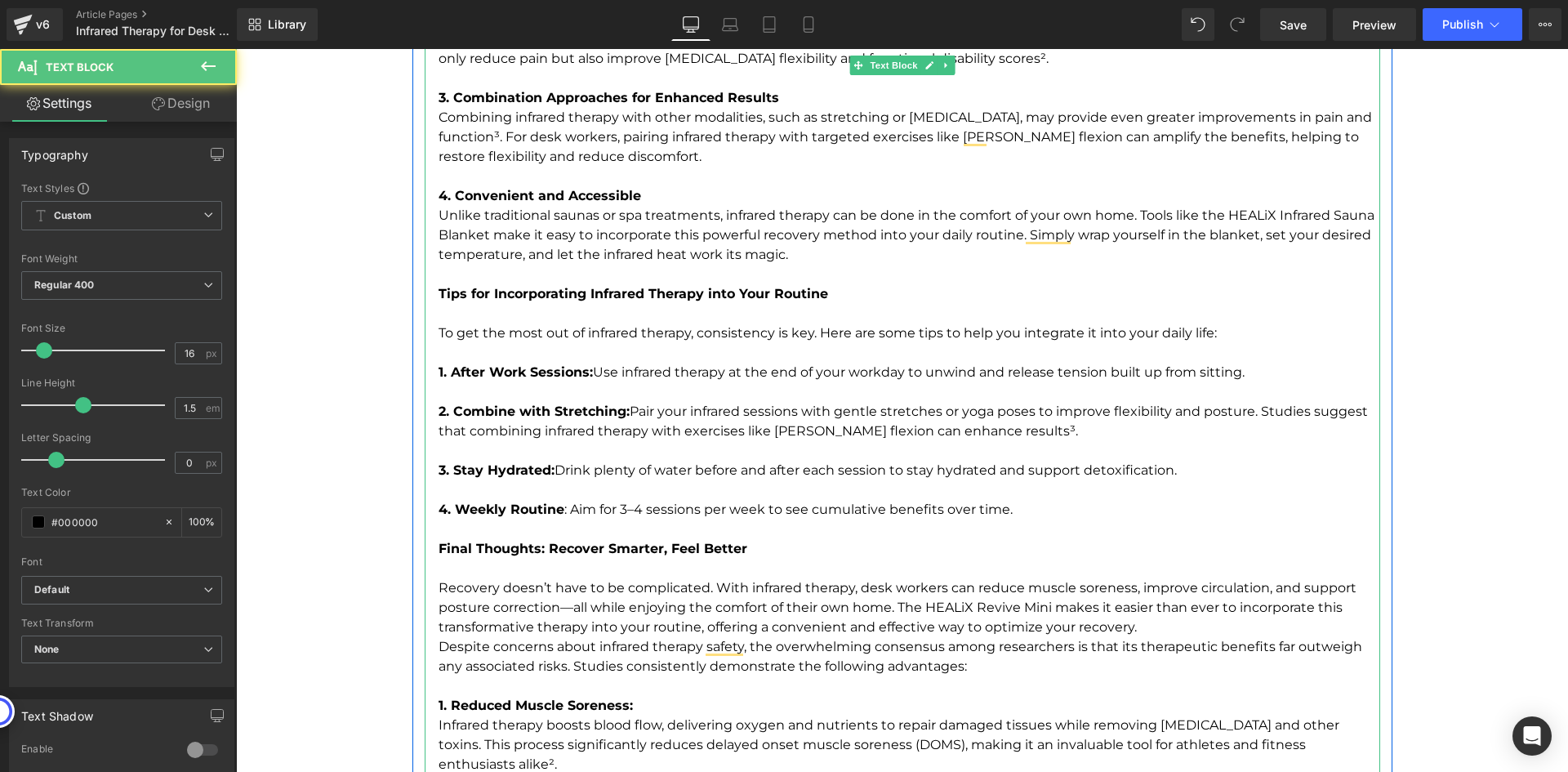
click at [982, 669] on p "Despite concerns about infrared therapy safety, the overwhelming consensus amon…" at bounding box center [909, 656] width 942 height 39
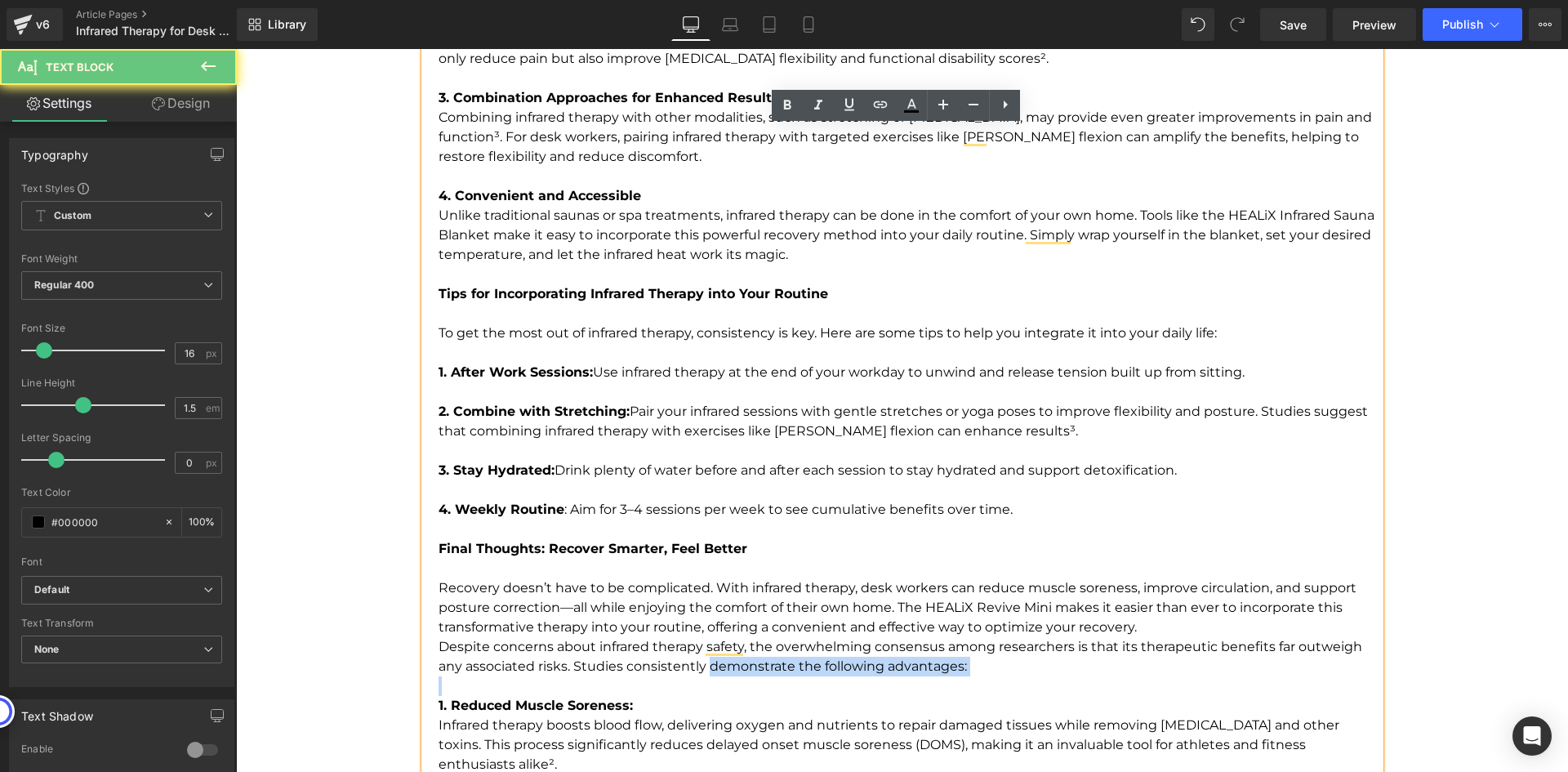
drag, startPoint x: 889, startPoint y: 668, endPoint x: 720, endPoint y: 668, distance: 169.0
click at [720, 668] on p "Despite concerns about infrared therapy safety, the overwhelming consensus amon…" at bounding box center [909, 656] width 942 height 39
click at [719, 668] on p "Despite concerns about infrared therapy safety, the overwhelming consensus amon…" at bounding box center [909, 656] width 942 height 39
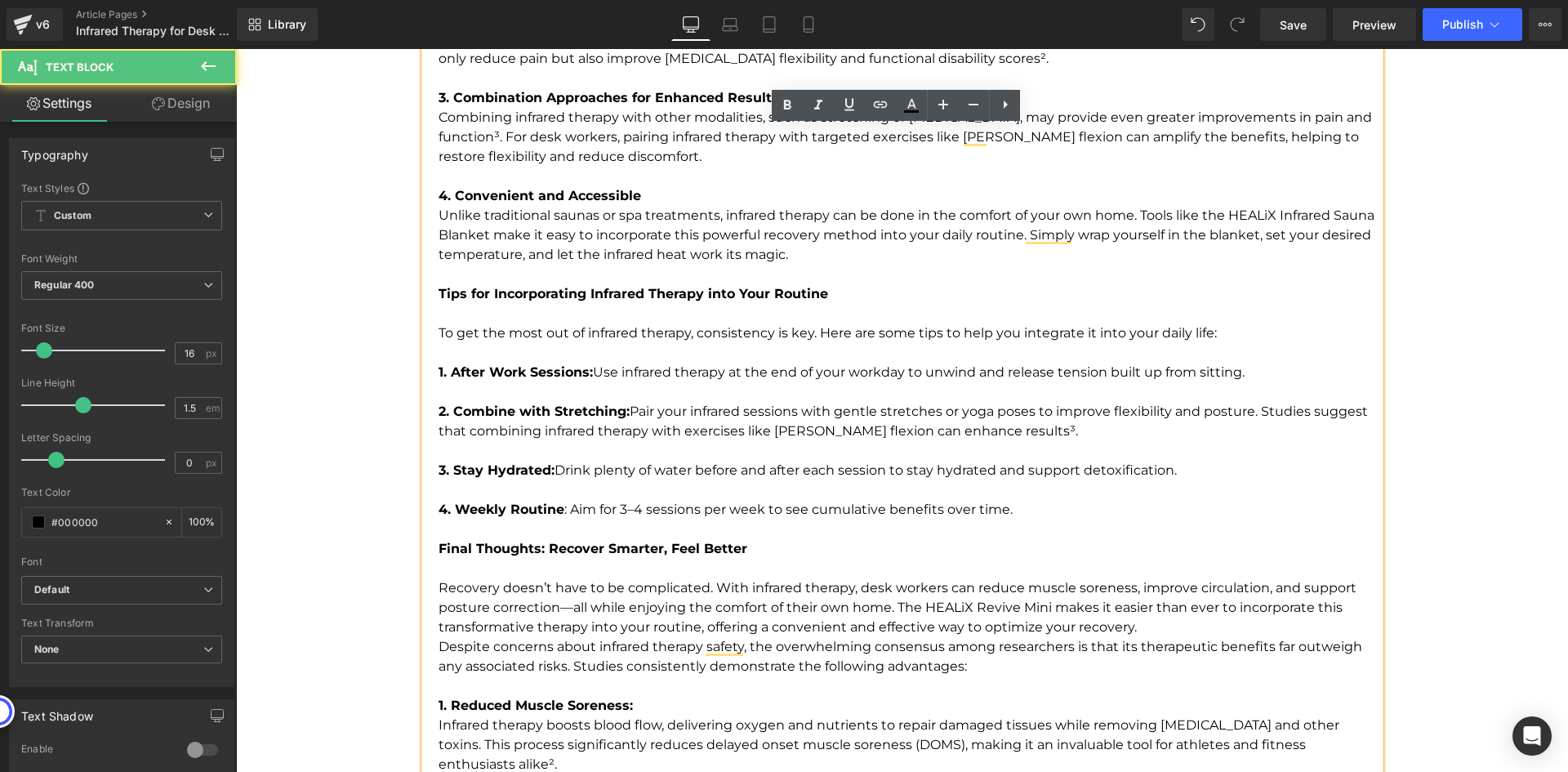
click at [965, 668] on p "Despite concerns about infrared therapy safety, the overwhelming consensus amon…" at bounding box center [909, 656] width 942 height 39
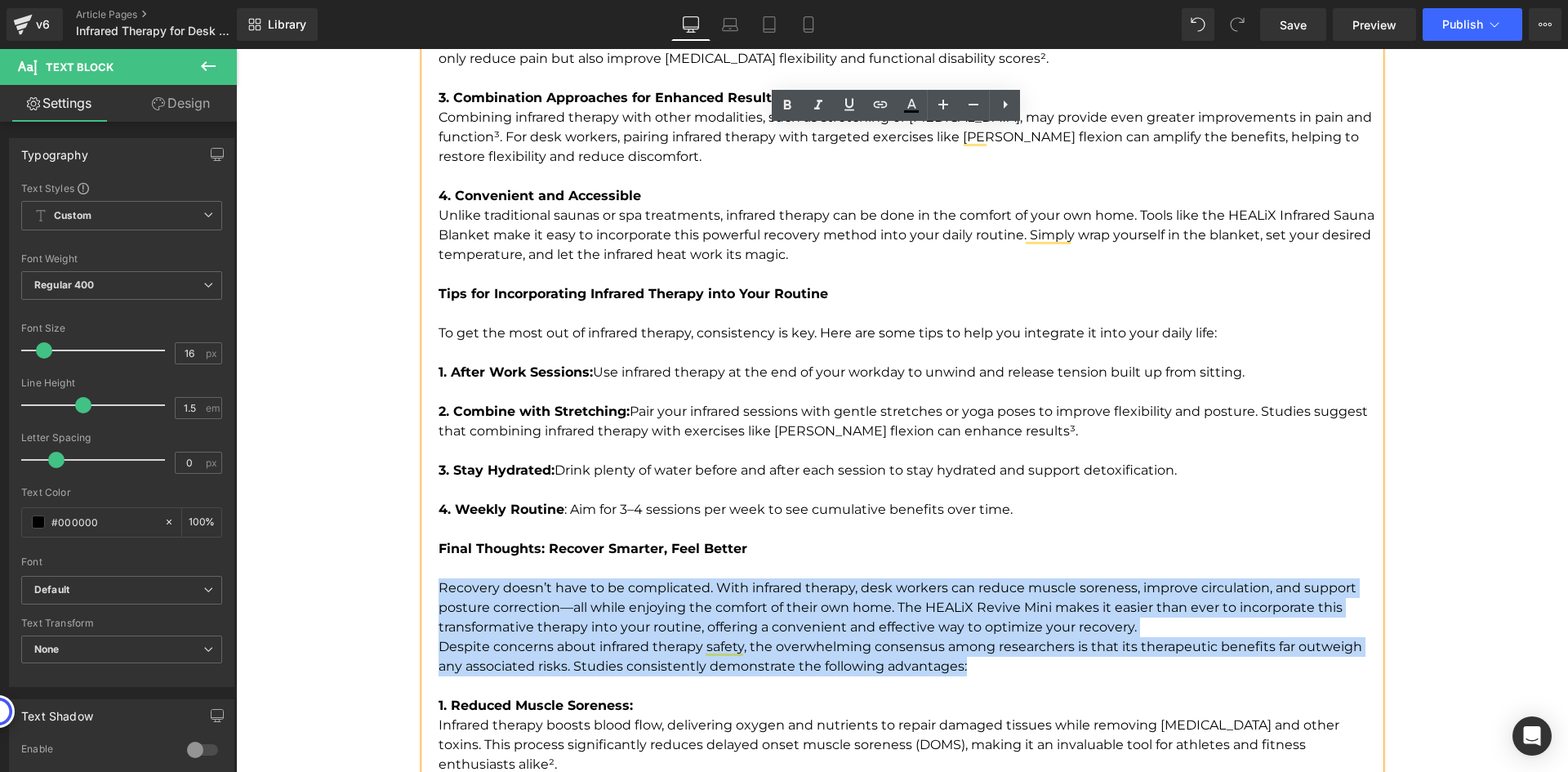
click at [438, 589] on p "Recovery doesn’t have to be complicated. With infrared therapy, desk workers ca…" at bounding box center [909, 607] width 942 height 59
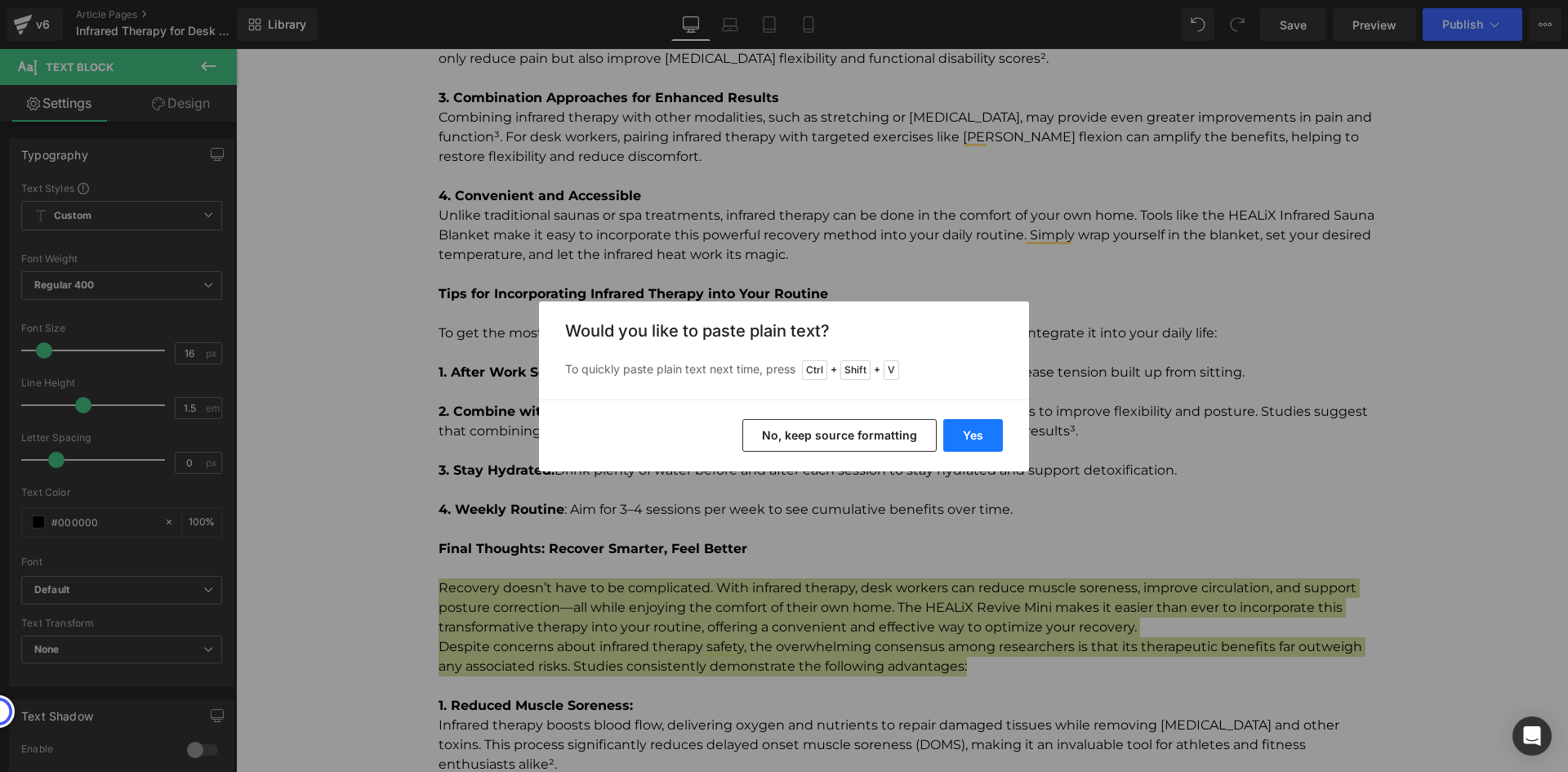
click at [963, 437] on button "Yes" at bounding box center [973, 435] width 60 height 32
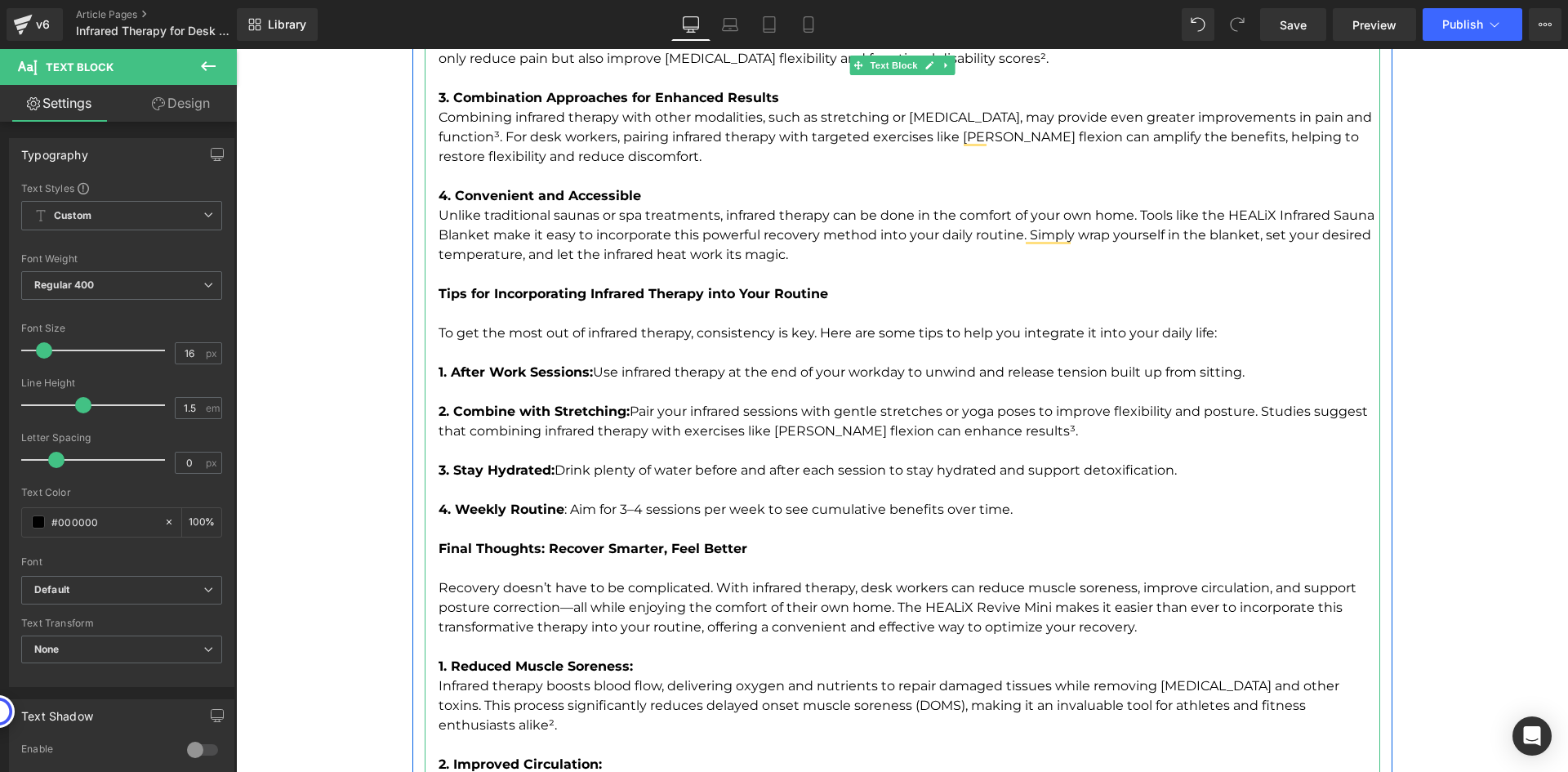
click at [1165, 632] on p "Recovery doesn’t have to be complicated. With infrared therapy, desk workers ca…" at bounding box center [909, 607] width 942 height 59
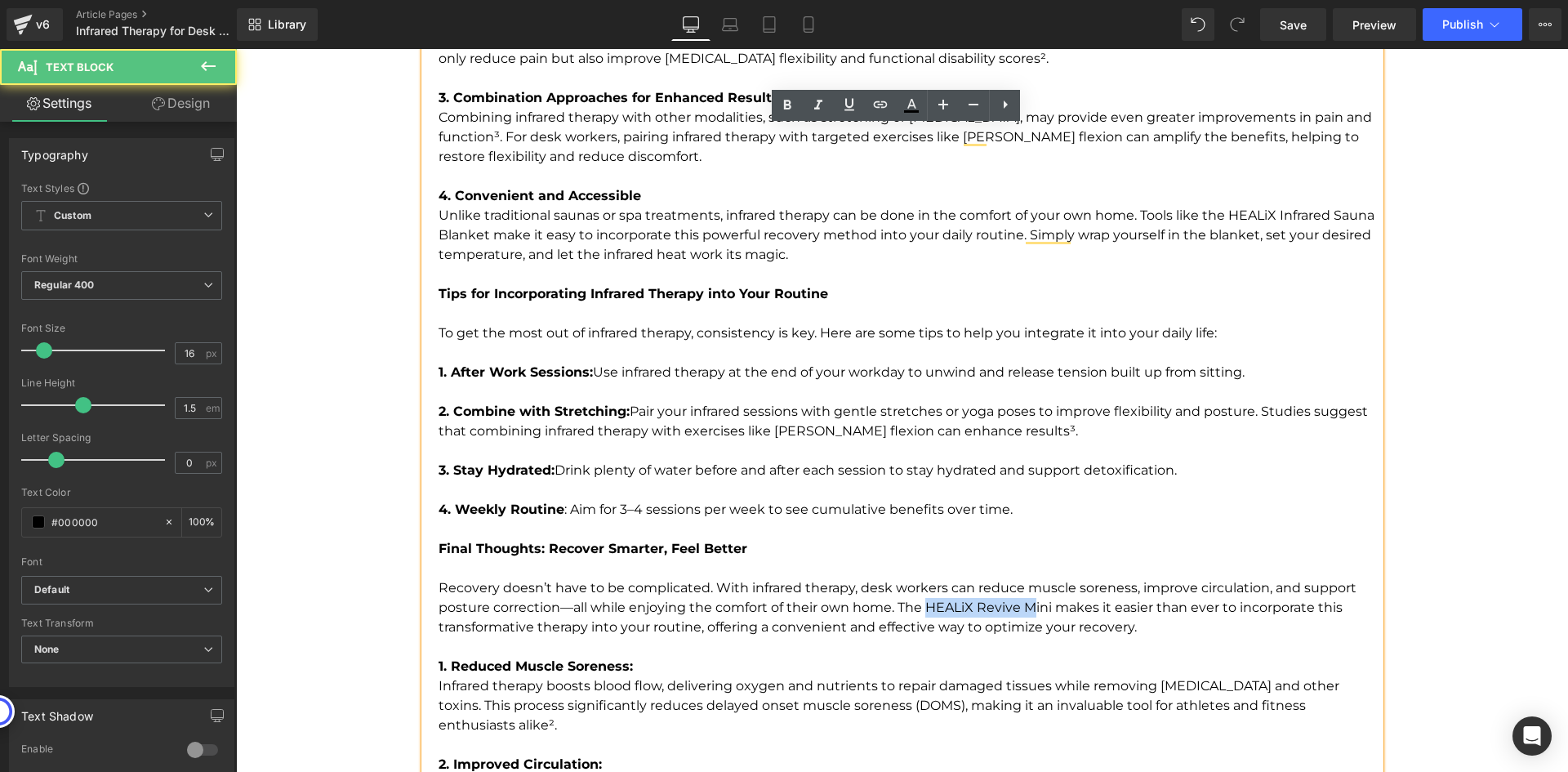
drag, startPoint x: 919, startPoint y: 605, endPoint x: 1028, endPoint y: 610, distance: 109.1
click at [1027, 610] on p "Recovery doesn’t have to be complicated. With infrared therapy, desk workers ca…" at bounding box center [909, 607] width 942 height 59
click at [1043, 607] on p "Recovery doesn’t have to be complicated. With infrared therapy, desk workers ca…" at bounding box center [909, 607] width 942 height 59
click at [1043, 605] on p "Recovery doesn’t have to be complicated. With infrared therapy, desk workers ca…" at bounding box center [909, 607] width 942 height 59
click at [1045, 609] on p "Recovery doesn’t have to be complicated. With infrared therapy, desk workers ca…" at bounding box center [909, 607] width 942 height 59
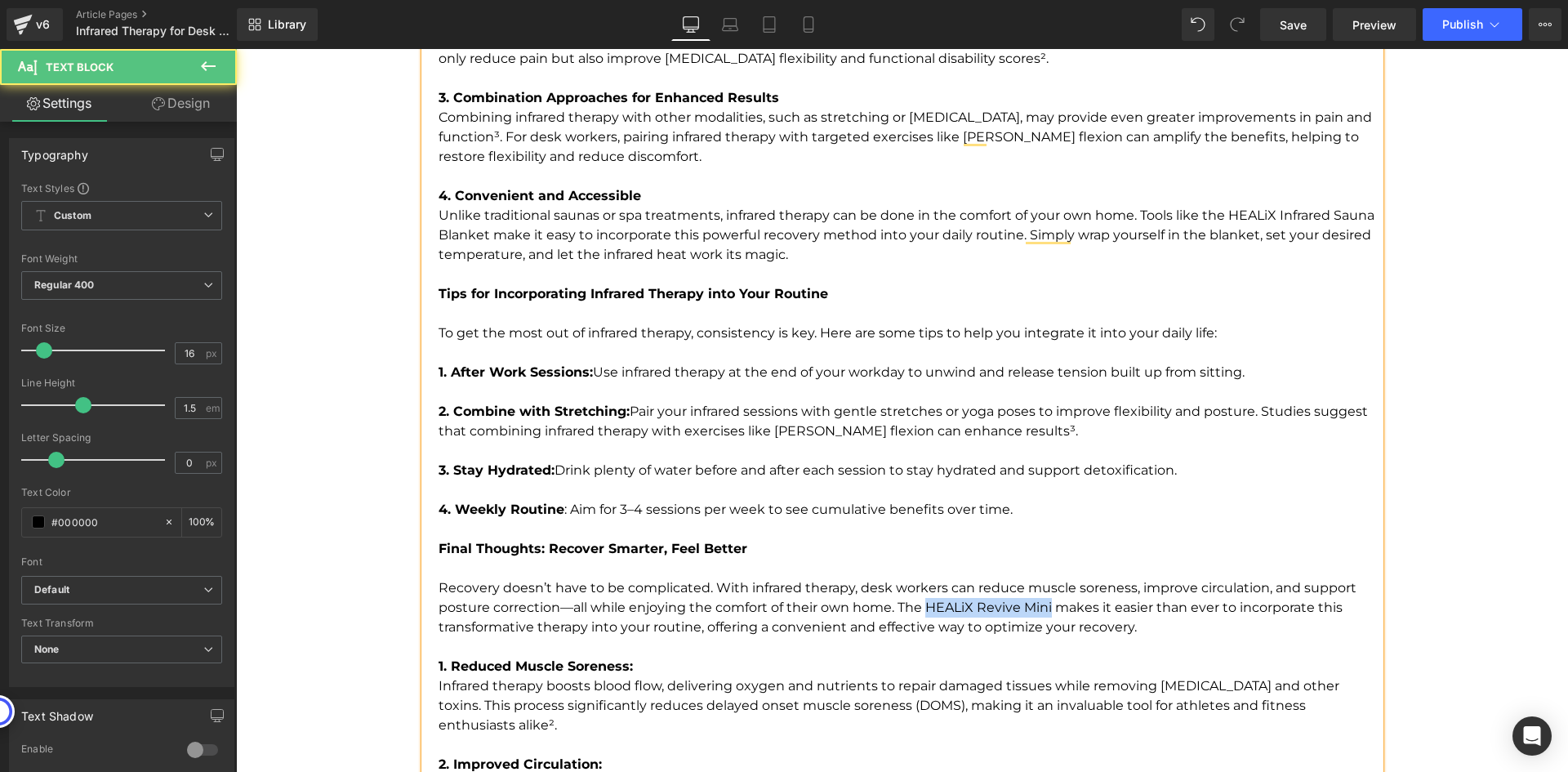
click at [920, 606] on p "Recovery doesn’t have to be complicated. With infrared therapy, desk workers ca…" at bounding box center [909, 607] width 942 height 59
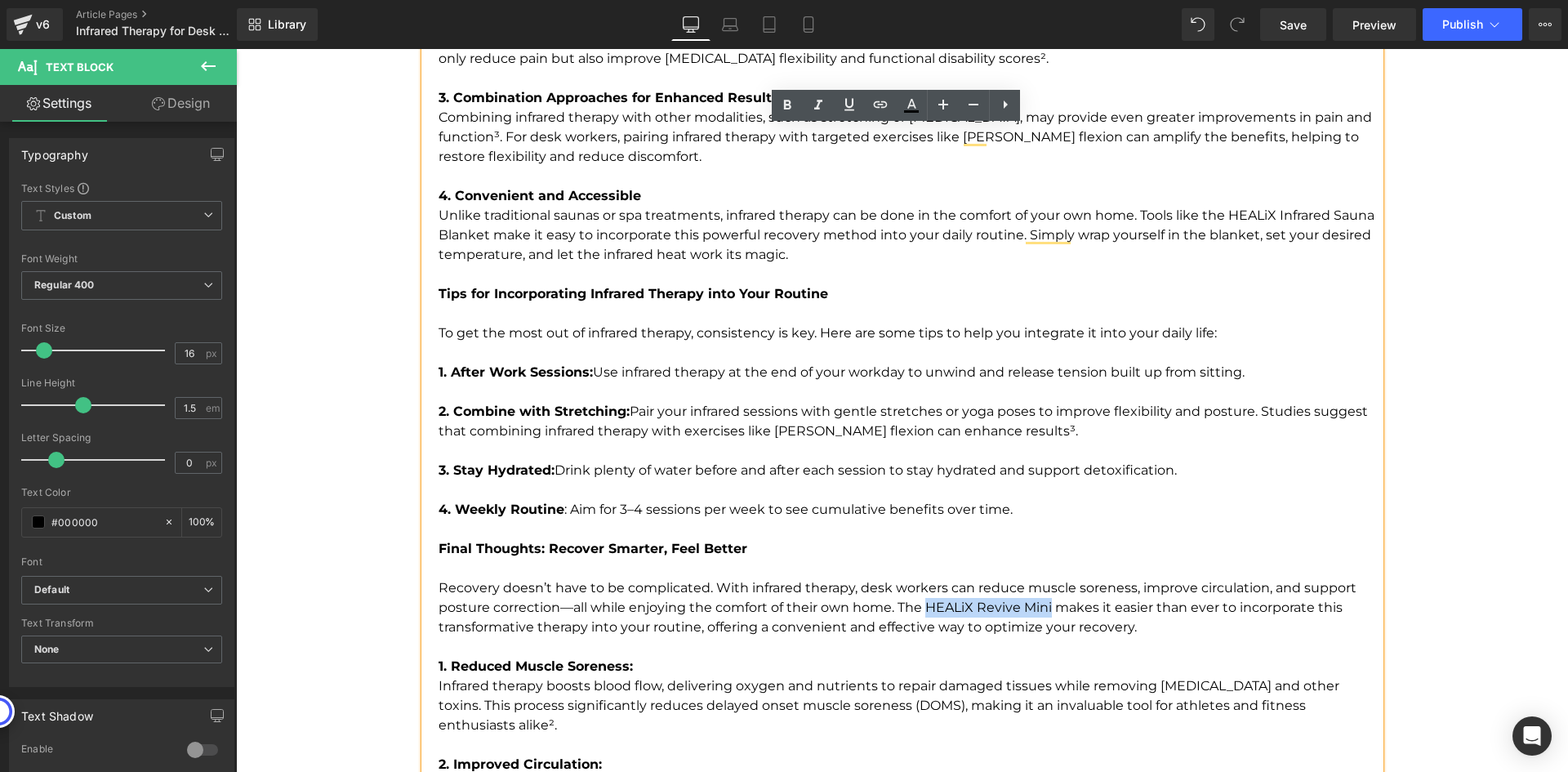
drag, startPoint x: 920, startPoint y: 607, endPoint x: 1044, endPoint y: 603, distance: 124.1
click at [1044, 603] on p "Recovery doesn’t have to be complicated. With infrared therapy, desk workers ca…" at bounding box center [909, 607] width 942 height 59
click at [878, 113] on icon at bounding box center [880, 104] width 20 height 20
click at [1049, 650] on input "text" at bounding box center [1026, 641] width 252 height 41
paste input "https://www.healixinfrared.com/products/revive-pemf-pemf-therapy-infrared-mat-m…"
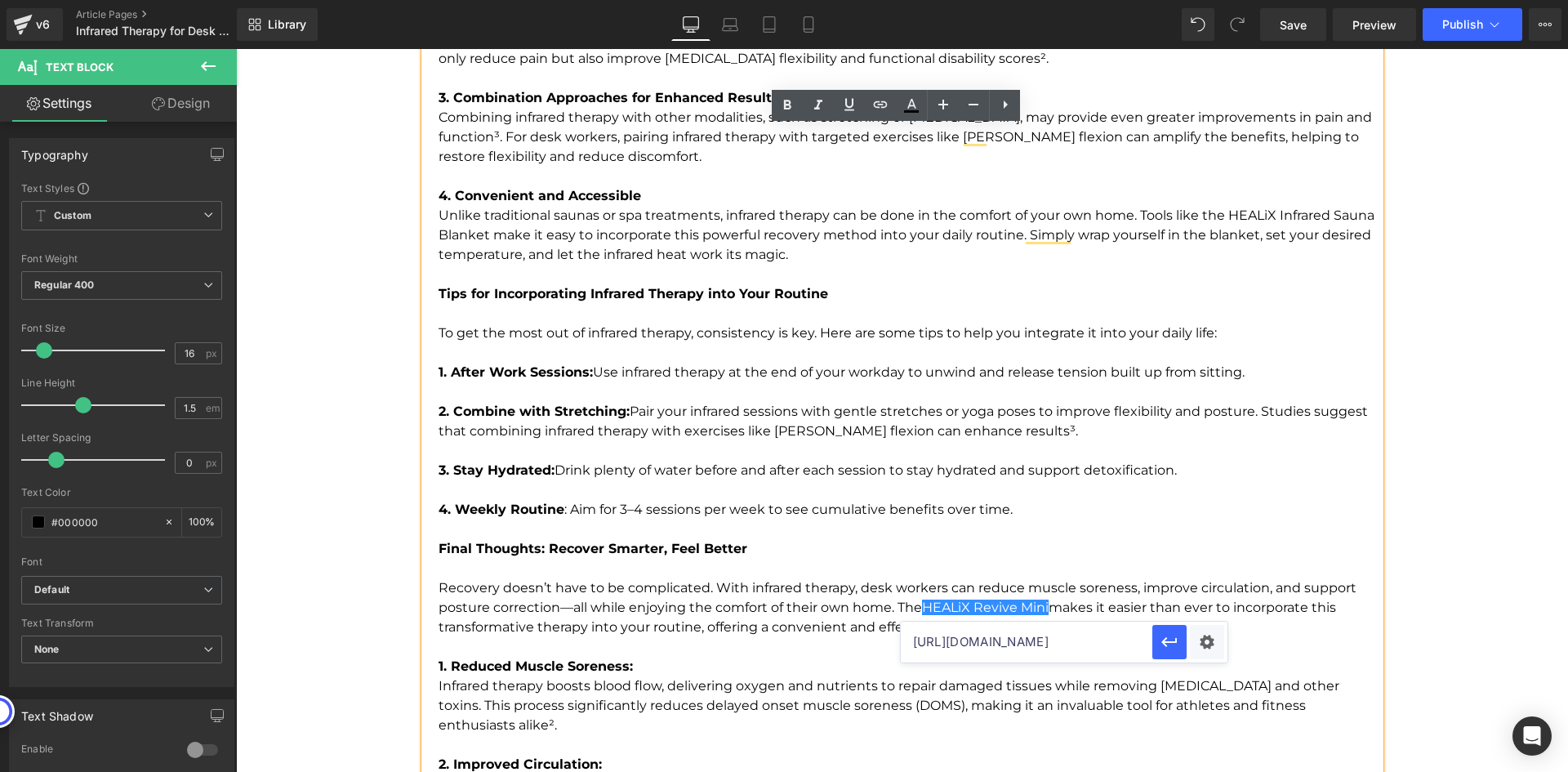
scroll to position [0, 300]
type input "https://www.healixinfrared.com/products/revive-pemf-pemf-therapy-infrared-mat-m…"
click at [1030, 644] on p "1. Reduced Muscle Soreness:" at bounding box center [909, 656] width 942 height 39
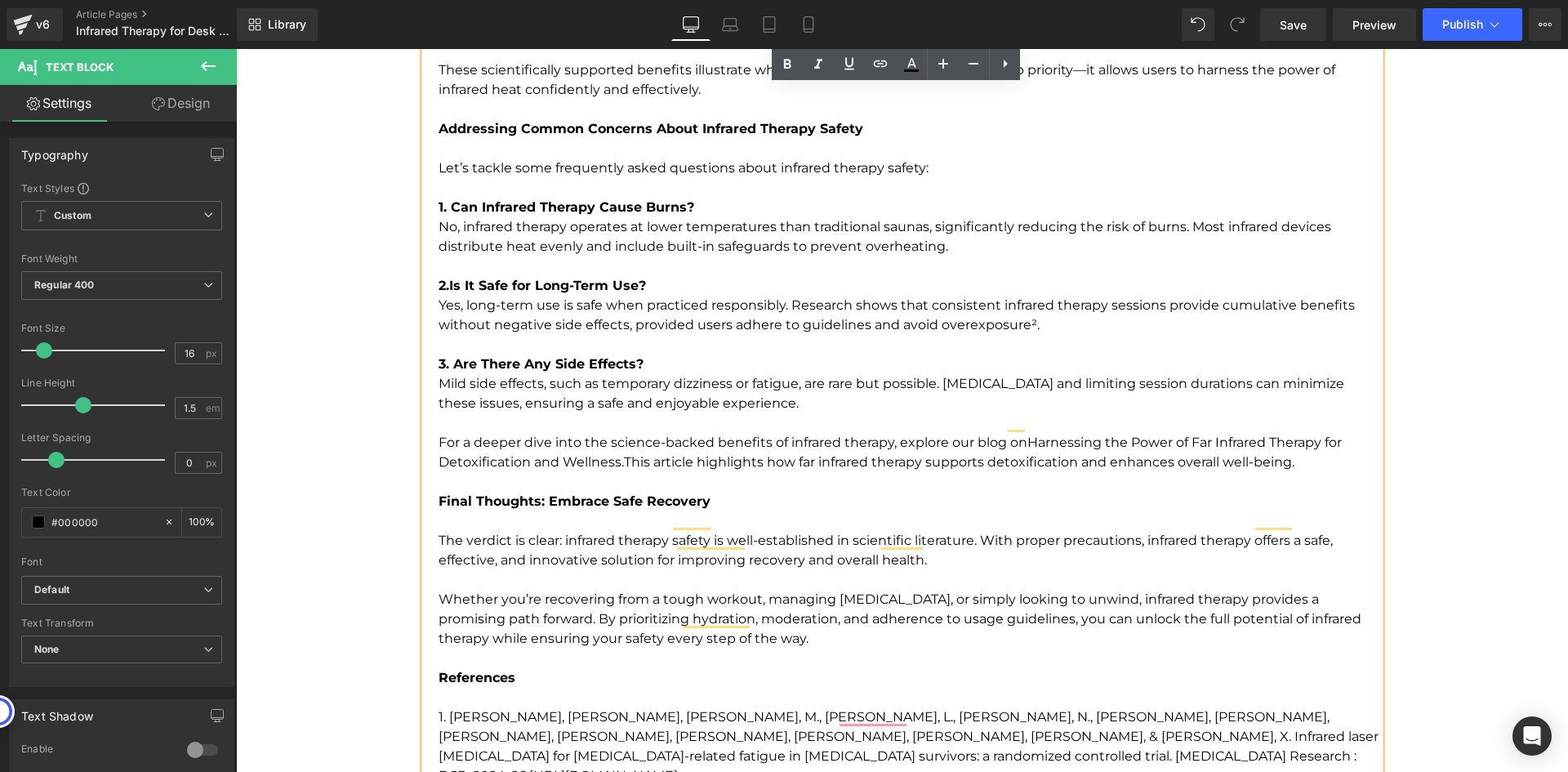
scroll to position [4078, 0]
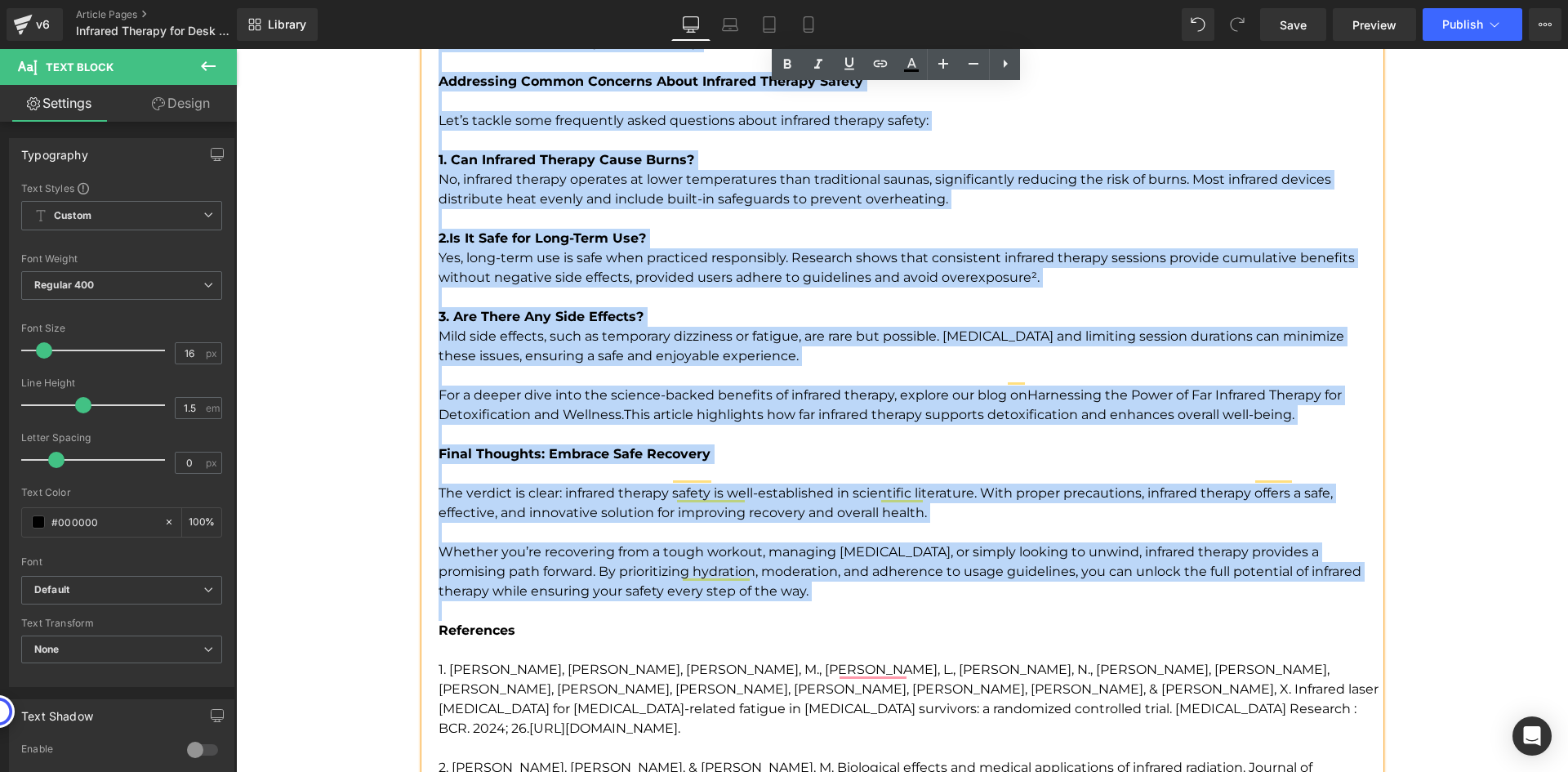
click at [809, 601] on p "References" at bounding box center [909, 630] width 942 height 59
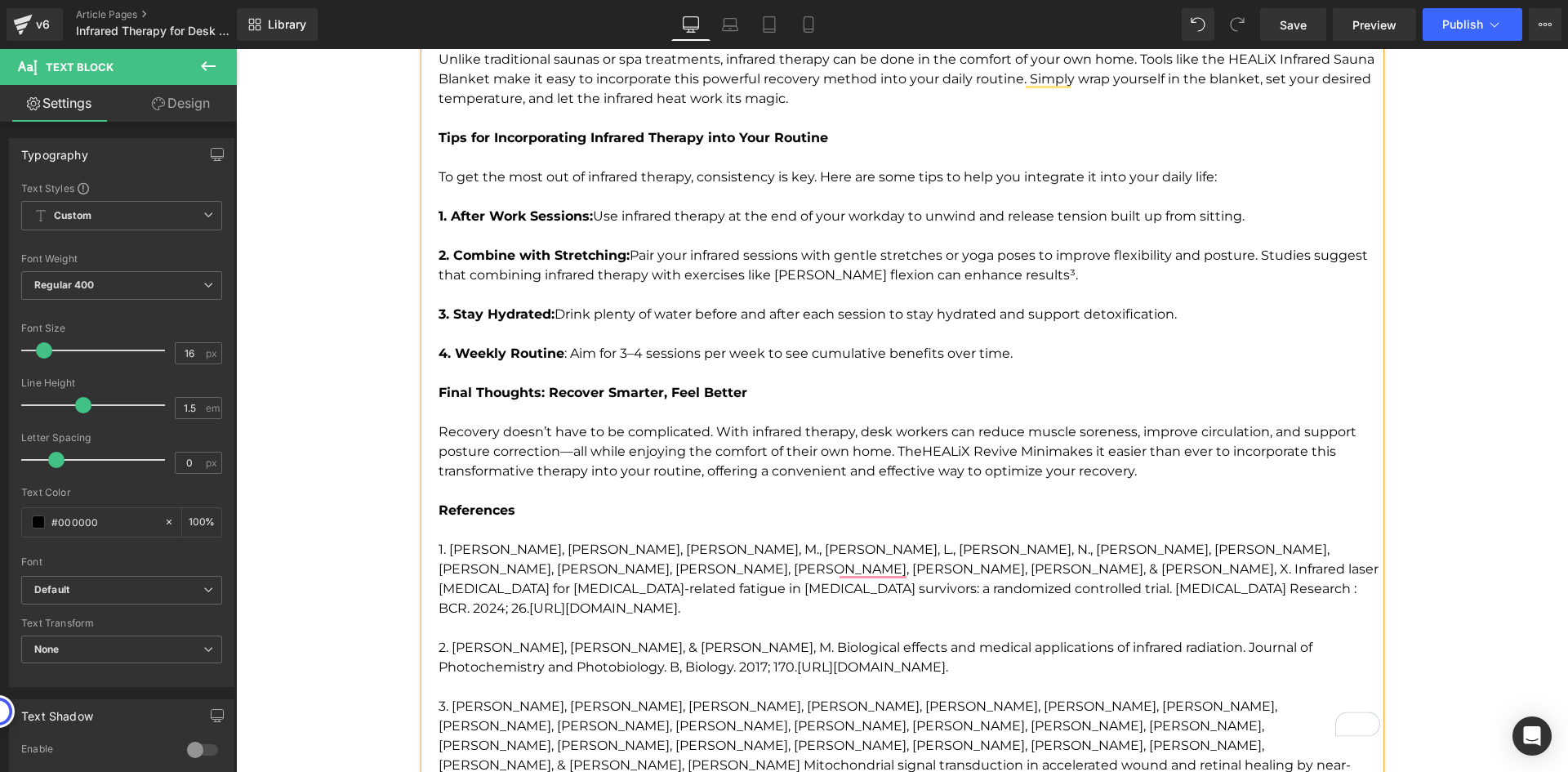
scroll to position [3336, 0]
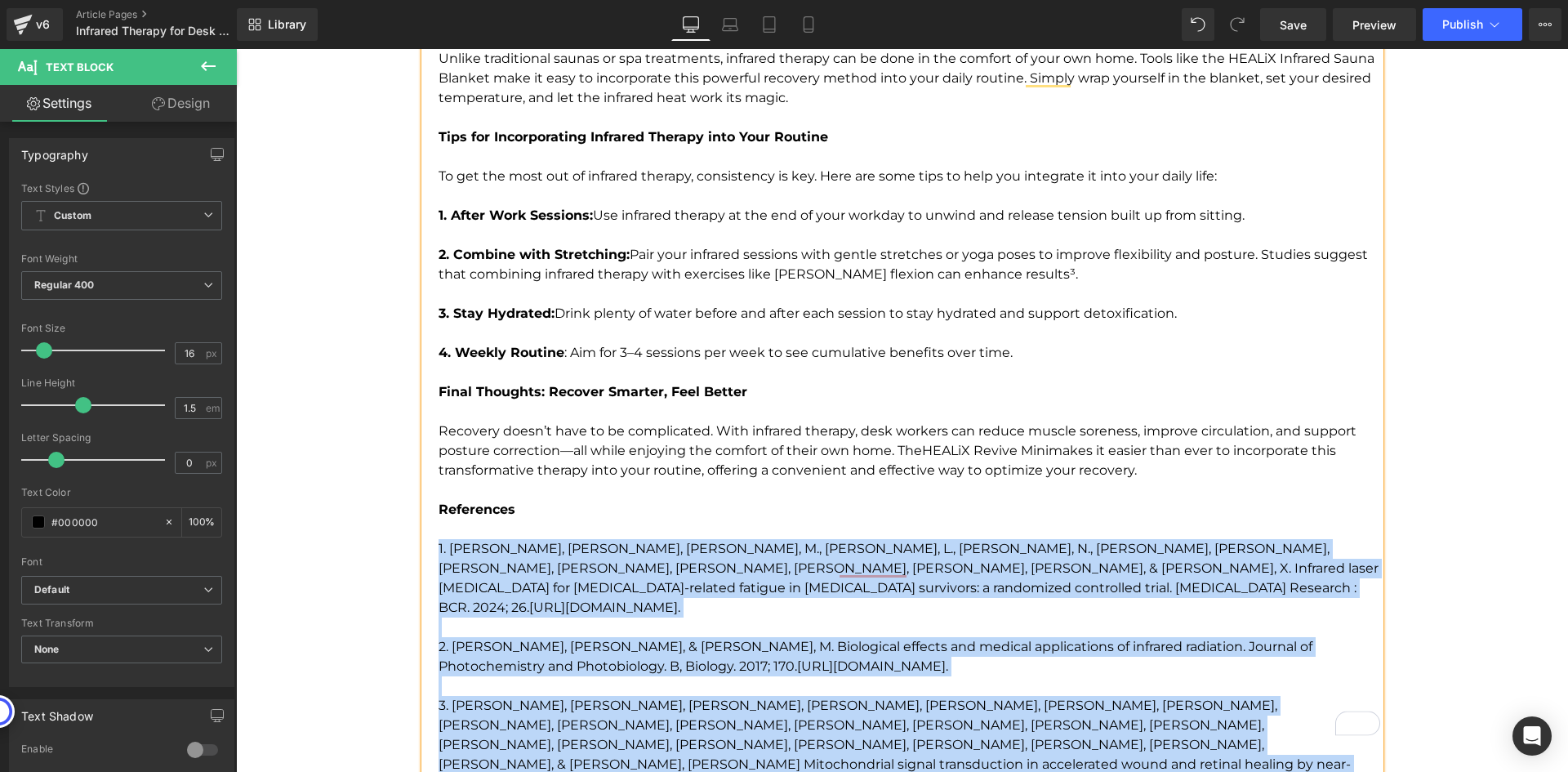
drag, startPoint x: 432, startPoint y: 549, endPoint x: 798, endPoint y: 700, distance: 395.9
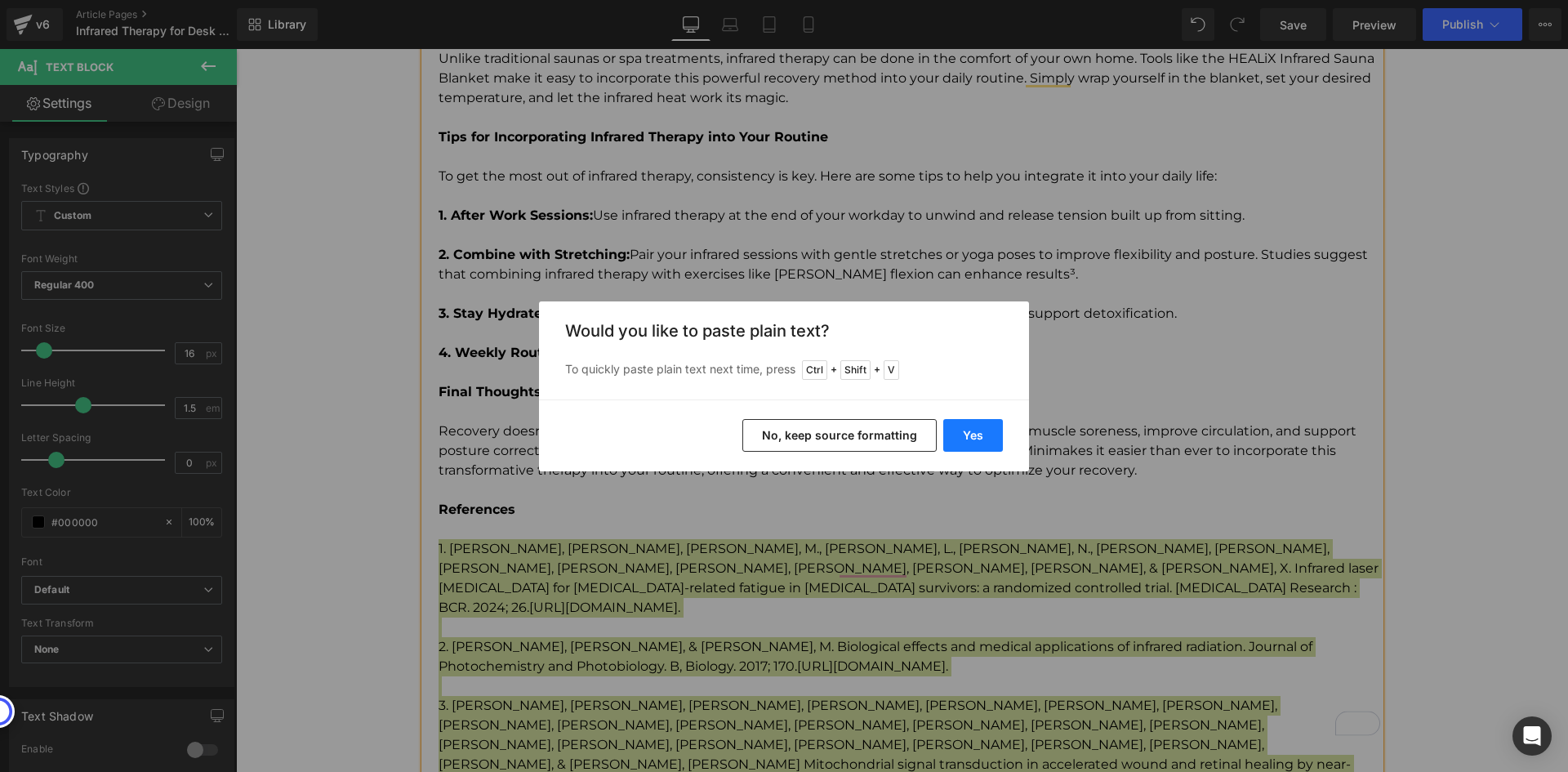
click at [971, 436] on button "Yes" at bounding box center [973, 435] width 60 height 32
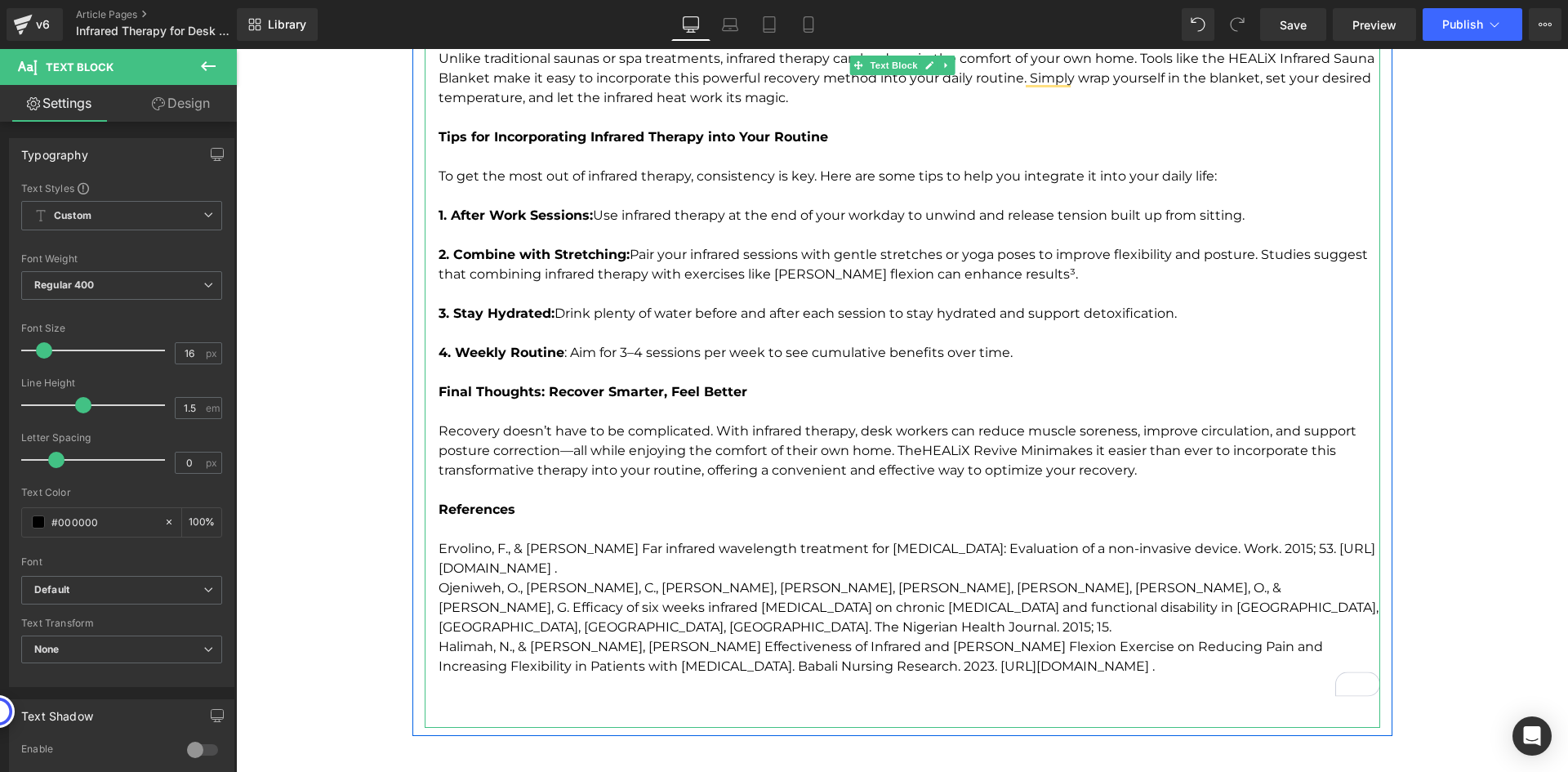
click at [447, 543] on p "Ervolino, F., & Gazze, R. Far infrared wavelength treatment for low back pain: …" at bounding box center [909, 558] width 942 height 39
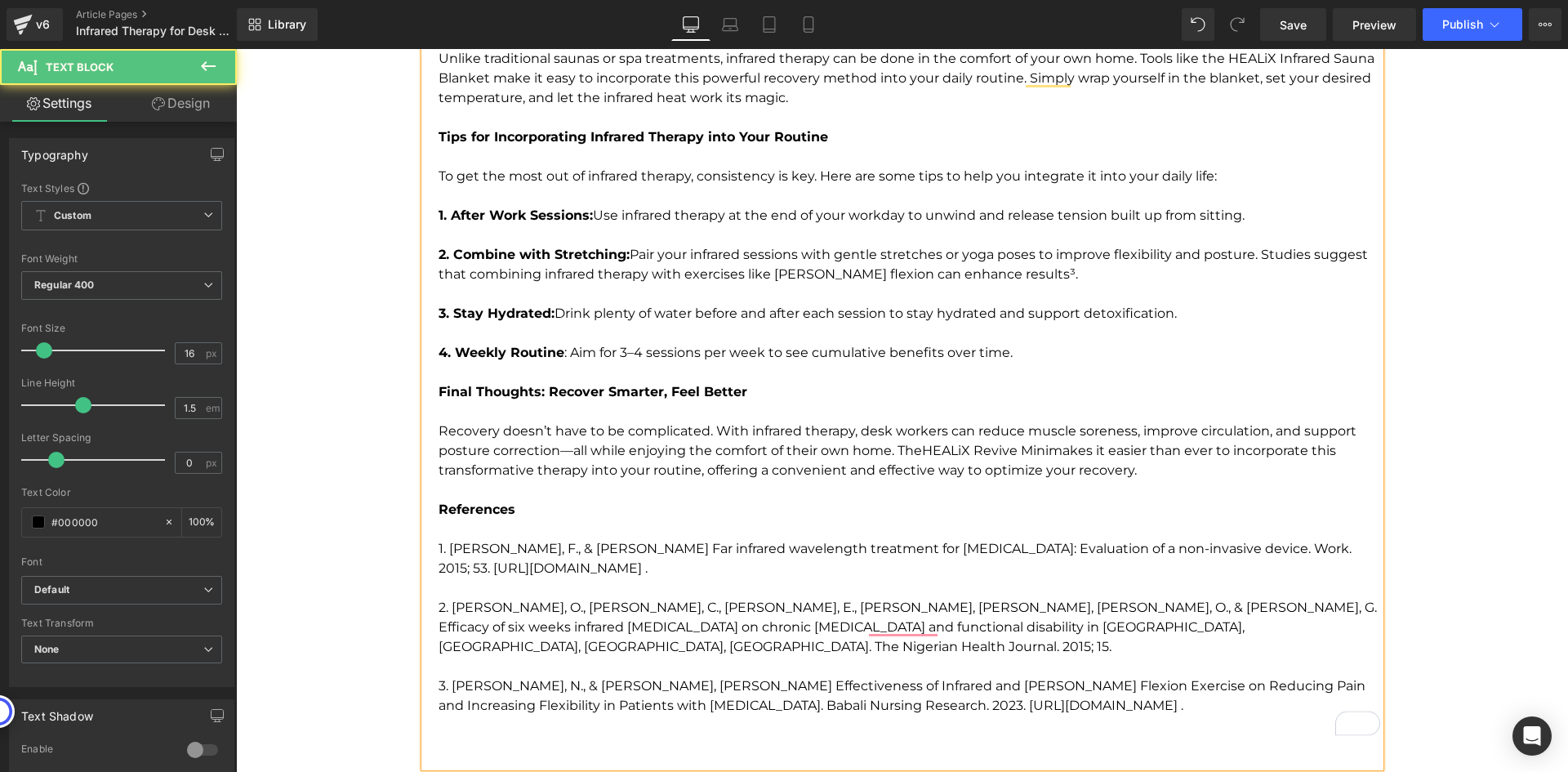
click at [668, 567] on p "1. Ervolino, F., & Gazze, R. Far infrared wavelength treatment for low back pai…" at bounding box center [909, 568] width 942 height 59
click at [678, 572] on p "1. Ervolino, F., & Gazze, R. Far infrared wavelength treatment for low back pai…" at bounding box center [909, 568] width 942 height 59
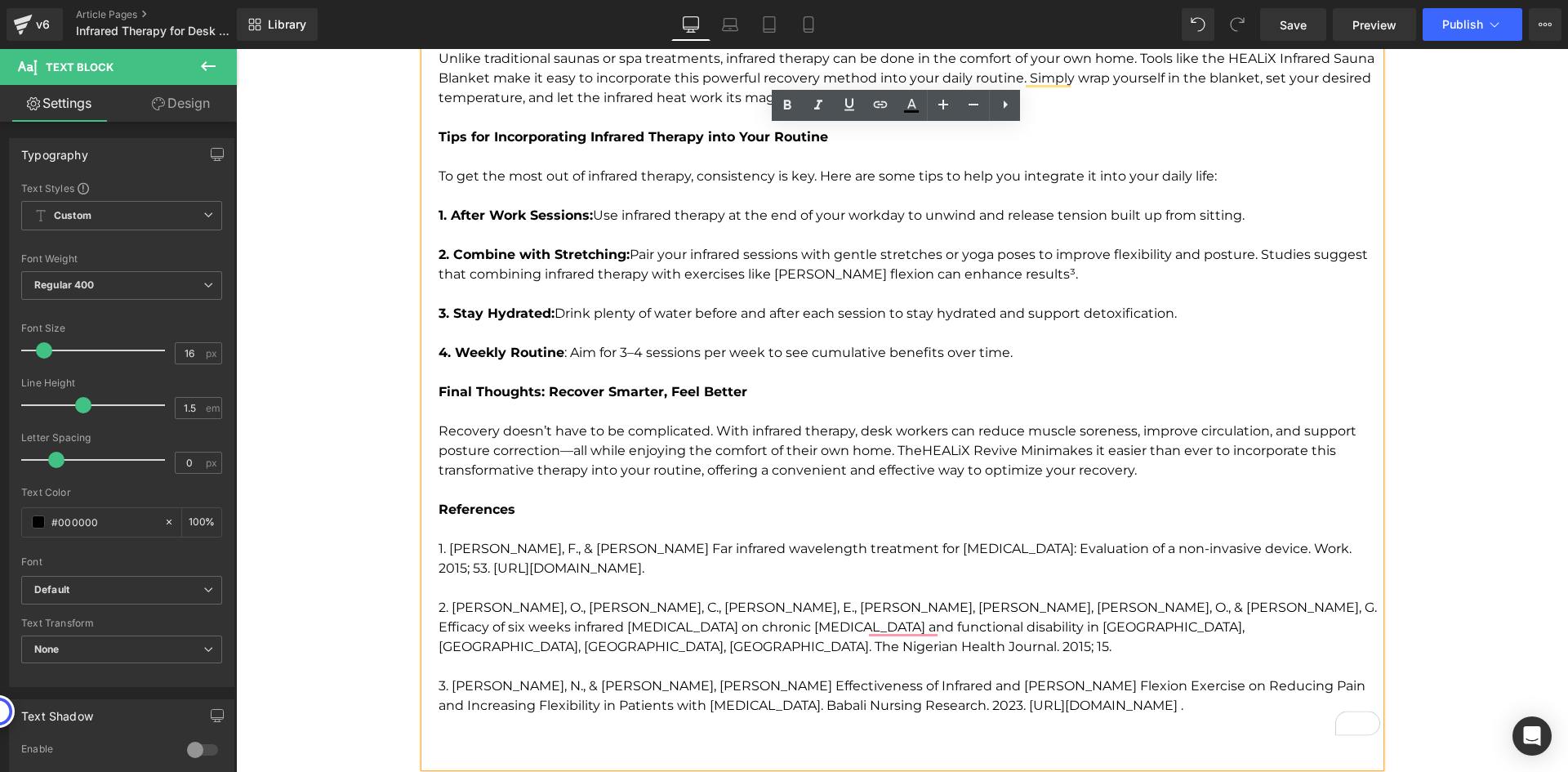
drag, startPoint x: 654, startPoint y: 567, endPoint x: 429, endPoint y: 572, distance: 225.1
click at [879, 100] on icon at bounding box center [880, 104] width 20 height 20
click at [634, 601] on input "https://www.healixinfrared.com/products/revive-pemf-pemf-therapy-infrared-mat-m…" at bounding box center [588, 602] width 252 height 41
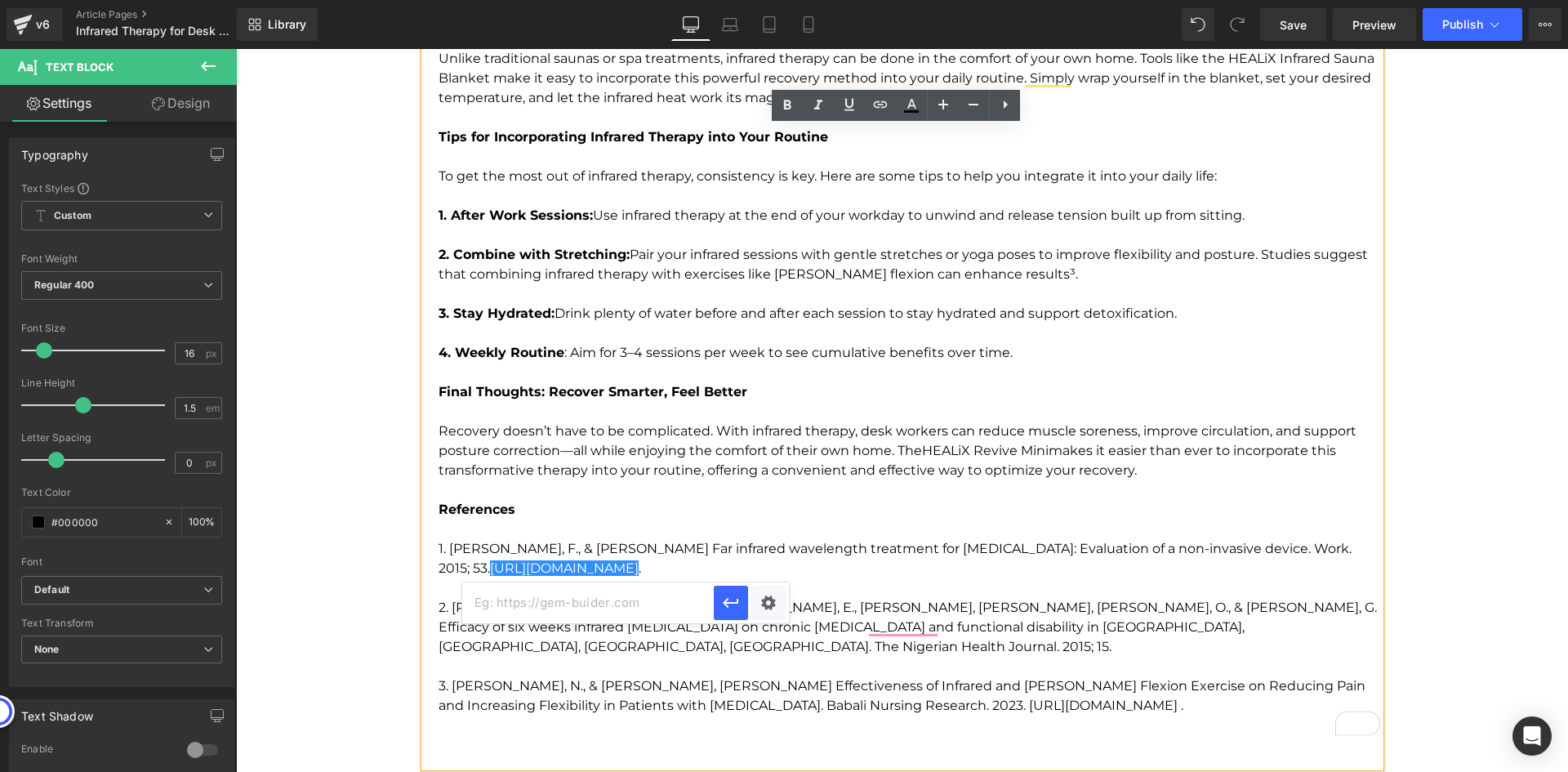
paste input "https://doi.org/10.3233/WOR-152152"
type input "https://doi.org/10.3233/WOR-152152"
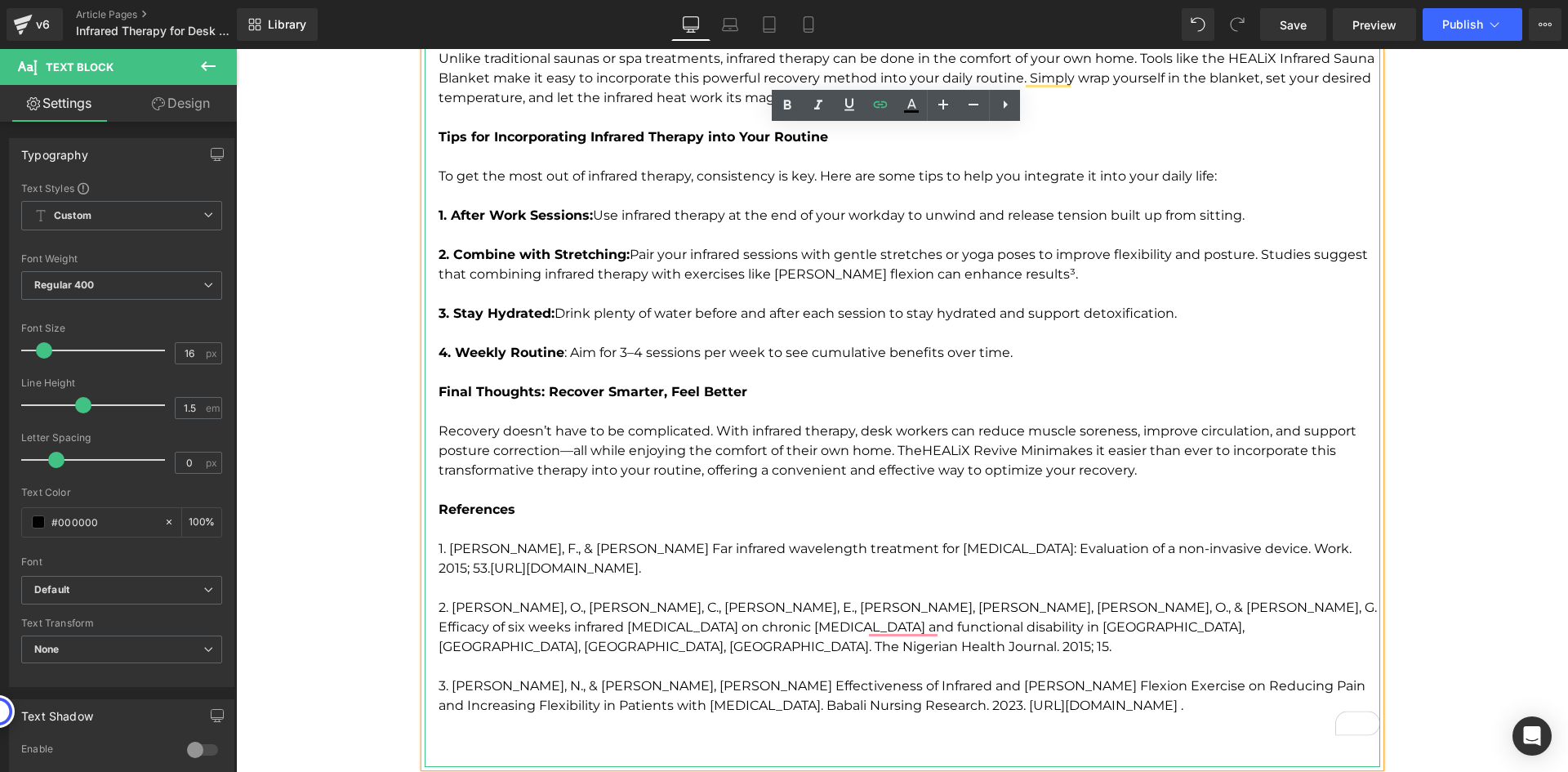
click at [834, 606] on p "2. Ojeniweh, O., Ezema, C., Anekwu, E., Amaeze, A., Olowe, O., & Okoye, G. Effi…" at bounding box center [909, 627] width 942 height 59
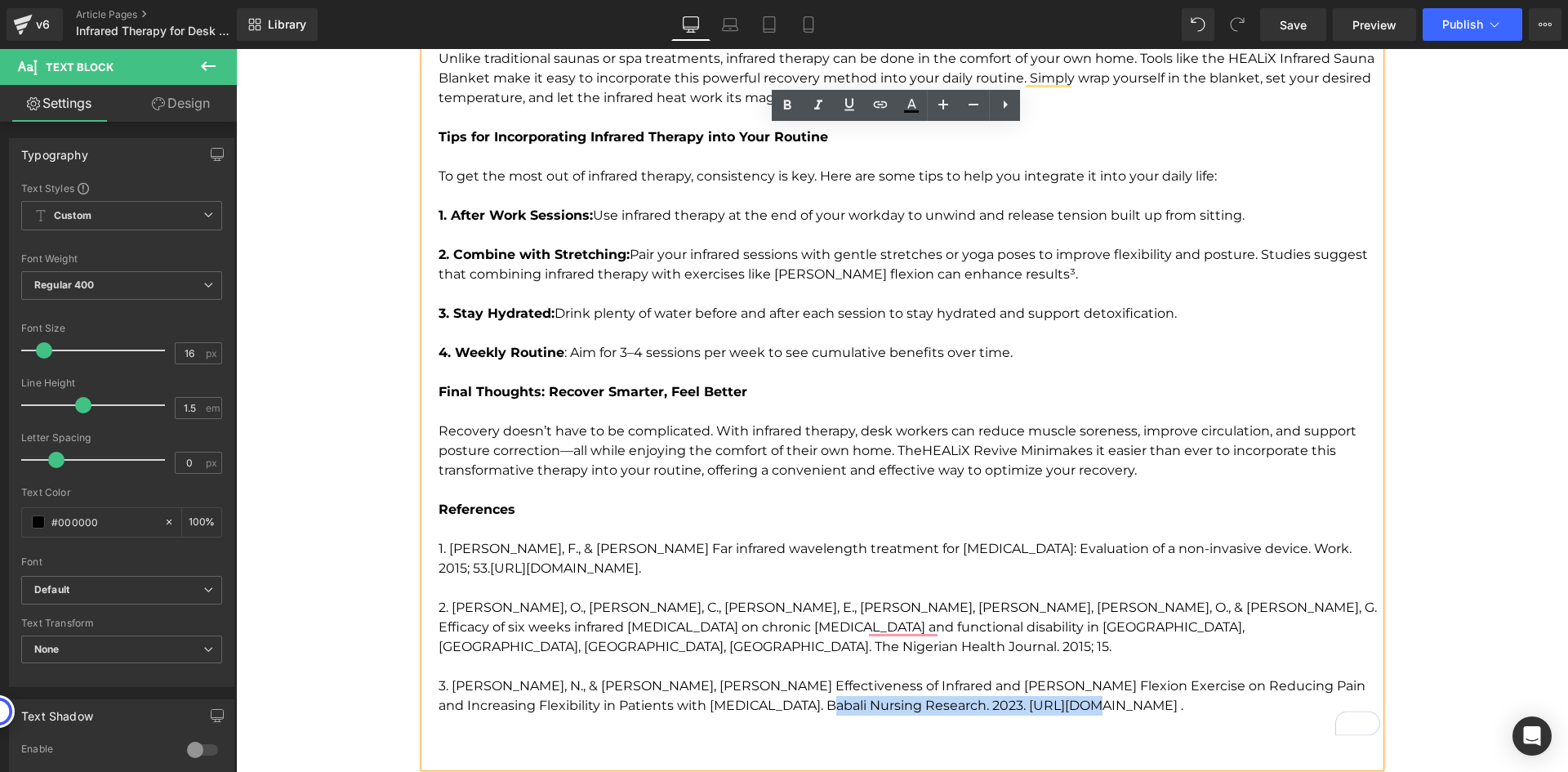
drag, startPoint x: 987, startPoint y: 682, endPoint x: 738, endPoint y: 683, distance: 249.0
click at [738, 683] on p "3. Halimah, N., & Pradita, A. Effectiveness of Infrared and William Flexion Exe…" at bounding box center [909, 686] width 942 height 59
click at [881, 109] on icon at bounding box center [880, 104] width 20 height 20
click at [900, 715] on input "https://doi.org/10.3233/WOR-152152" at bounding box center [909, 720] width 252 height 41
paste input "https://doi.org/10.37363/bnr.2023.43260"
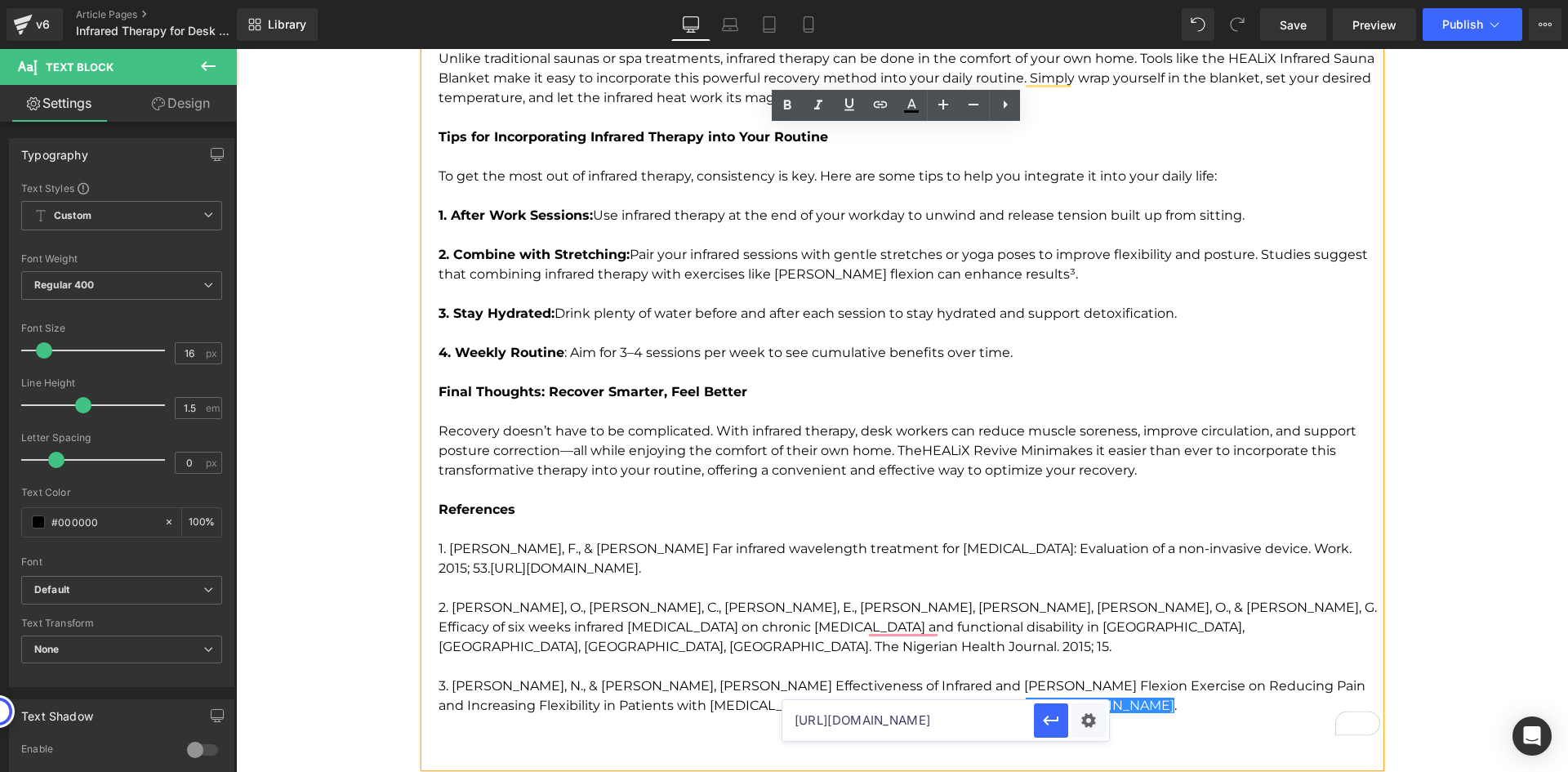
scroll to position [0, 22]
type input "https://doi.org/10.37363/bnr.2023.43260"
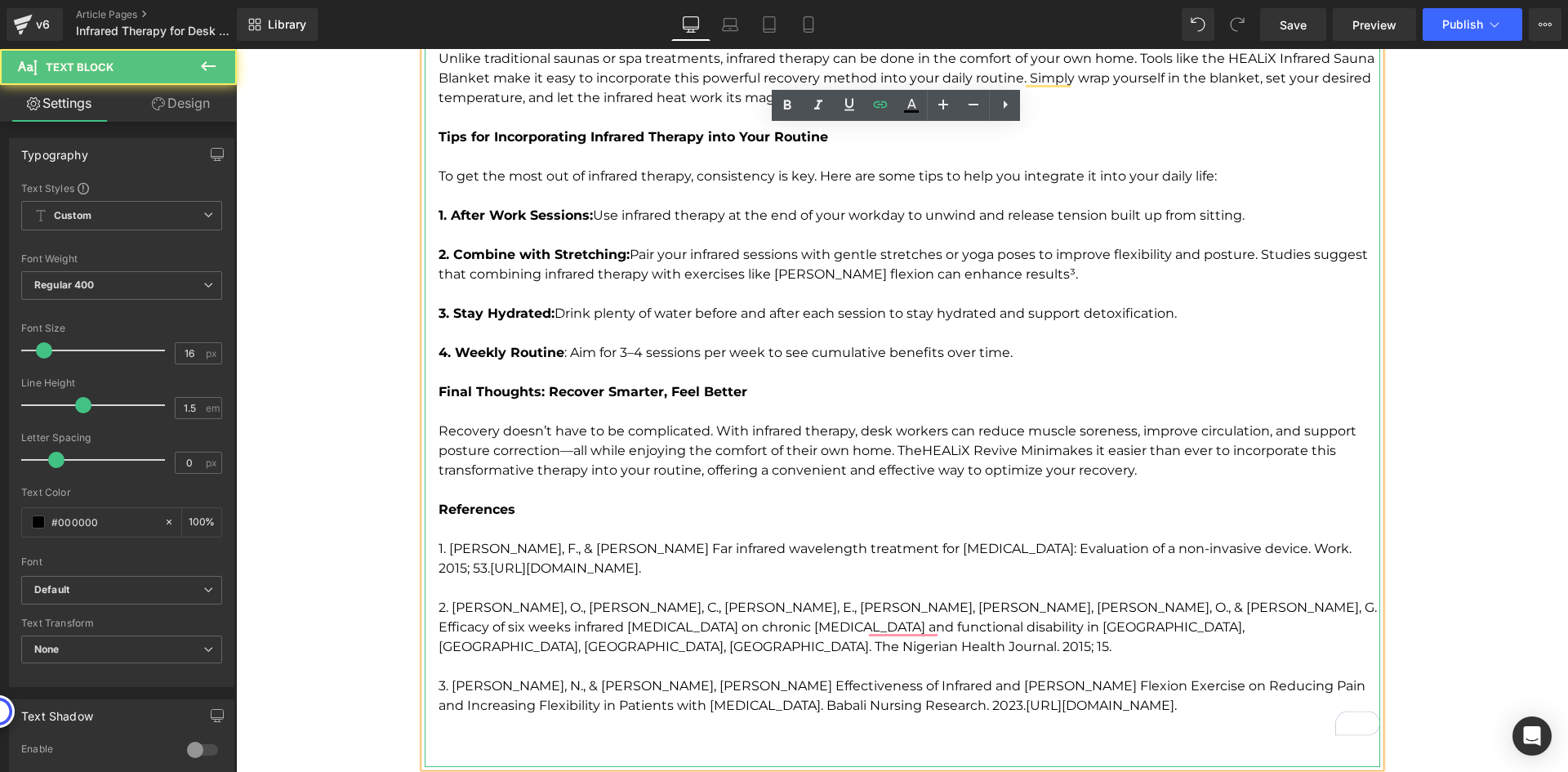
click at [1001, 716] on p "To enrich screen reader interactions, please activate Accessibility in Grammarl…" at bounding box center [909, 726] width 942 height 20
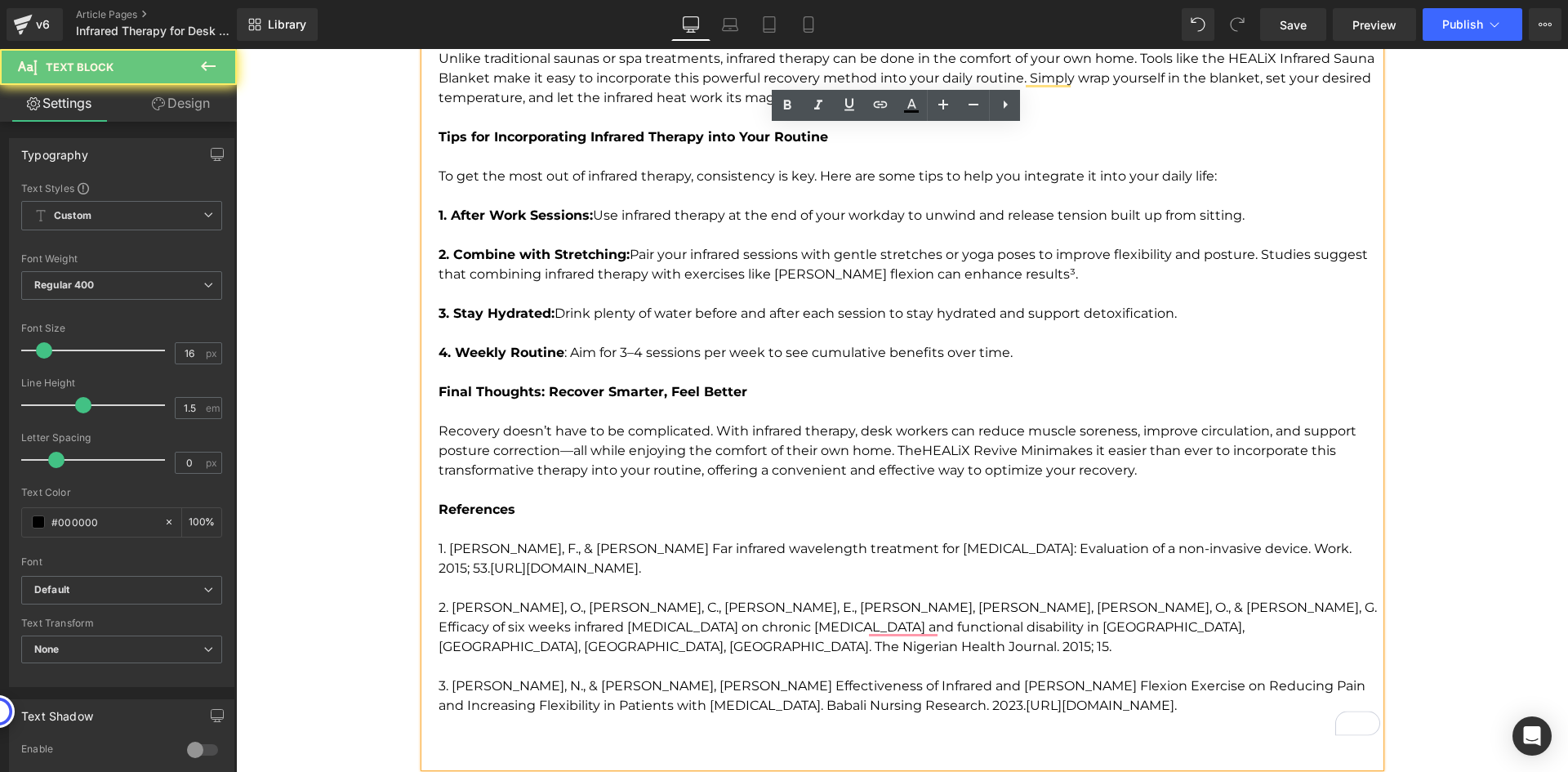
click at [1017, 683] on p "3. Halimah, N., & Pradita, A. Effectiveness of Infrared and William Flexion Exe…" at bounding box center [909, 686] width 942 height 59
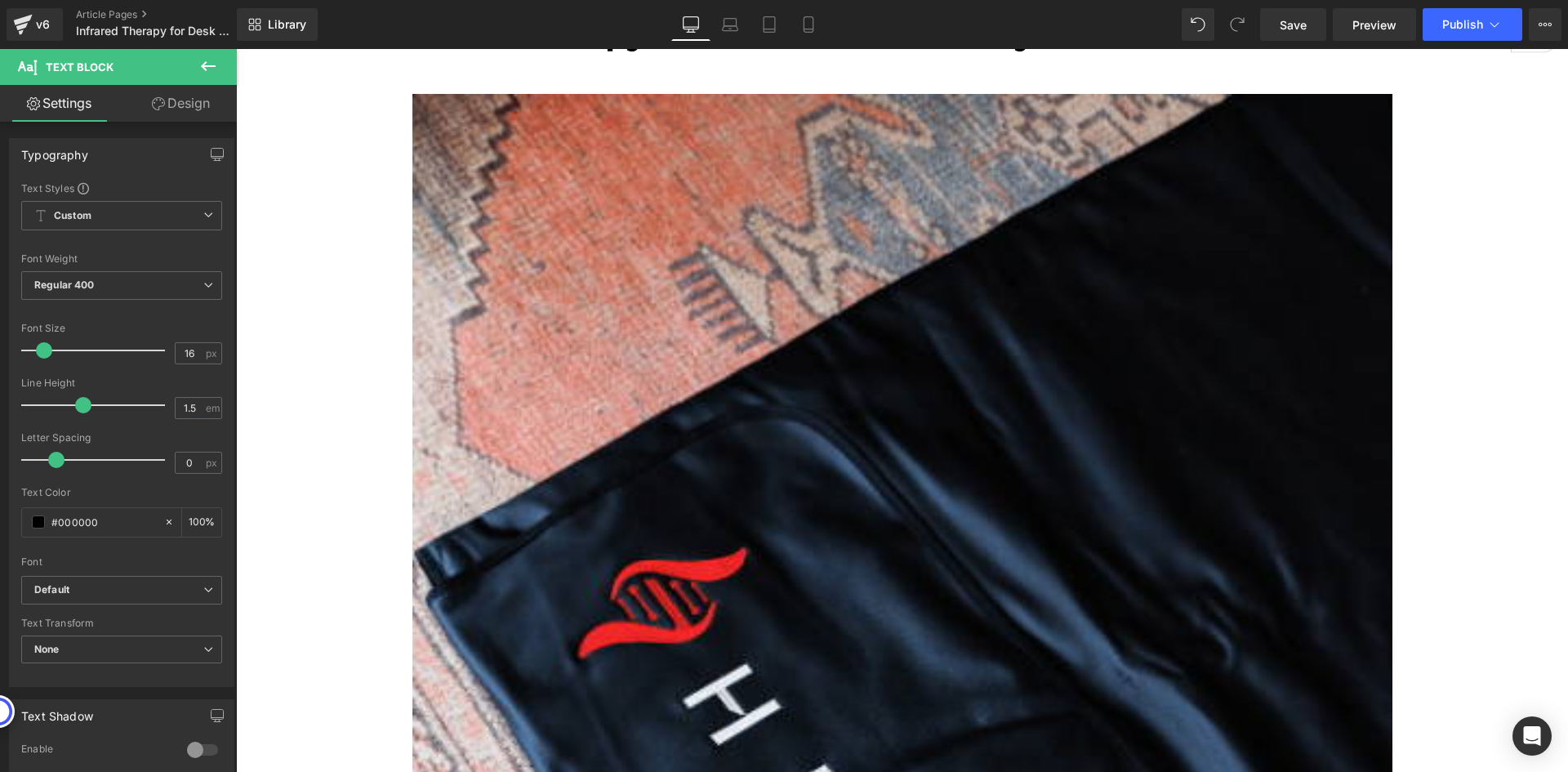
scroll to position [0, 0]
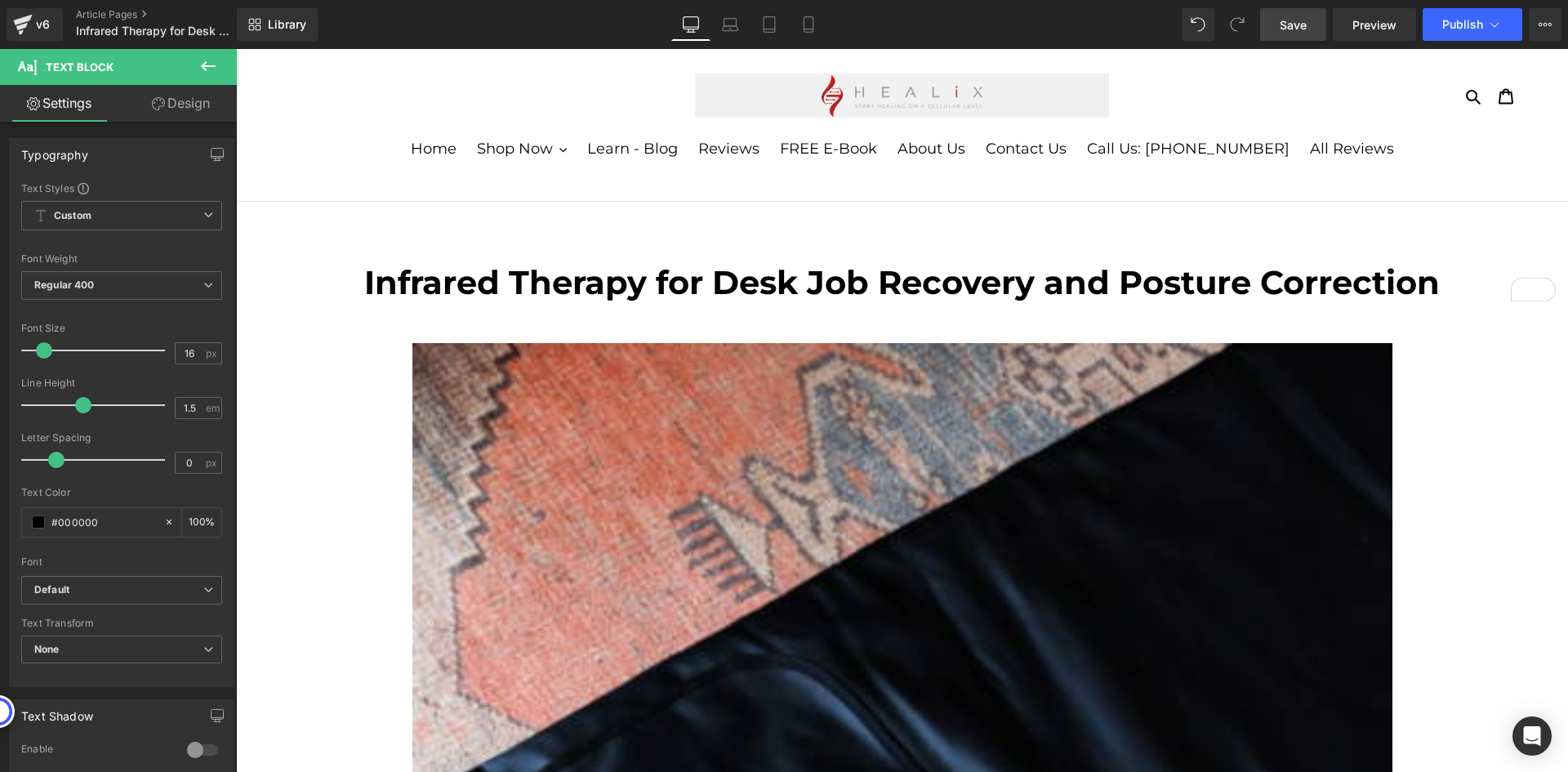
drag, startPoint x: 1308, startPoint y: 21, endPoint x: 1309, endPoint y: 31, distance: 10.0
click at [1308, 21] on link "Save" at bounding box center [1293, 24] width 66 height 32
drag, startPoint x: 1295, startPoint y: 20, endPoint x: 1298, endPoint y: 37, distance: 17.3
click at [1295, 22] on span "Save" at bounding box center [1293, 25] width 27 height 17
click at [1540, 25] on icon at bounding box center [1541, 25] width 4 height 3
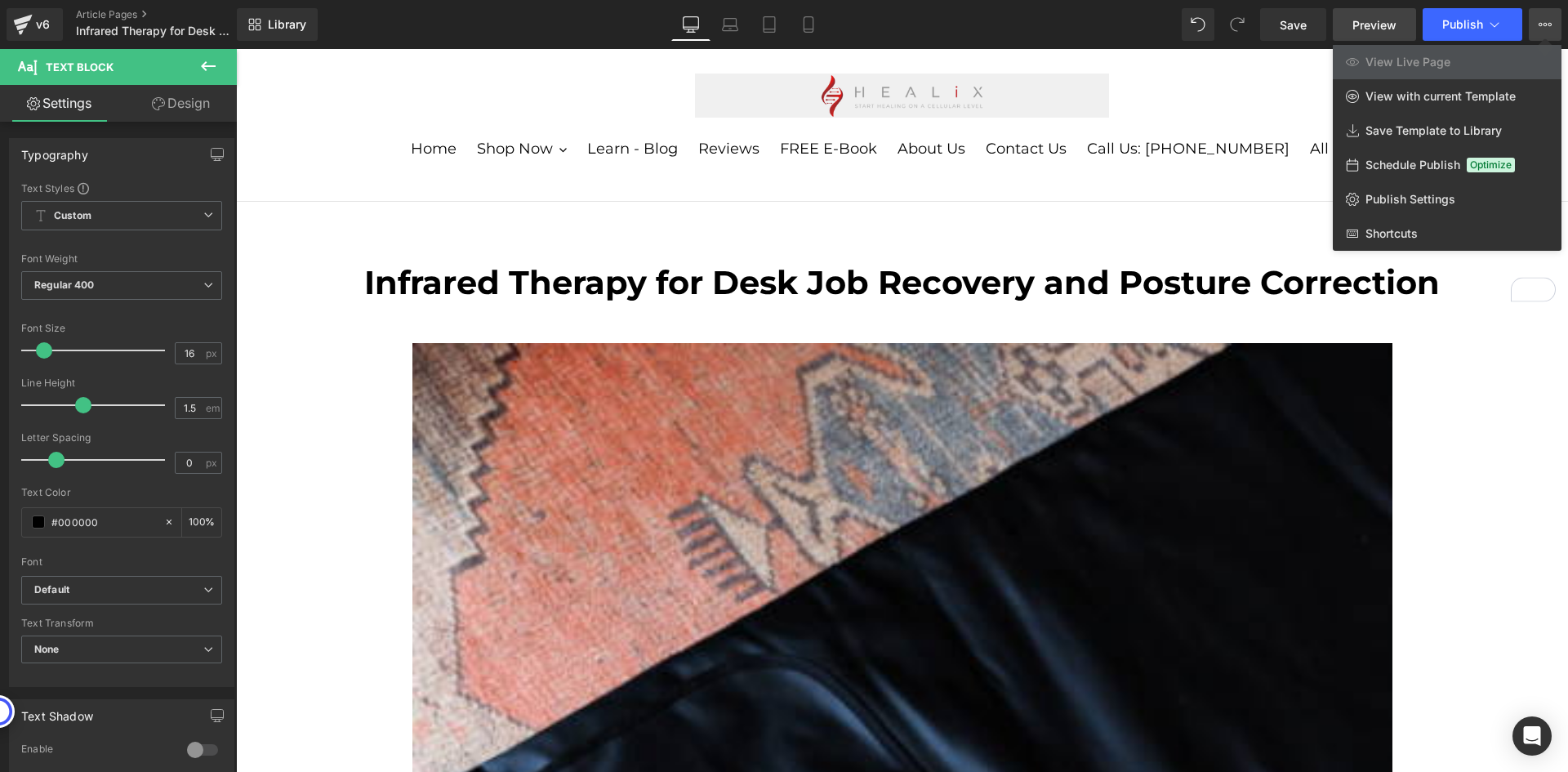
click at [1363, 9] on link "Preview" at bounding box center [1374, 24] width 84 height 32
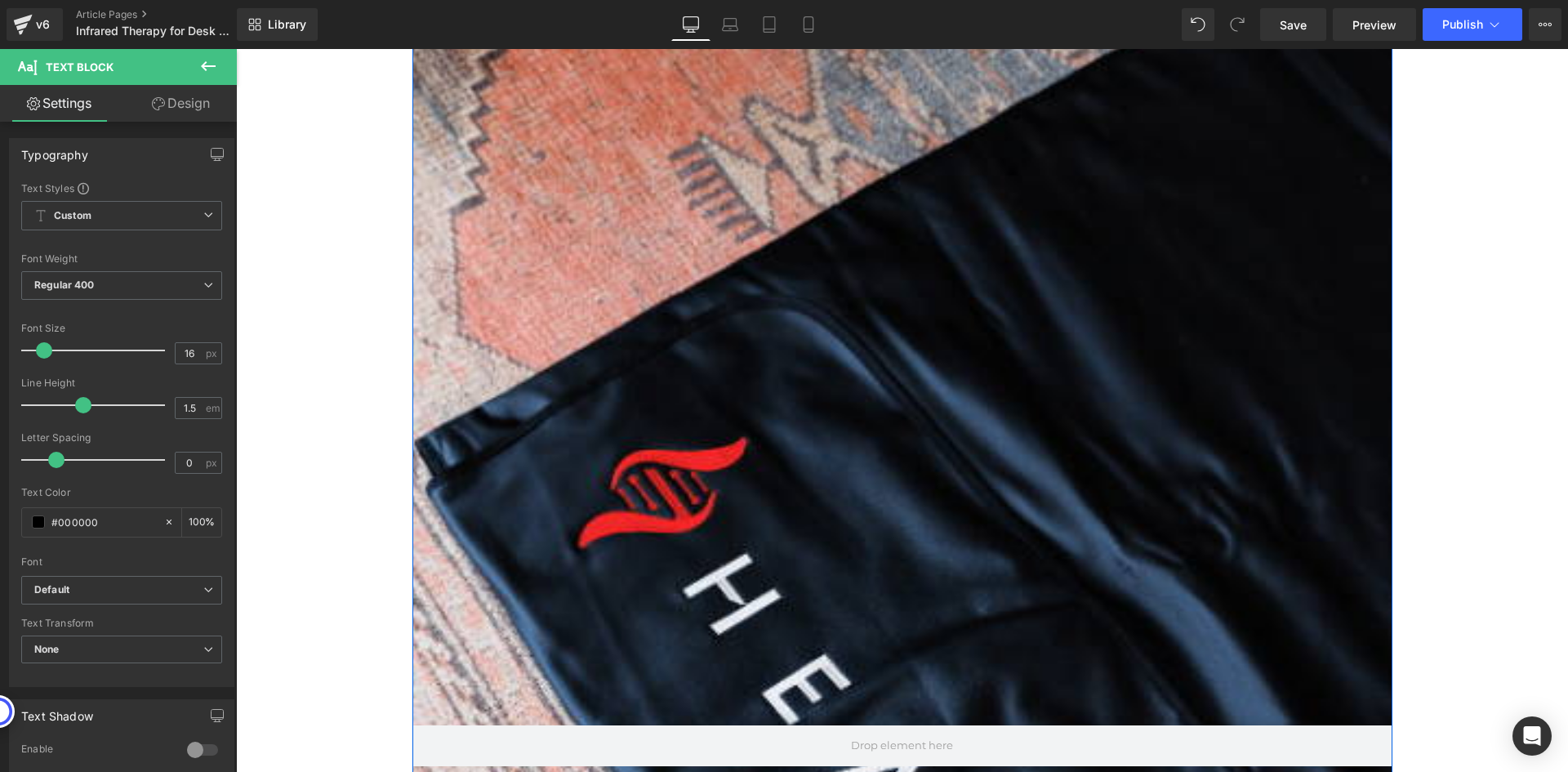
scroll to position [408, 0]
